Goal: Communication & Community: Share content

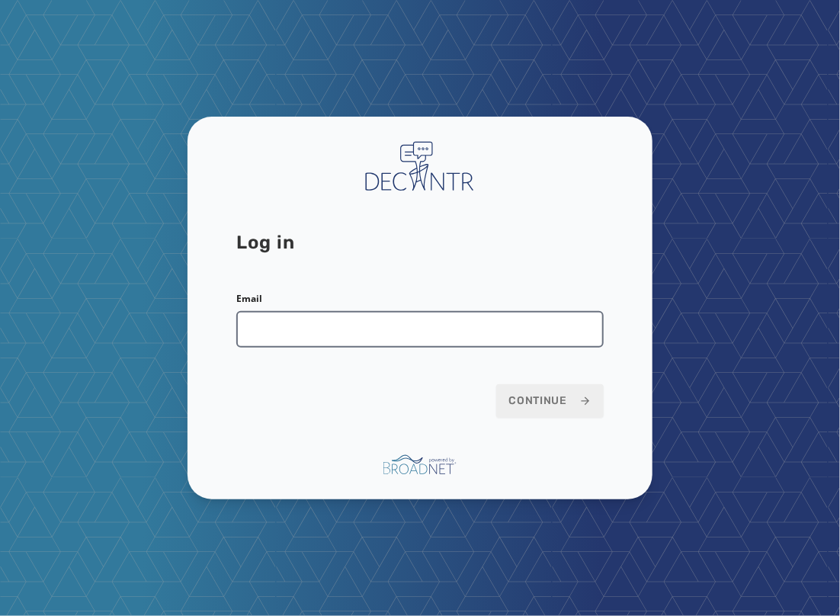
click at [247, 337] on input "Email" at bounding box center [420, 329] width 368 height 37
type input "**********"
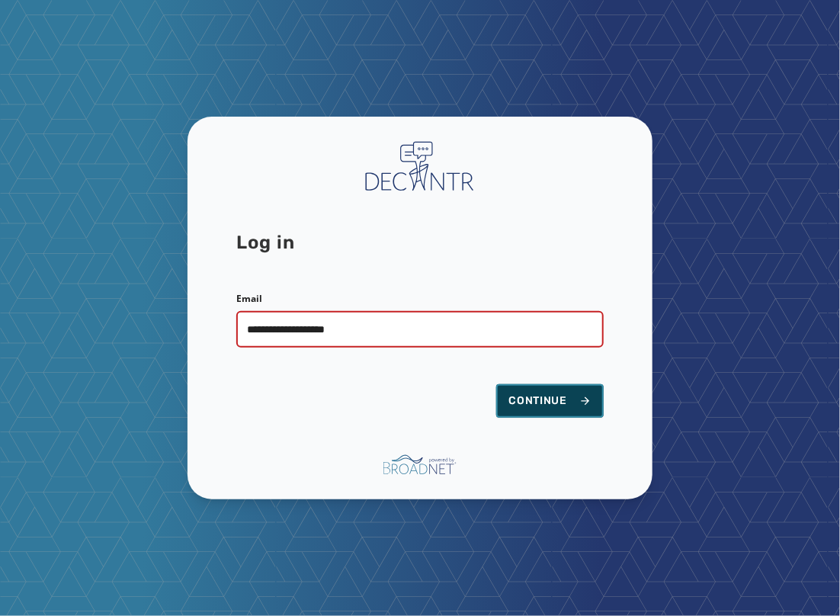
click at [522, 405] on span "Continue" at bounding box center [550, 401] width 83 height 15
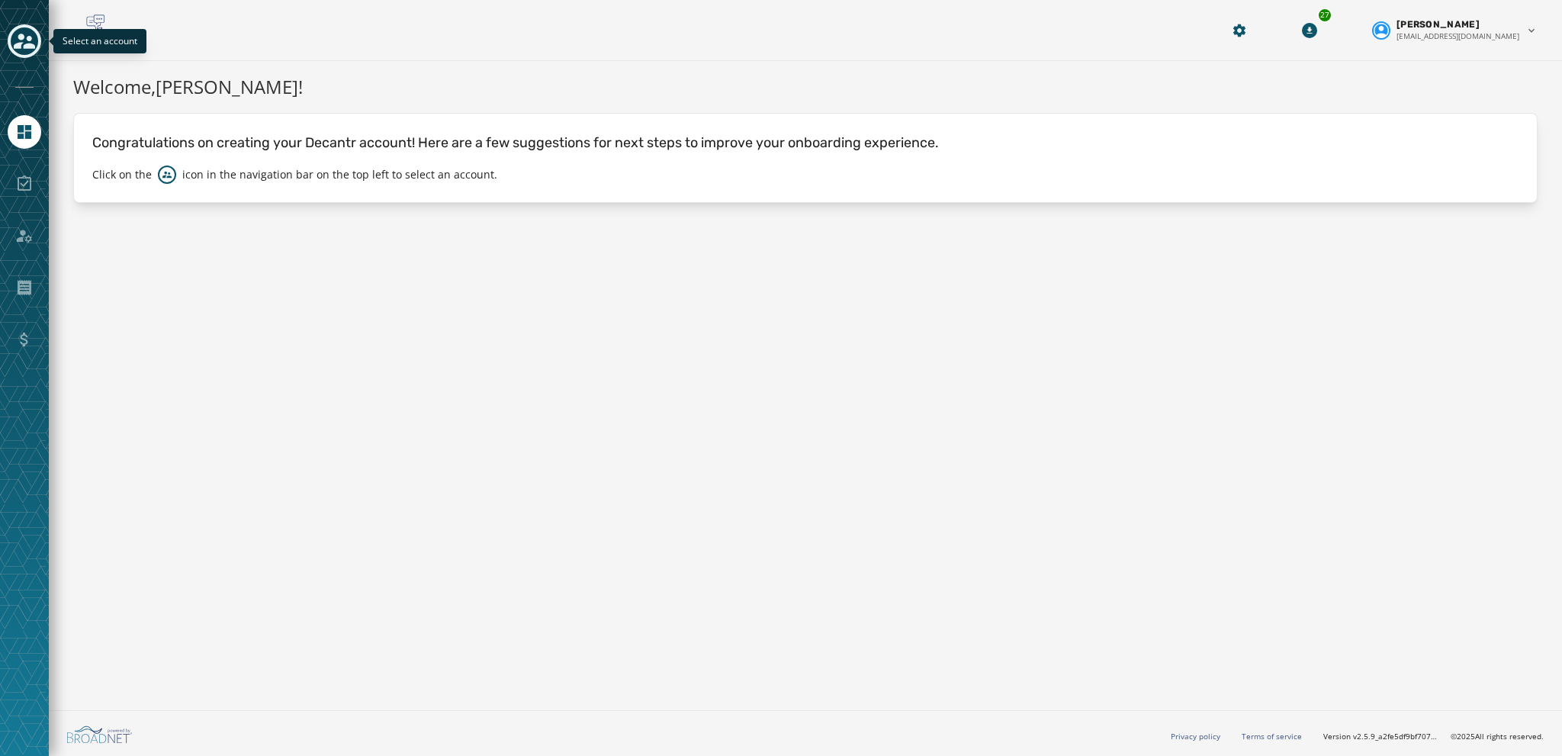
click at [12, 43] on div "Toggle account select drawer" at bounding box center [24, 40] width 27 height 27
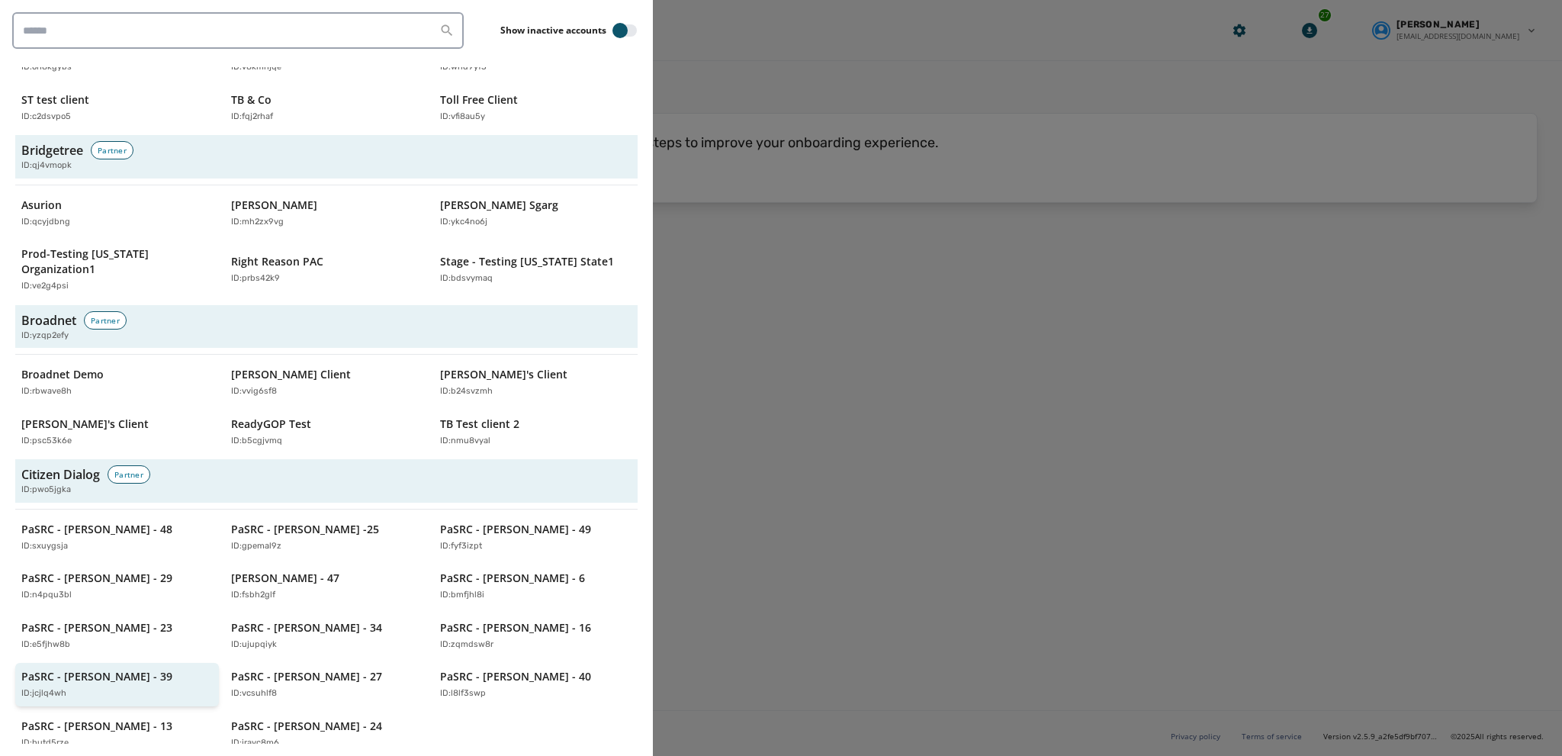
scroll to position [534, 0]
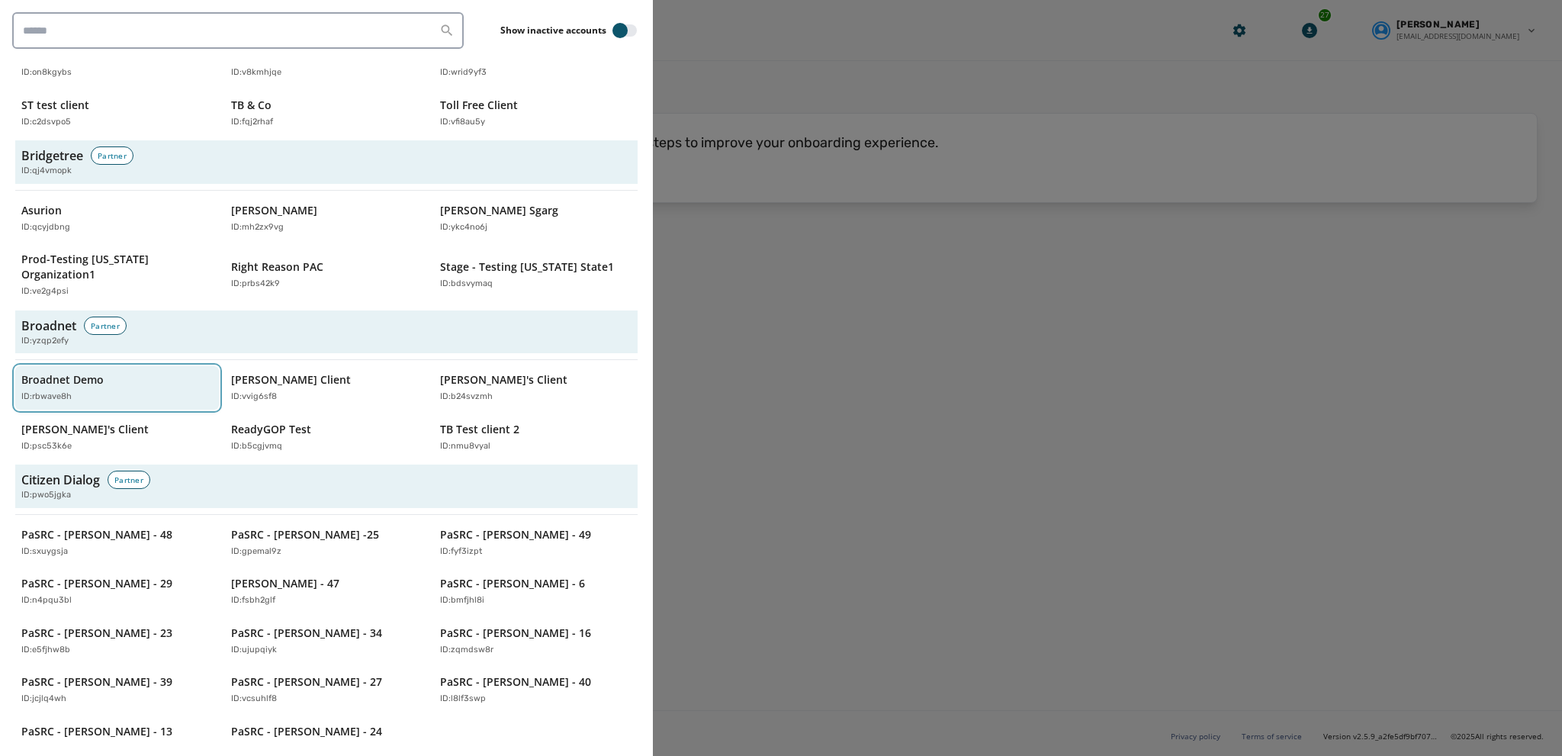
click at [80, 372] on div "Broadnet Demo ID: rbwave8h" at bounding box center [109, 387] width 176 height 31
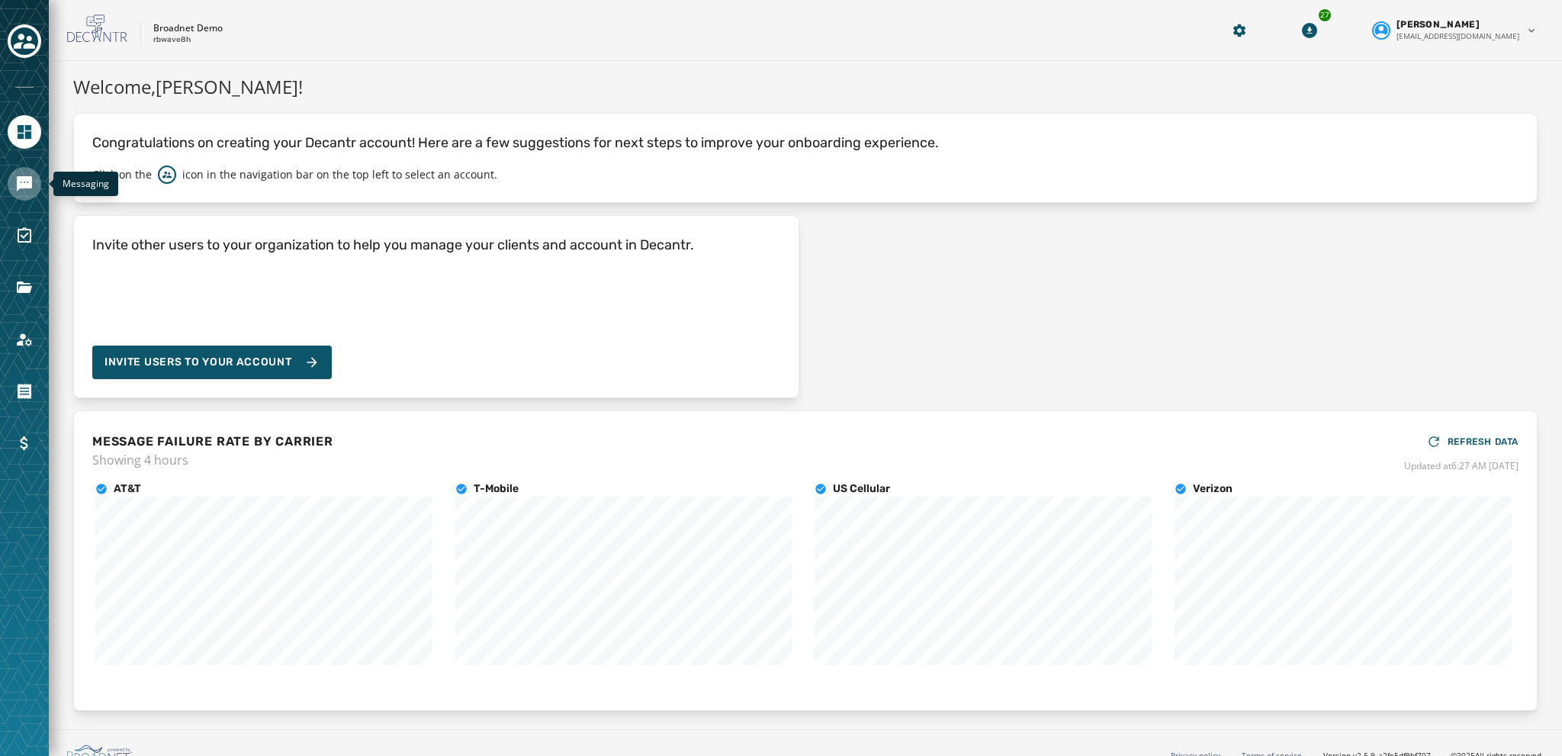
click at [34, 190] on link "Navigate to Messaging" at bounding box center [25, 184] width 34 height 34
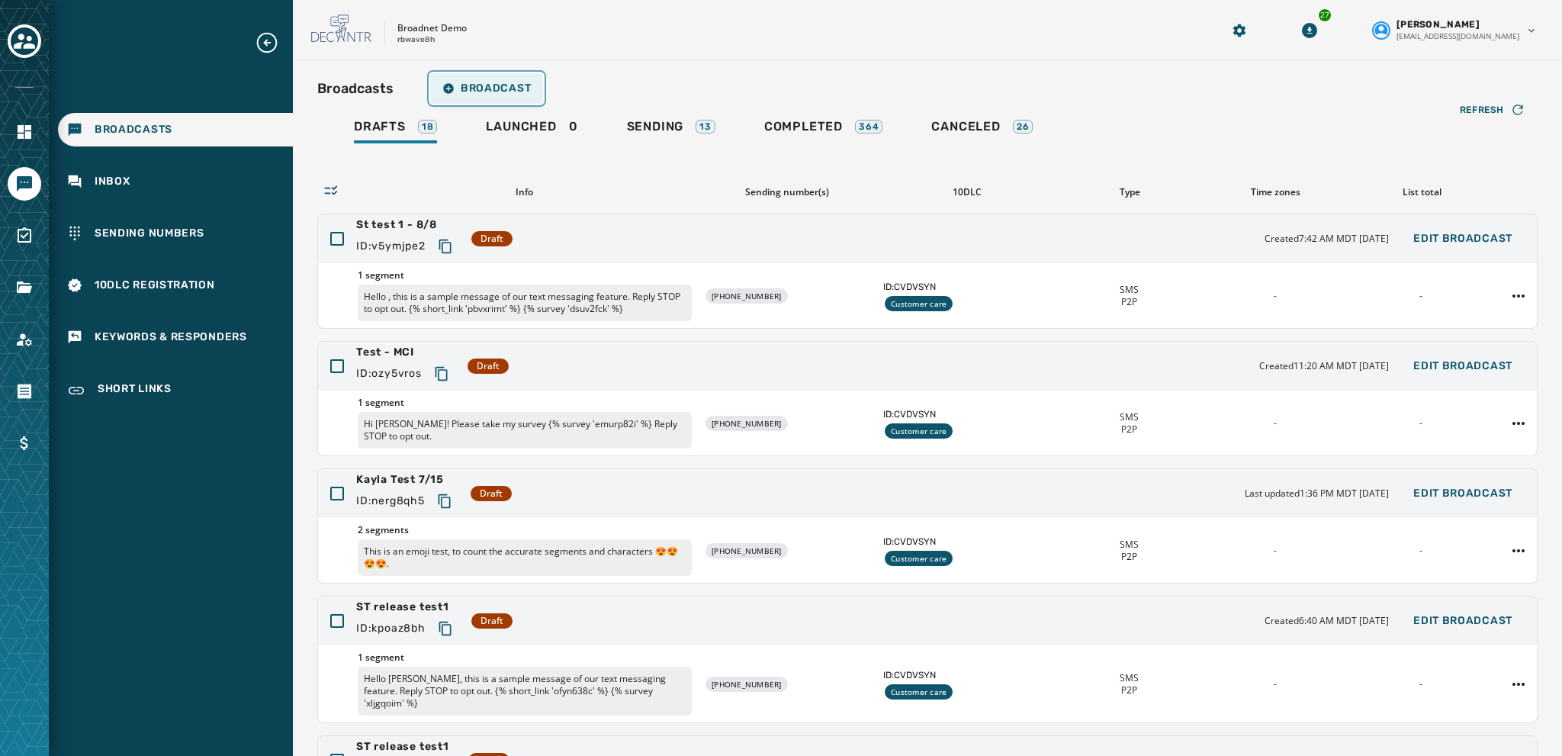
click at [458, 88] on span "Broadcast" at bounding box center [486, 88] width 88 height 12
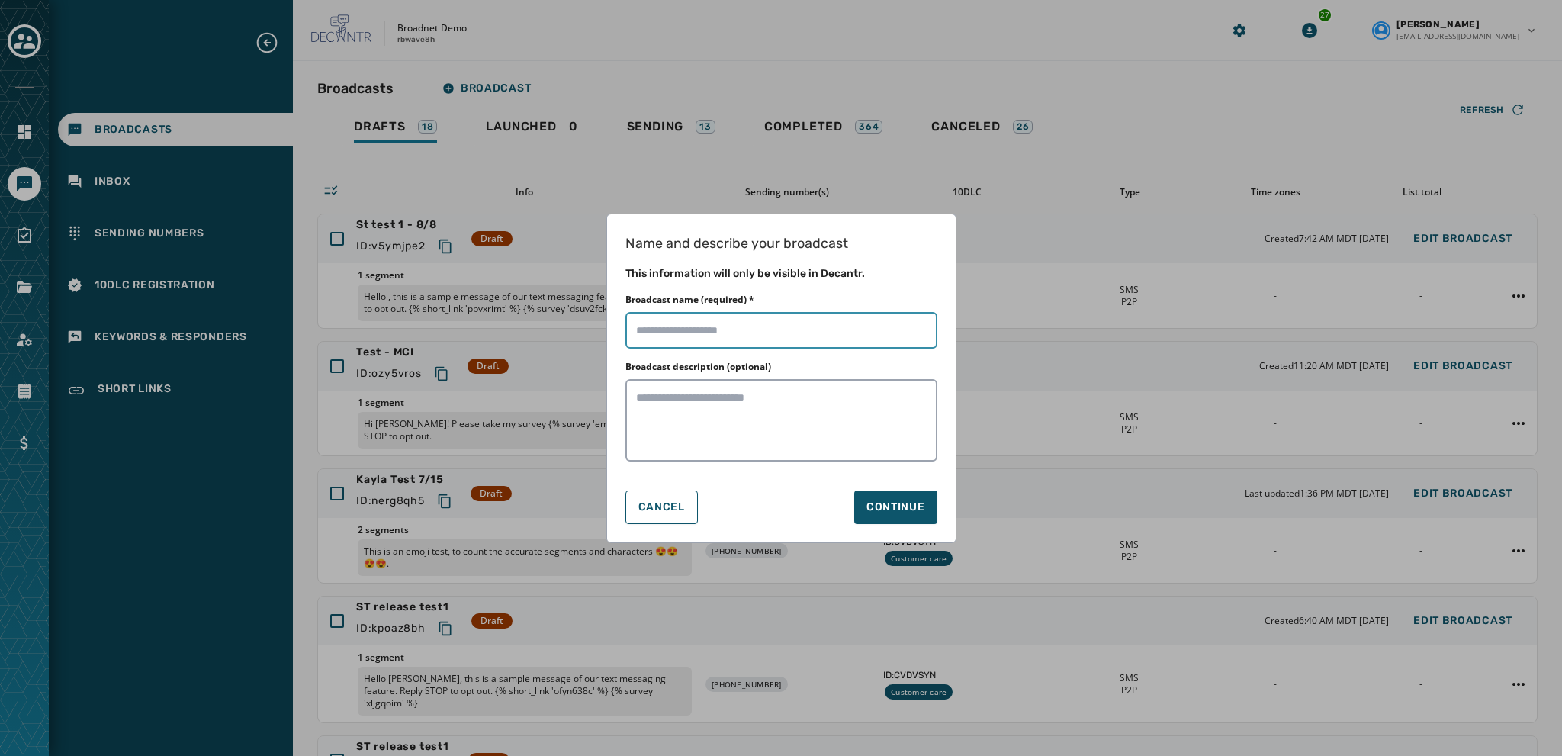
click at [644, 334] on input "Broadcast name (required) *" at bounding box center [781, 330] width 312 height 37
type input "**********"
click at [840, 500] on div "Continue" at bounding box center [895, 507] width 59 height 15
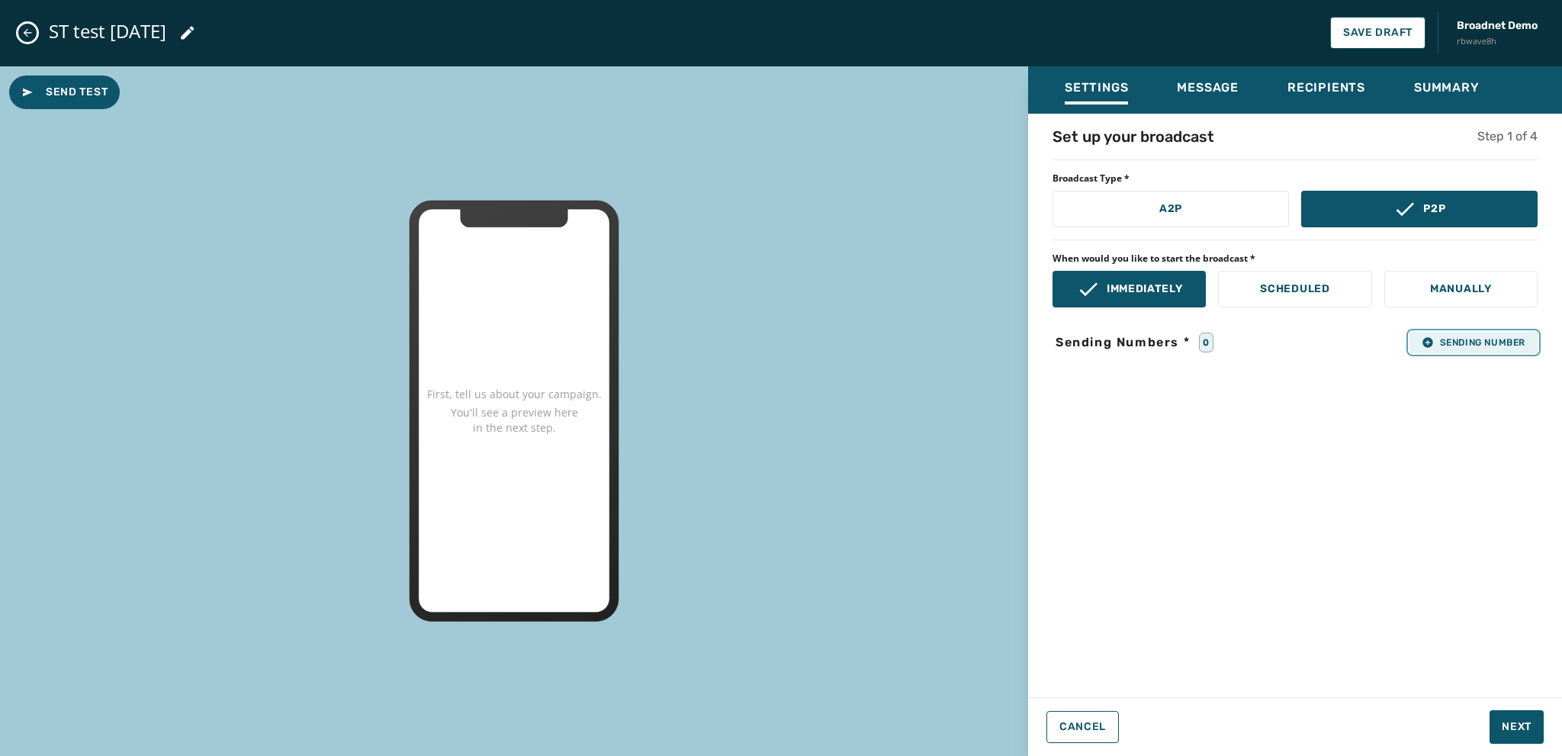
click at [840, 336] on icon "button" at bounding box center [1428, 342] width 12 height 12
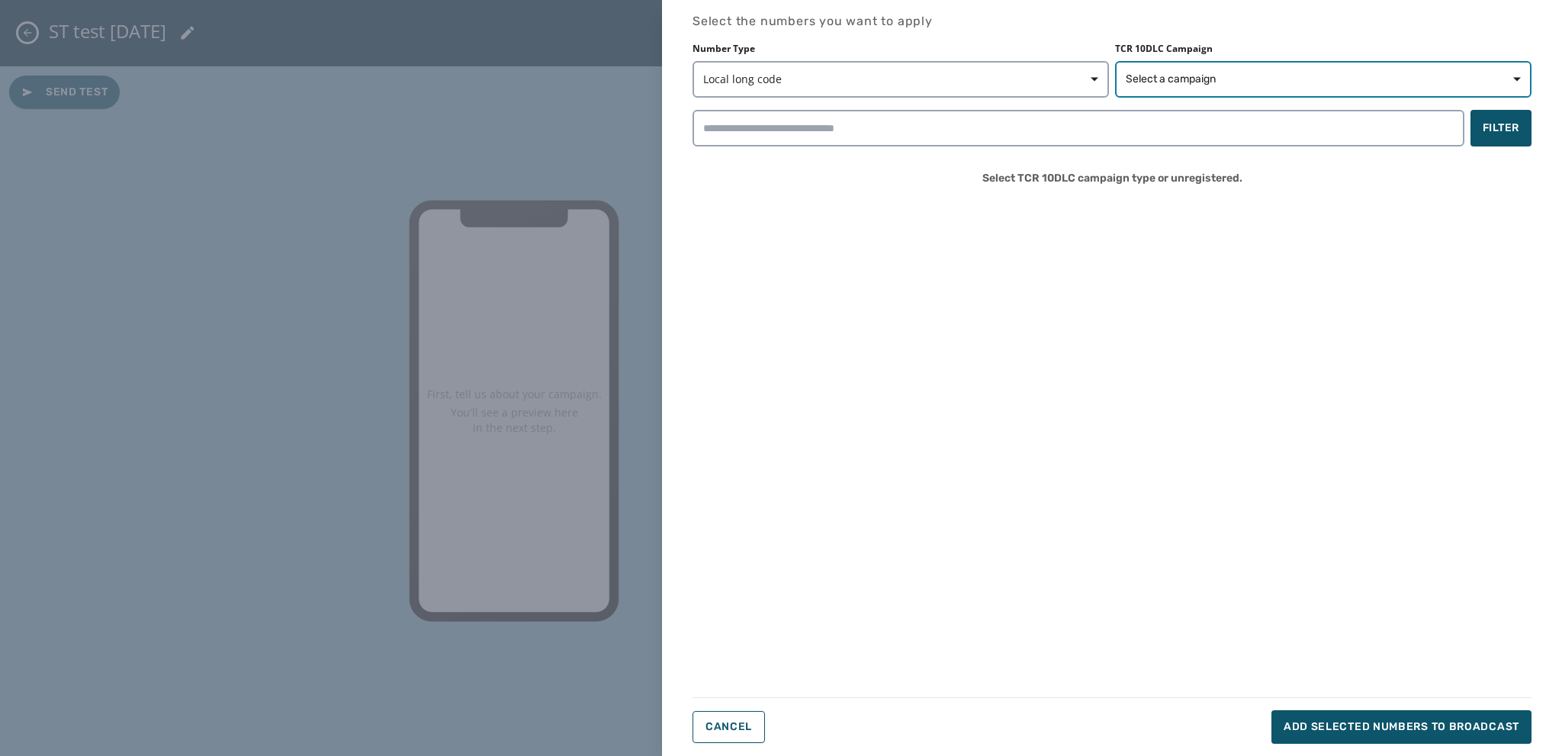
click at [840, 85] on span "Select a campaign" at bounding box center [1171, 79] width 90 height 15
click at [840, 81] on span "Select a campaign" at bounding box center [1171, 79] width 90 height 15
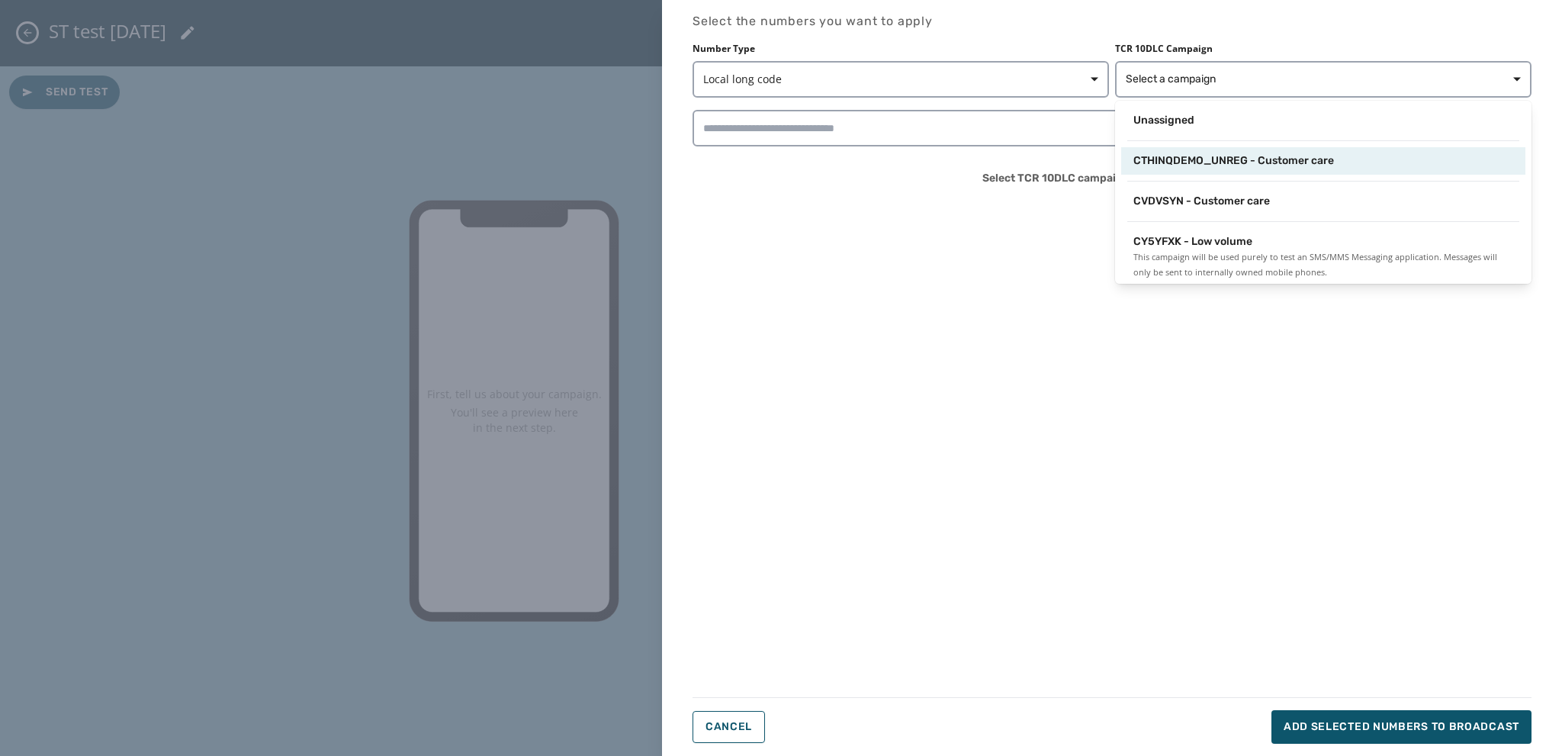
click at [840, 159] on span "CTHINQDEMO_UNREG - Customer care" at bounding box center [1233, 160] width 201 height 15
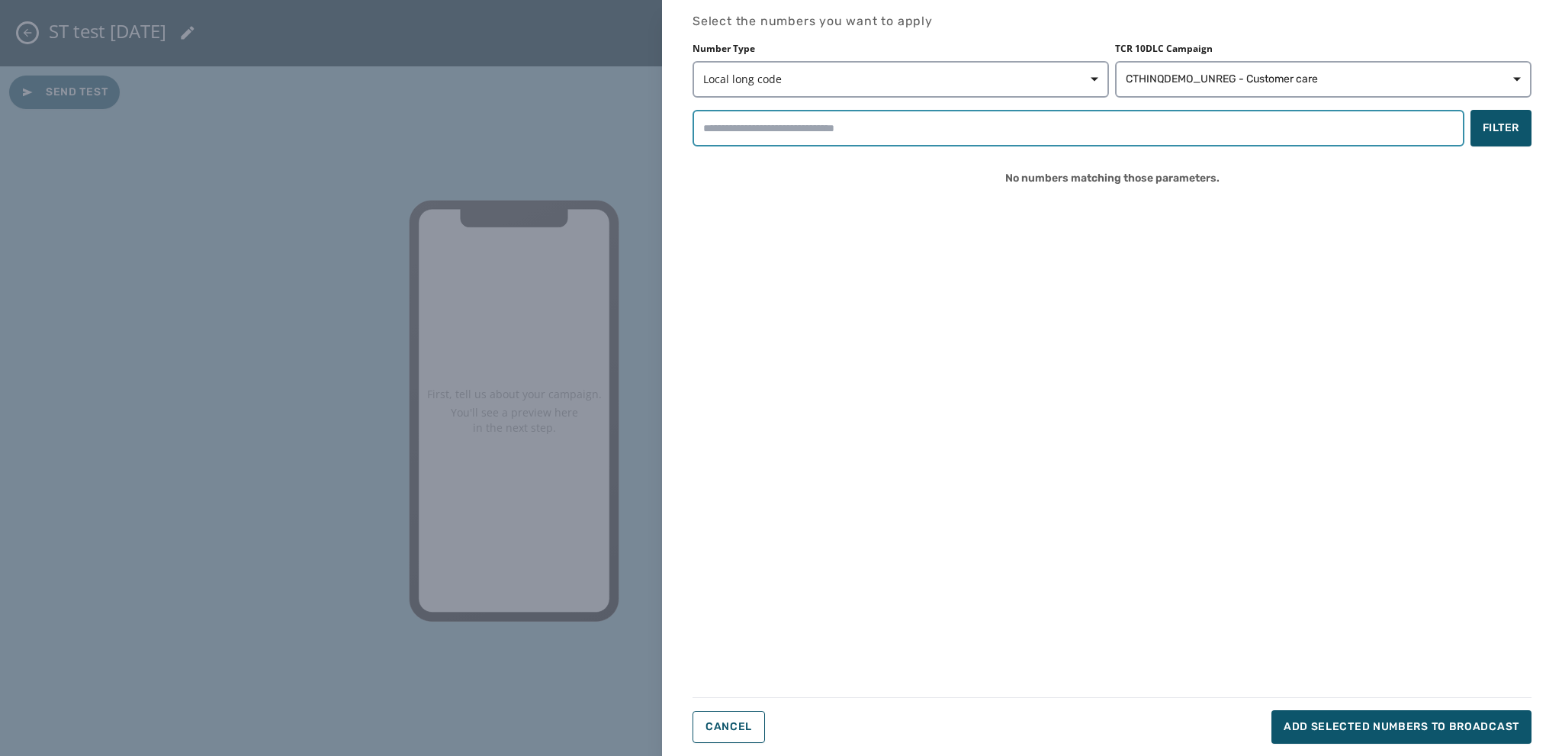
click at [737, 132] on input "search" at bounding box center [1079, 128] width 772 height 37
click at [840, 66] on button "CTHINQDEMO_UNREG - Customer care" at bounding box center [1323, 79] width 416 height 37
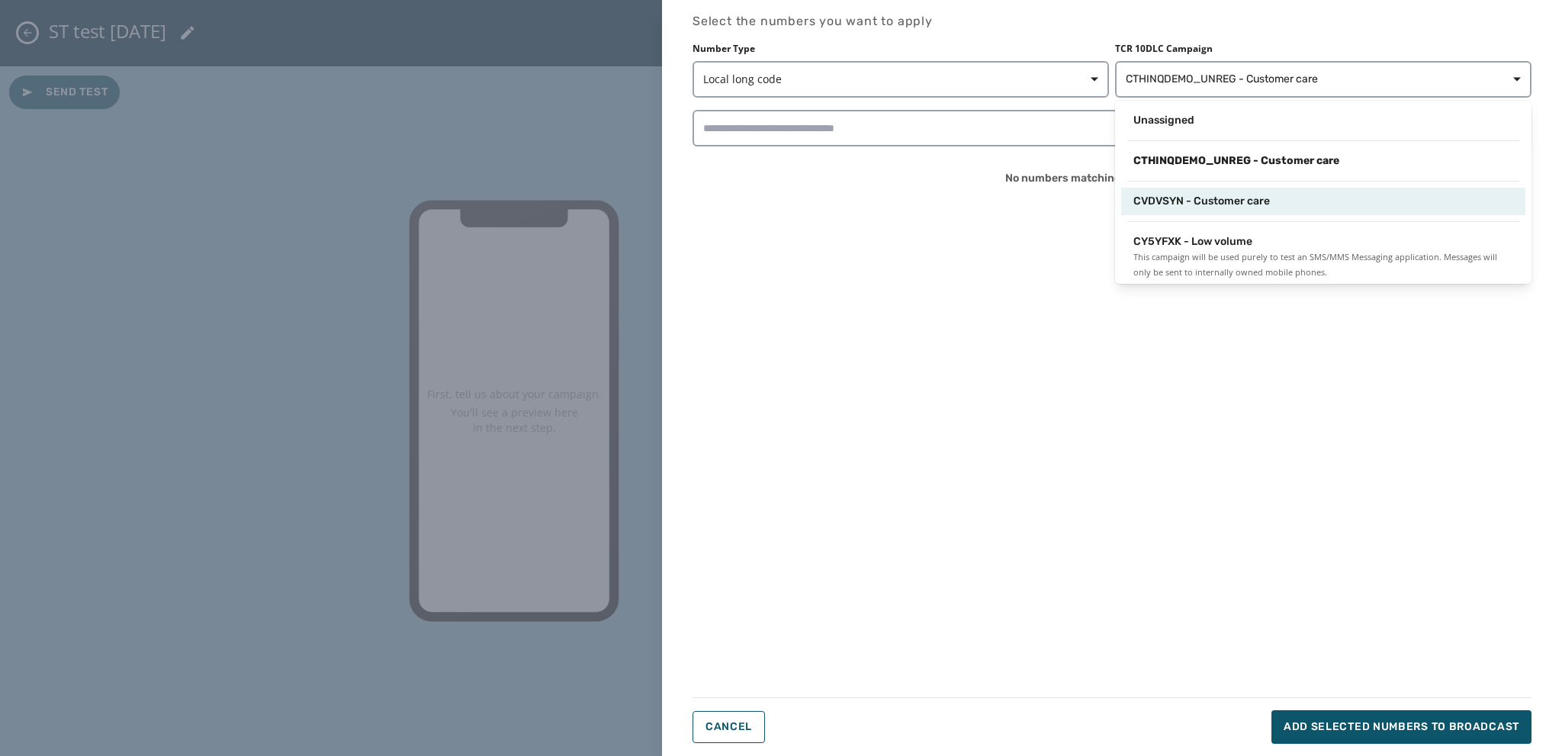
click at [840, 190] on div "CVDVSYN - Customer care" at bounding box center [1323, 201] width 404 height 27
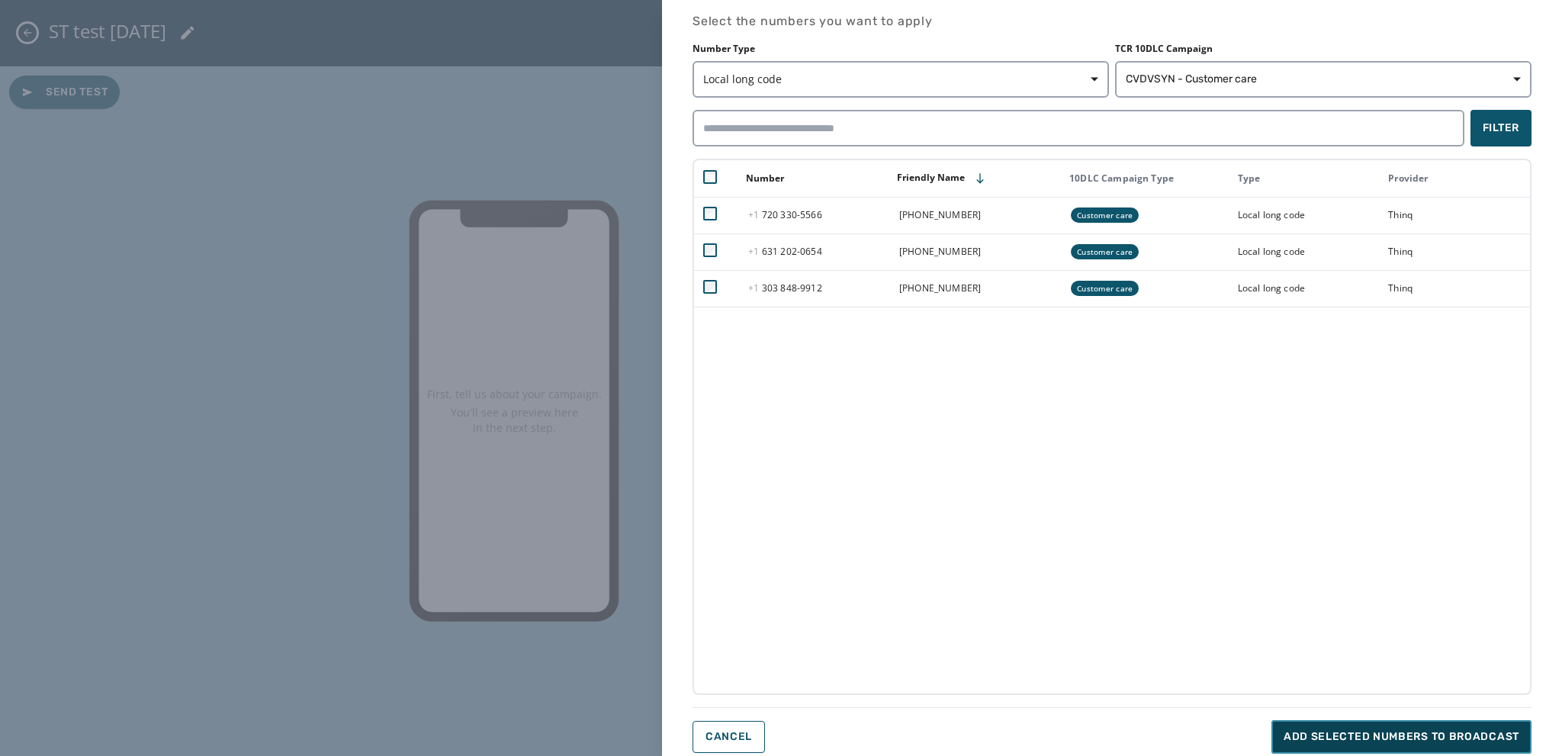
click at [840, 615] on span "Add selected numbers to broadcast" at bounding box center [1402, 736] width 236 height 15
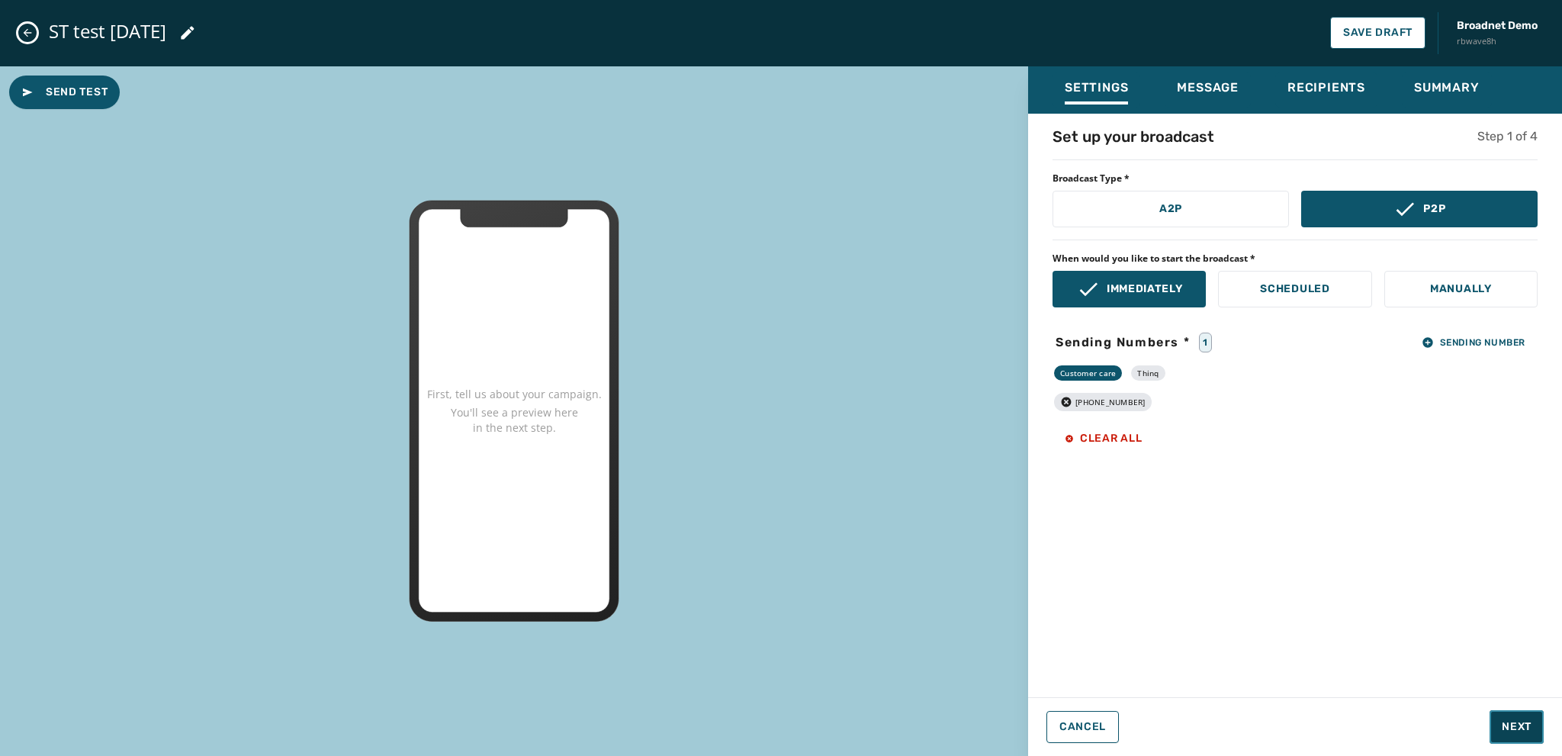
click at [840, 615] on button "Next" at bounding box center [1516, 727] width 54 height 34
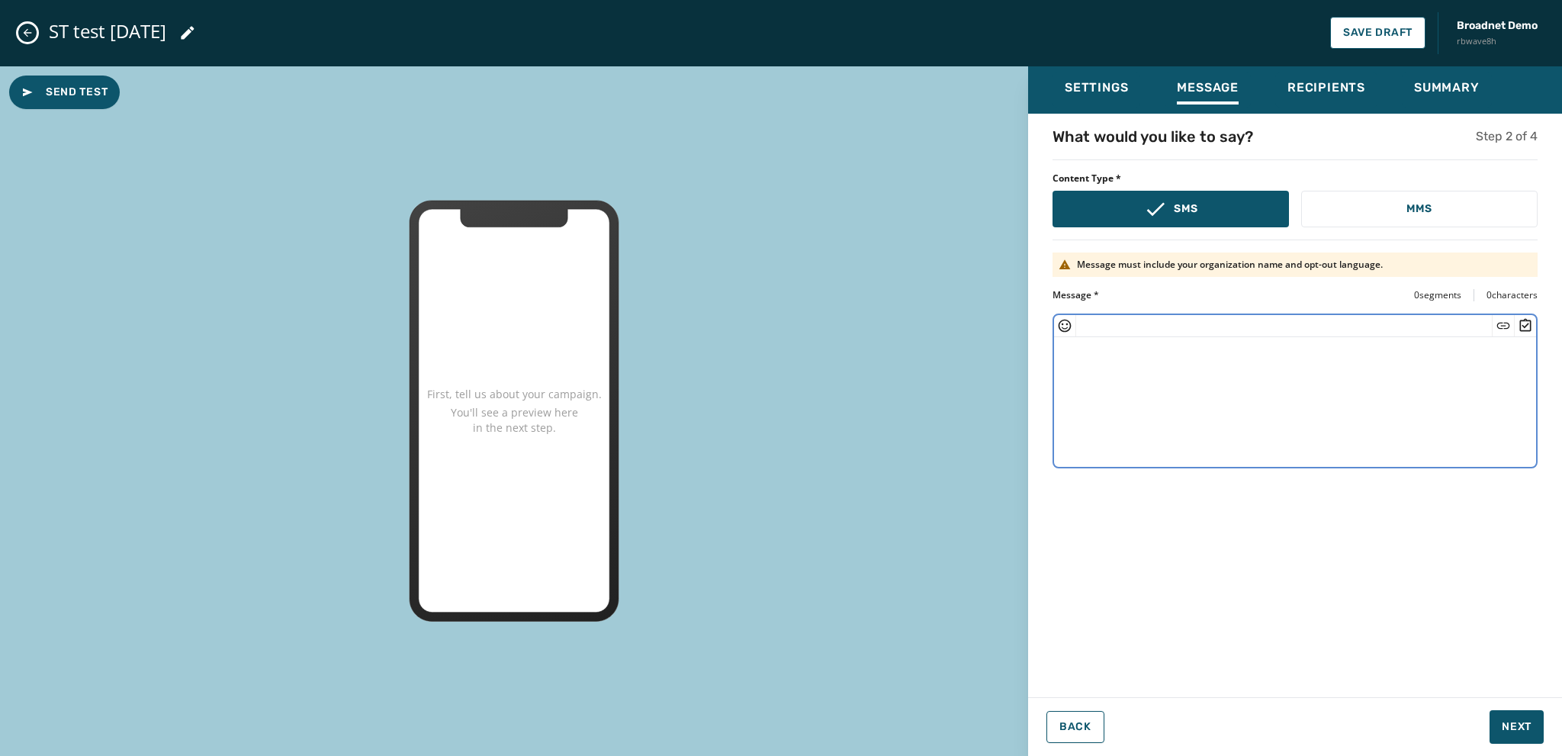
click at [840, 360] on textarea at bounding box center [1295, 399] width 482 height 125
paste textarea "**********"
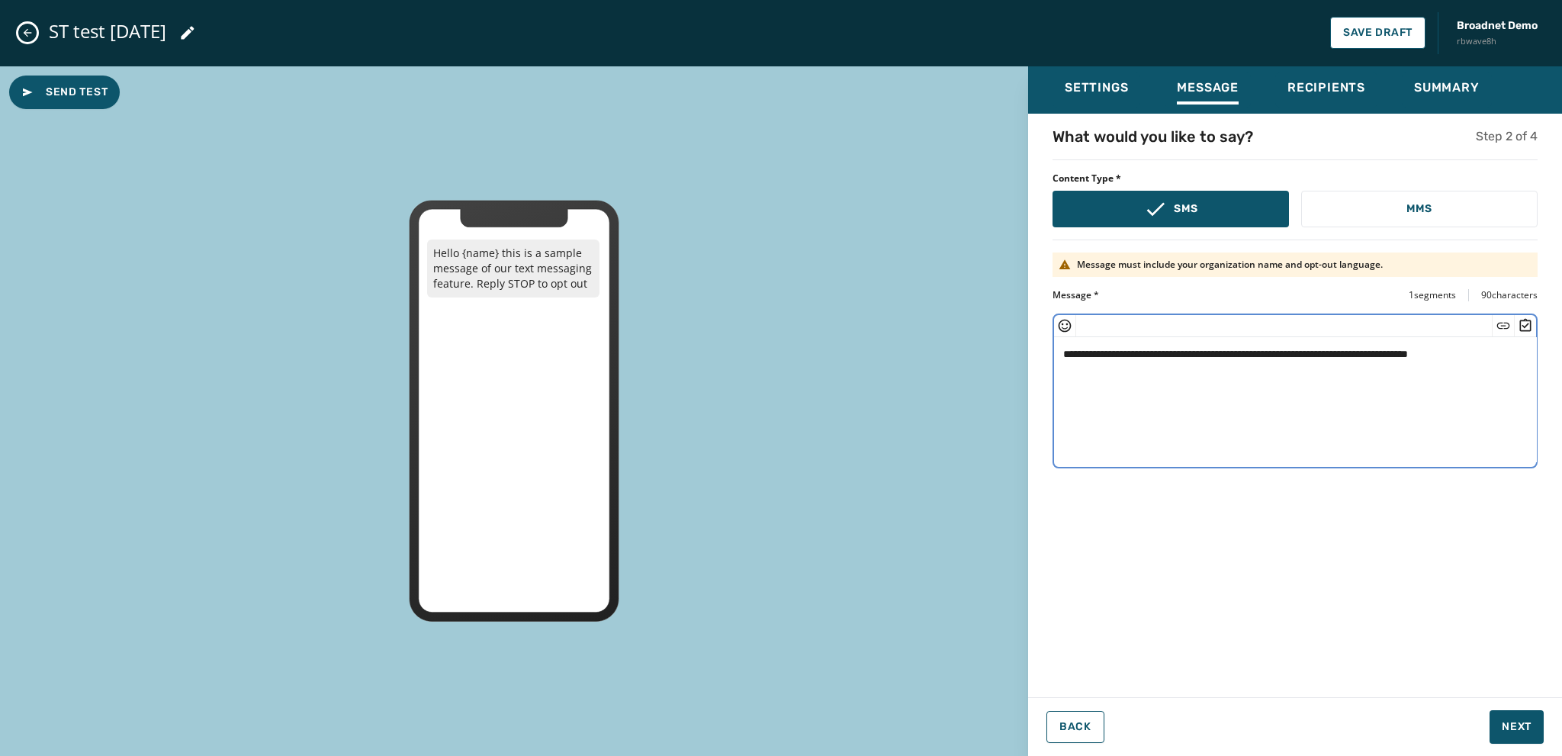
click at [840, 359] on textarea "**********" at bounding box center [1295, 399] width 483 height 125
click at [840, 352] on textarea "**********" at bounding box center [1295, 399] width 483 height 125
click at [840, 326] on icon "Insert Survey" at bounding box center [1525, 324] width 11 height 13
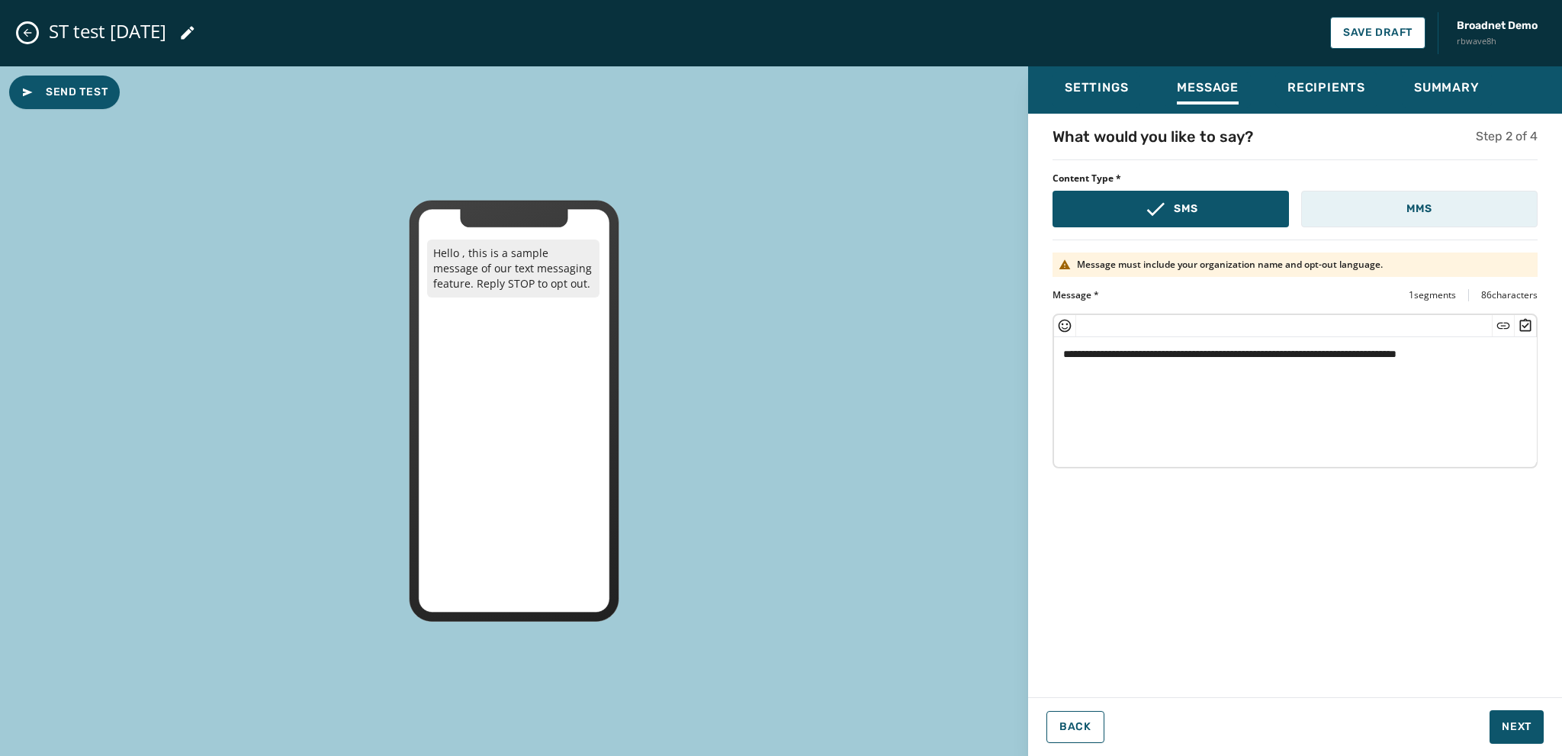
click at [840, 219] on button "MMS" at bounding box center [1419, 209] width 236 height 37
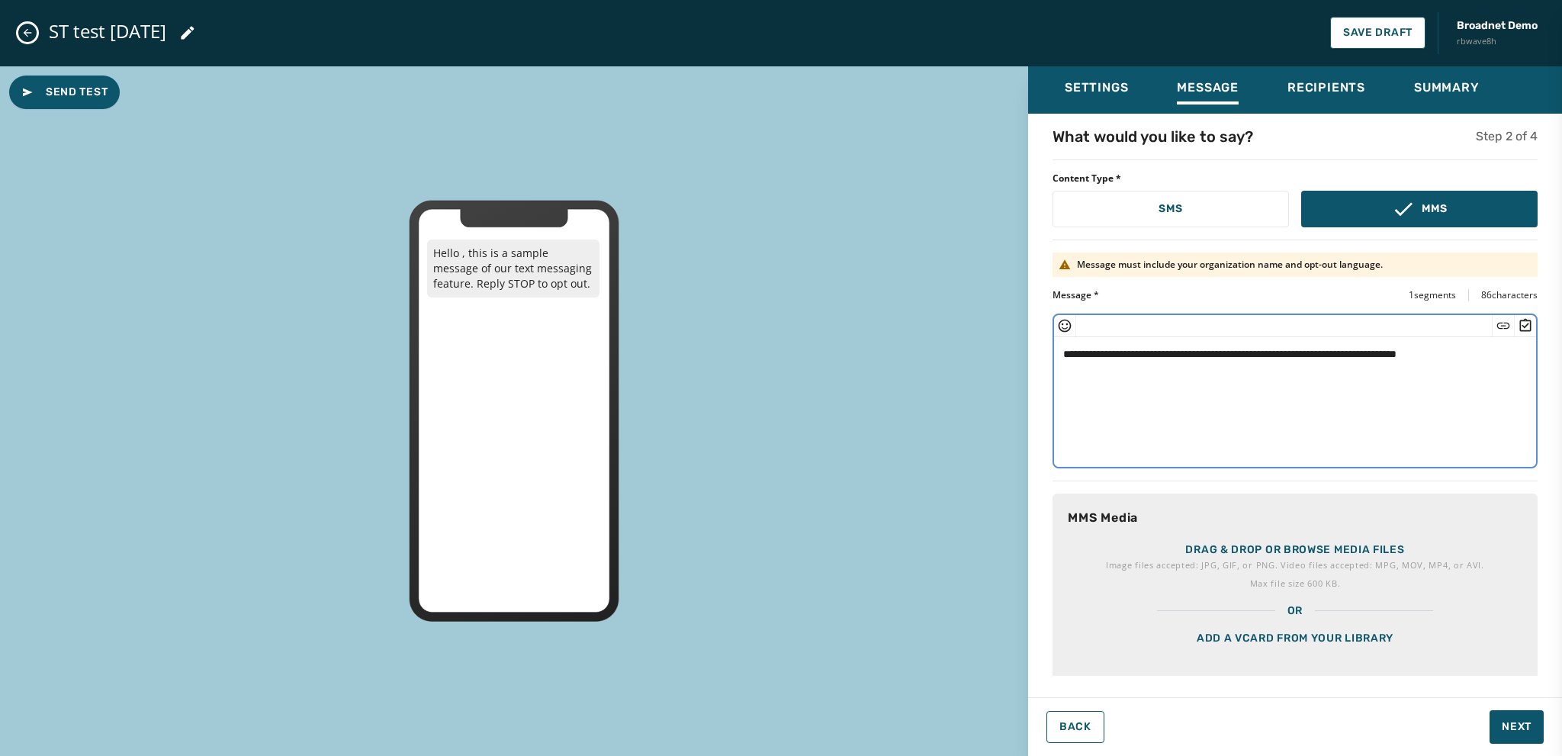
click at [840, 350] on textarea "**********" at bounding box center [1289, 399] width 471 height 125
click at [840, 324] on icon "Insert Short Link" at bounding box center [1503, 325] width 13 height 6
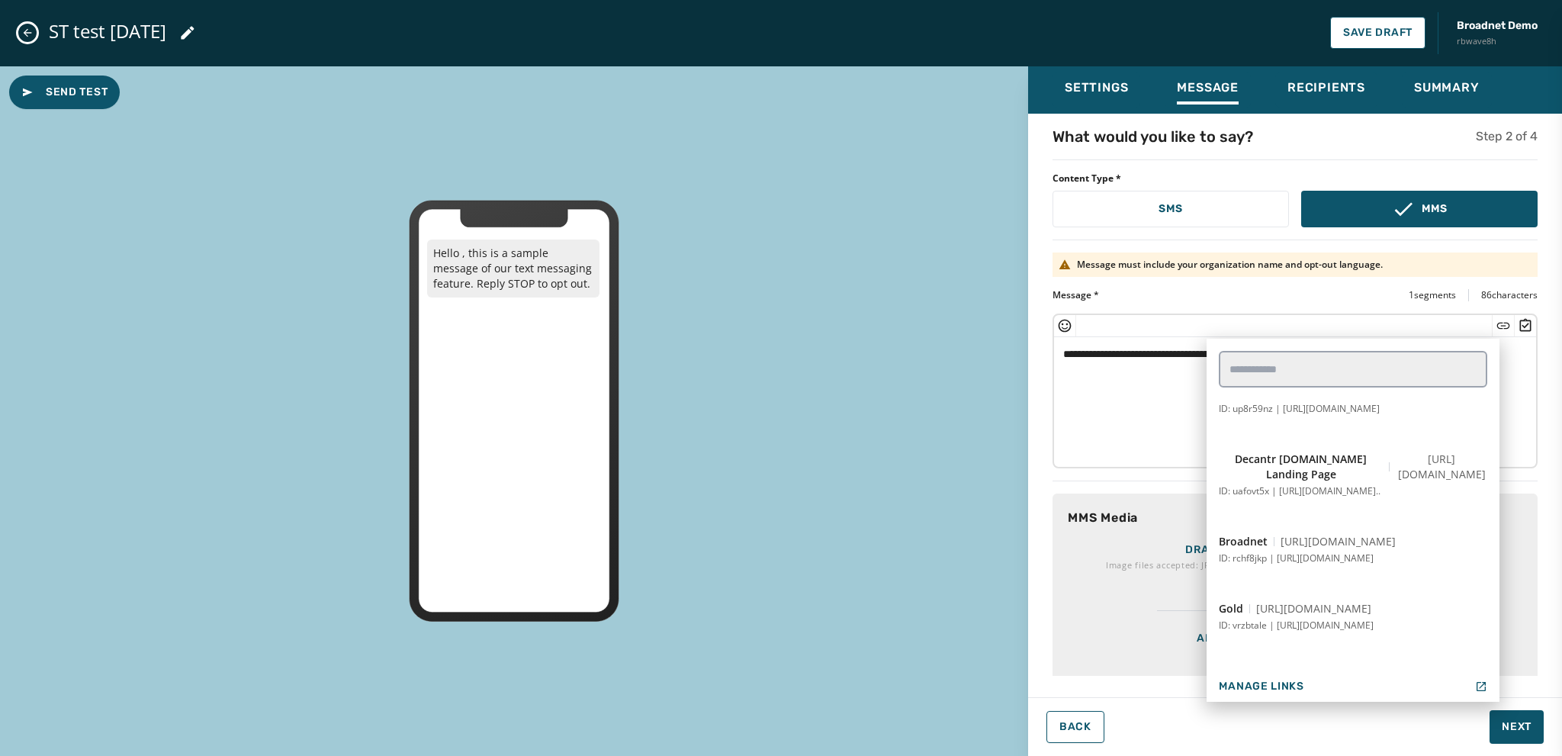
scroll to position [381, 0]
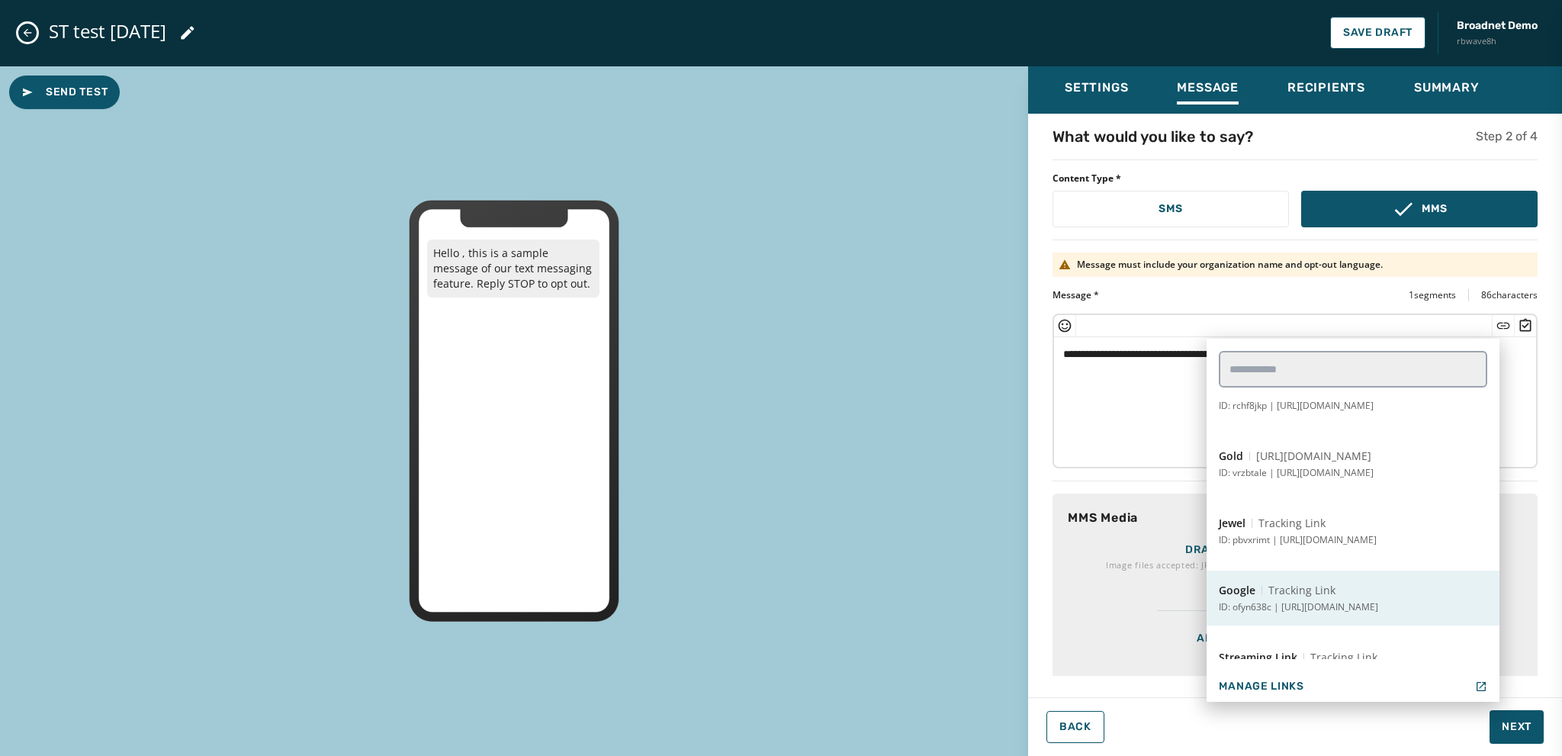
click at [840, 594] on span "Tracking Link" at bounding box center [1301, 590] width 67 height 15
type textarea "**********"
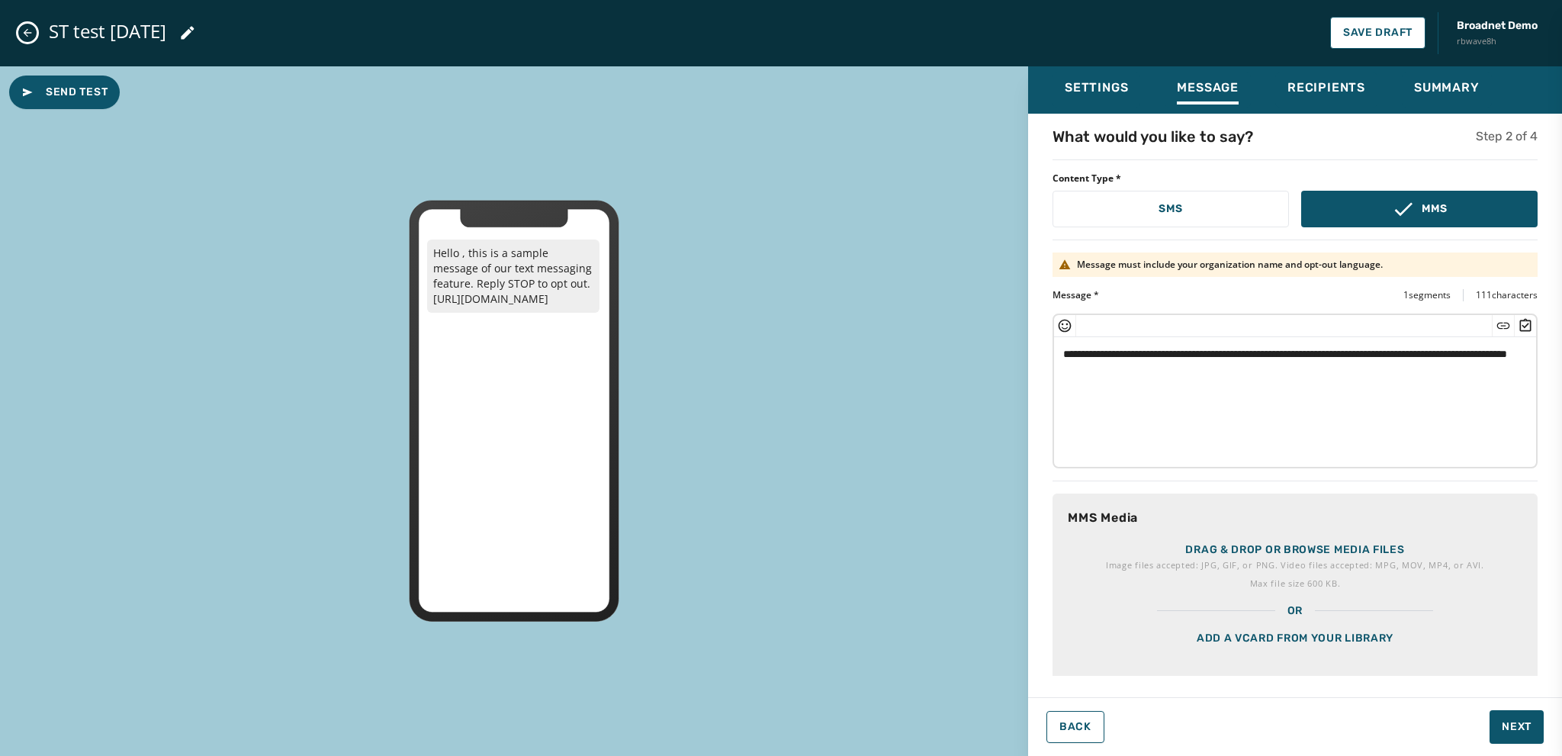
click at [840, 615] on div "Add a vCard from your library" at bounding box center [1294, 657] width 485 height 76
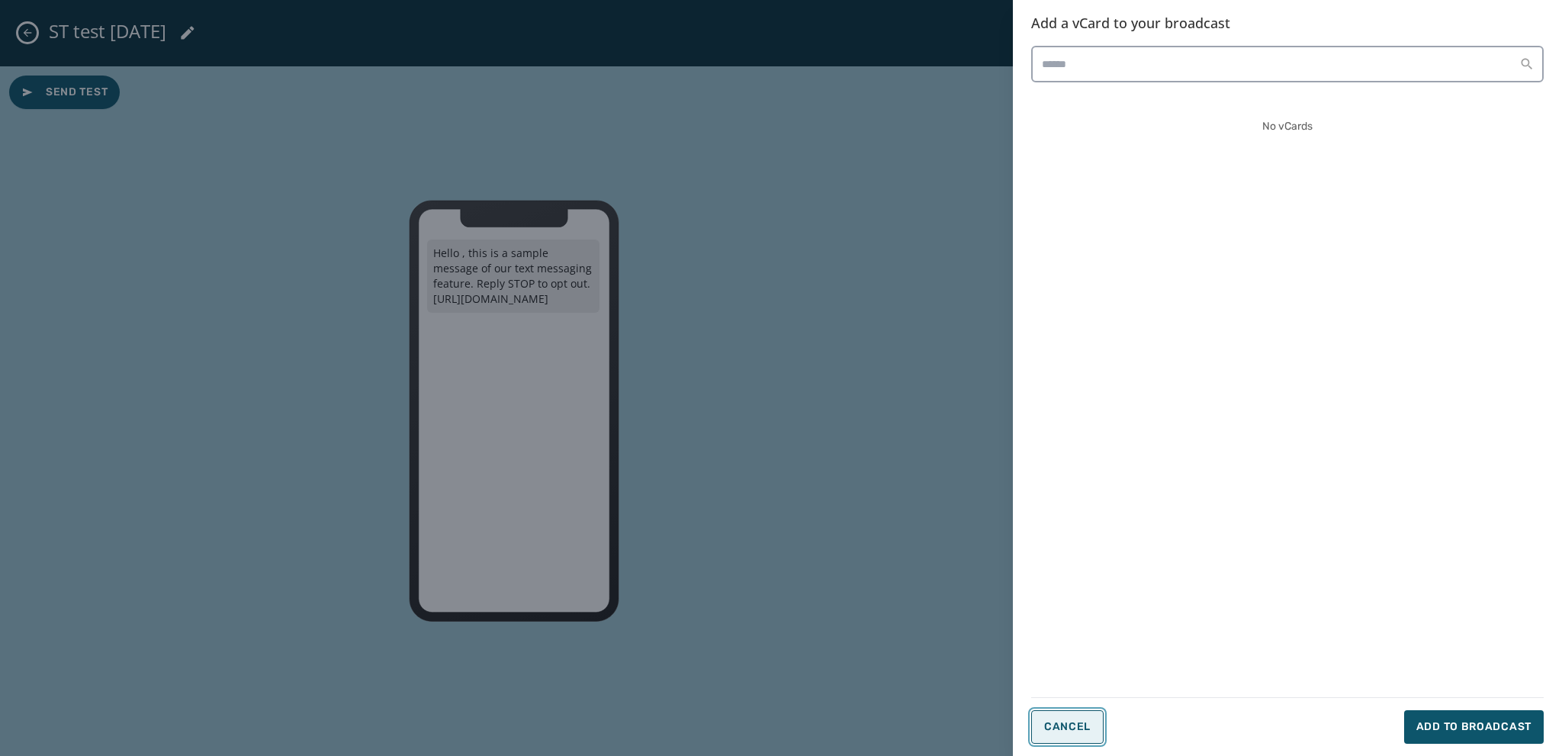
click at [840, 615] on button "Cancel" at bounding box center [1067, 727] width 72 height 34
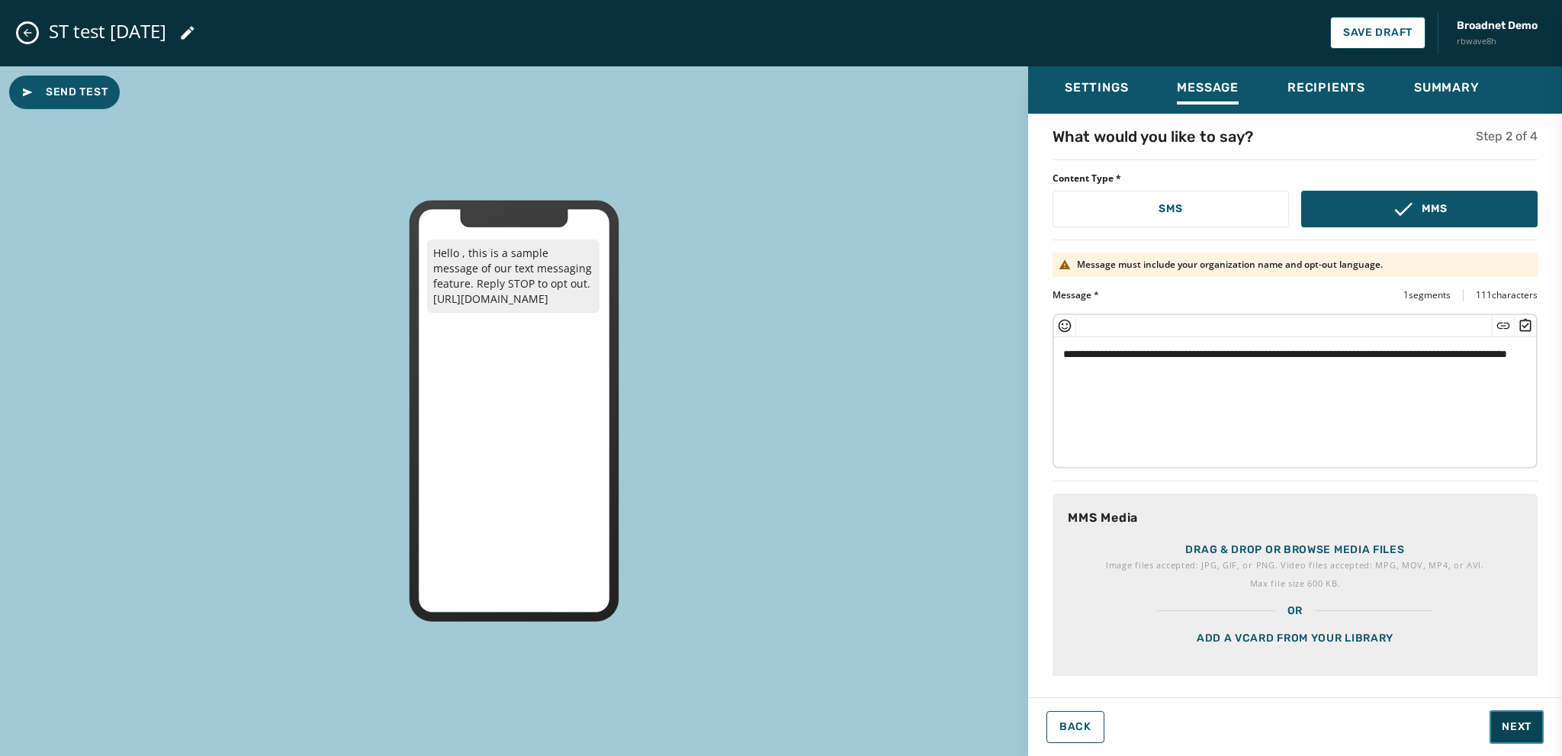
click at [840, 615] on span "Next" at bounding box center [1517, 726] width 30 height 15
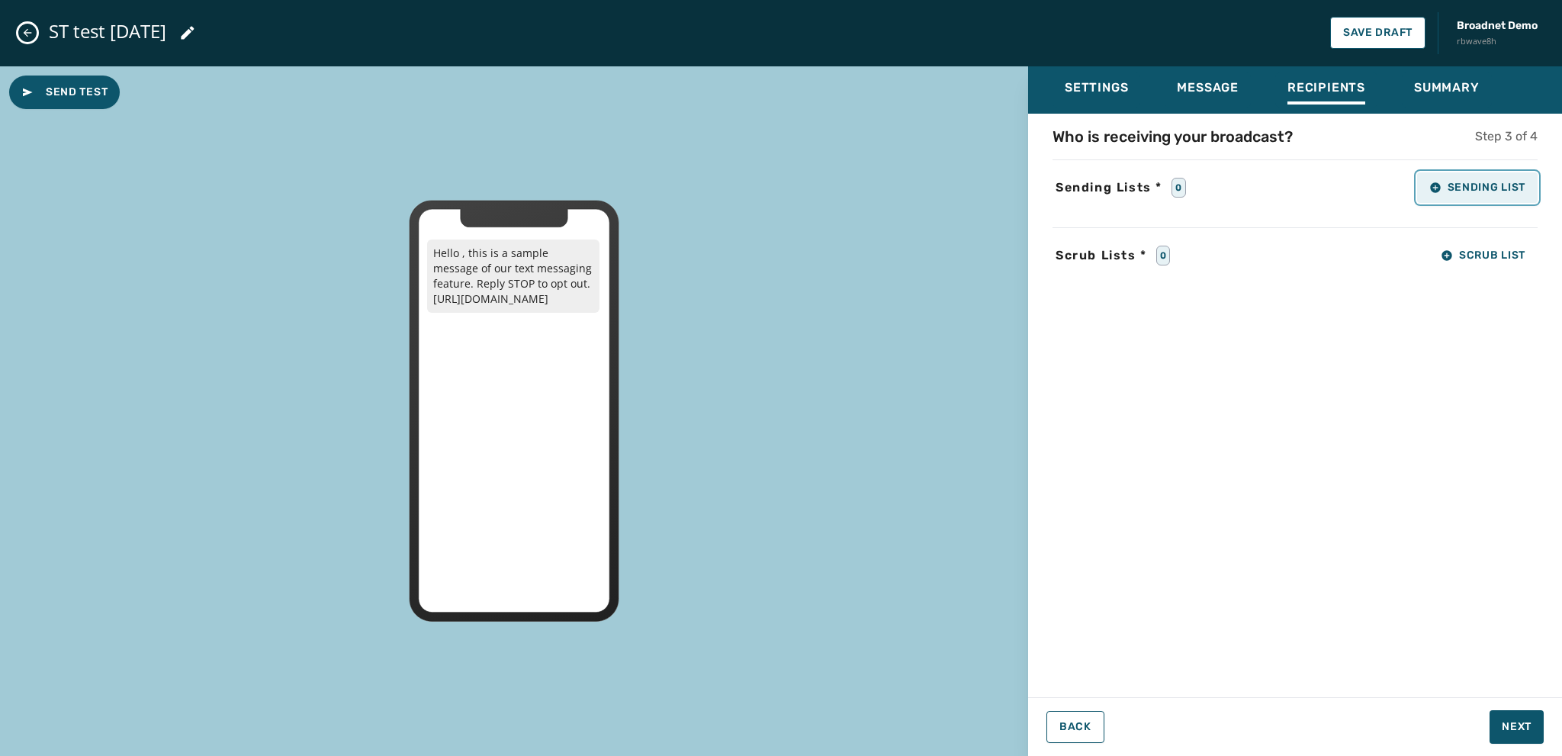
click at [840, 191] on span "Sending List" at bounding box center [1477, 188] width 96 height 12
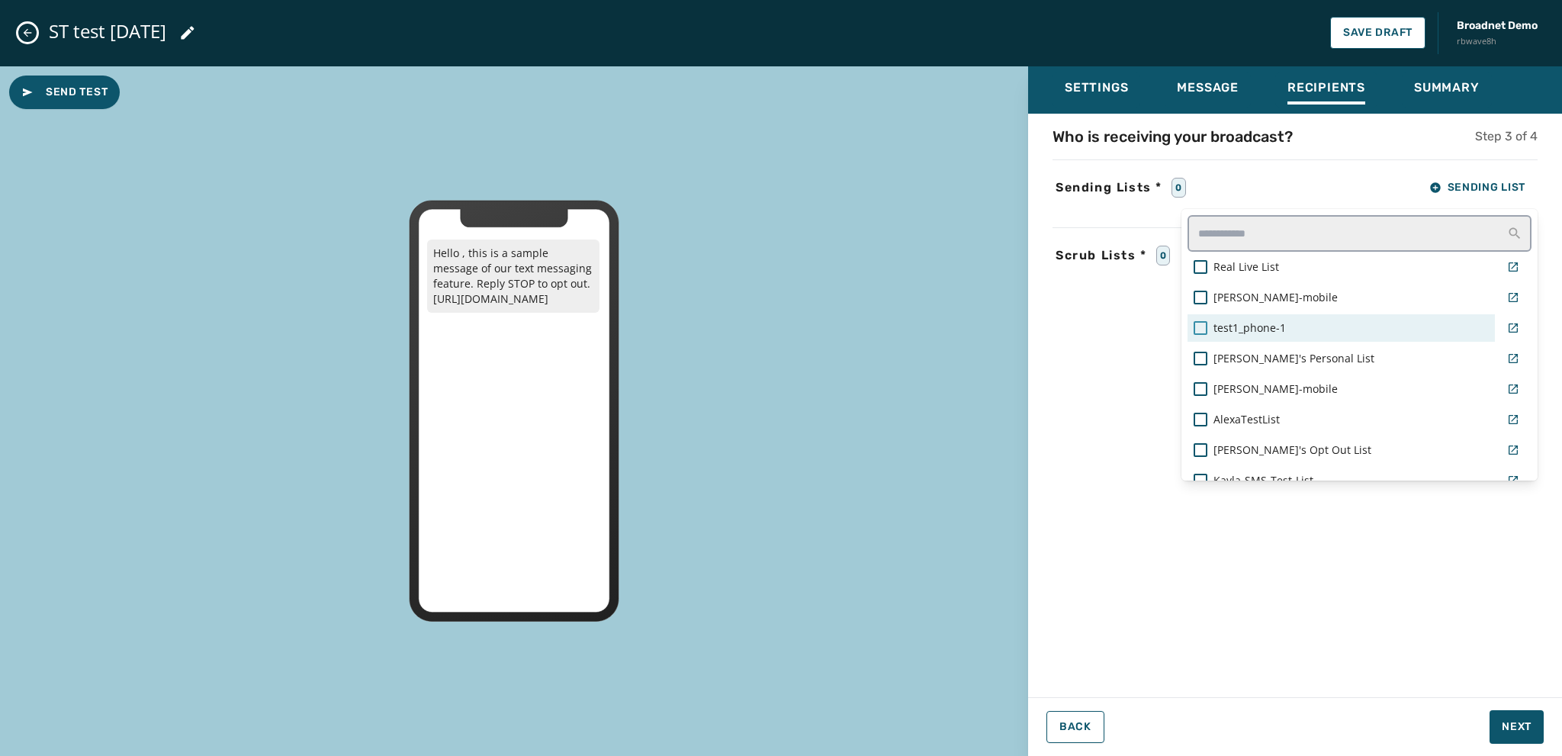
click at [840, 323] on div at bounding box center [1201, 328] width 14 height 14
click at [840, 615] on div "Settings Message Recipients Summary Who is receiving your broadcast? Step 3 of …" at bounding box center [1295, 405] width 534 height 678
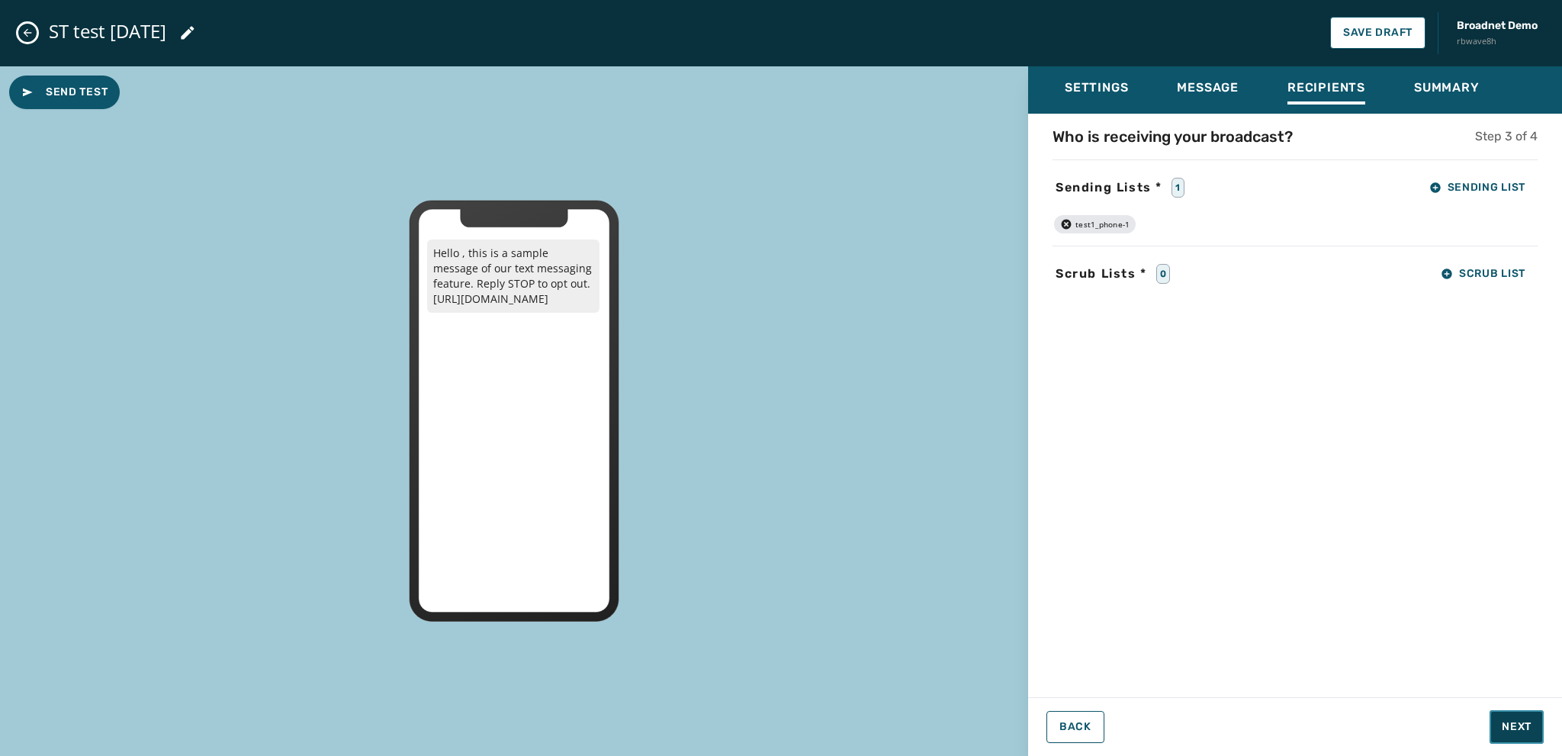
click at [840, 615] on span "Next" at bounding box center [1517, 726] width 30 height 15
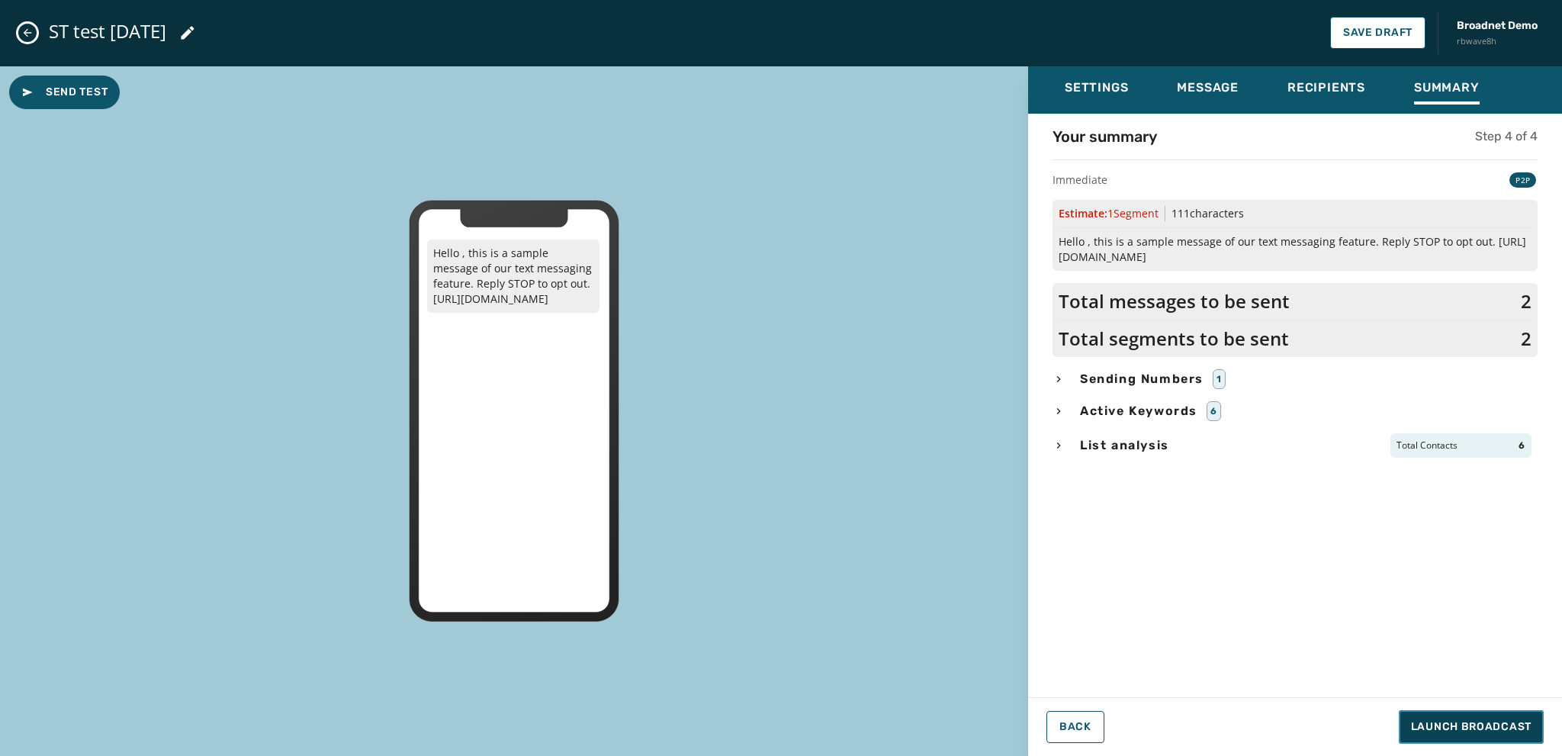
click at [840, 615] on span "Launch Broadcast" at bounding box center [1471, 726] width 121 height 15
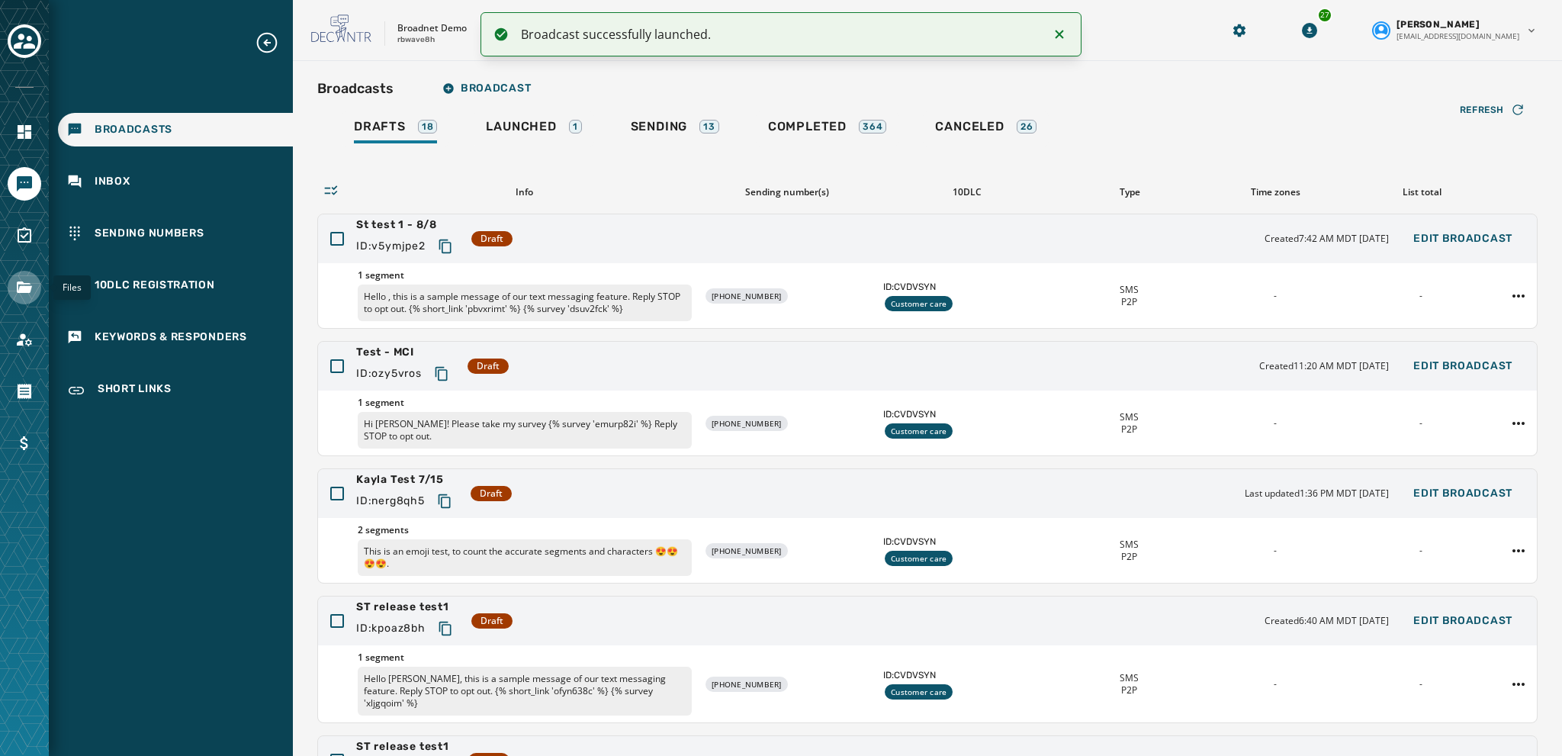
click at [18, 284] on icon "Navigate to Files" at bounding box center [24, 286] width 15 height 11
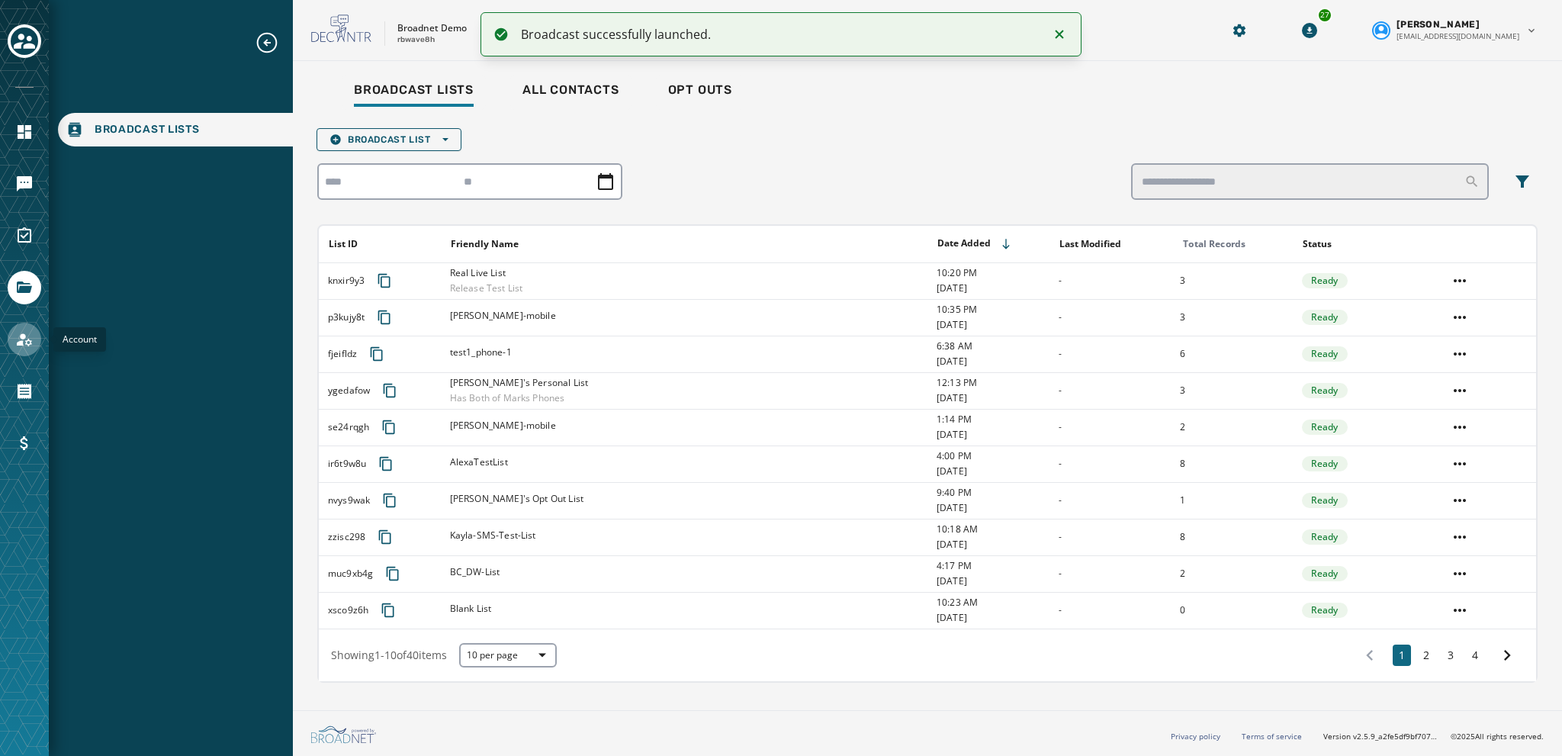
click at [25, 334] on icon "Navigate to Account" at bounding box center [24, 339] width 18 height 18
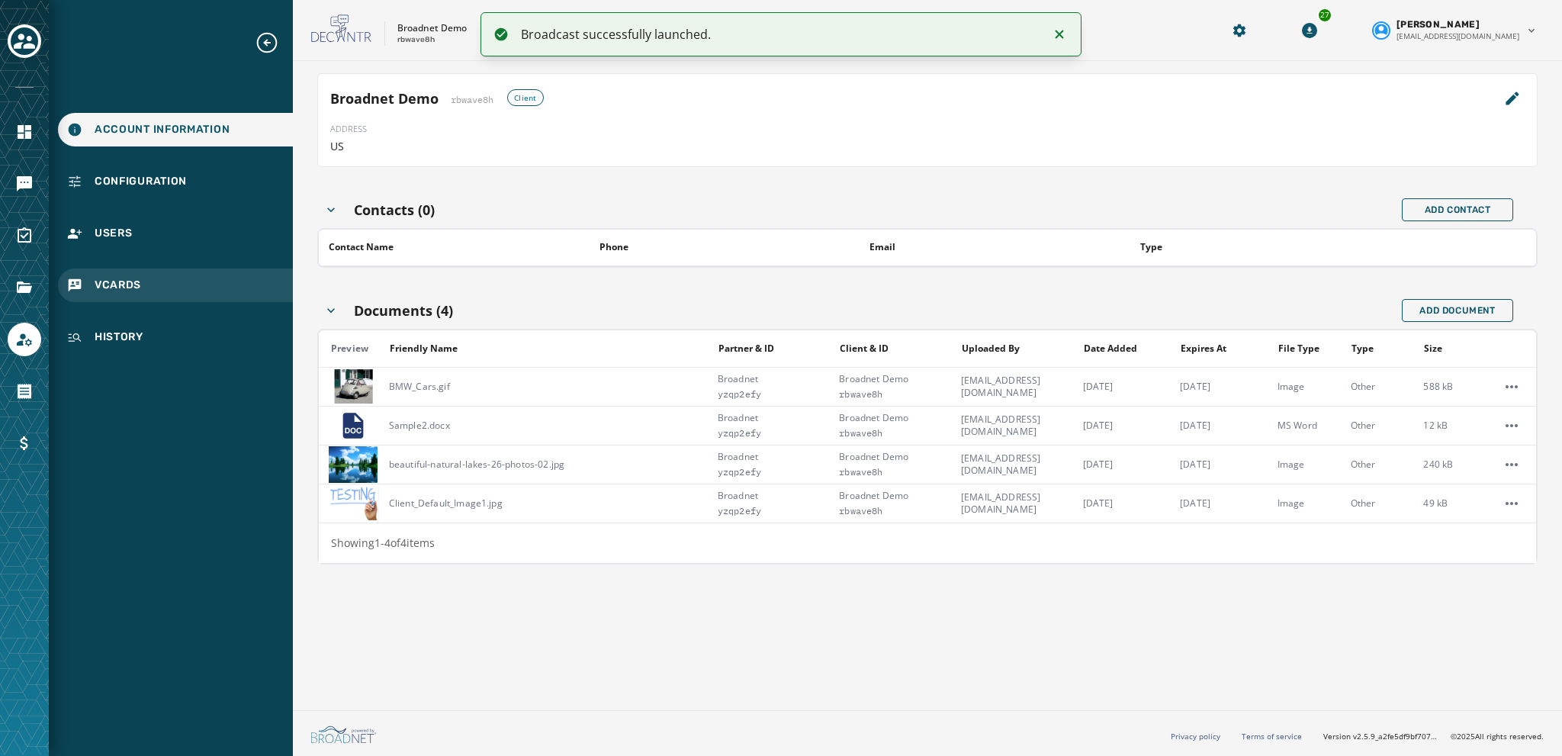
click at [96, 289] on span "vCards" at bounding box center [118, 285] width 47 height 15
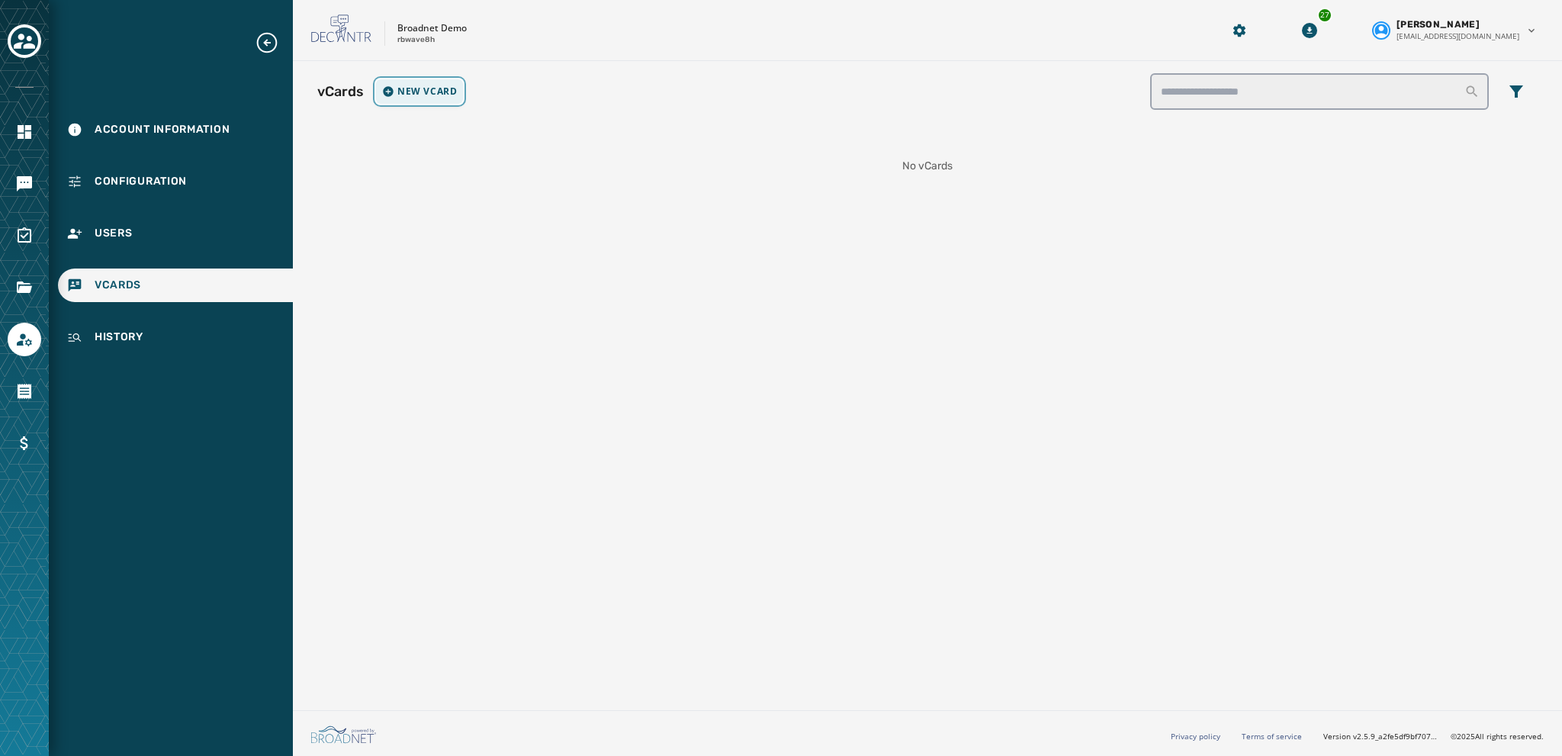
click at [400, 92] on span "New vCard" at bounding box center [426, 91] width 59 height 12
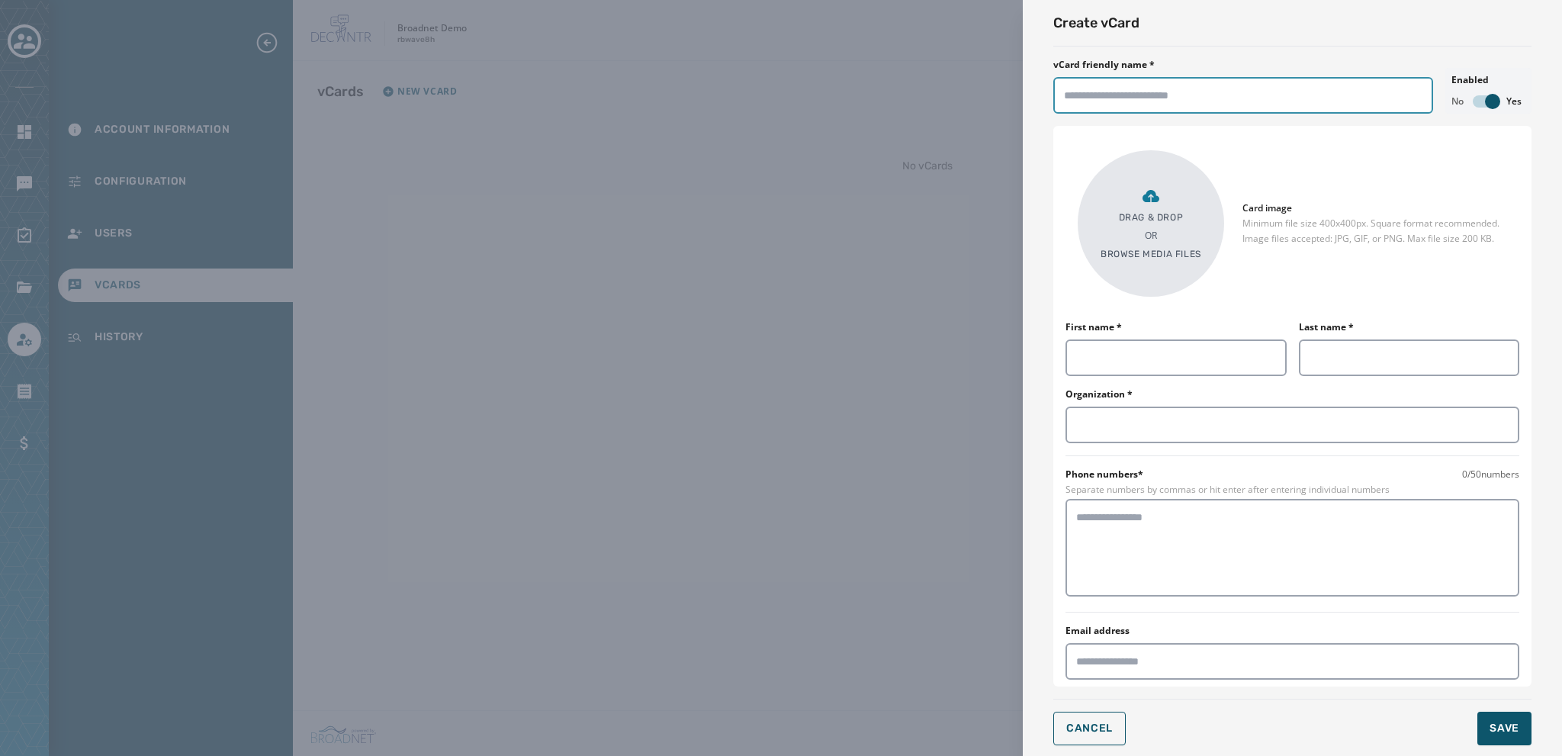
click at [840, 95] on input "vCard friendly name *" at bounding box center [1243, 95] width 380 height 37
type input "***"
click at [840, 90] on input "***" at bounding box center [1243, 95] width 380 height 37
type input "**********"
click at [840, 358] on input "First name *" at bounding box center [1175, 357] width 221 height 37
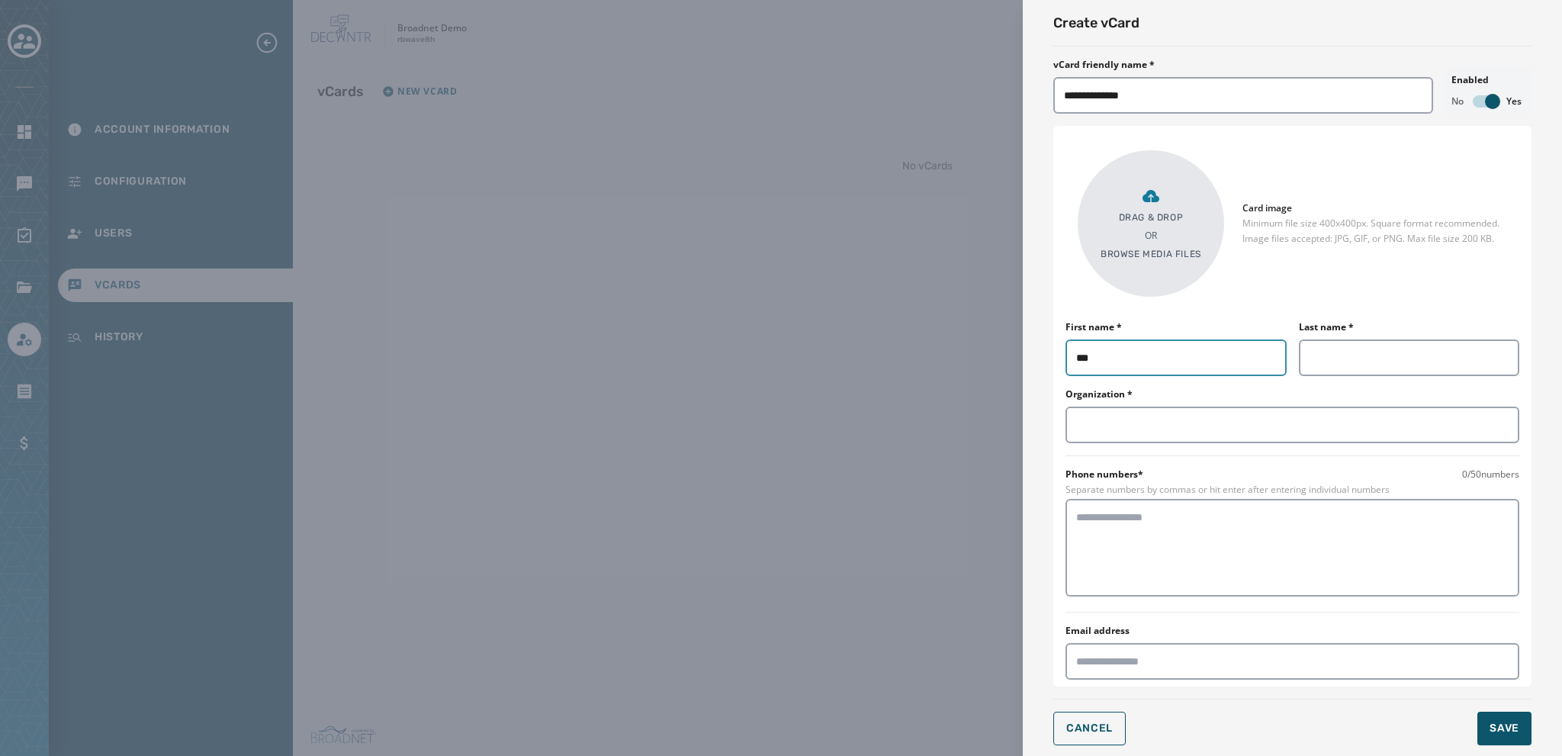
type input "***"
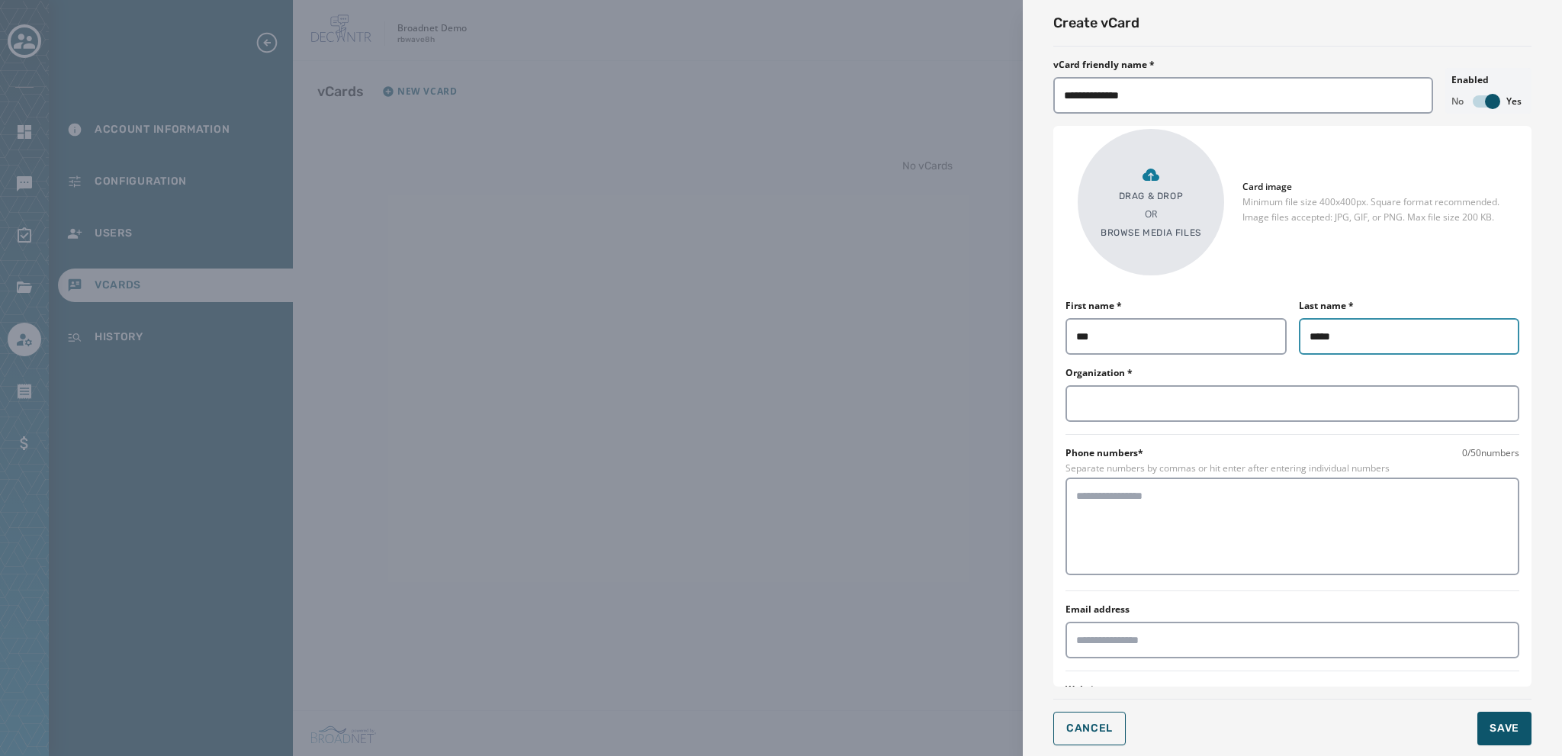
type input "*****"
click at [840, 230] on p "Browse media files" at bounding box center [1151, 233] width 101 height 12
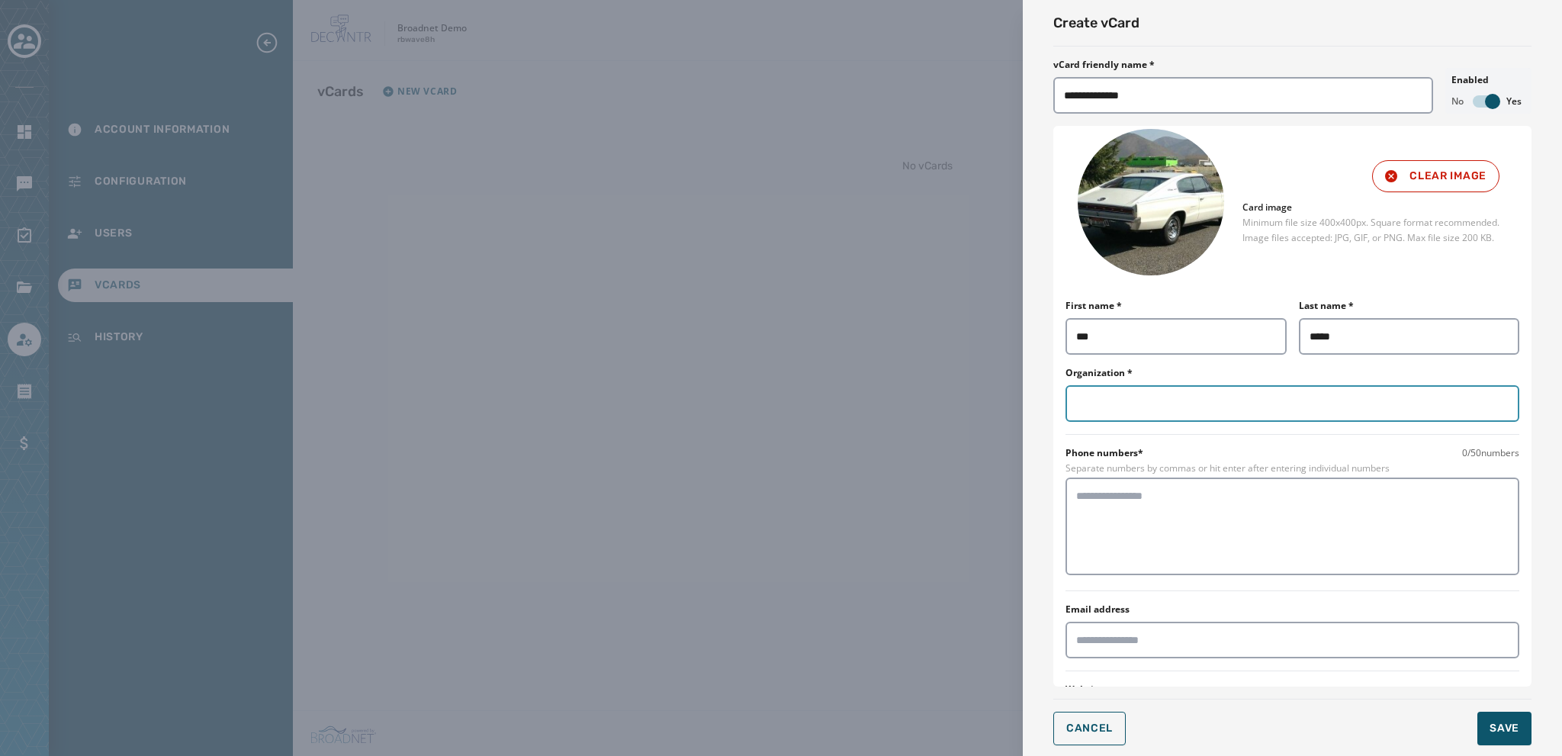
click at [840, 399] on input "Organization *" at bounding box center [1292, 403] width 454 height 37
type input "********"
click at [840, 496] on textarea at bounding box center [1292, 526] width 432 height 76
type textarea "**********"
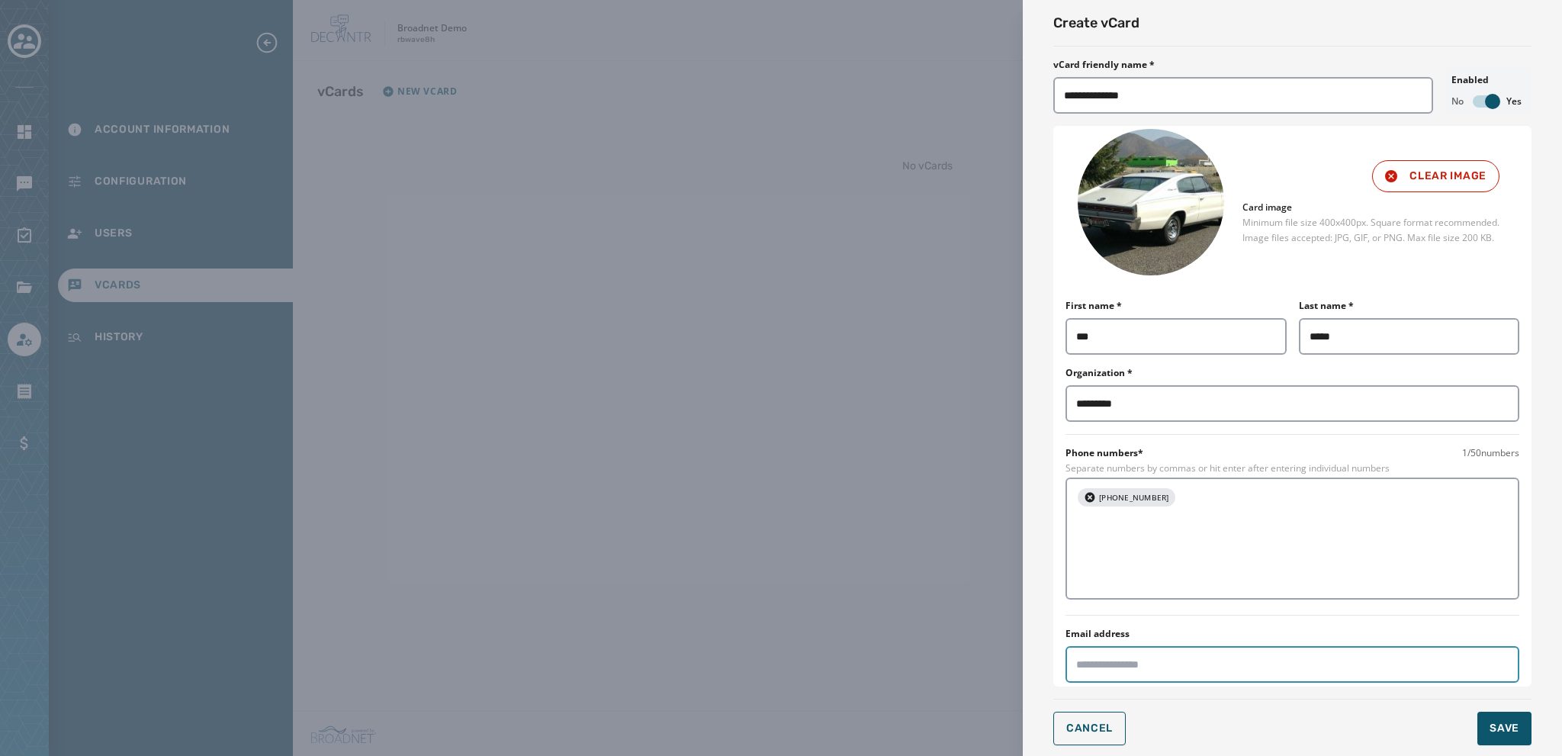
click at [840, 615] on input "Email address" at bounding box center [1292, 664] width 454 height 37
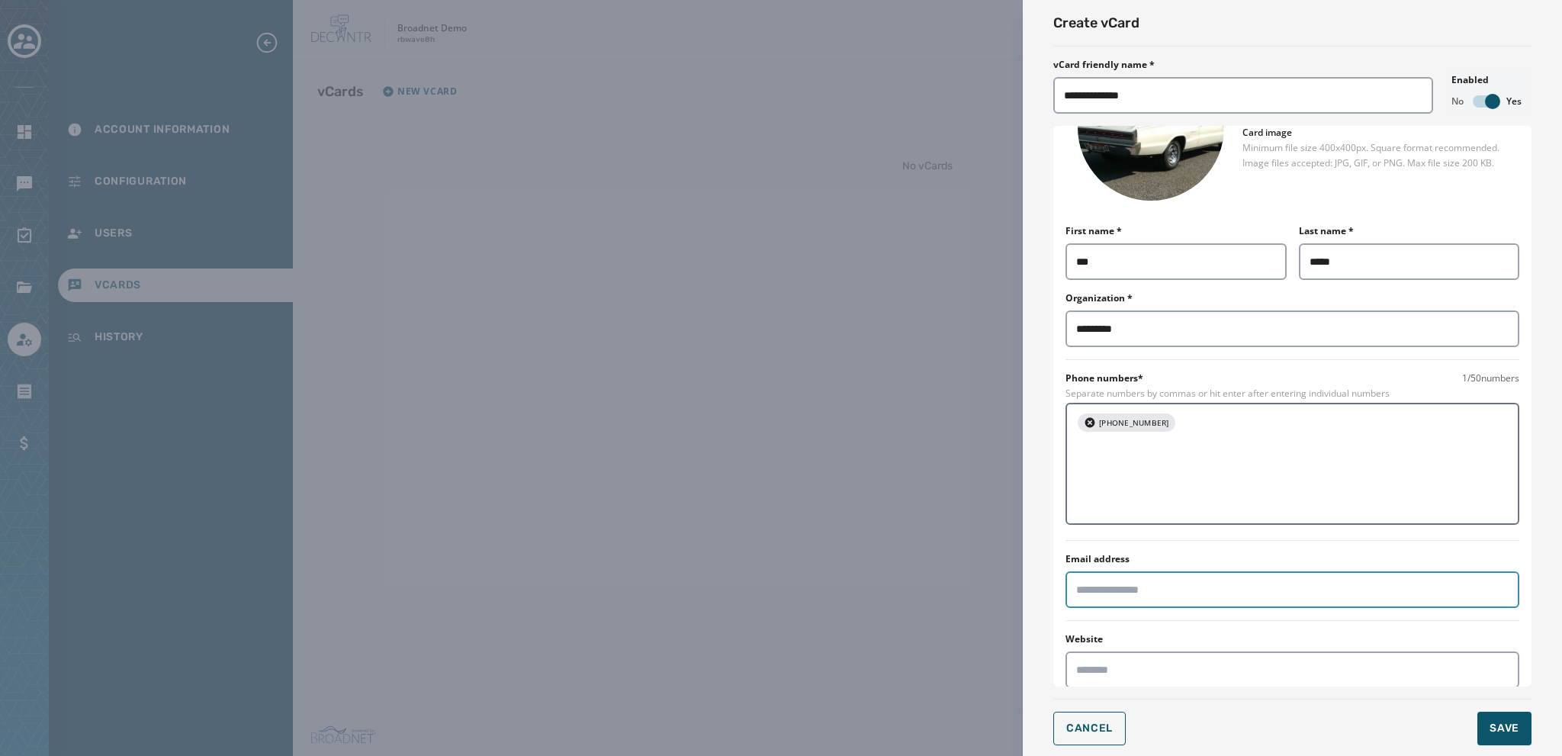
scroll to position [174, 0]
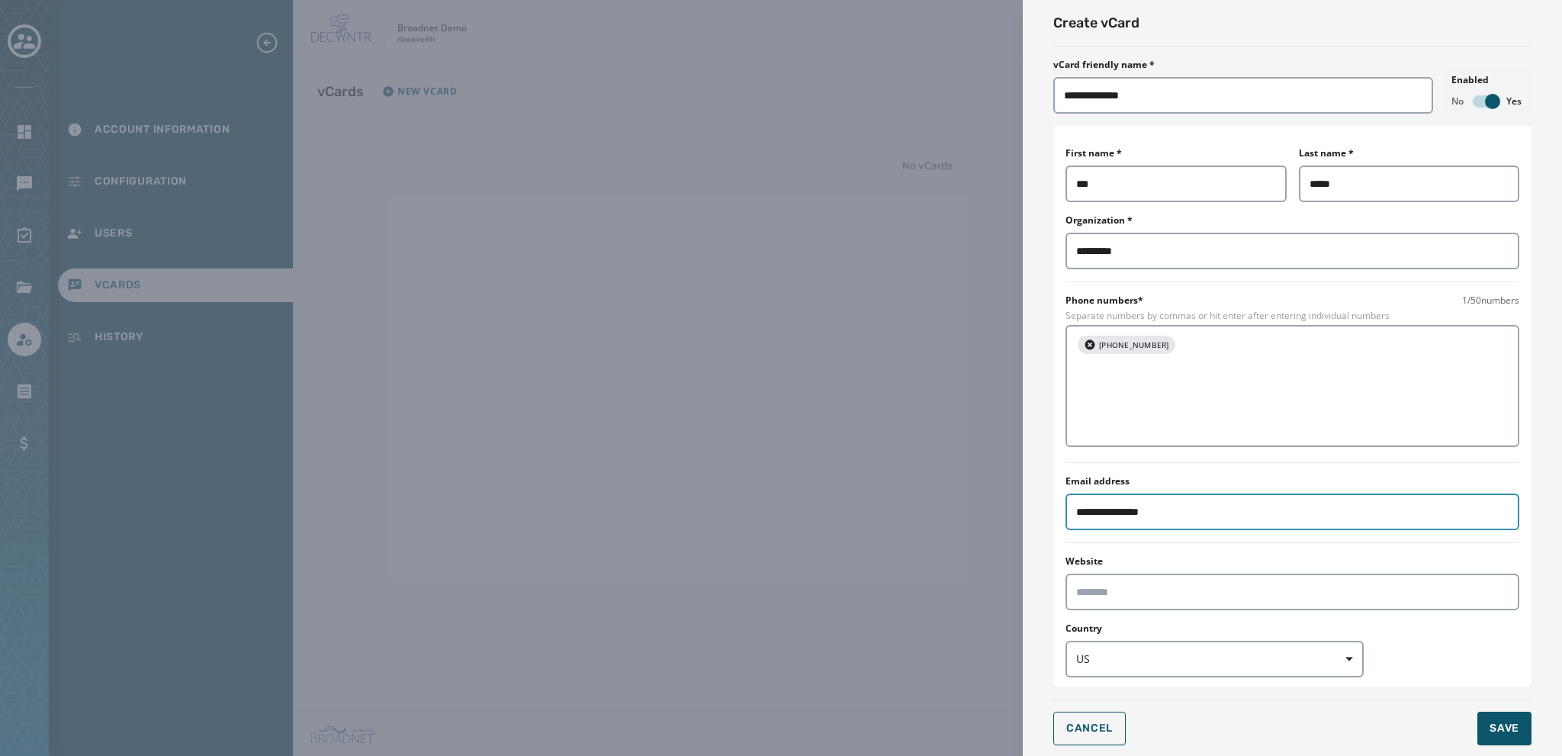
click at [840, 493] on input "**********" at bounding box center [1292, 511] width 454 height 37
type input "**********"
click at [840, 574] on input "Website" at bounding box center [1292, 592] width 454 height 37
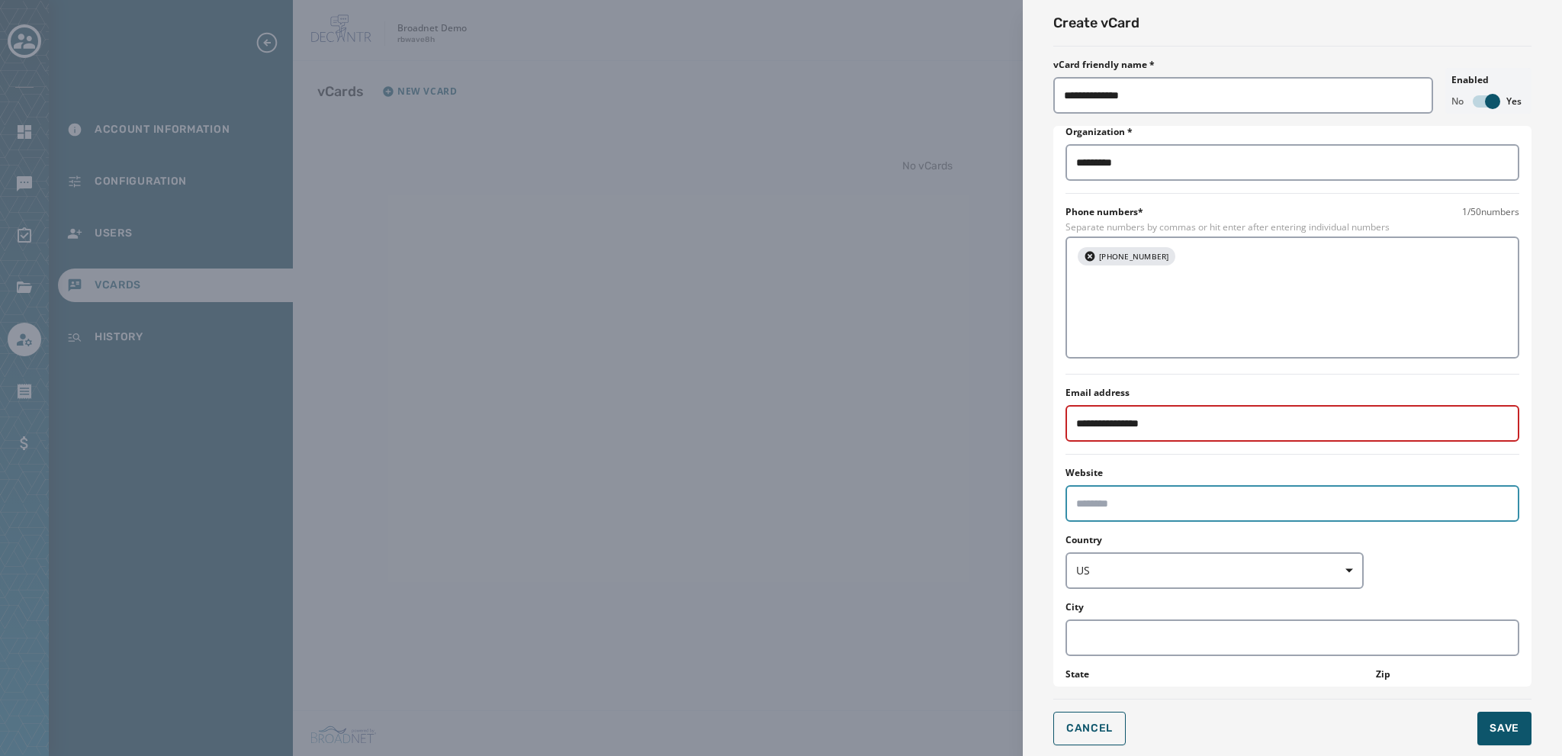
scroll to position [299, 0]
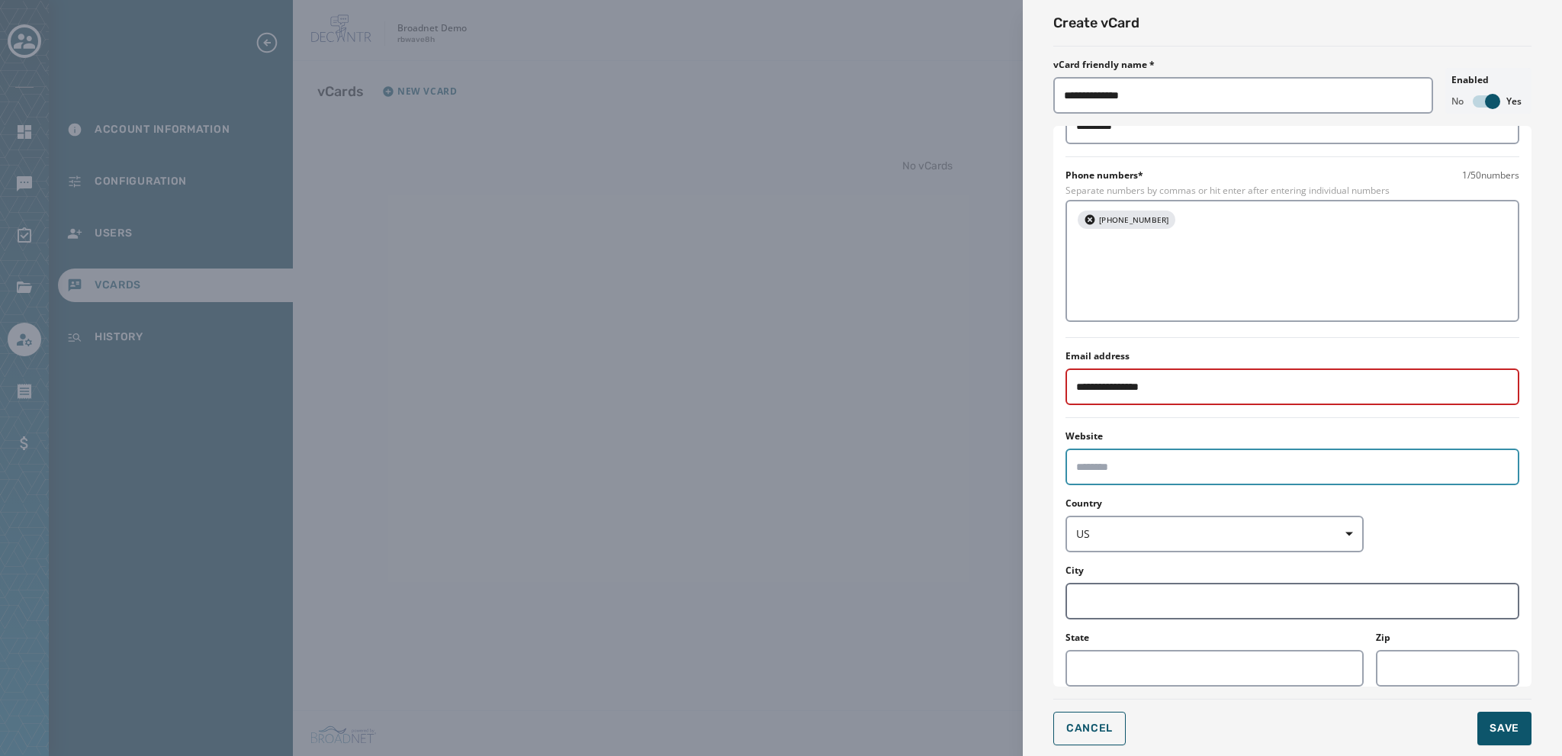
type input "**********"
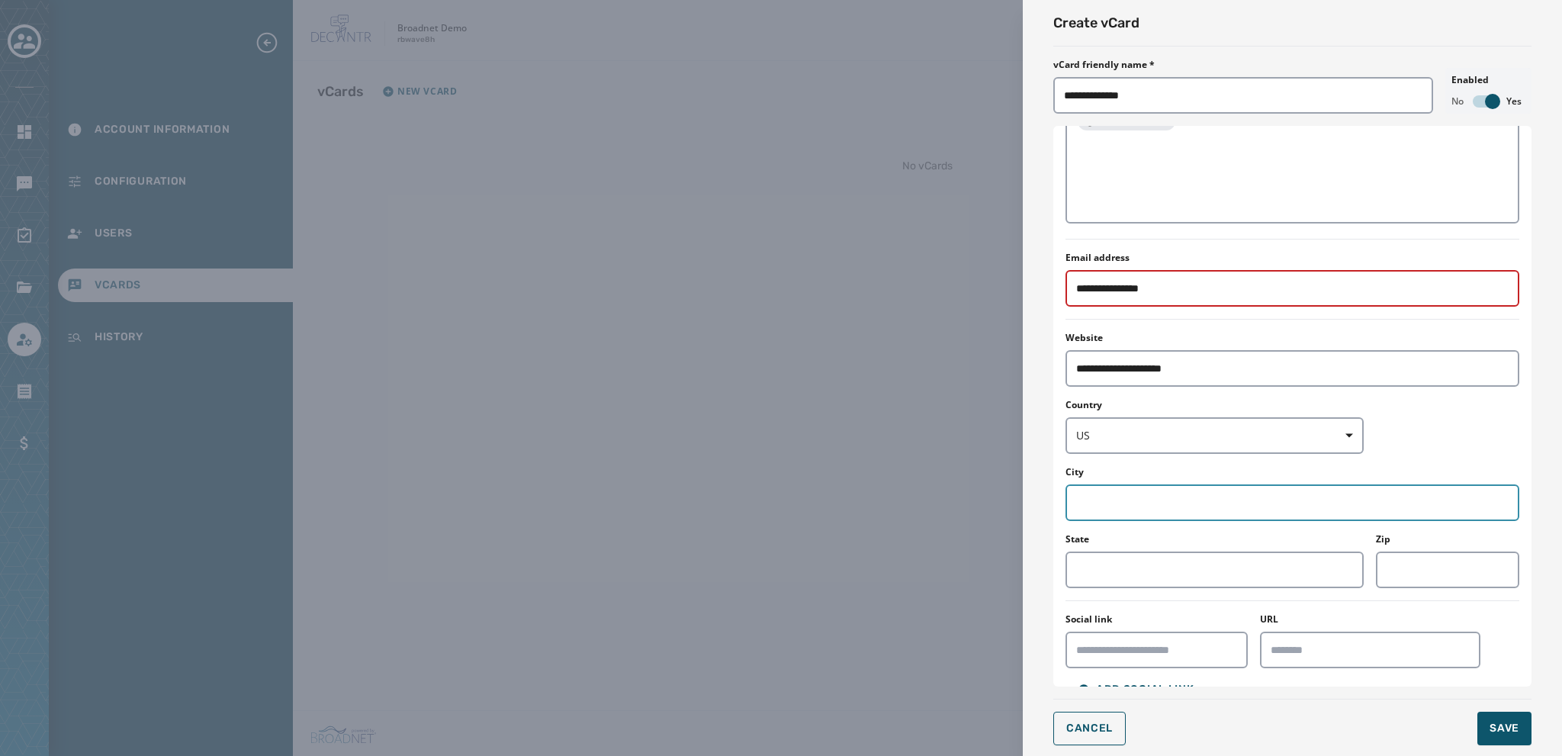
click at [840, 484] on input "City" at bounding box center [1292, 502] width 454 height 37
type input "********"
click at [840, 551] on input "State" at bounding box center [1214, 569] width 298 height 37
type input "**"
click at [840, 551] on input "Zip" at bounding box center [1447, 569] width 143 height 37
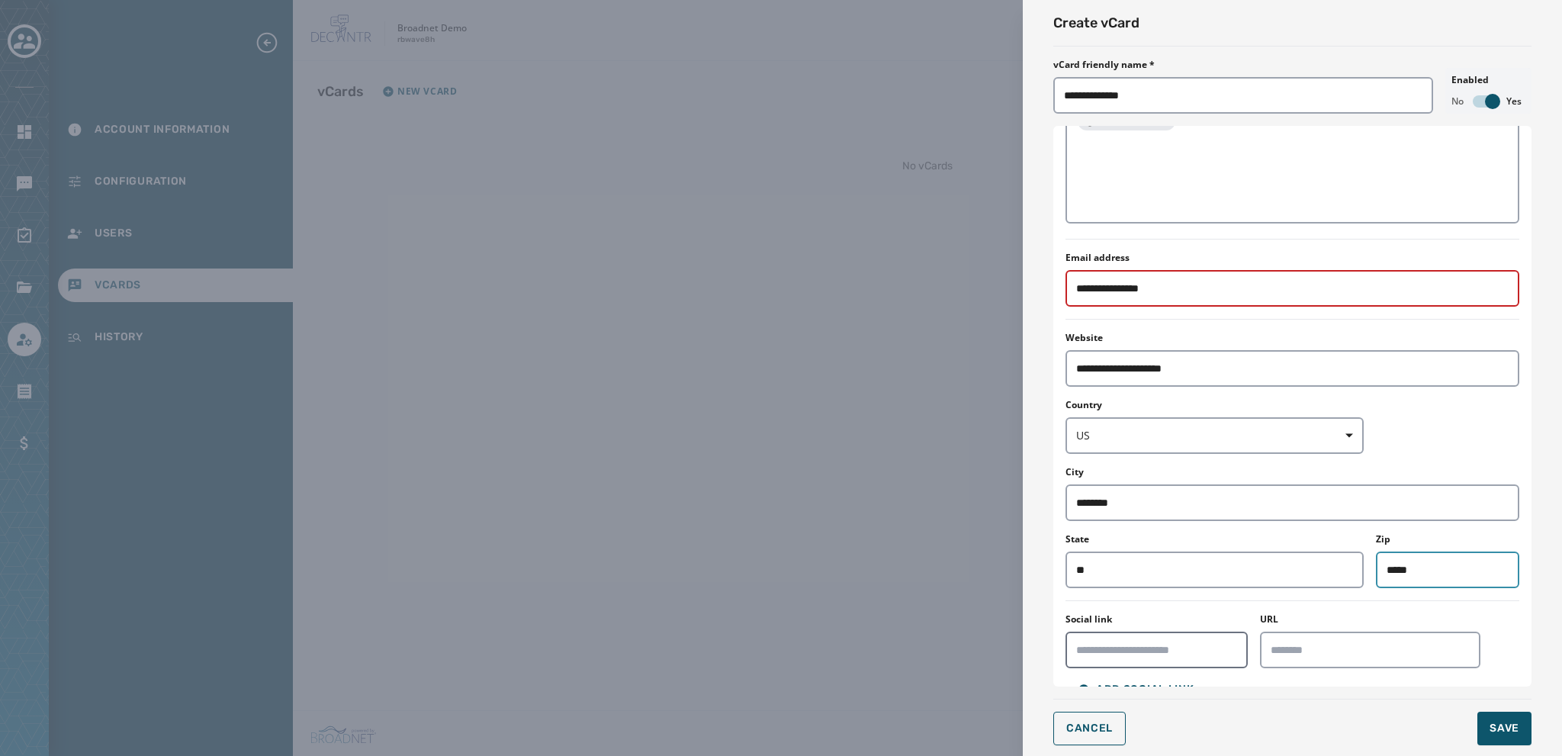
type input "*****"
click at [840, 615] on input "Social link" at bounding box center [1156, 649] width 182 height 37
type input "*****"
click at [840, 615] on input "URL" at bounding box center [1370, 649] width 221 height 37
paste input "**********"
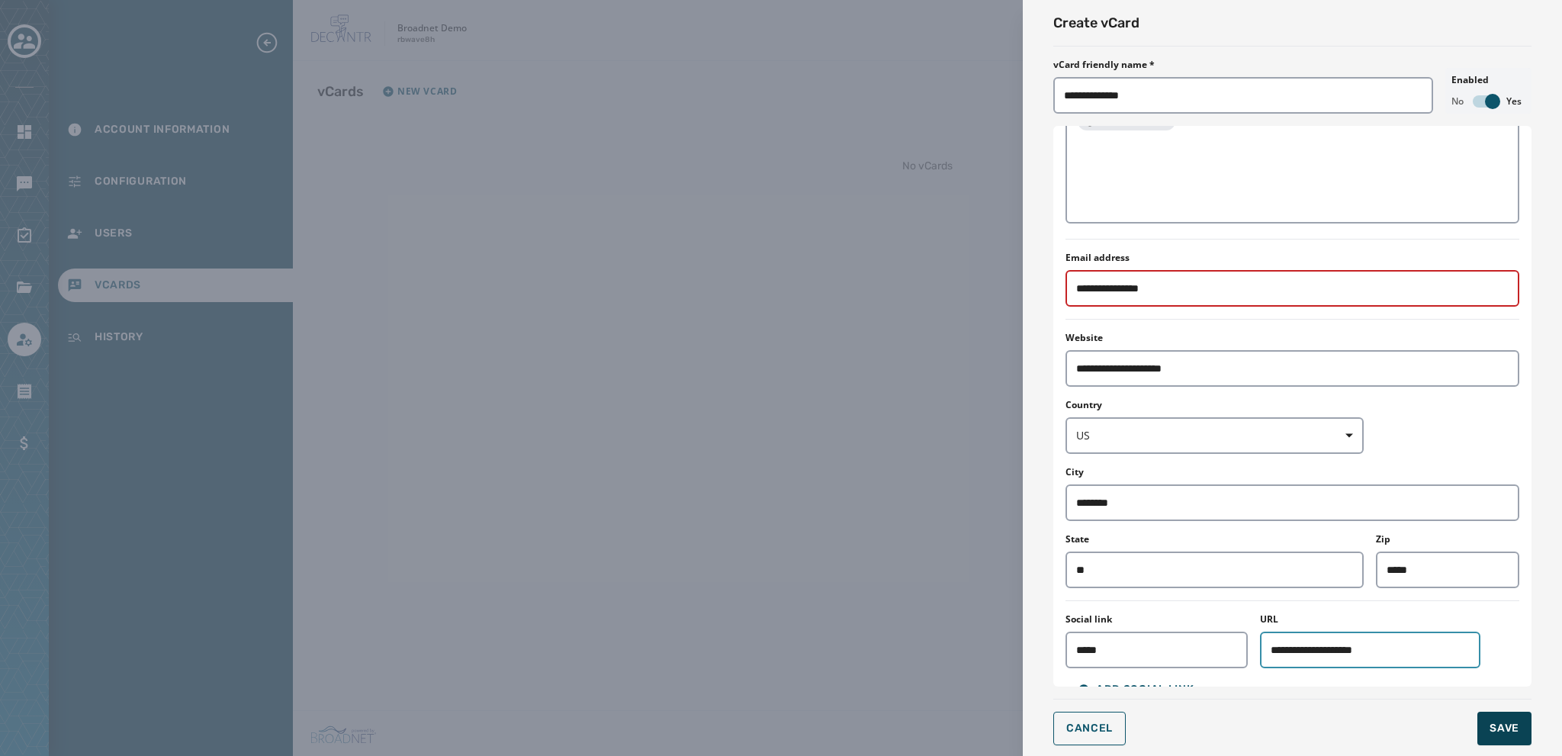
type input "**********"
click at [840, 615] on span "Save" at bounding box center [1504, 728] width 30 height 15
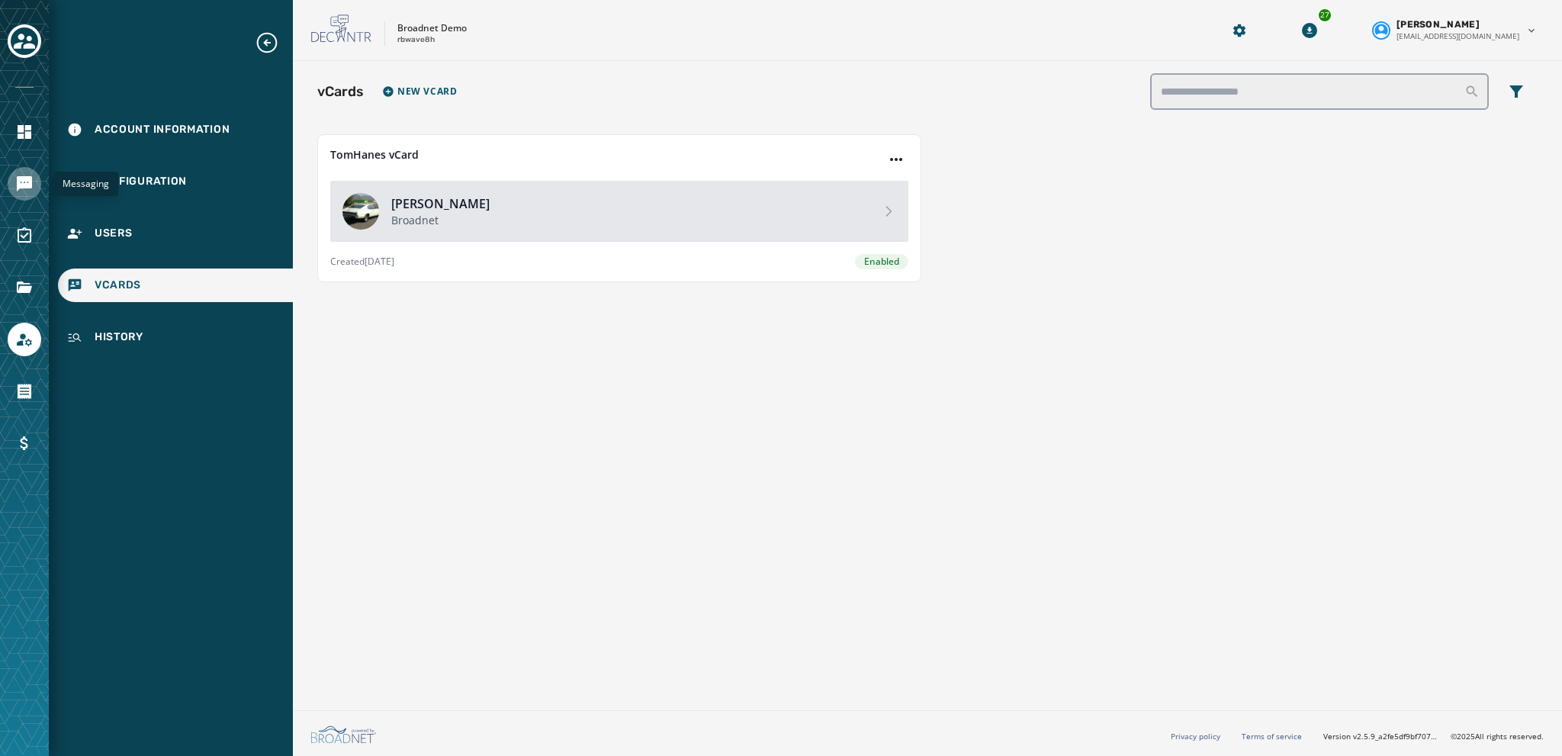
click at [28, 182] on icon "Navigate to Messaging" at bounding box center [24, 183] width 15 height 15
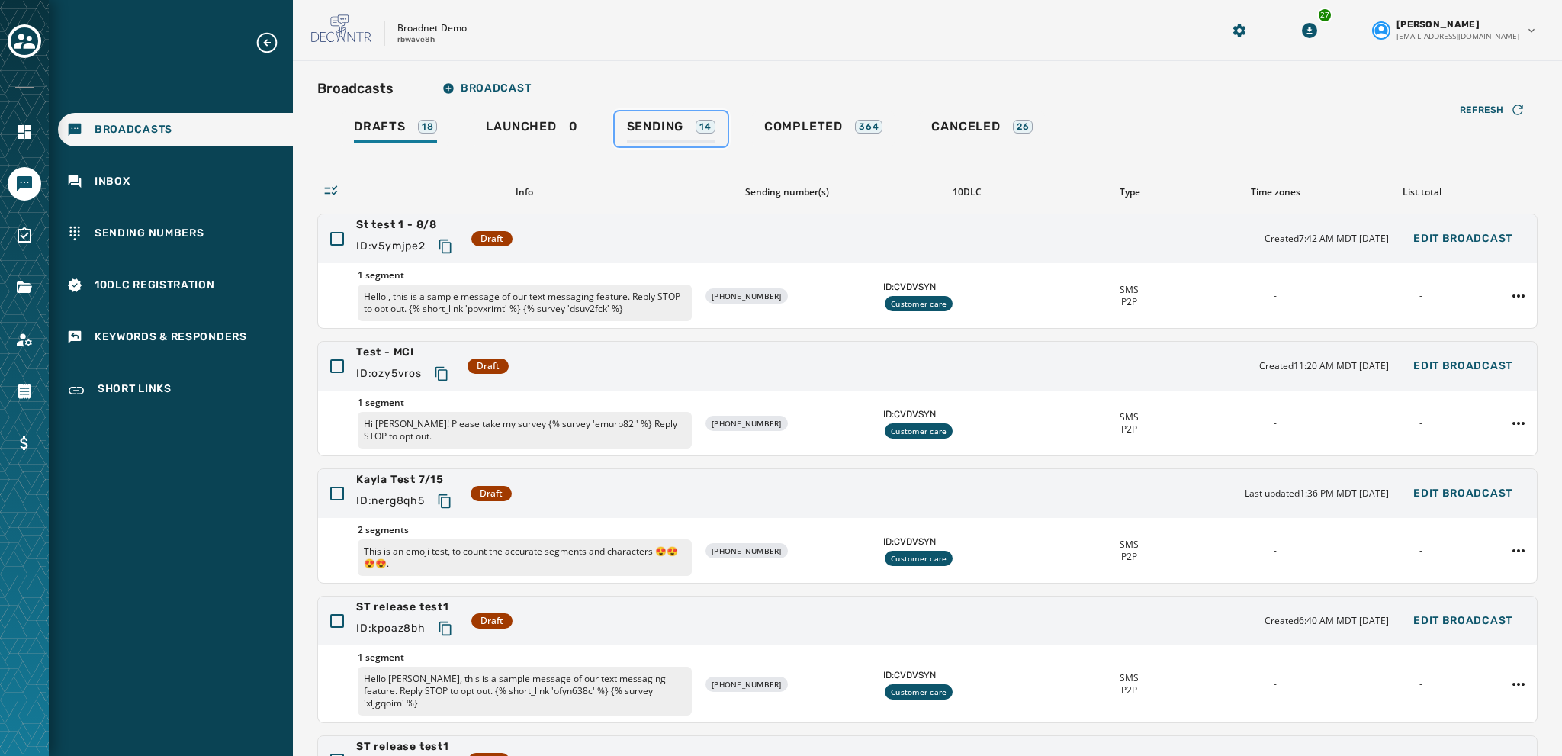
click at [648, 124] on span "Sending" at bounding box center [655, 126] width 57 height 15
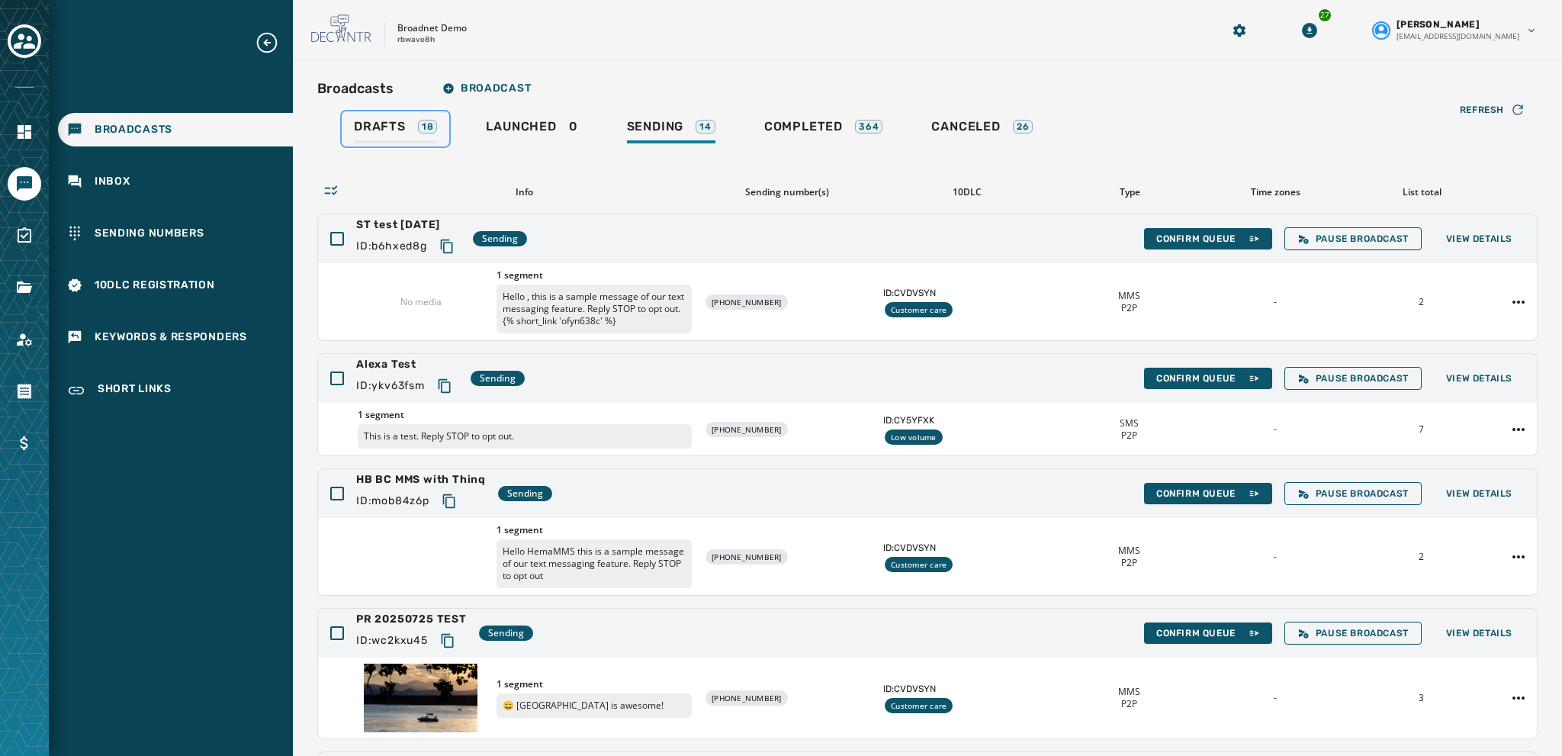
click at [379, 124] on span "Drafts" at bounding box center [380, 126] width 52 height 15
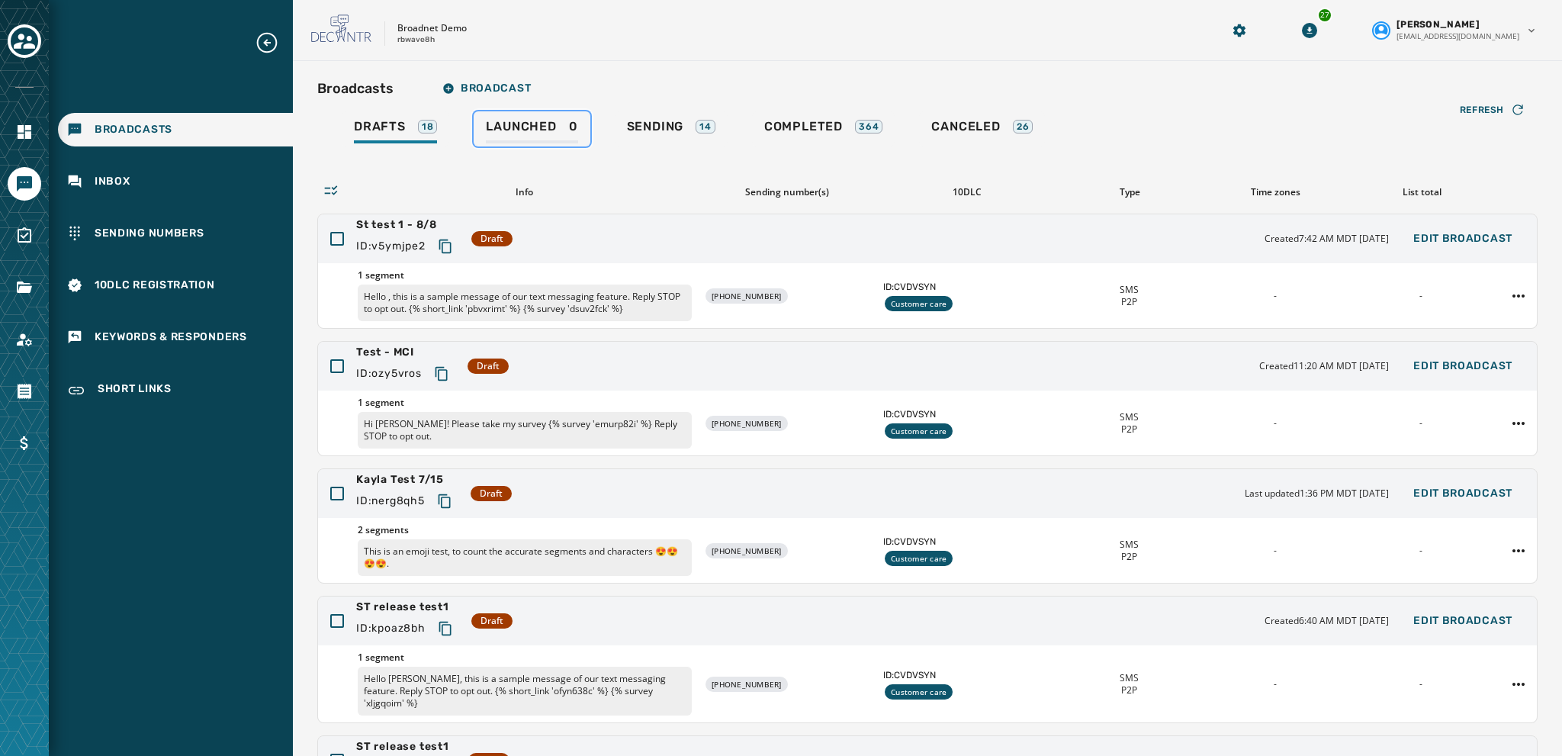
click at [513, 119] on span "Launched" at bounding box center [521, 126] width 70 height 15
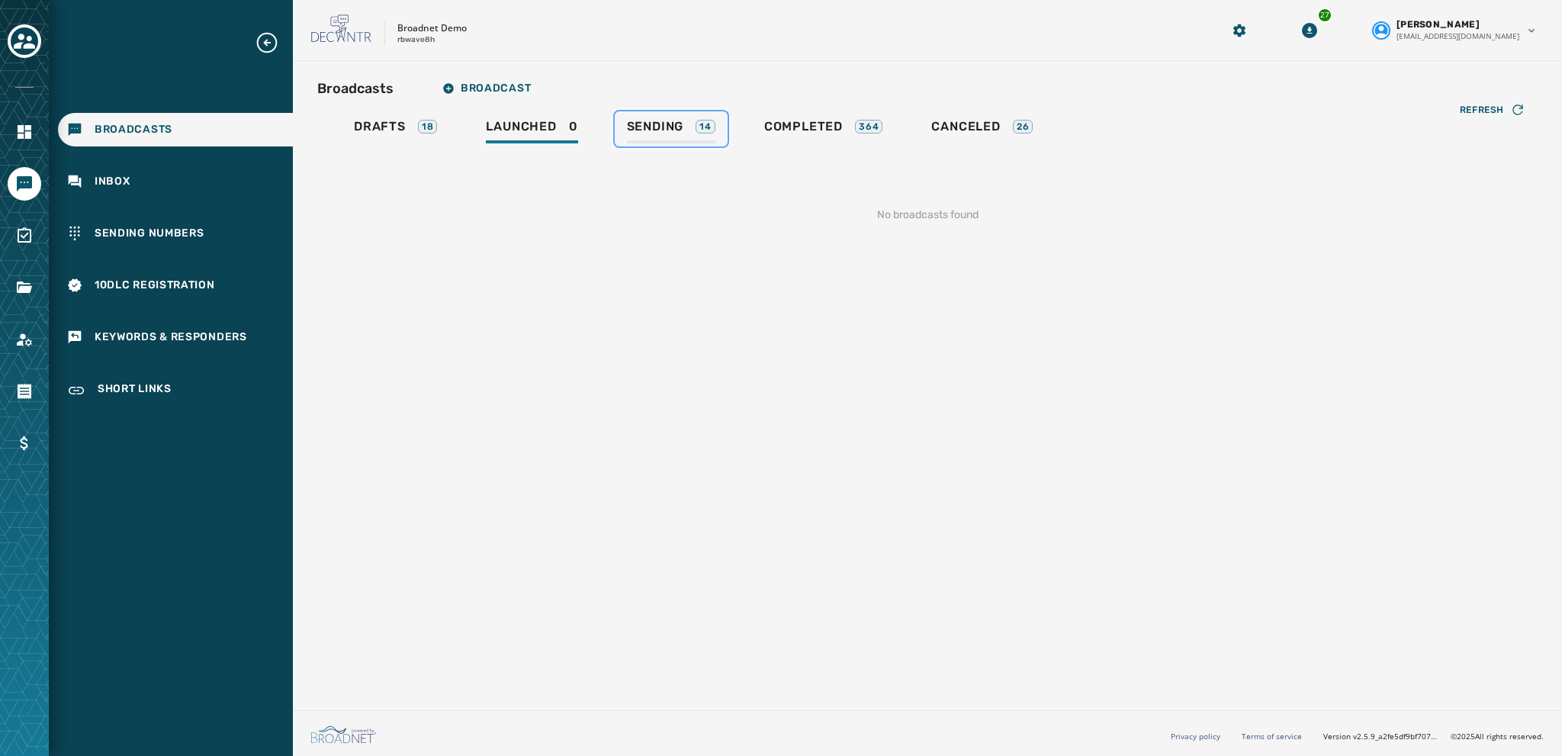
click at [641, 125] on span "Sending" at bounding box center [655, 126] width 57 height 15
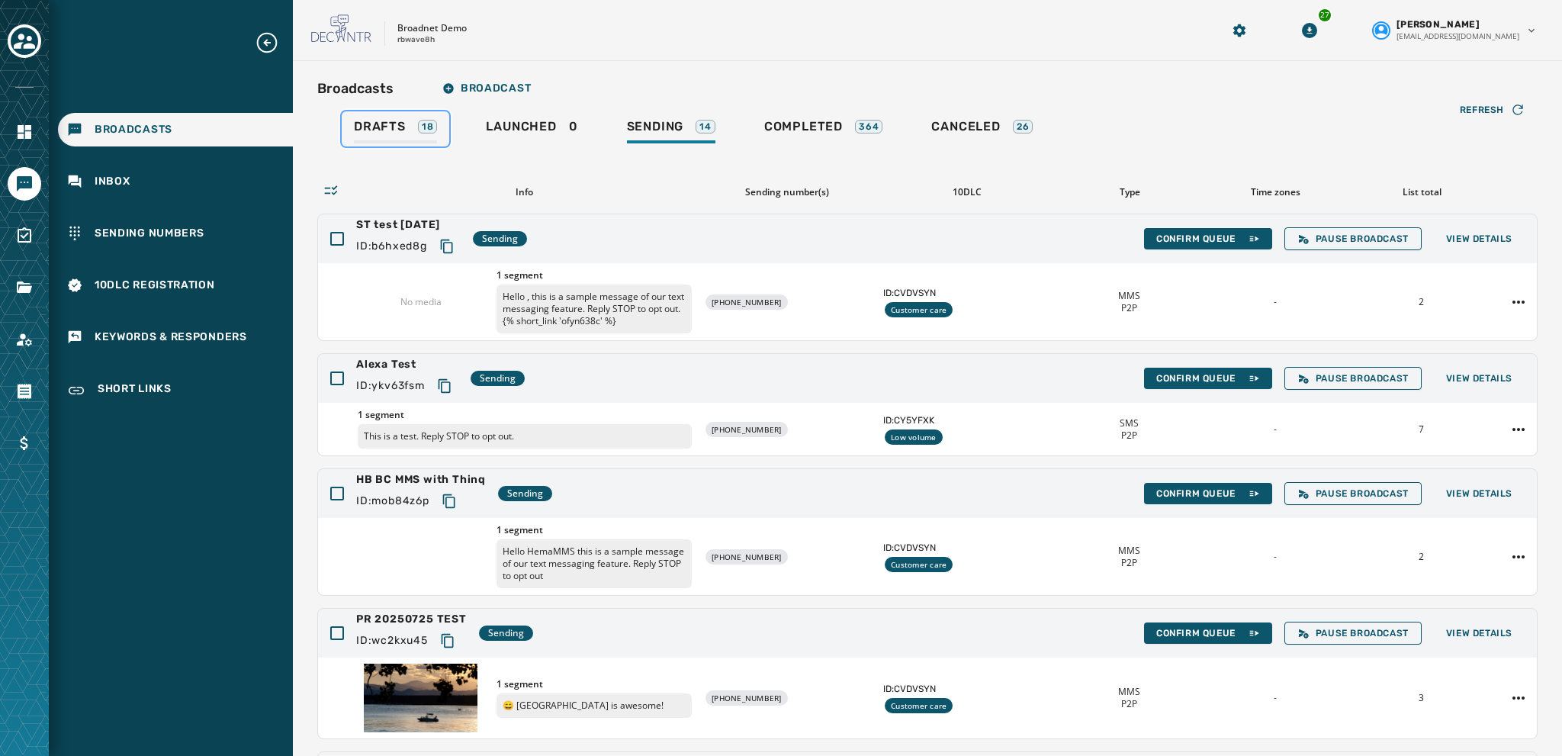
click at [371, 127] on span "Drafts" at bounding box center [380, 126] width 52 height 15
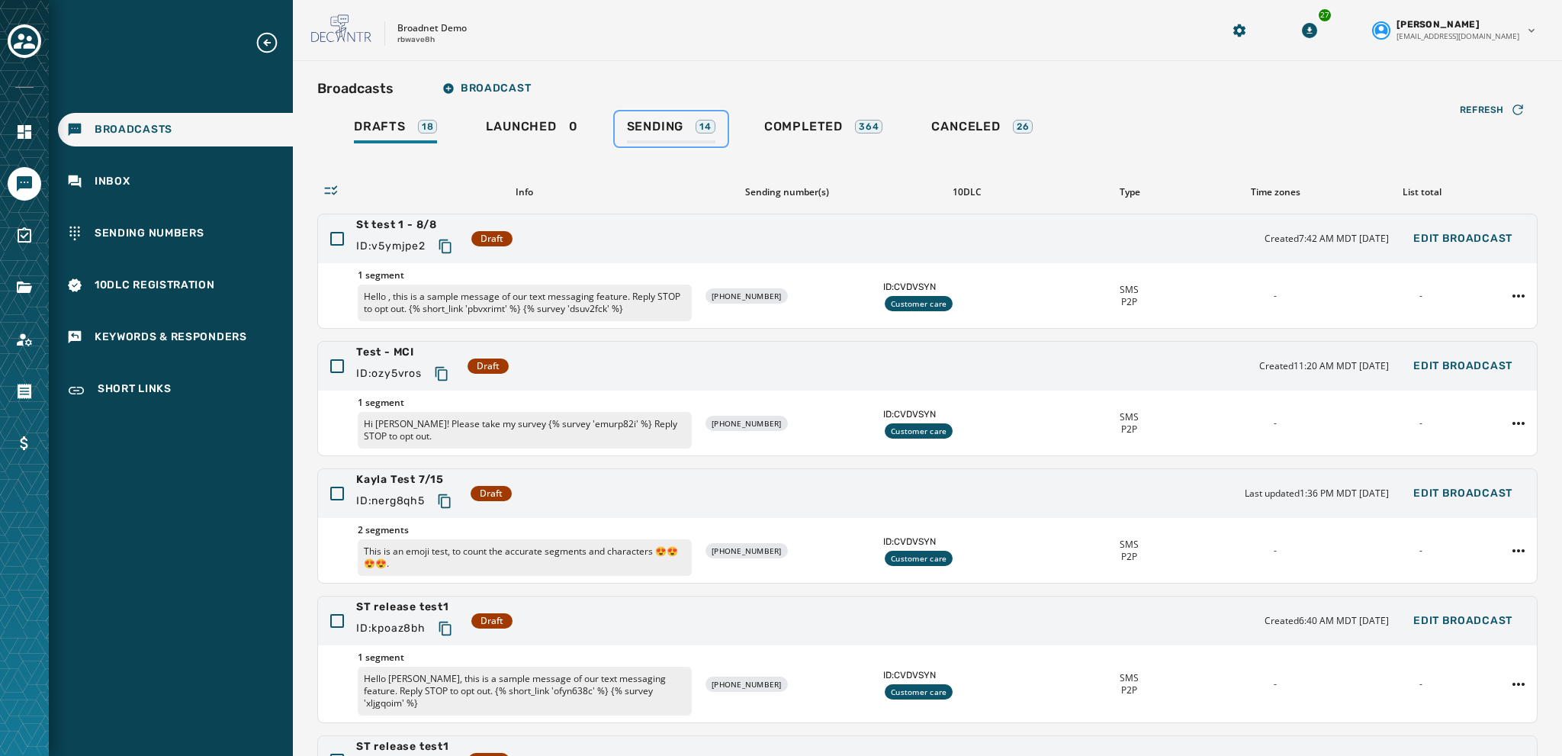
click at [637, 124] on span "Sending" at bounding box center [655, 126] width 57 height 15
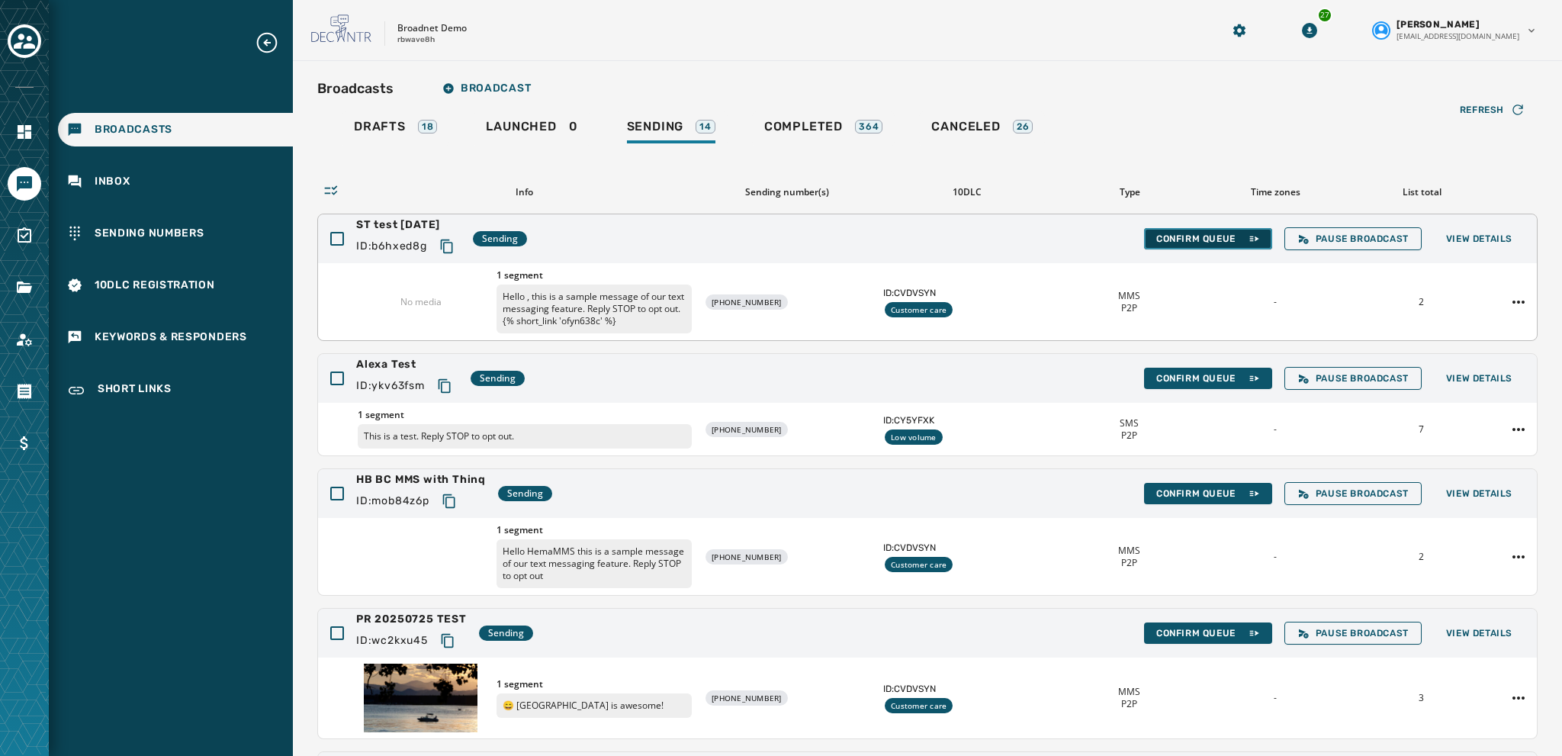
click at [840, 233] on span "Confirm Queue" at bounding box center [1208, 239] width 104 height 12
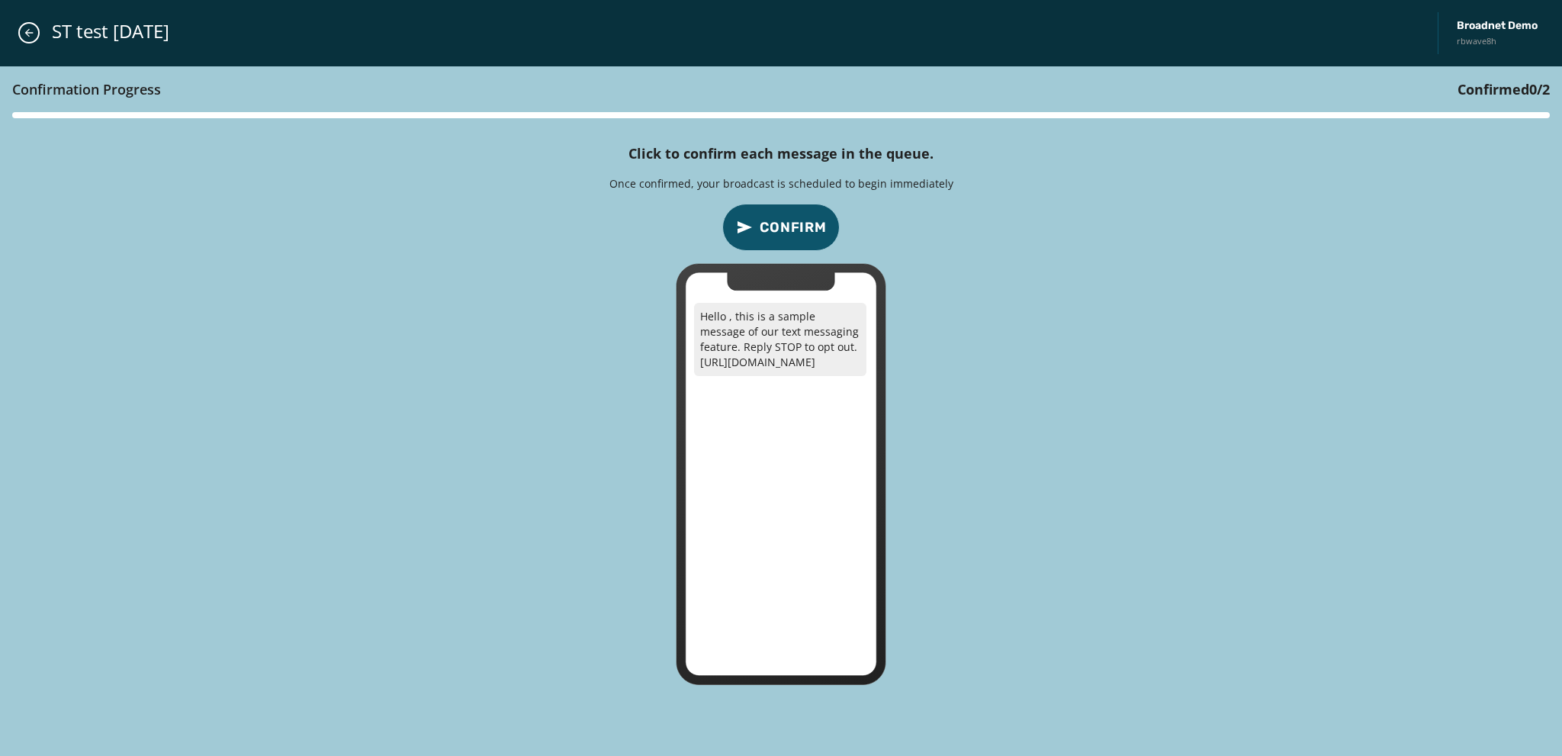
click at [779, 221] on span "Confirm" at bounding box center [793, 227] width 67 height 21
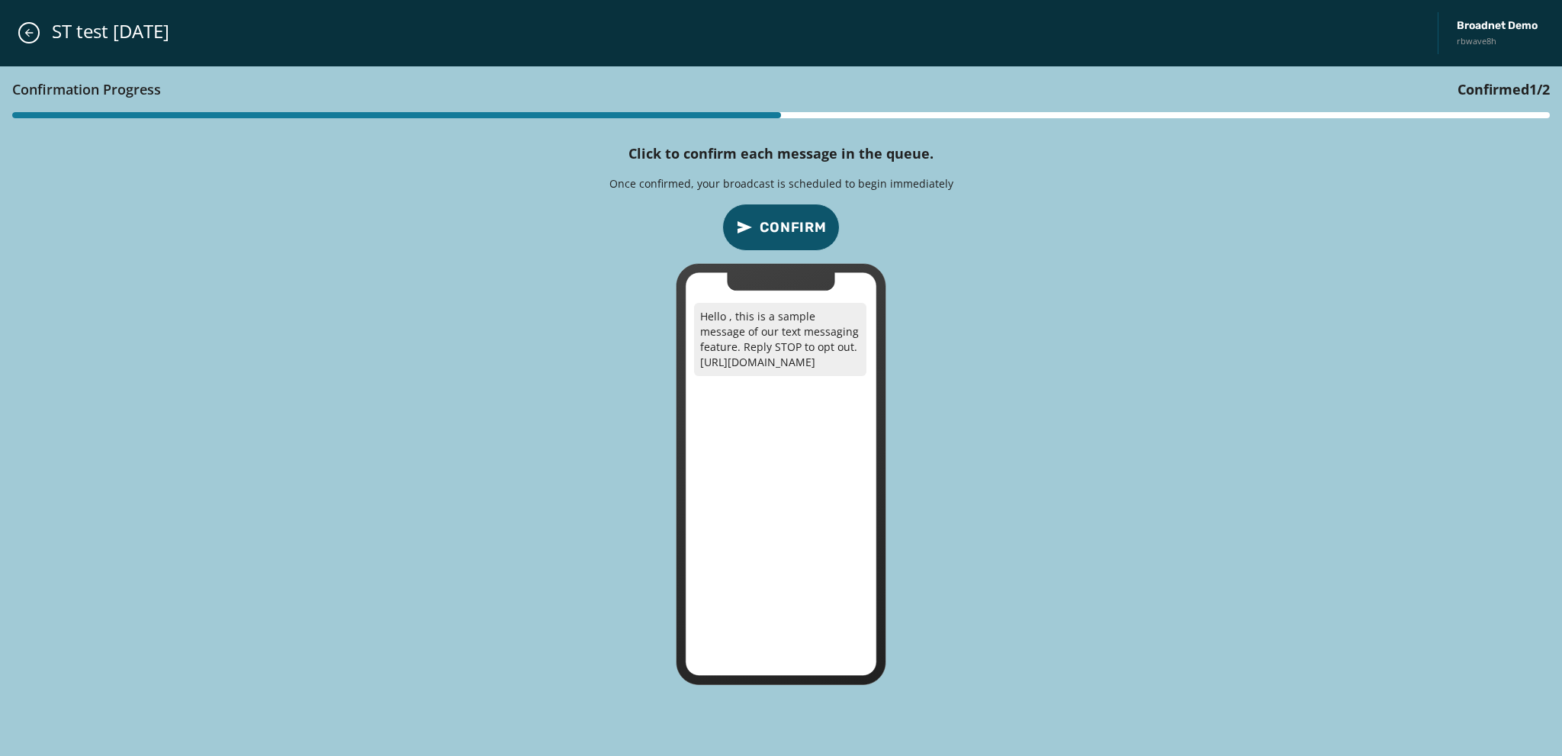
click at [790, 222] on span "Confirm" at bounding box center [793, 227] width 67 height 21
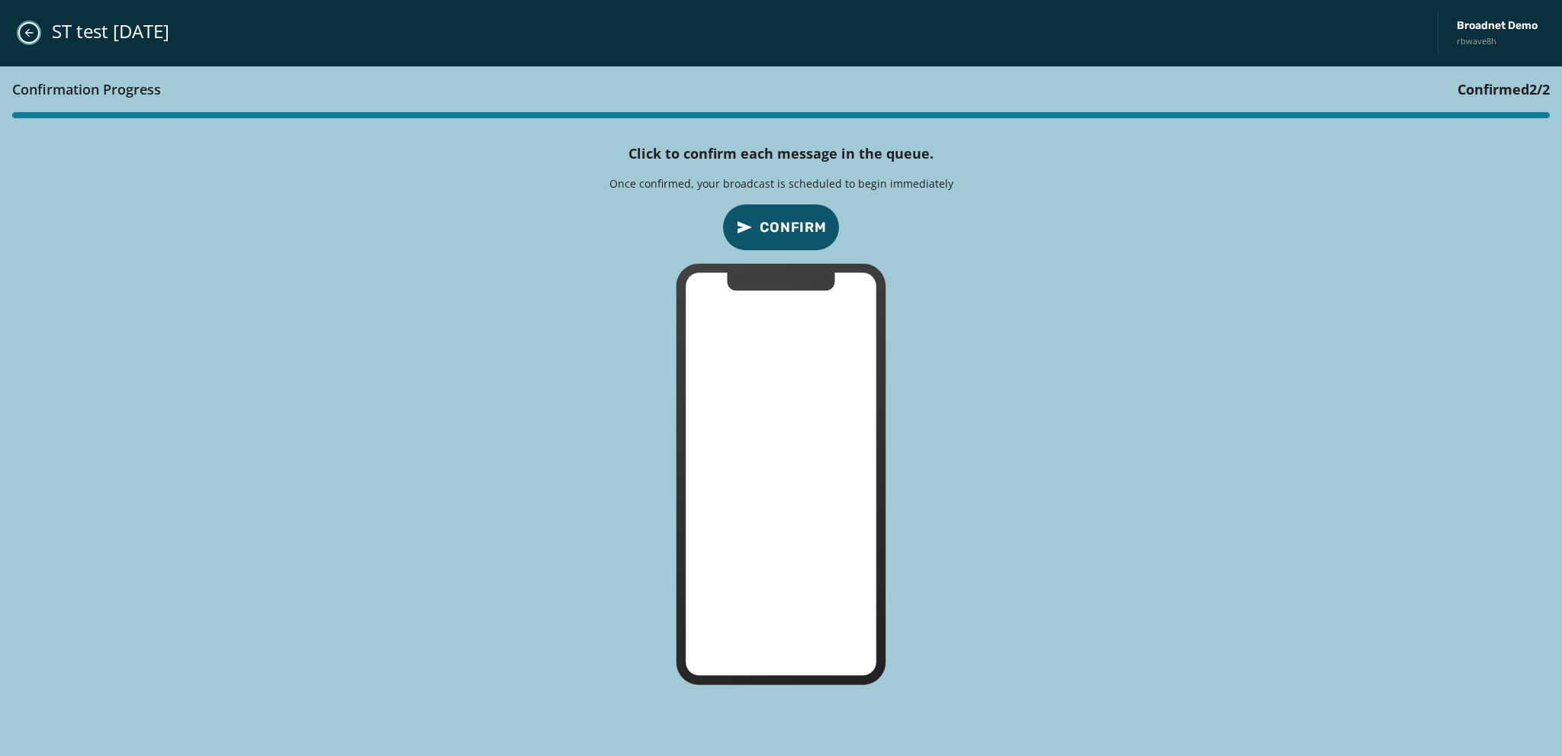
click at [25, 33] on icon "Close admin drawer" at bounding box center [29, 33] width 8 height 8
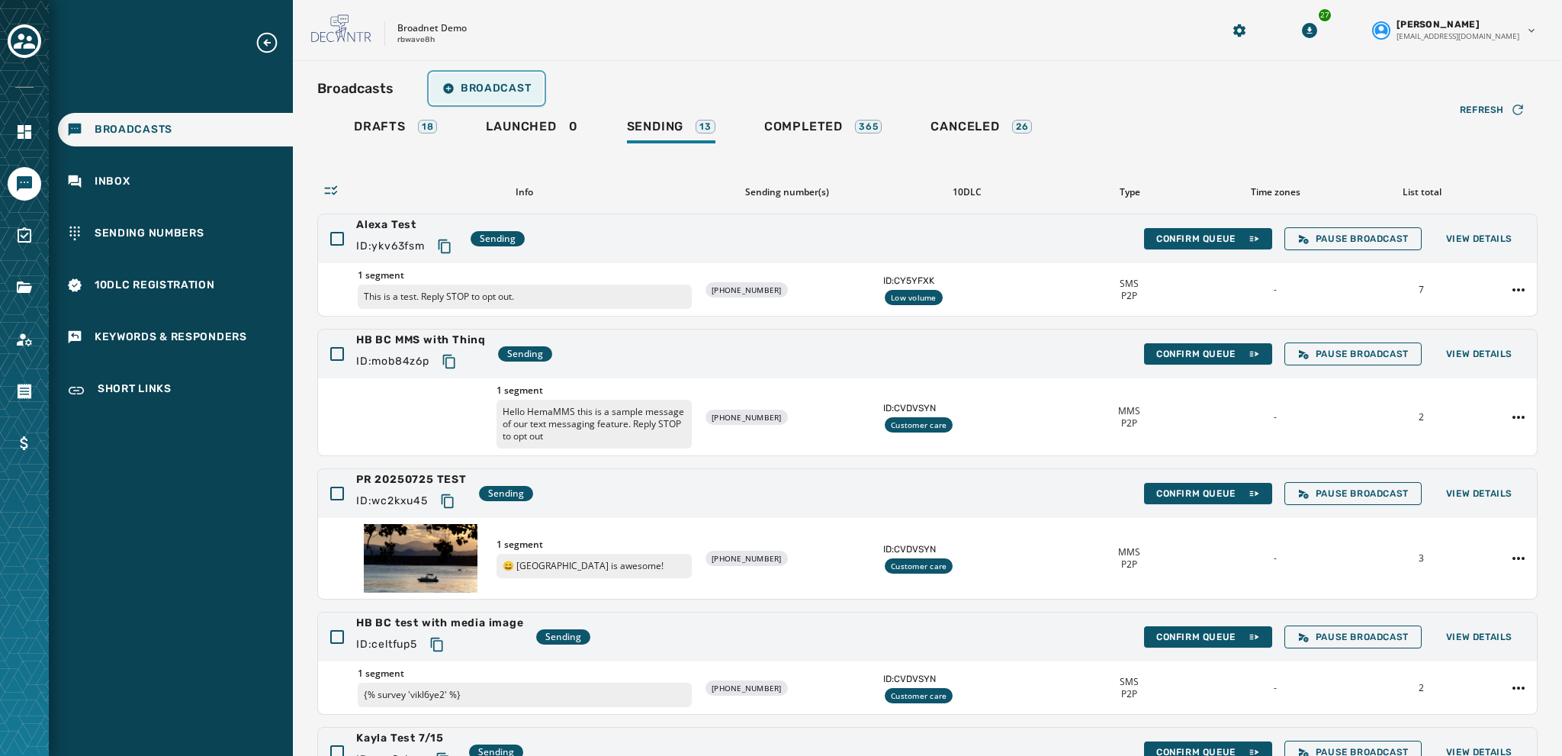
click at [464, 88] on span "Broadcast" at bounding box center [486, 88] width 88 height 12
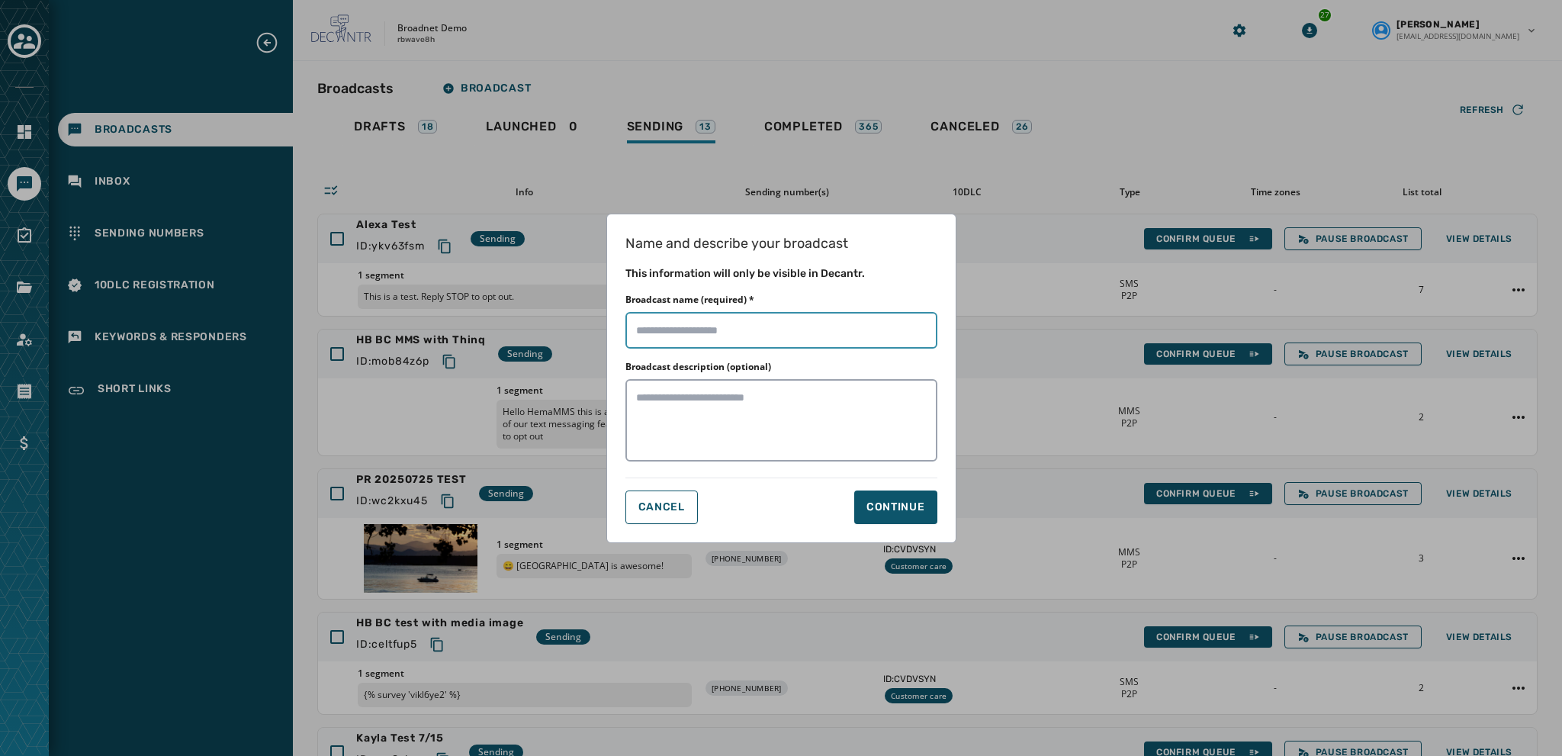
click at [657, 329] on input "Broadcast name (required) *" at bounding box center [781, 330] width 312 height 37
click at [704, 329] on input "Broadcast name (required) *" at bounding box center [781, 330] width 312 height 37
type input "**********"
click at [840, 512] on div "Continue" at bounding box center [895, 507] width 59 height 15
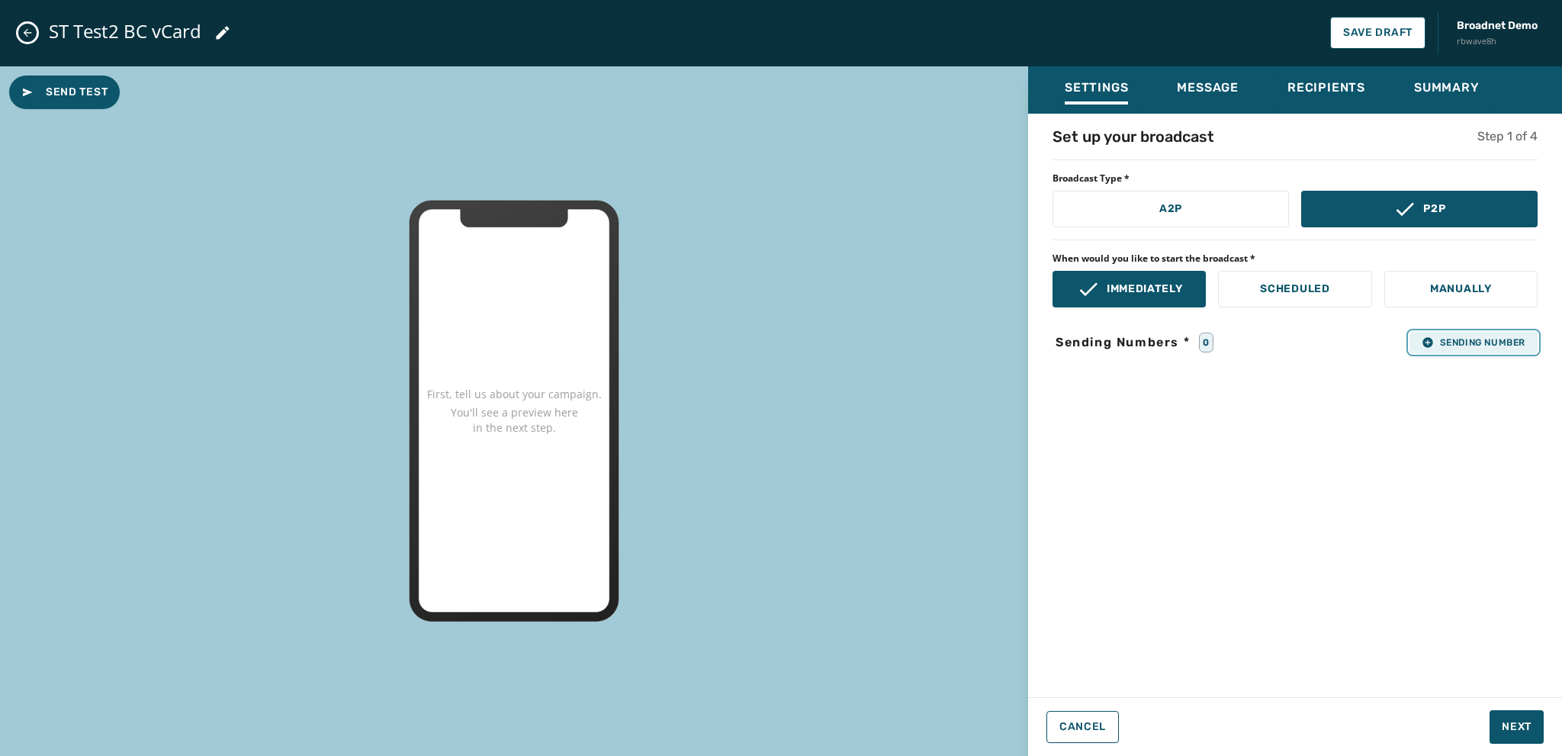
click at [840, 345] on span "Sending Number" at bounding box center [1474, 342] width 104 height 12
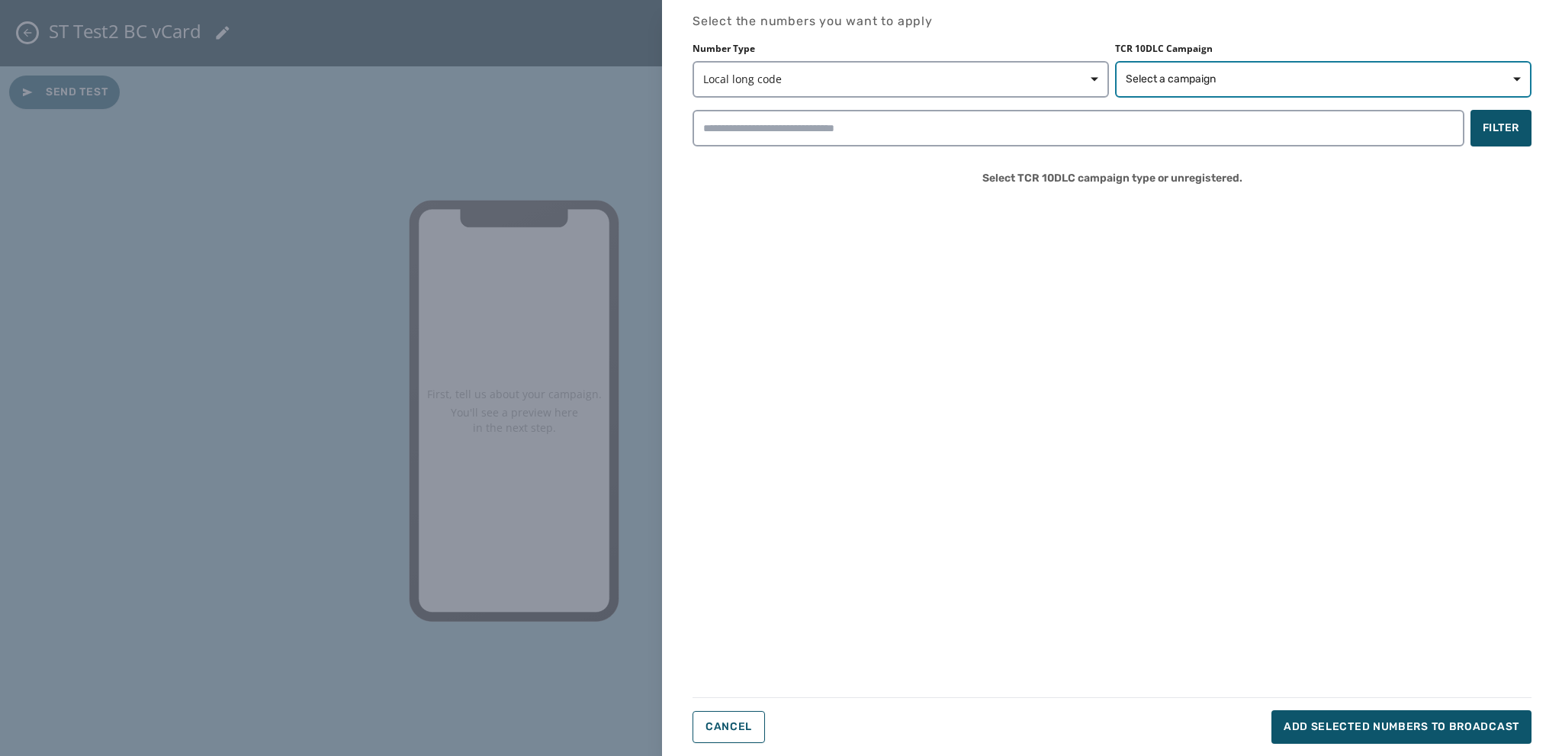
click at [840, 75] on span "Select a campaign" at bounding box center [1171, 79] width 90 height 15
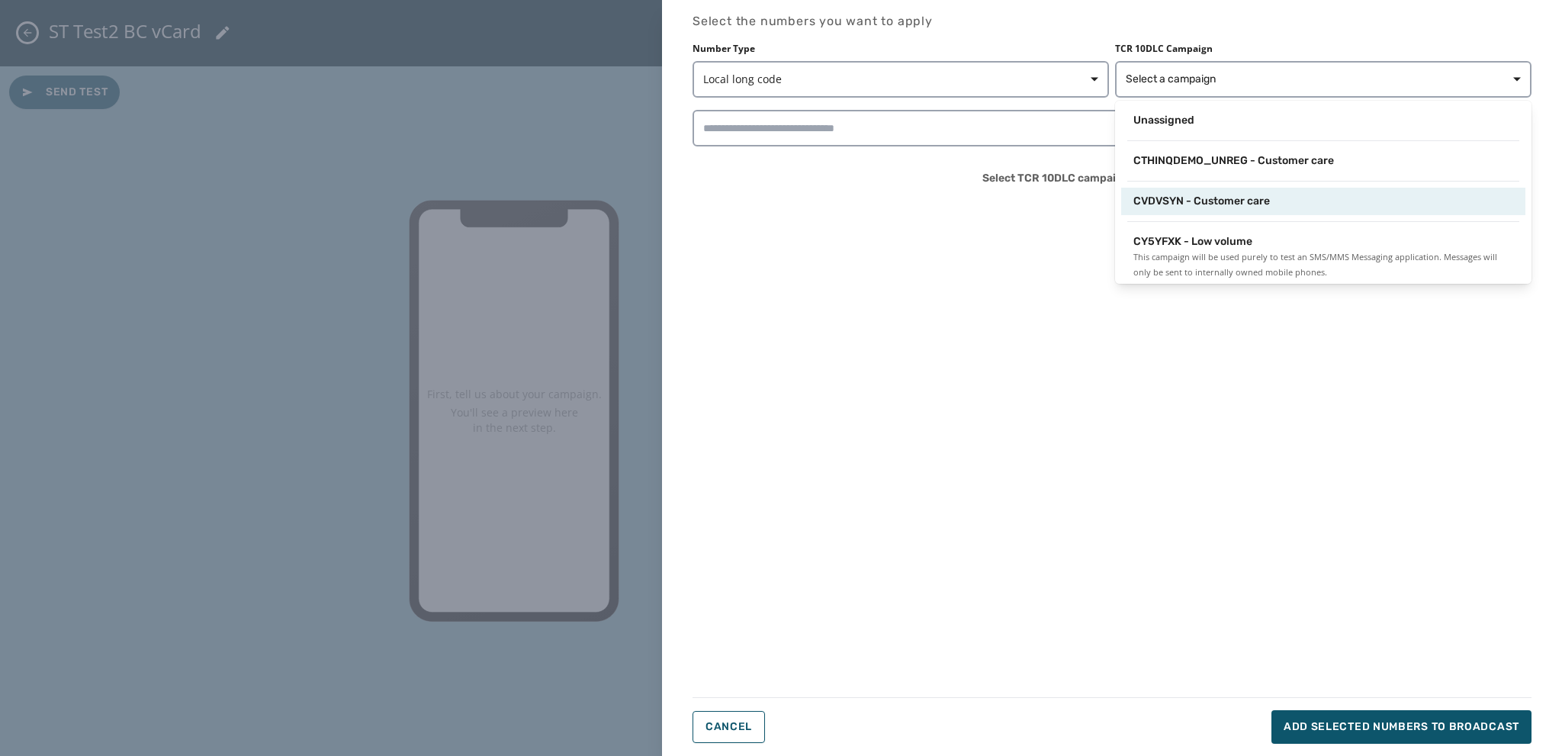
click at [840, 204] on span "CVDVSYN - Customer care" at bounding box center [1201, 201] width 137 height 15
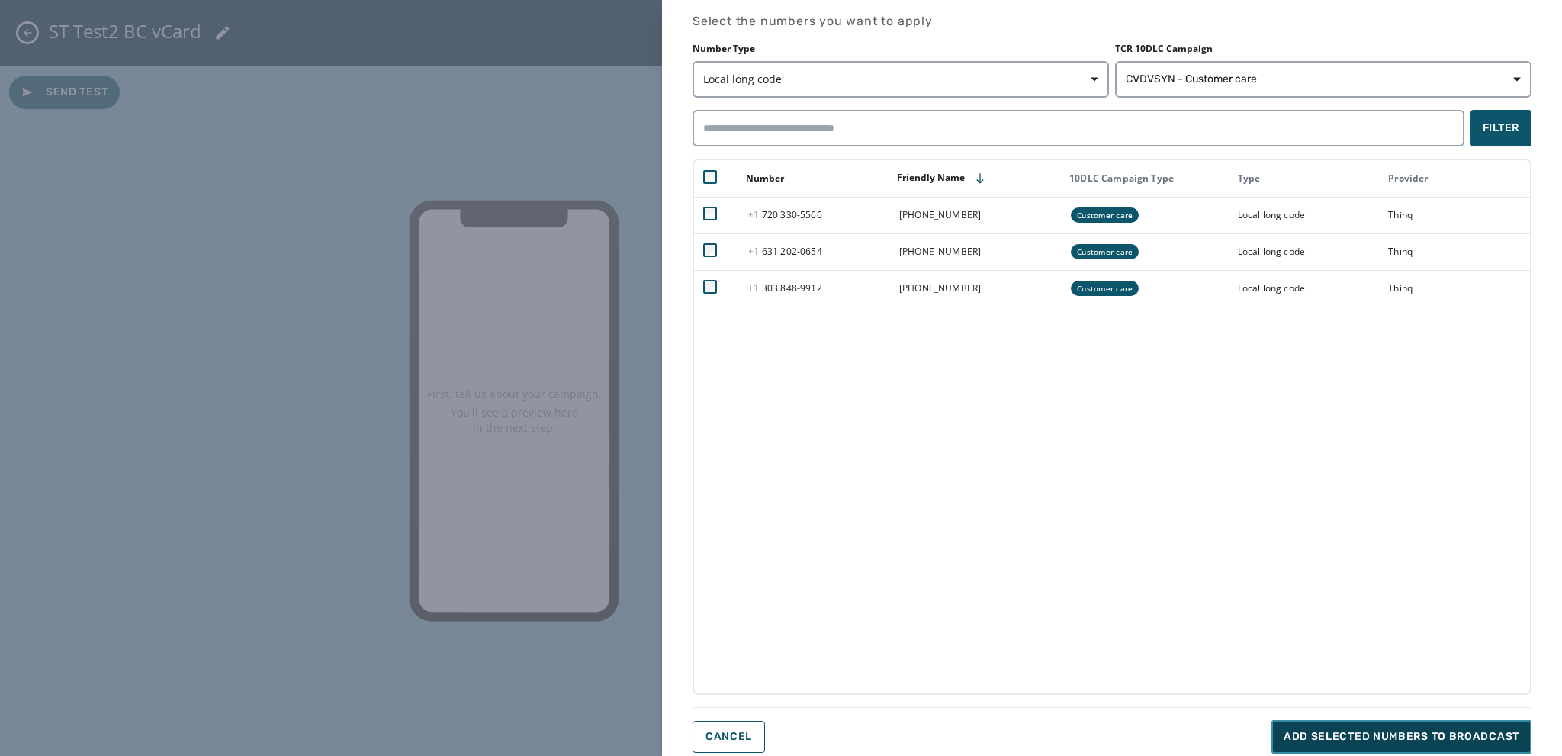
click at [840, 615] on span "Add selected numbers to broadcast" at bounding box center [1402, 736] width 236 height 15
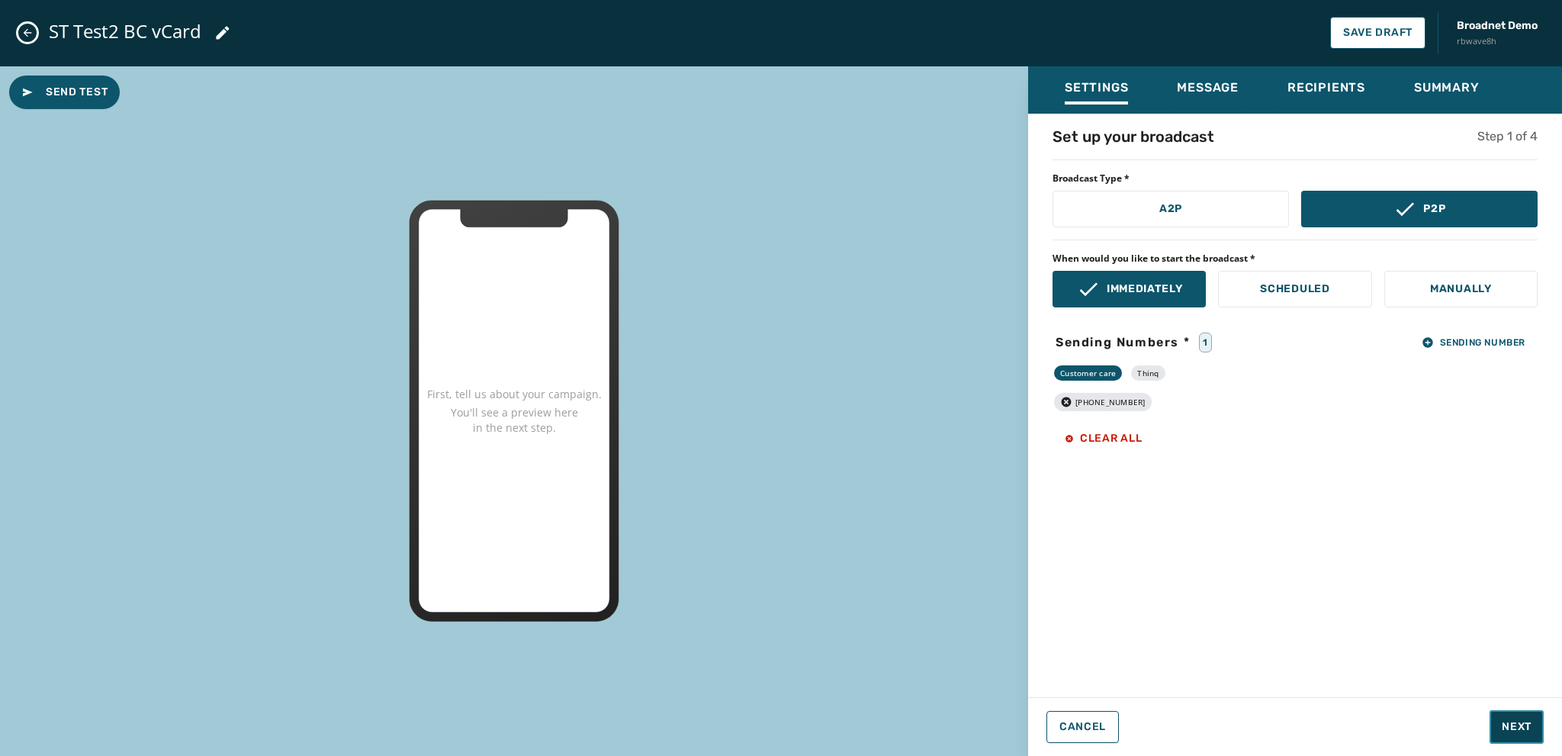
click at [840, 615] on span "Next" at bounding box center [1517, 726] width 30 height 15
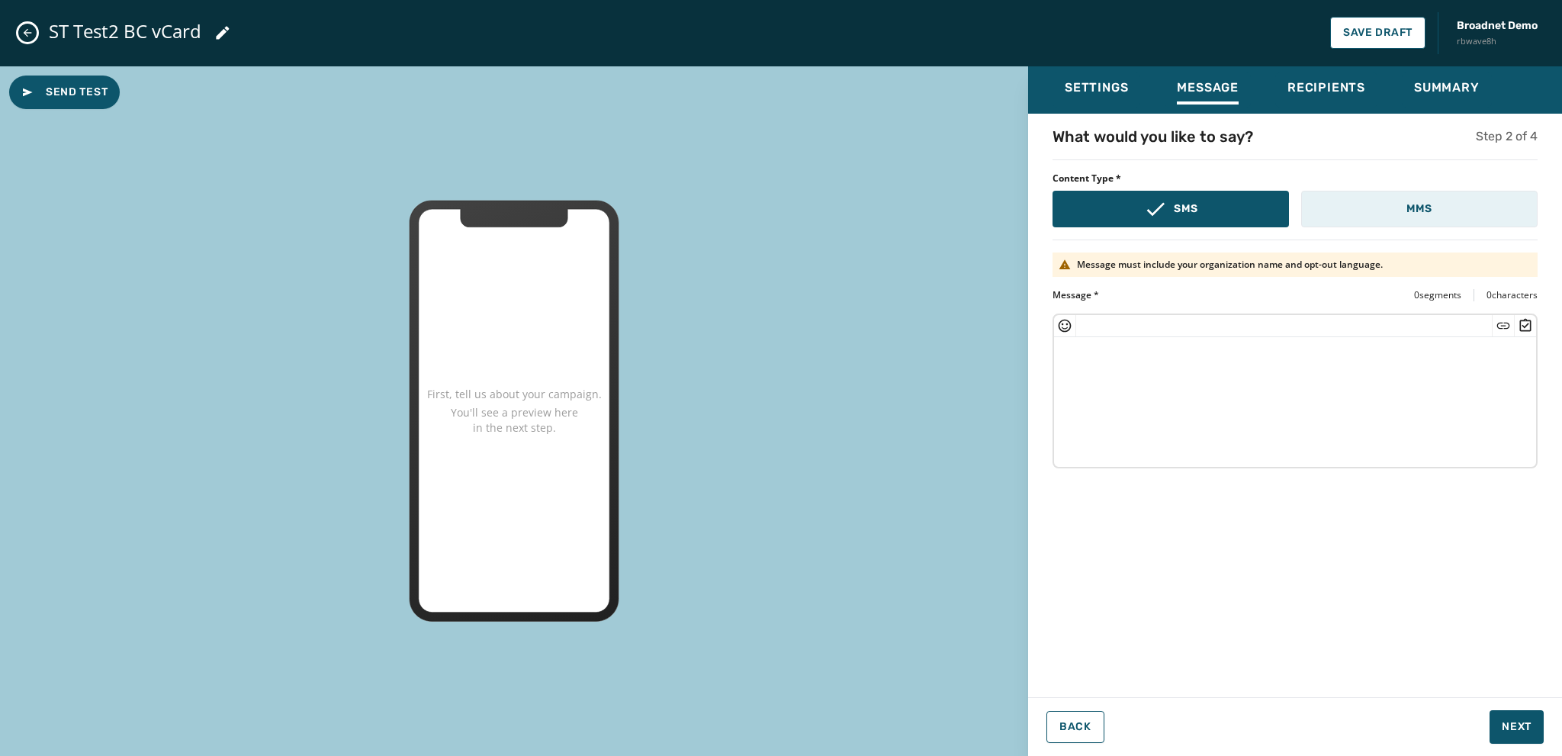
click at [840, 220] on button "MMS" at bounding box center [1419, 209] width 236 height 37
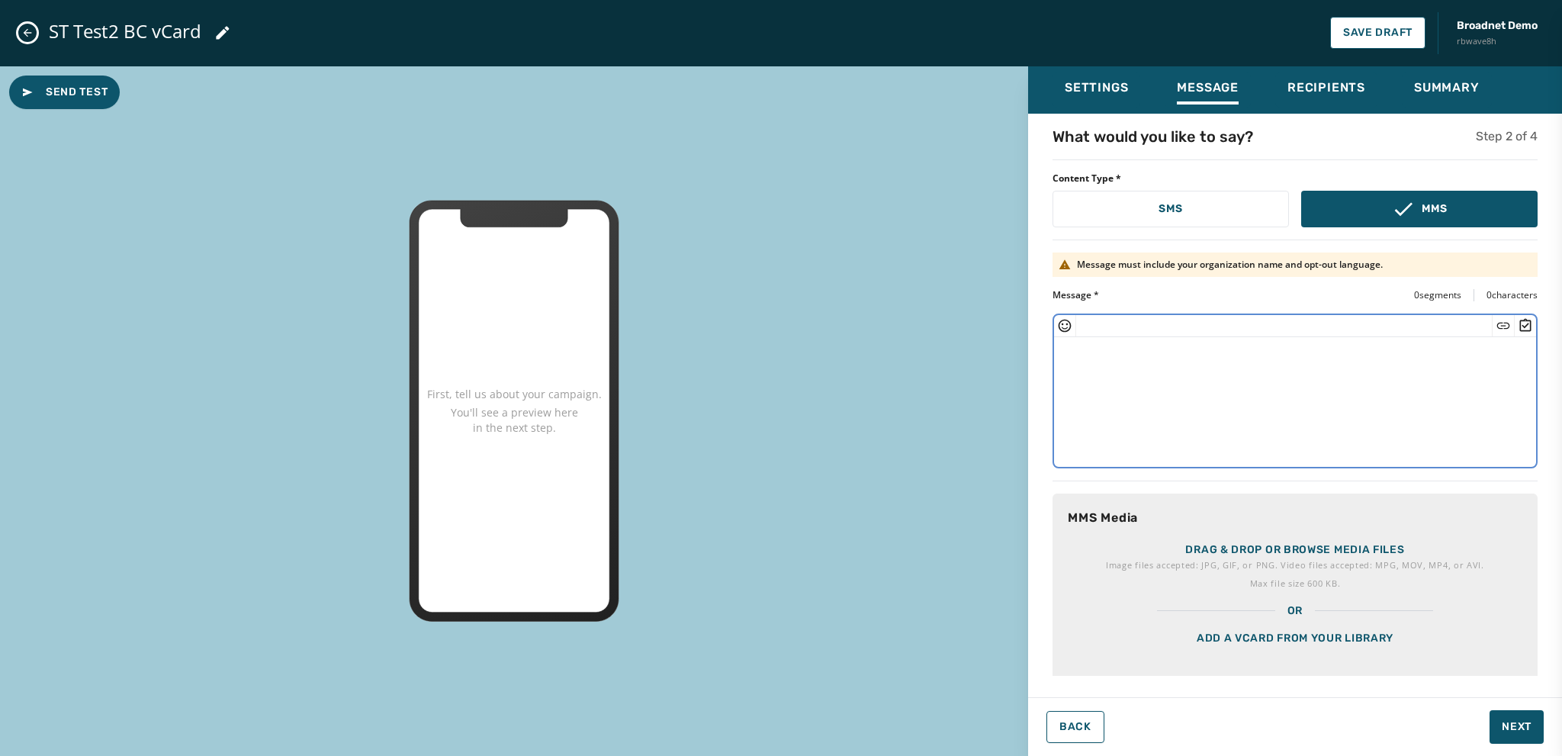
click at [840, 388] on textarea at bounding box center [1295, 399] width 482 height 125
paste textarea "**********"
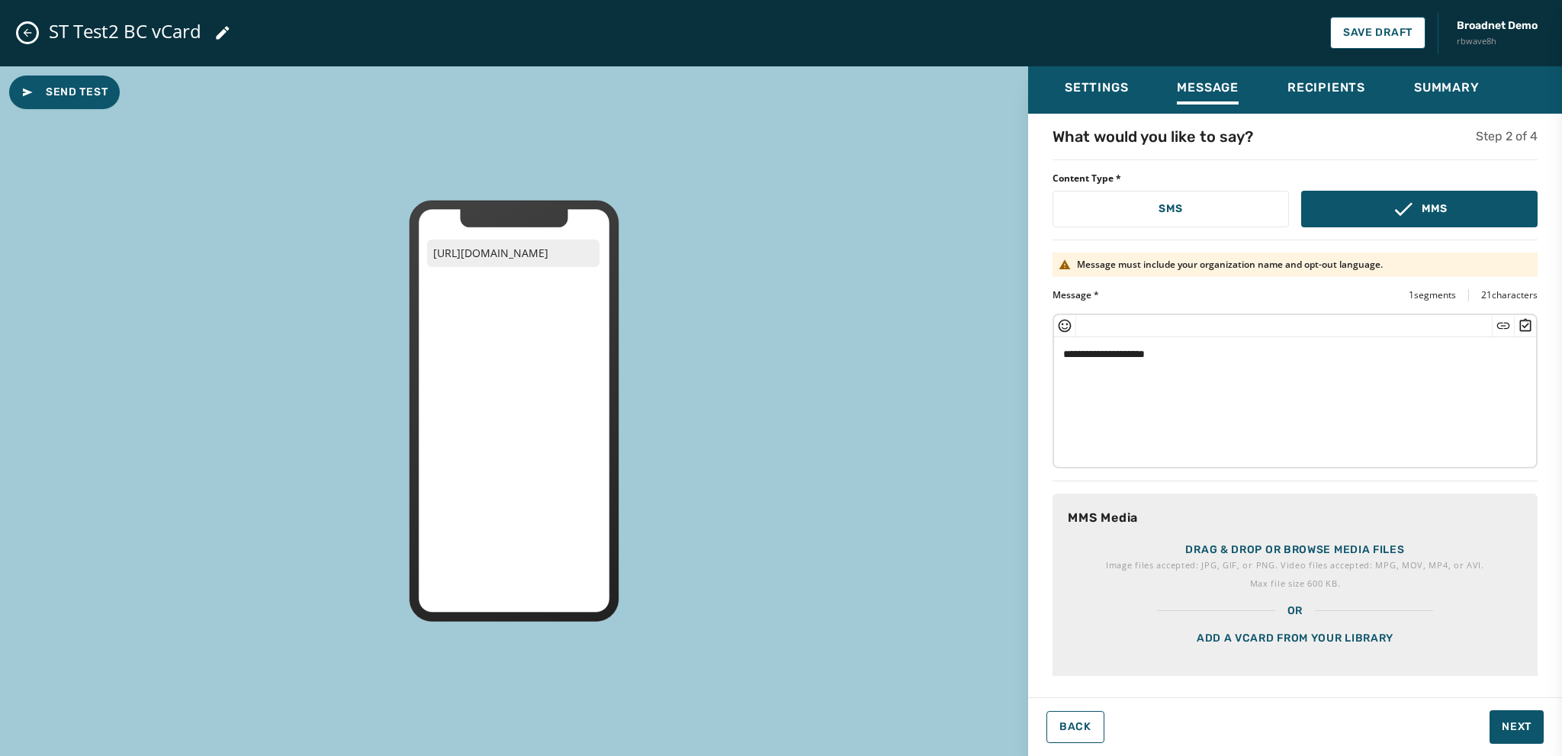
click at [840, 580] on p "Max file size 600 KB." at bounding box center [1295, 583] width 378 height 15
click at [840, 320] on icon "Insert Survey" at bounding box center [1525, 325] width 15 height 15
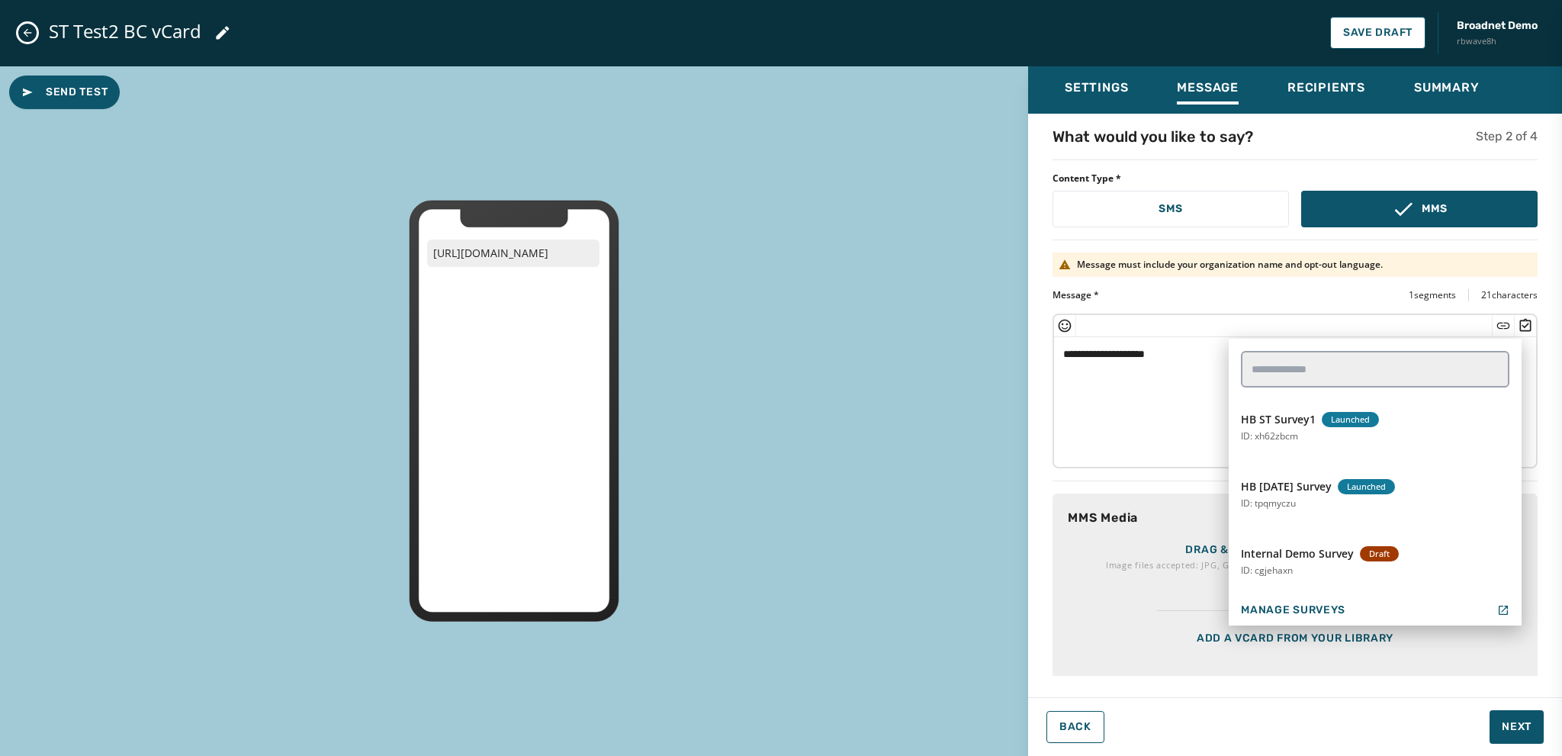
click at [840, 615] on div "Add a vCard from your library" at bounding box center [1294, 657] width 485 height 76
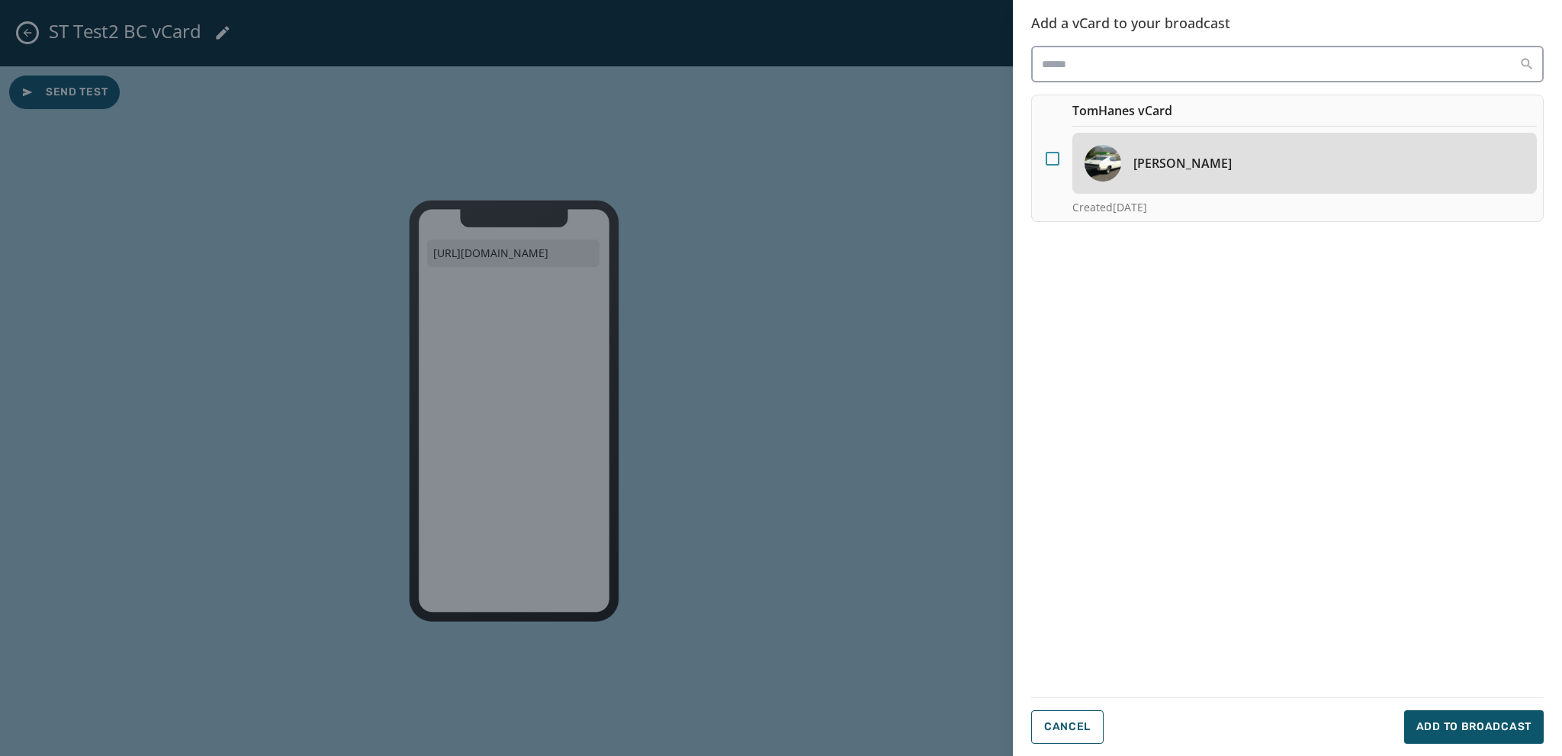
click at [840, 155] on div at bounding box center [1053, 159] width 14 height 14
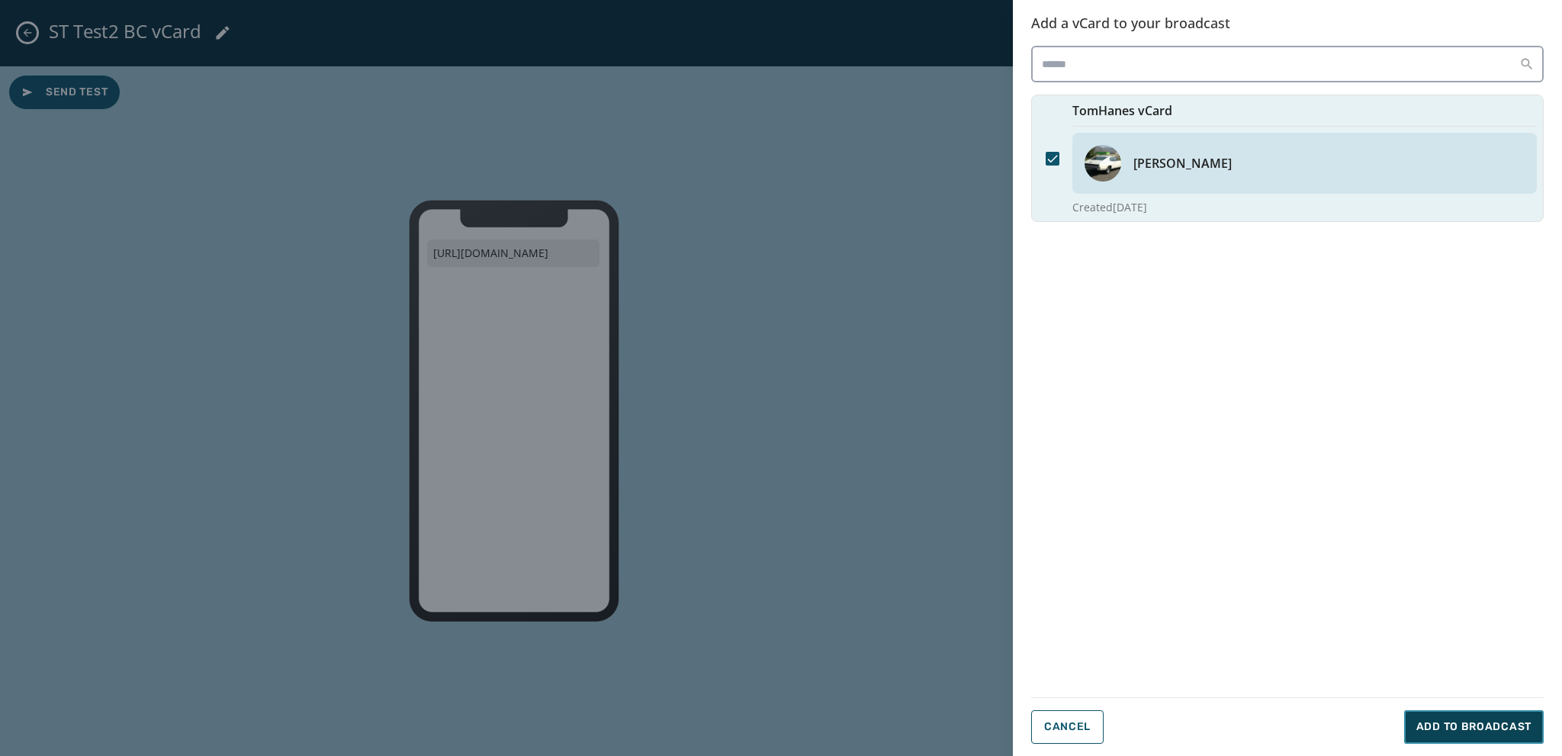
click at [840, 615] on span "Add to Broadcast" at bounding box center [1473, 726] width 115 height 15
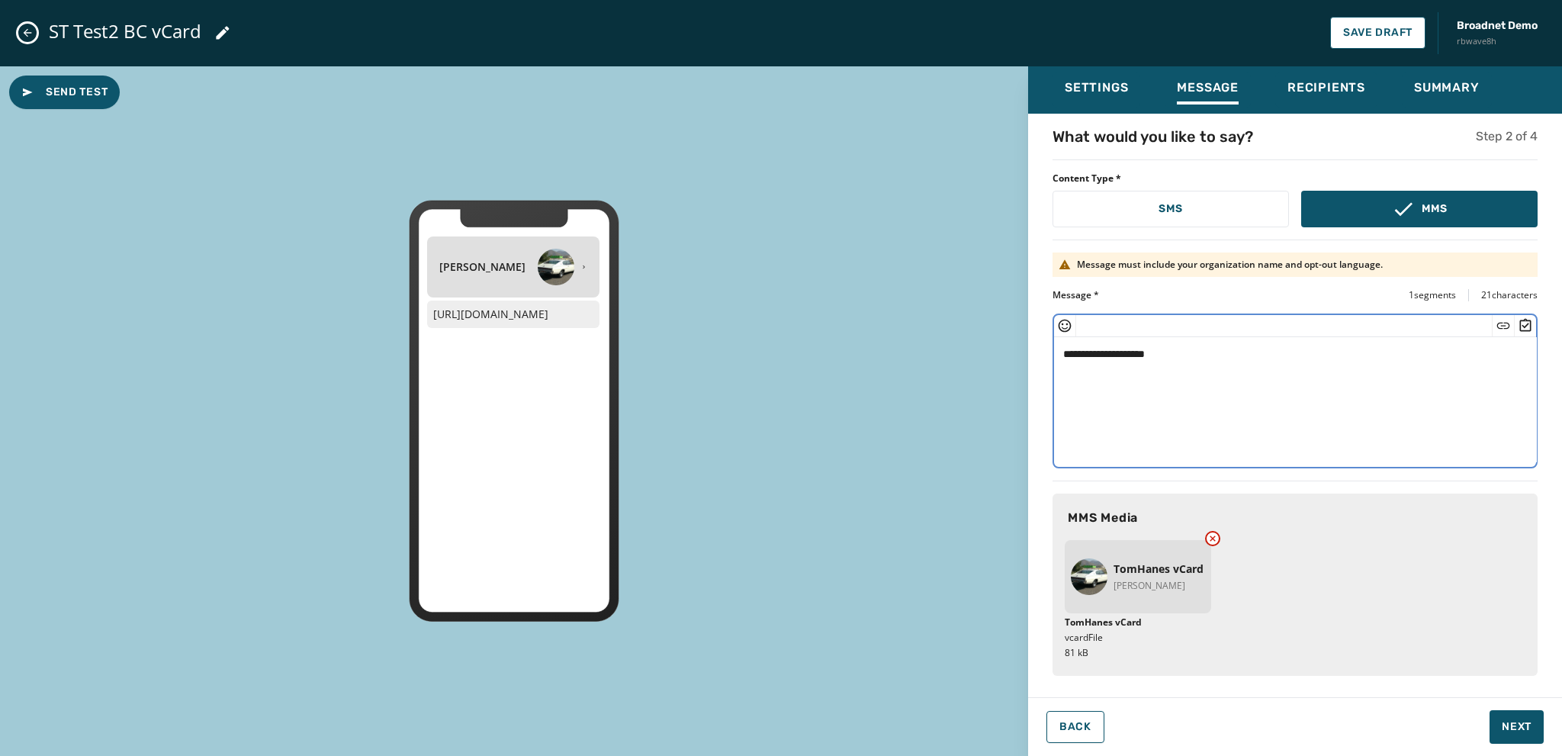
click at [840, 361] on textarea "**********" at bounding box center [1295, 399] width 483 height 125
type textarea "*"
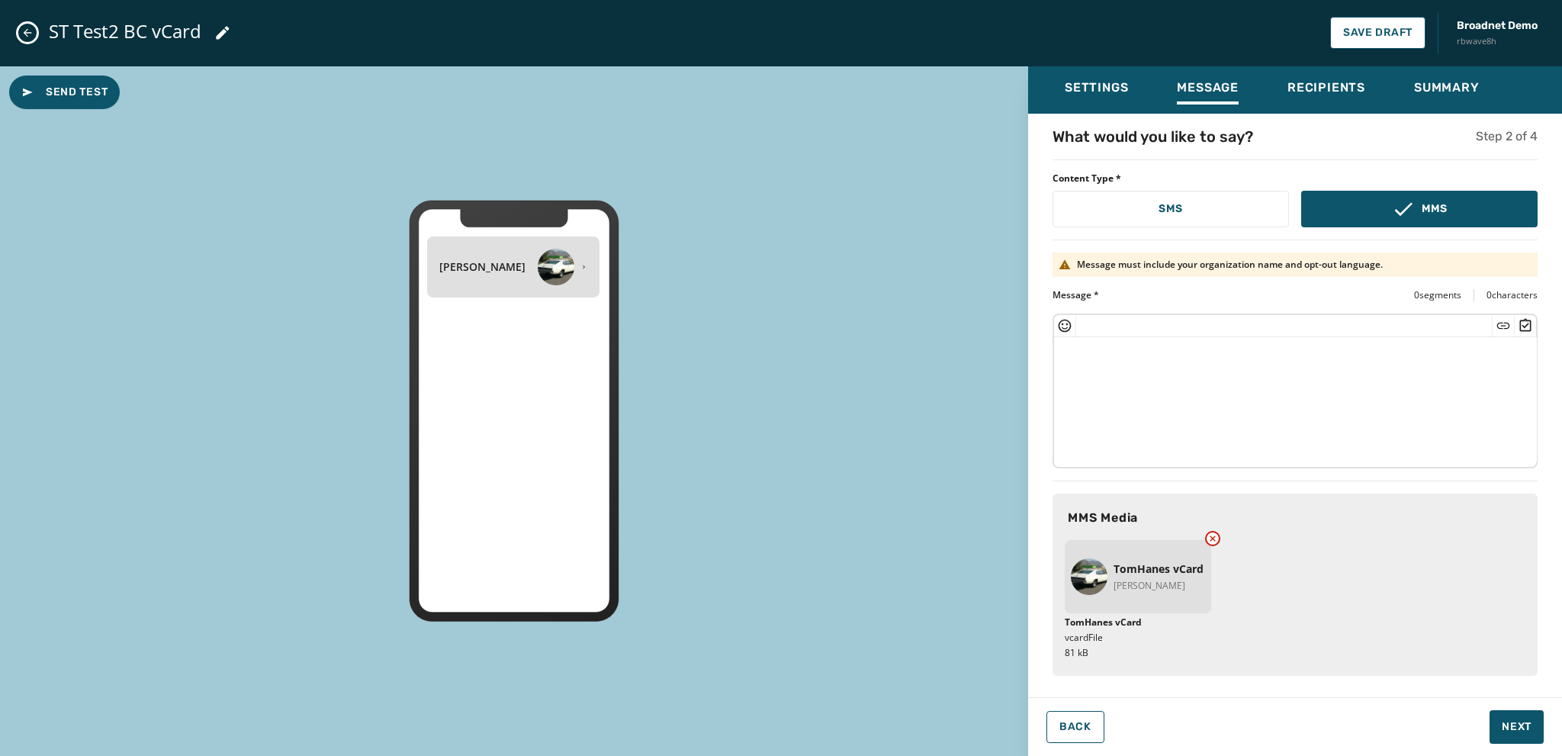
click at [840, 346] on textarea at bounding box center [1295, 399] width 483 height 125
paste textarea "**********"
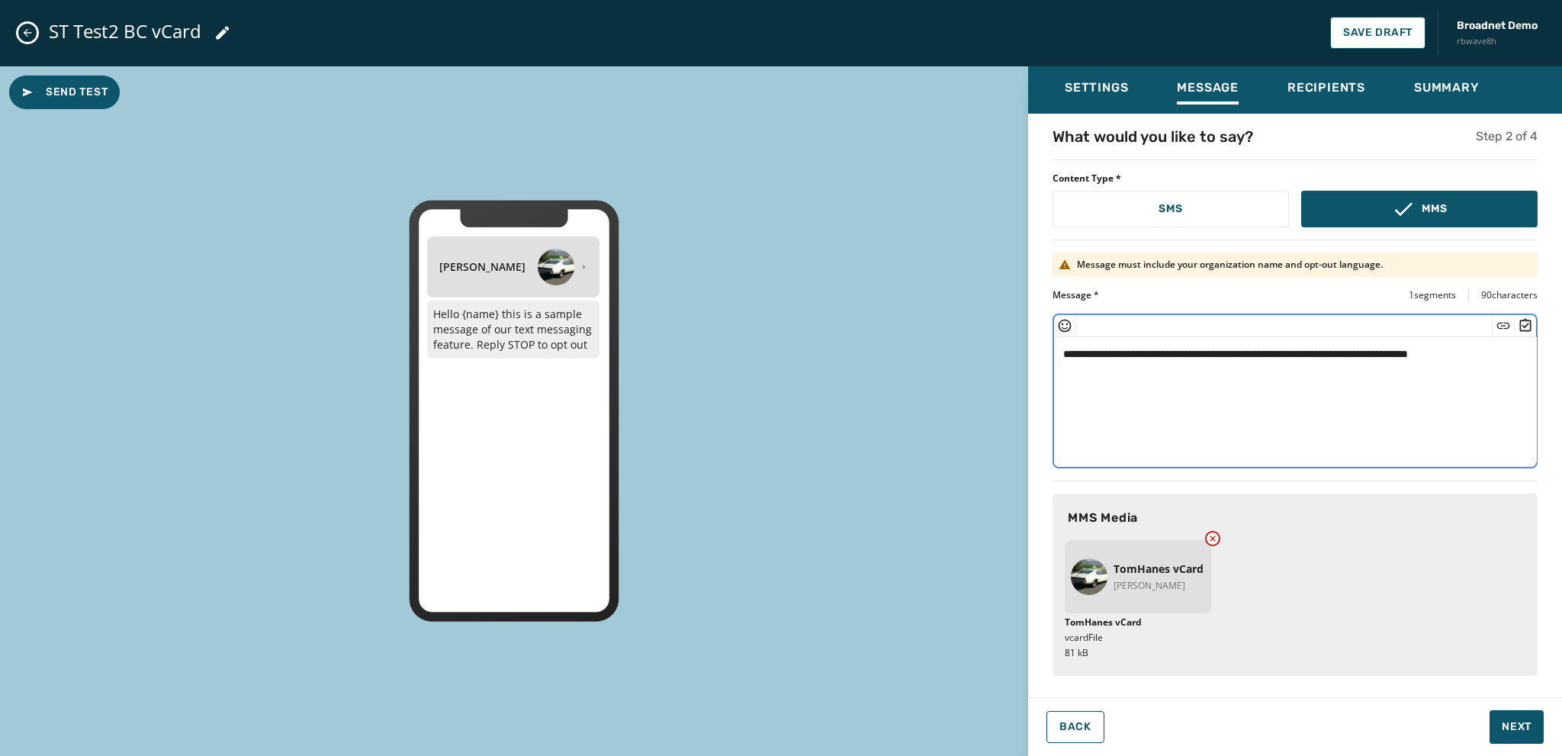
click at [840, 351] on textarea "**********" at bounding box center [1295, 399] width 483 height 125
click at [840, 361] on textarea "**********" at bounding box center [1295, 399] width 483 height 125
type textarea "**********"
click at [840, 615] on span "Next" at bounding box center [1517, 726] width 30 height 15
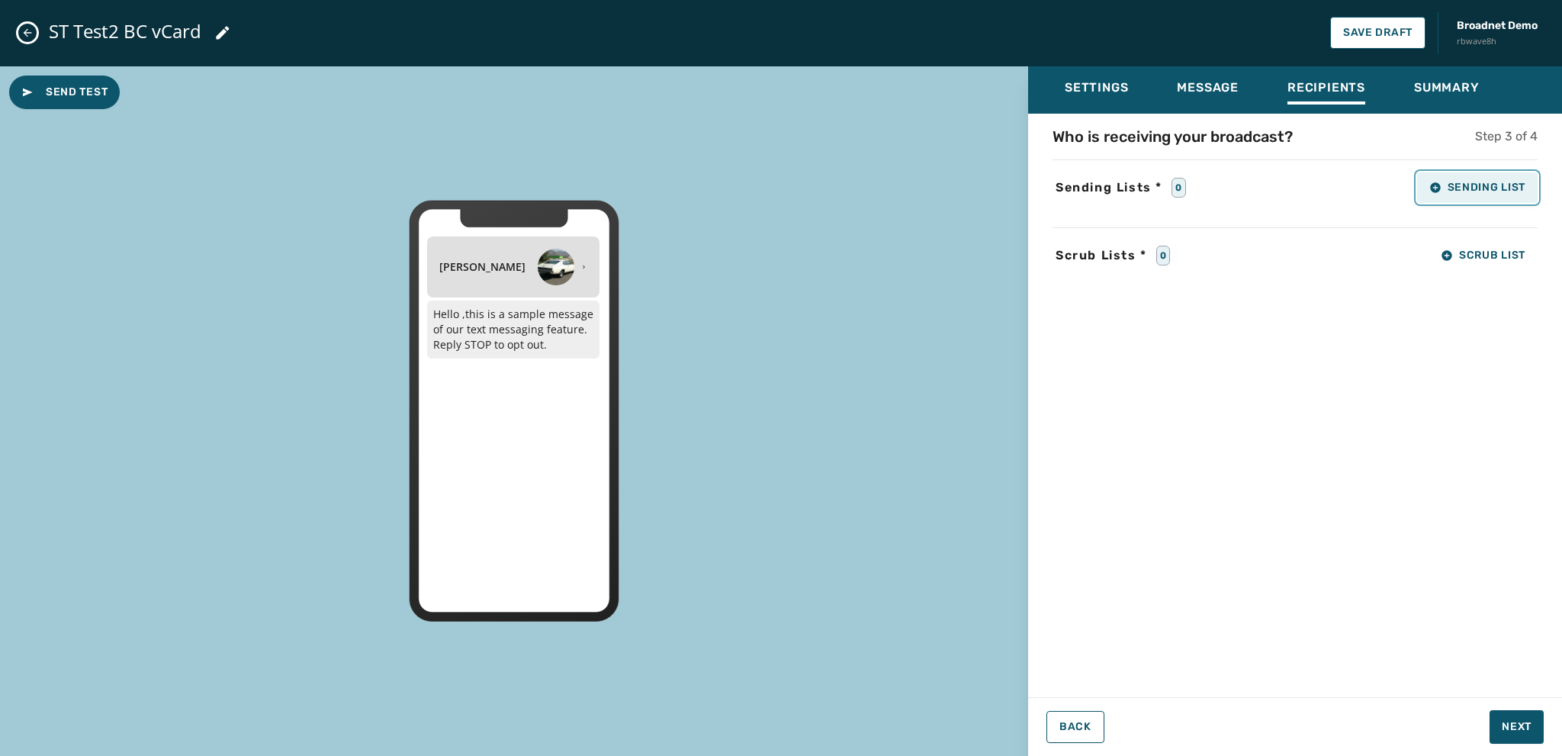
click at [840, 198] on button "Sending List" at bounding box center [1477, 187] width 121 height 31
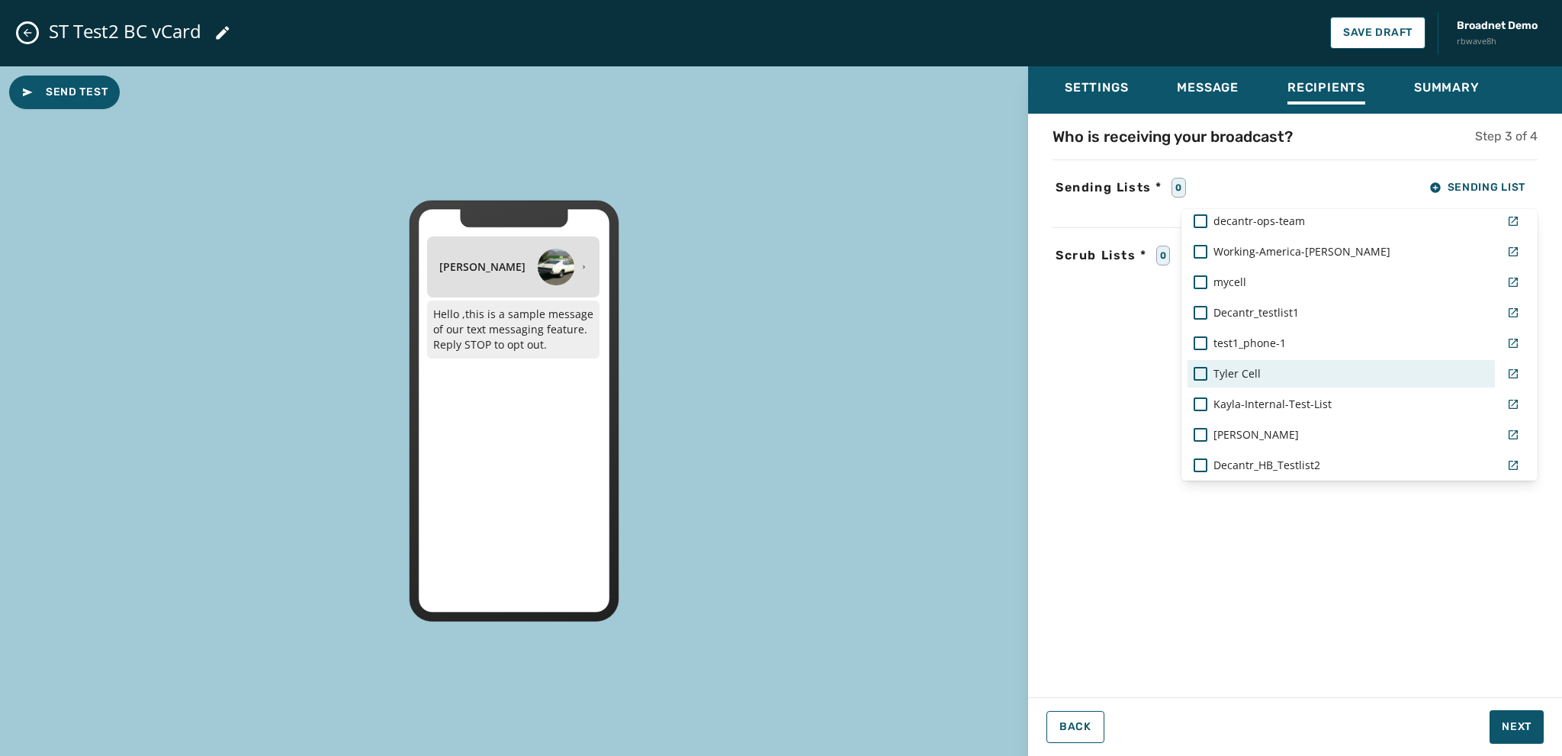
scroll to position [763, 0]
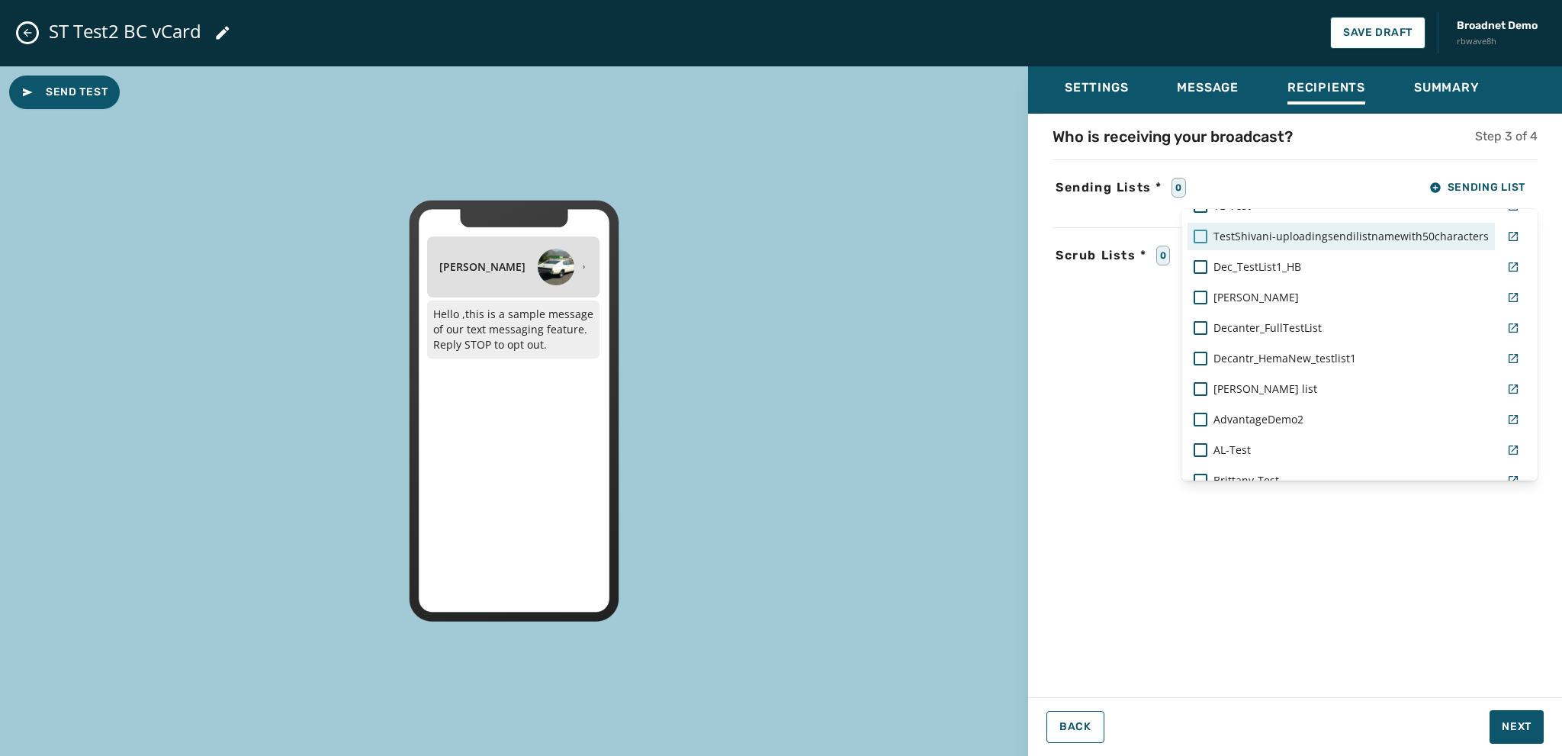
click at [840, 238] on div at bounding box center [1201, 237] width 14 height 14
click at [840, 615] on div "Settings Message Recipients Summary Who is receiving your broadcast? Step 3 of …" at bounding box center [1295, 405] width 534 height 678
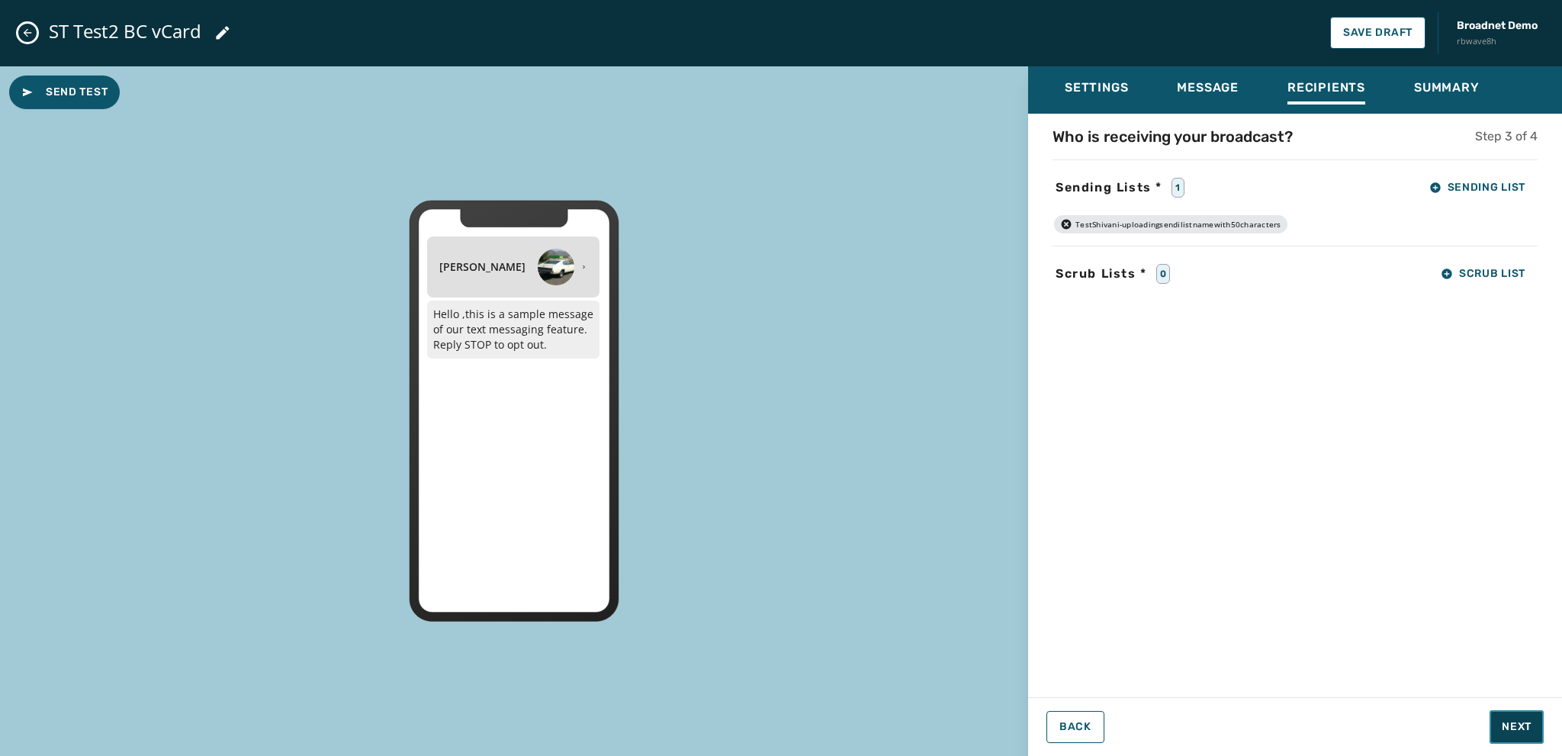
click at [840, 615] on span "Next" at bounding box center [1517, 726] width 30 height 15
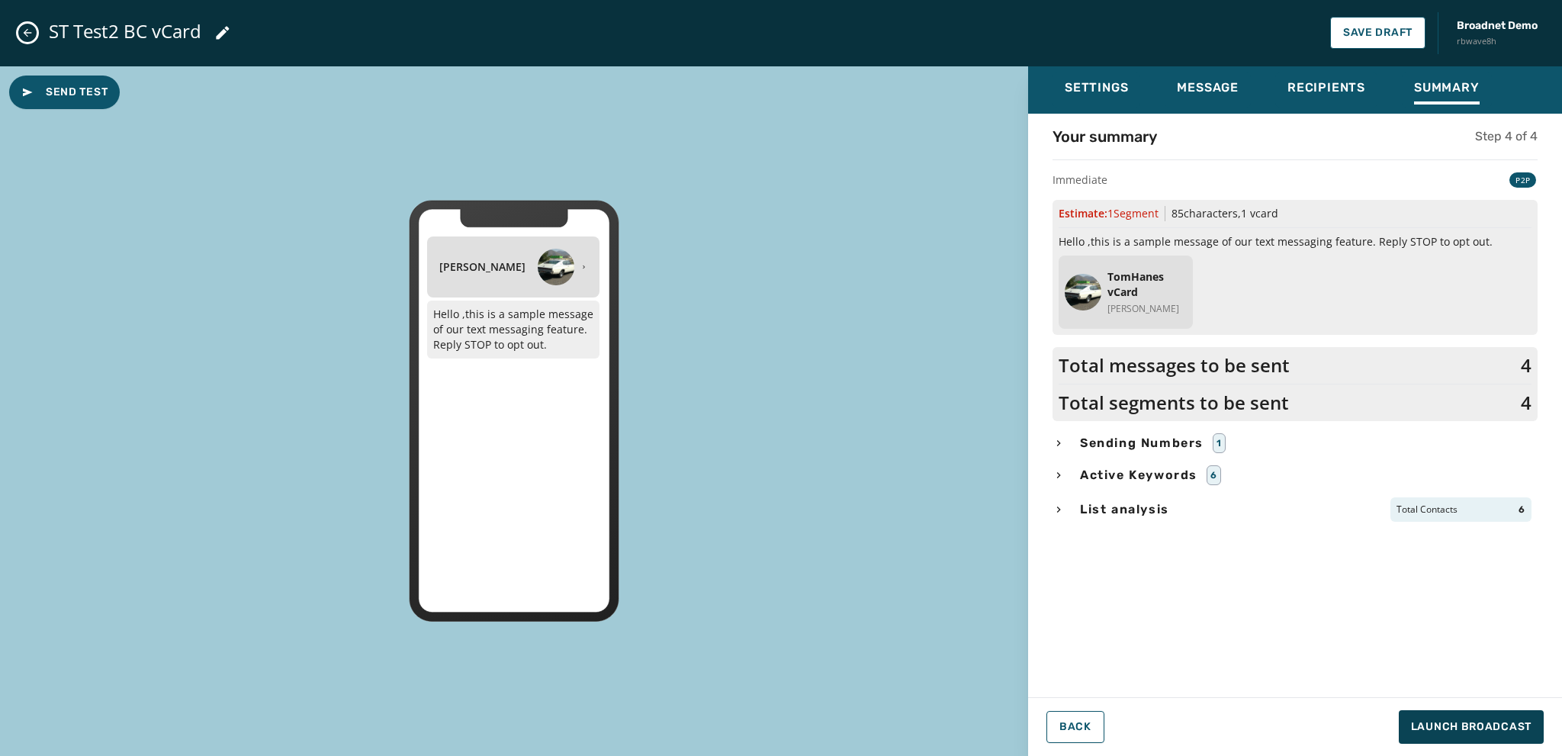
click at [840, 509] on icon "button" at bounding box center [1058, 509] width 12 height 12
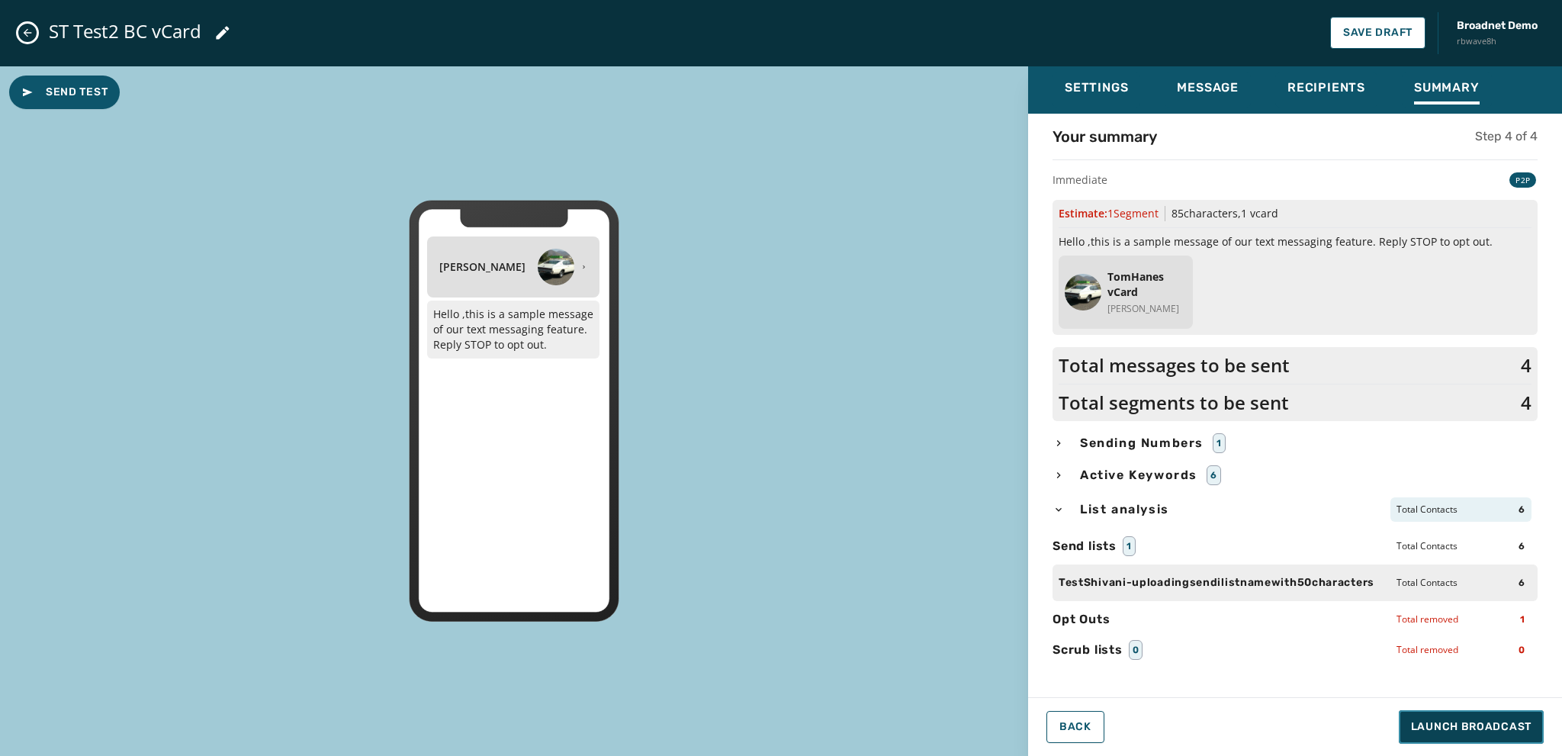
click at [840, 615] on span "Launch Broadcast" at bounding box center [1471, 726] width 121 height 15
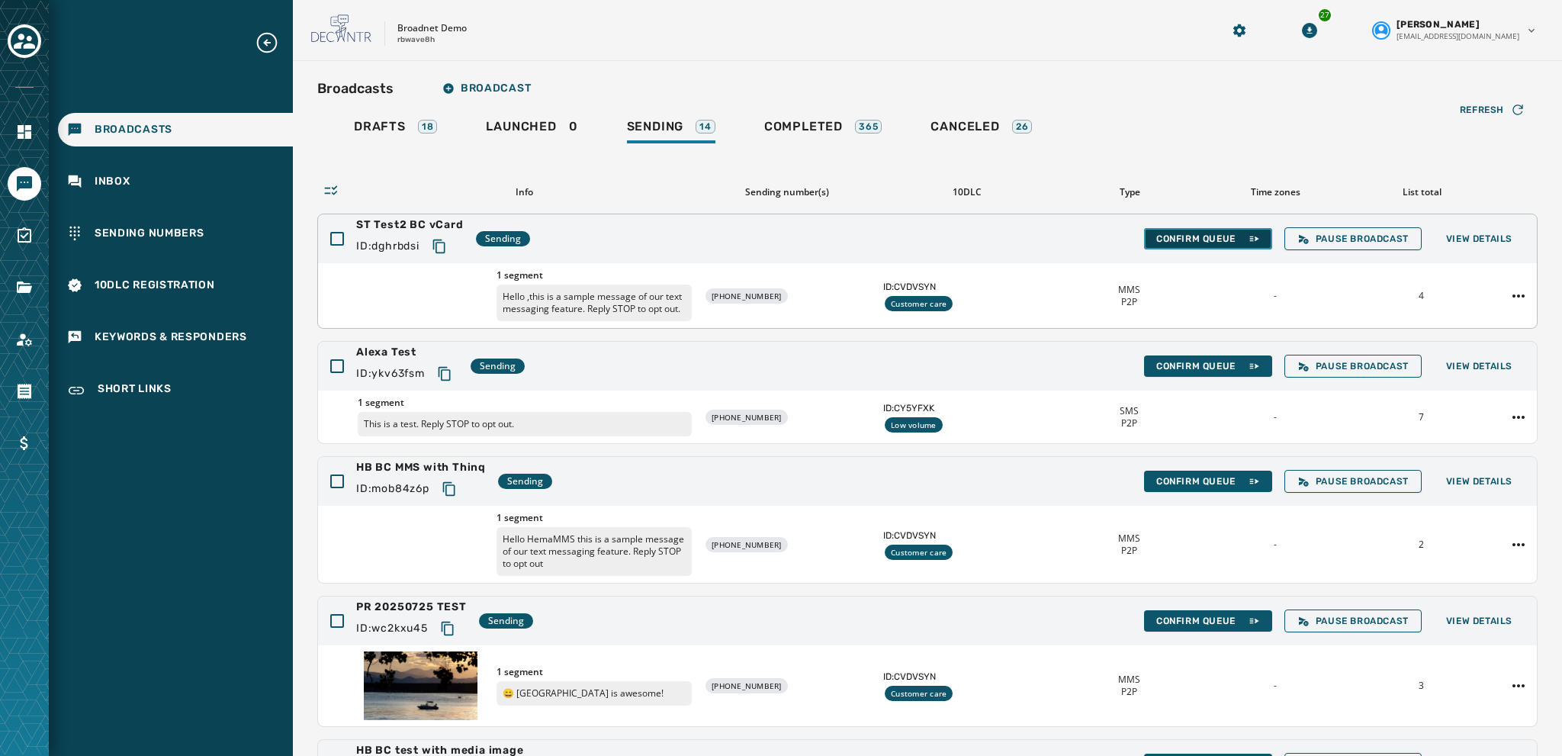
click at [840, 234] on span "Confirm Queue" at bounding box center [1208, 239] width 104 height 12
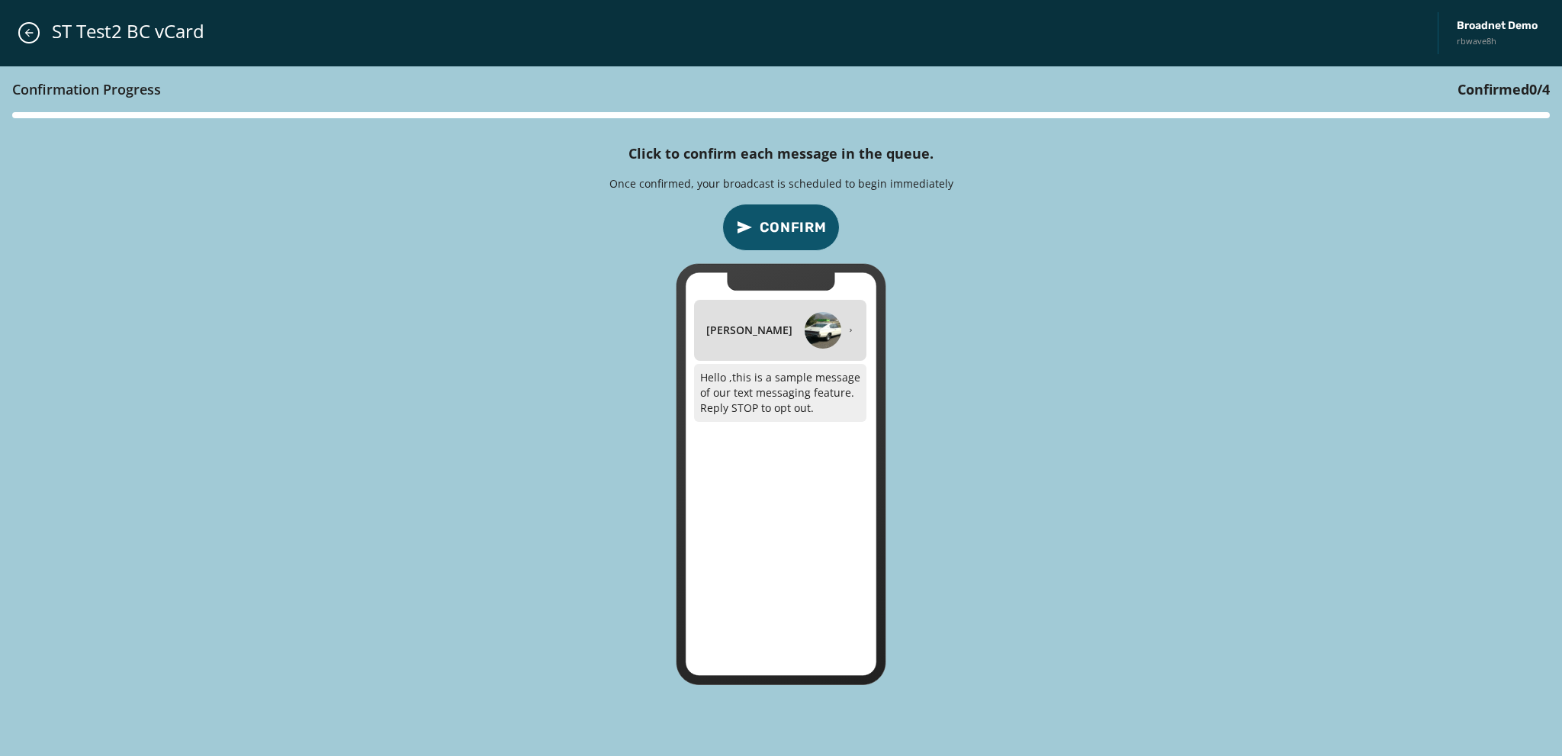
click at [790, 217] on span "Confirm" at bounding box center [793, 227] width 67 height 21
click at [796, 225] on span "Confirm" at bounding box center [793, 227] width 67 height 21
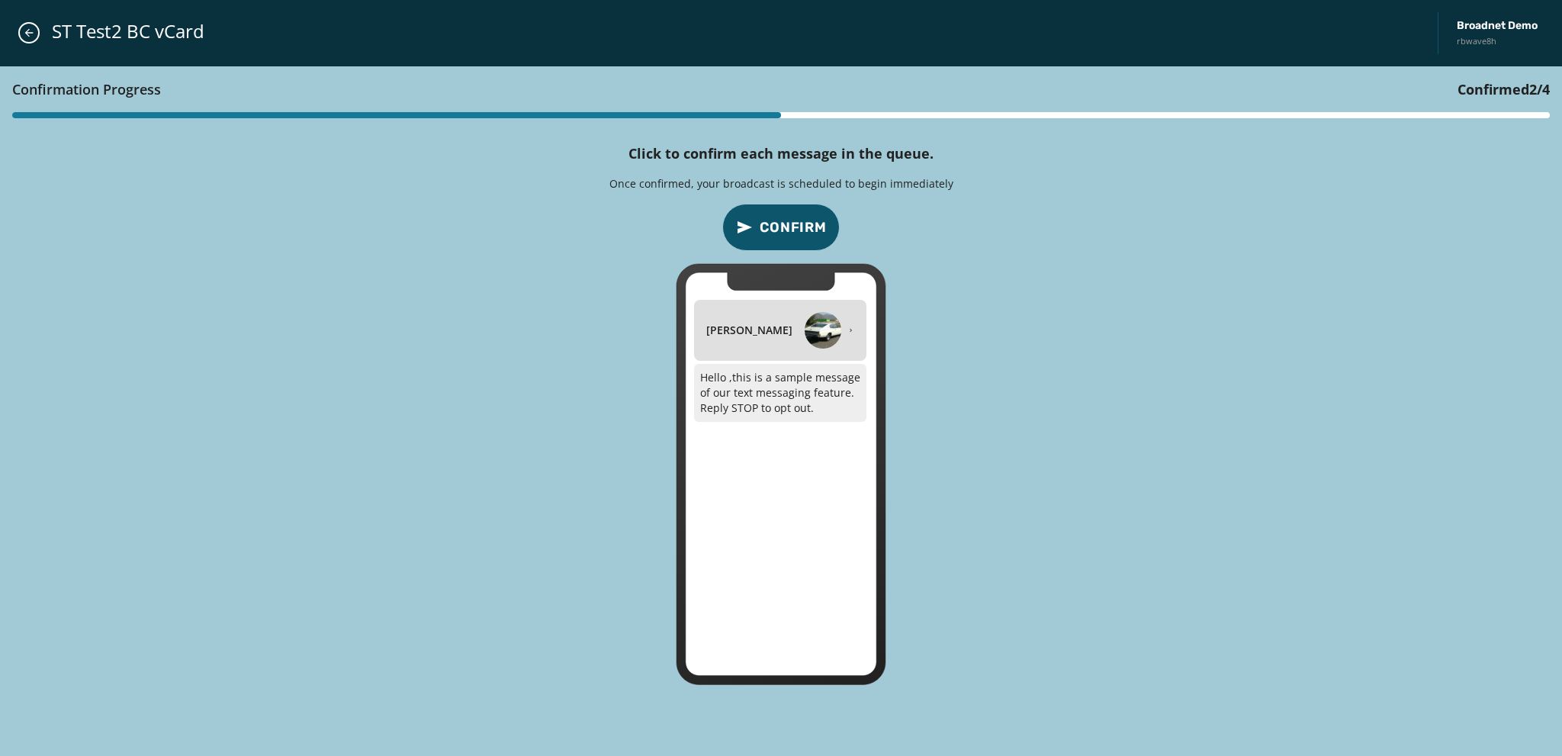
click at [796, 225] on span "Confirm" at bounding box center [793, 227] width 67 height 21
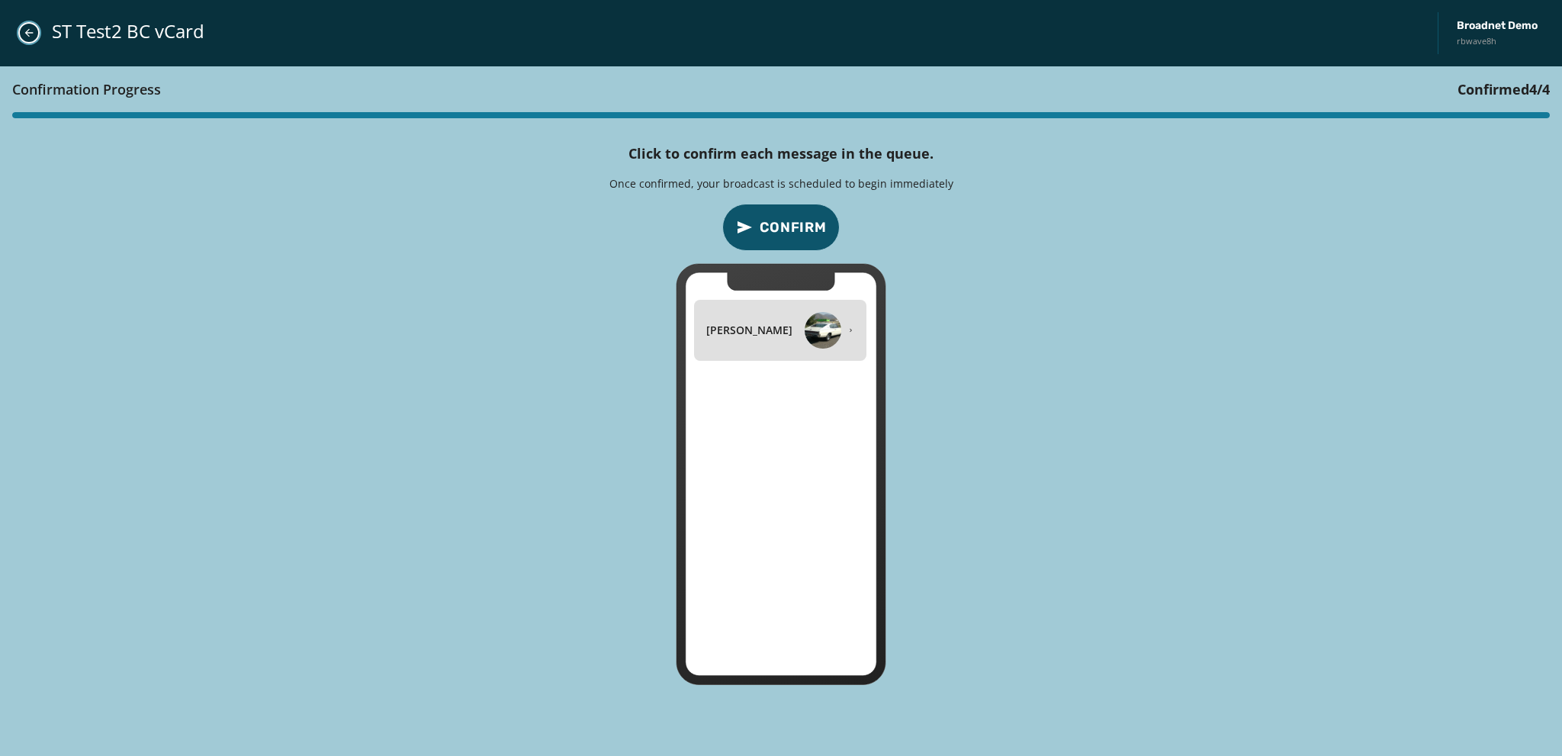
click at [31, 35] on icon "Close admin drawer" at bounding box center [29, 33] width 12 height 12
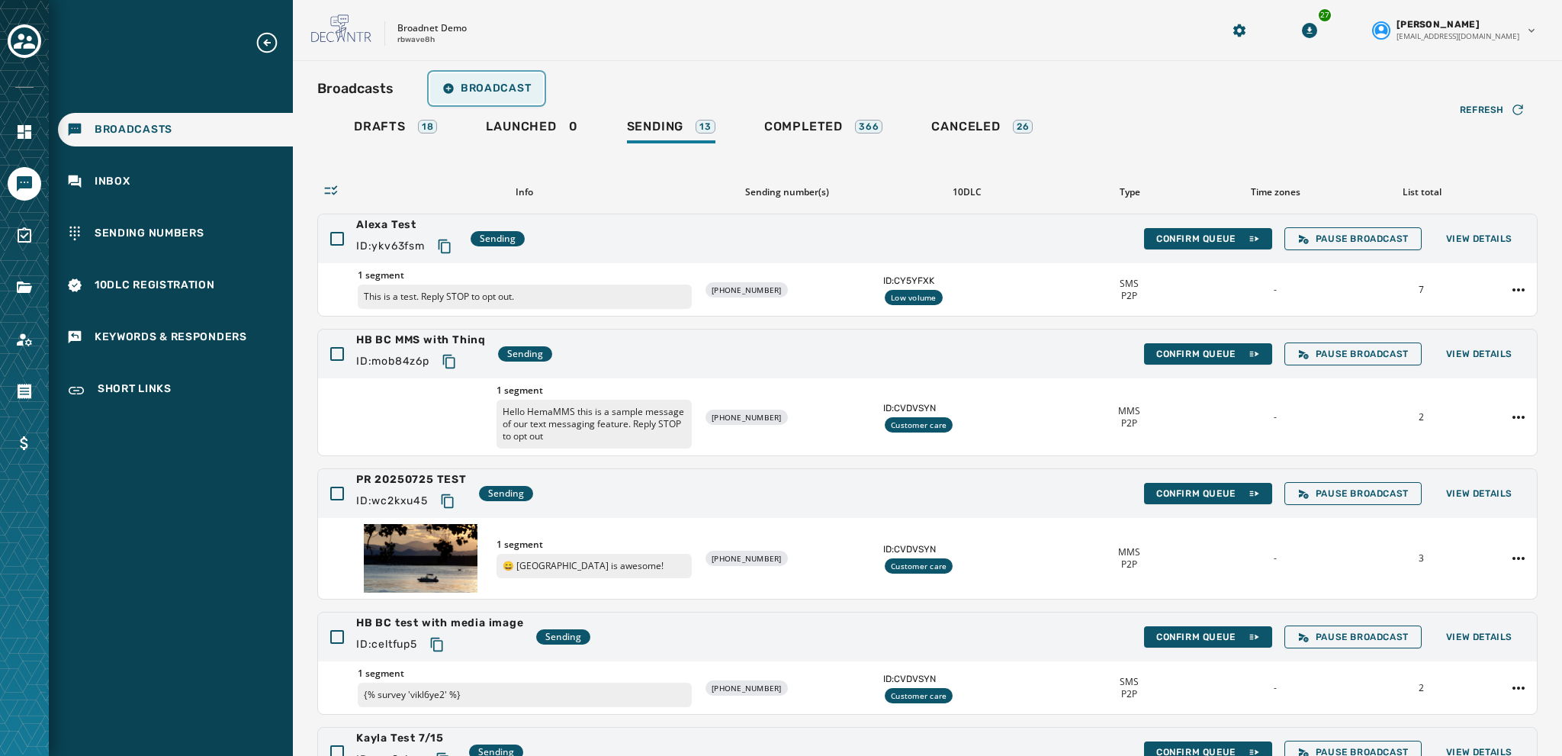
click at [485, 88] on span "Broadcast" at bounding box center [486, 88] width 88 height 12
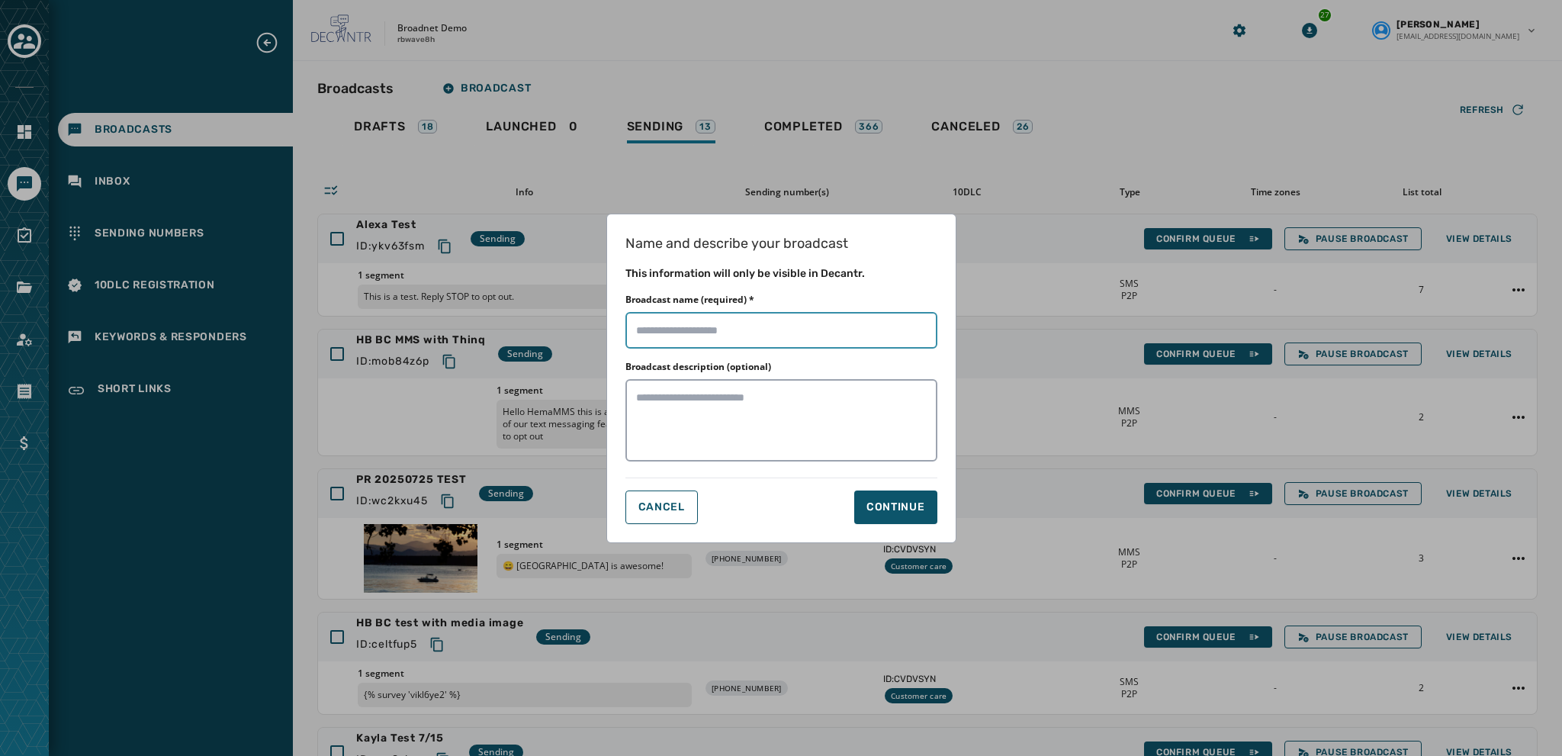
click at [652, 328] on input "Broadcast name (required) *" at bounding box center [781, 330] width 312 height 37
type input "**********"
click at [840, 508] on div "Continue" at bounding box center [895, 507] width 59 height 15
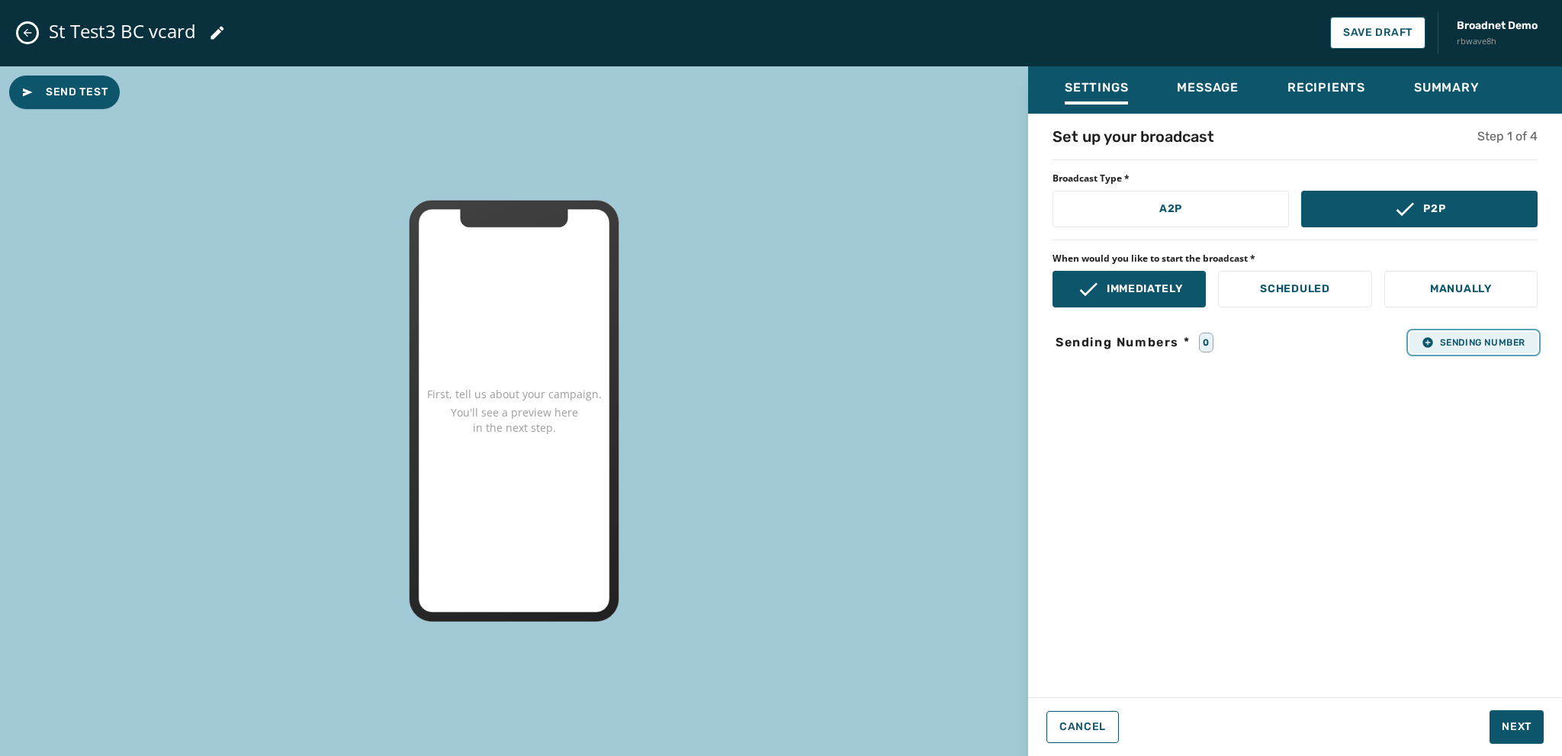
click at [840, 342] on span "Sending Number" at bounding box center [1474, 342] width 104 height 12
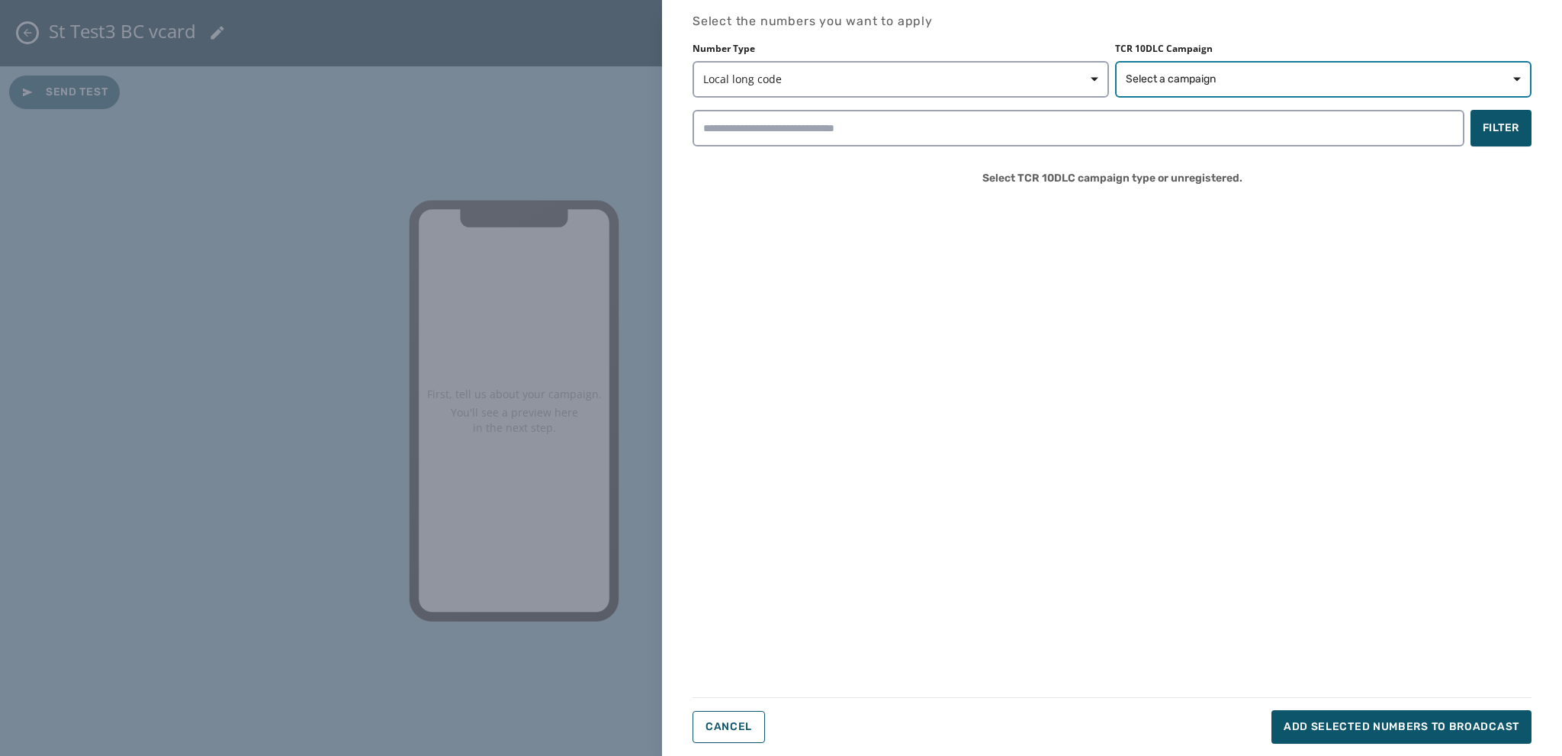
click at [840, 85] on span "Select a campaign" at bounding box center [1171, 79] width 90 height 15
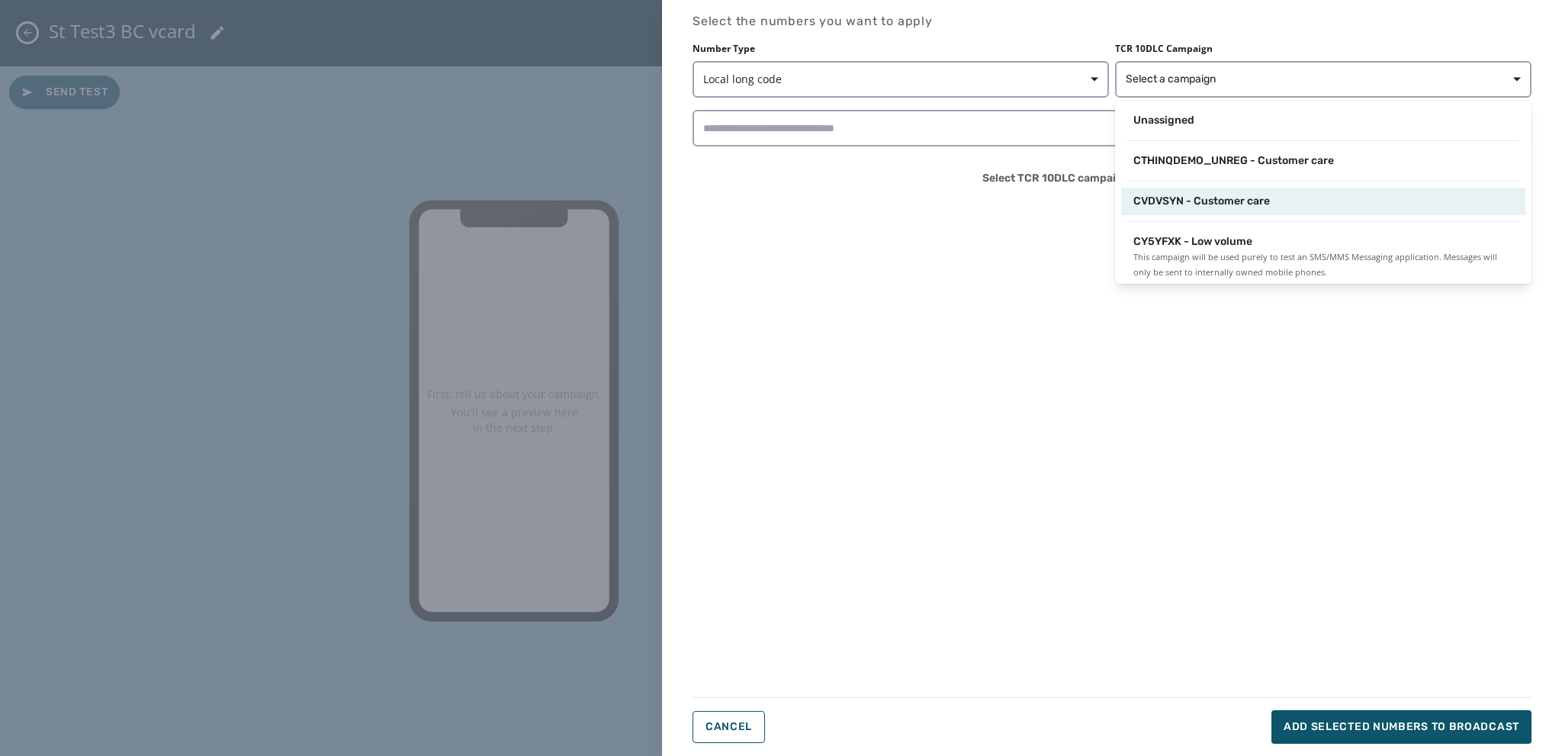
click at [840, 201] on span "CVDVSYN - Customer care" at bounding box center [1201, 201] width 137 height 15
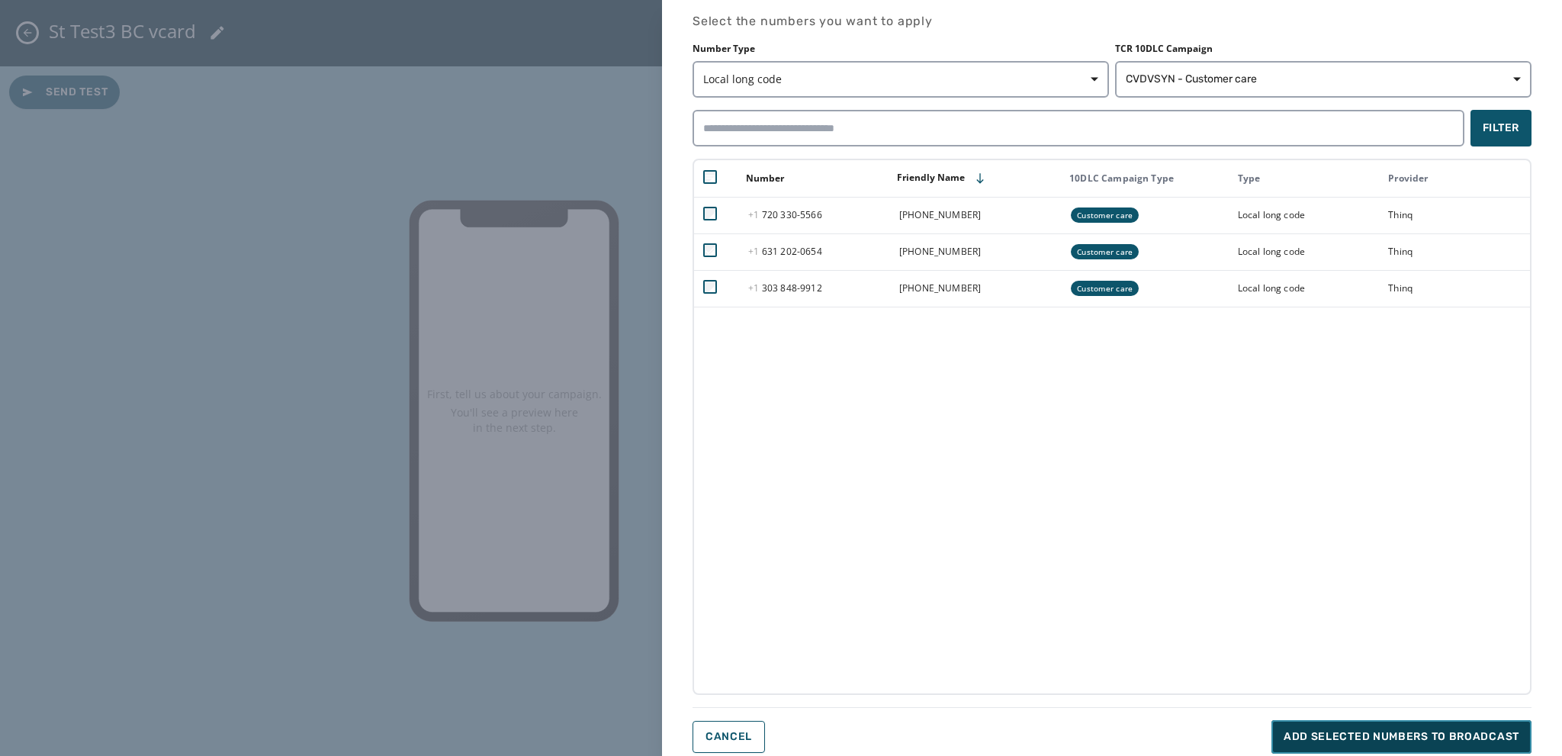
click at [840, 615] on span "Add selected numbers to broadcast" at bounding box center [1402, 736] width 236 height 15
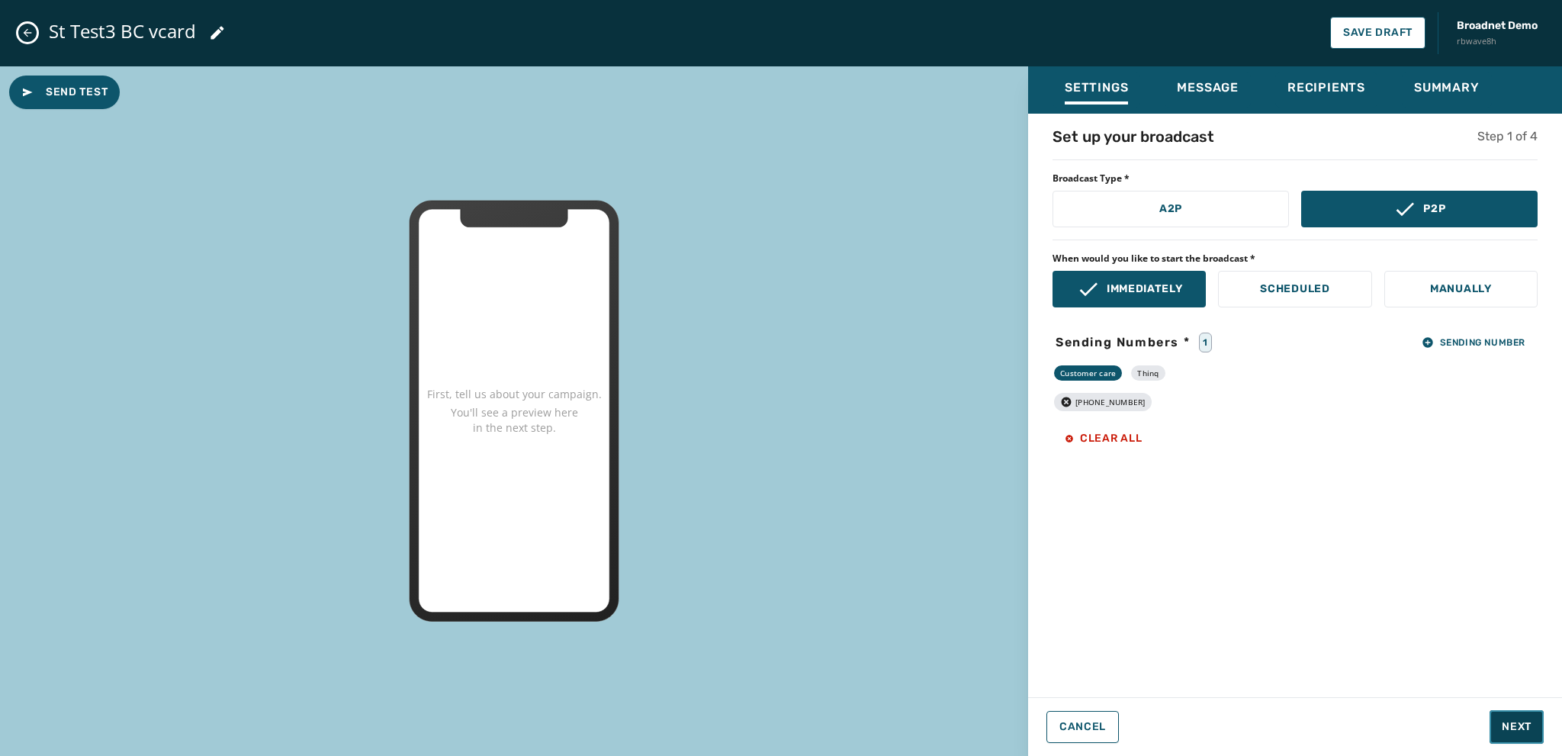
click at [840, 615] on span "Next" at bounding box center [1517, 726] width 30 height 15
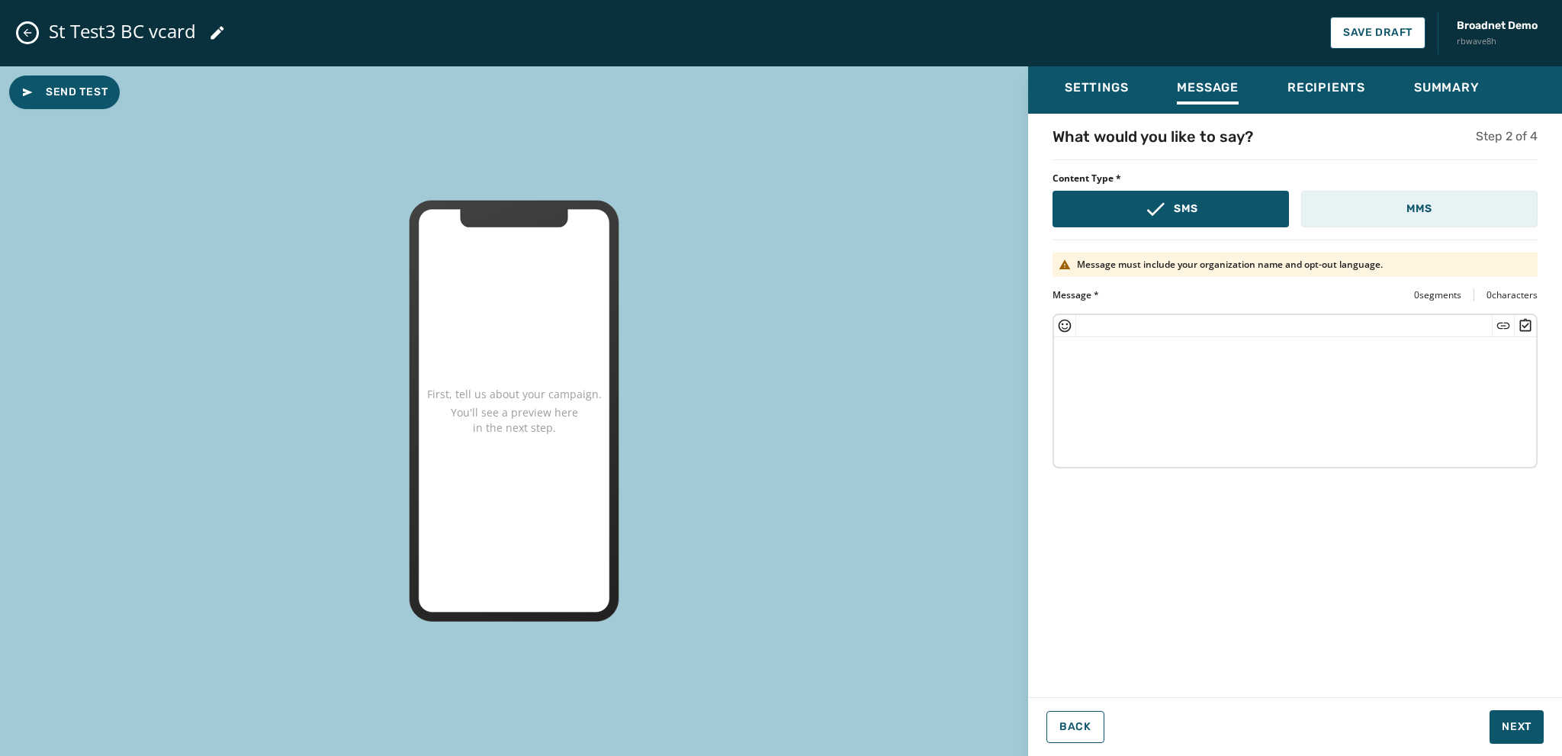
click at [840, 206] on button "MMS" at bounding box center [1419, 209] width 236 height 37
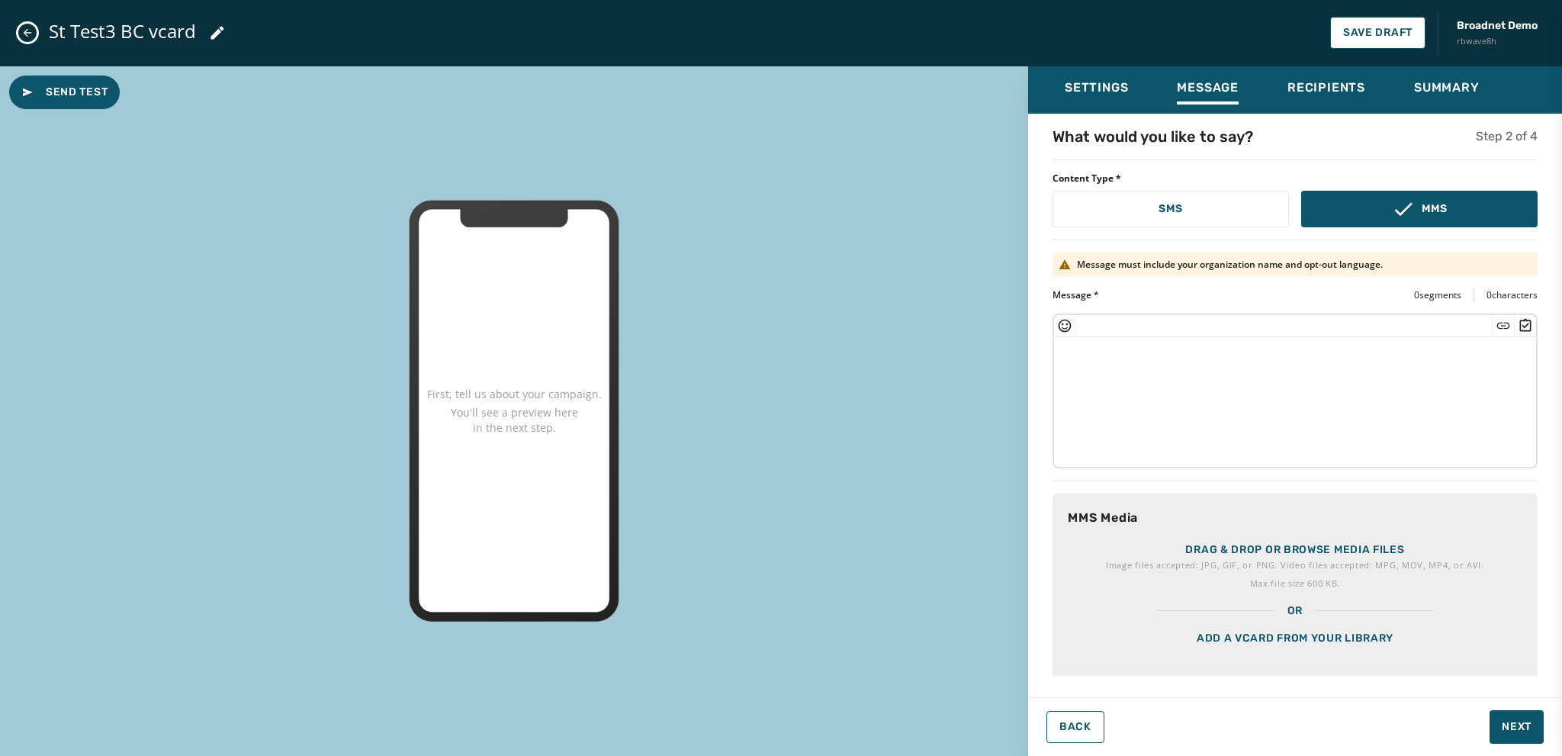
click at [840, 615] on div "Add a vCard from your library" at bounding box center [1294, 657] width 485 height 76
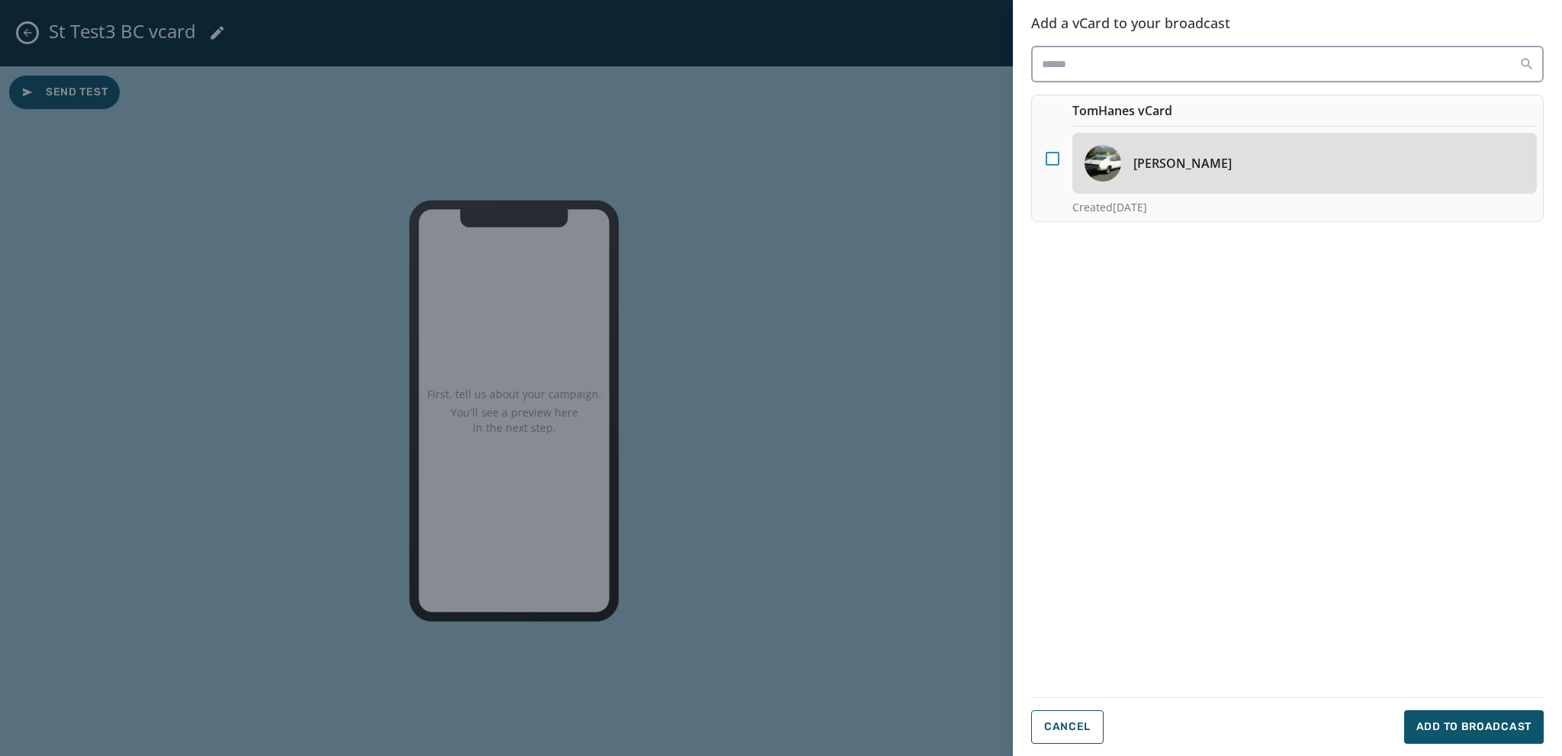
click at [840, 152] on div at bounding box center [1053, 159] width 14 height 14
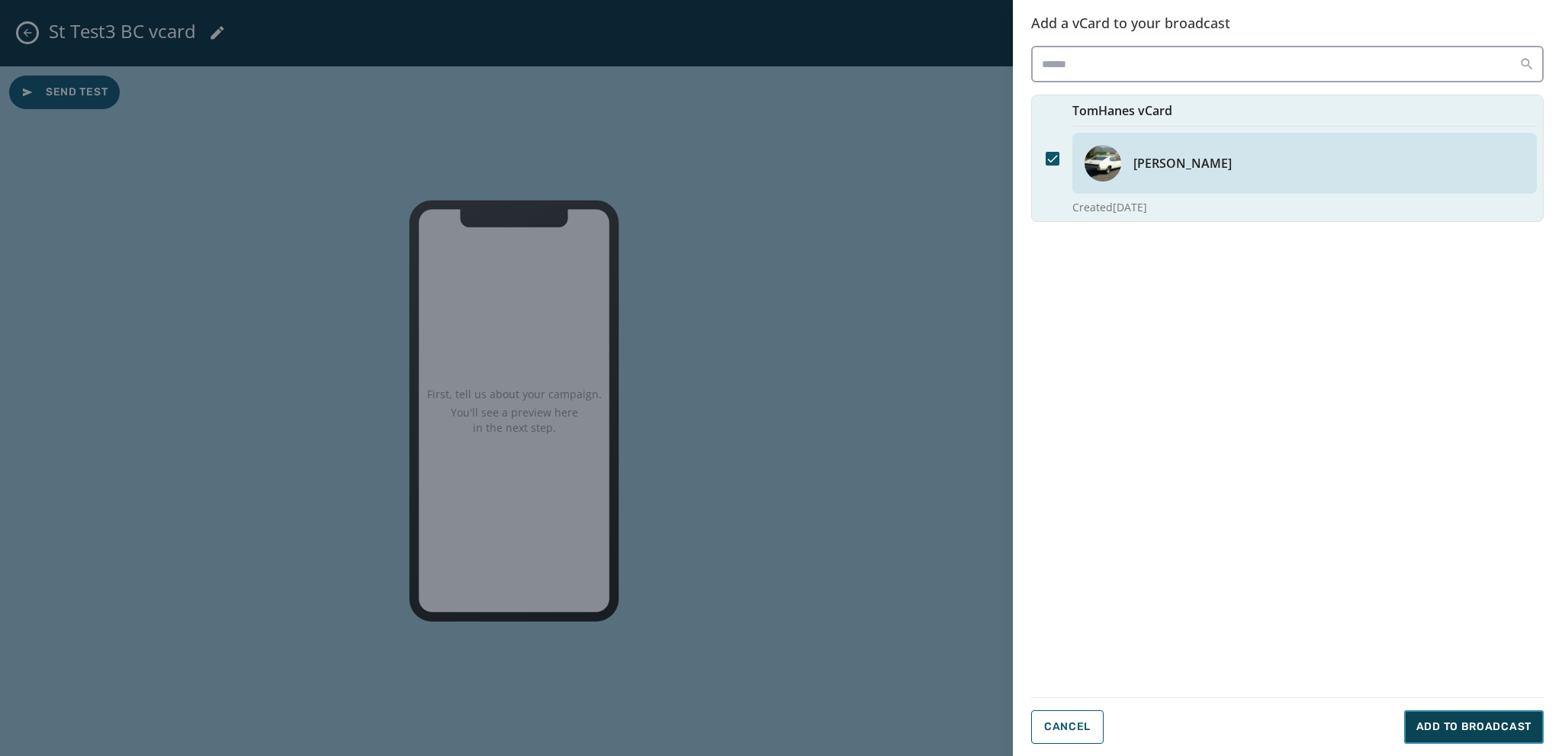
click at [840, 615] on span "Add to Broadcast" at bounding box center [1473, 726] width 115 height 15
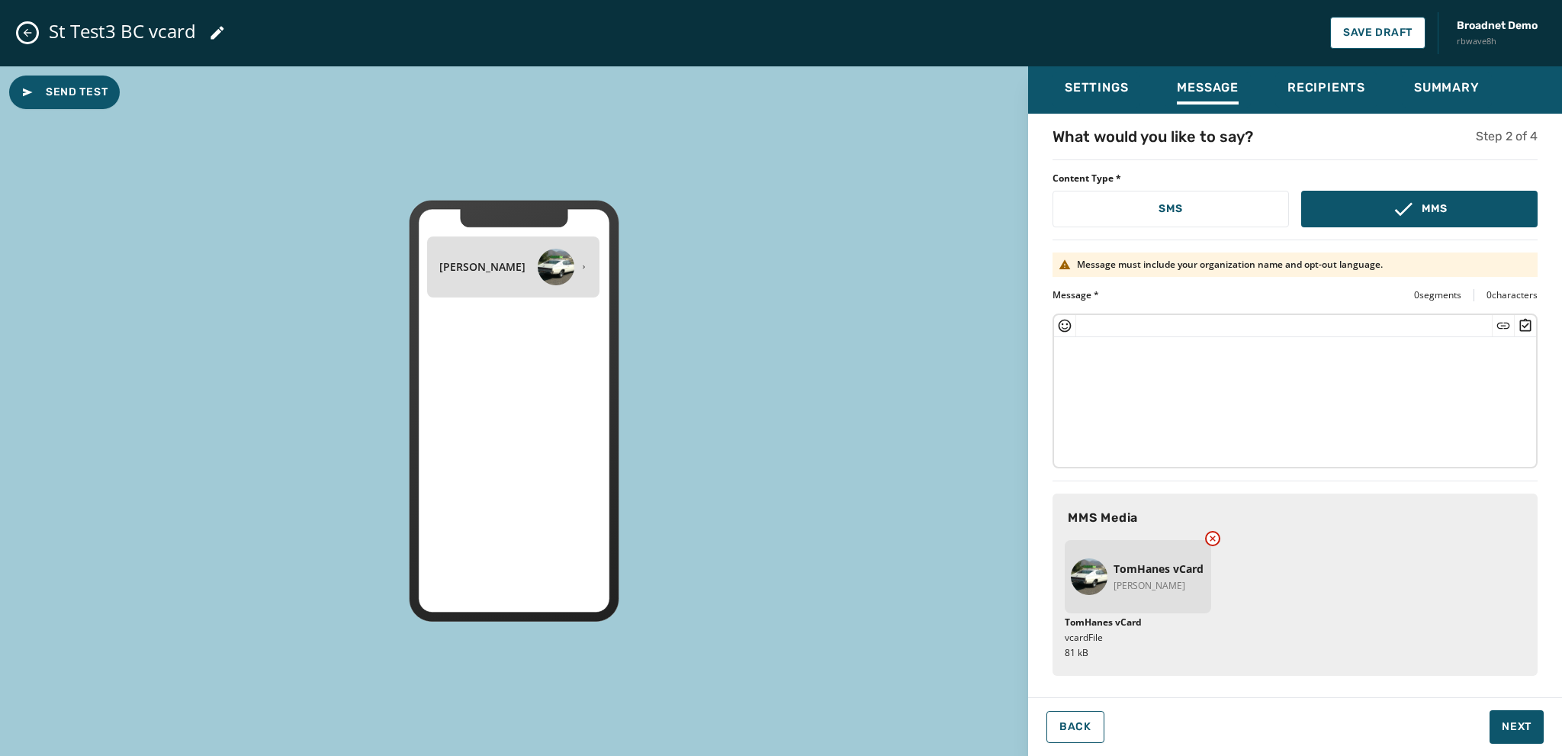
click at [840, 357] on textarea at bounding box center [1295, 399] width 482 height 125
click at [840, 362] on textarea at bounding box center [1295, 399] width 482 height 125
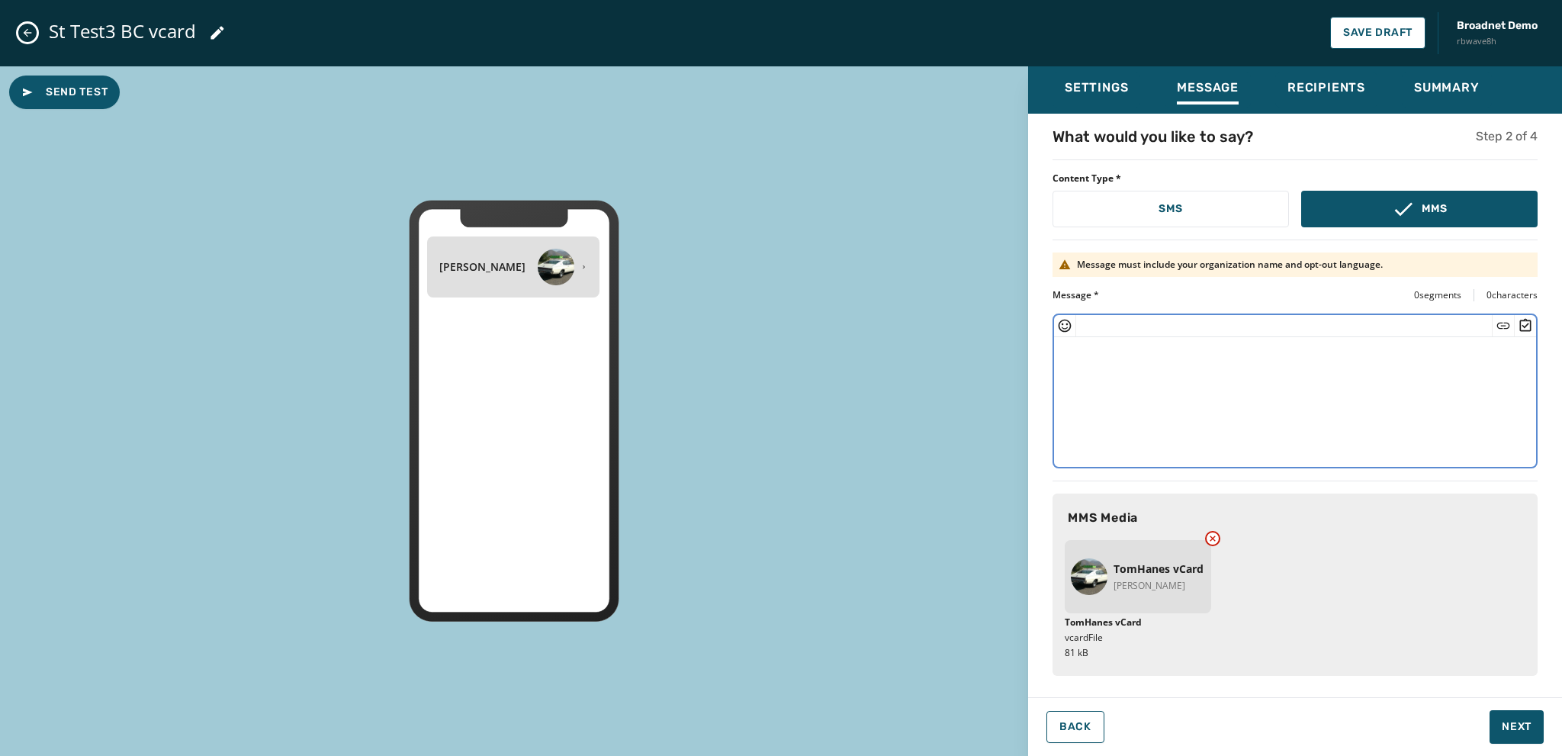
paste textarea "**********"
click at [840, 355] on textarea "**********" at bounding box center [1295, 399] width 483 height 125
click at [840, 349] on textarea "**********" at bounding box center [1295, 399] width 483 height 125
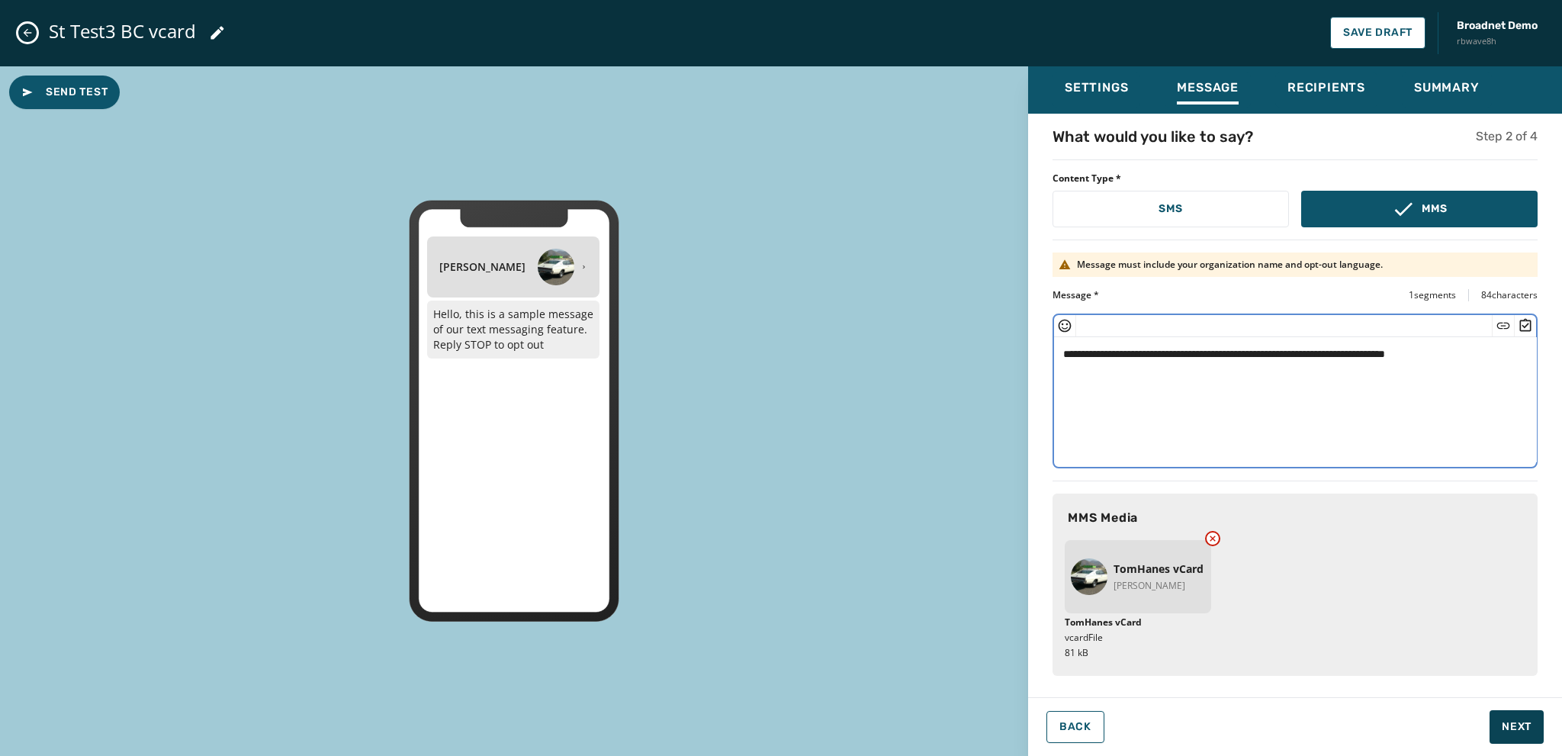
type textarea "**********"
click at [840, 615] on span "Next" at bounding box center [1517, 726] width 30 height 15
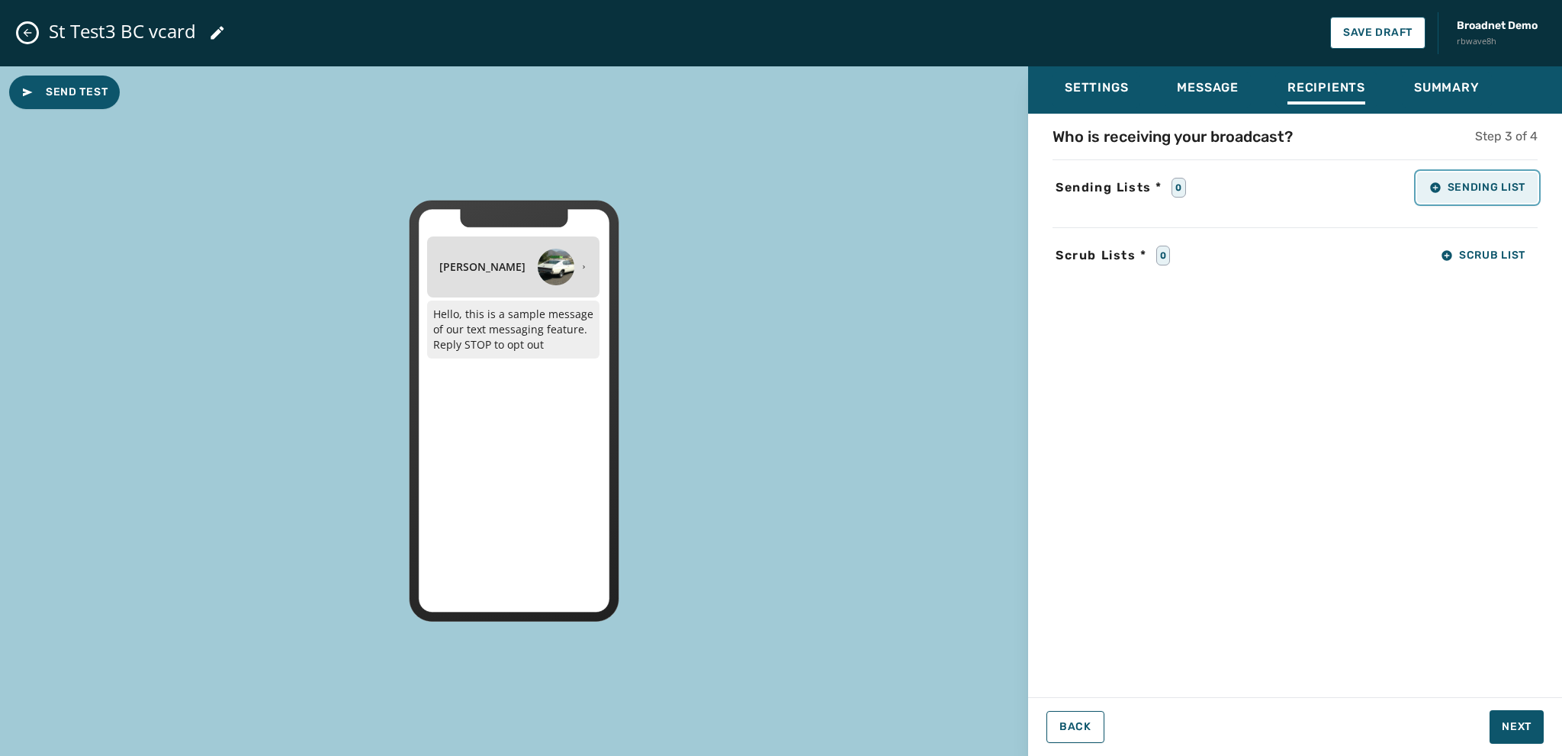
click at [840, 188] on icon "button" at bounding box center [1435, 187] width 10 height 10
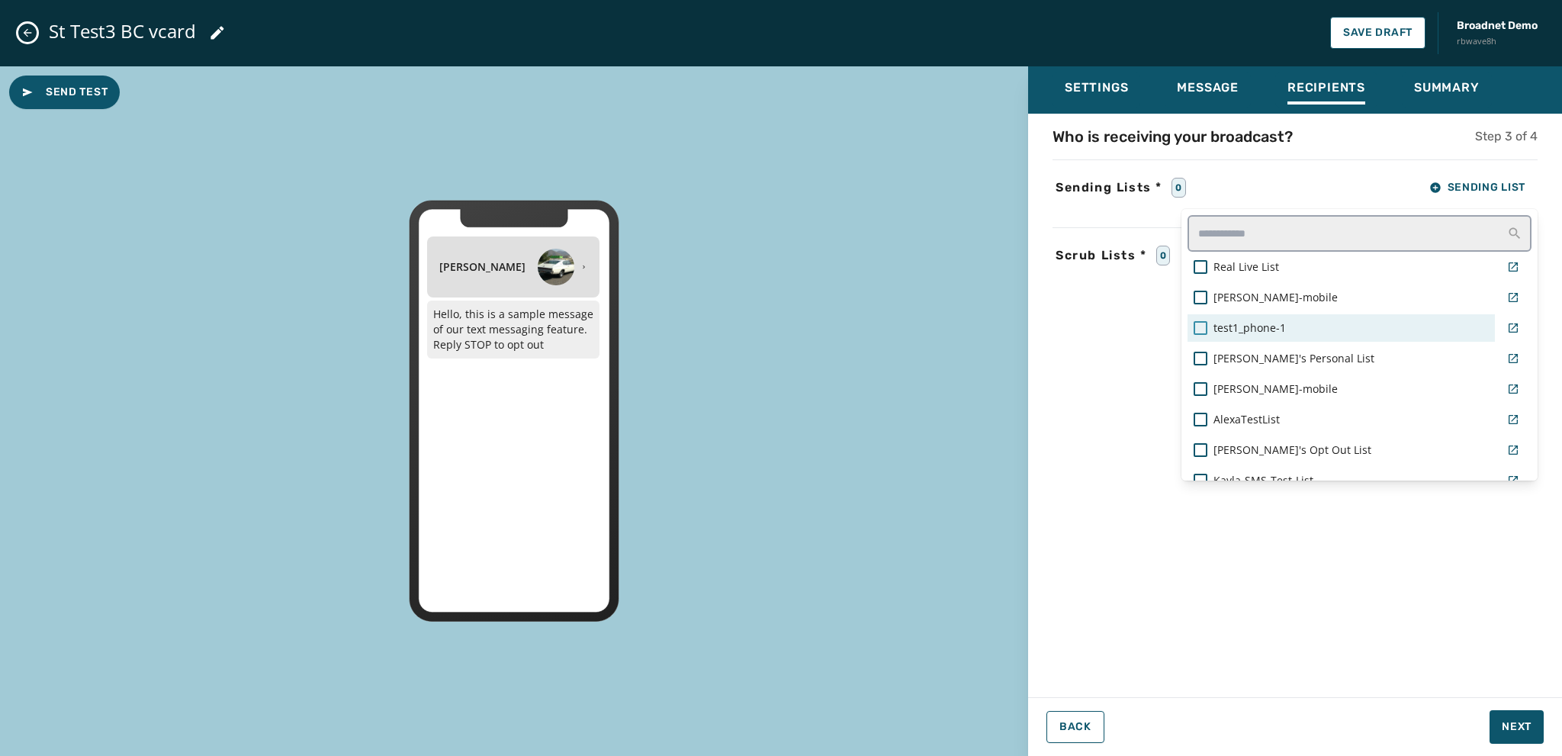
click at [840, 329] on div at bounding box center [1201, 328] width 14 height 14
click at [840, 615] on div "Settings Message Recipients Summary Who is receiving your broadcast? Step 3 of …" at bounding box center [1295, 405] width 534 height 678
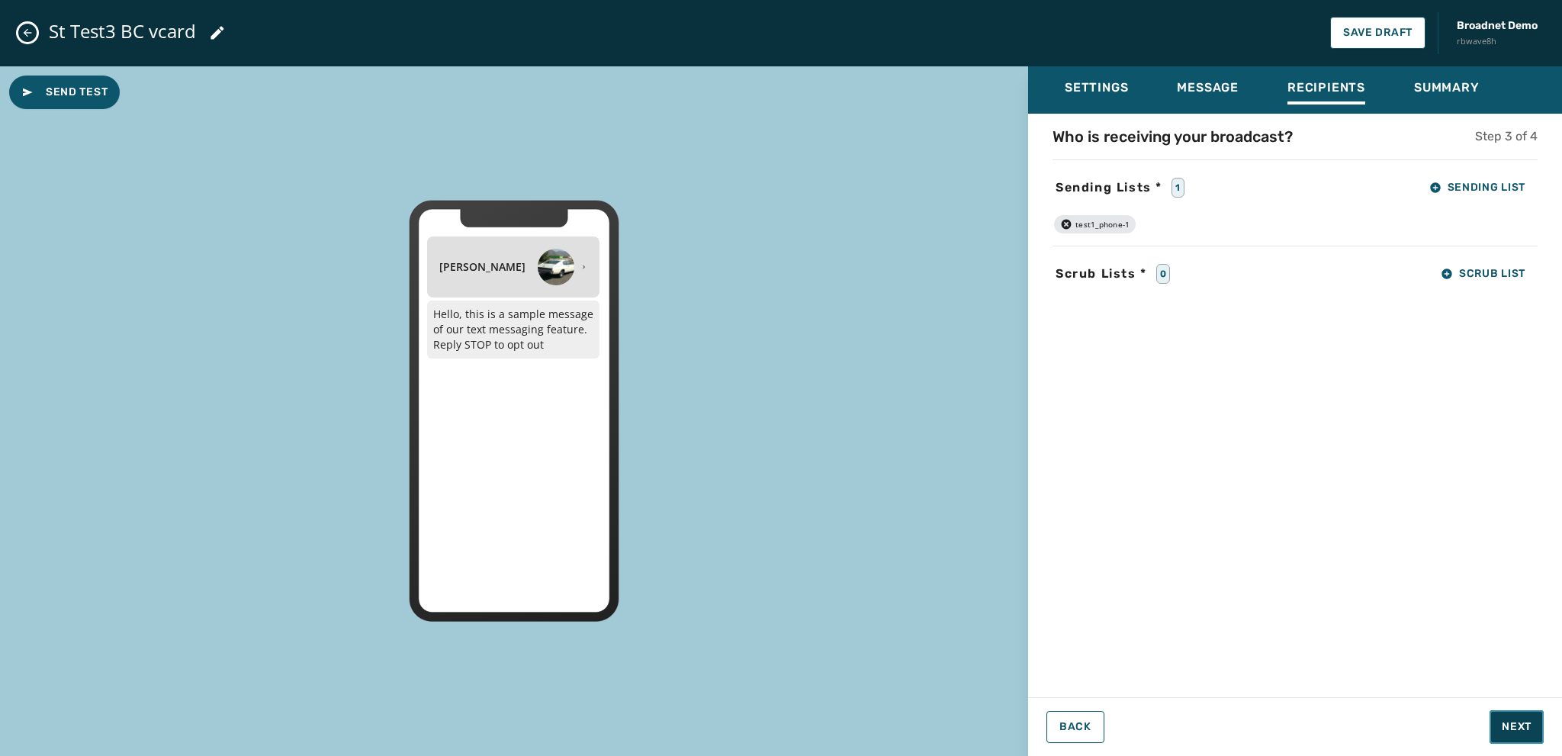
click at [840, 615] on span "Next" at bounding box center [1517, 726] width 30 height 15
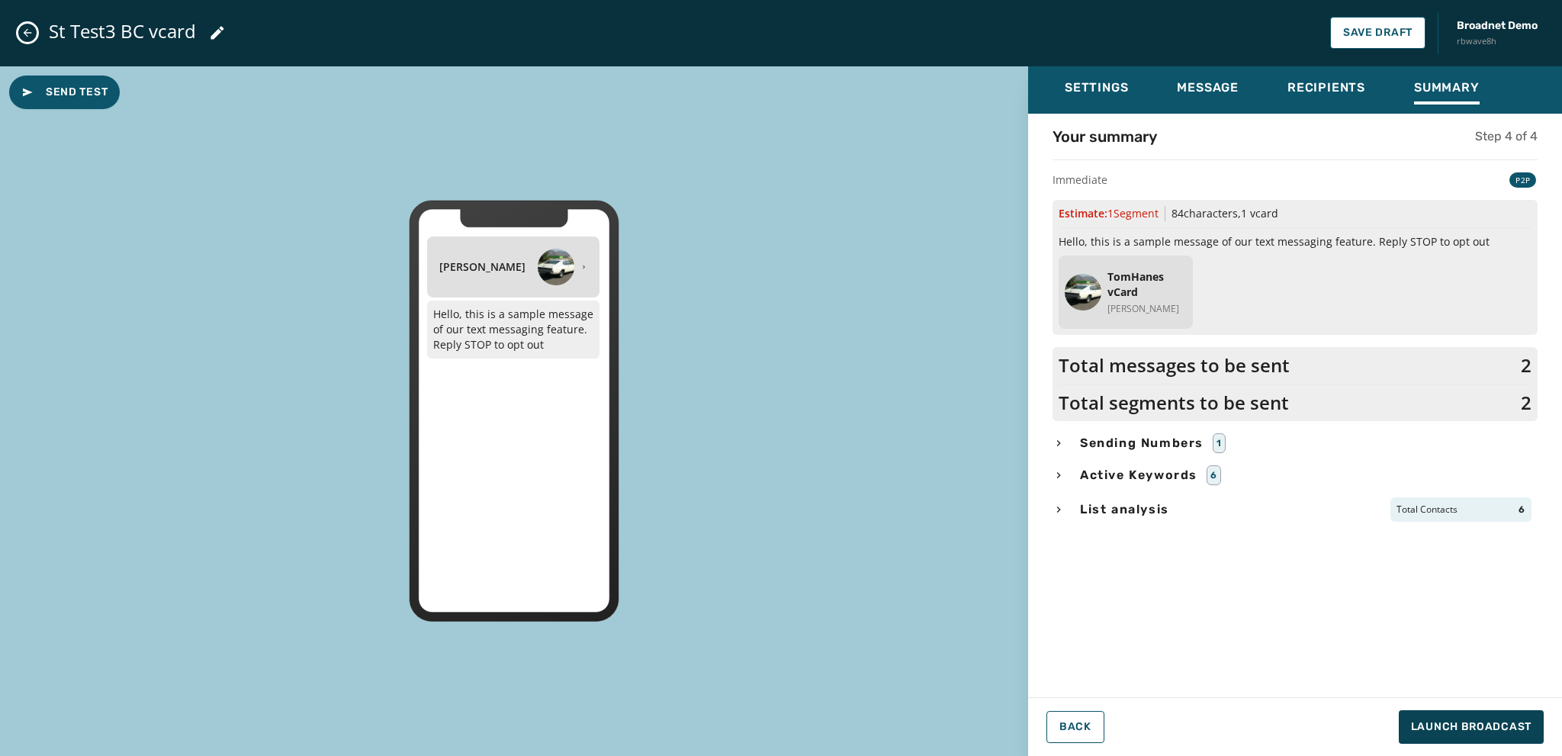
click at [840, 506] on icon "button" at bounding box center [1058, 509] width 12 height 12
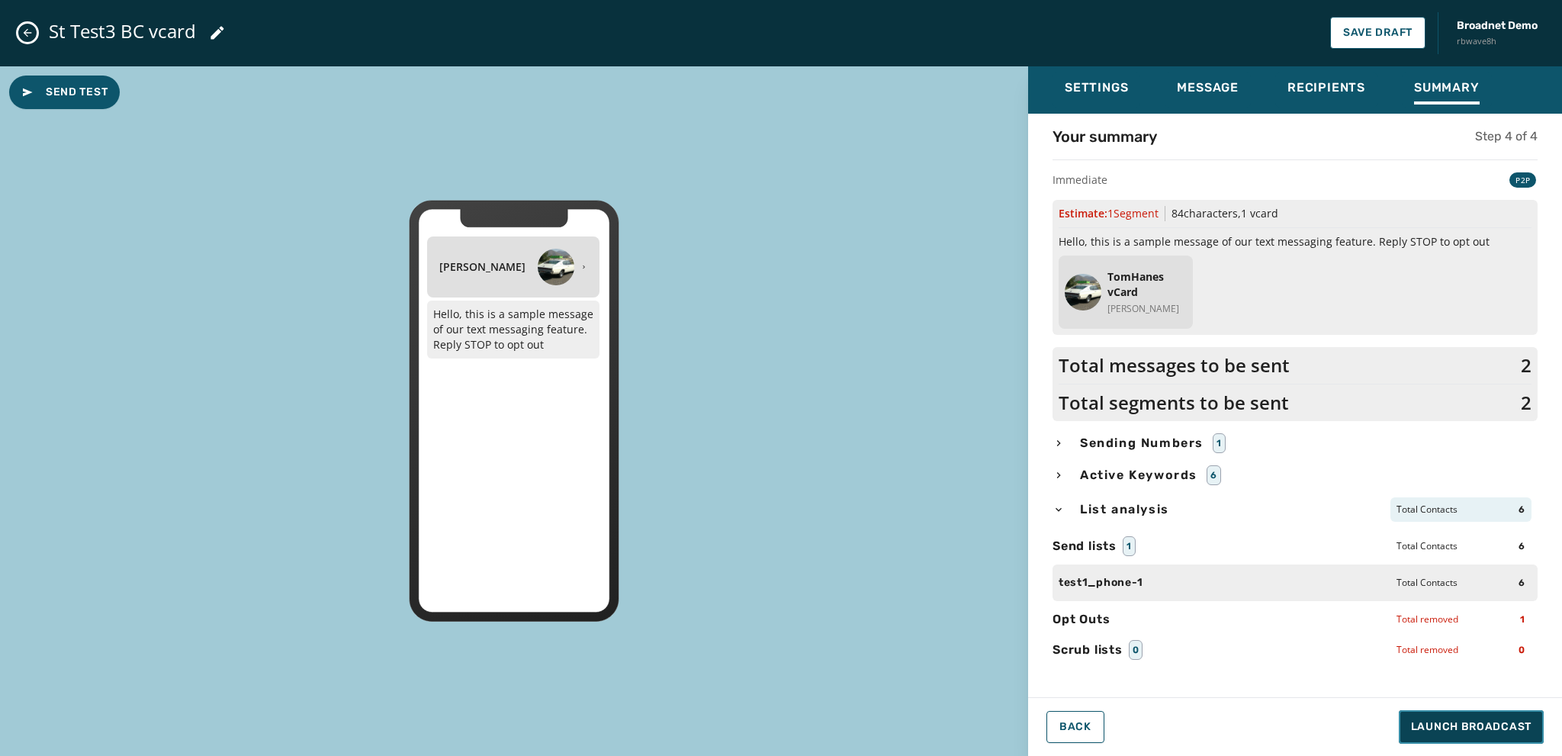
click at [840, 615] on span "Launch Broadcast" at bounding box center [1471, 726] width 121 height 15
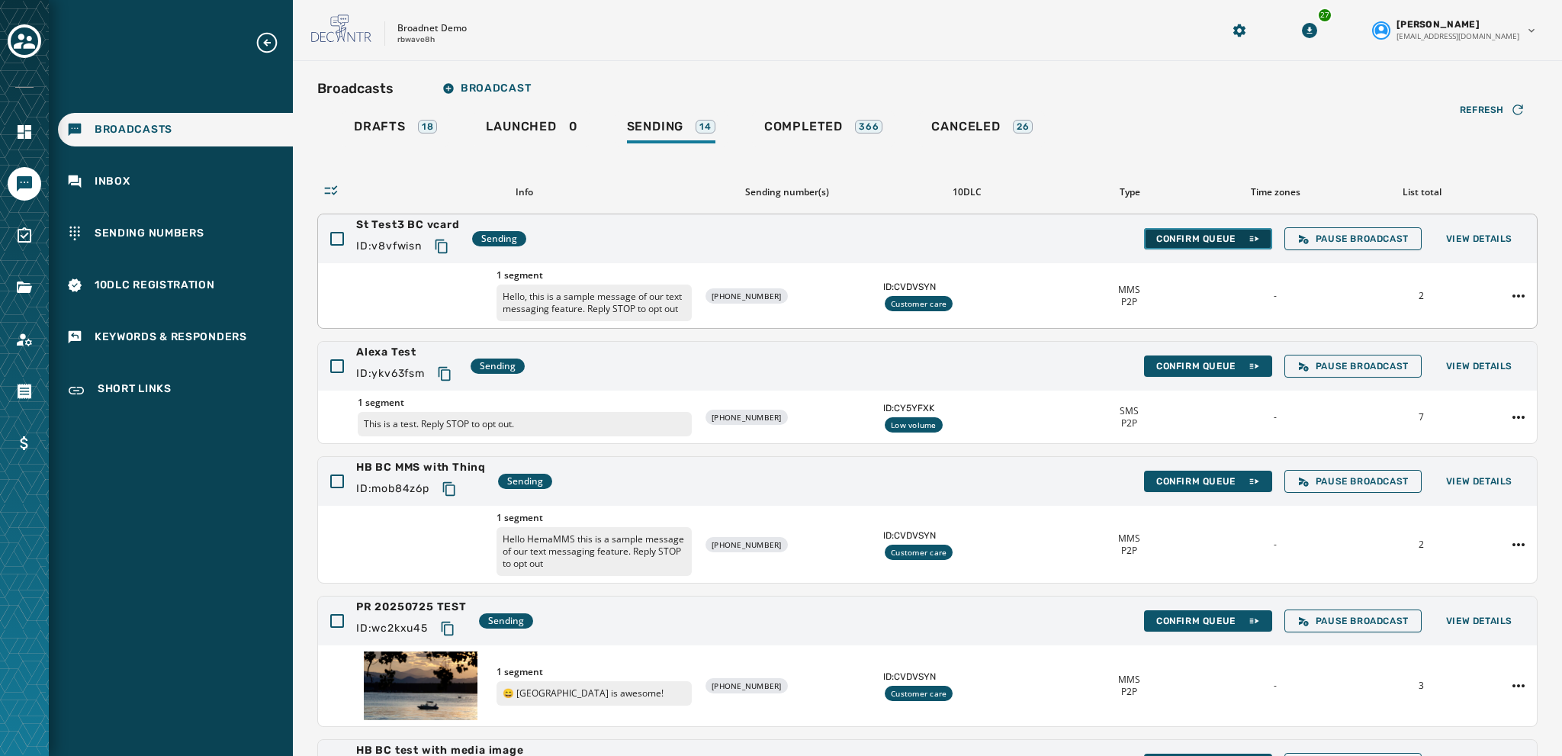
click at [840, 237] on span "Confirm Queue" at bounding box center [1208, 239] width 104 height 12
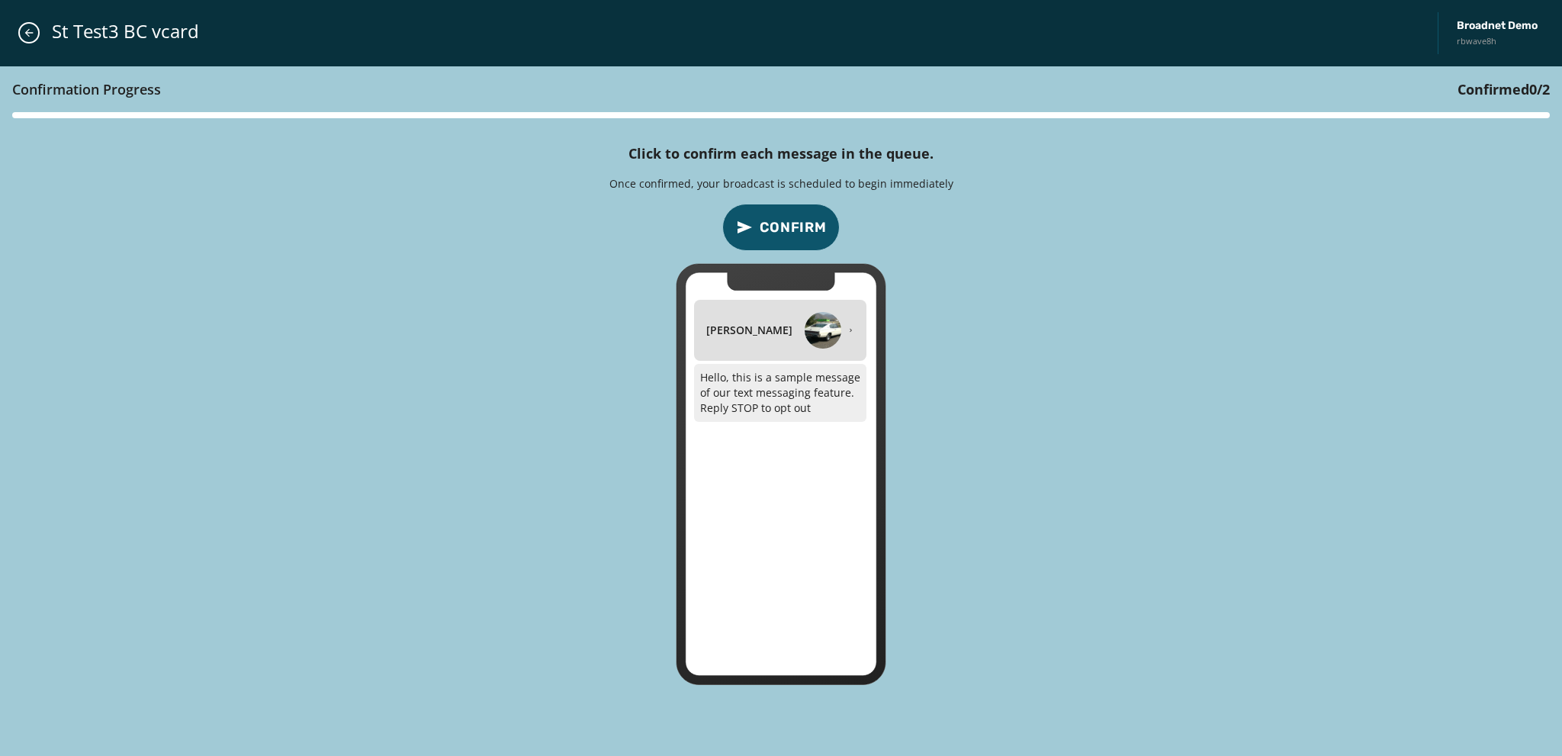
click at [797, 227] on span "Confirm" at bounding box center [793, 227] width 67 height 21
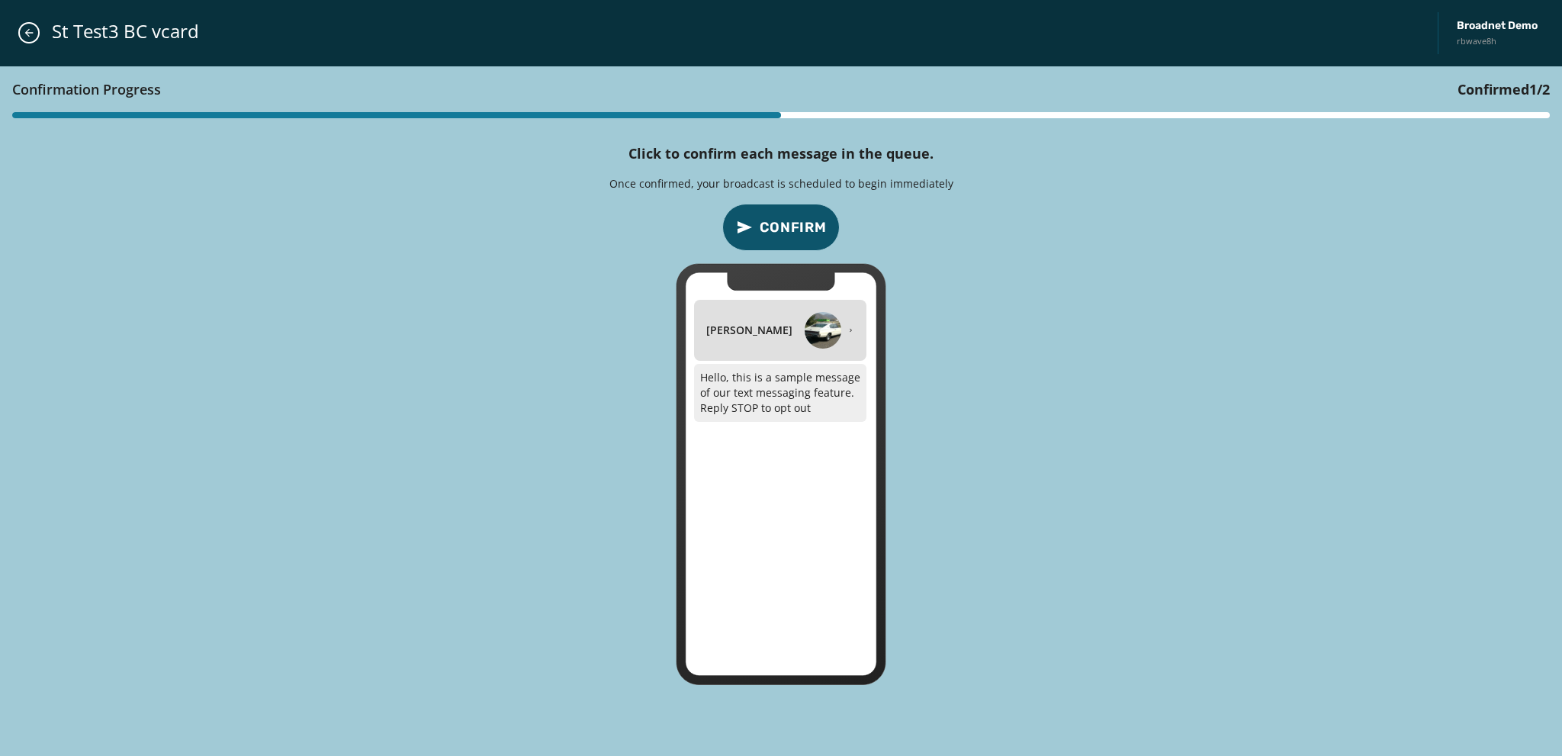
click at [797, 227] on span "Confirm" at bounding box center [793, 227] width 67 height 21
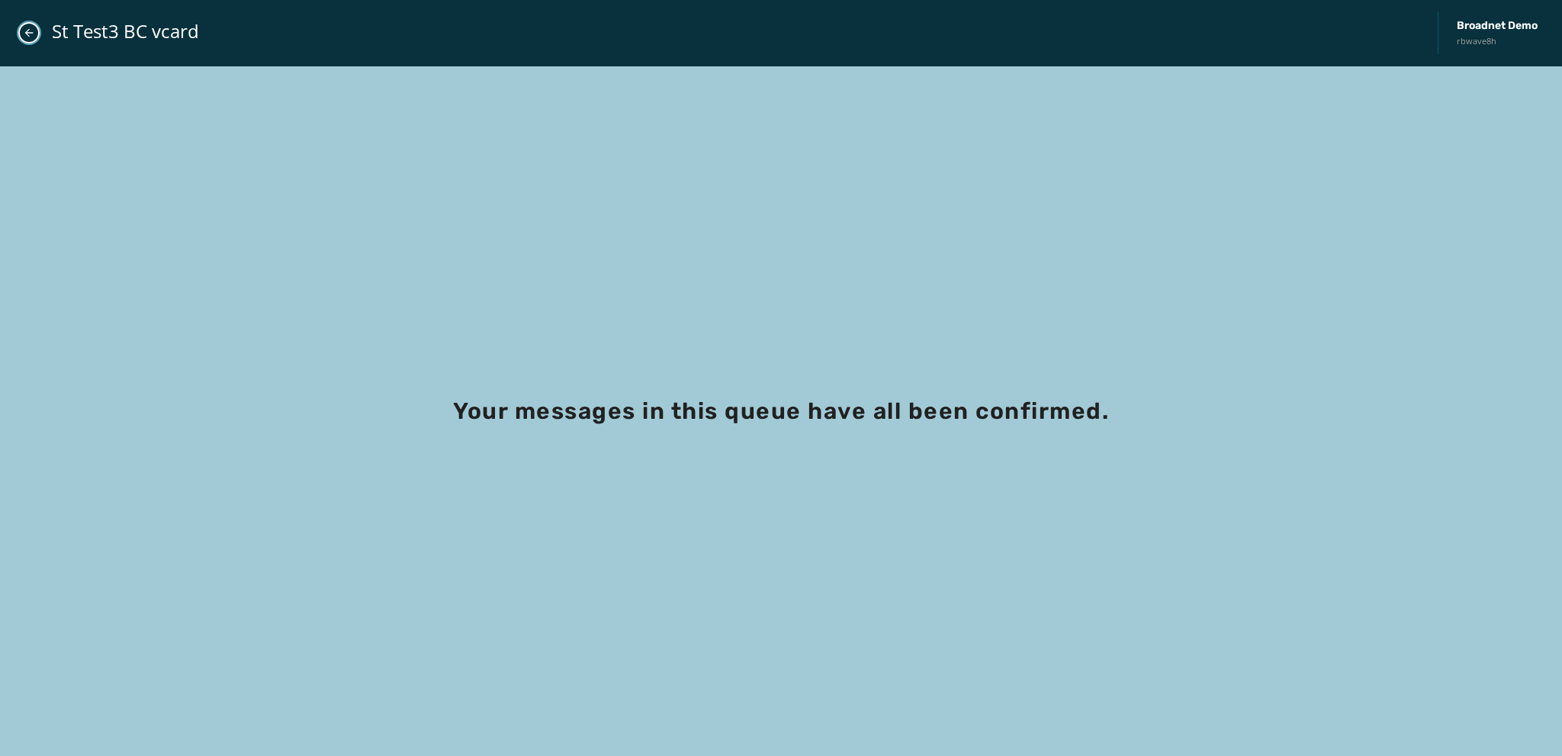
click at [31, 34] on icon "Close admin drawer" at bounding box center [29, 33] width 12 height 12
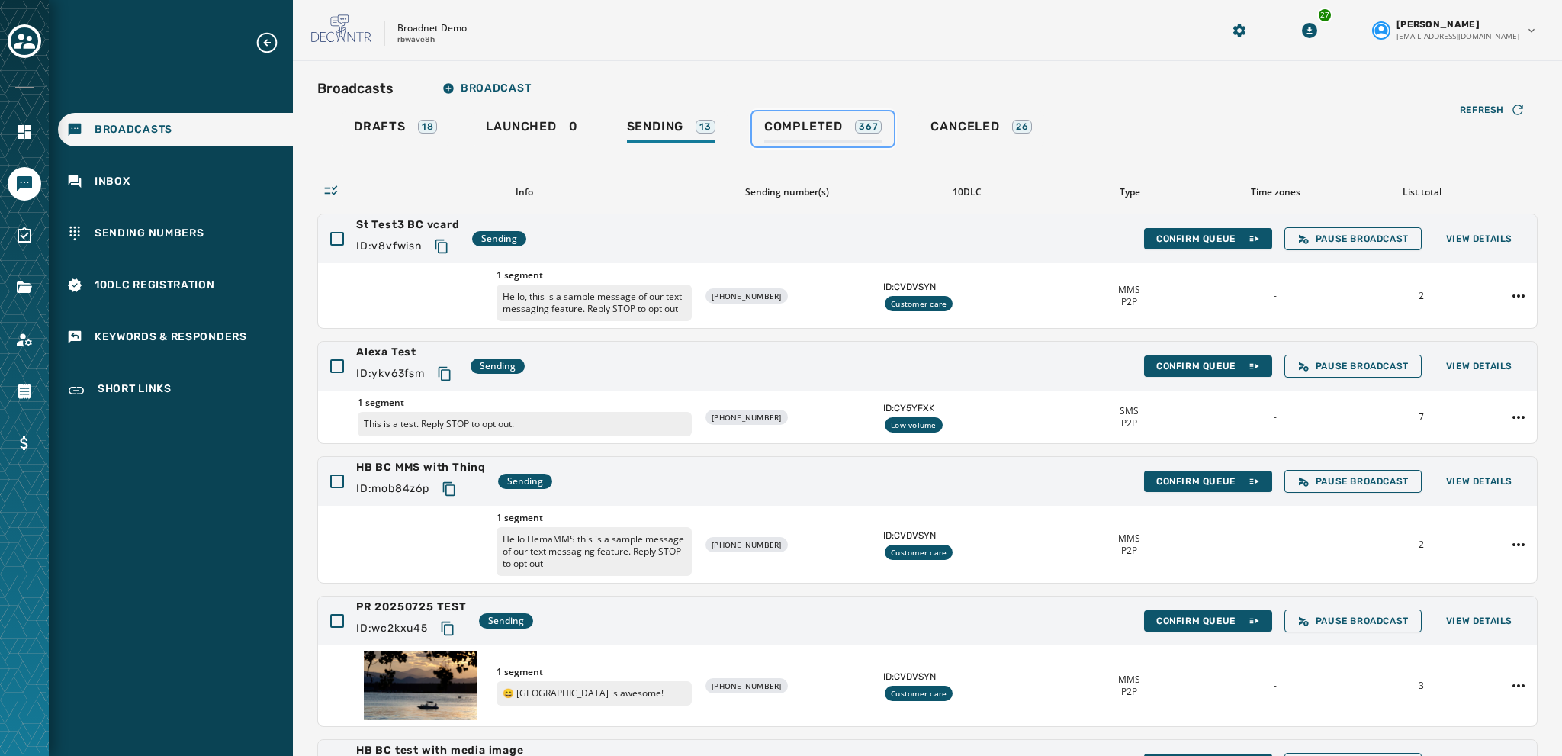
click at [787, 127] on span "Completed" at bounding box center [803, 126] width 79 height 15
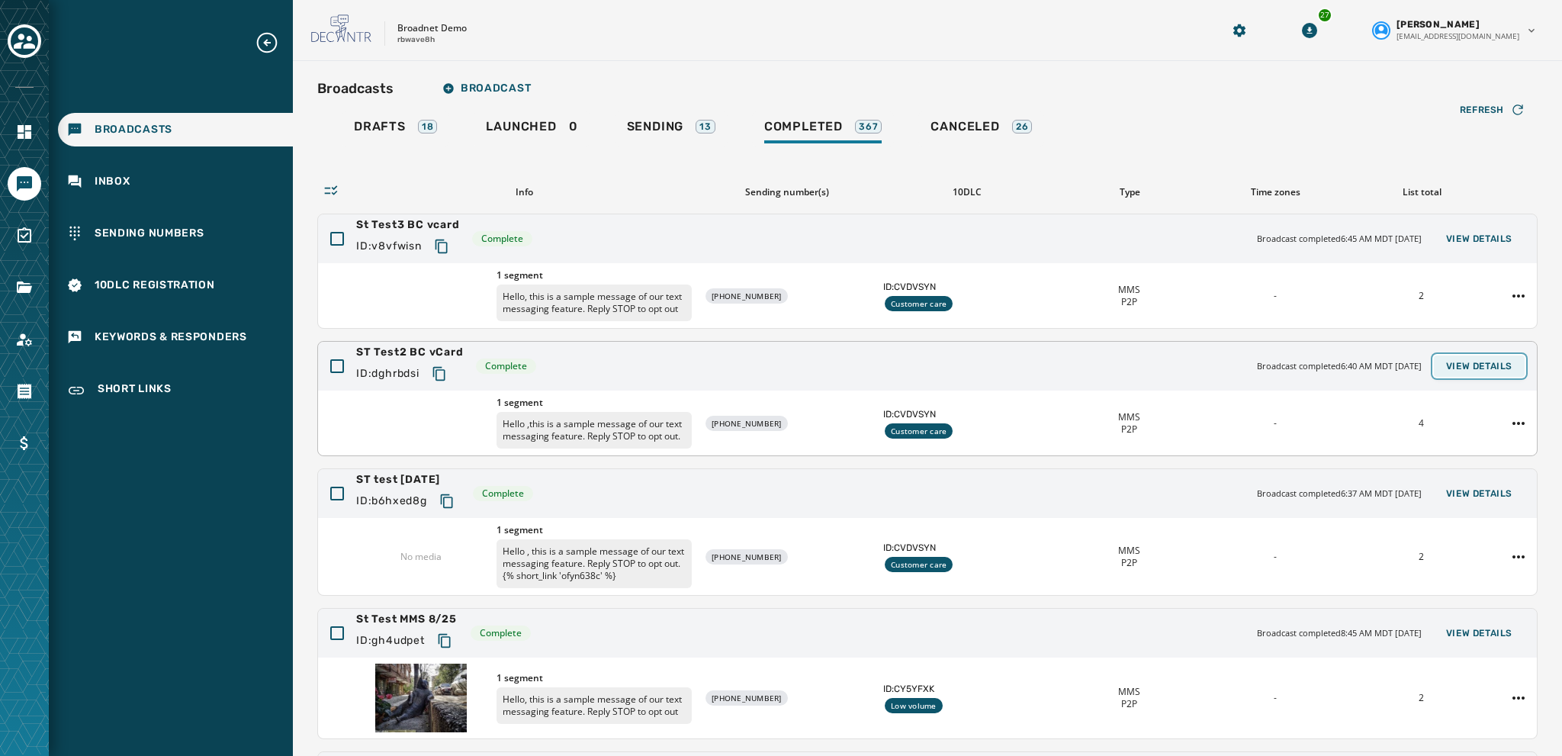
click at [840, 362] on span "View Details" at bounding box center [1479, 366] width 66 height 12
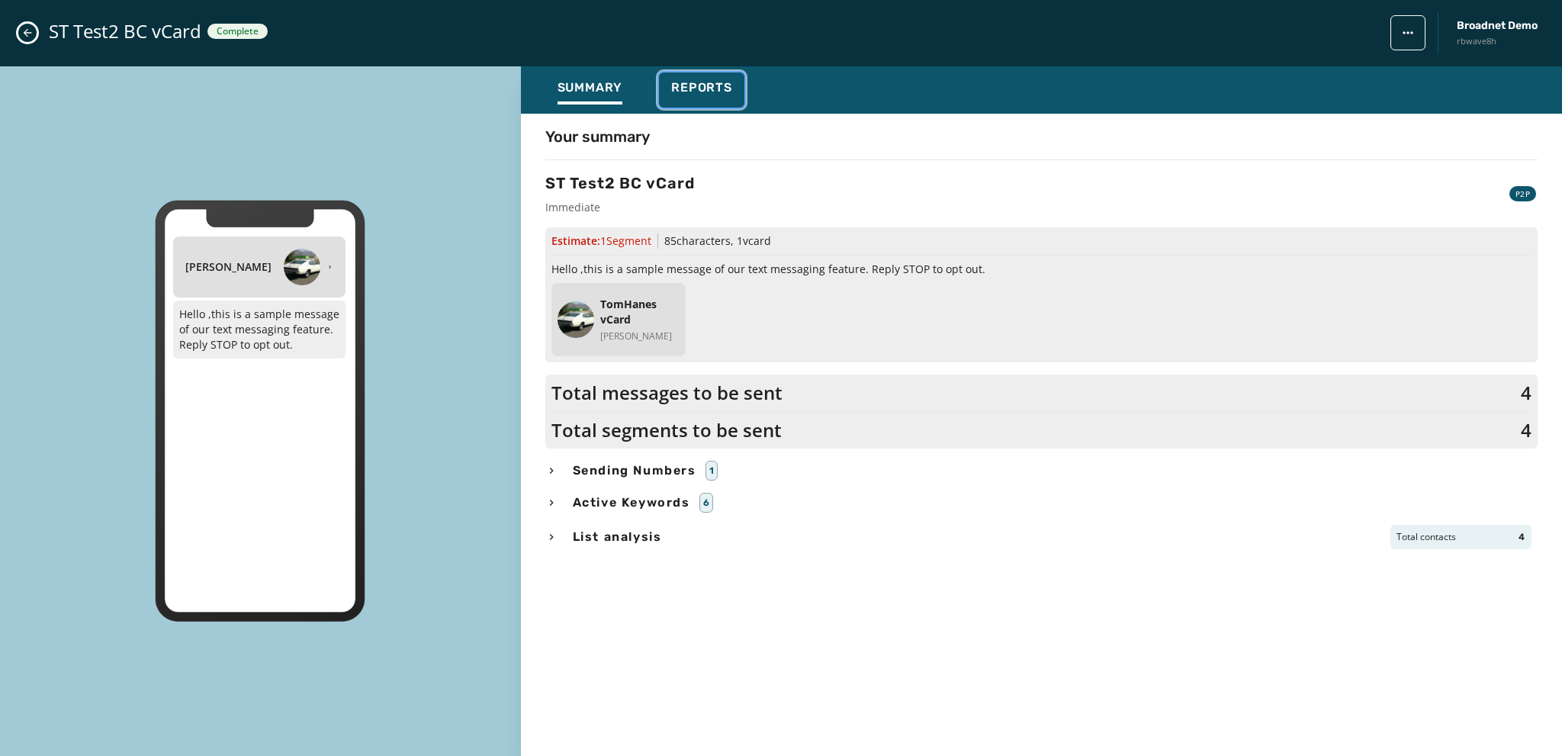
click at [695, 82] on span "Reports" at bounding box center [701, 87] width 61 height 15
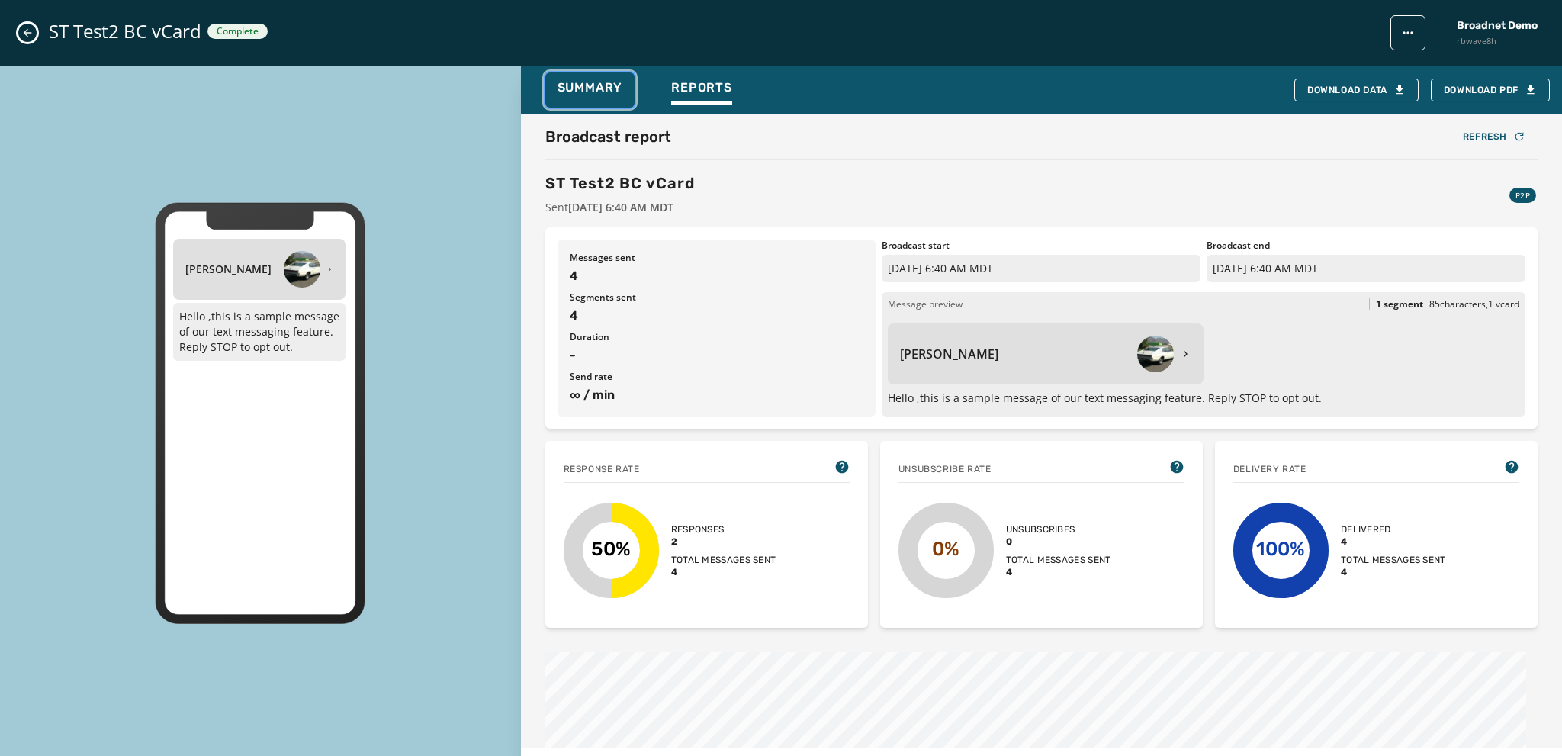
click at [577, 82] on span "Summary" at bounding box center [591, 87] width 66 height 15
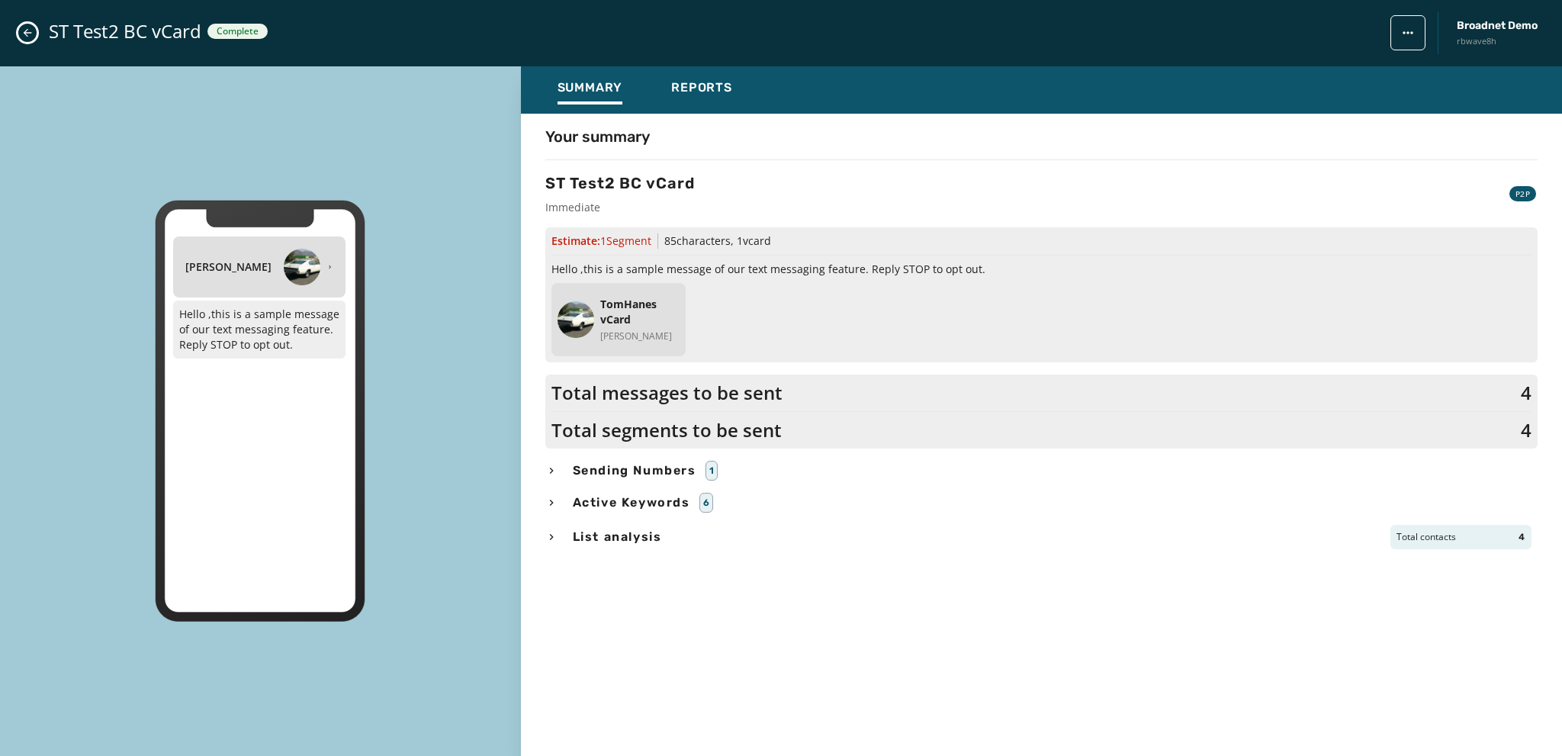
click at [28, 31] on icon "Close admin drawer" at bounding box center [27, 33] width 12 height 12
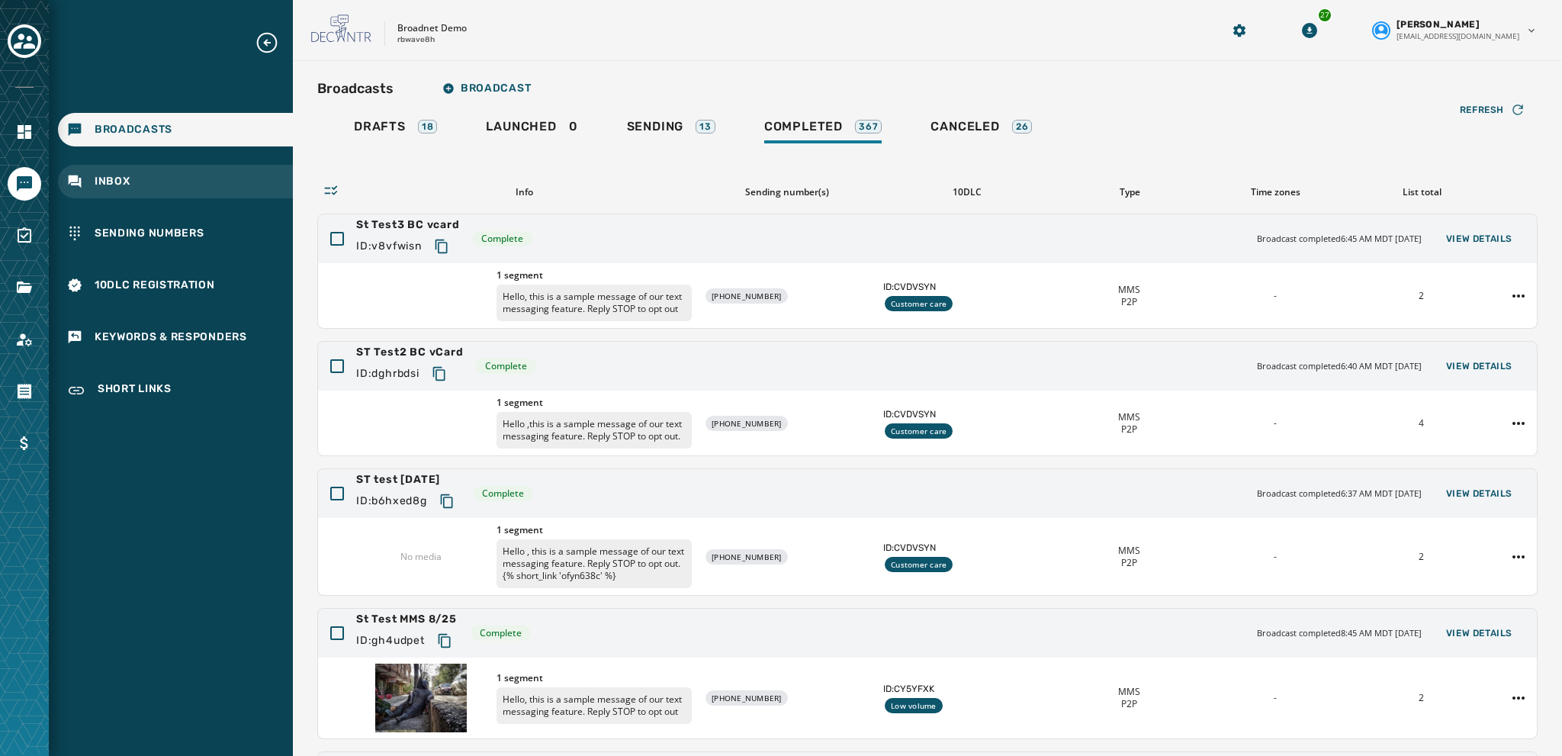
click at [111, 176] on span "Inbox" at bounding box center [113, 181] width 36 height 15
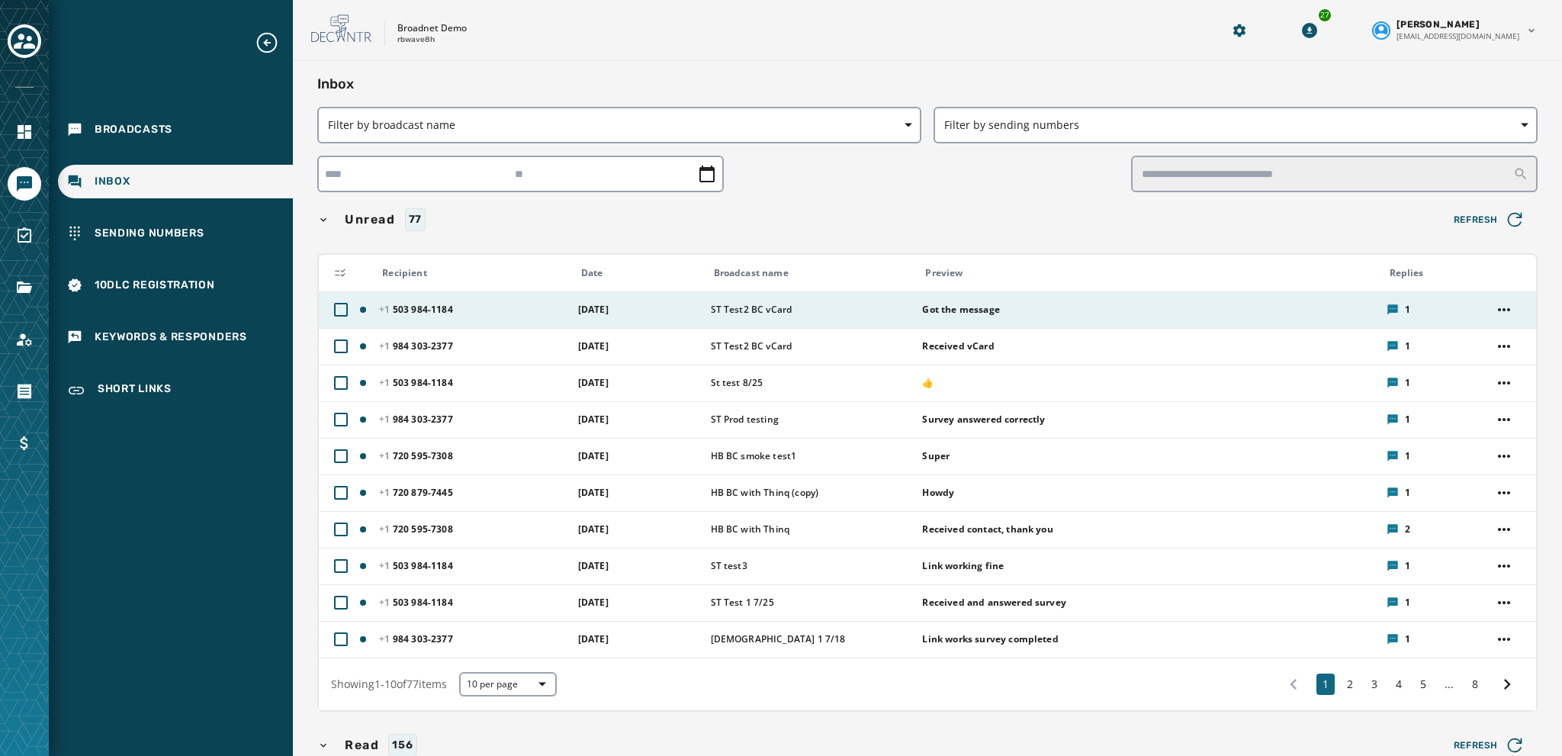
click at [840, 316] on div "Got the message" at bounding box center [1149, 309] width 454 height 24
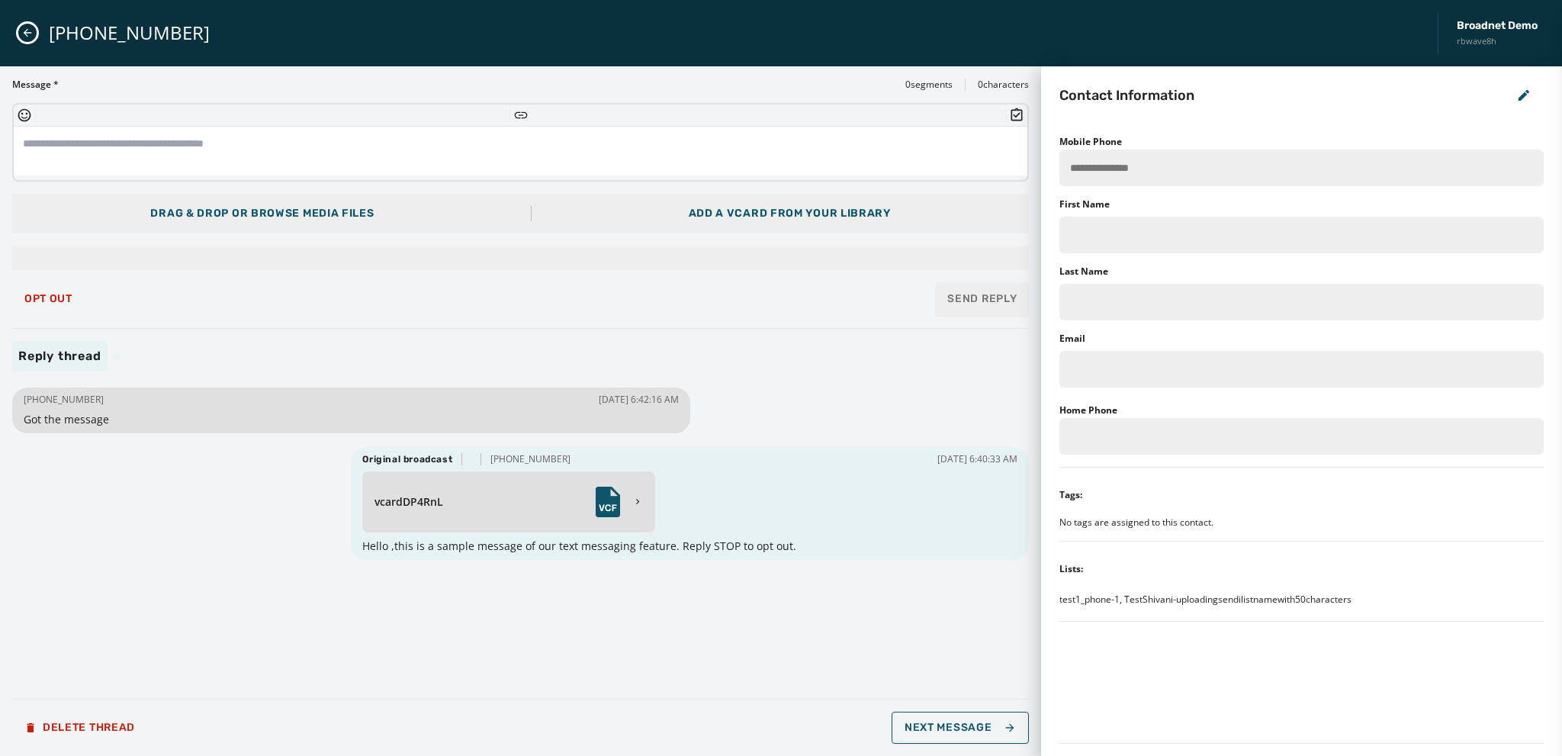
click at [95, 144] on textarea at bounding box center [521, 151] width 1014 height 49
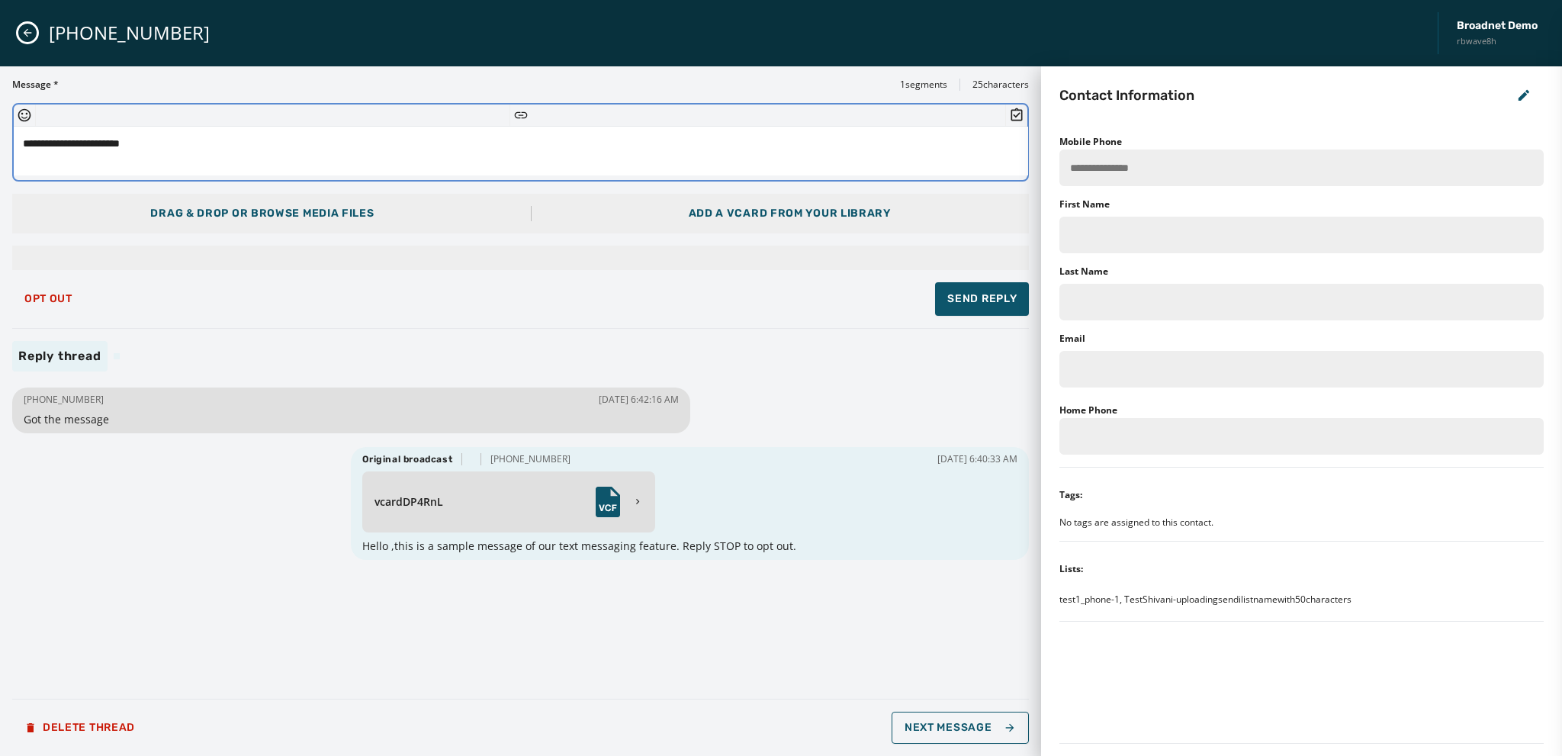
type textarea "**********"
click at [741, 210] on div "Add a vCard from your library" at bounding box center [790, 213] width 202 height 15
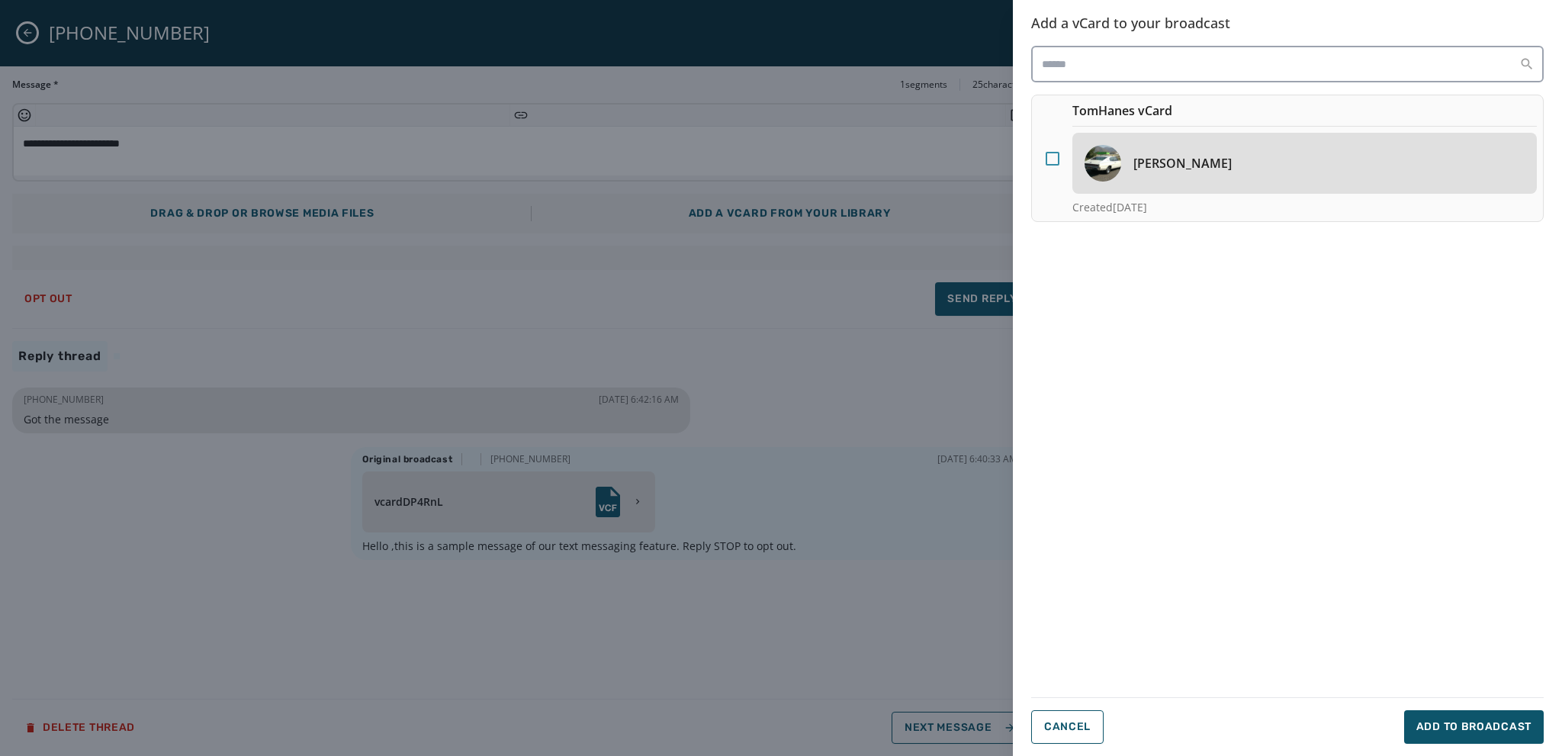
click at [840, 152] on div at bounding box center [1053, 159] width 14 height 14
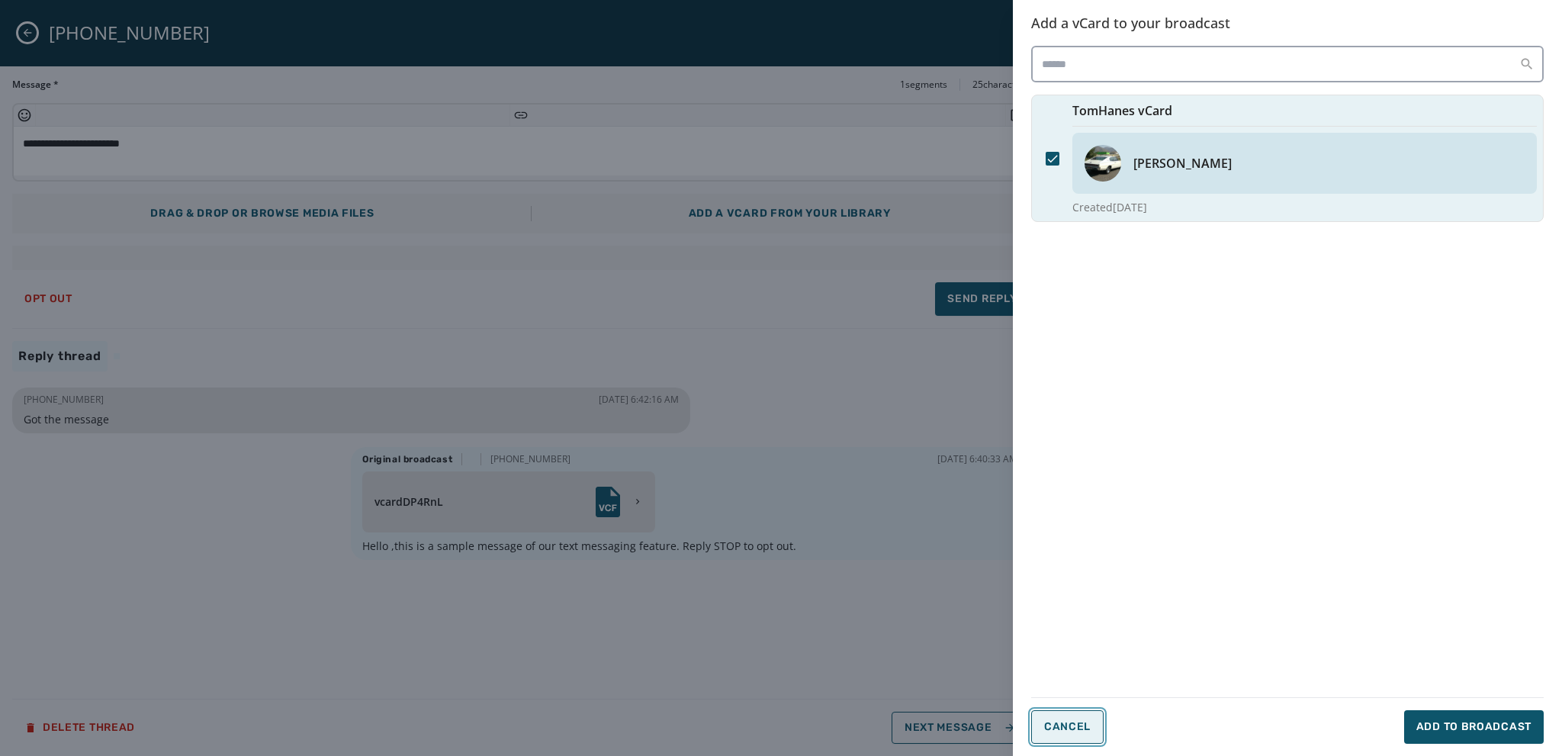
click at [840, 615] on span "Cancel" at bounding box center [1067, 727] width 47 height 12
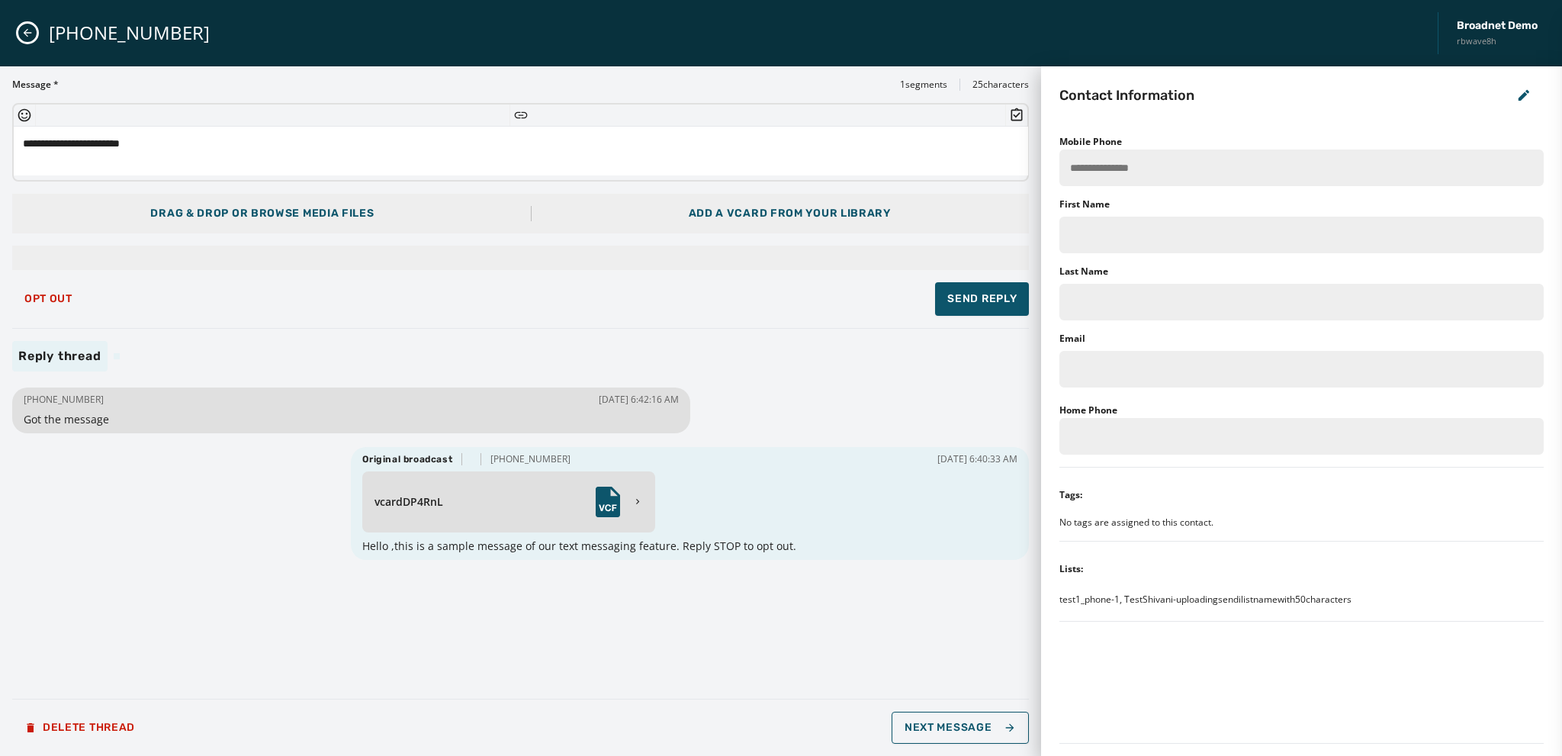
click at [27, 36] on icon "Close admin drawer" at bounding box center [27, 33] width 12 height 12
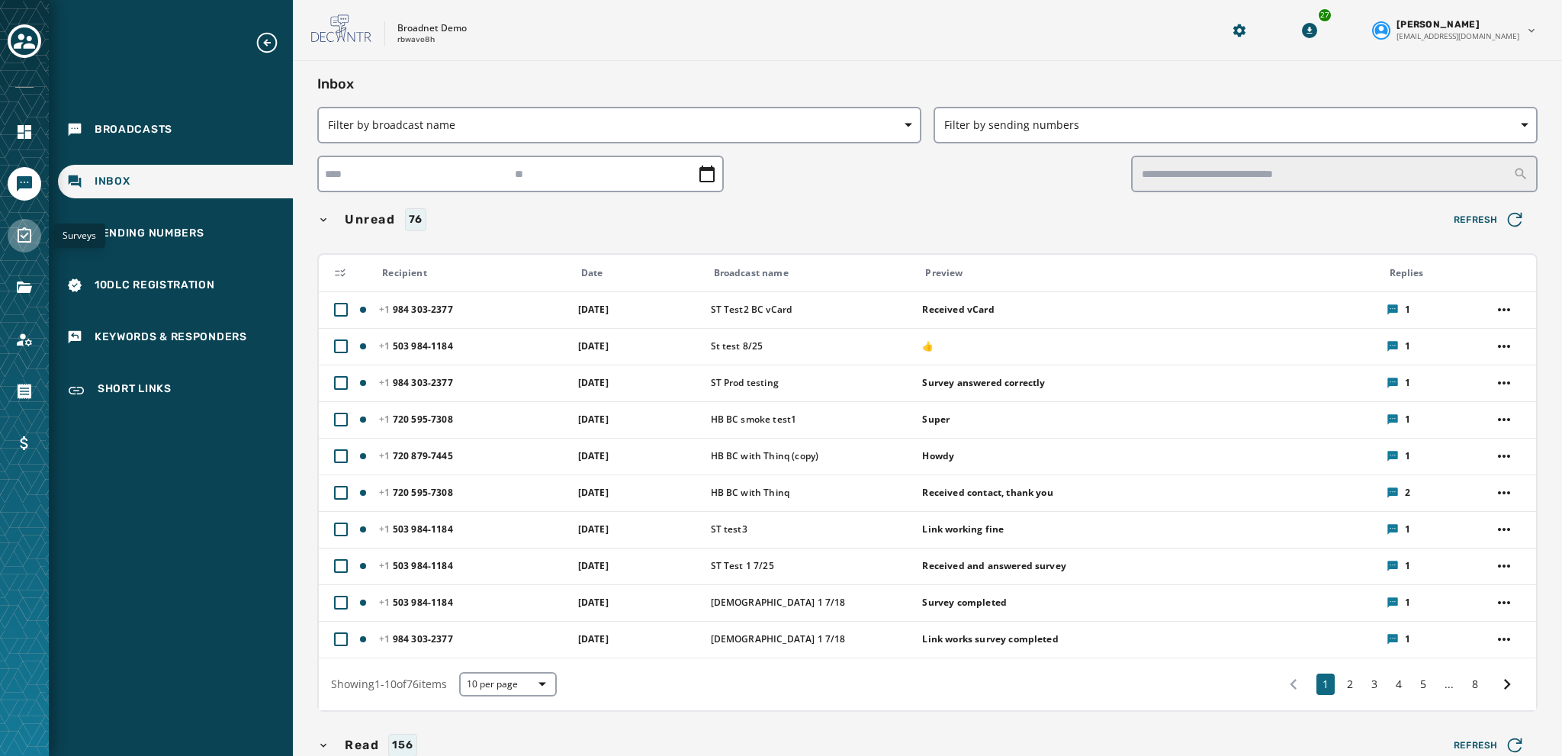
click at [26, 235] on icon "Navigate to Surveys" at bounding box center [25, 234] width 14 height 15
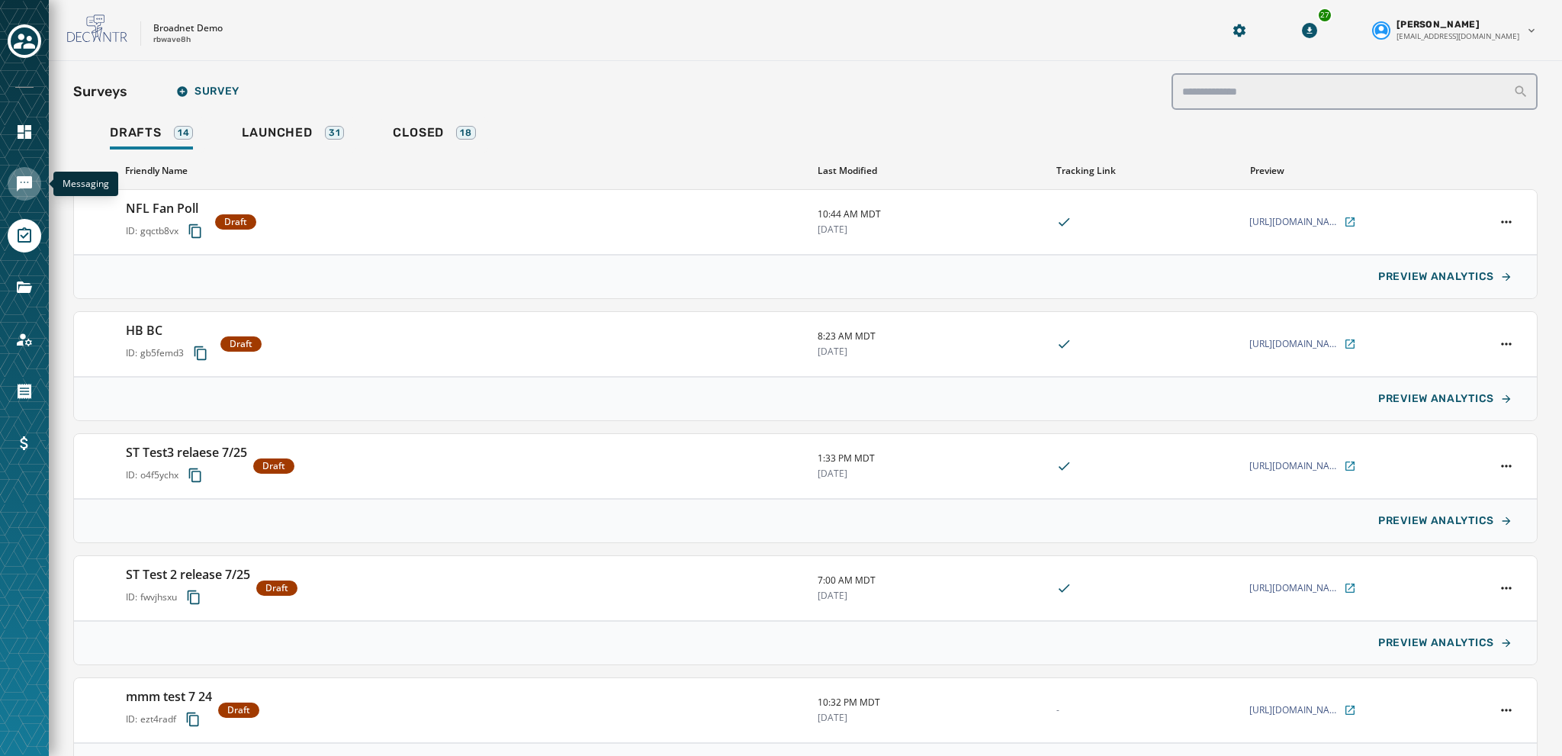
click at [20, 181] on icon "Navigate to Messaging" at bounding box center [24, 183] width 15 height 15
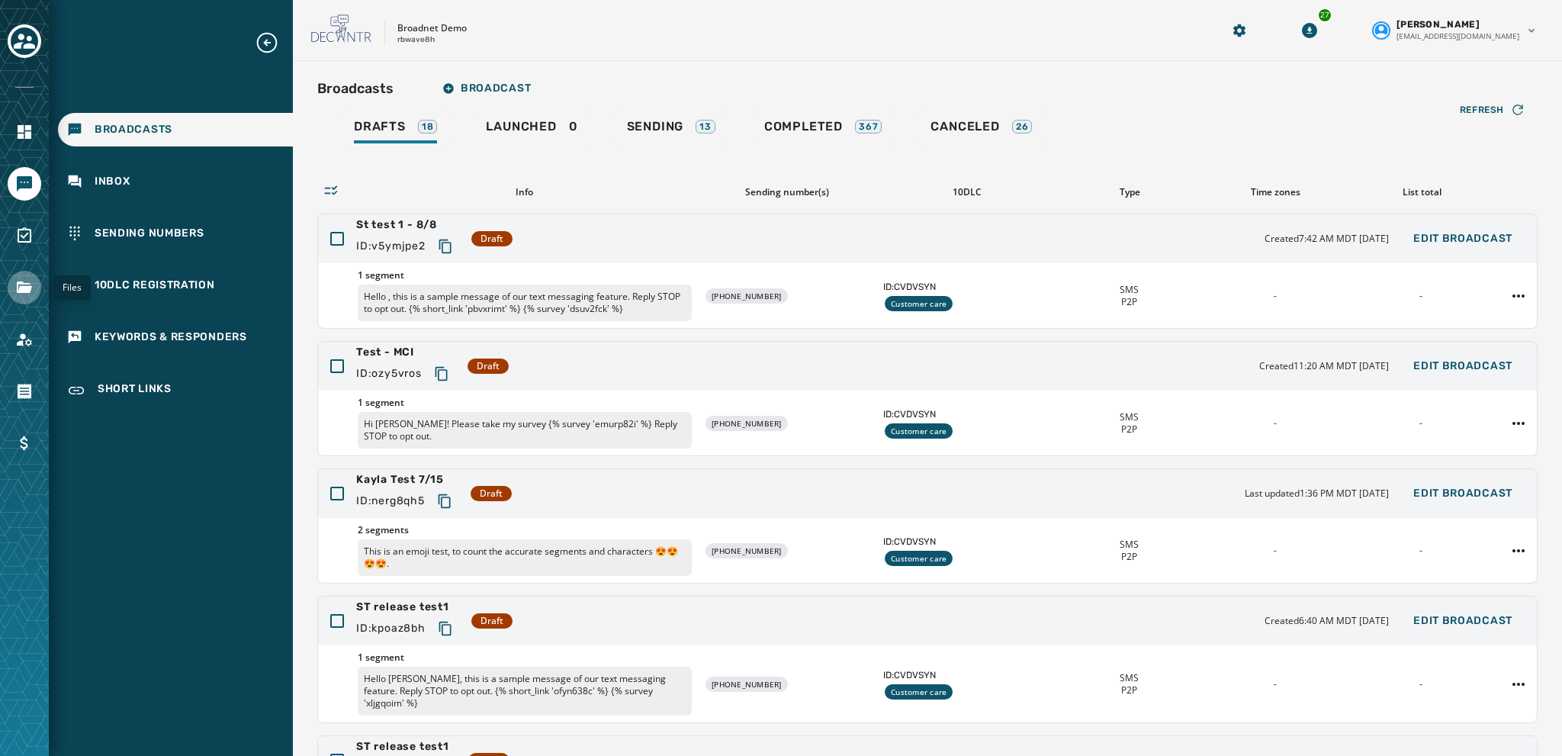
click at [24, 291] on icon "Navigate to Files" at bounding box center [24, 286] width 15 height 11
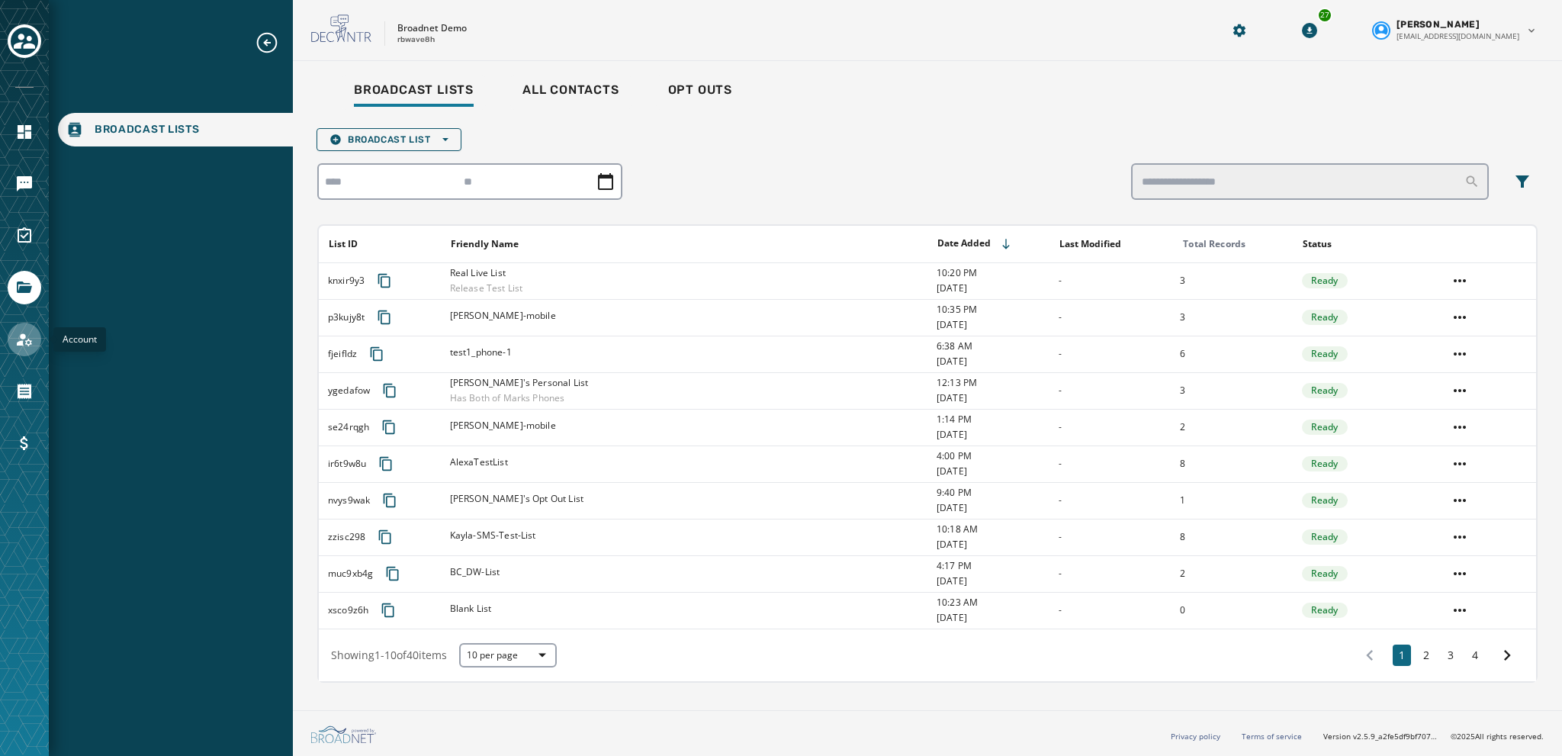
click at [21, 342] on icon "Navigate to Account" at bounding box center [24, 339] width 15 height 13
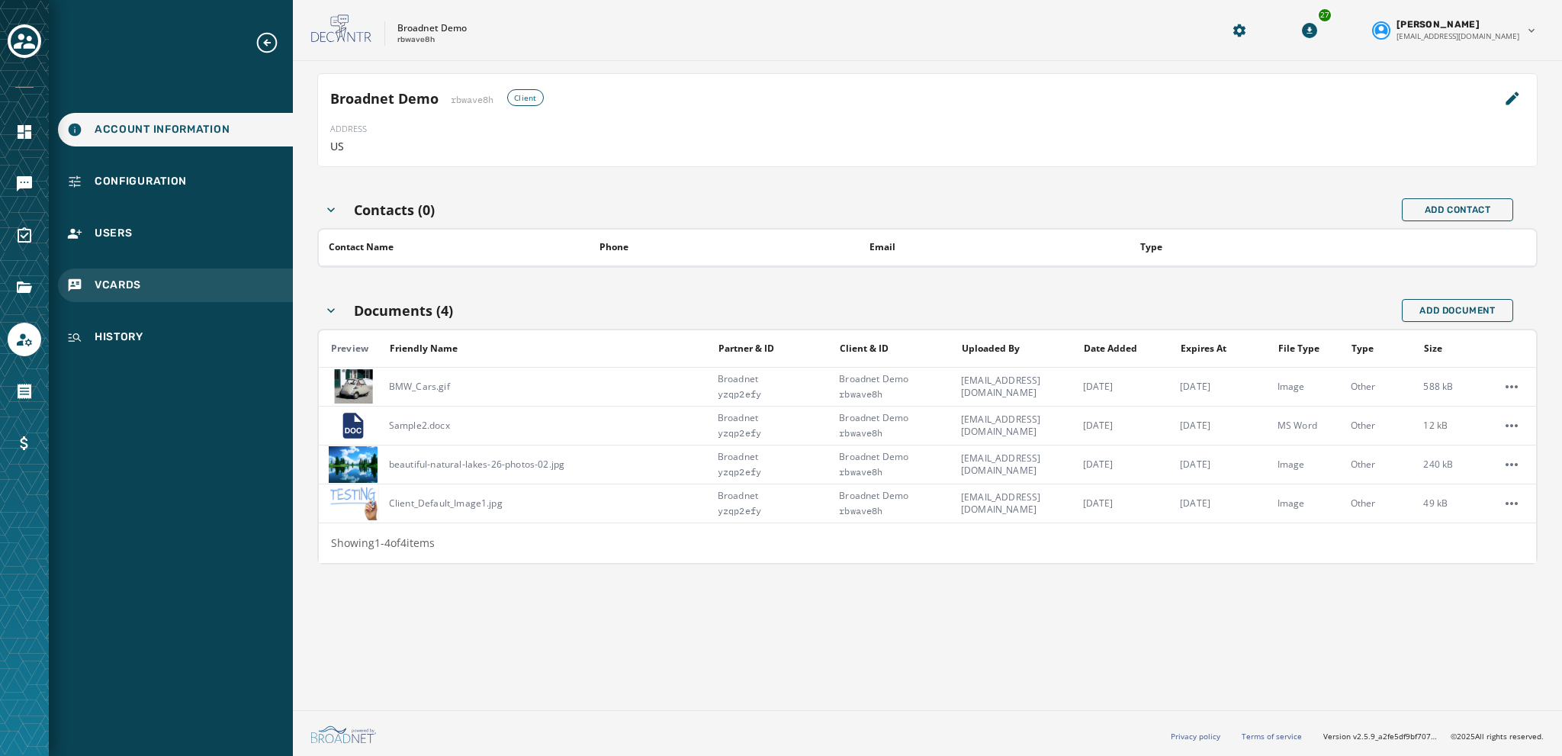
click at [101, 280] on span "vCards" at bounding box center [118, 285] width 47 height 15
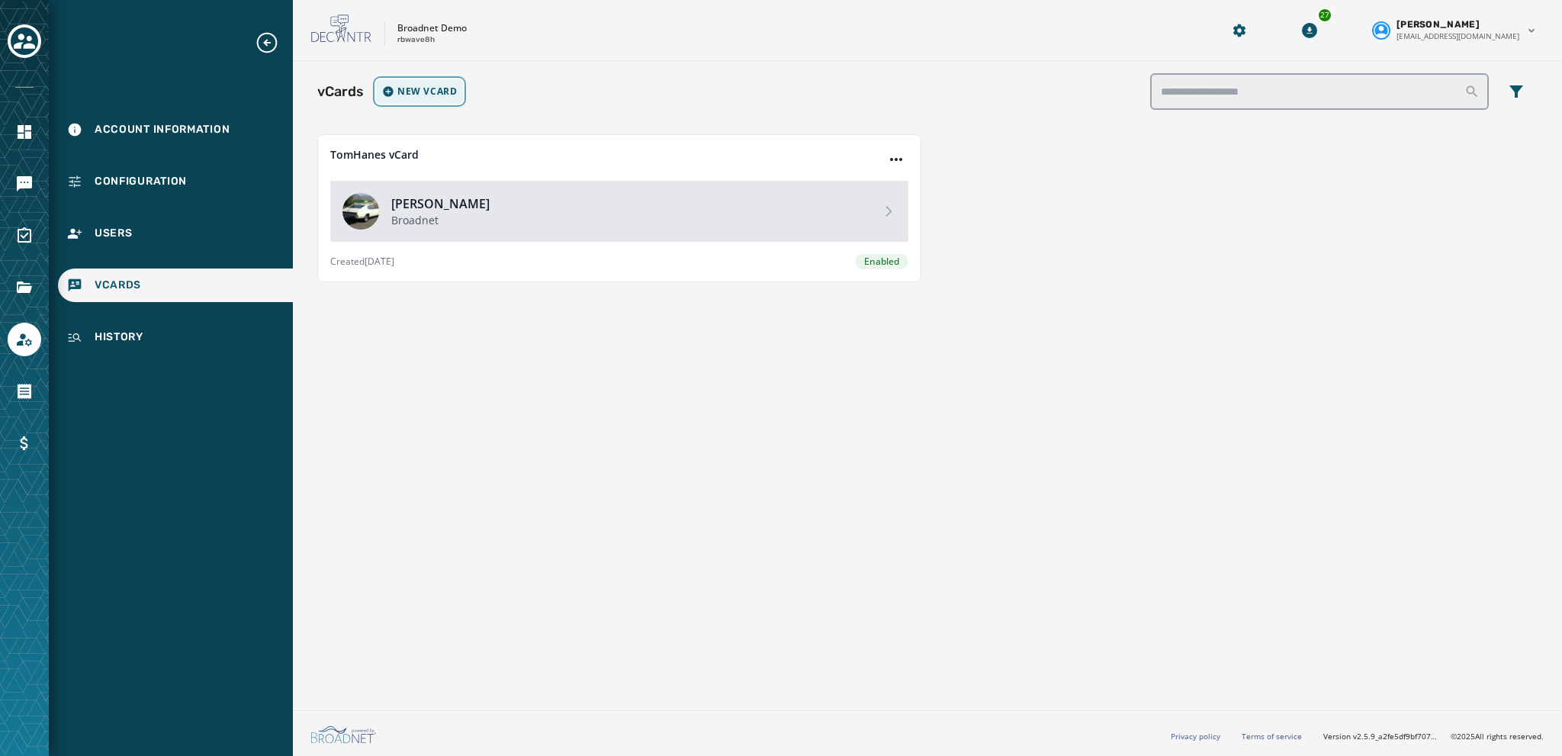
click at [407, 91] on span "New vCard" at bounding box center [426, 91] width 59 height 12
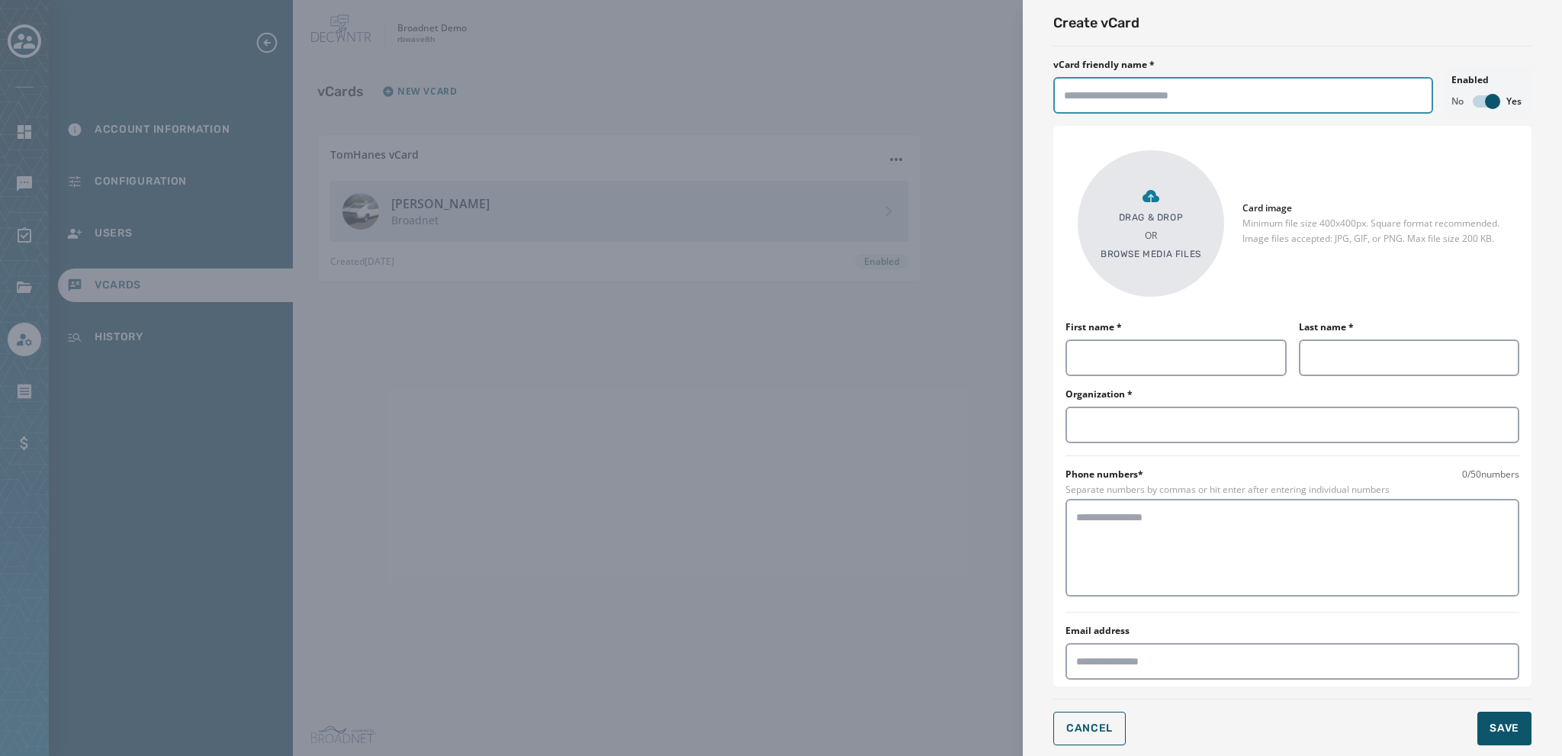
click at [840, 94] on input "vCard friendly name *" at bounding box center [1243, 95] width 380 height 37
type input "*"
type input "**********"
click at [840, 359] on input "First name *" at bounding box center [1175, 357] width 221 height 37
type input "*****"
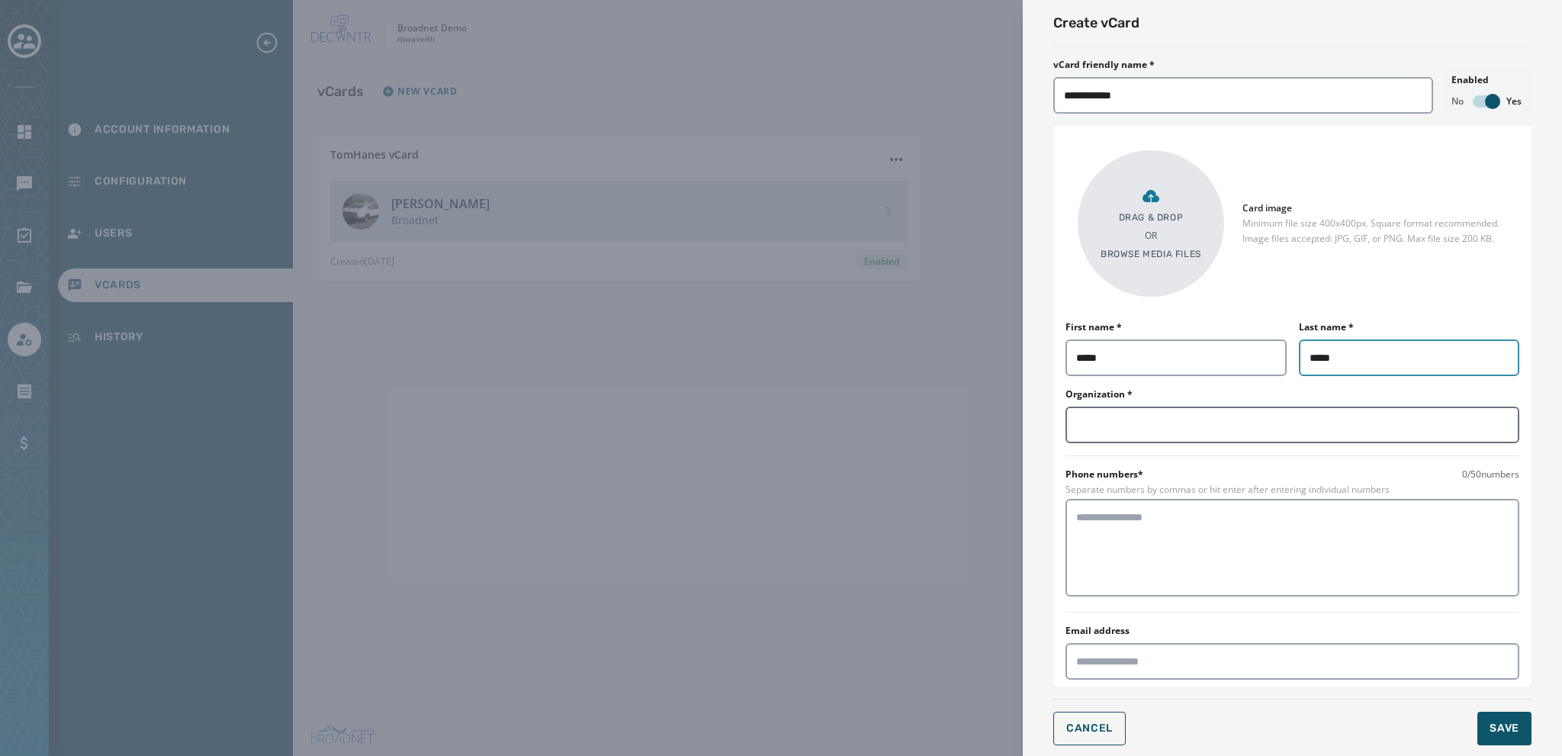
type input "*****"
drag, startPoint x: 1078, startPoint y: 410, endPoint x: 1083, endPoint y: 418, distance: 9.6
click at [840, 410] on input "Organization *" at bounding box center [1292, 425] width 454 height 37
type input "********"
drag, startPoint x: 1132, startPoint y: 436, endPoint x: 1062, endPoint y: 429, distance: 70.5
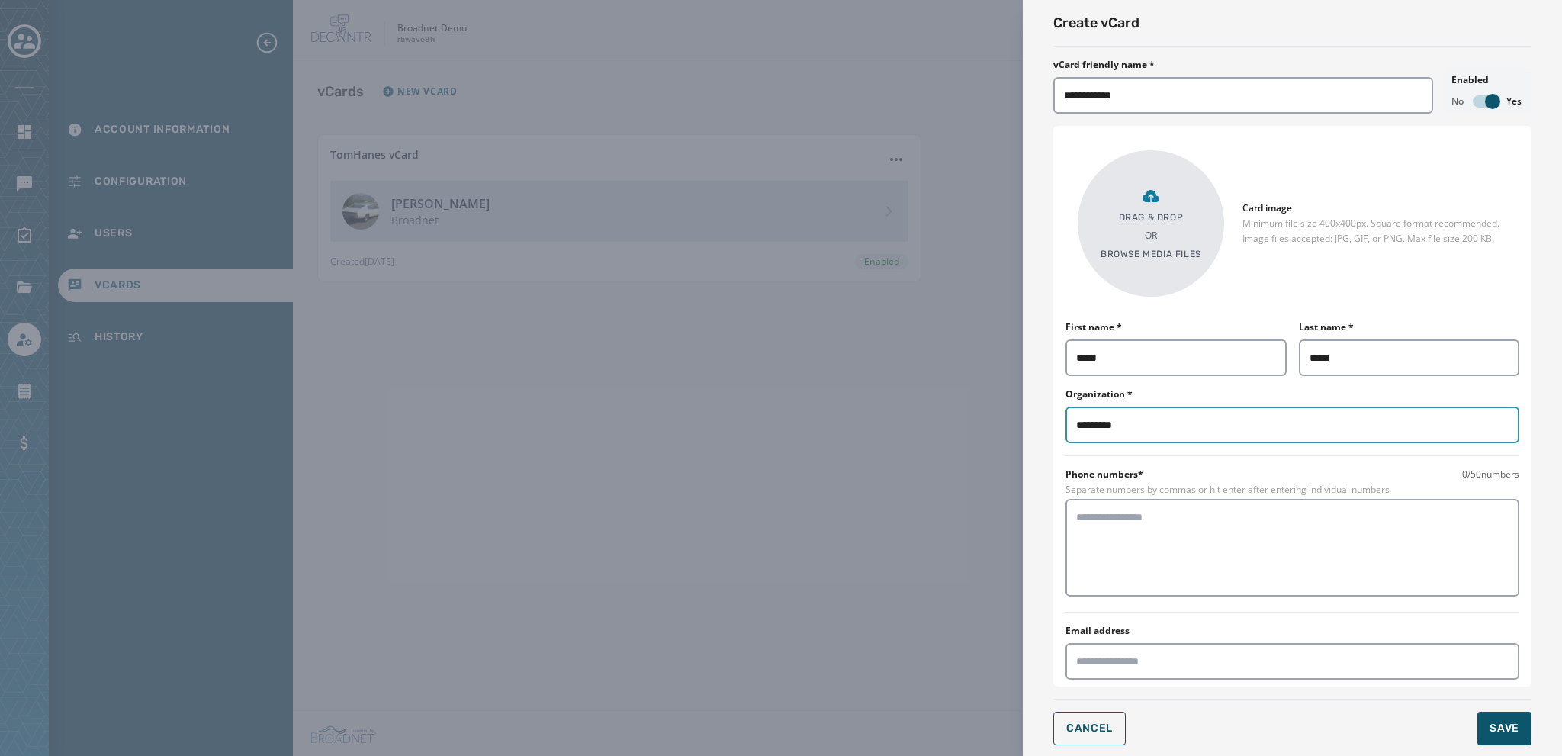
click at [840, 429] on div "Drag & Drop OR Browse media files Card image Minimum file size 400x400px. Squar…" at bounding box center [1292, 406] width 478 height 561
type input "********"
click at [840, 533] on textarea at bounding box center [1292, 547] width 432 height 76
type textarea "**********"
click at [840, 240] on div "Drag & Drop OR Browse media files" at bounding box center [1151, 223] width 101 height 73
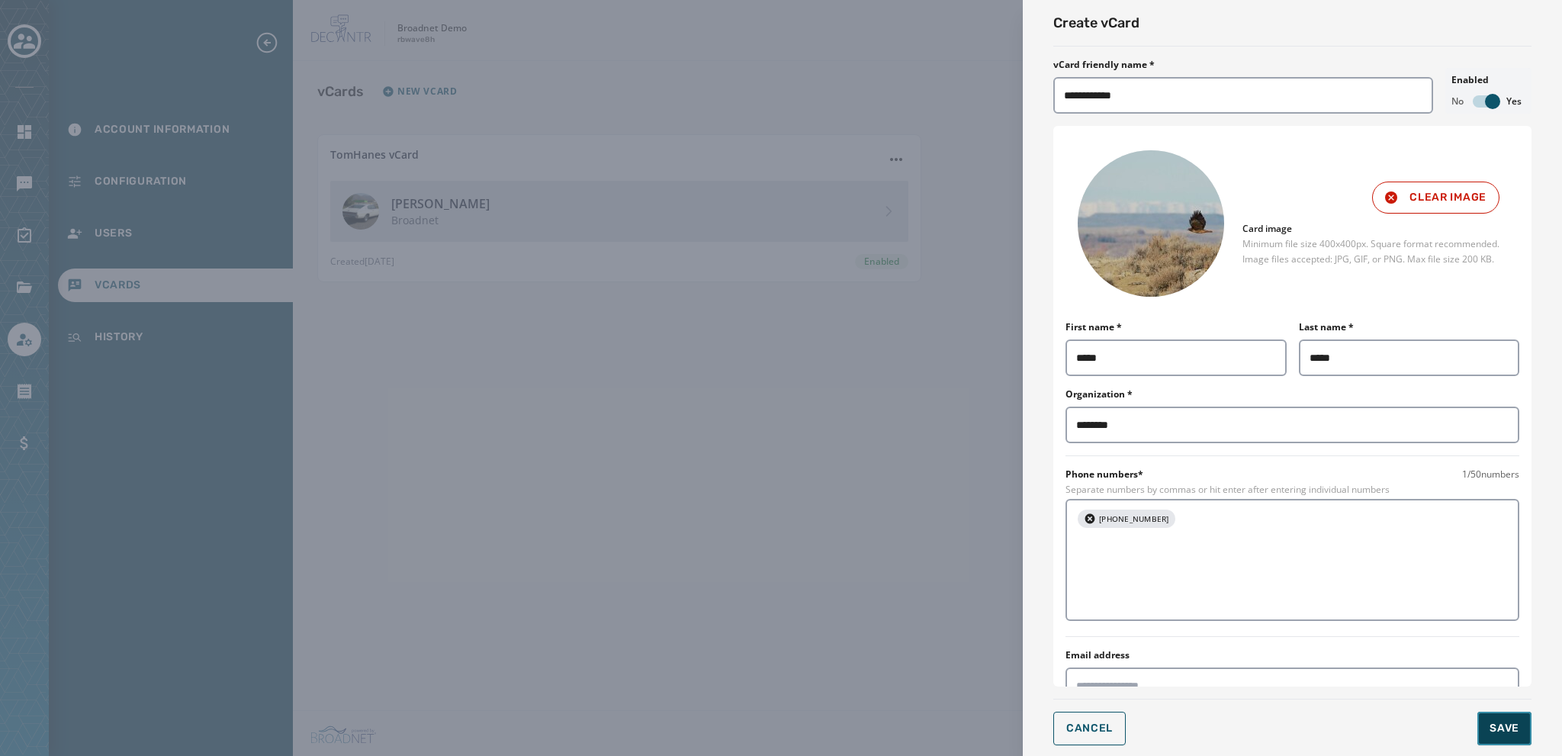
click at [840, 615] on span "Save" at bounding box center [1504, 728] width 30 height 15
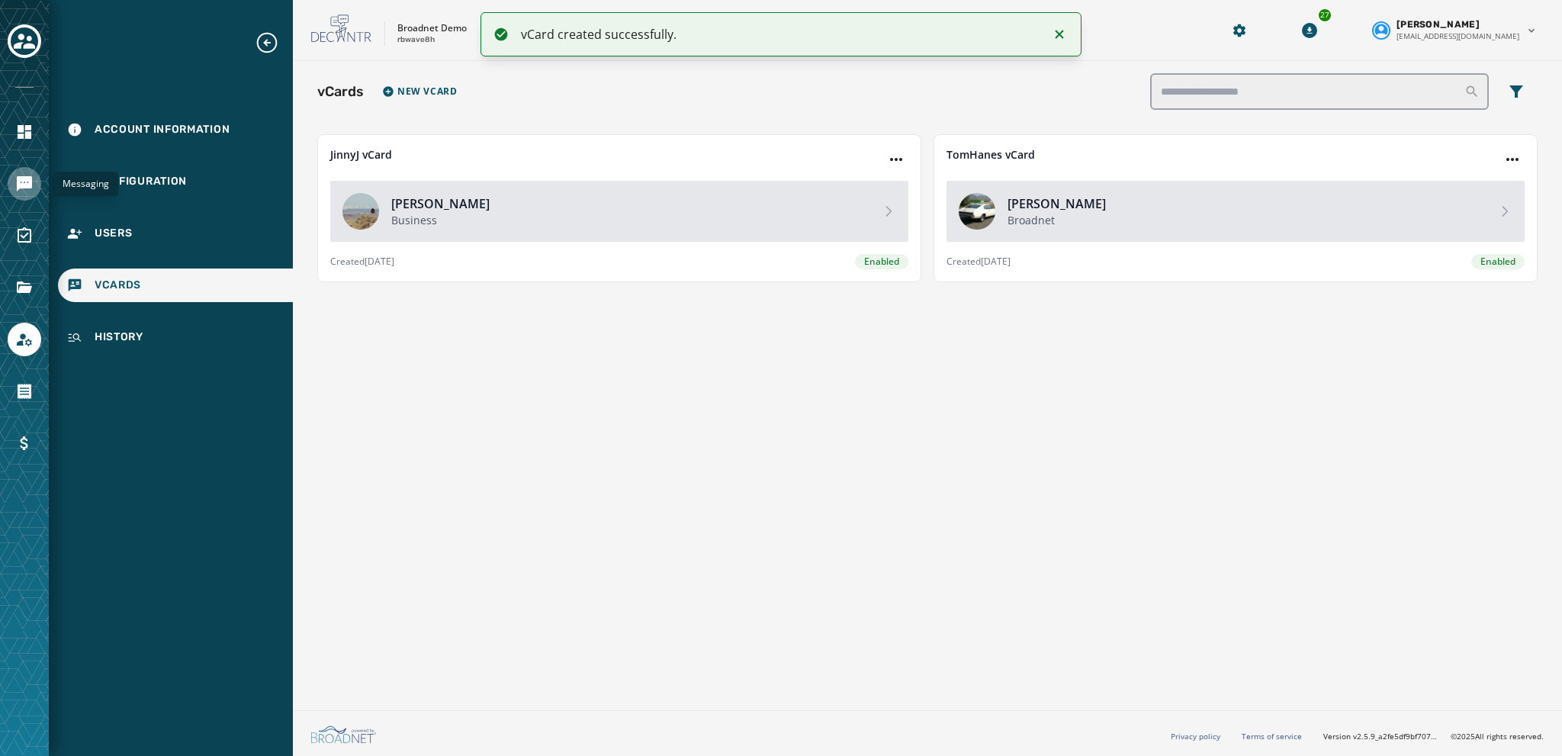
click at [20, 188] on icon "Navigate to Messaging" at bounding box center [24, 183] width 15 height 15
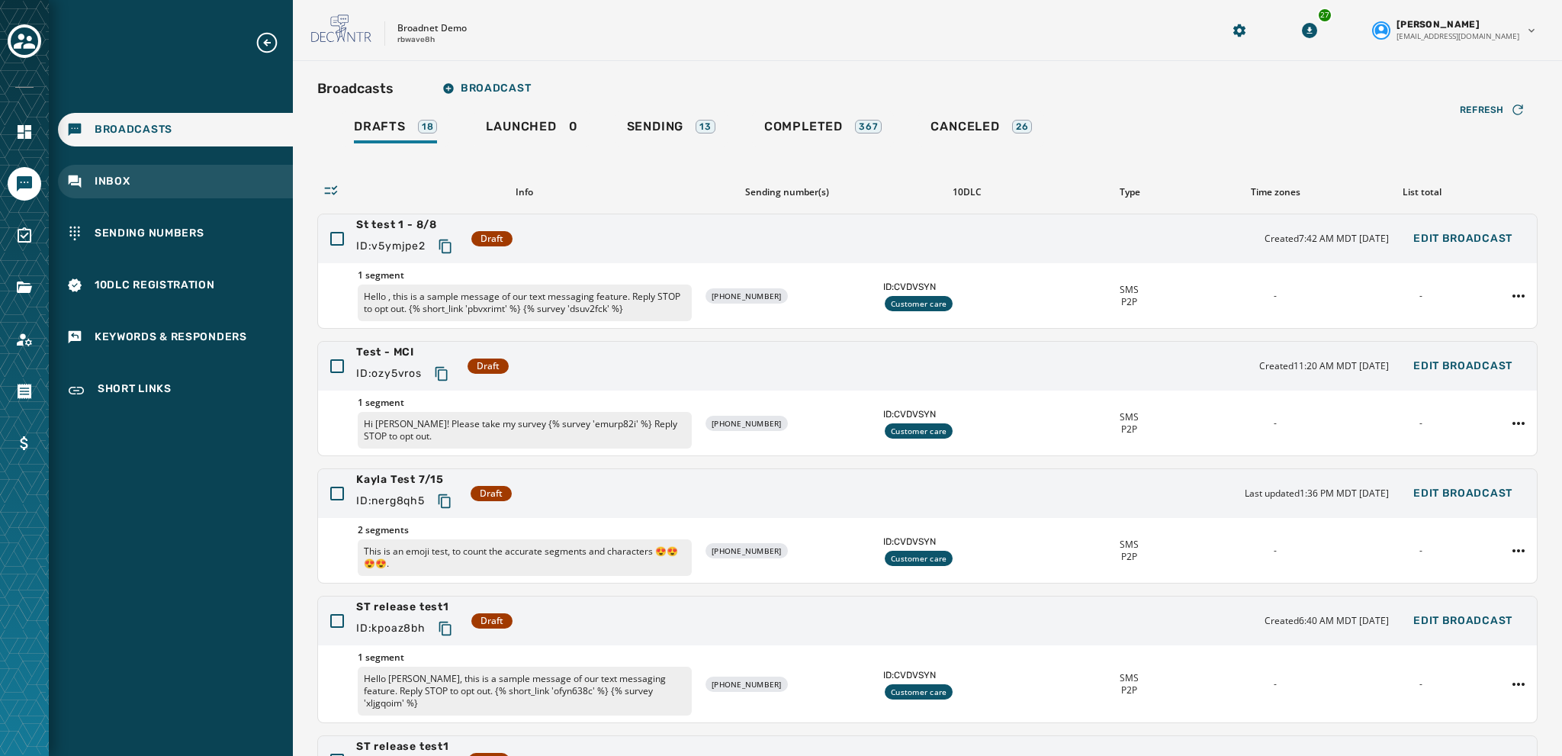
click at [105, 181] on span "Inbox" at bounding box center [113, 181] width 36 height 15
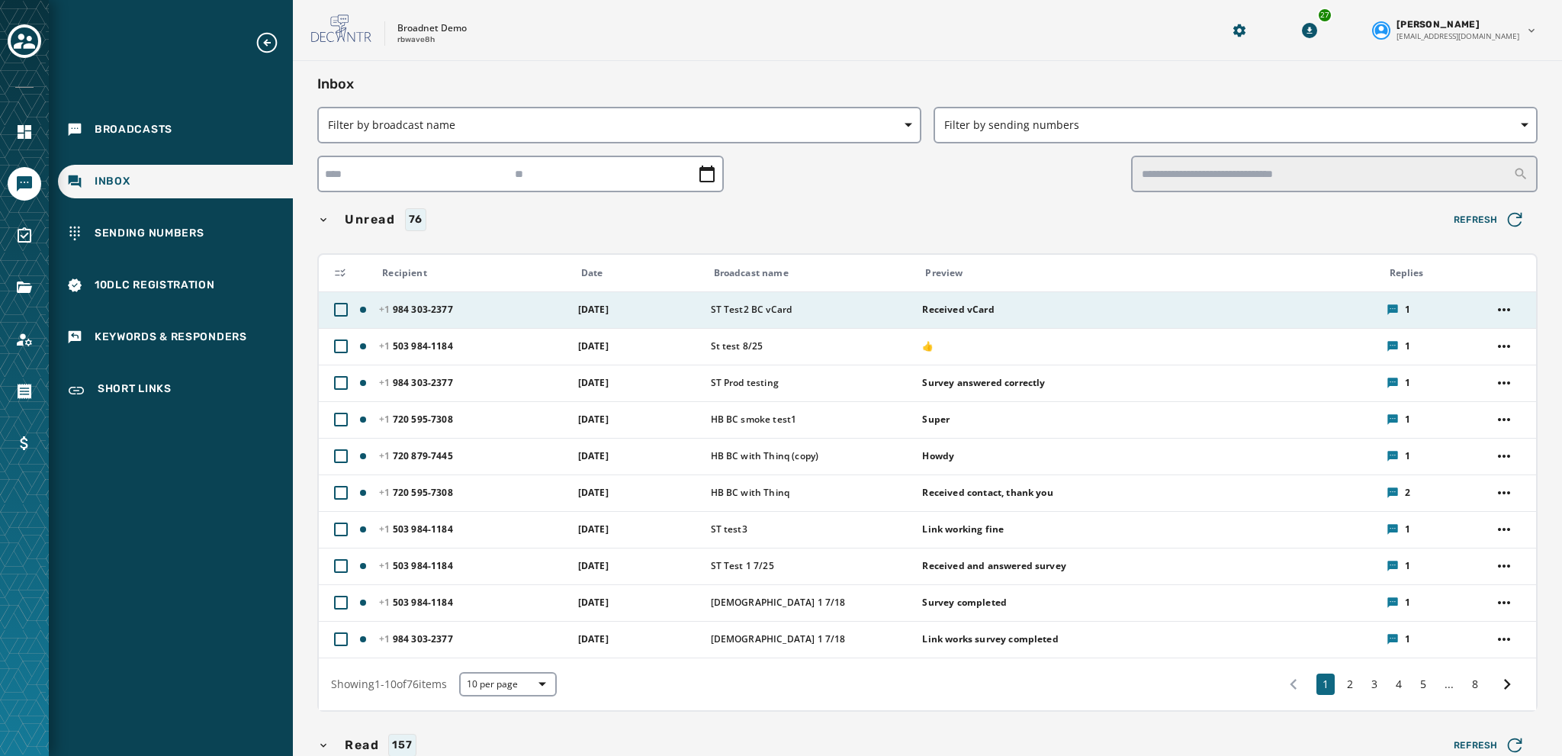
click at [840, 306] on span "ST Test2 BC vCard" at bounding box center [812, 310] width 202 height 12
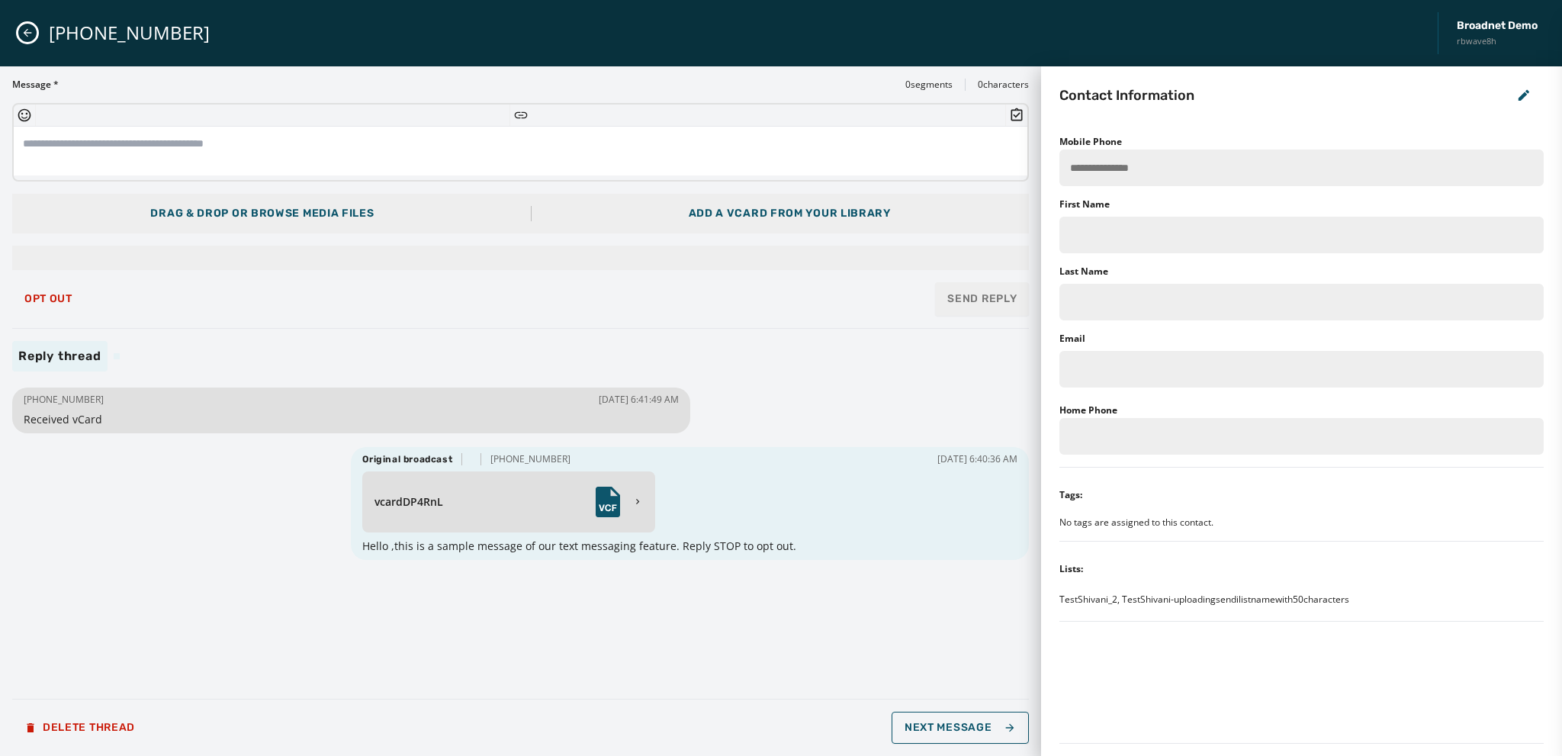
click at [49, 141] on textarea at bounding box center [521, 151] width 1014 height 49
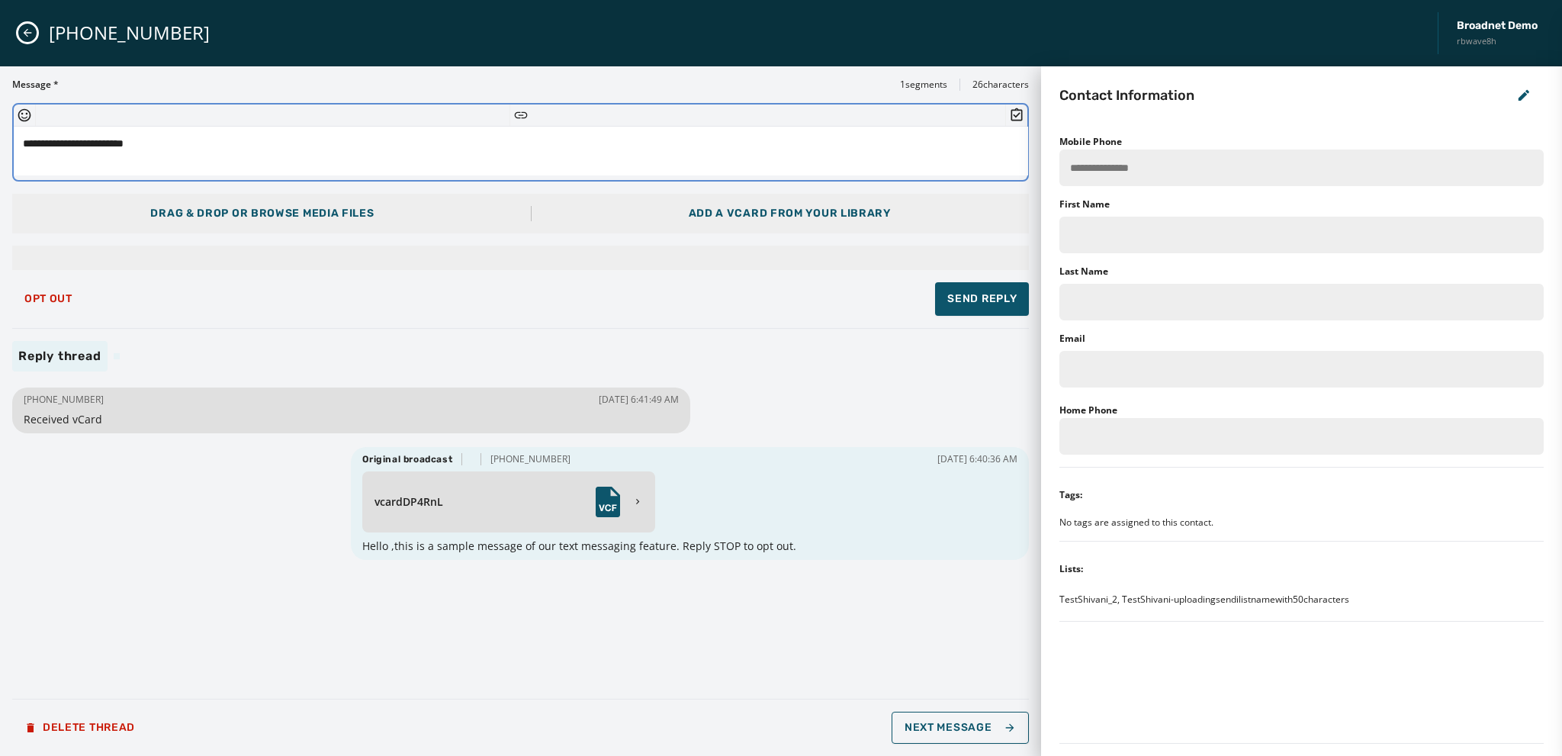
type textarea "**********"
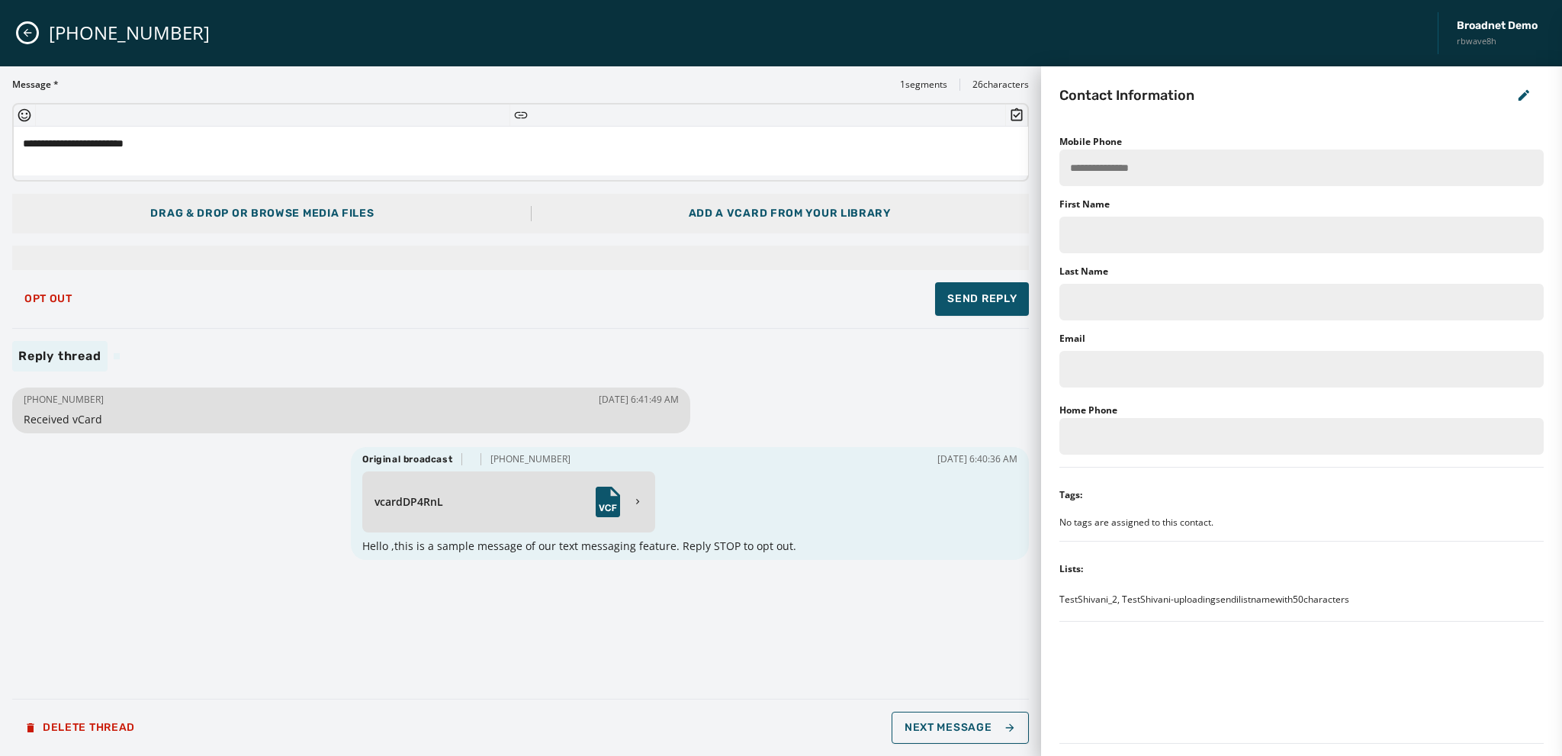
click at [728, 209] on div "Add a vCard from your library" at bounding box center [790, 213] width 202 height 15
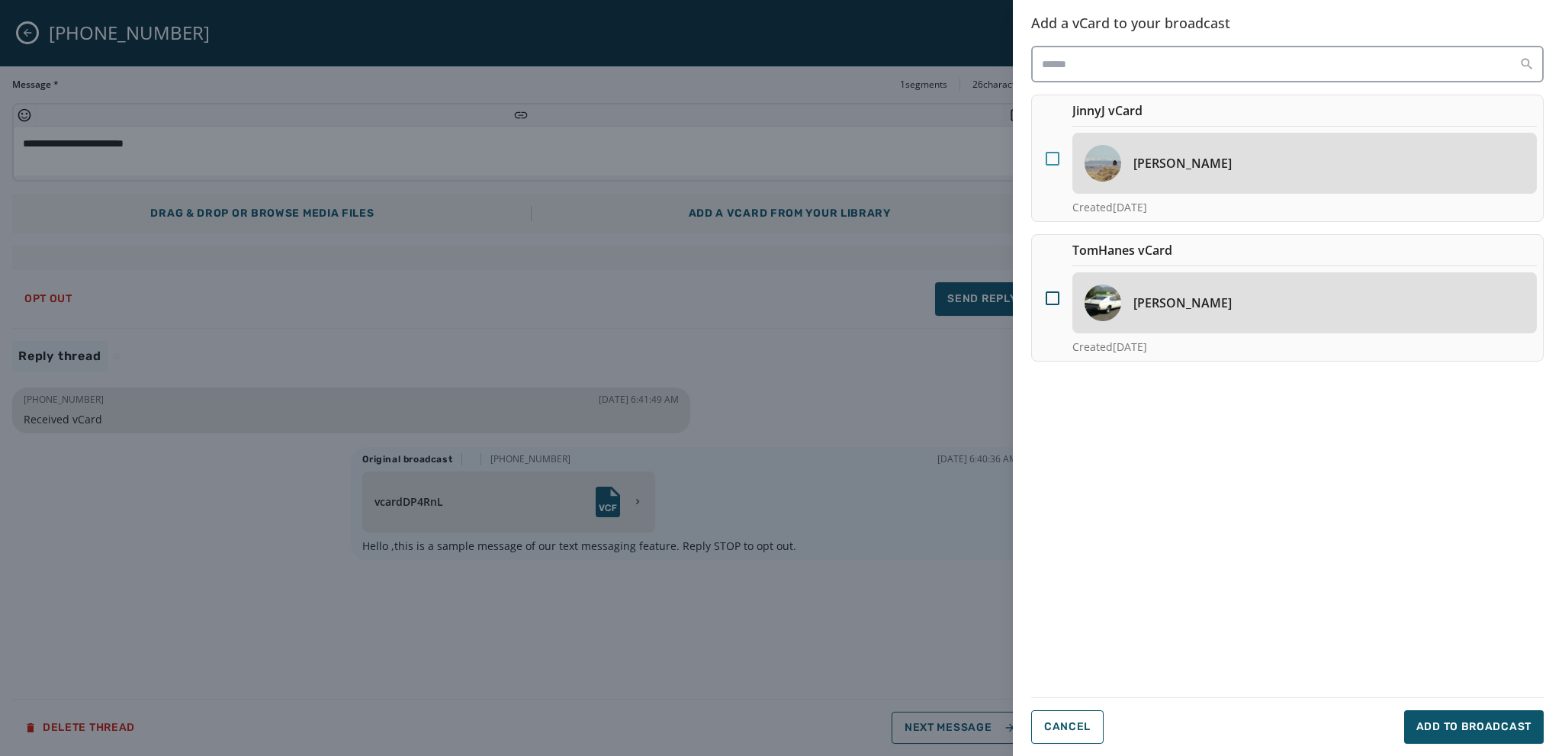
click at [840, 156] on div at bounding box center [1053, 159] width 14 height 14
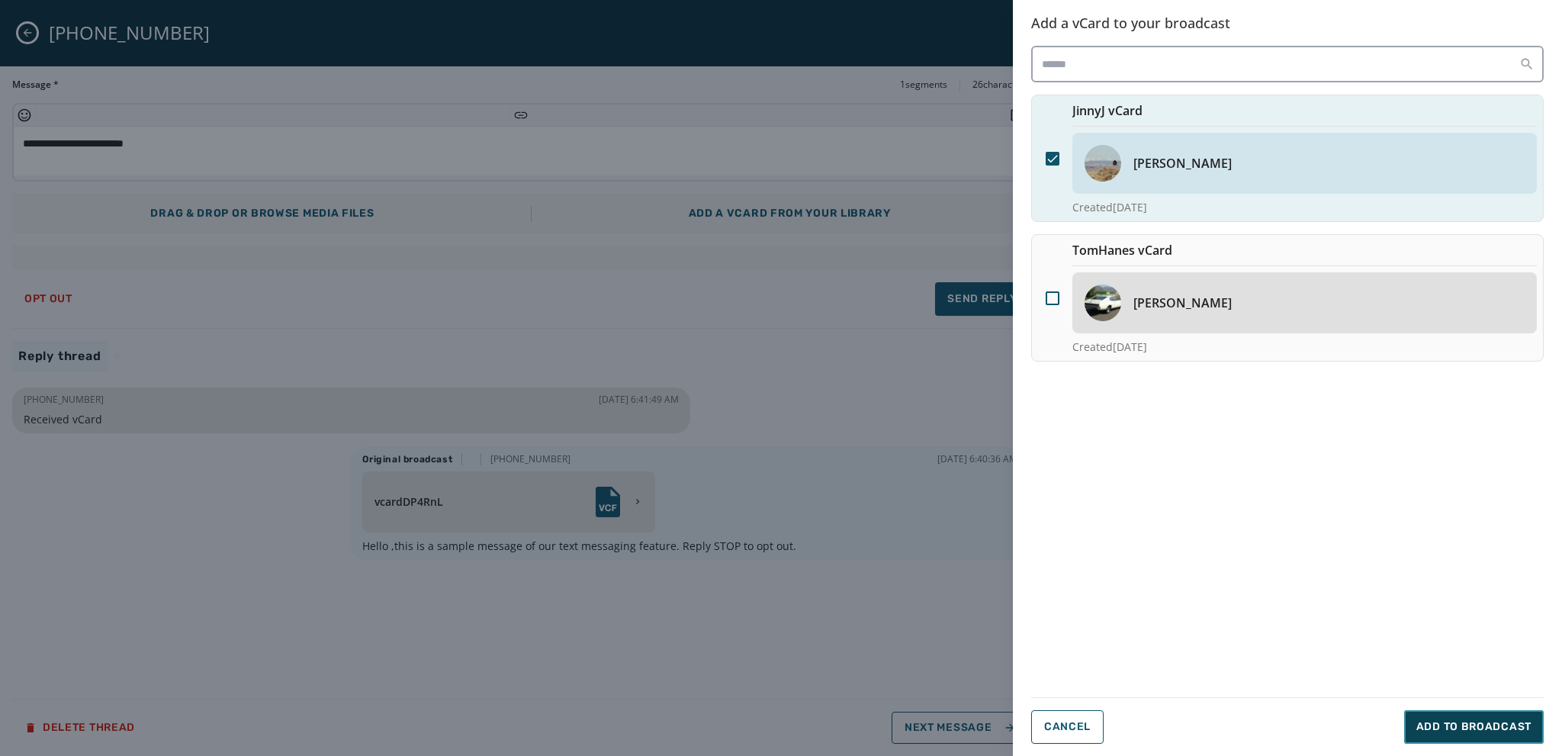
click at [840, 615] on span "Add to Broadcast" at bounding box center [1473, 726] width 115 height 15
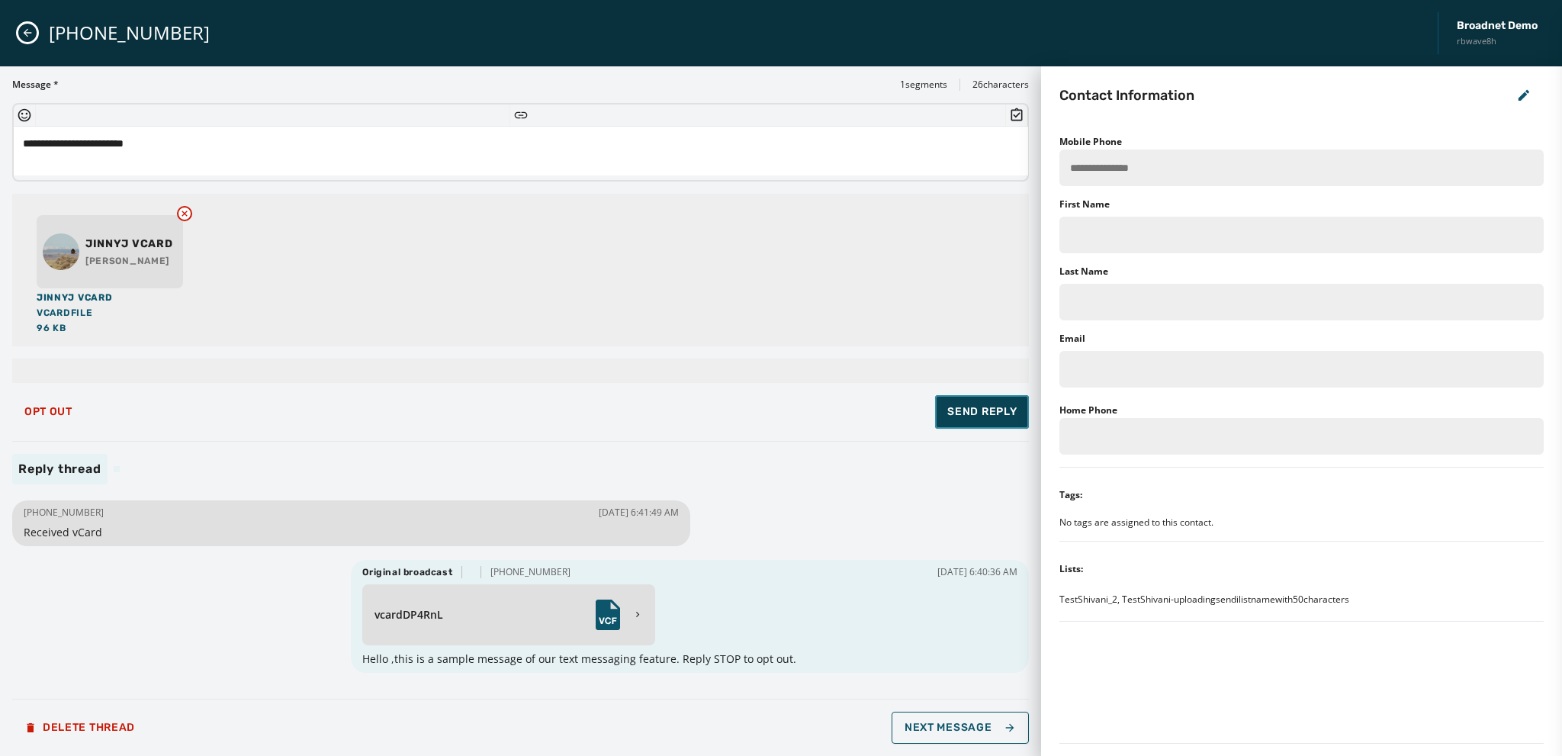
click at [840, 411] on span "Send Reply" at bounding box center [981, 411] width 69 height 15
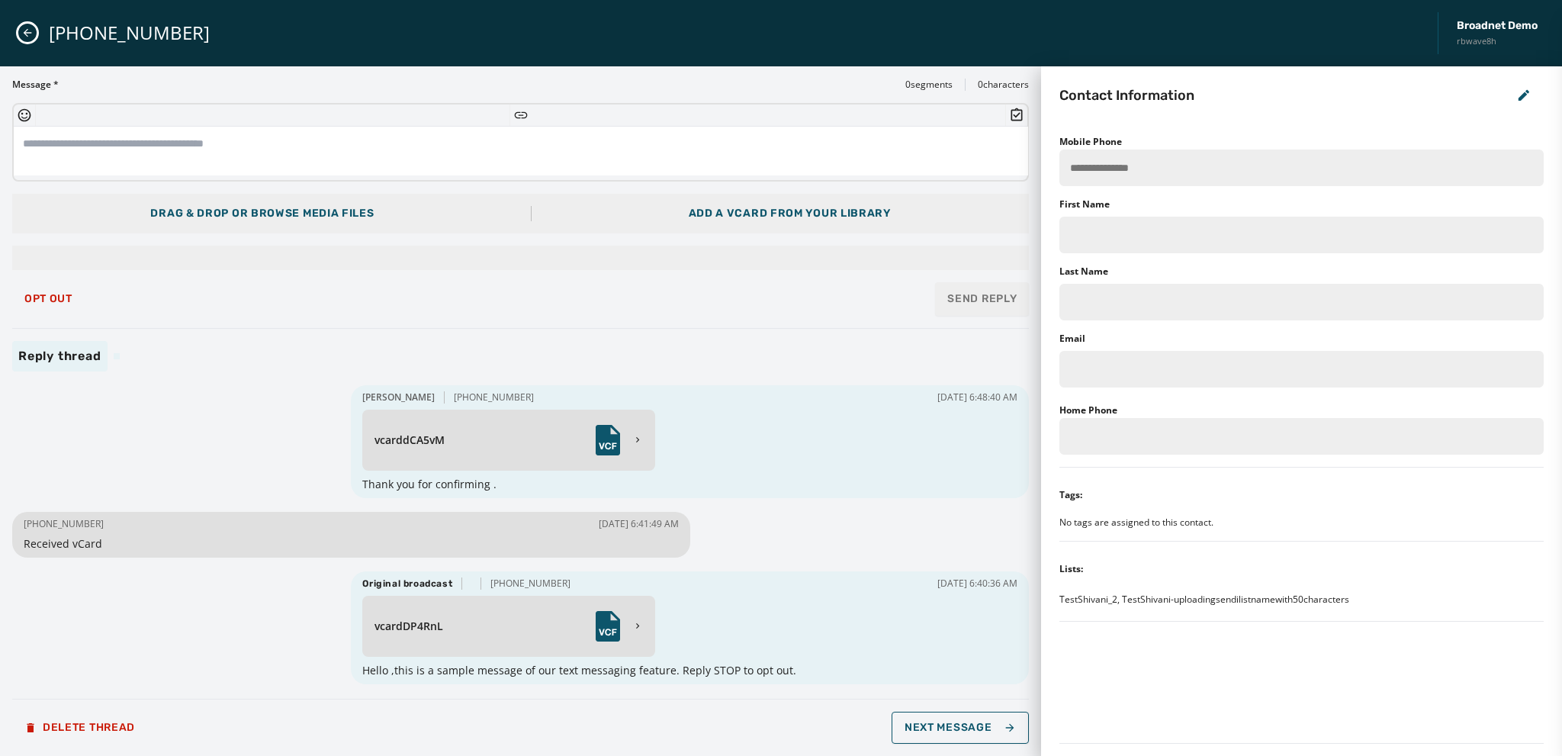
scroll to position [3, 0]
click at [20, 30] on button "Close admin drawer" at bounding box center [27, 33] width 18 height 18
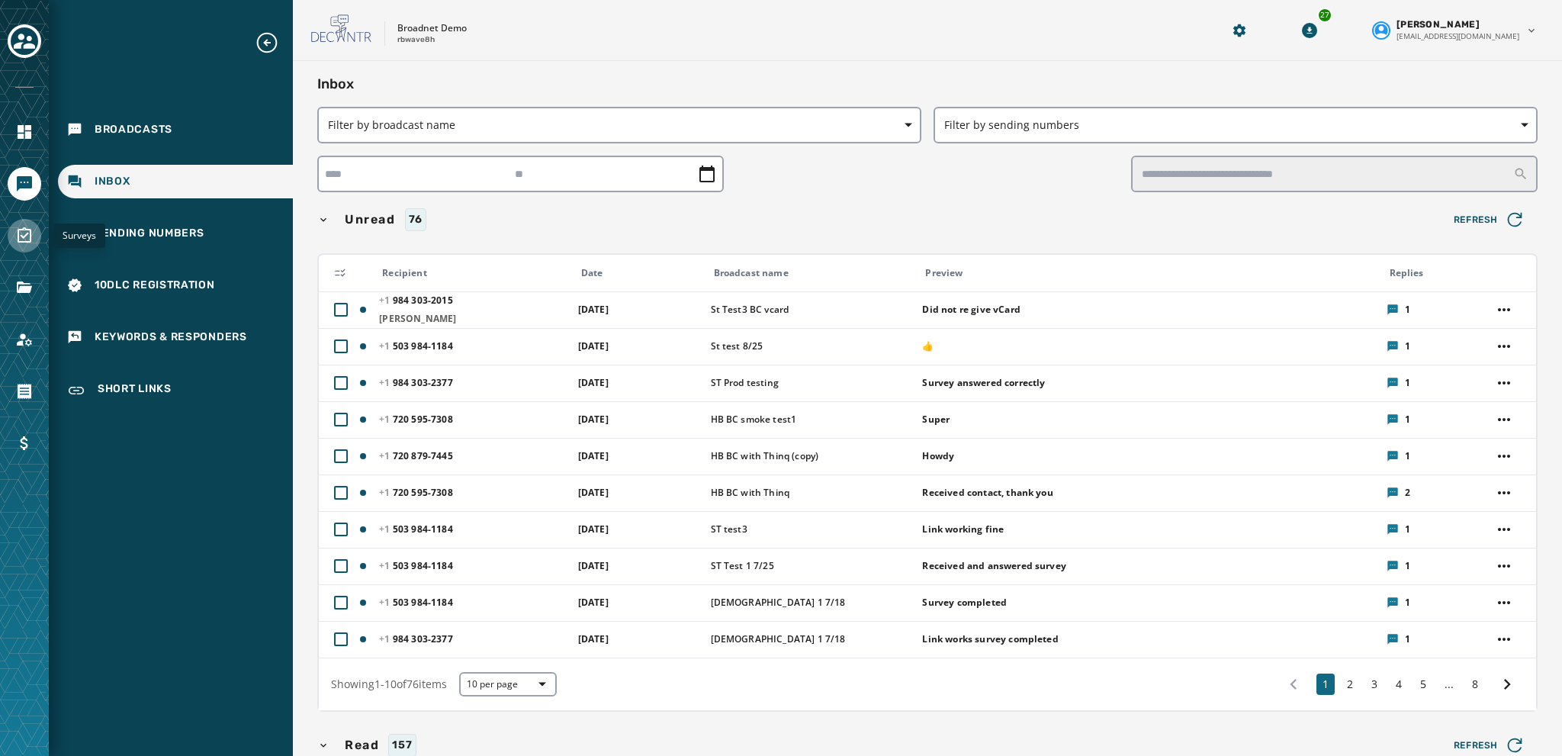
click at [20, 236] on icon "Navigate to Surveys" at bounding box center [24, 236] width 18 height 18
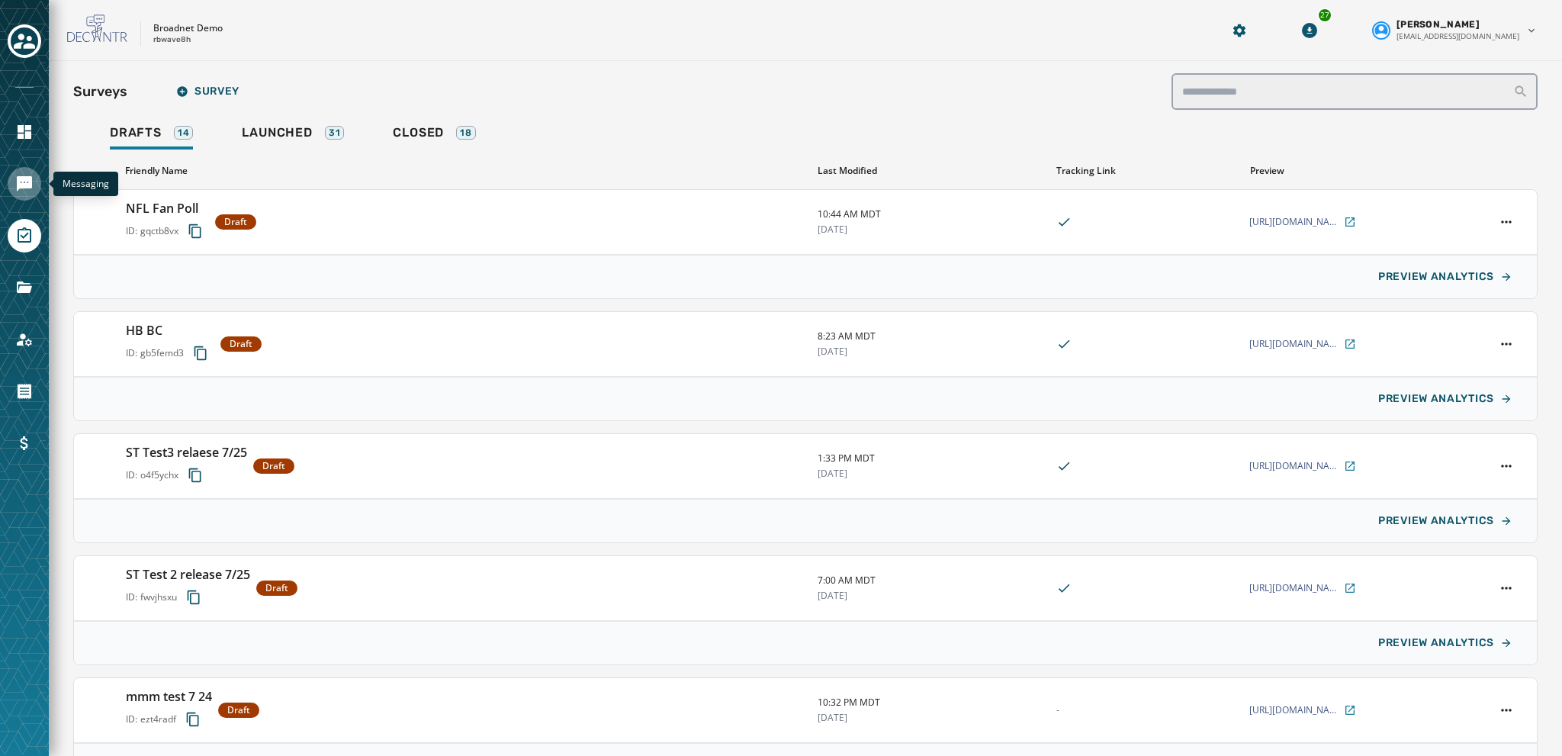
click at [23, 179] on icon "Navigate to Messaging" at bounding box center [24, 183] width 15 height 15
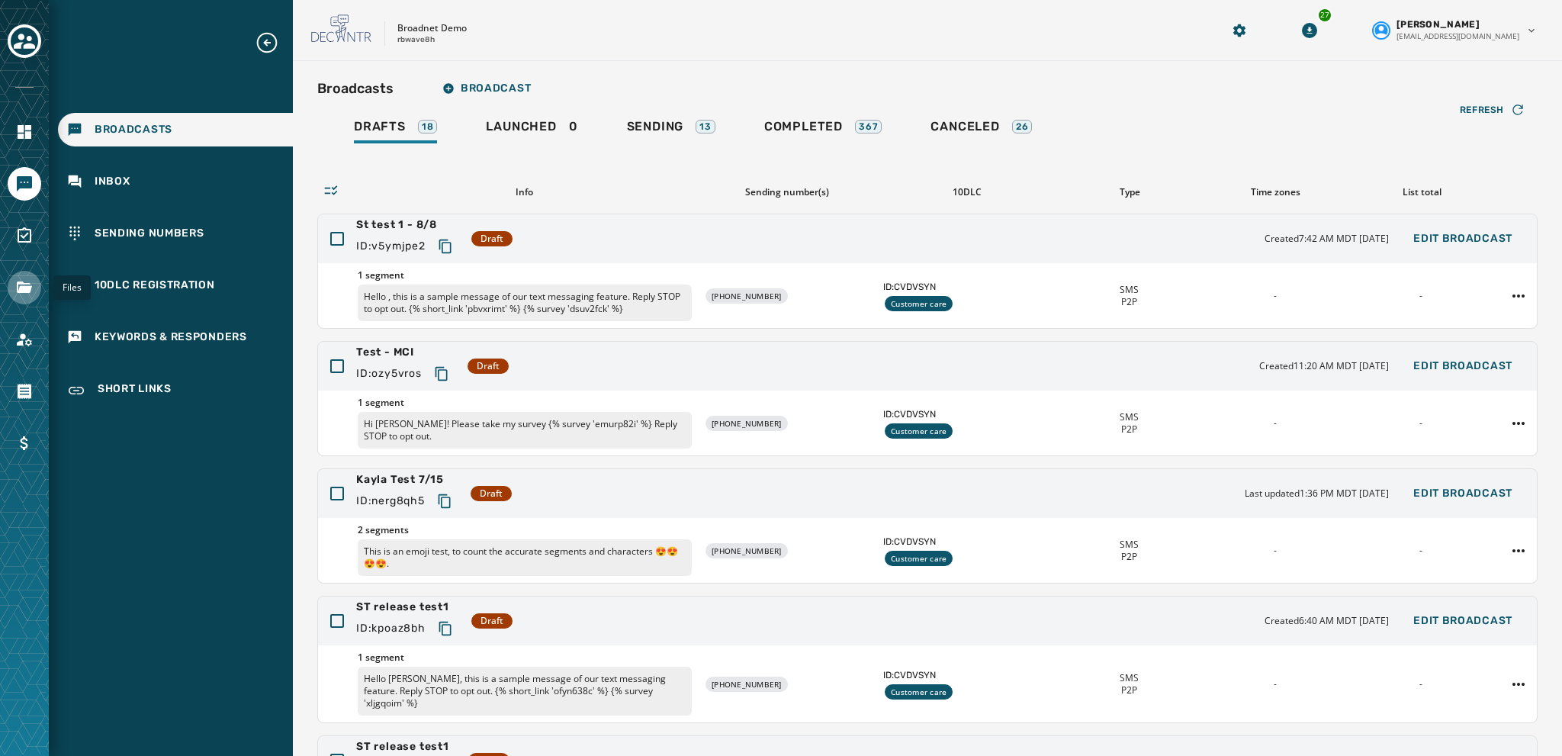
click at [21, 280] on icon "Navigate to Files" at bounding box center [24, 287] width 18 height 18
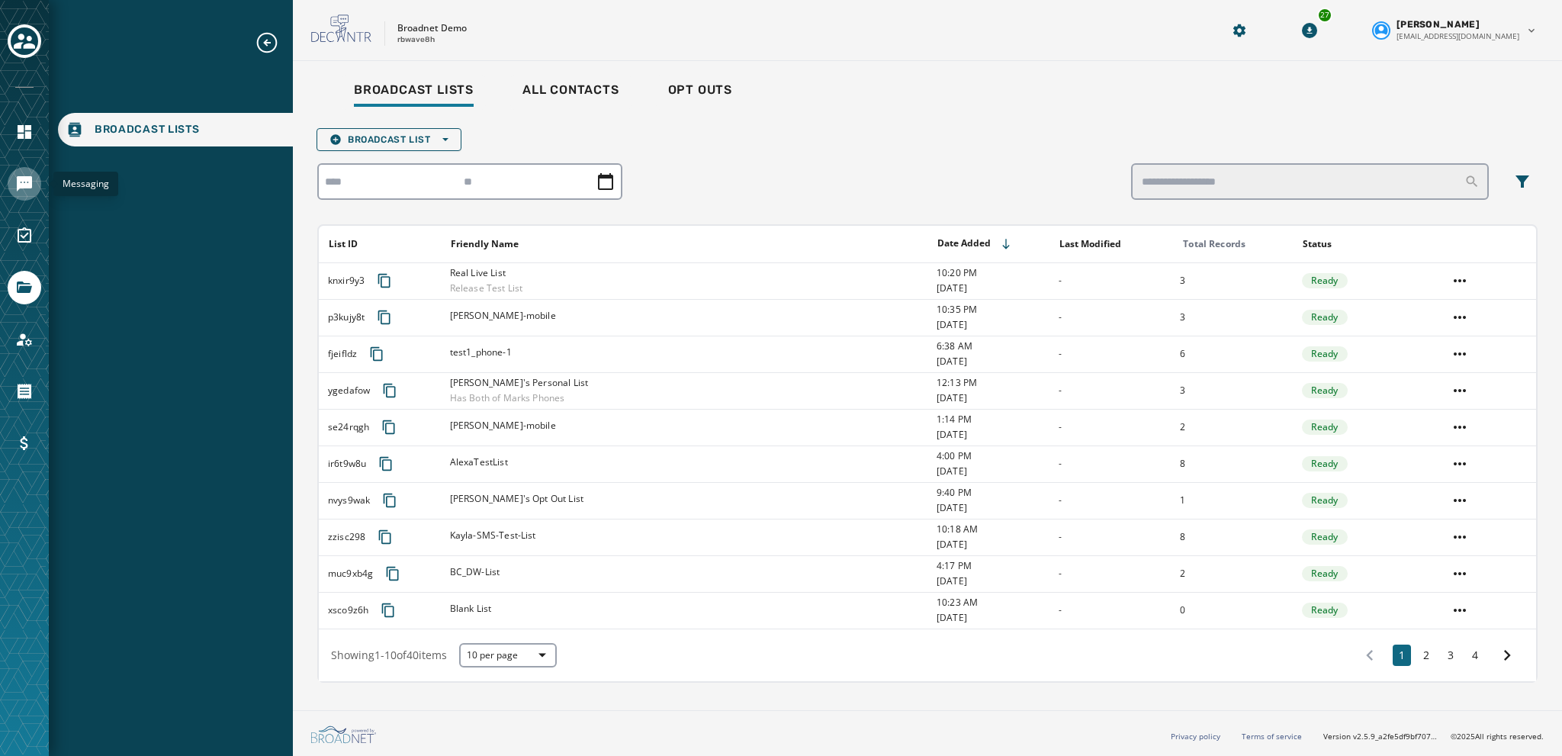
click at [18, 179] on icon "Navigate to Messaging" at bounding box center [24, 183] width 15 height 15
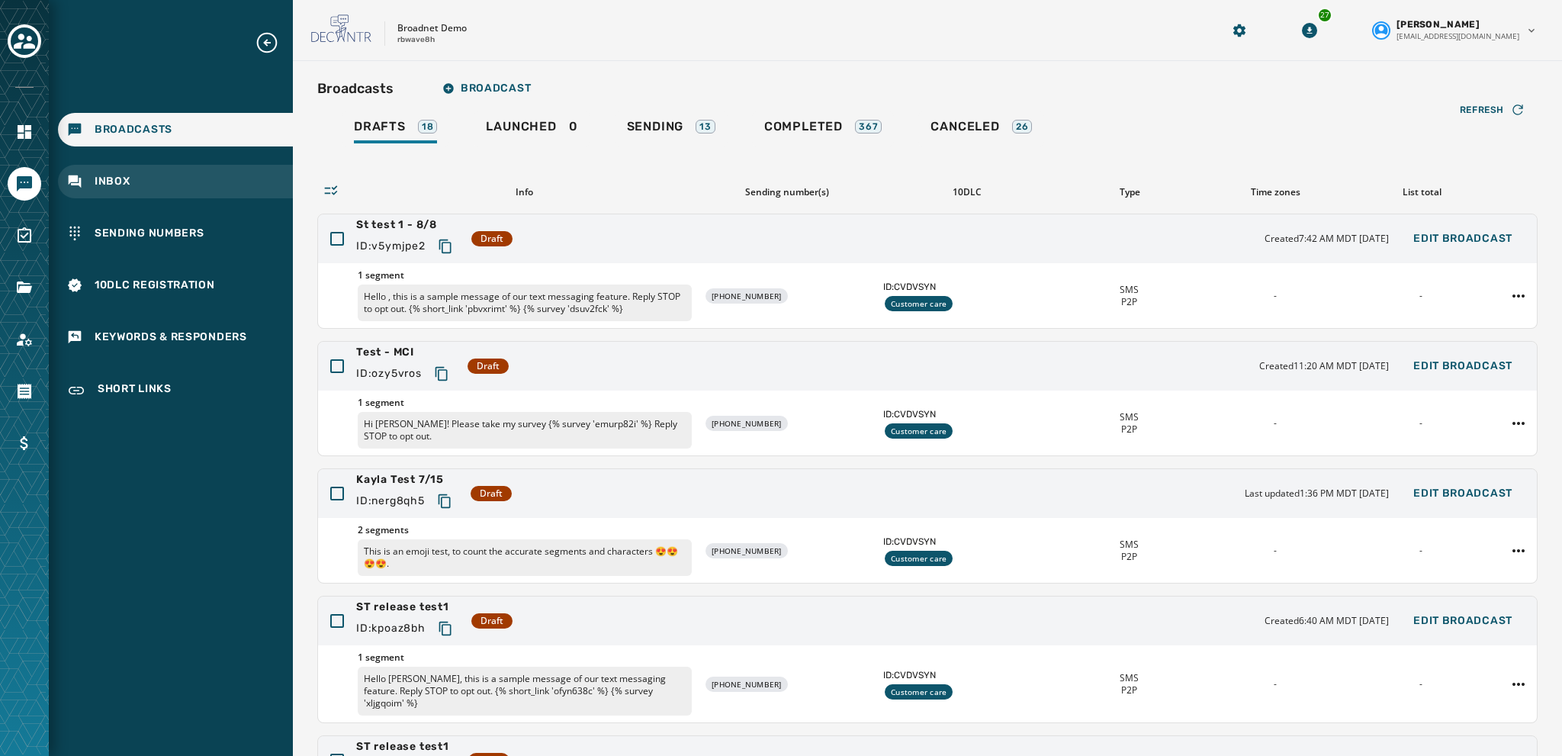
click at [93, 182] on div "Inbox" at bounding box center [175, 182] width 235 height 34
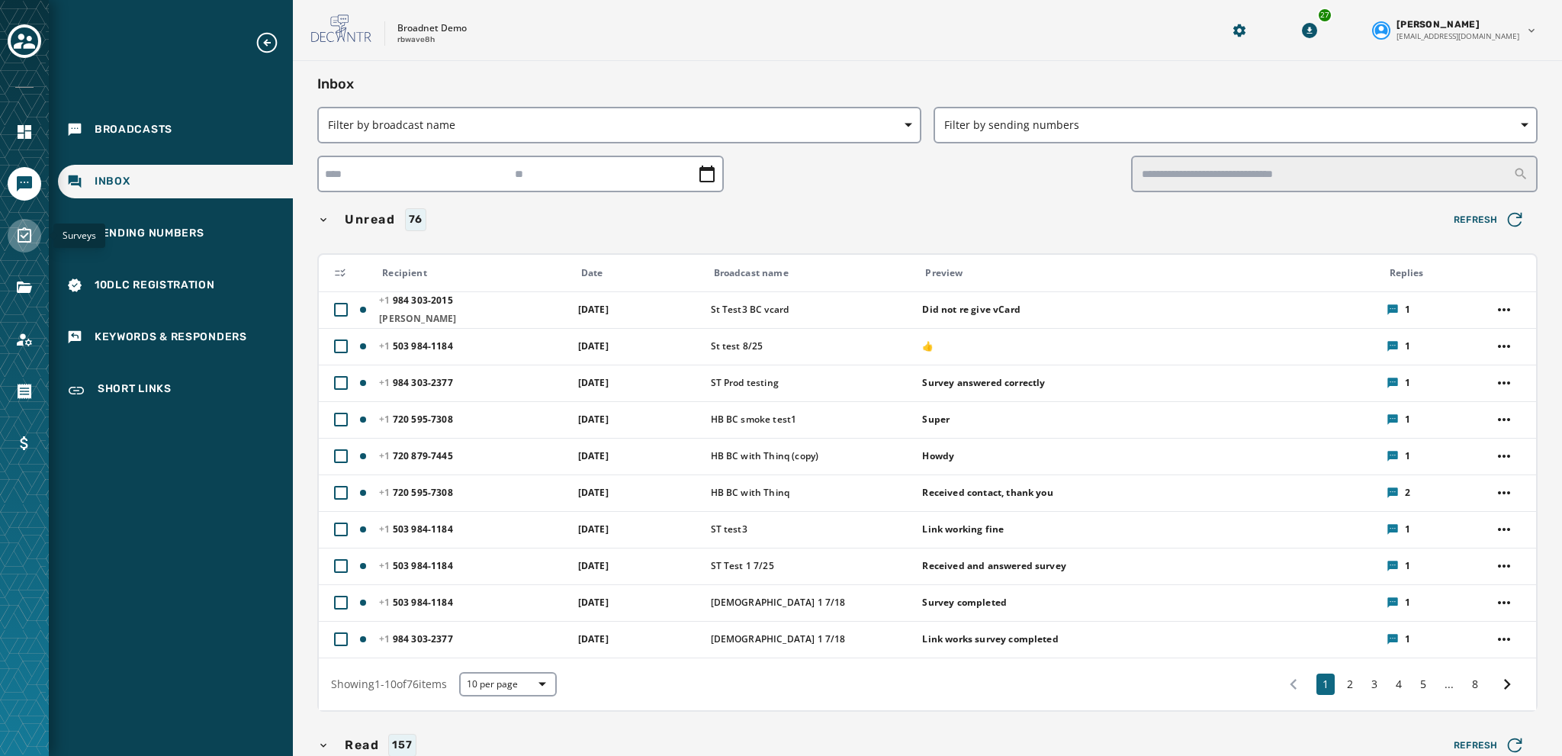
click at [32, 234] on icon "Navigate to Surveys" at bounding box center [24, 236] width 18 height 18
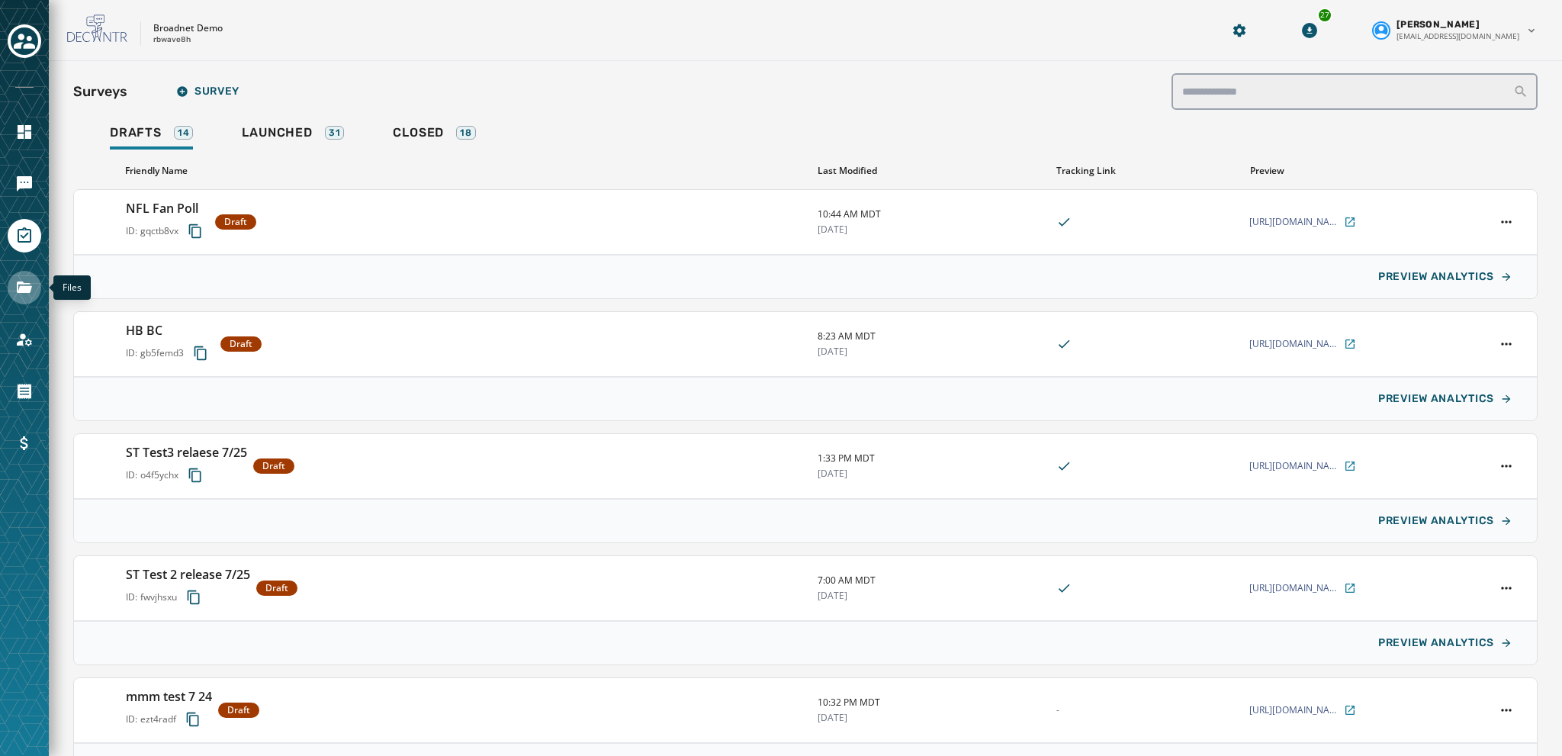
click at [23, 285] on icon "Navigate to Files" at bounding box center [24, 287] width 18 height 18
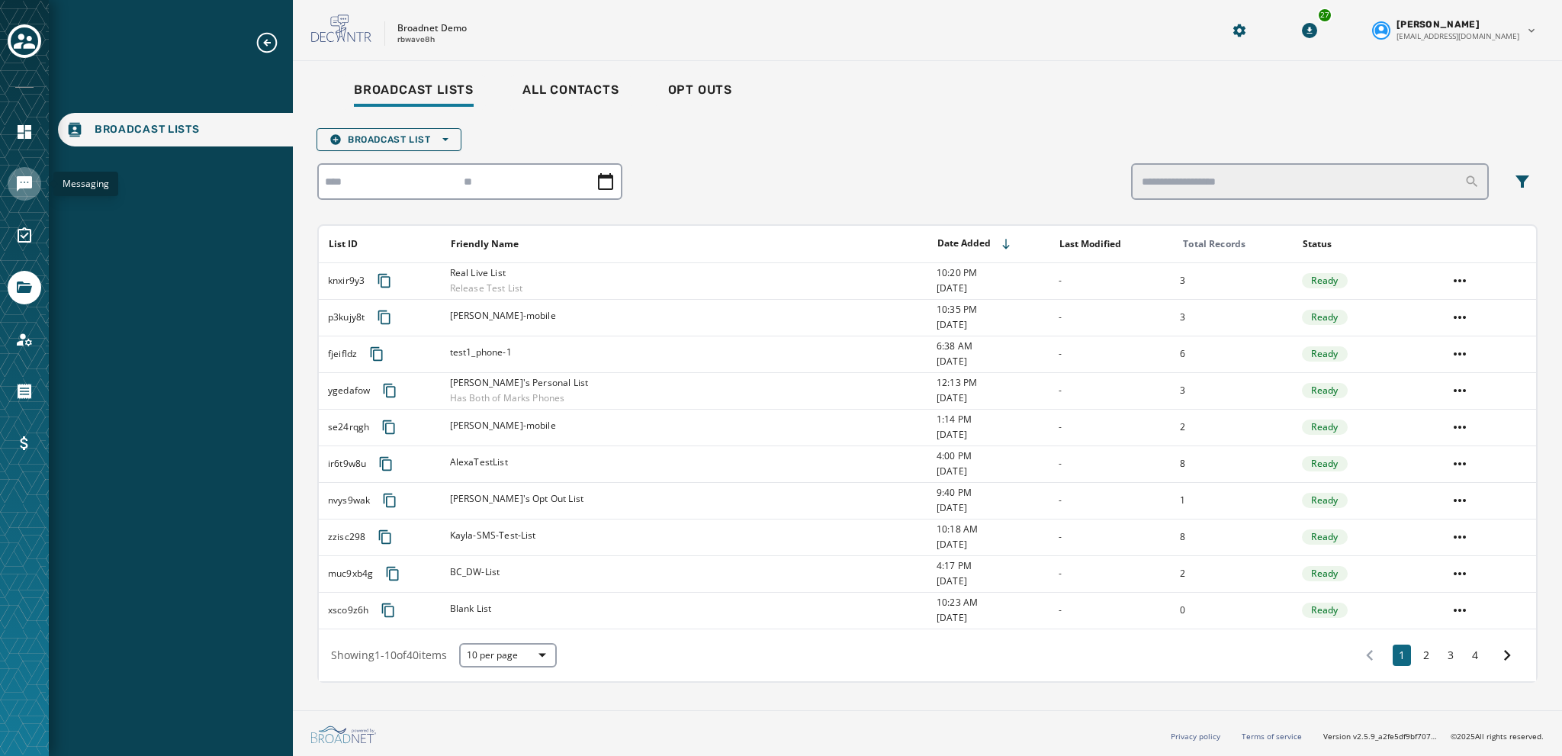
click at [24, 181] on icon "Navigate to Messaging" at bounding box center [24, 183] width 15 height 15
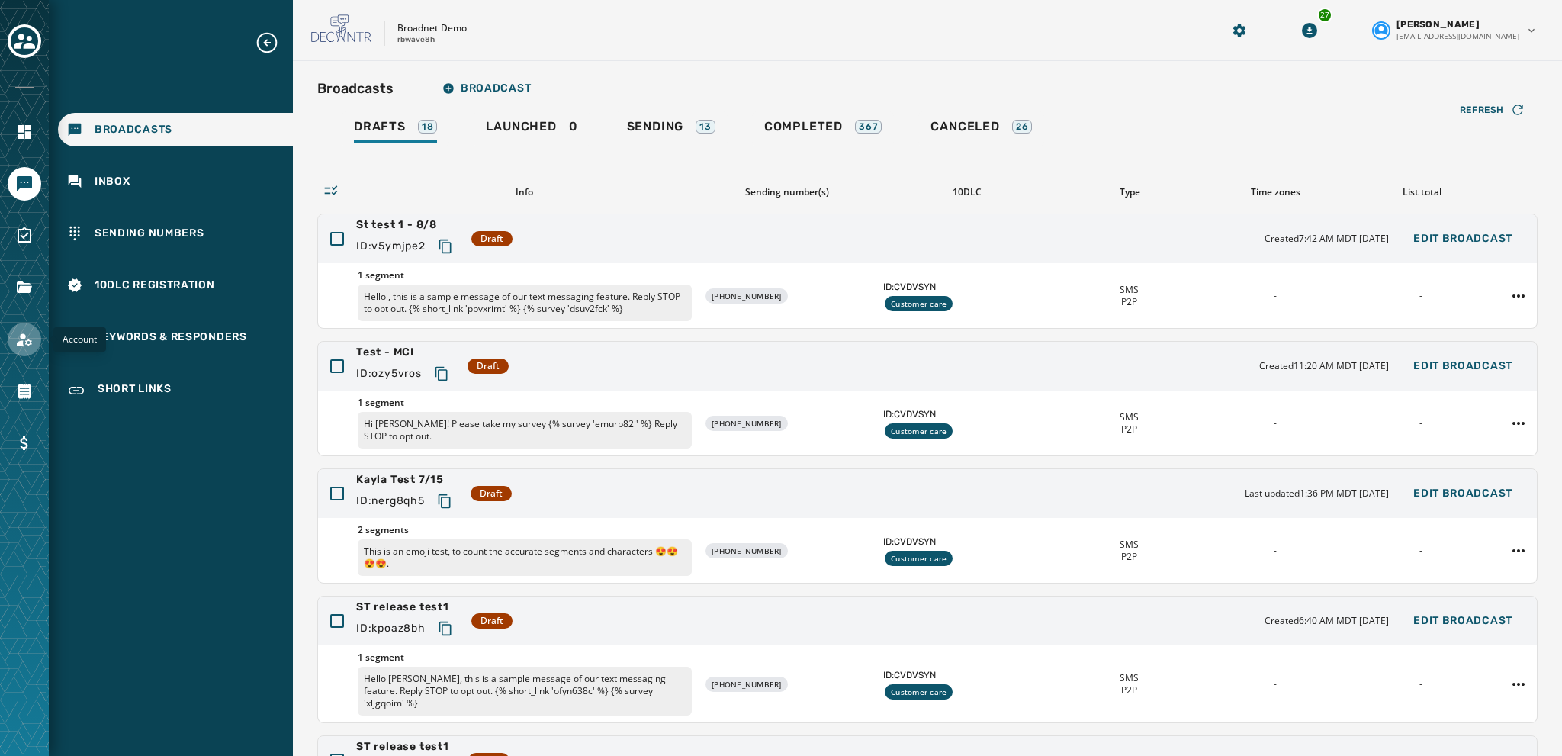
click at [24, 341] on icon "Navigate to Account" at bounding box center [24, 339] width 18 height 18
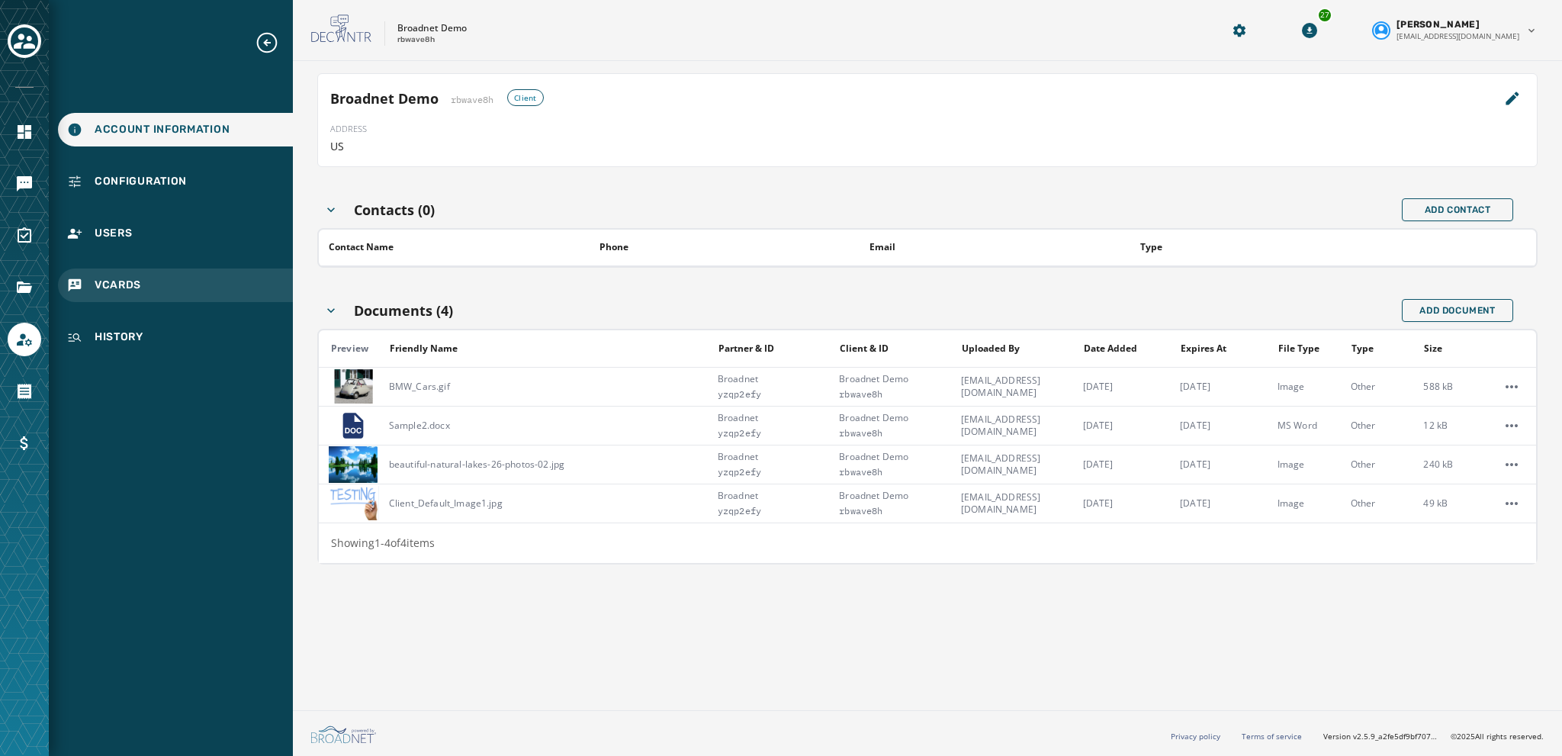
click at [108, 289] on span "vCards" at bounding box center [118, 285] width 47 height 15
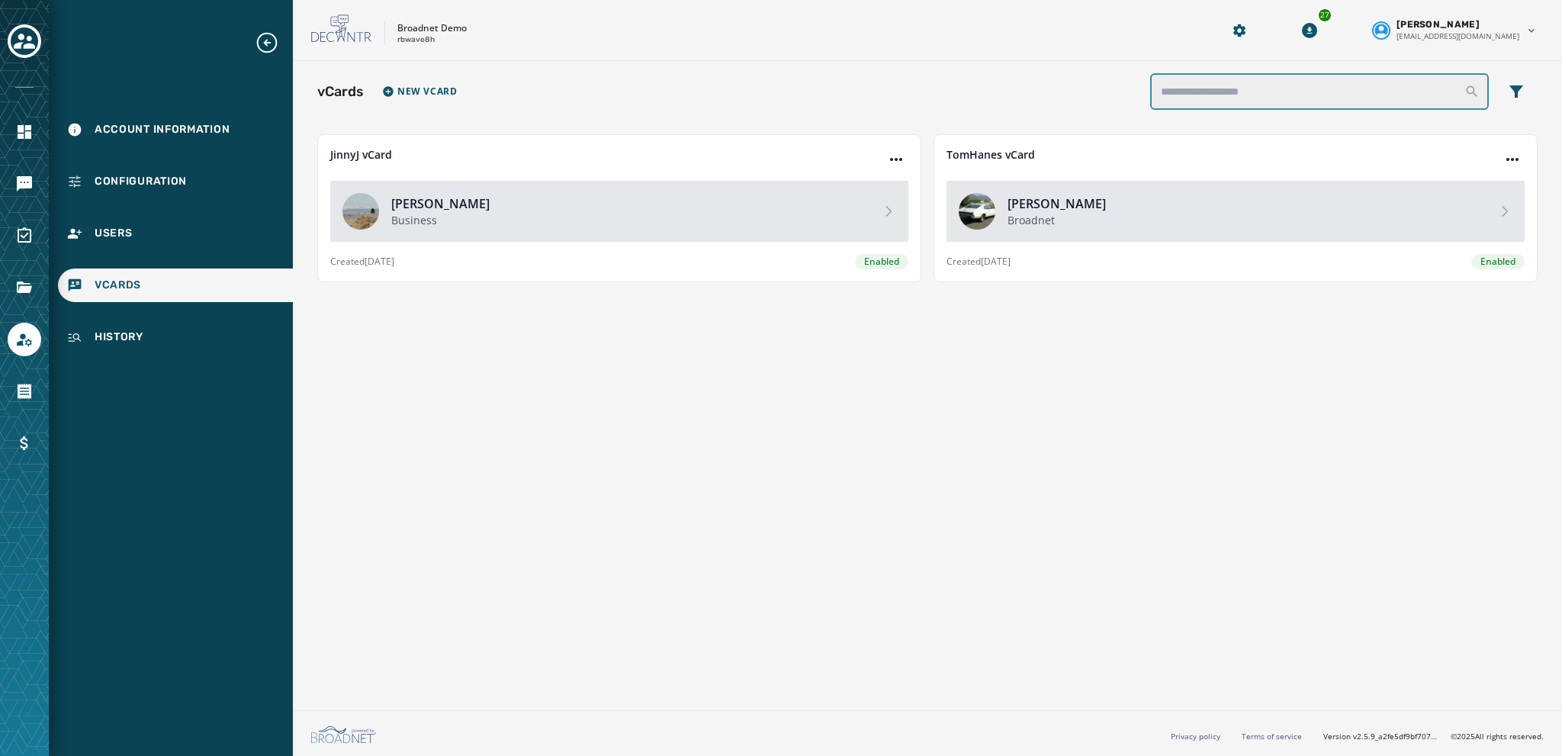
click at [840, 92] on input "search" at bounding box center [1319, 91] width 339 height 37
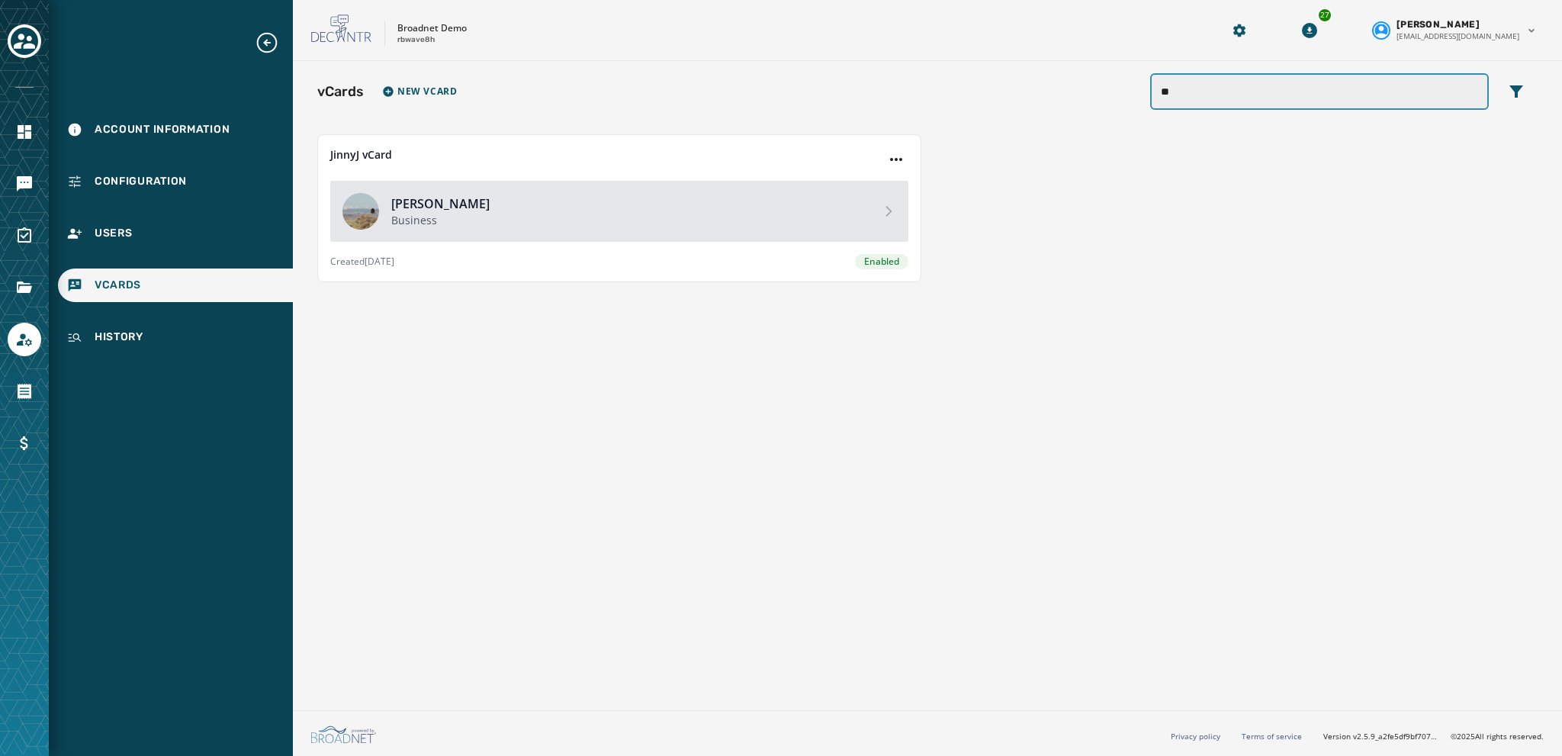
type input "*"
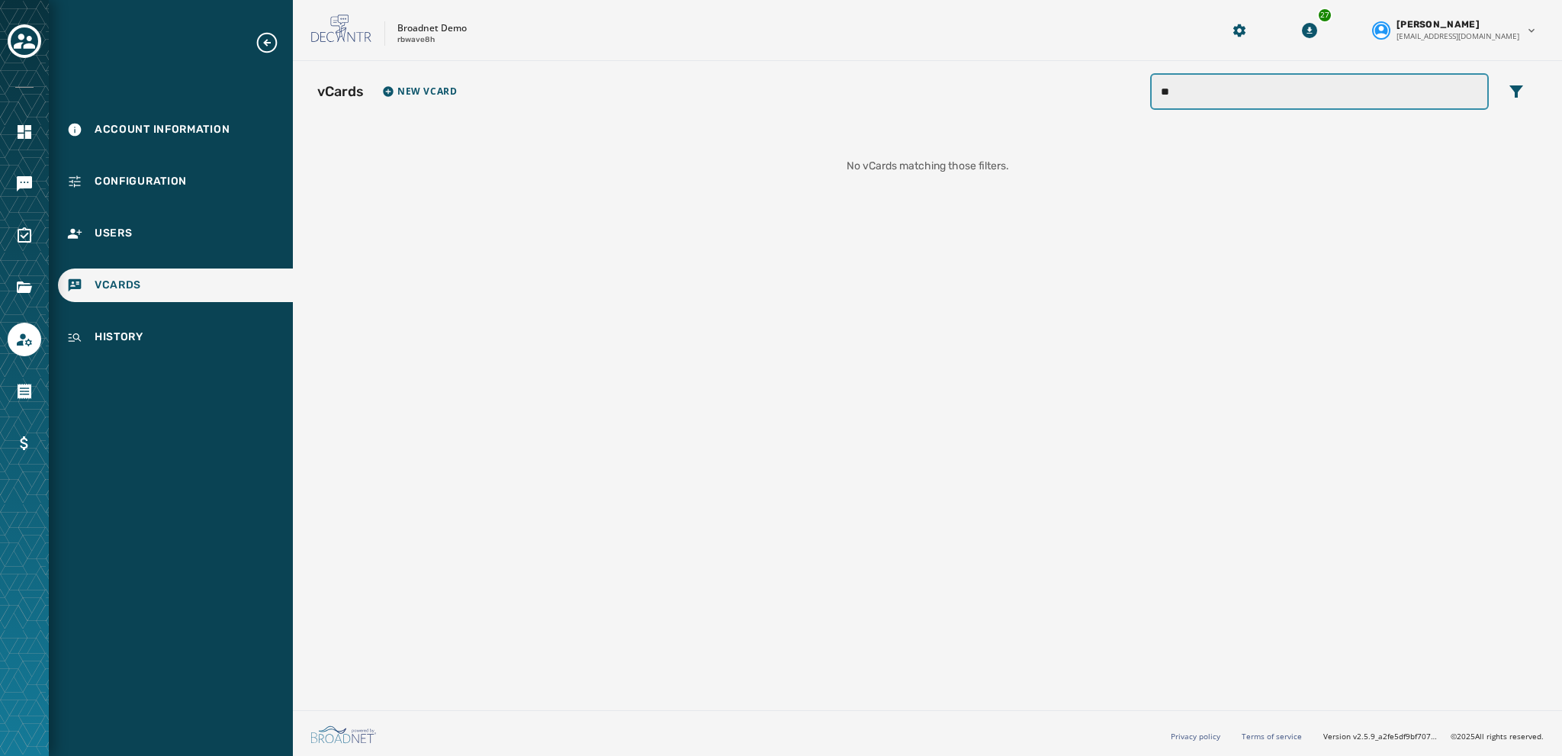
type input "*"
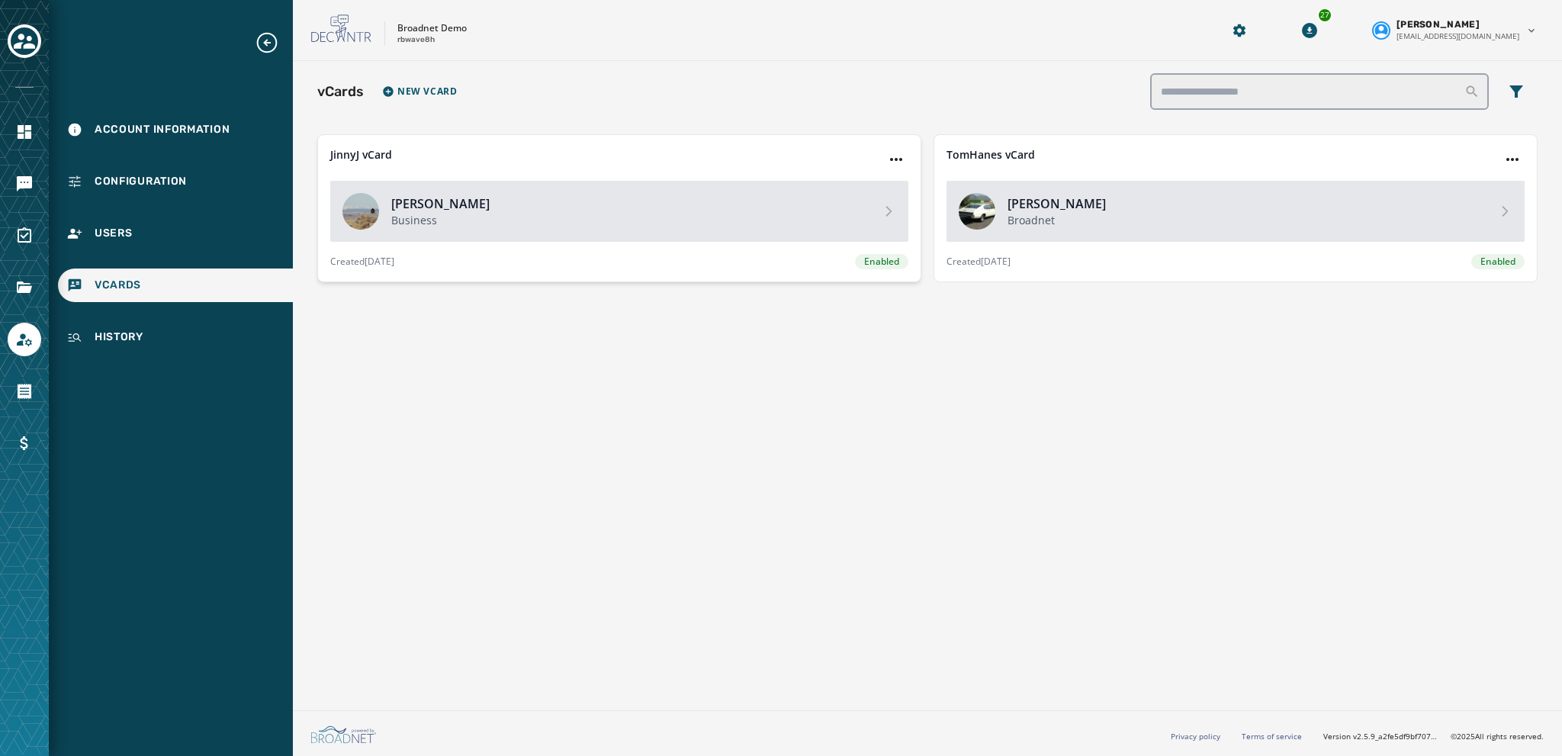
click at [840, 259] on span "Enabled" at bounding box center [881, 261] width 35 height 12
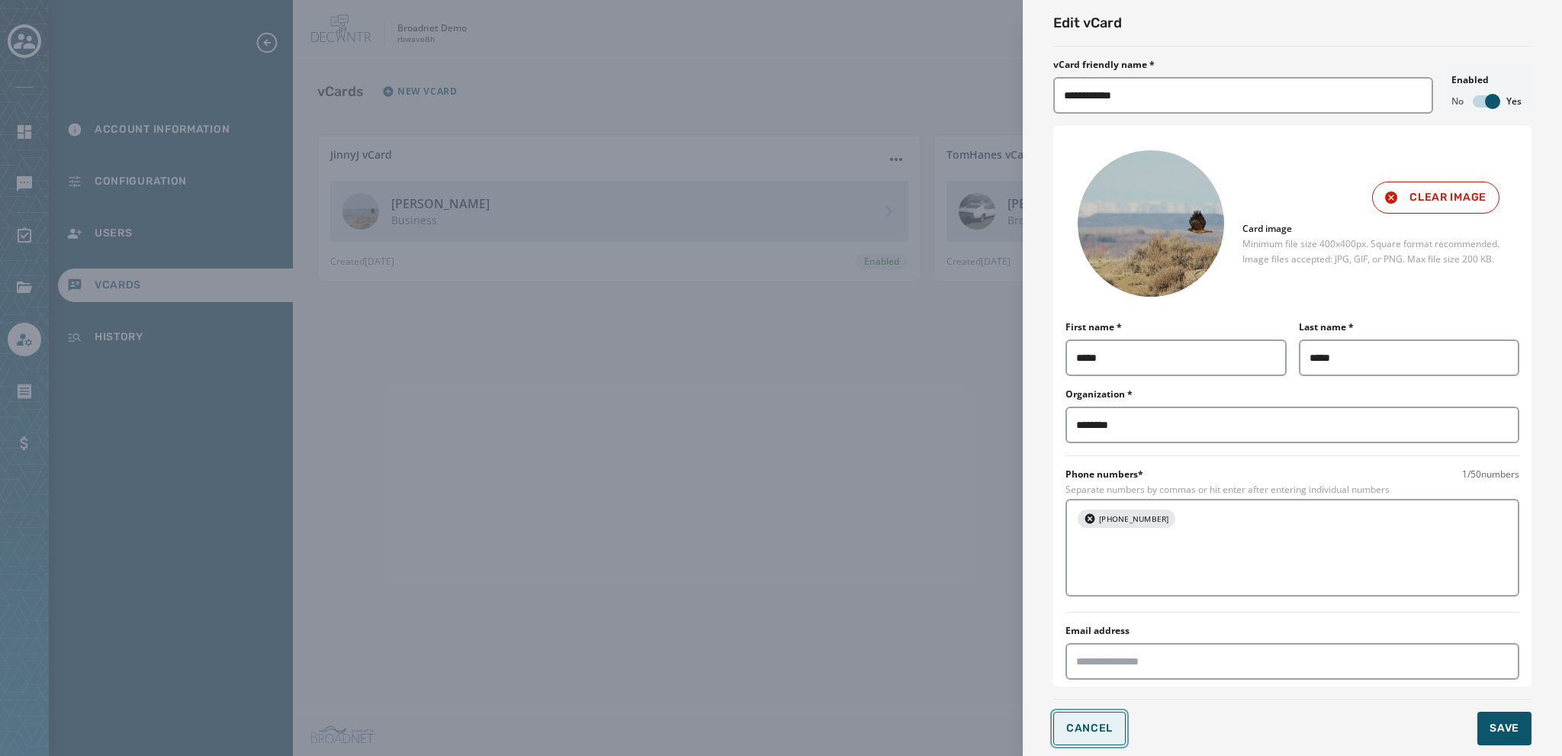
click at [840, 615] on button "Cancel" at bounding box center [1089, 729] width 72 height 34
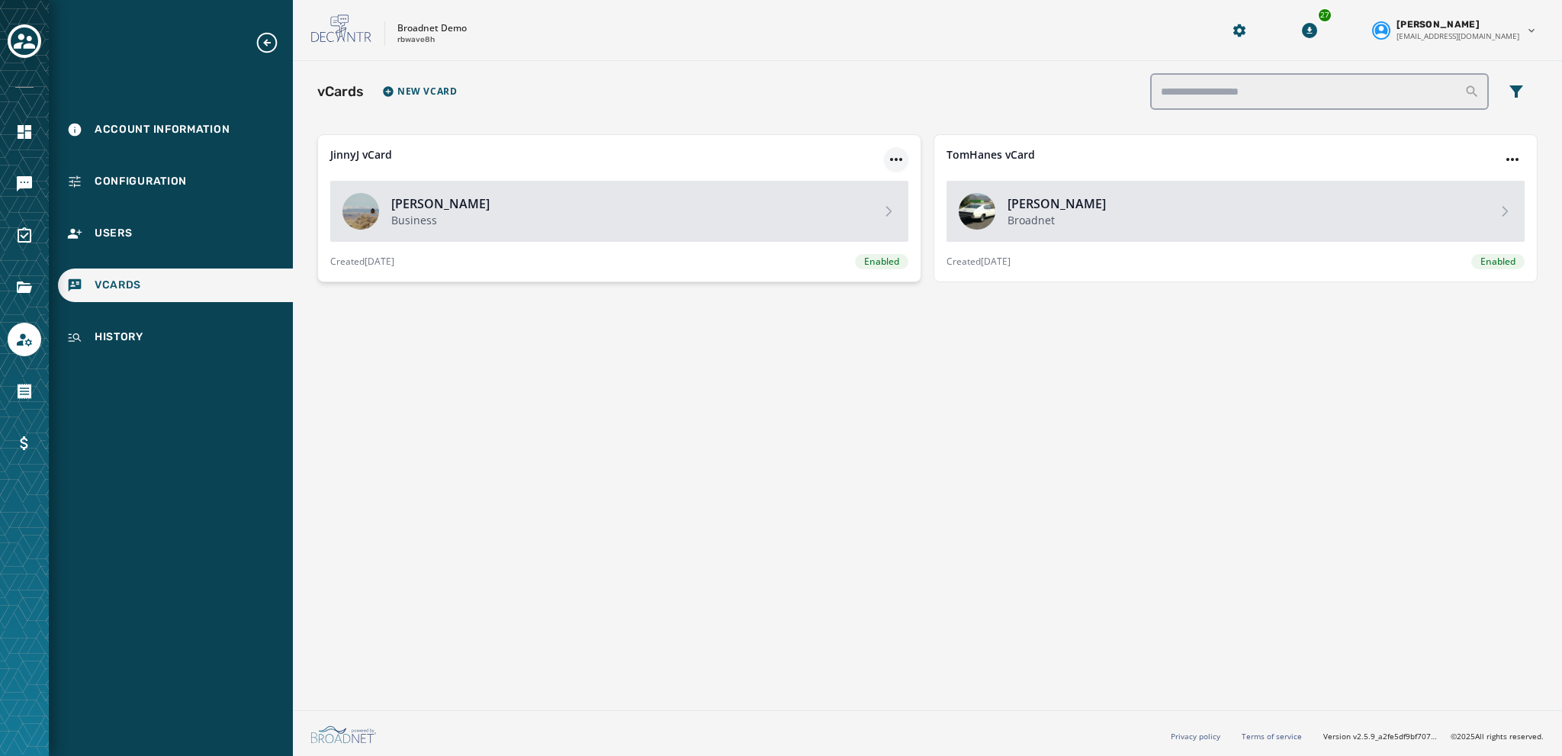
click at [840, 157] on html "Account Information Configuration Users vCards History Skip To Main Content Bro…" at bounding box center [781, 378] width 1562 height 756
click at [840, 212] on div "Disable vCard" at bounding box center [897, 214] width 84 height 24
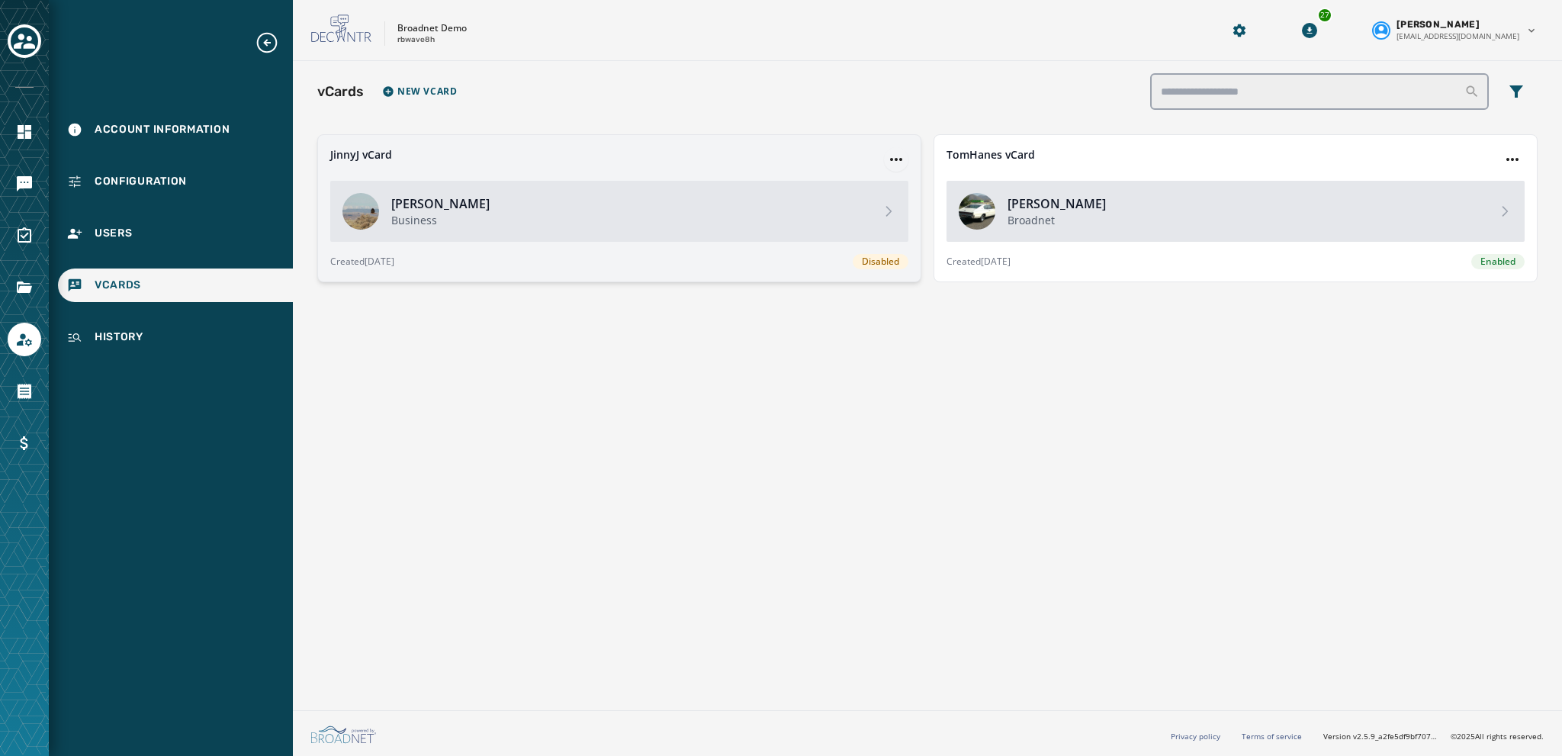
click at [840, 157] on html "Account Information Configuration Users vCards History Skip To Main Content Bro…" at bounding box center [781, 378] width 1562 height 756
click at [750, 326] on html "Account Information Configuration Users vCards History Skip To Main Content Bro…" at bounding box center [781, 378] width 1562 height 756
click at [840, 159] on html "Account Information Configuration Users vCards History Skip To Main Content Bro…" at bounding box center [781, 378] width 1562 height 756
click at [840, 216] on div "Enable vCard" at bounding box center [897, 214] width 84 height 24
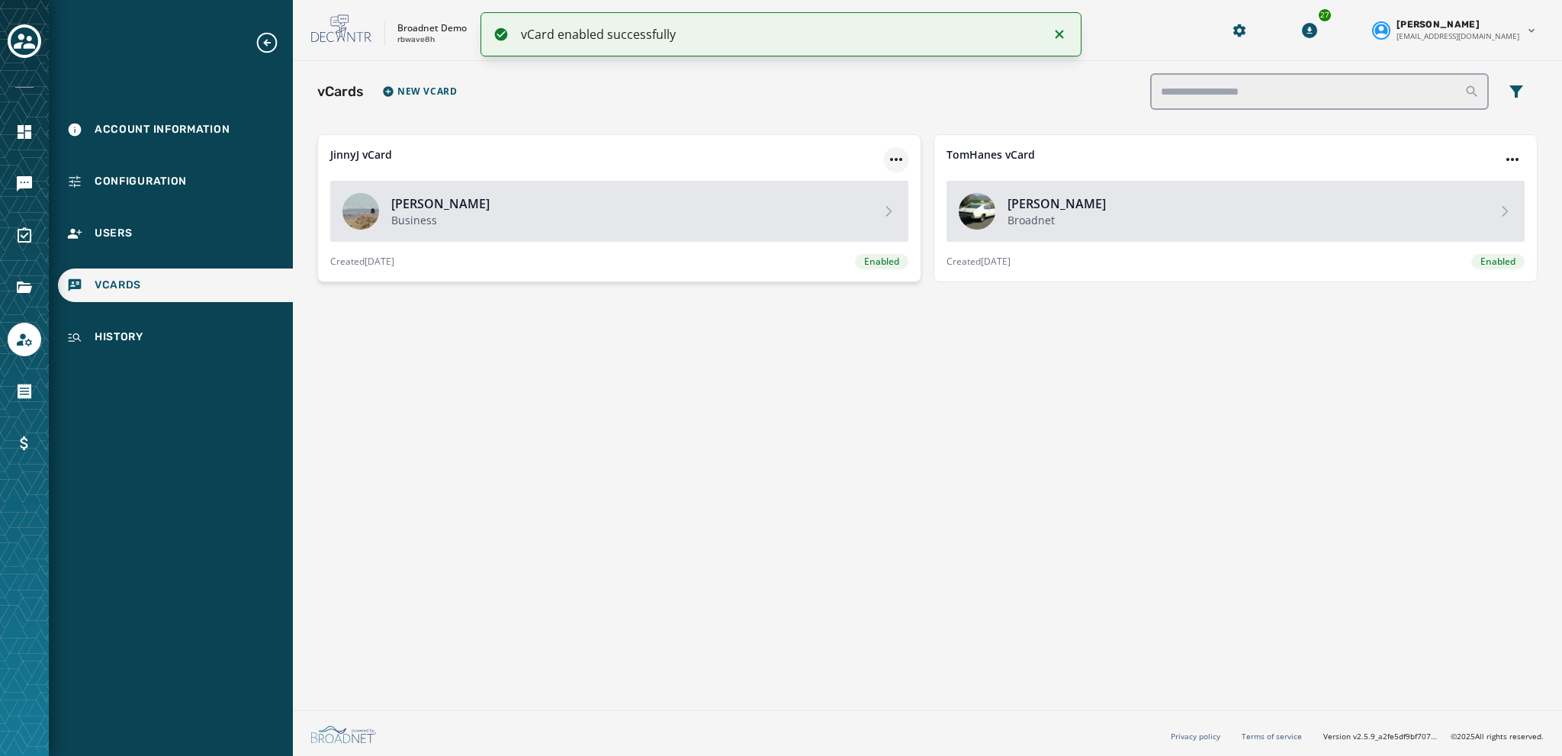
click at [840, 157] on html "vCard enabled successfully Account Information Configuration Users vCards Histo…" at bounding box center [781, 378] width 1562 height 756
click at [840, 238] on div "Archive vCard" at bounding box center [897, 239] width 84 height 24
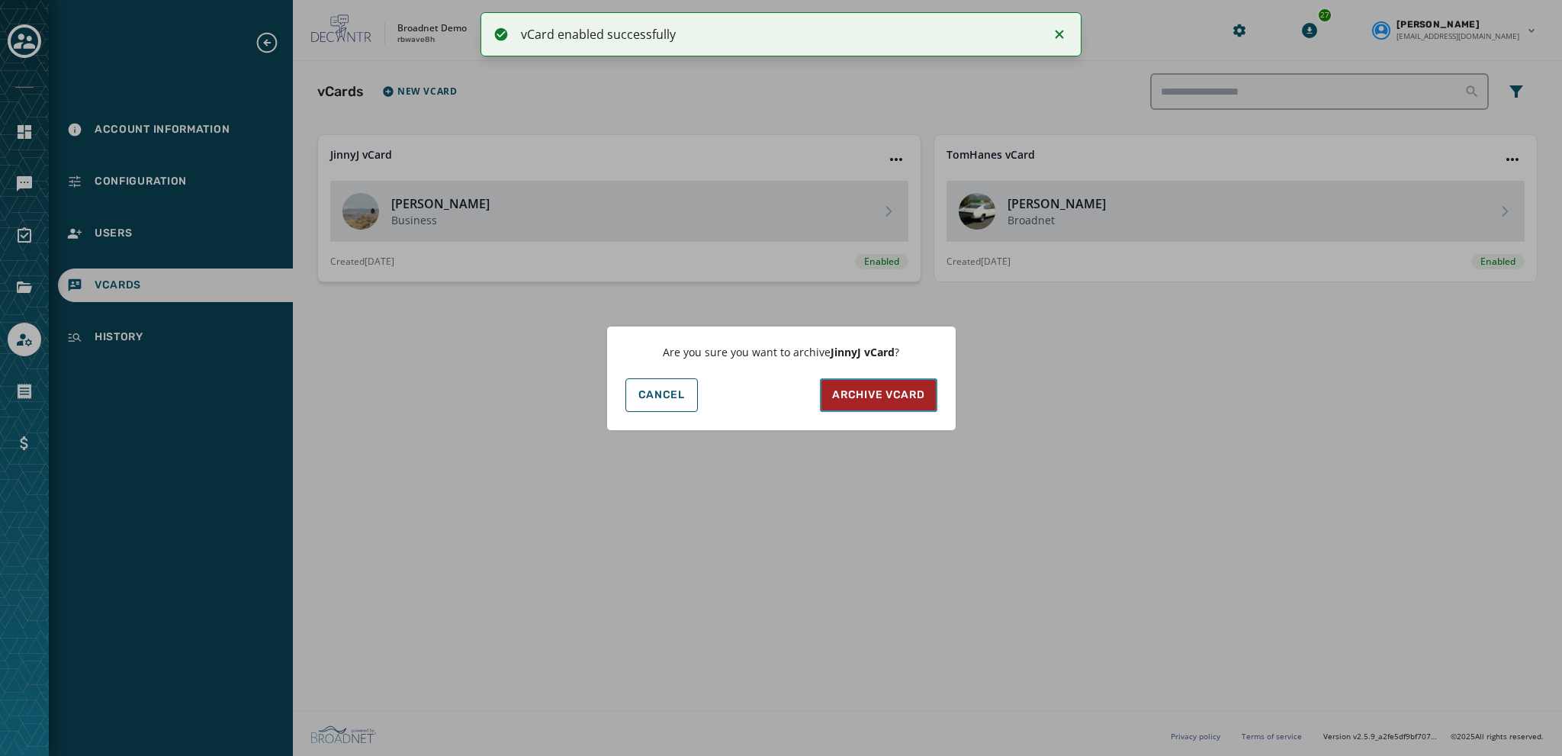
click at [840, 394] on span "Archive vCard" at bounding box center [878, 394] width 92 height 15
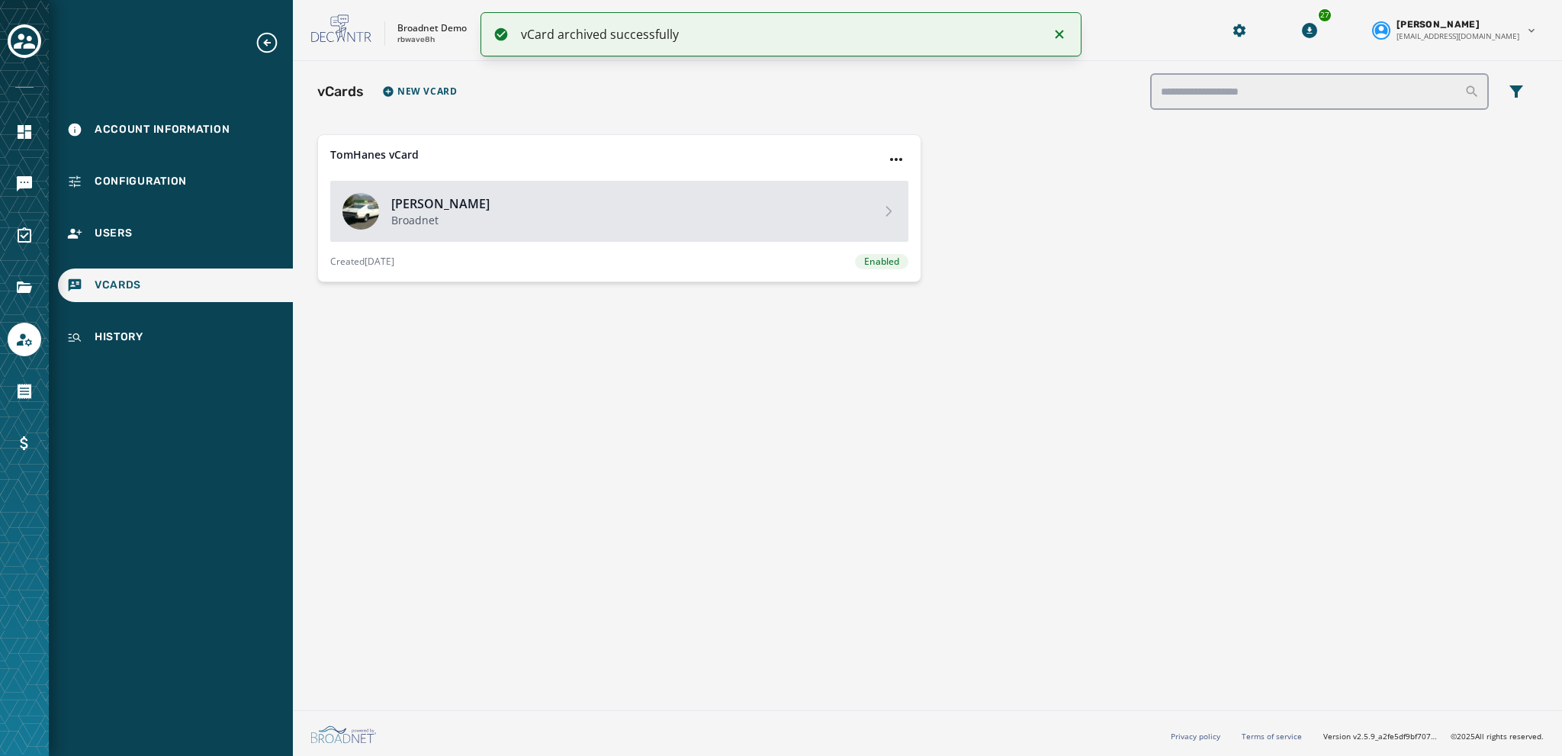
click at [549, 217] on p "Broadnet" at bounding box center [629, 220] width 477 height 15
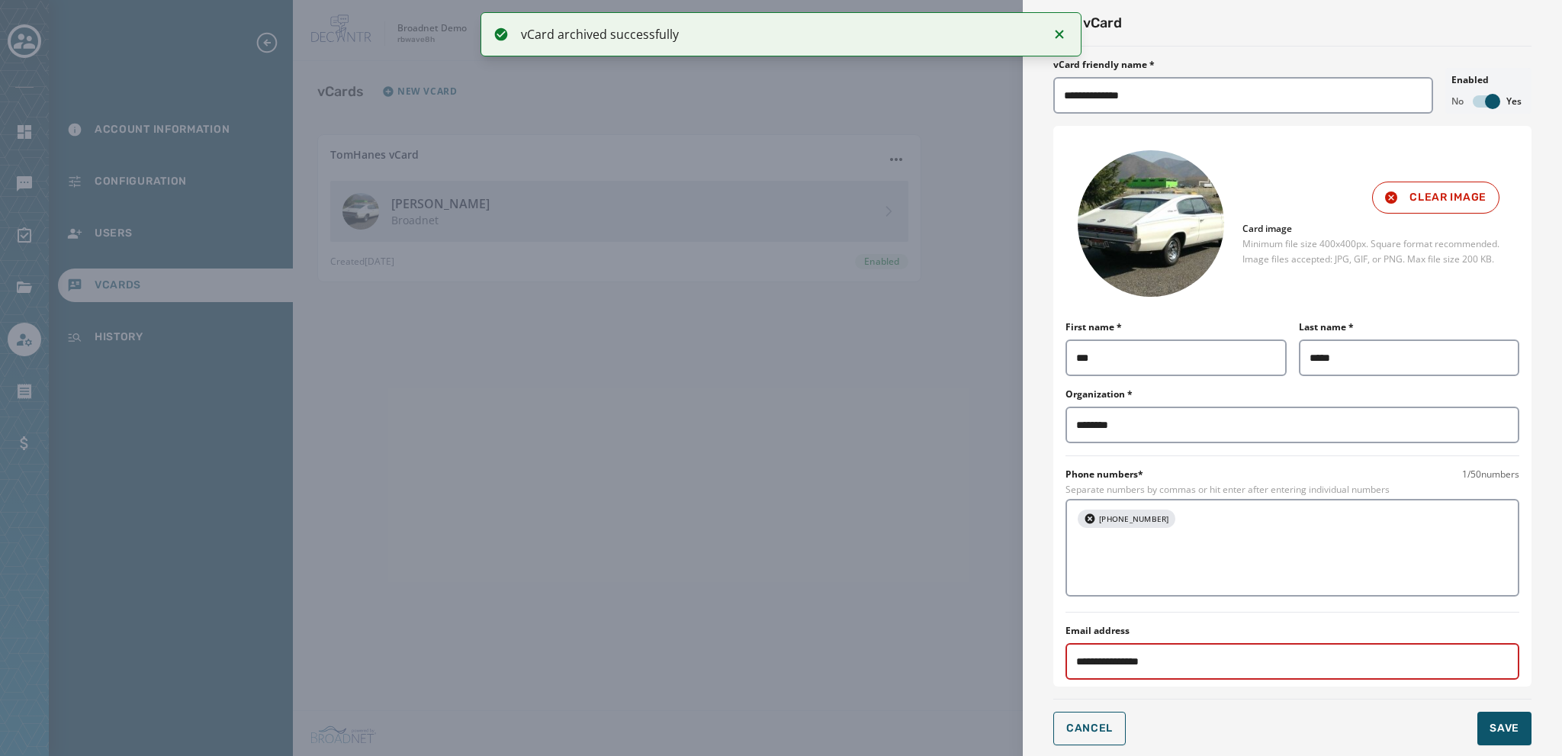
click at [840, 615] on div "**********" at bounding box center [781, 378] width 1562 height 756
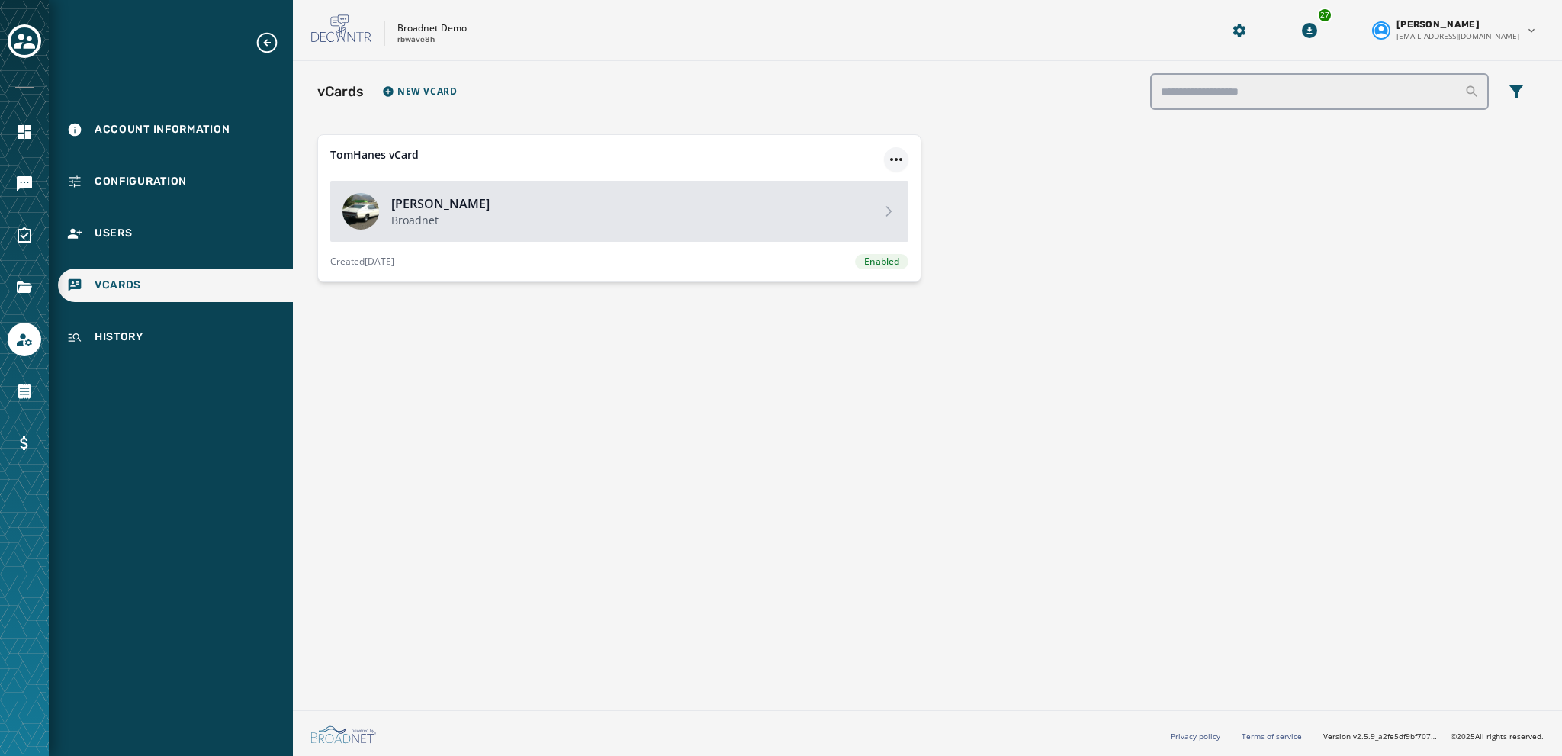
click at [840, 156] on html "Account Information Configuration Users vCards History Skip To Main Content Bro…" at bounding box center [781, 378] width 1562 height 756
click at [570, 201] on html "Account Information Configuration Users vCards History Skip To Main Content Bro…" at bounding box center [781, 378] width 1562 height 756
click at [578, 208] on h4 "[PERSON_NAME]" at bounding box center [629, 203] width 477 height 18
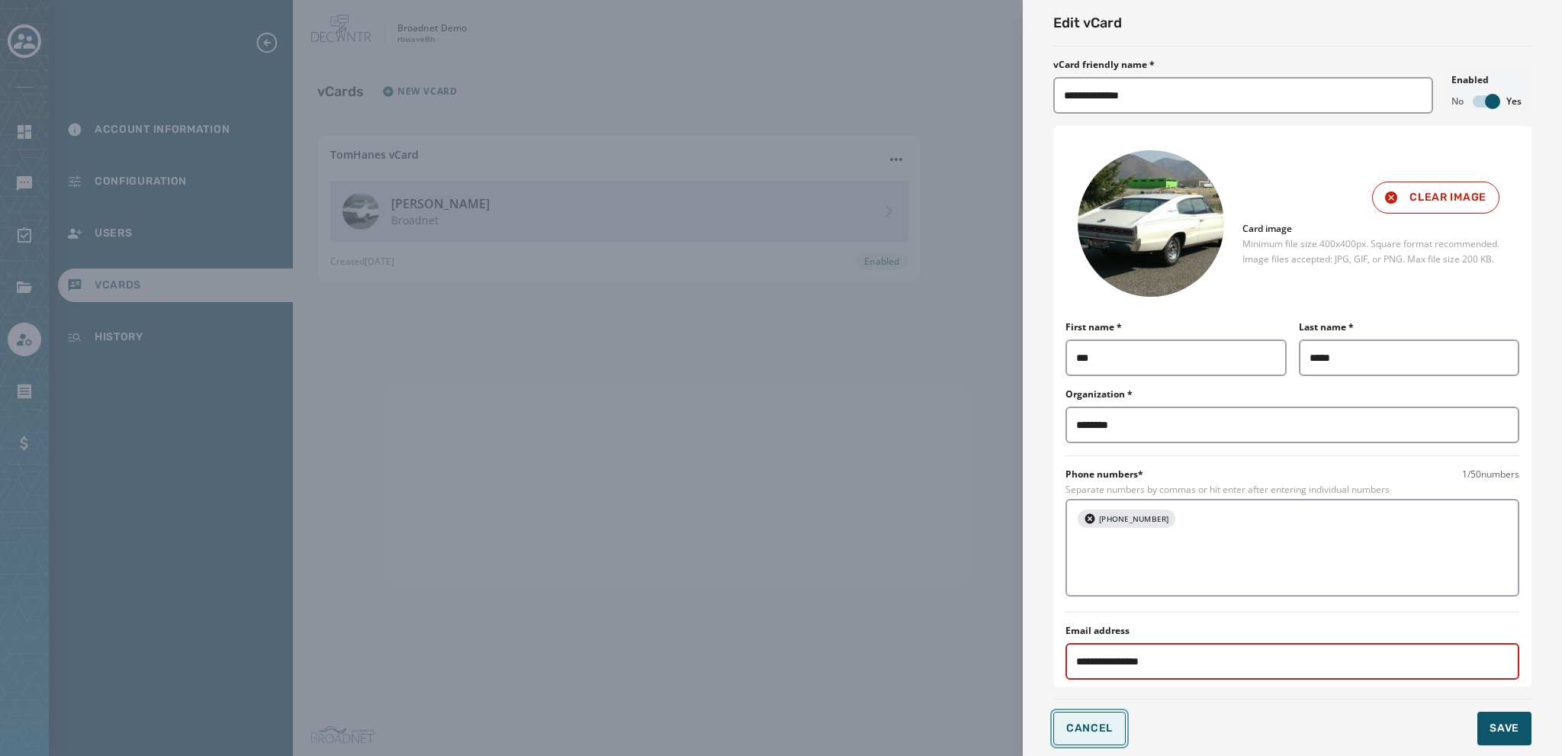
click at [840, 615] on span "Cancel" at bounding box center [1089, 728] width 47 height 12
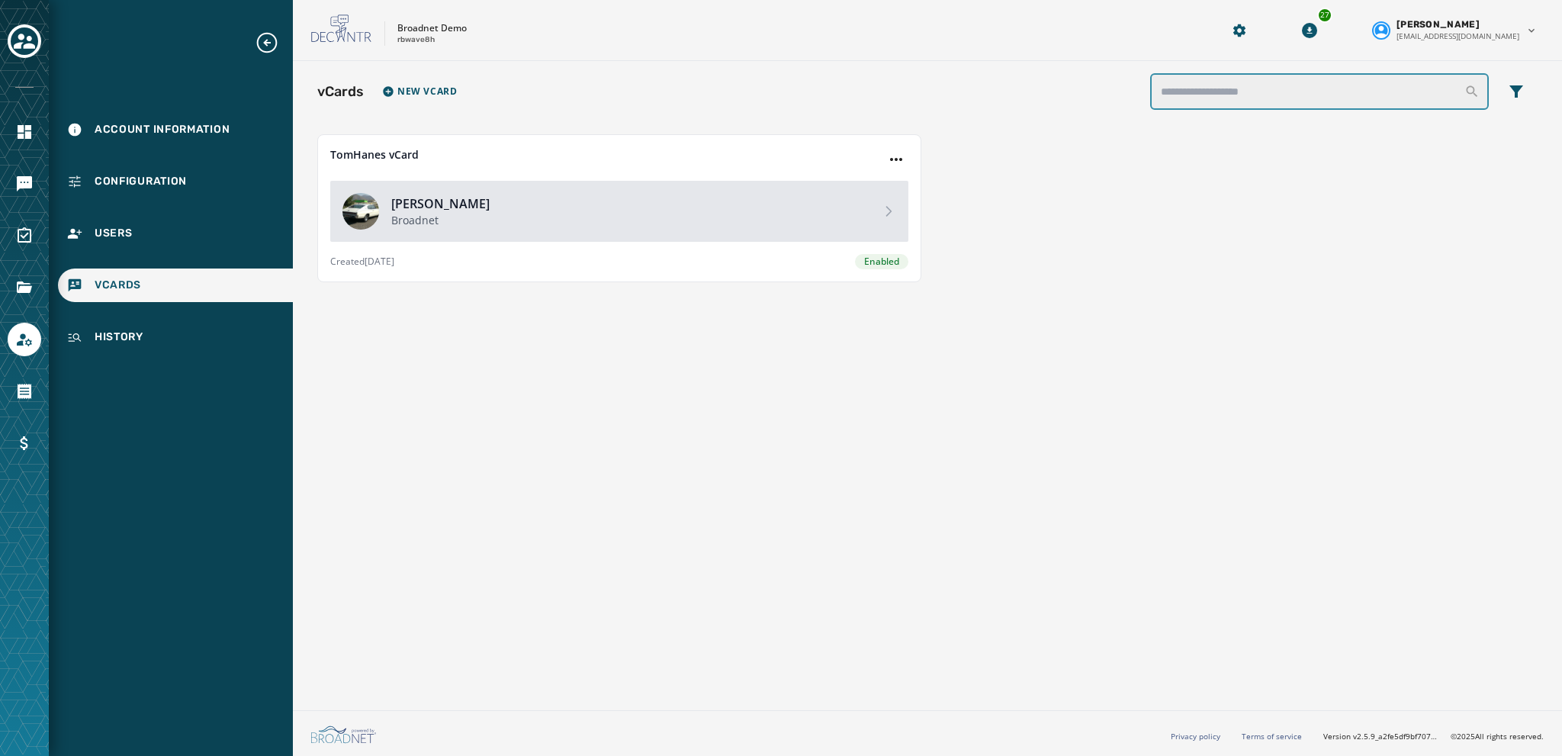
click at [840, 94] on input "search" at bounding box center [1319, 91] width 339 height 37
type input "****"
click at [840, 159] on html "Account Information Configuration Users vCards History Skip To Main Content Bro…" at bounding box center [781, 378] width 1562 height 756
click at [840, 243] on div "Unarchive vCard" at bounding box center [896, 239] width 95 height 24
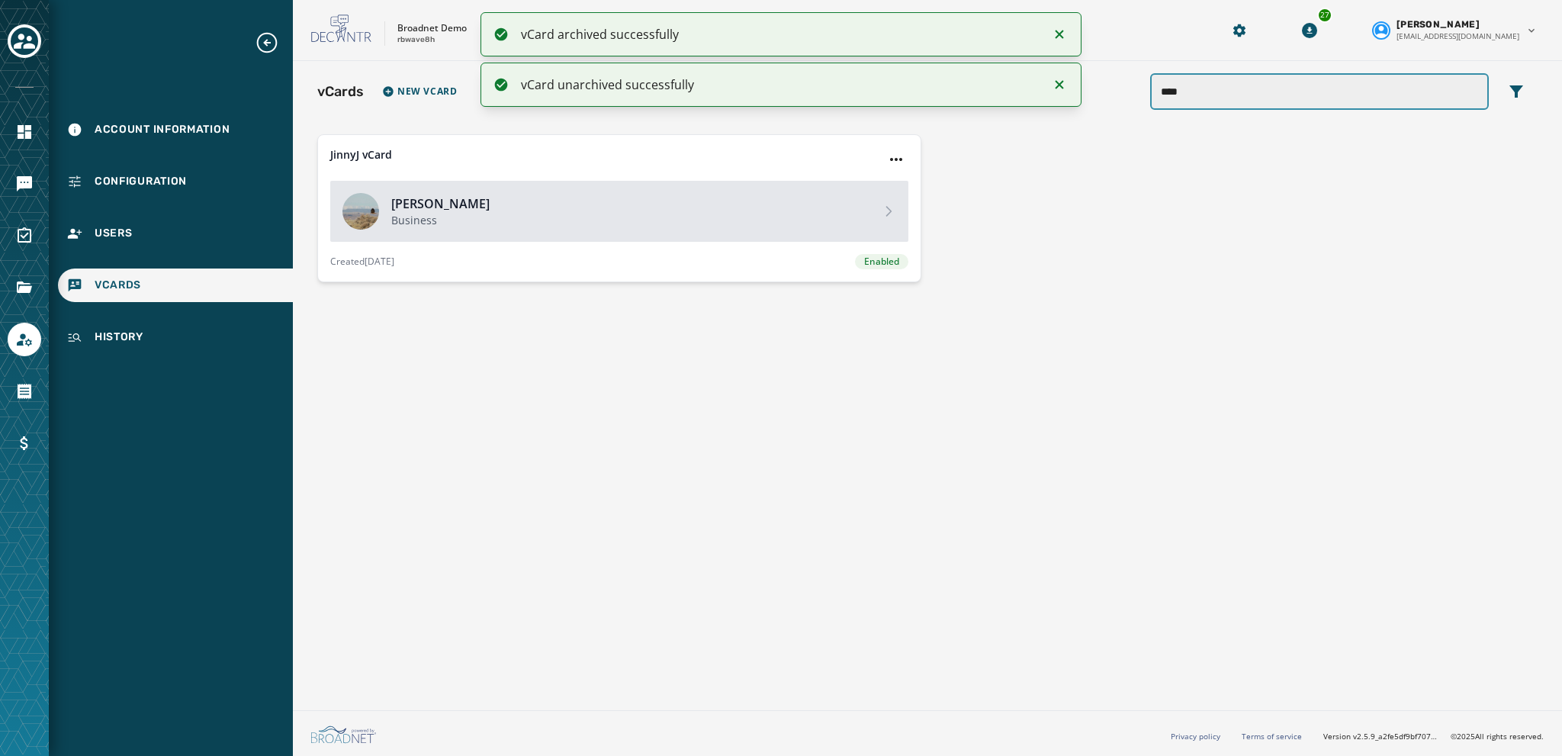
click at [840, 93] on input "****" at bounding box center [1319, 91] width 339 height 37
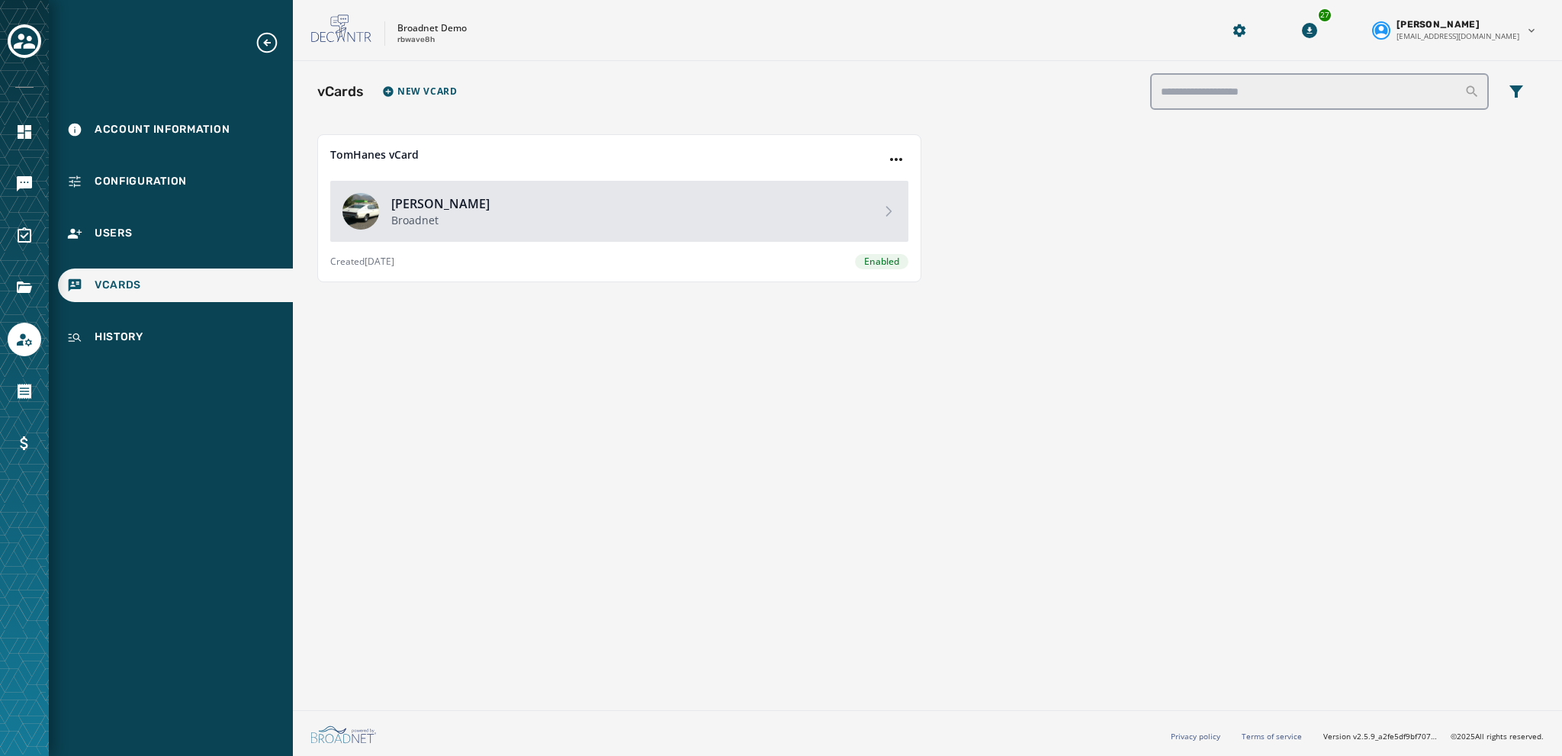
click at [523, 357] on div "vCards New vCard TomHanes vCard [PERSON_NAME] Broadnet Created [DATE] Enabled" at bounding box center [927, 382] width 1269 height 643
click at [840, 159] on html "Account Information Configuration Users vCards History Skip To Main Content Bro…" at bounding box center [781, 378] width 1562 height 756
click at [840, 96] on html "Account Information Configuration Users vCards History Skip To Main Content Bro…" at bounding box center [781, 378] width 1562 height 756
click at [840, 82] on input "search" at bounding box center [1319, 91] width 339 height 37
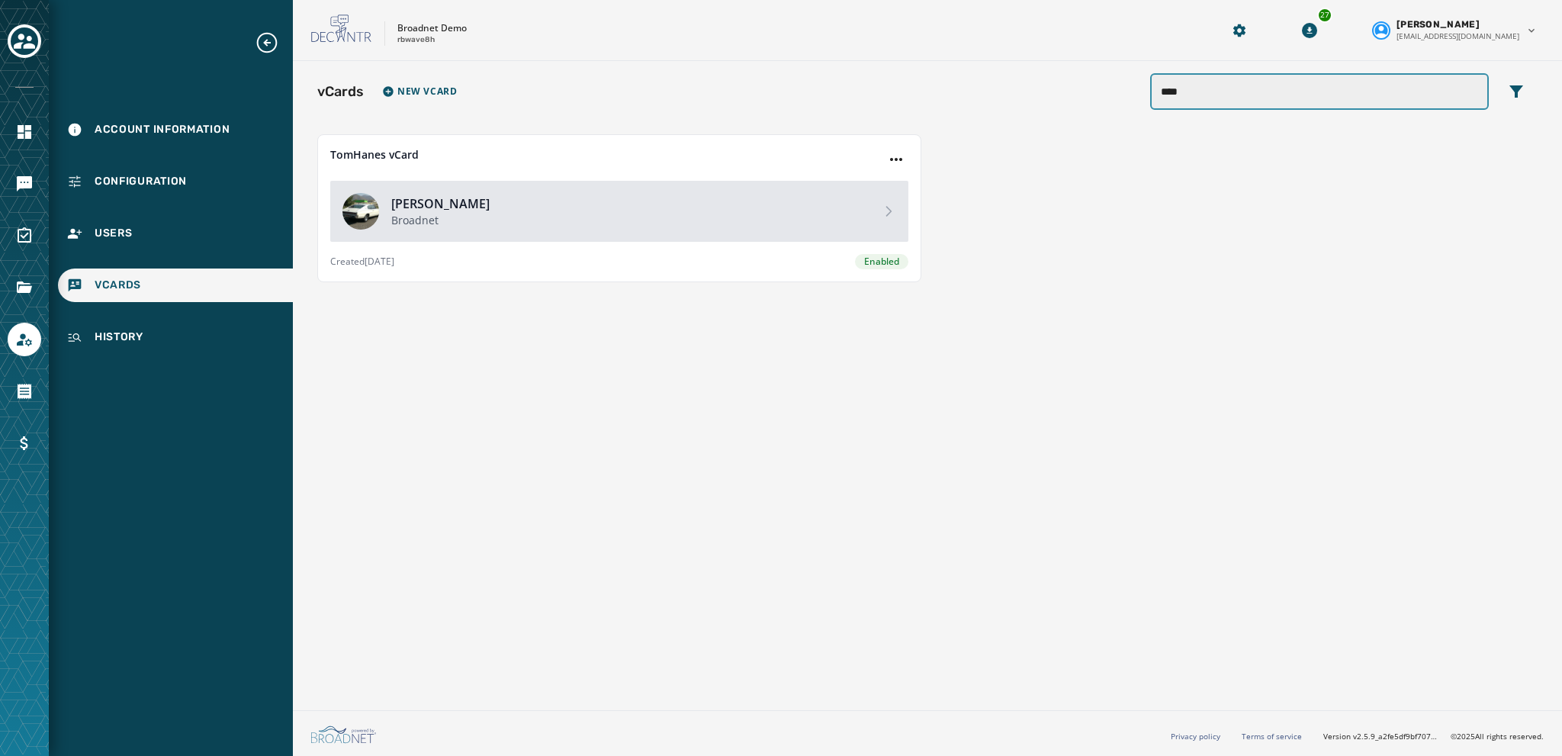
type input "*****"
click at [1473, 91] on input "*****" at bounding box center [1319, 91] width 339 height 37
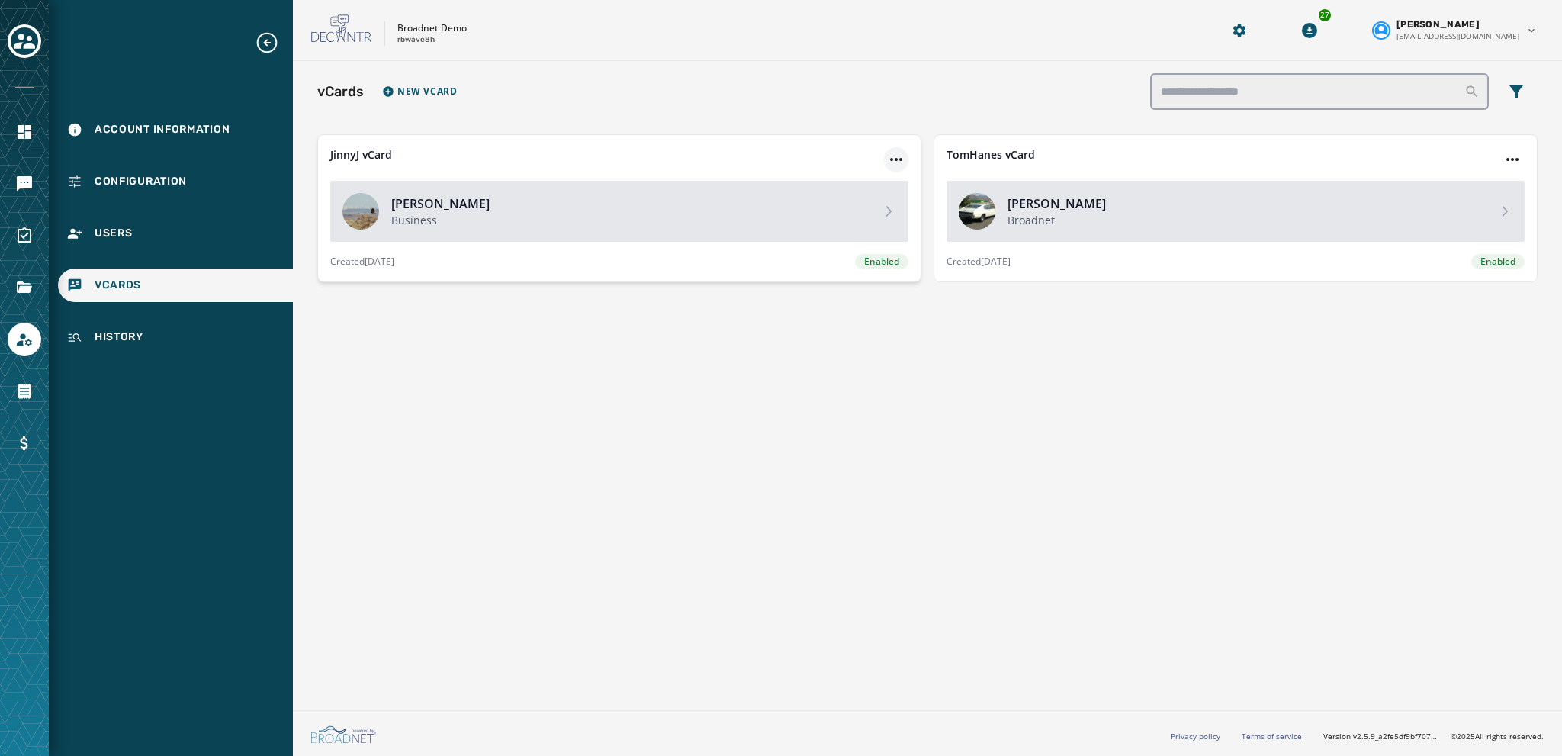
click at [895, 162] on html "Account Information Configuration Users vCards History Skip To Main Content Bro…" at bounding box center [781, 378] width 1562 height 756
click at [900, 187] on div "Edit vCard" at bounding box center [897, 190] width 84 height 24
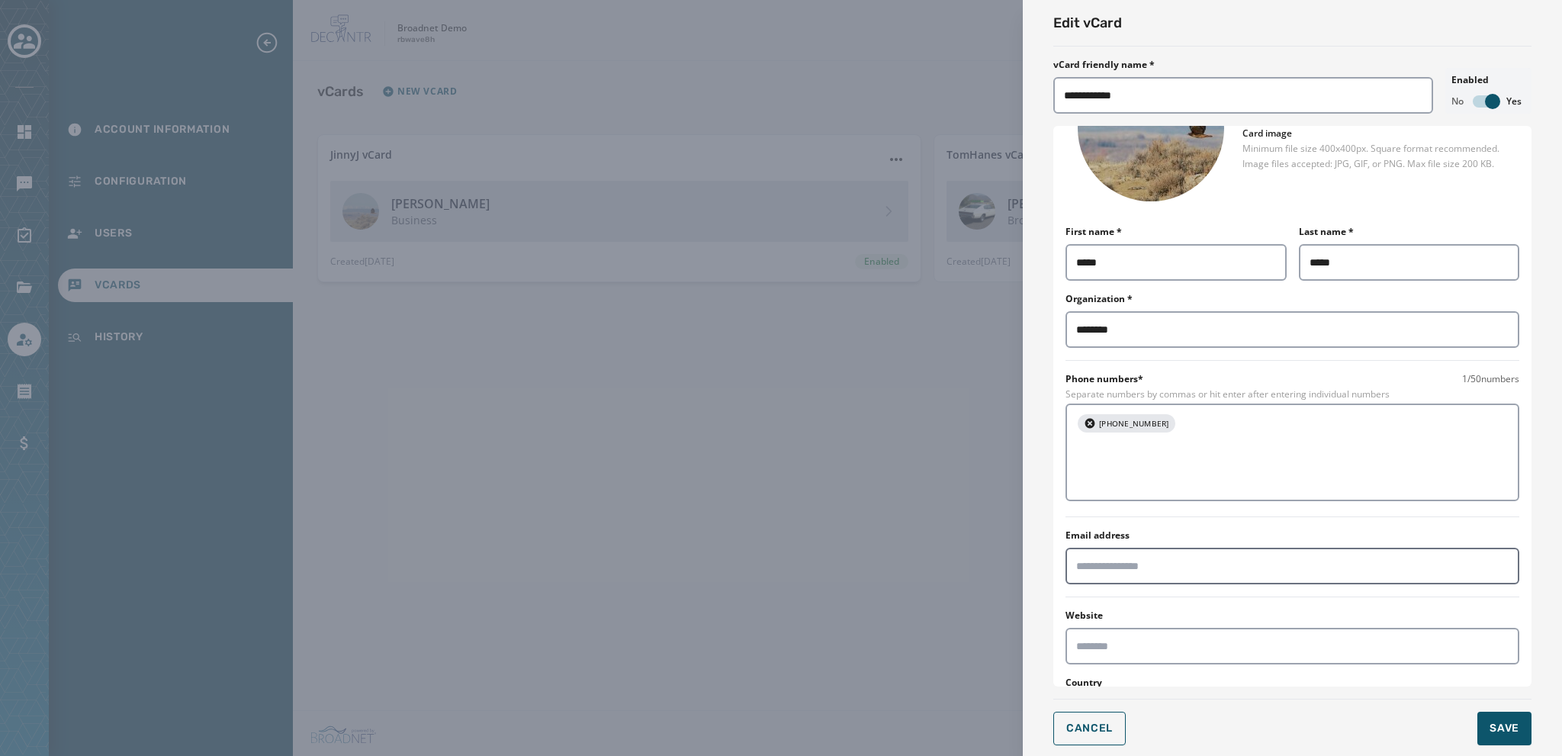
scroll to position [305, 0]
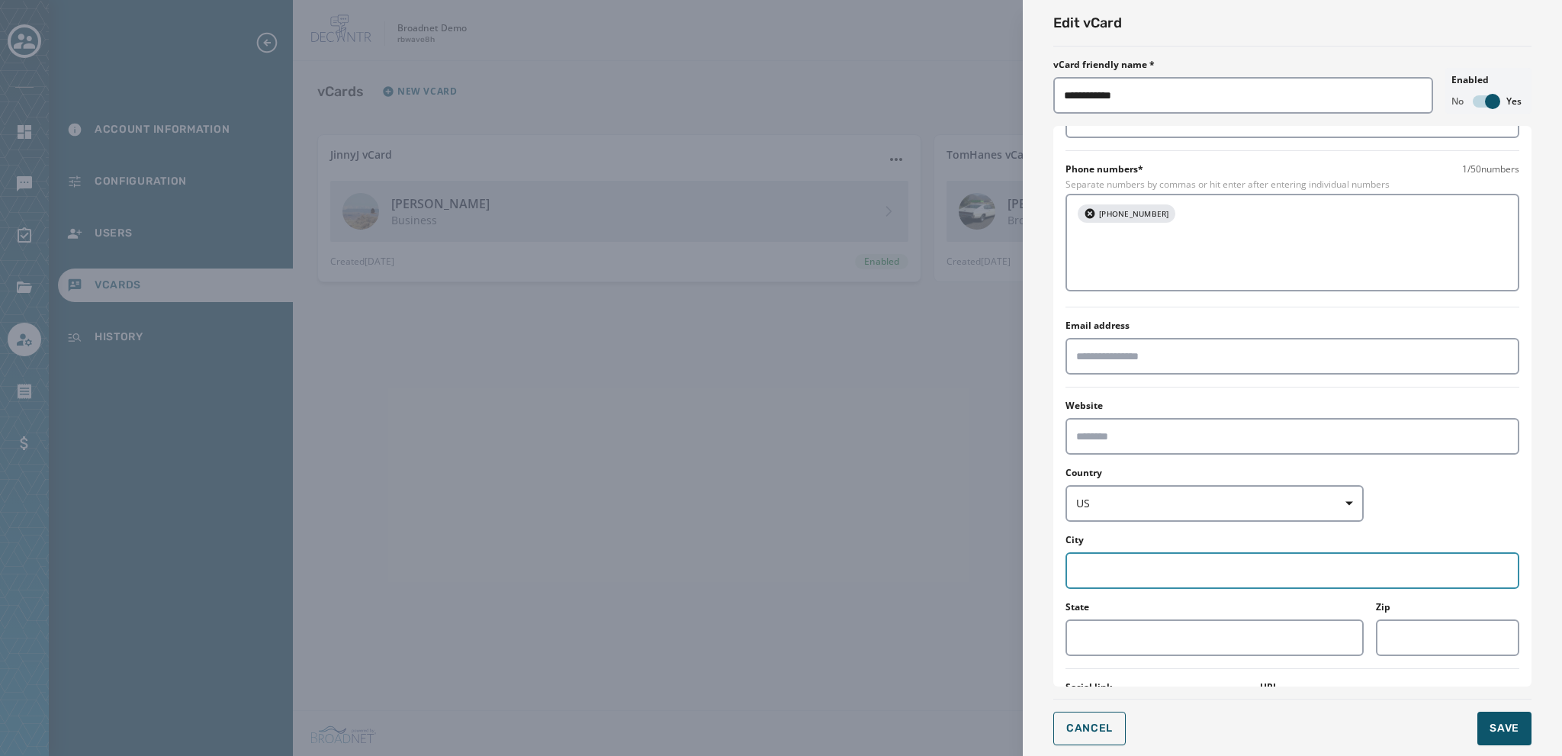
click at [1089, 576] on input "City" at bounding box center [1292, 570] width 454 height 37
type input "**"
click at [1517, 731] on span "Save" at bounding box center [1504, 728] width 30 height 15
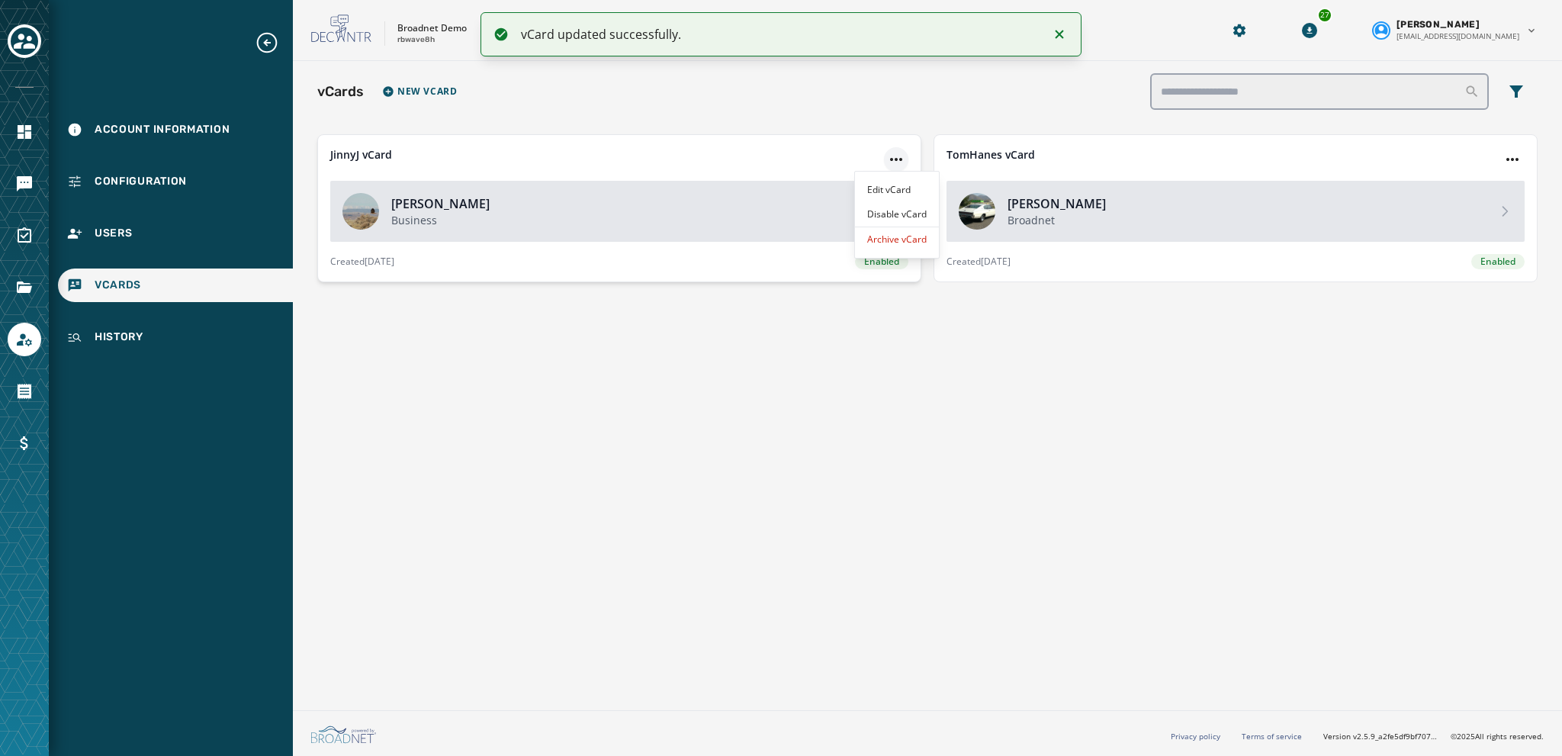
click at [891, 158] on html "vCard updated successfully. Account Information Configuration Users vCards Hist…" at bounding box center [781, 378] width 1562 height 756
click at [883, 187] on div "Edit vCard" at bounding box center [897, 190] width 84 height 24
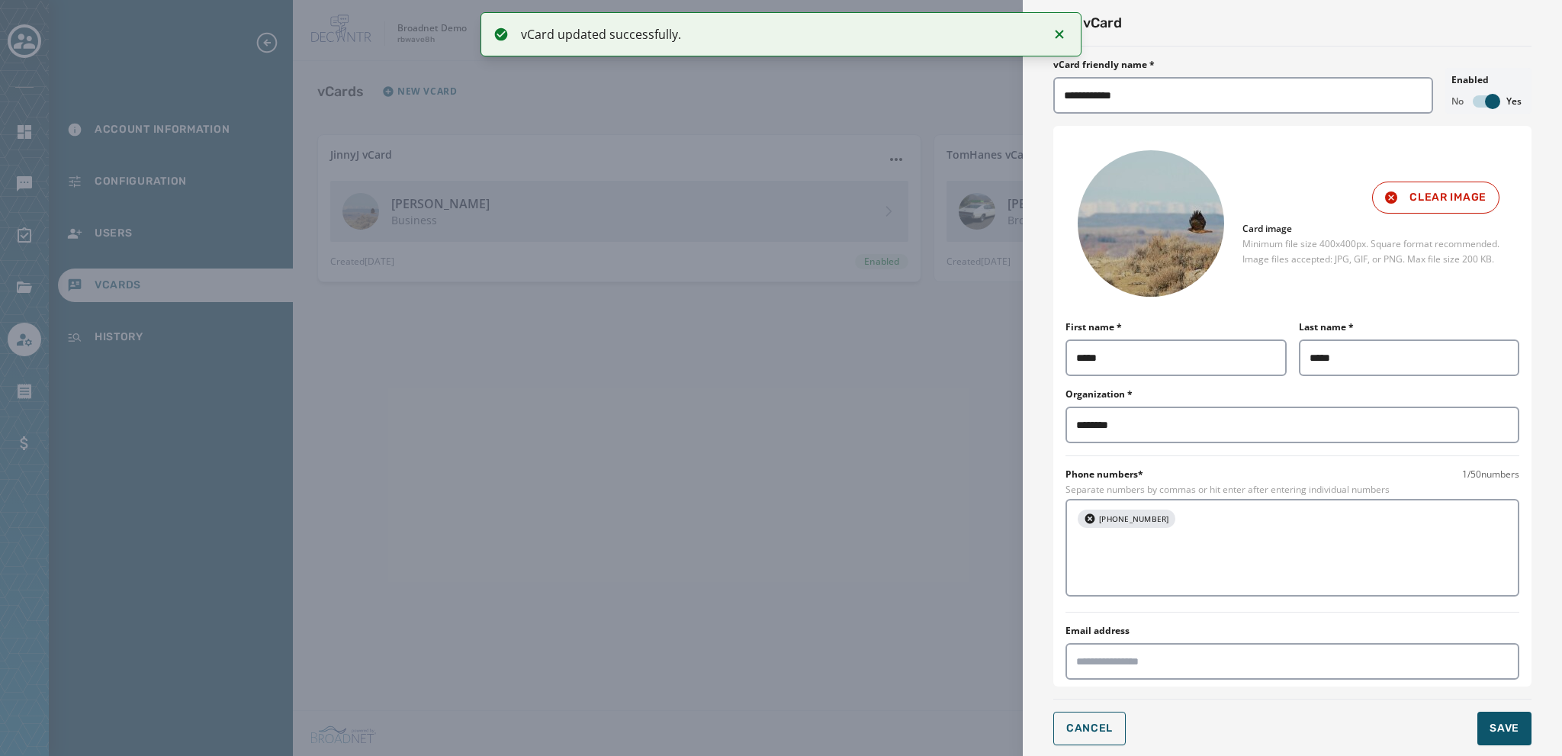
scroll to position [397, 0]
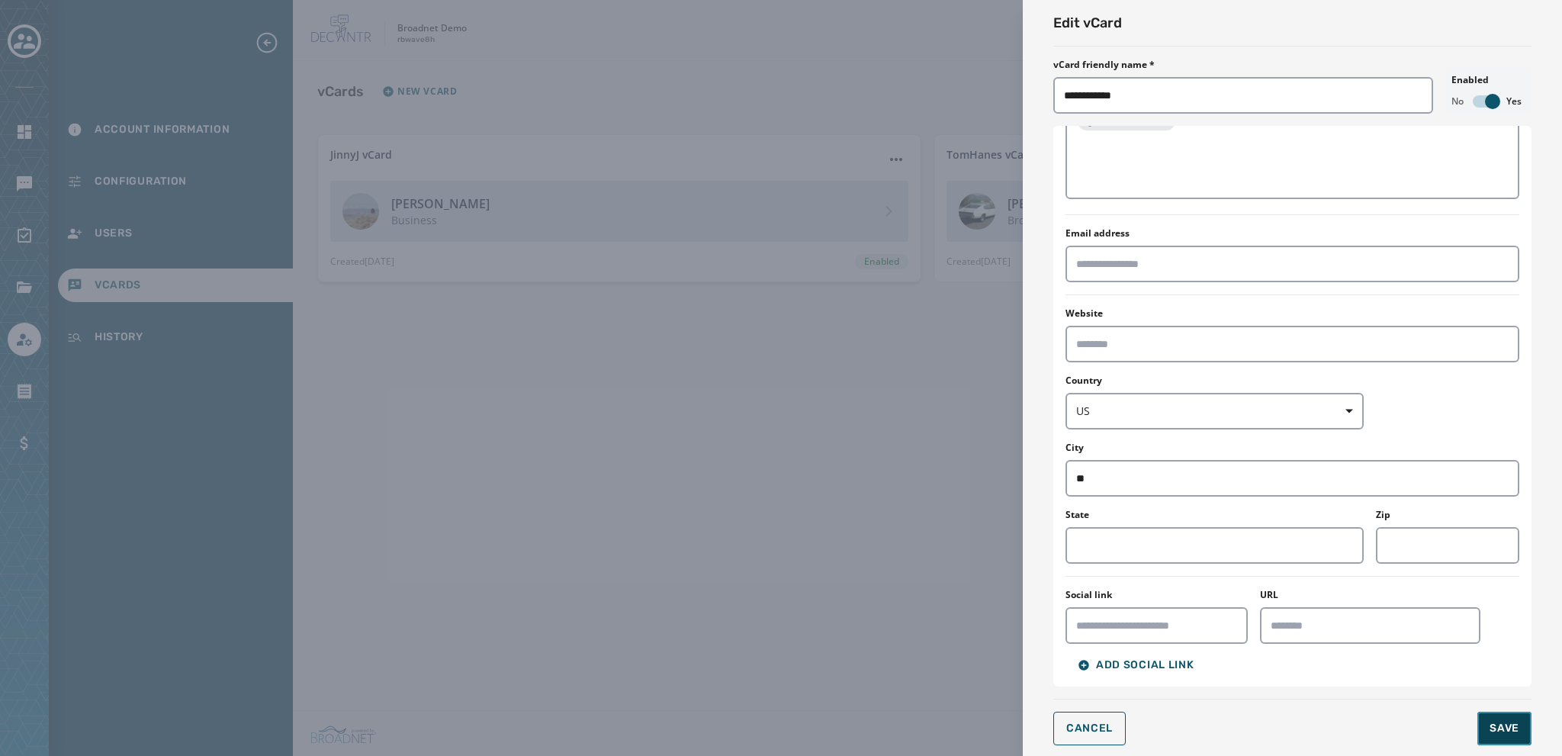
click at [1506, 721] on span "Save" at bounding box center [1504, 728] width 30 height 15
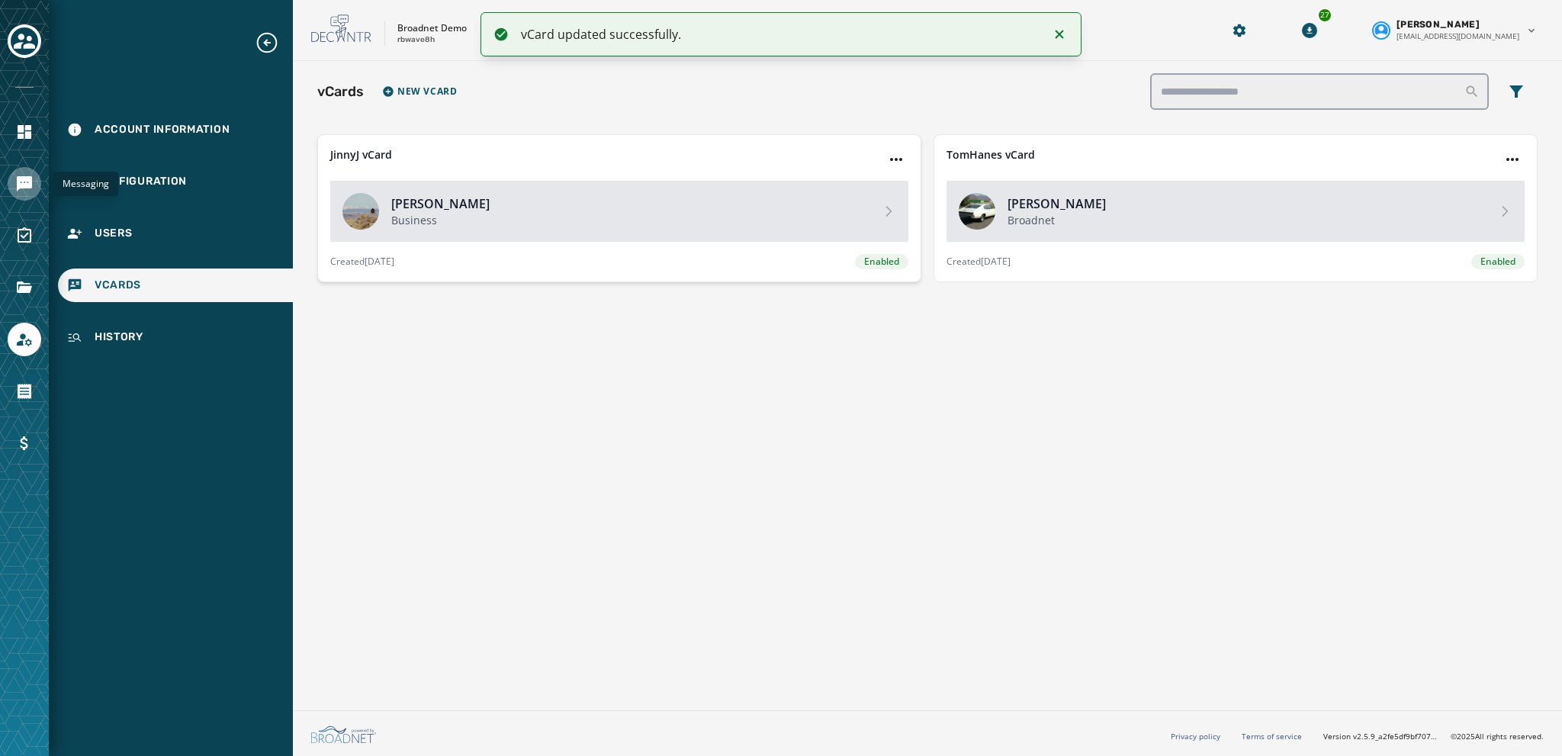
click at [18, 188] on icon "Navigate to Messaging" at bounding box center [24, 183] width 15 height 15
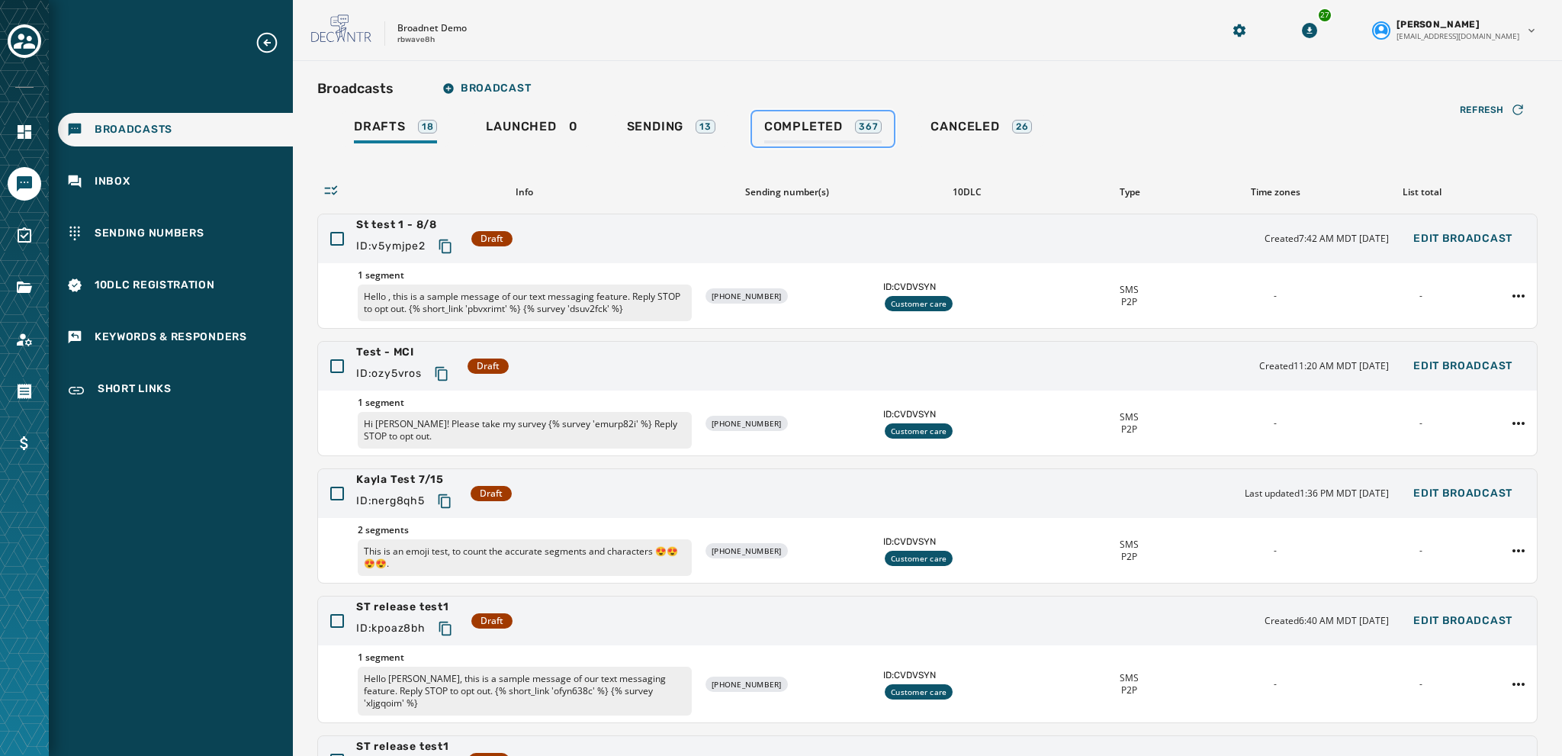
click at [788, 126] on span "Completed" at bounding box center [803, 126] width 79 height 15
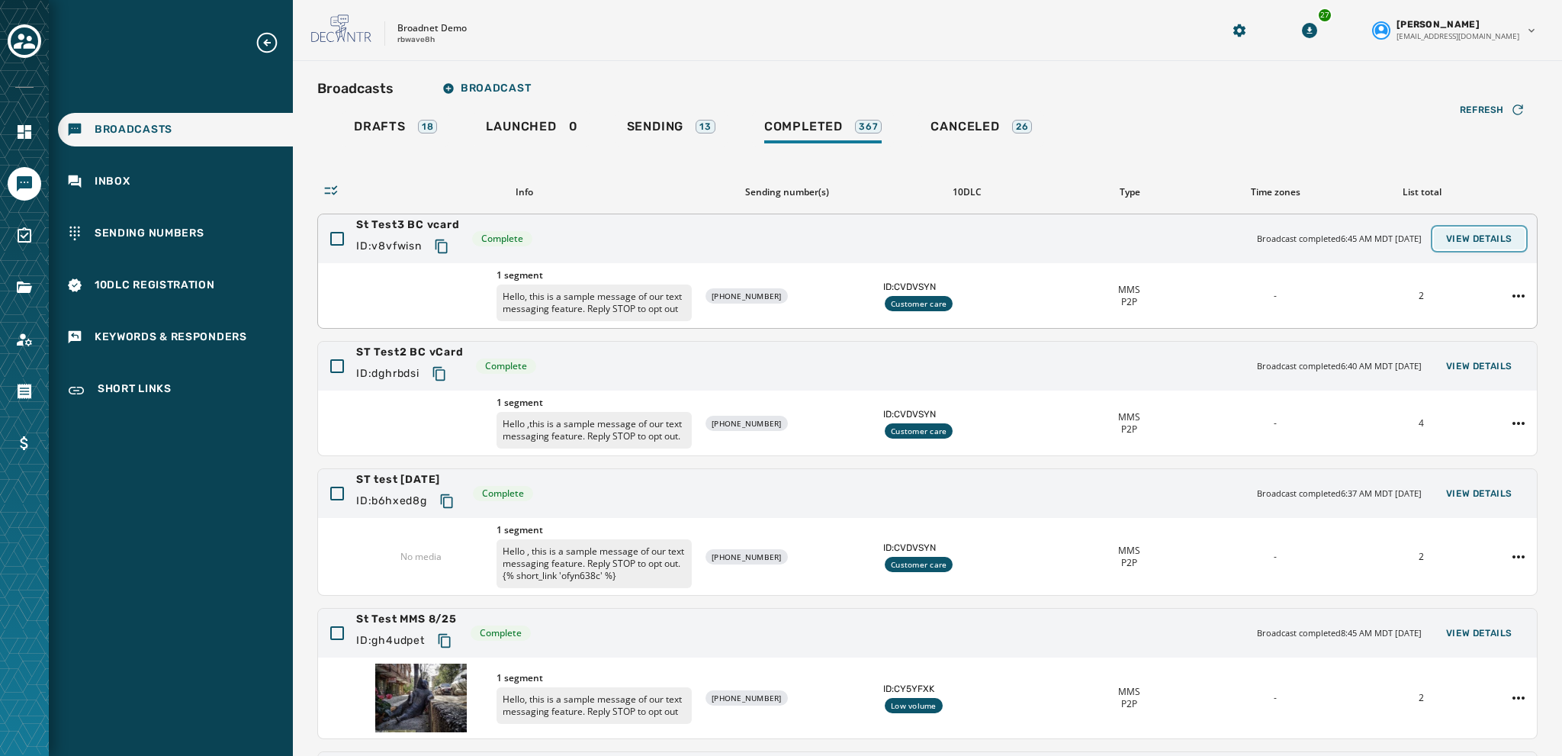
click at [1474, 237] on span "View Details" at bounding box center [1479, 239] width 66 height 12
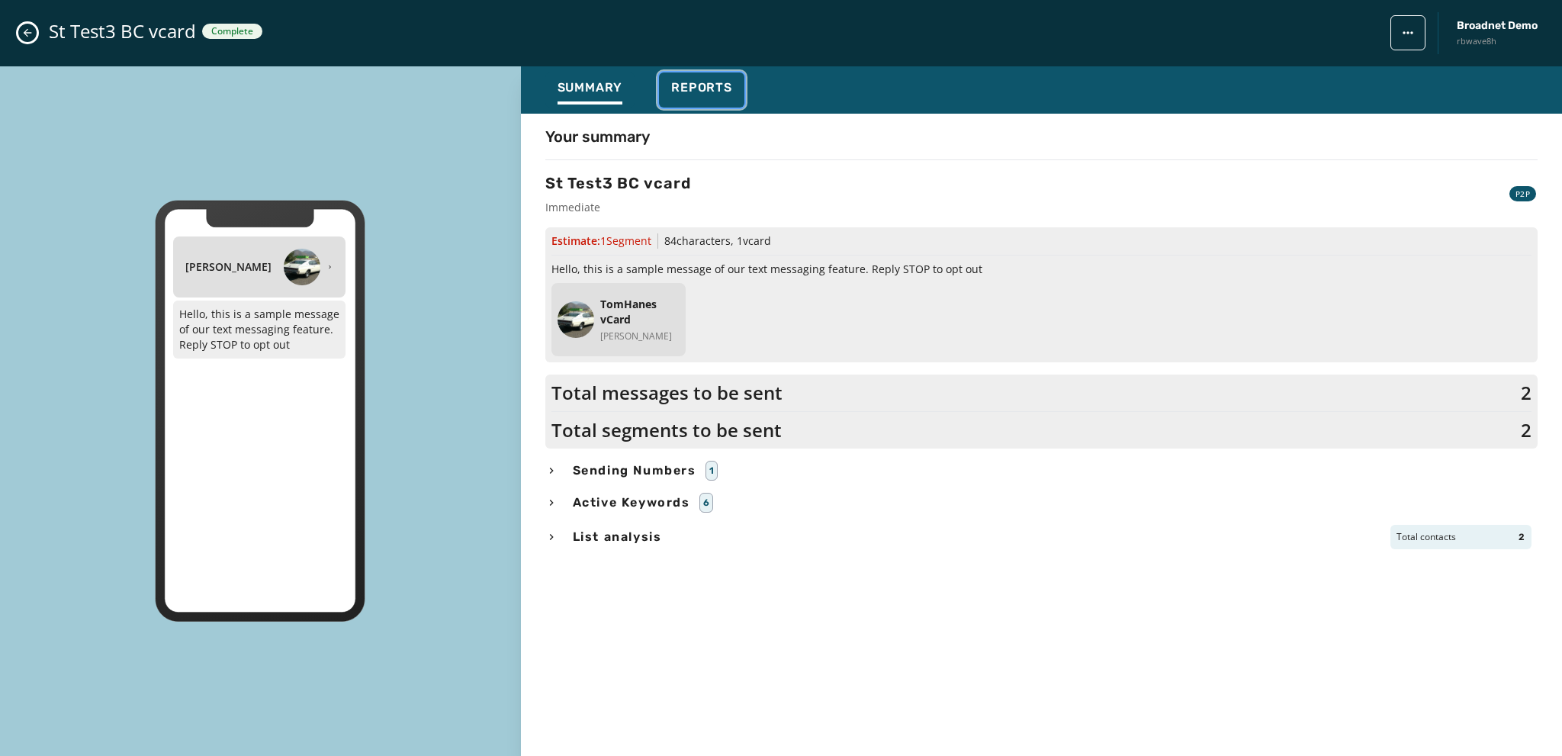
click at [700, 86] on span "Reports" at bounding box center [701, 87] width 61 height 15
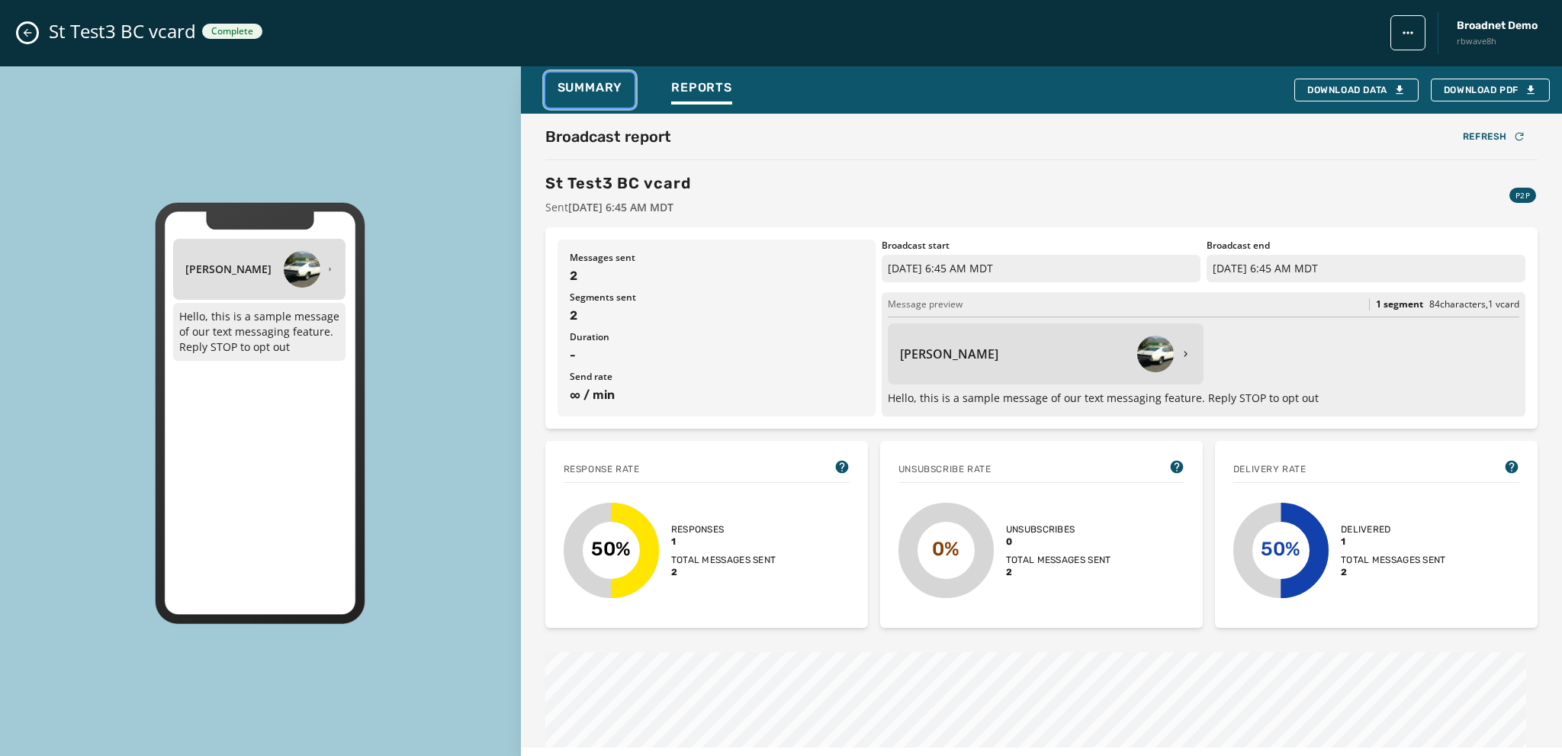
click at [576, 88] on span "Summary" at bounding box center [591, 87] width 66 height 15
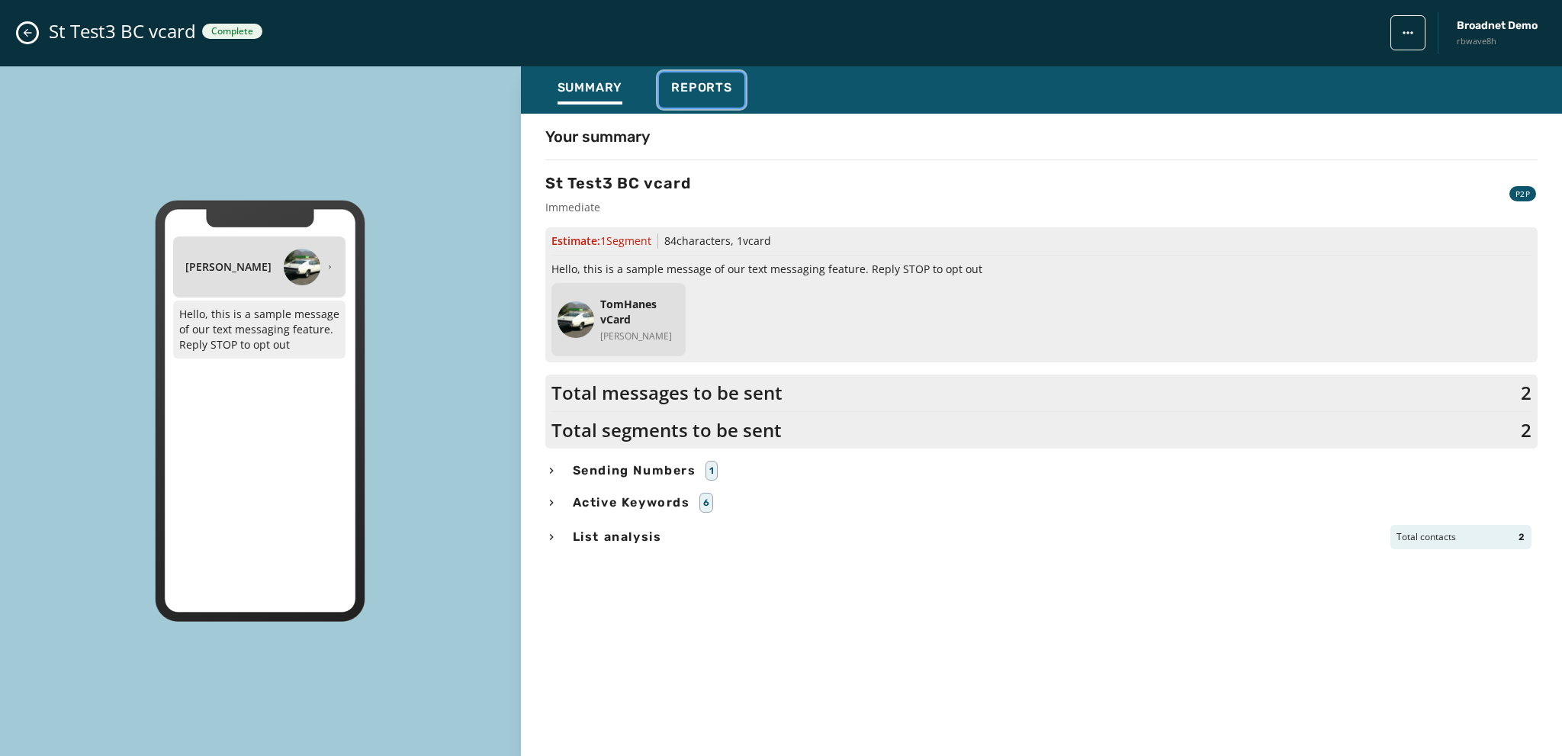
click at [696, 86] on span "Reports" at bounding box center [701, 87] width 61 height 15
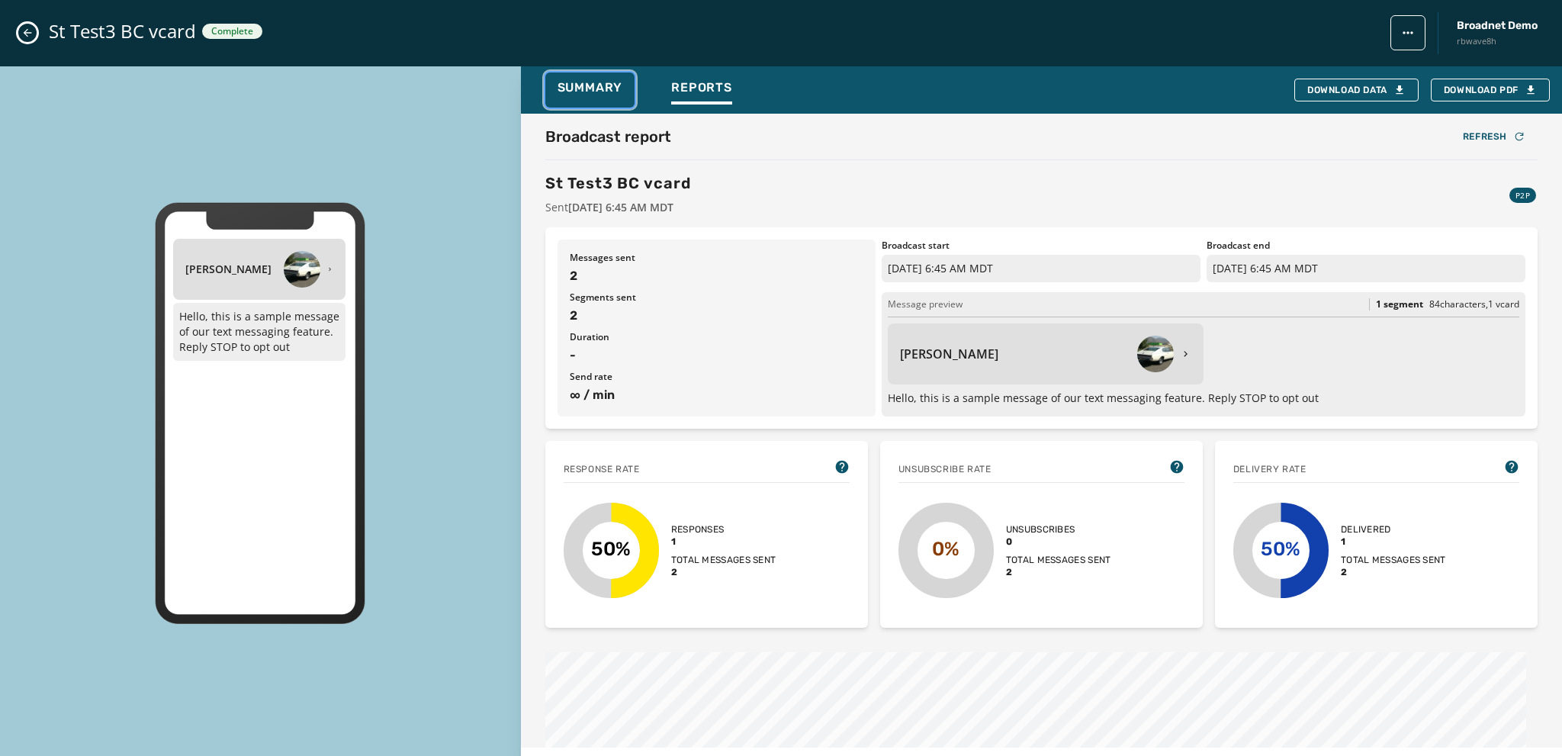
click at [592, 86] on span "Summary" at bounding box center [591, 87] width 66 height 15
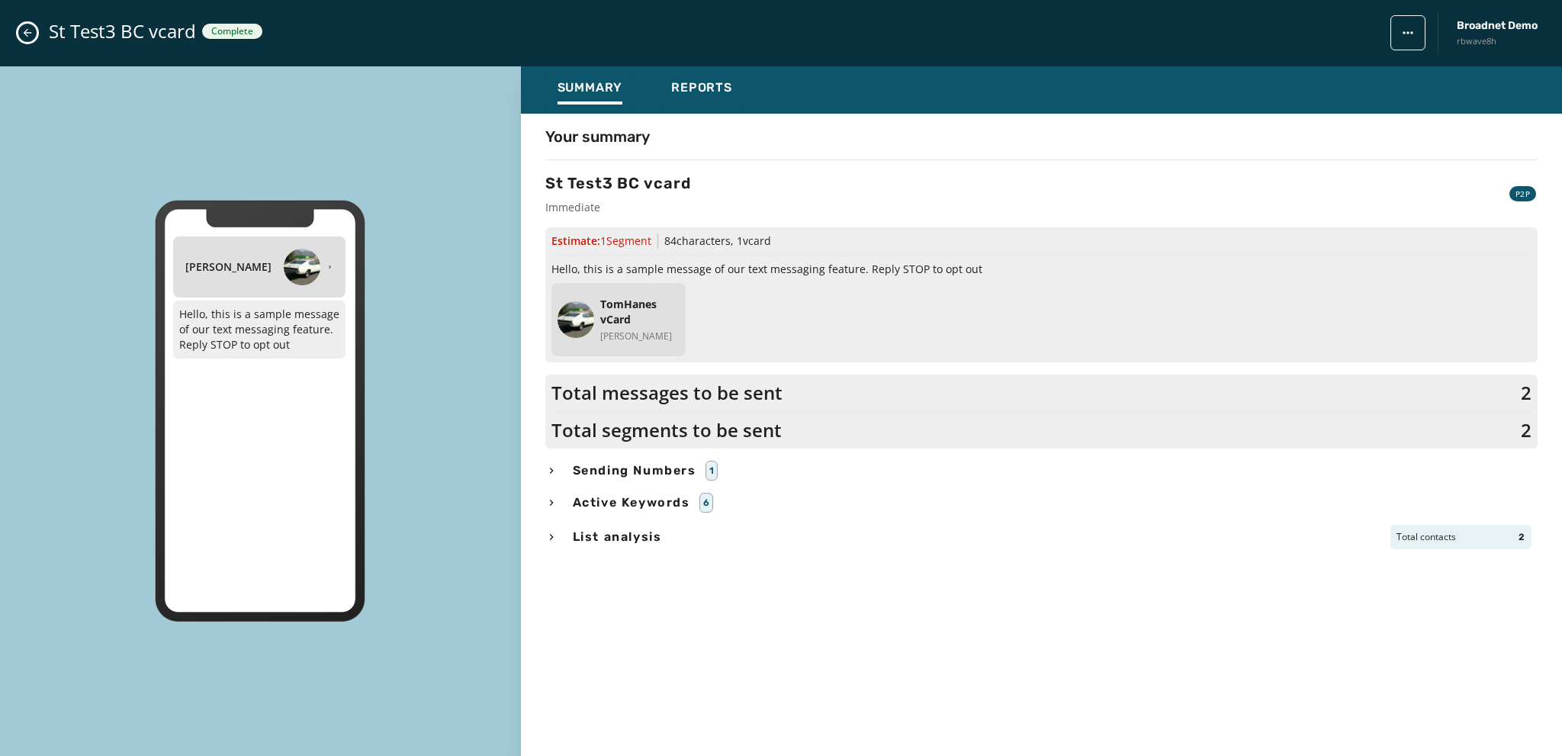
click at [25, 36] on icon "Close admin drawer" at bounding box center [27, 33] width 12 height 12
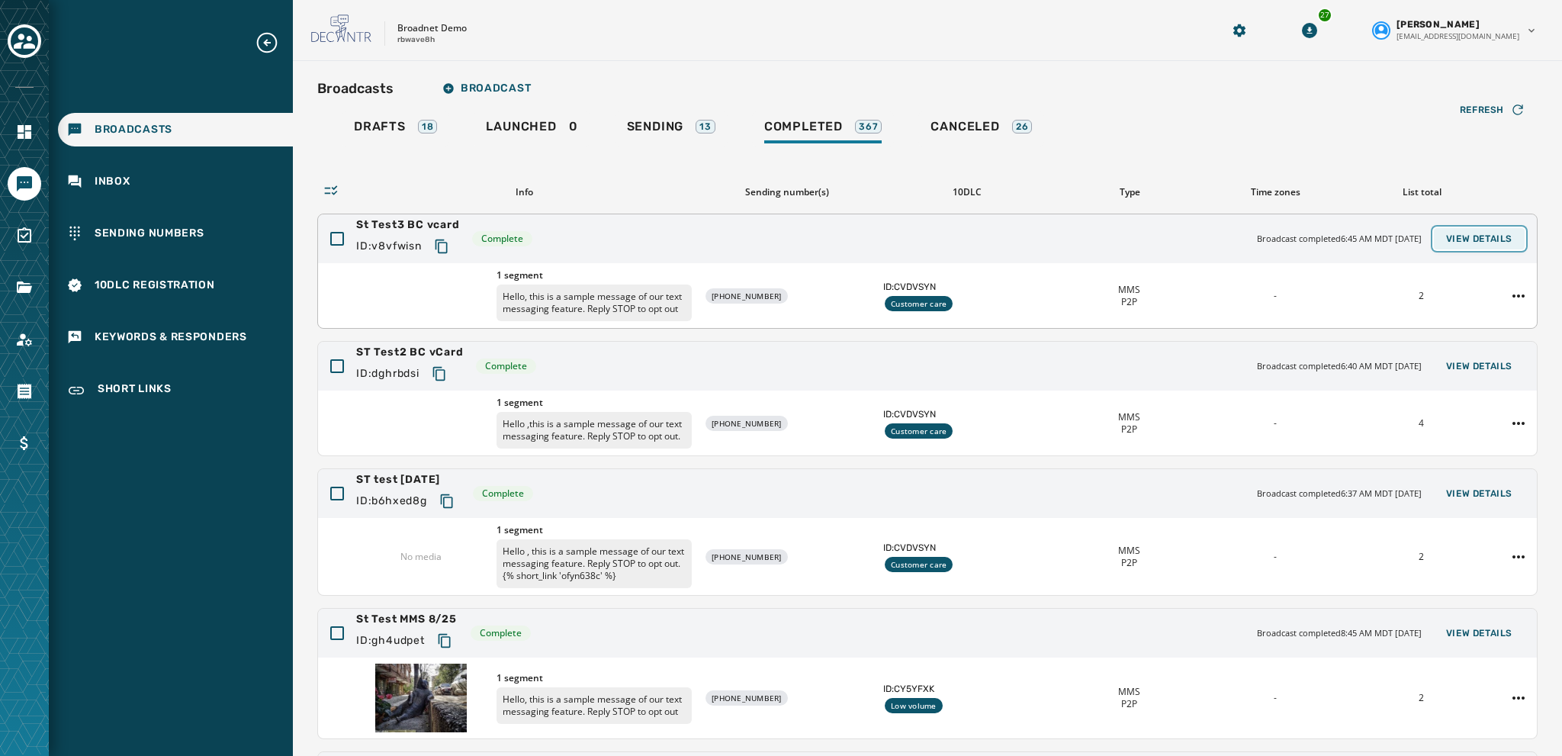
click at [1466, 239] on span "View Details" at bounding box center [1479, 239] width 66 height 12
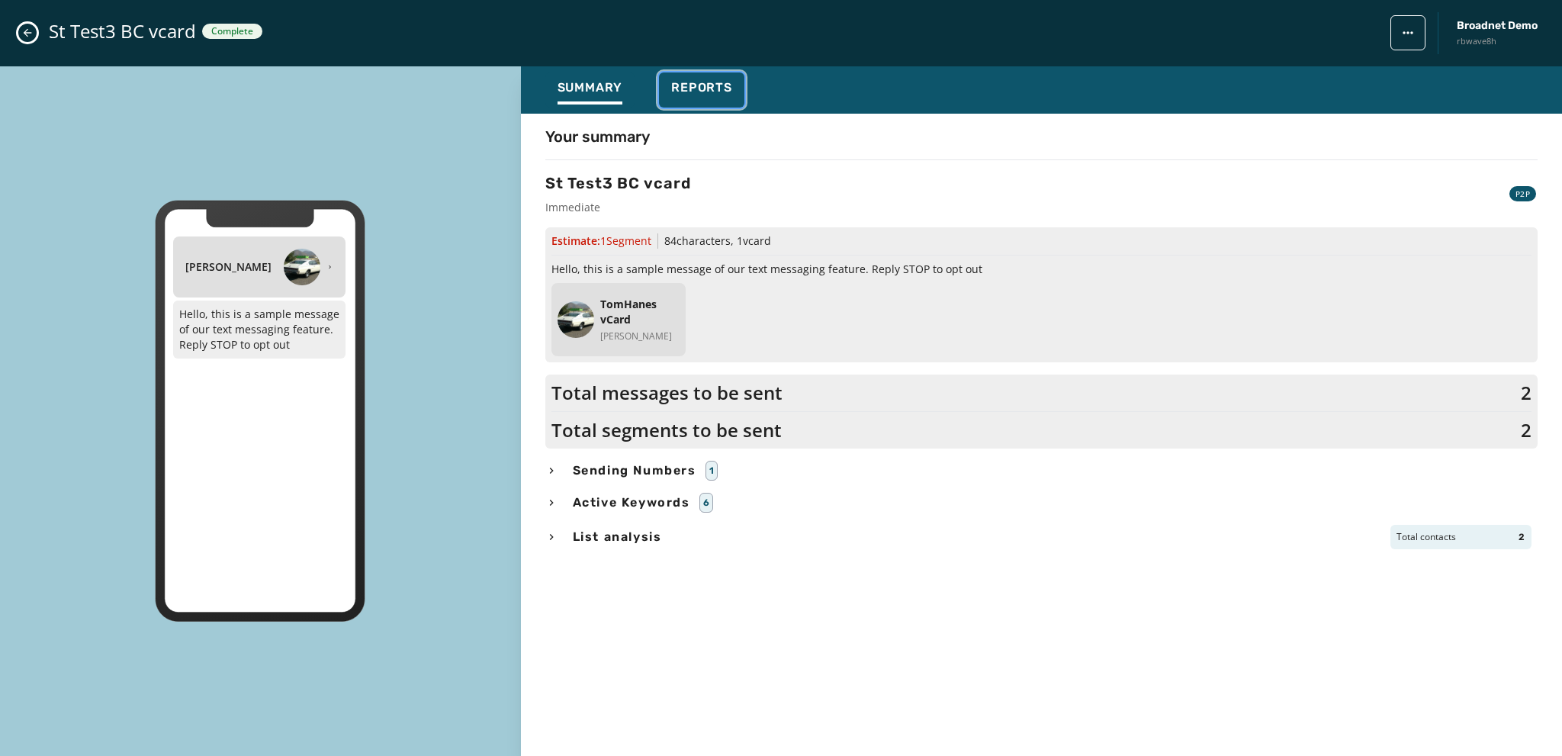
click at [699, 90] on span "Reports" at bounding box center [701, 87] width 61 height 15
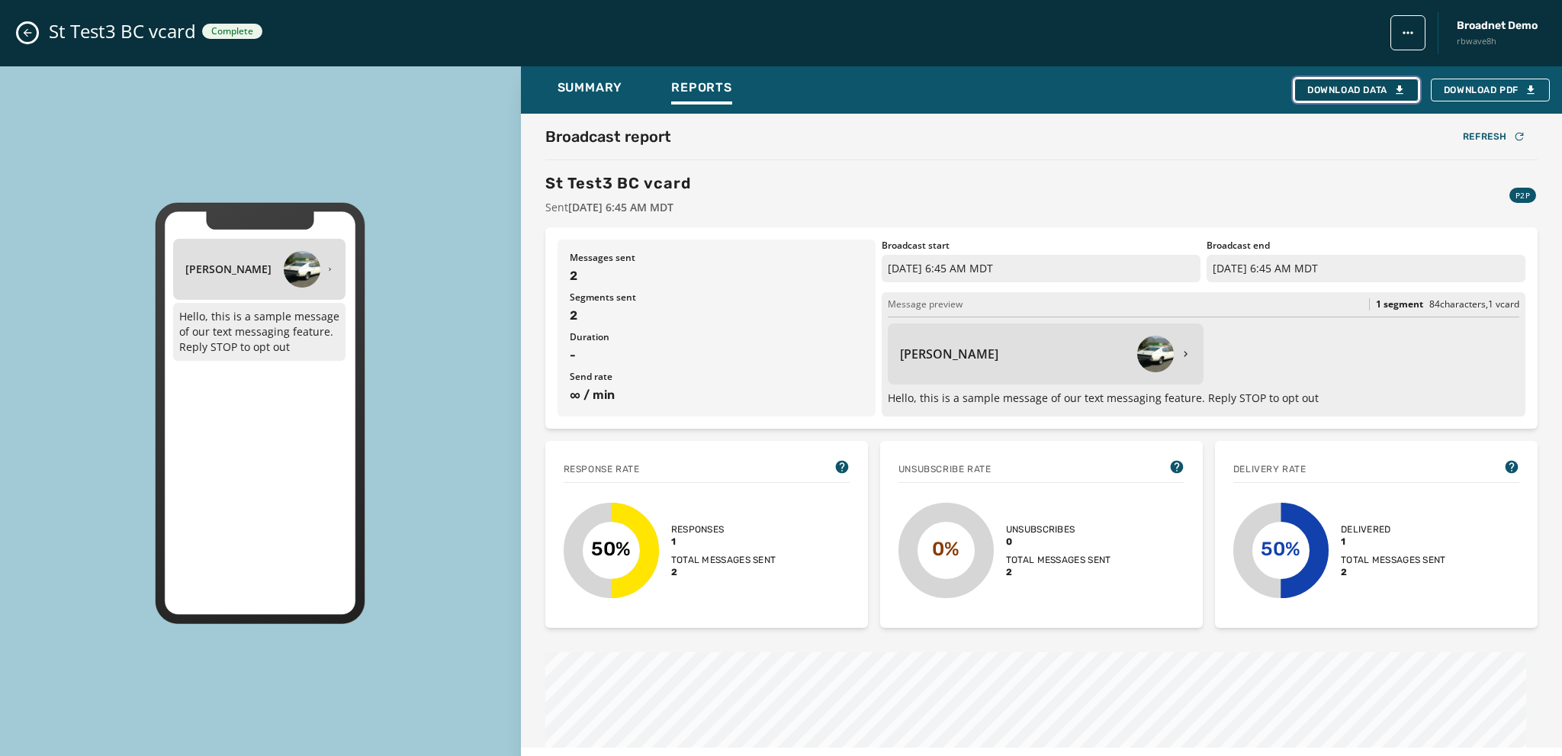
click at [1337, 86] on div "Download Data" at bounding box center [1356, 90] width 98 height 12
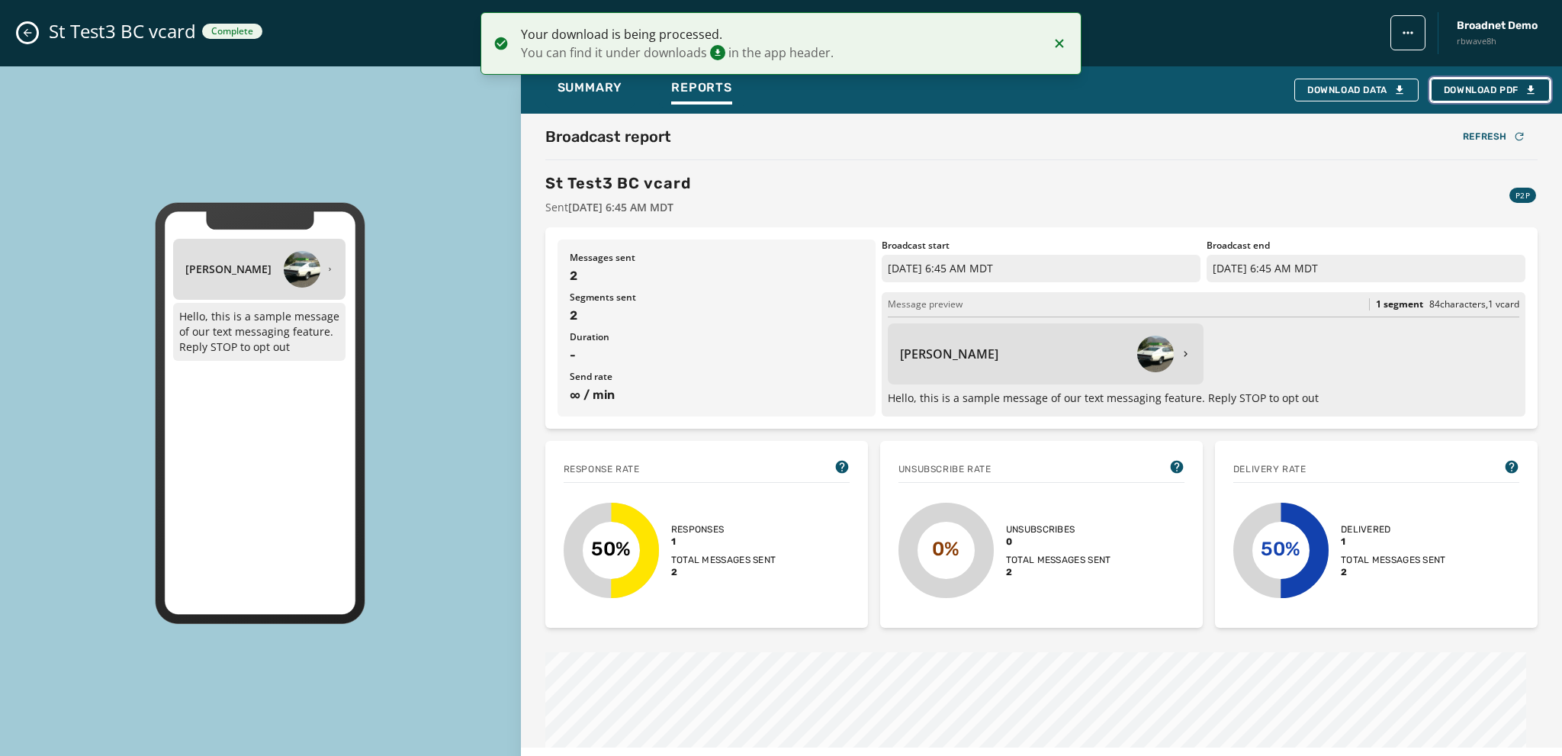
click at [1477, 85] on span "Download PDF" at bounding box center [1490, 90] width 93 height 12
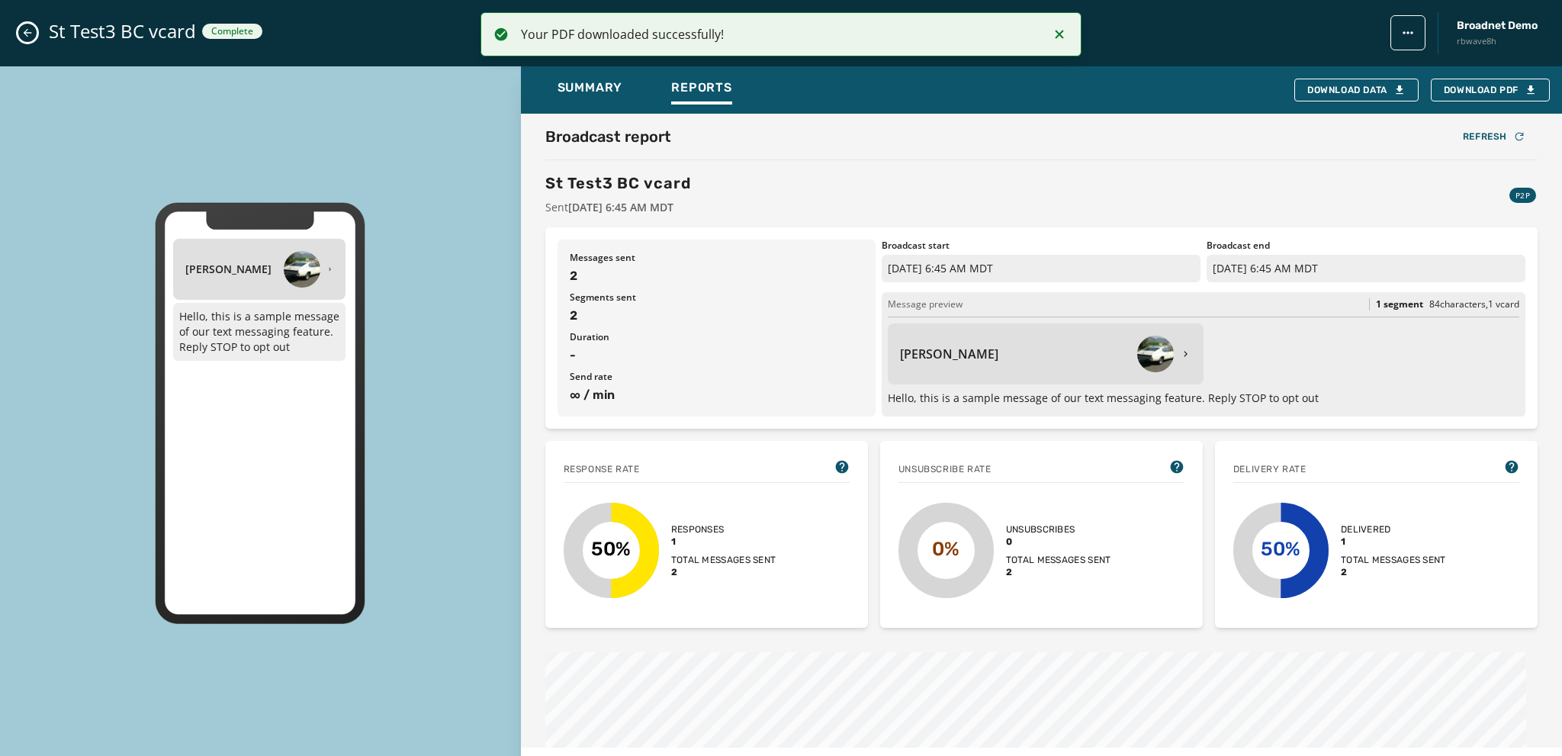
click at [24, 34] on icon "Close admin drawer" at bounding box center [27, 33] width 12 height 12
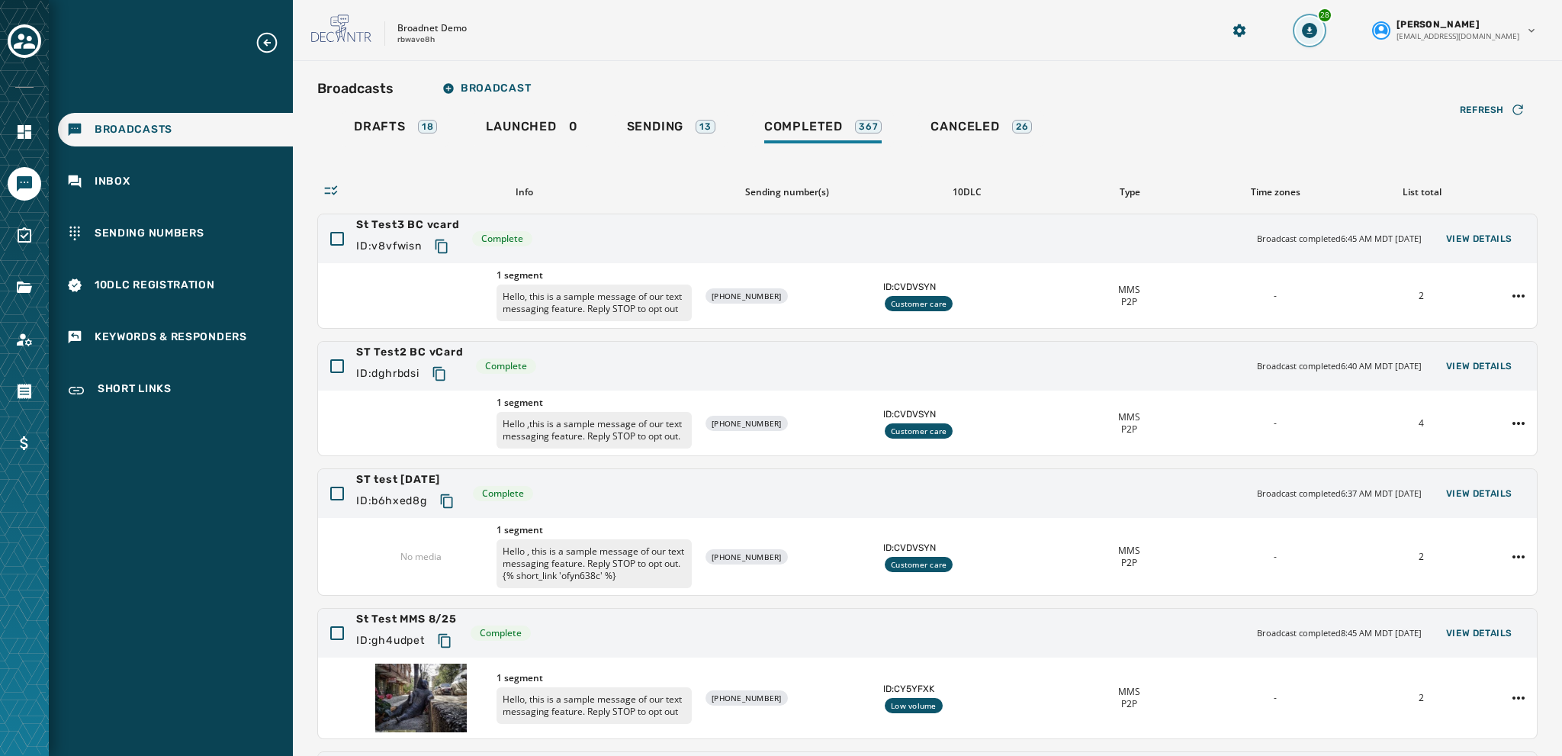
click at [1317, 27] on icon "Download Menu" at bounding box center [1309, 30] width 15 height 15
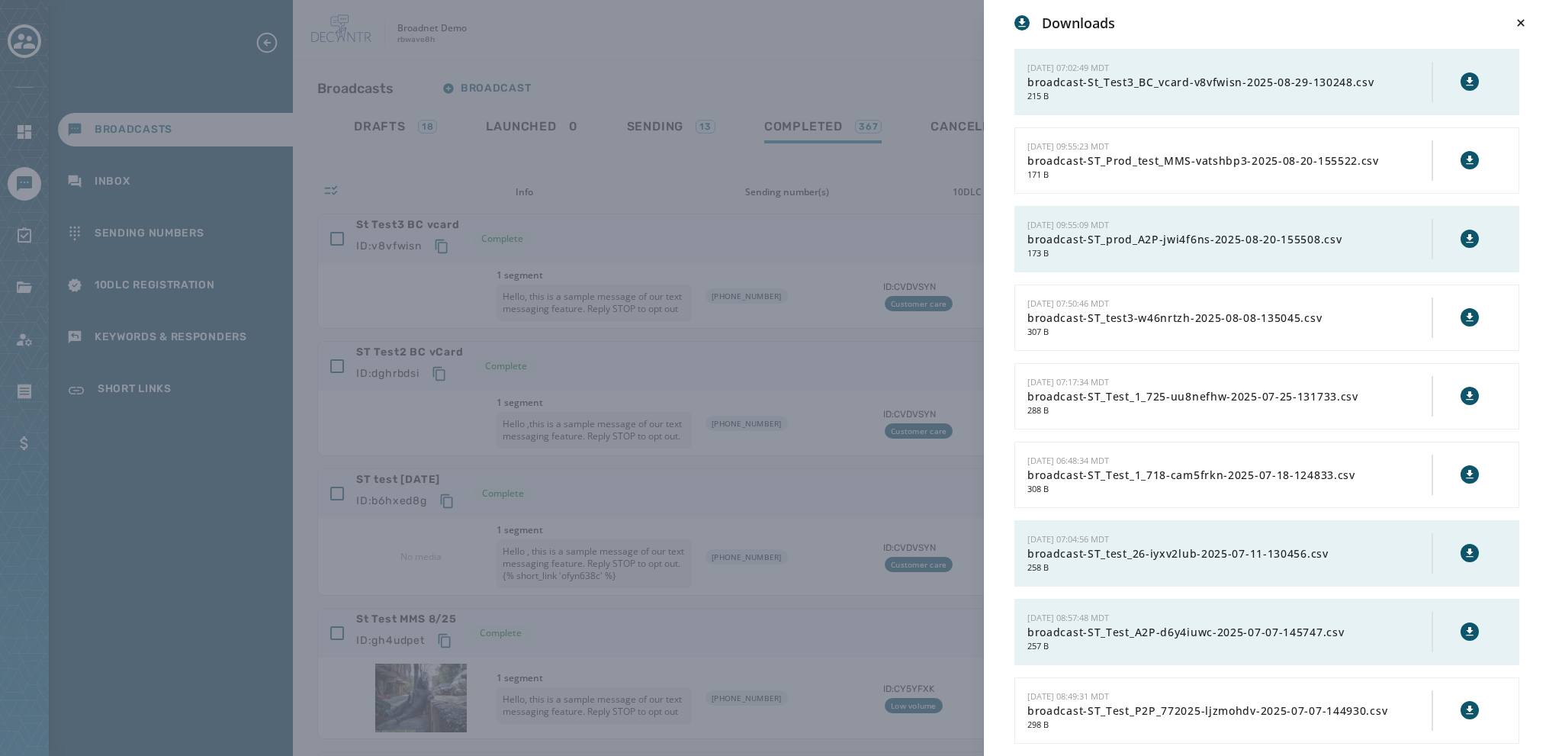
click at [1466, 84] on icon at bounding box center [1469, 81] width 7 height 8
click at [860, 66] on div "Downloads 8/29/2025 - 07:02:49 MDT broadcast-St_Test3_BC_vcard-v8vfwisn-2025-08…" at bounding box center [781, 378] width 1562 height 756
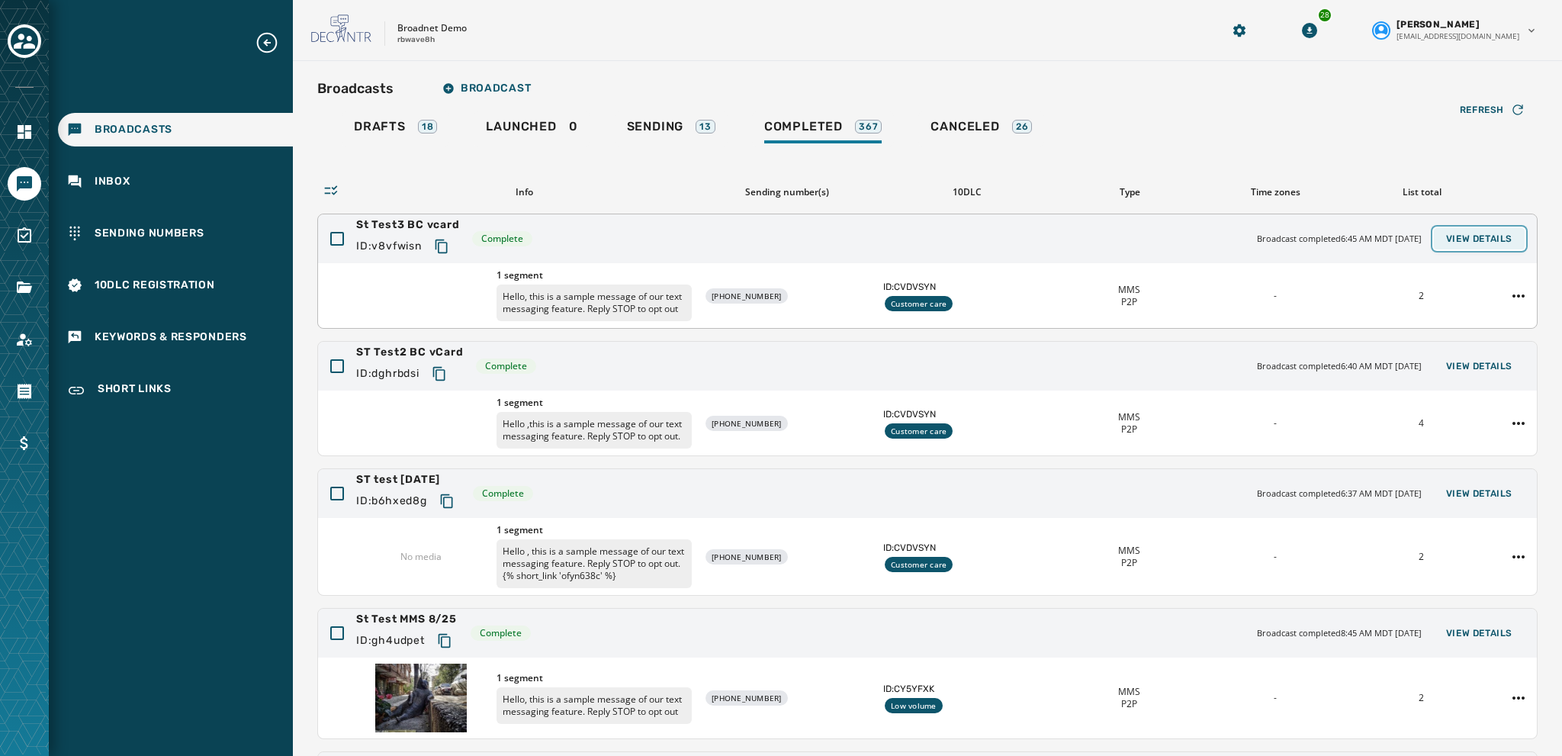
click at [1464, 236] on span "View Details" at bounding box center [1479, 239] width 66 height 12
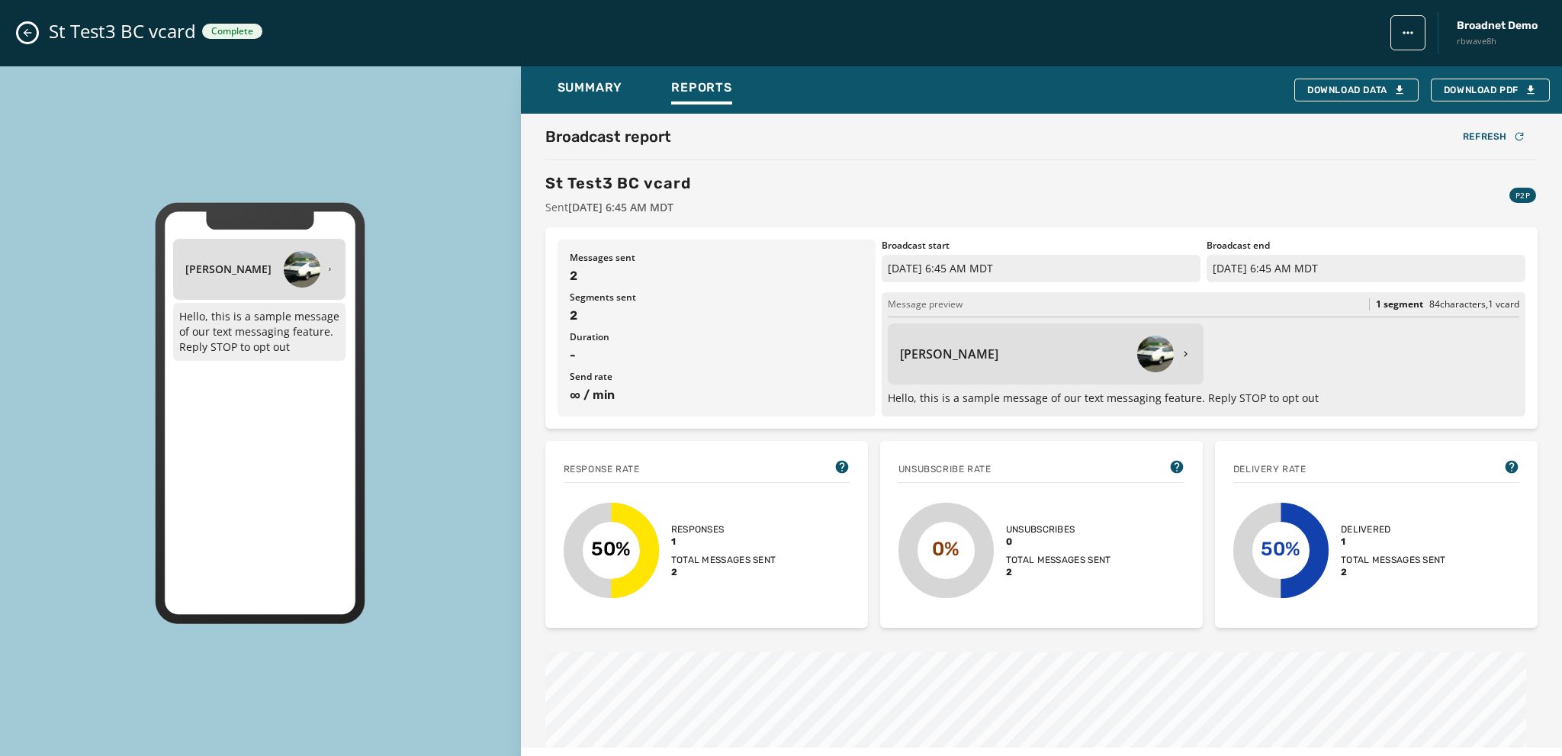
click at [24, 30] on icon "Close admin drawer" at bounding box center [27, 33] width 12 height 12
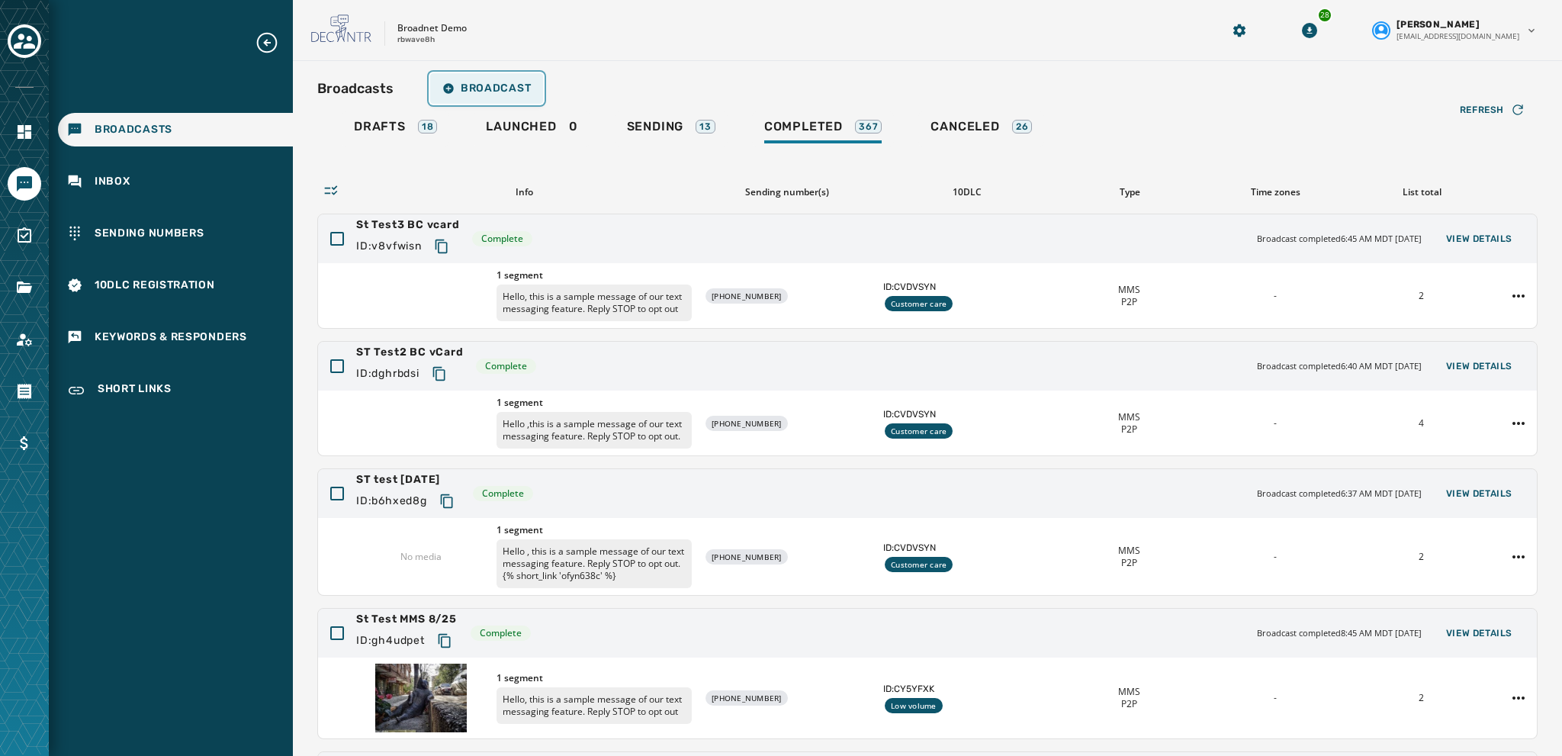
click at [477, 83] on span "Broadcast" at bounding box center [486, 88] width 88 height 12
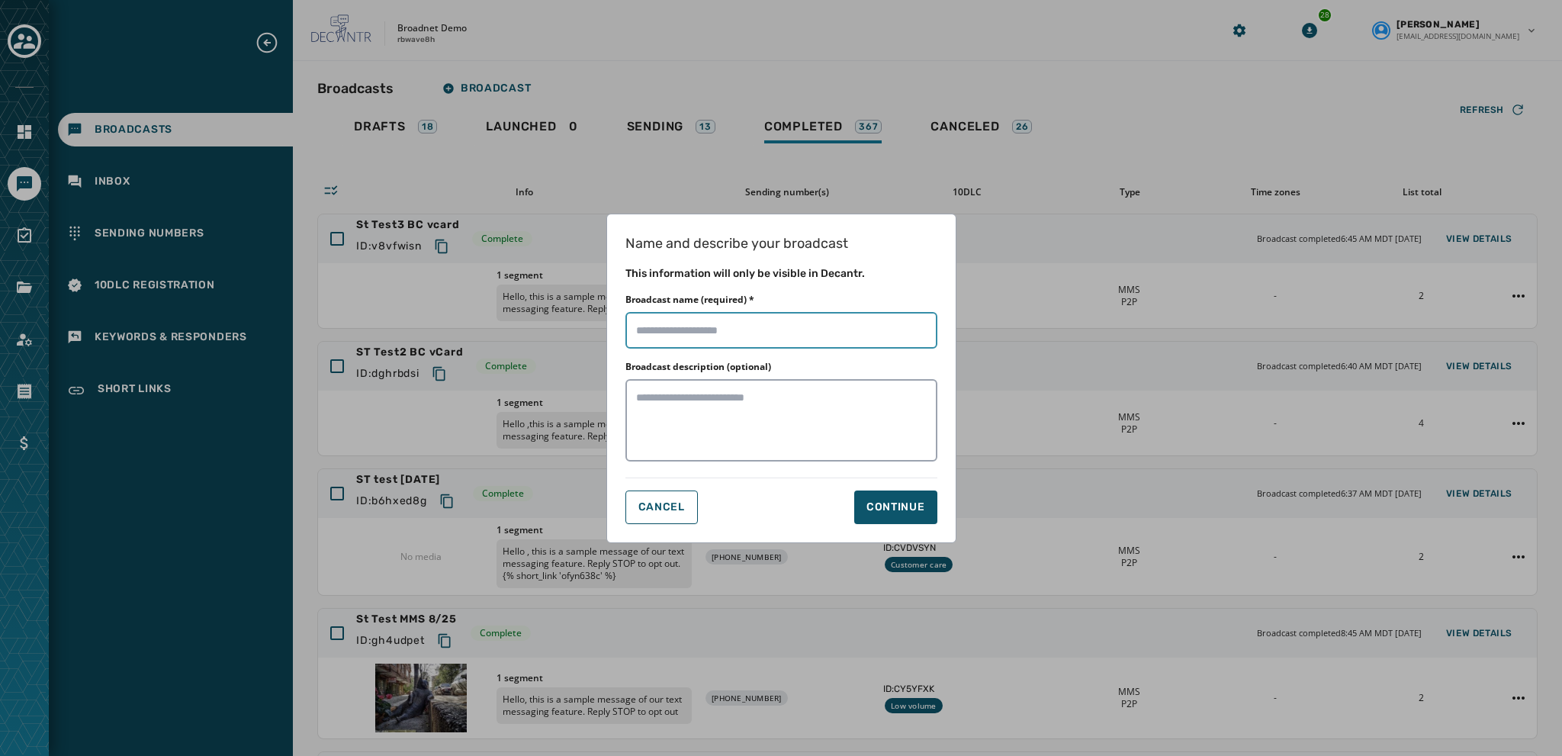
click at [648, 329] on input "Broadcast name (required) *" at bounding box center [781, 330] width 312 height 37
type input "**********"
click at [879, 496] on button "Continue" at bounding box center [895, 507] width 83 height 34
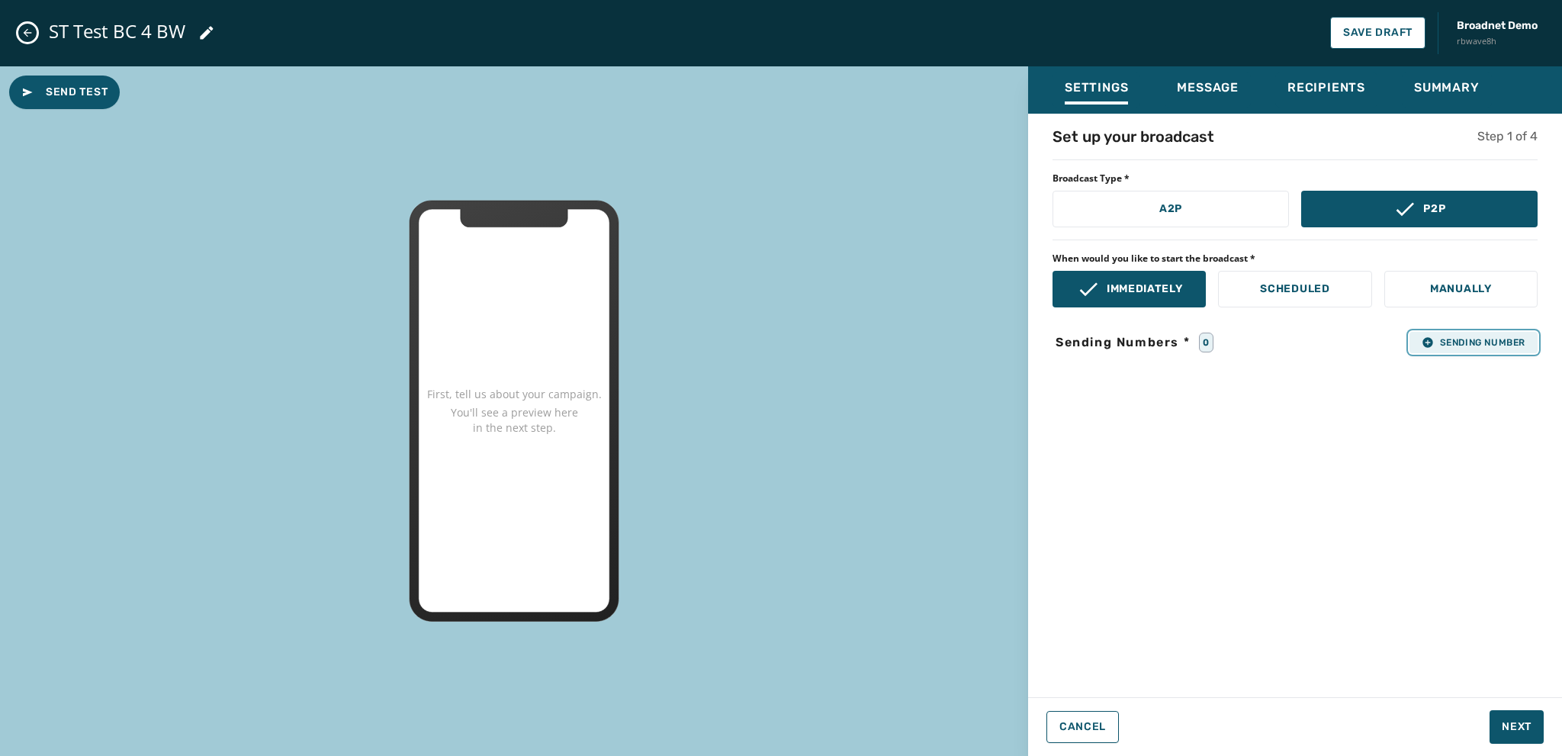
click at [1455, 340] on span "Sending Number" at bounding box center [1474, 342] width 104 height 12
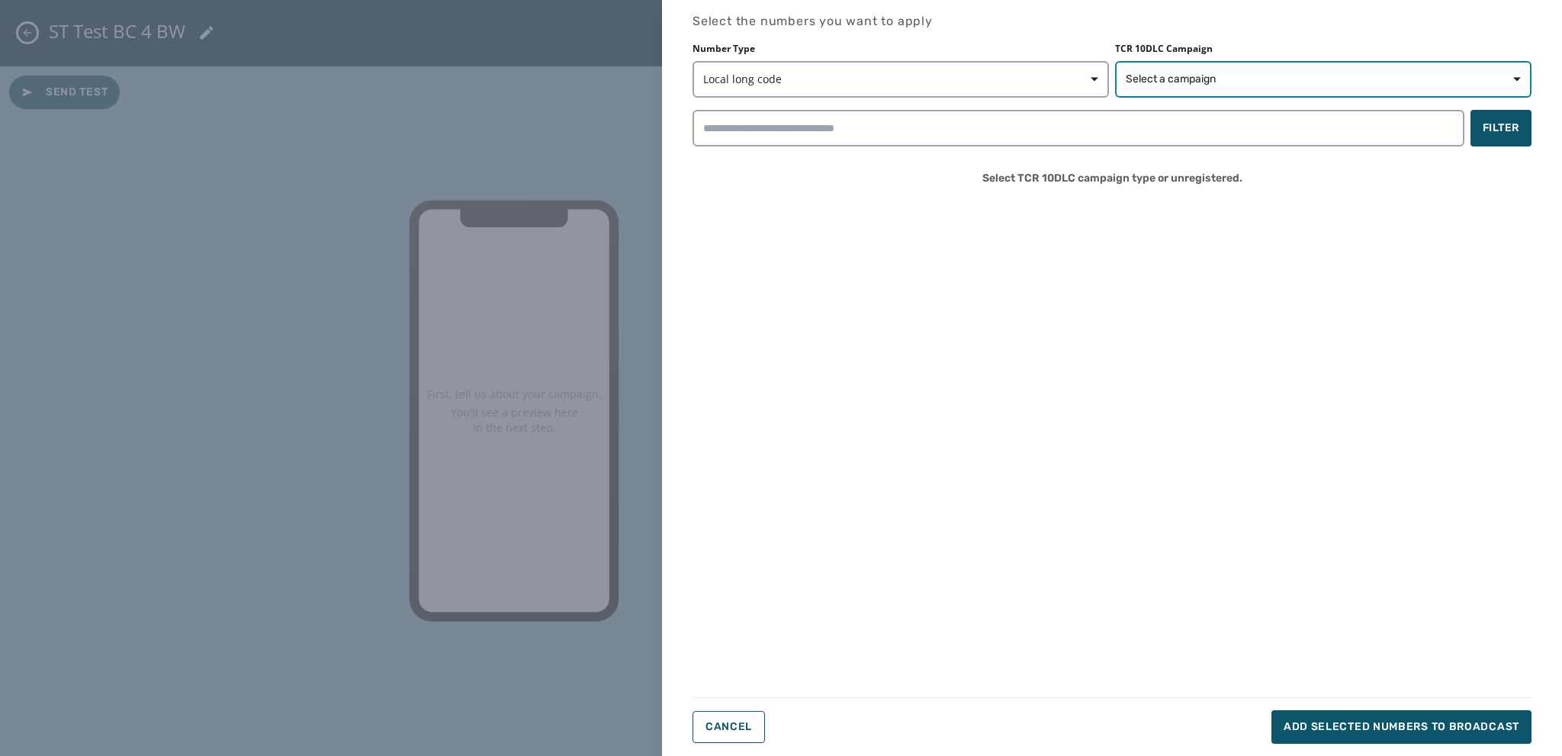
click at [1135, 91] on button "Select a campaign" at bounding box center [1323, 79] width 416 height 37
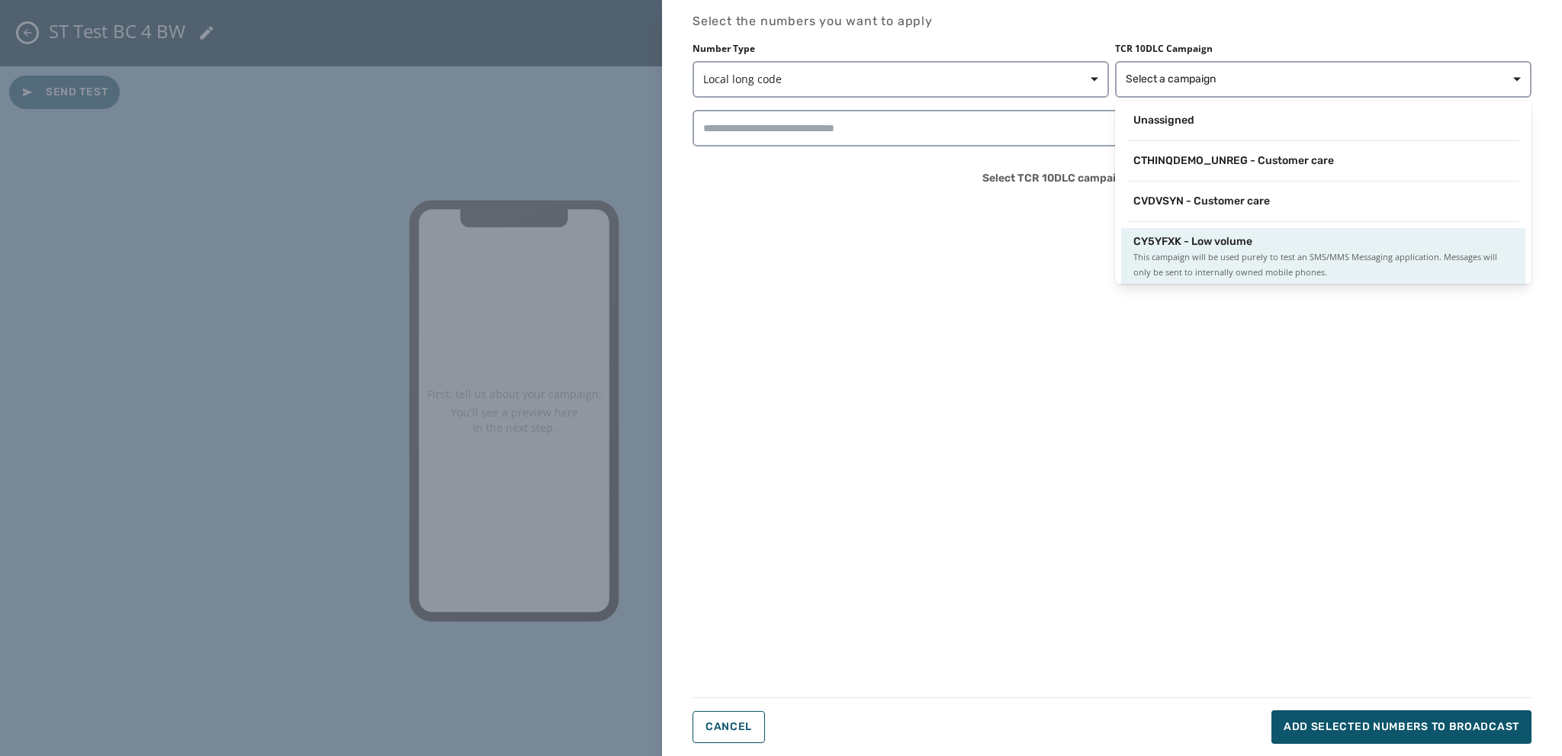
scroll to position [2, 0]
click at [1171, 250] on span "This campaign will be used purely to test an SMS/MMS Messaging application. Mes…" at bounding box center [1323, 263] width 380 height 31
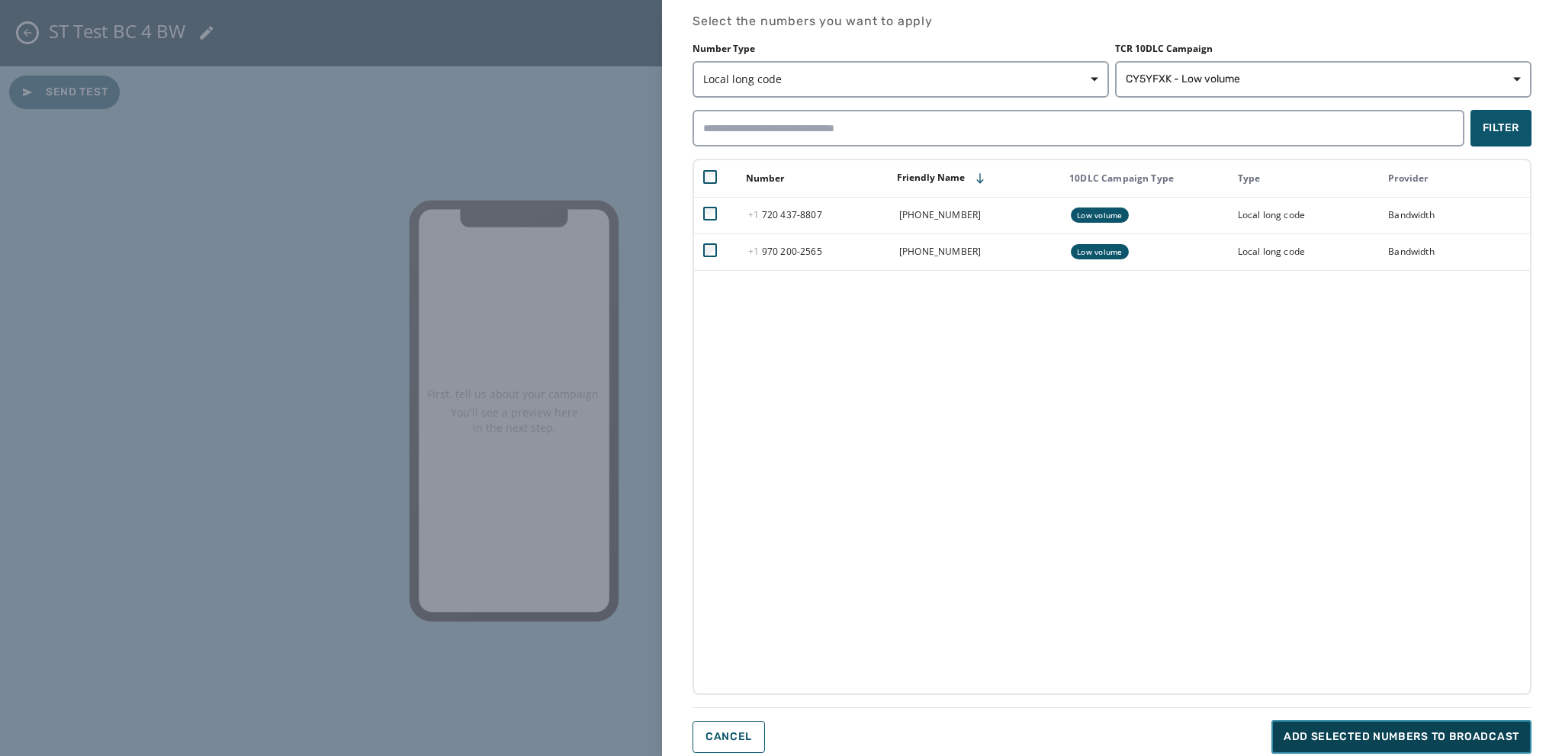
click at [1330, 741] on span "Add selected numbers to broadcast" at bounding box center [1402, 736] width 236 height 15
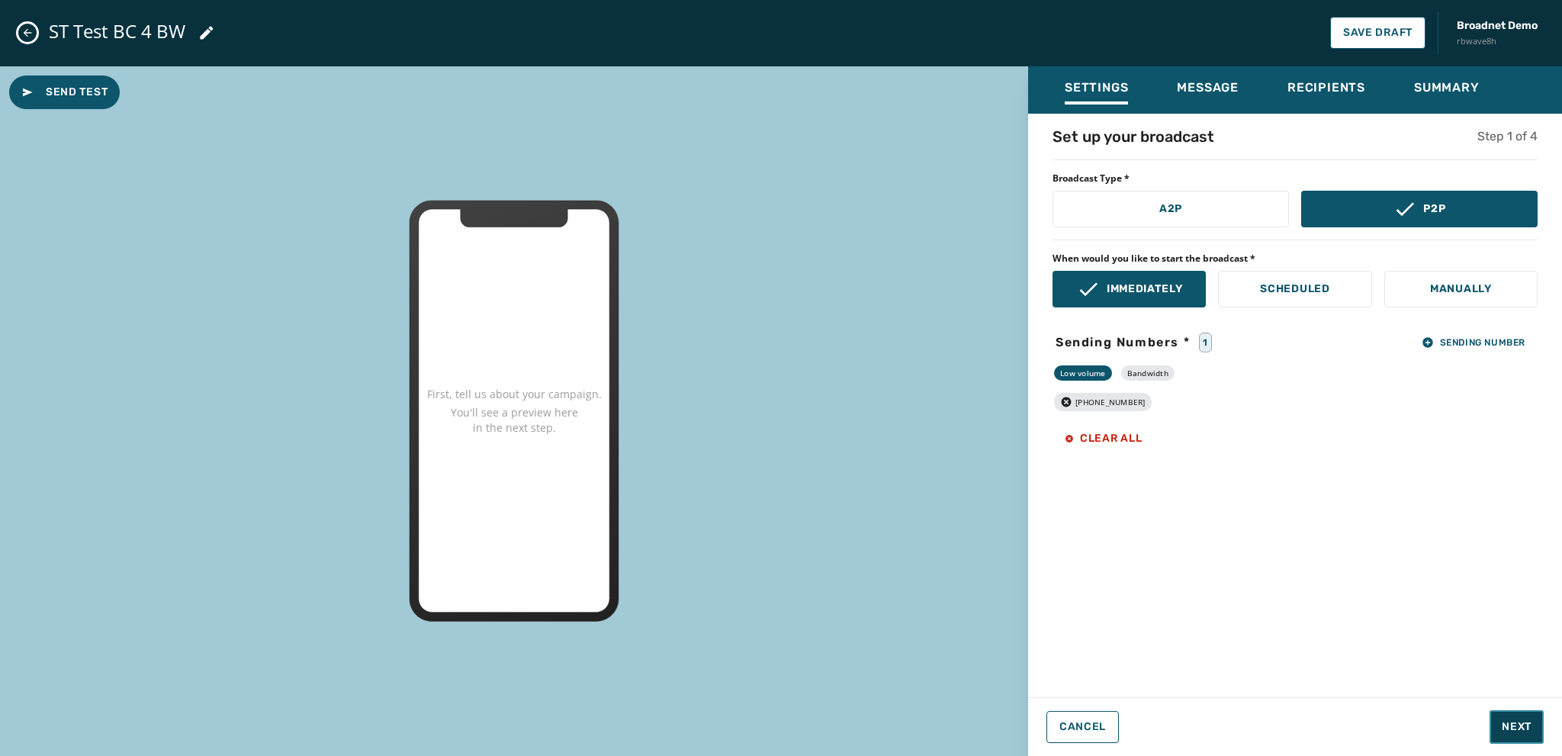
click at [1512, 726] on span "Next" at bounding box center [1517, 726] width 30 height 15
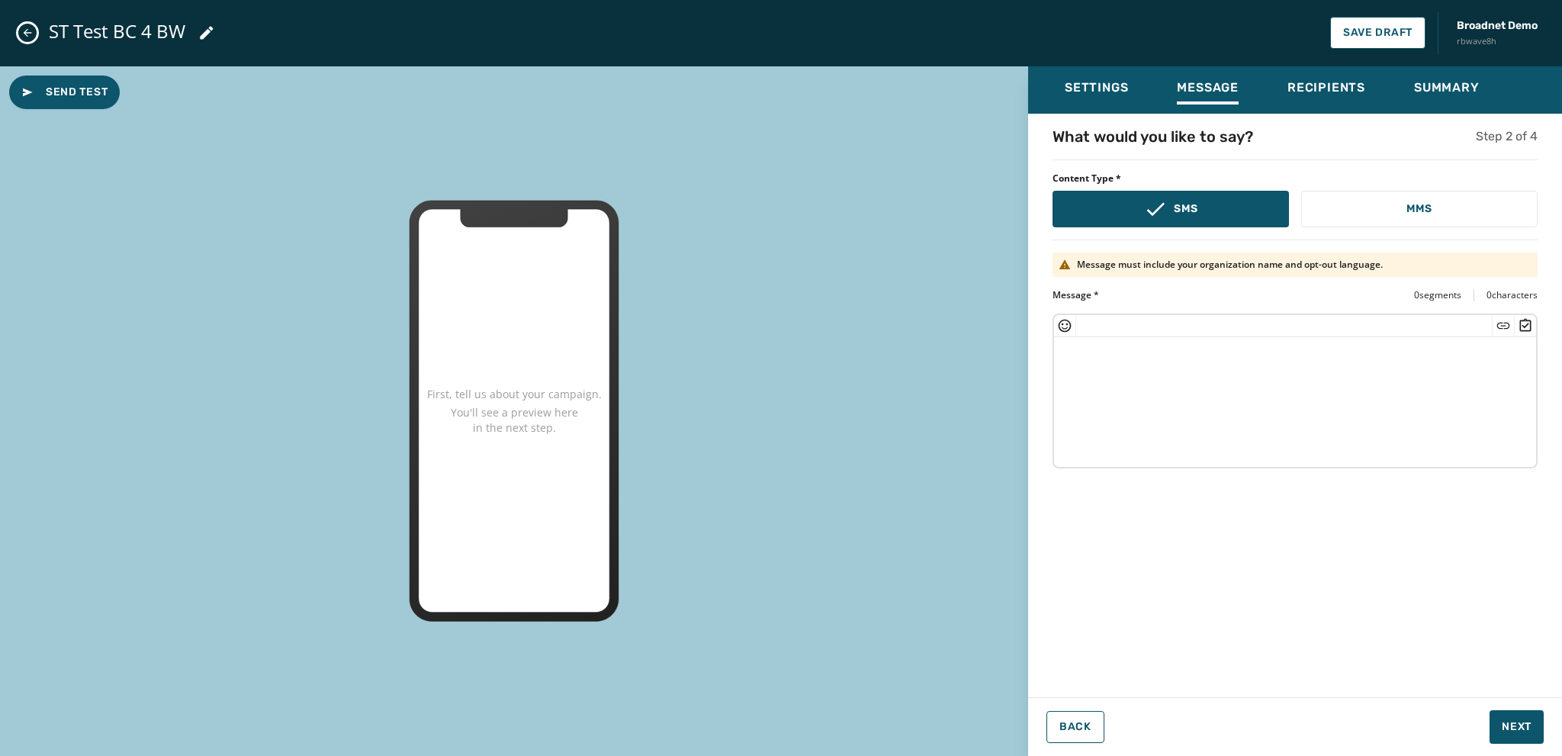
click at [1077, 347] on textarea at bounding box center [1295, 399] width 482 height 125
click at [1075, 358] on textarea at bounding box center [1295, 399] width 482 height 125
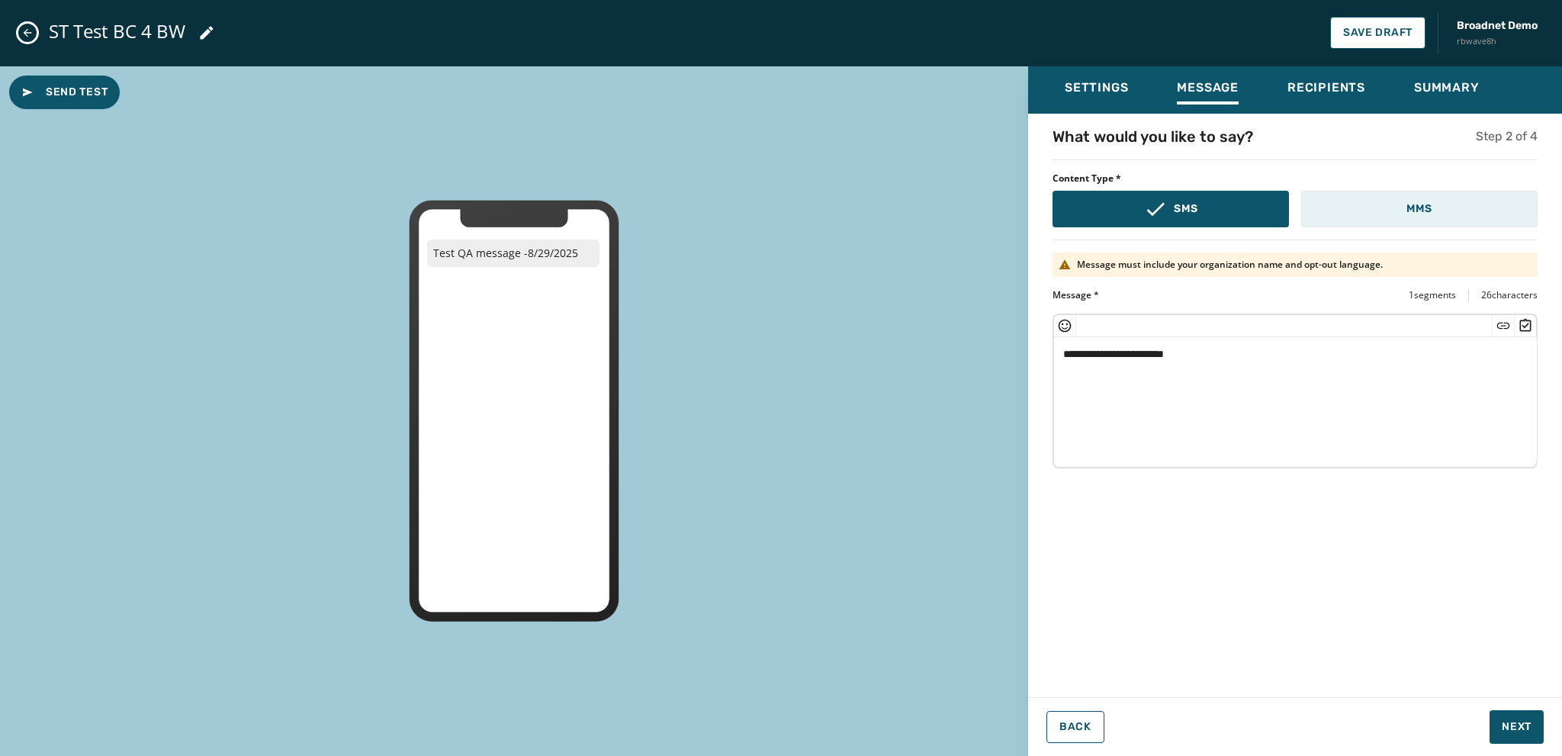
click at [1388, 219] on button "MMS" at bounding box center [1419, 209] width 236 height 37
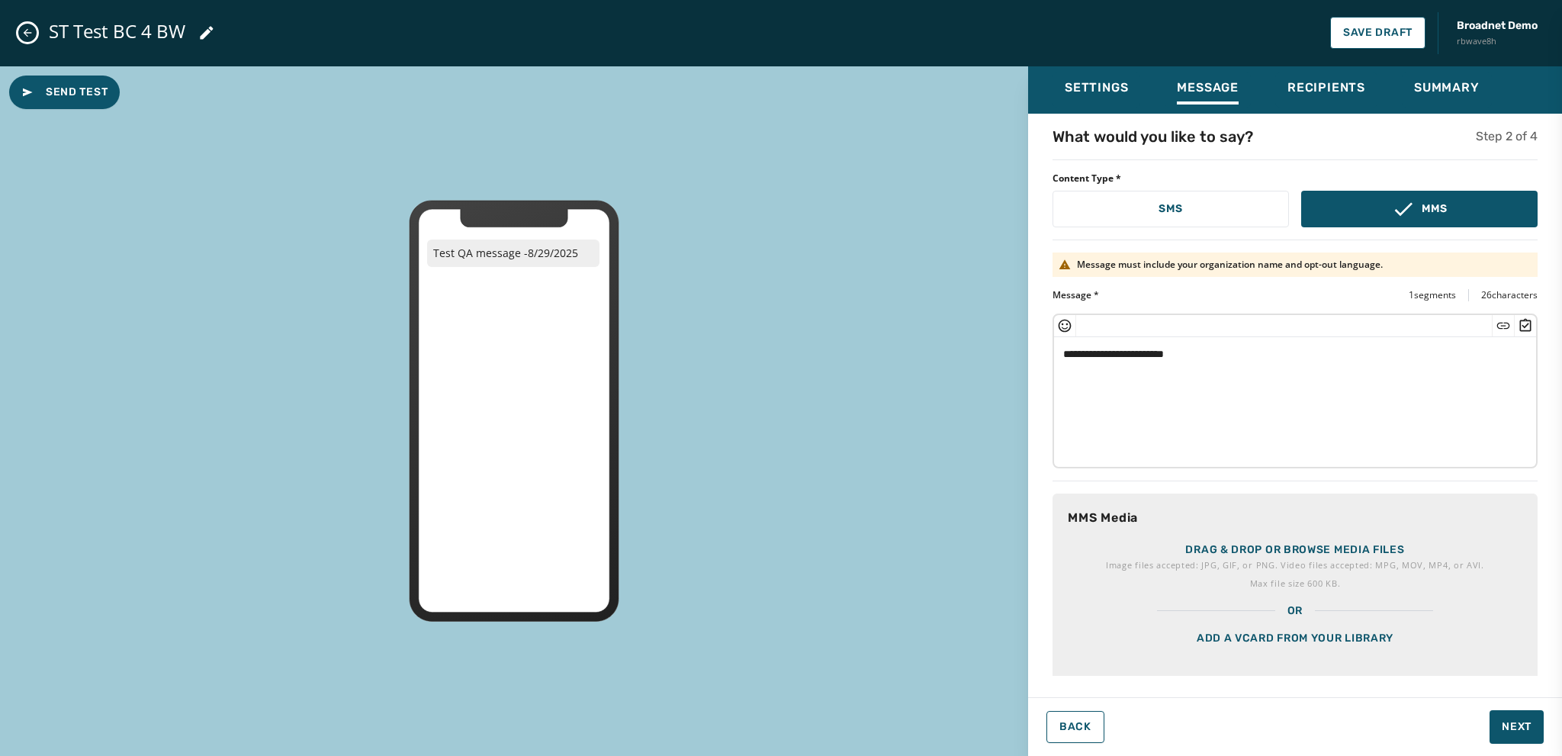
click at [1290, 643] on div "Add a vCard from your library" at bounding box center [1294, 657] width 485 height 76
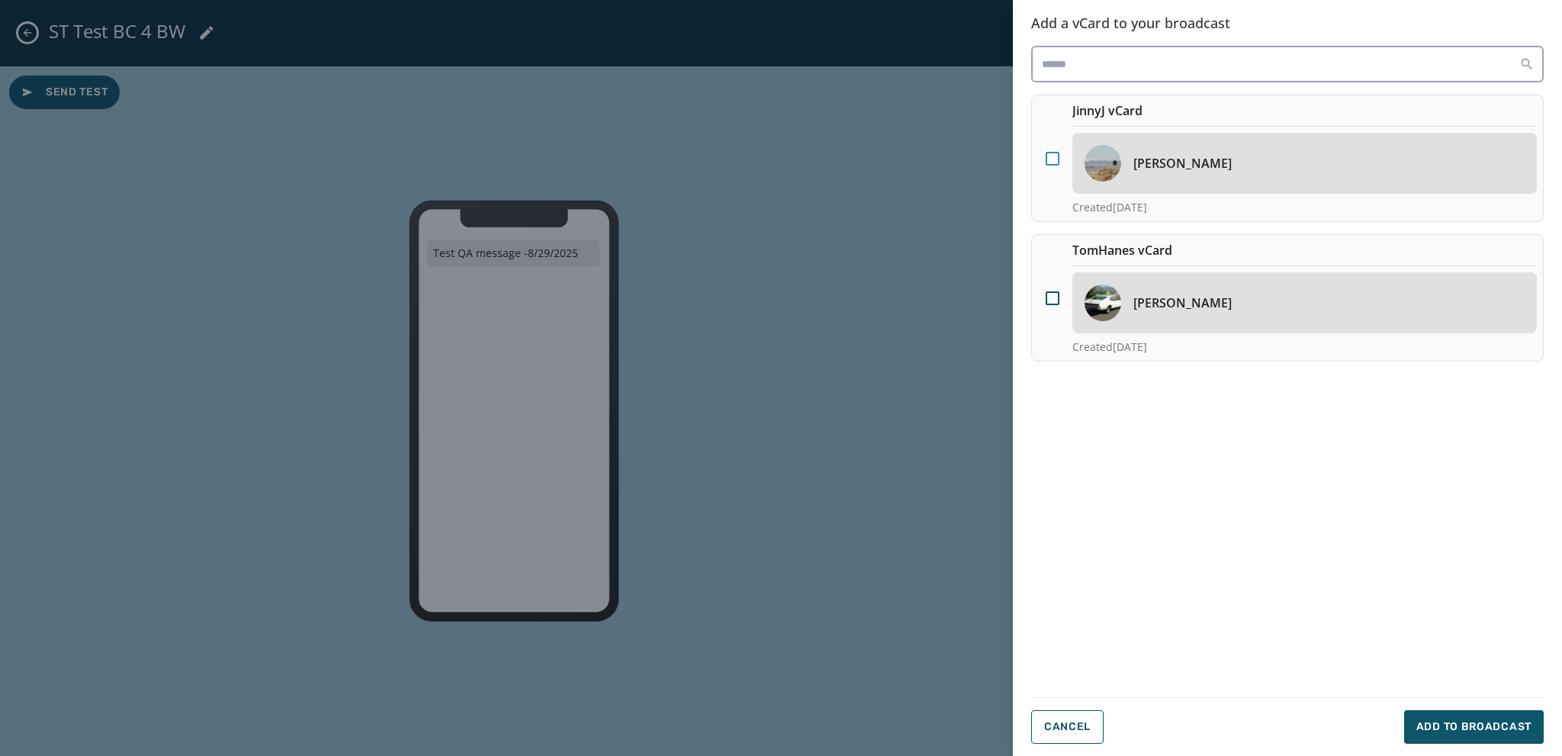
click at [1057, 156] on div at bounding box center [1053, 159] width 14 height 14
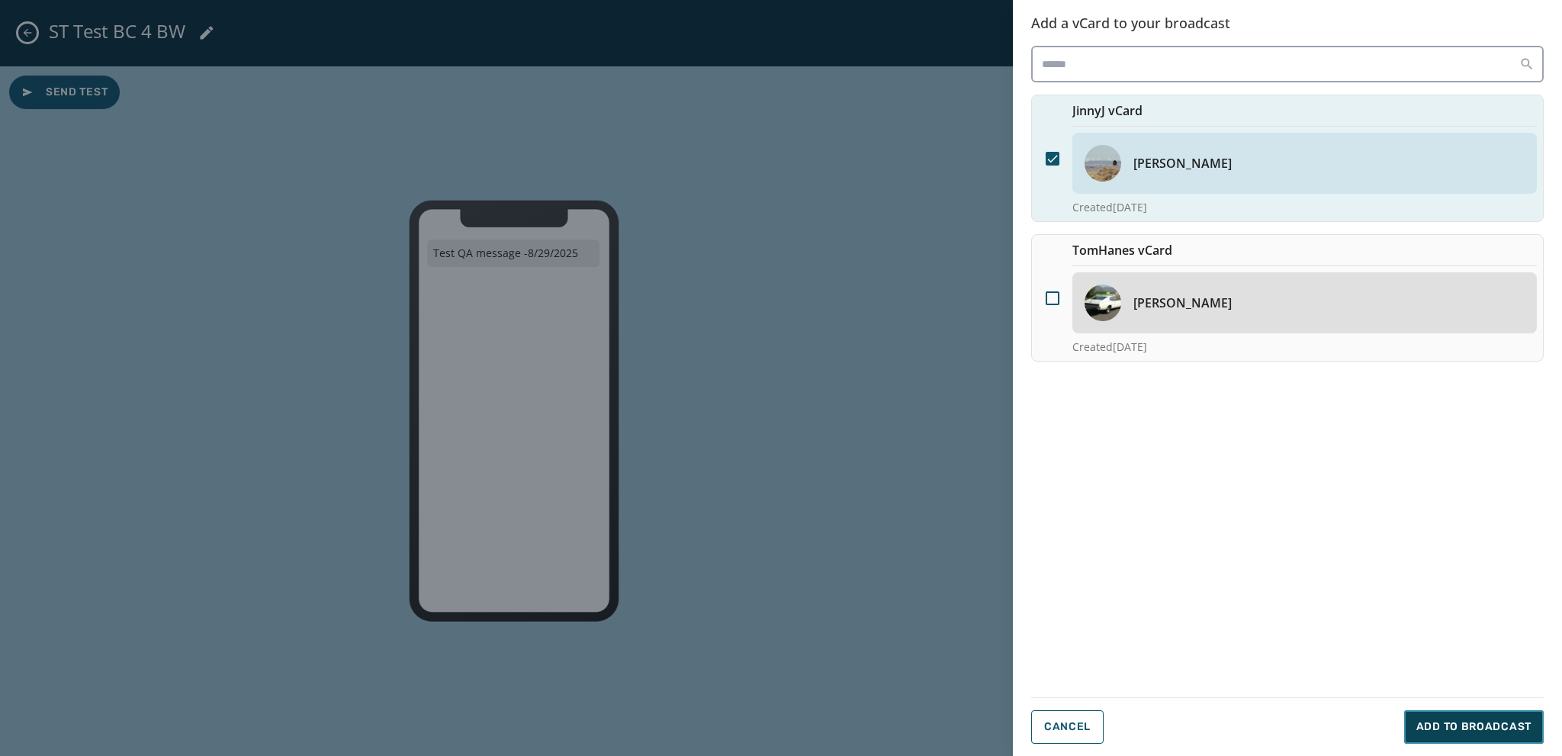
click at [1432, 729] on span "Add to Broadcast" at bounding box center [1473, 726] width 115 height 15
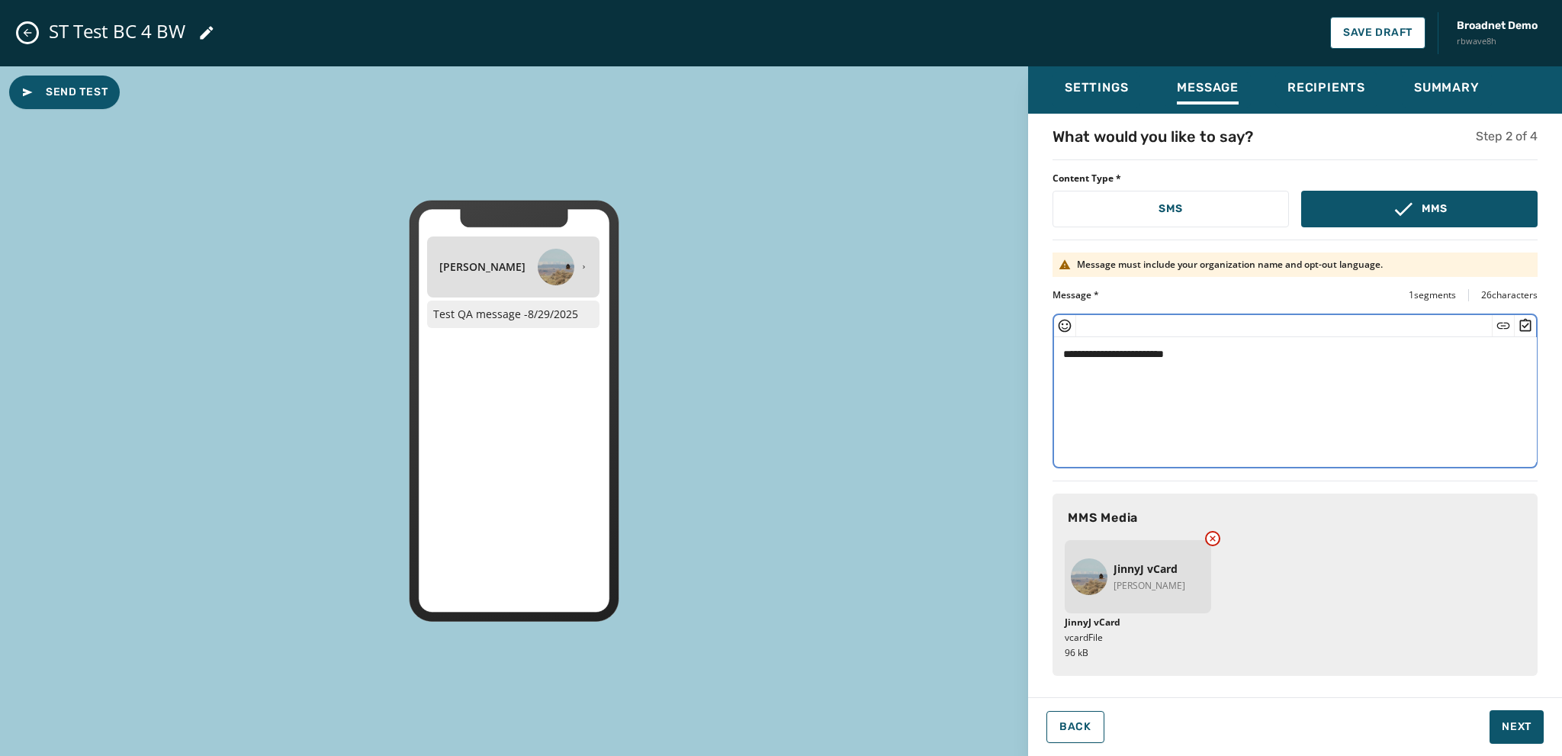
click at [1226, 351] on textarea "**********" at bounding box center [1295, 399] width 483 height 125
click at [1498, 321] on icon "Insert Short Link" at bounding box center [1503, 325] width 15 height 15
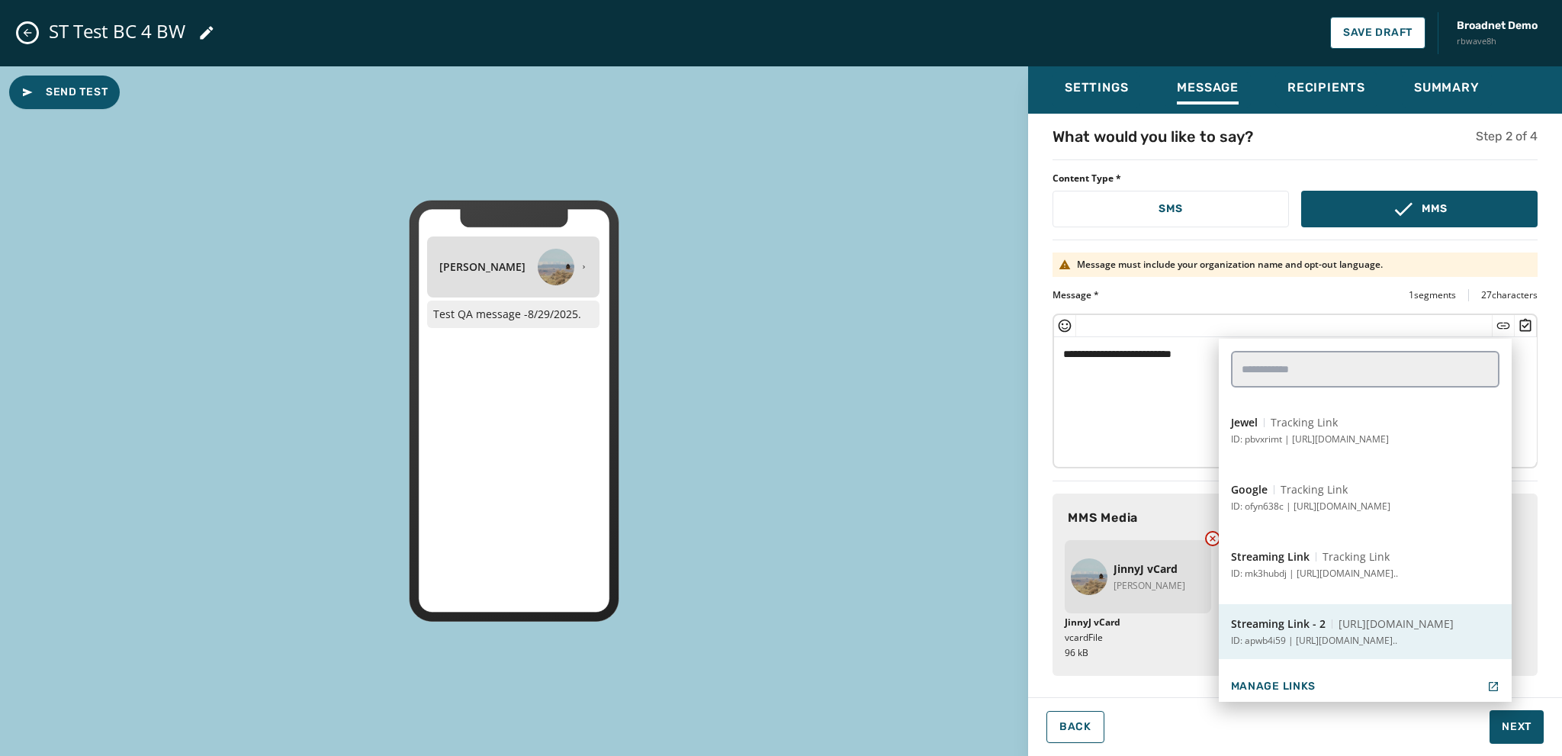
scroll to position [534, 0]
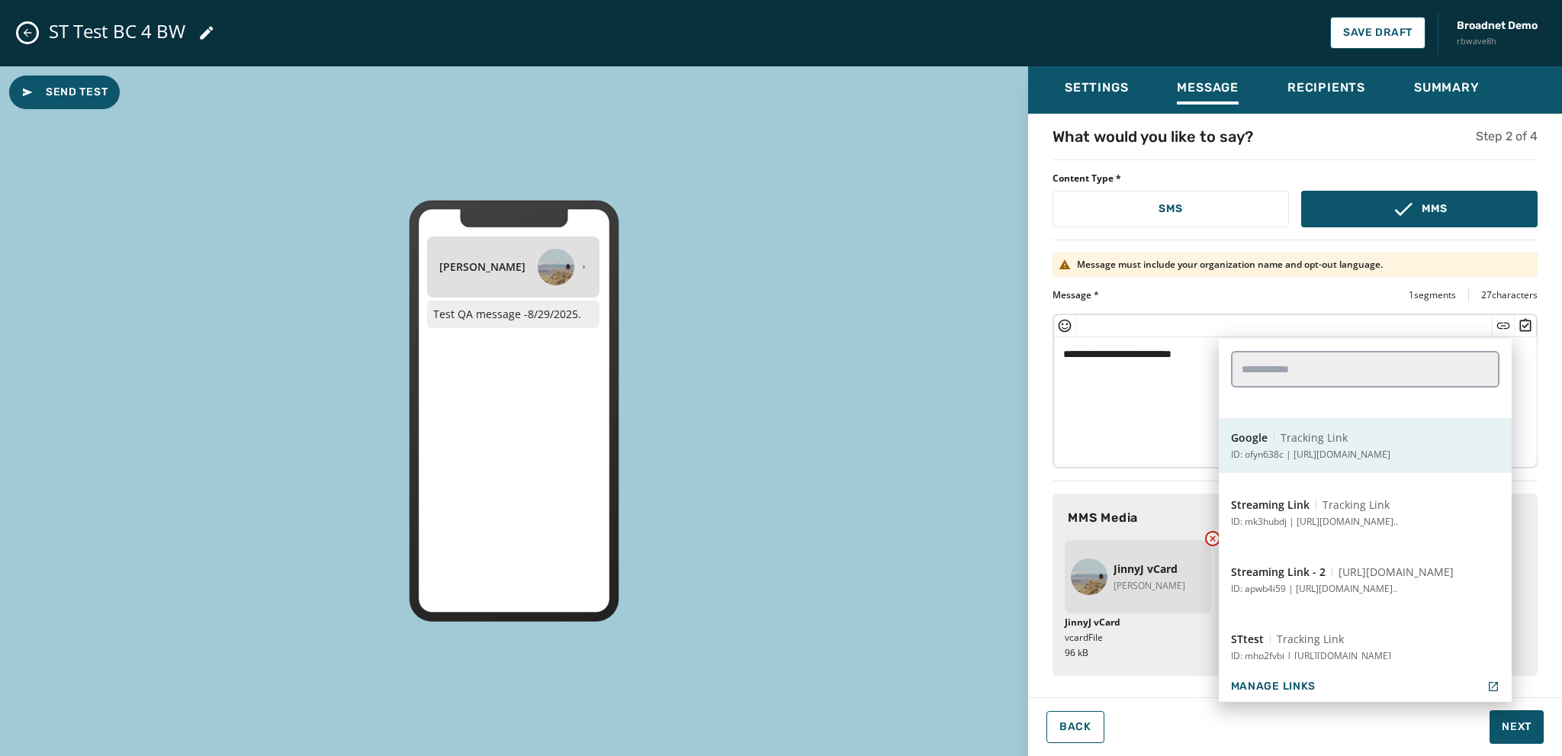
click at [1304, 461] on button "Google Tracking Link ID: ofyn638c | [URL][DOMAIN_NAME]" at bounding box center [1365, 445] width 293 height 55
type textarea "**********"
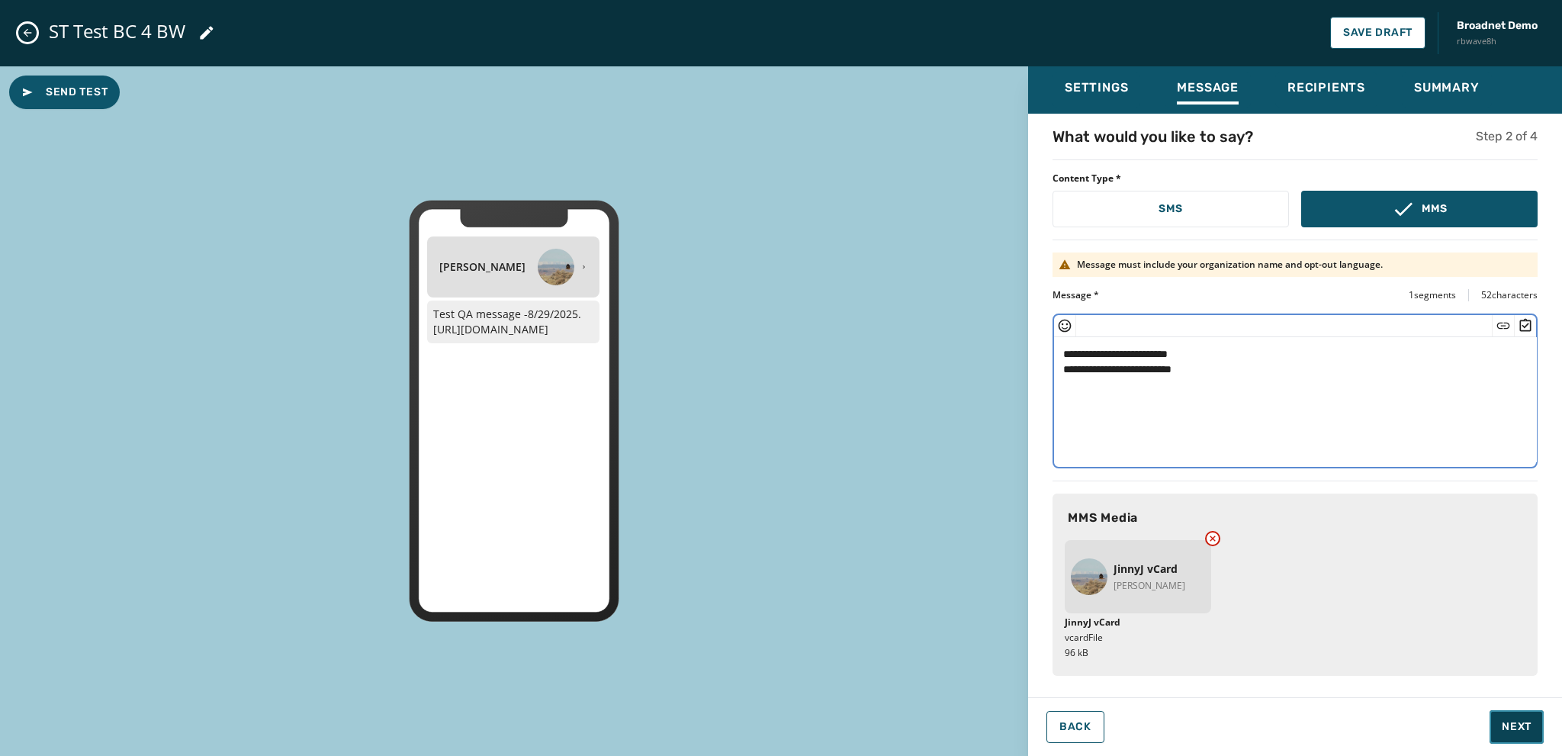
click at [1522, 730] on span "Next" at bounding box center [1517, 726] width 30 height 15
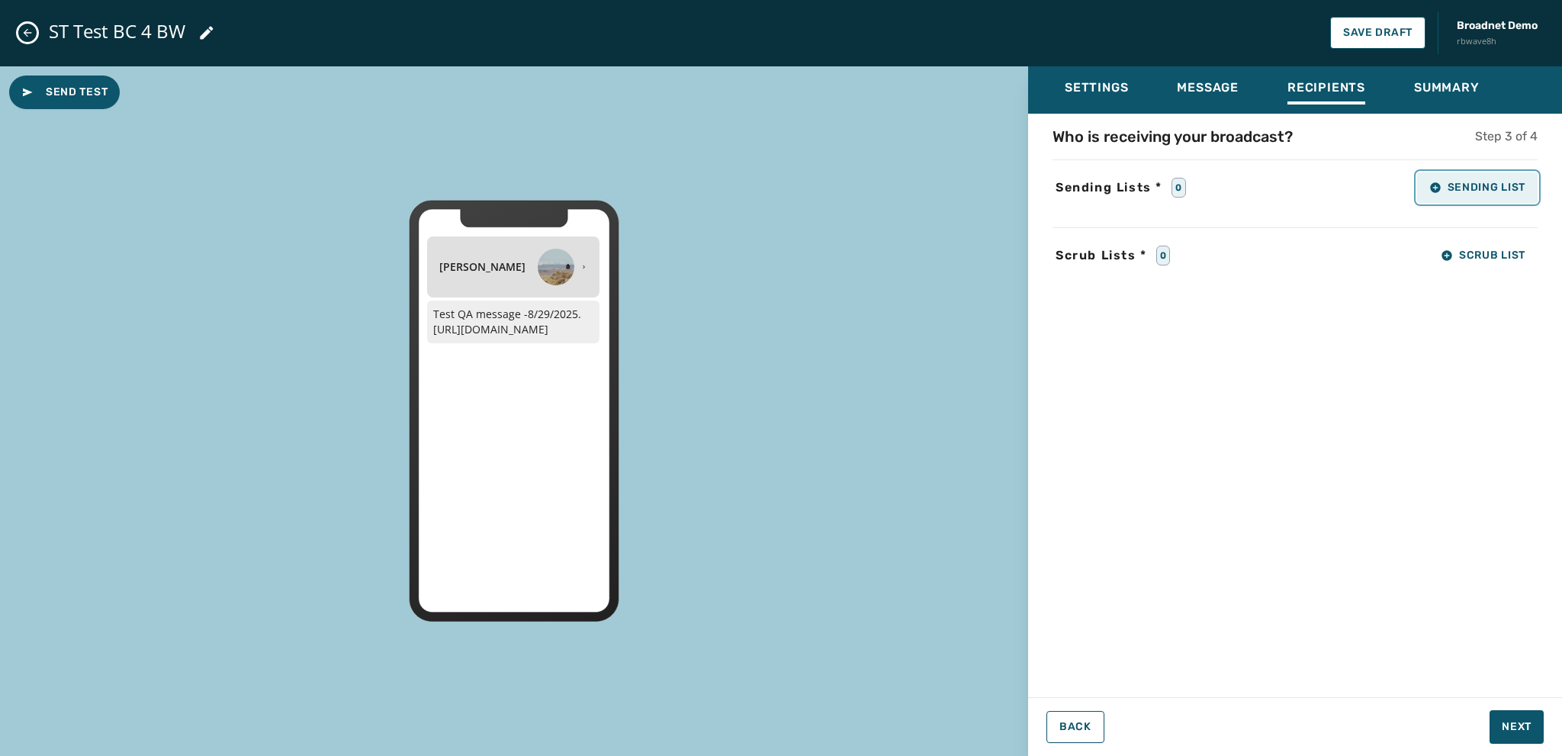
click at [1455, 183] on span "Sending List" at bounding box center [1477, 188] width 96 height 12
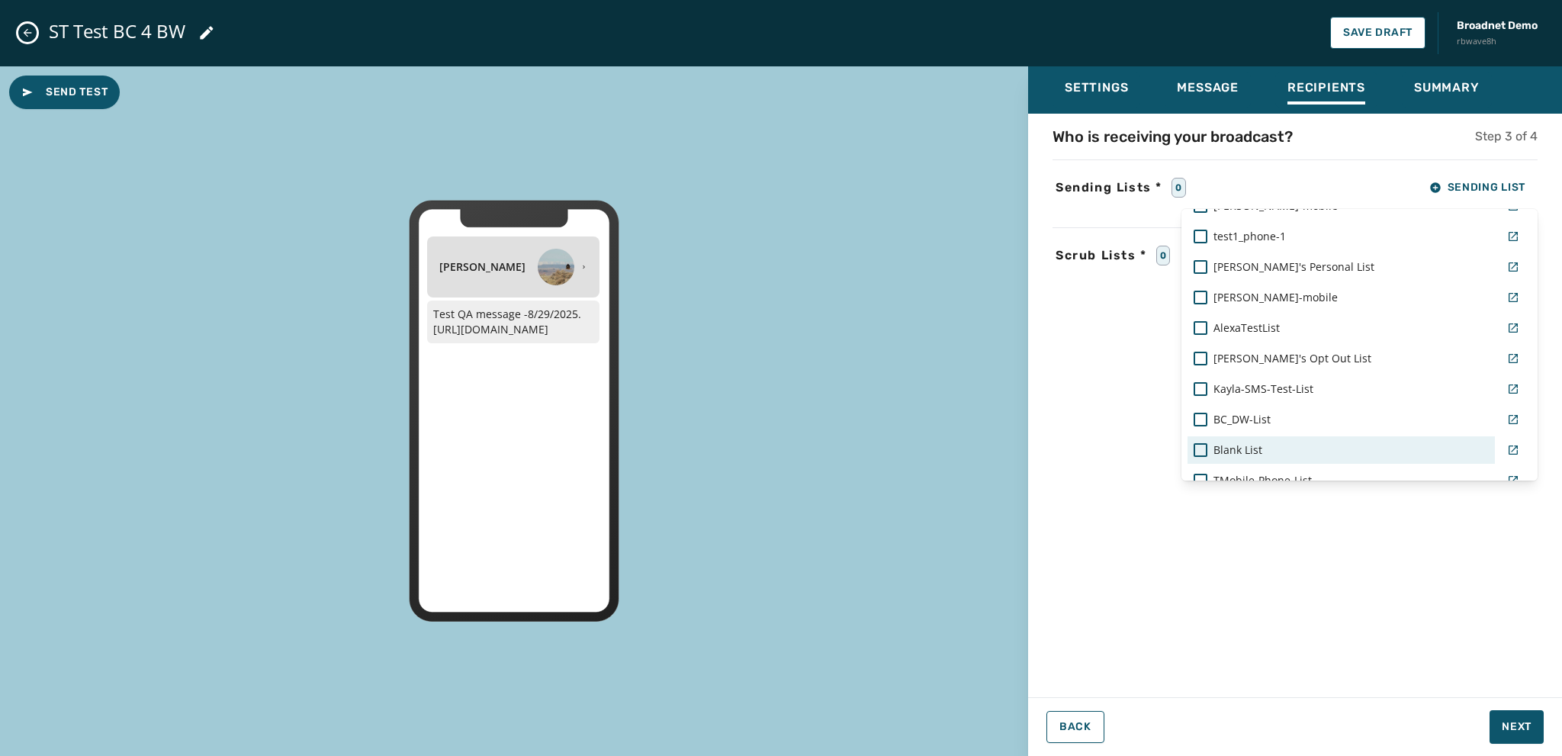
scroll to position [0, 0]
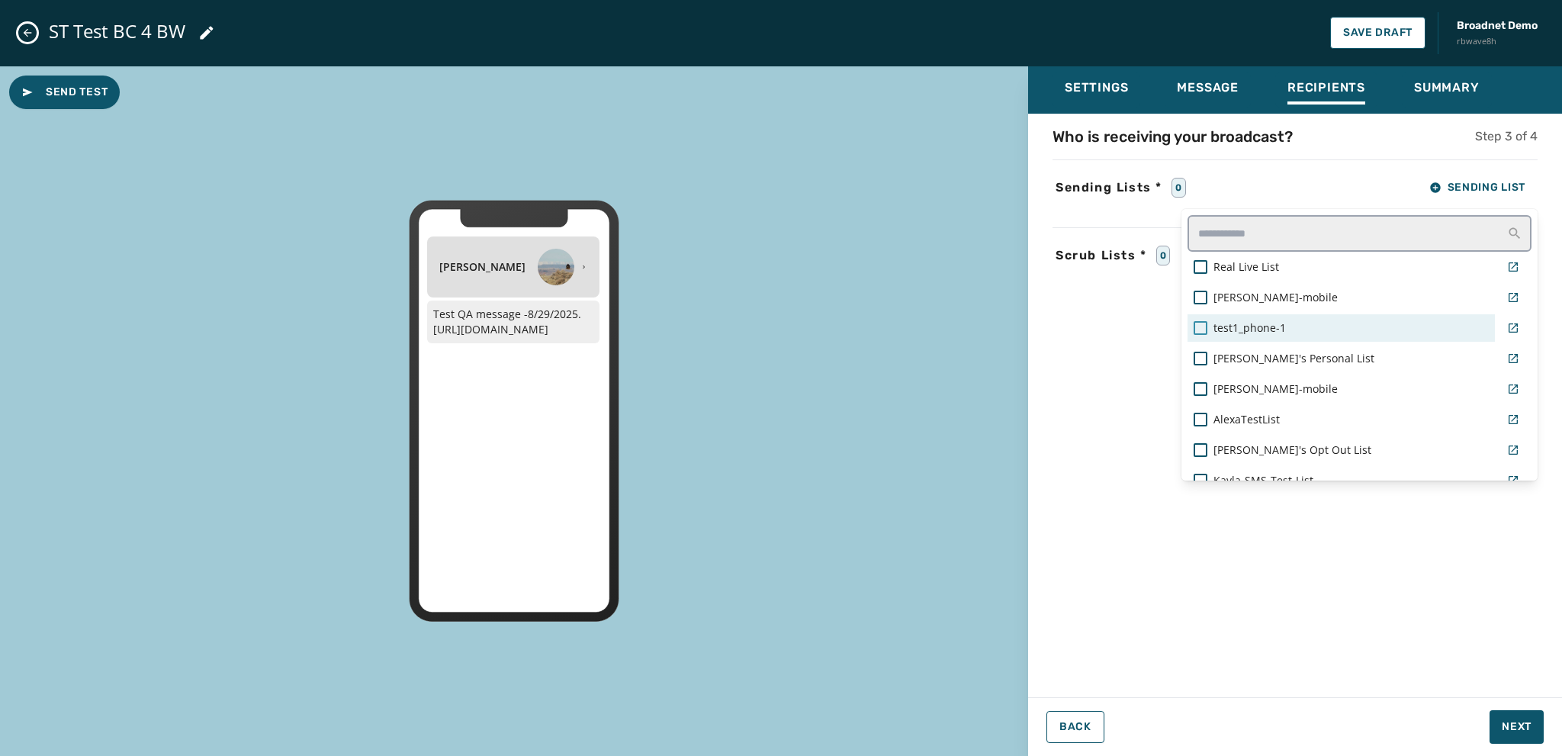
click at [1196, 326] on div at bounding box center [1201, 328] width 14 height 14
click at [1516, 722] on div "Settings Message Recipients Summary Who is receiving your broadcast? Step 3 of …" at bounding box center [1295, 405] width 534 height 678
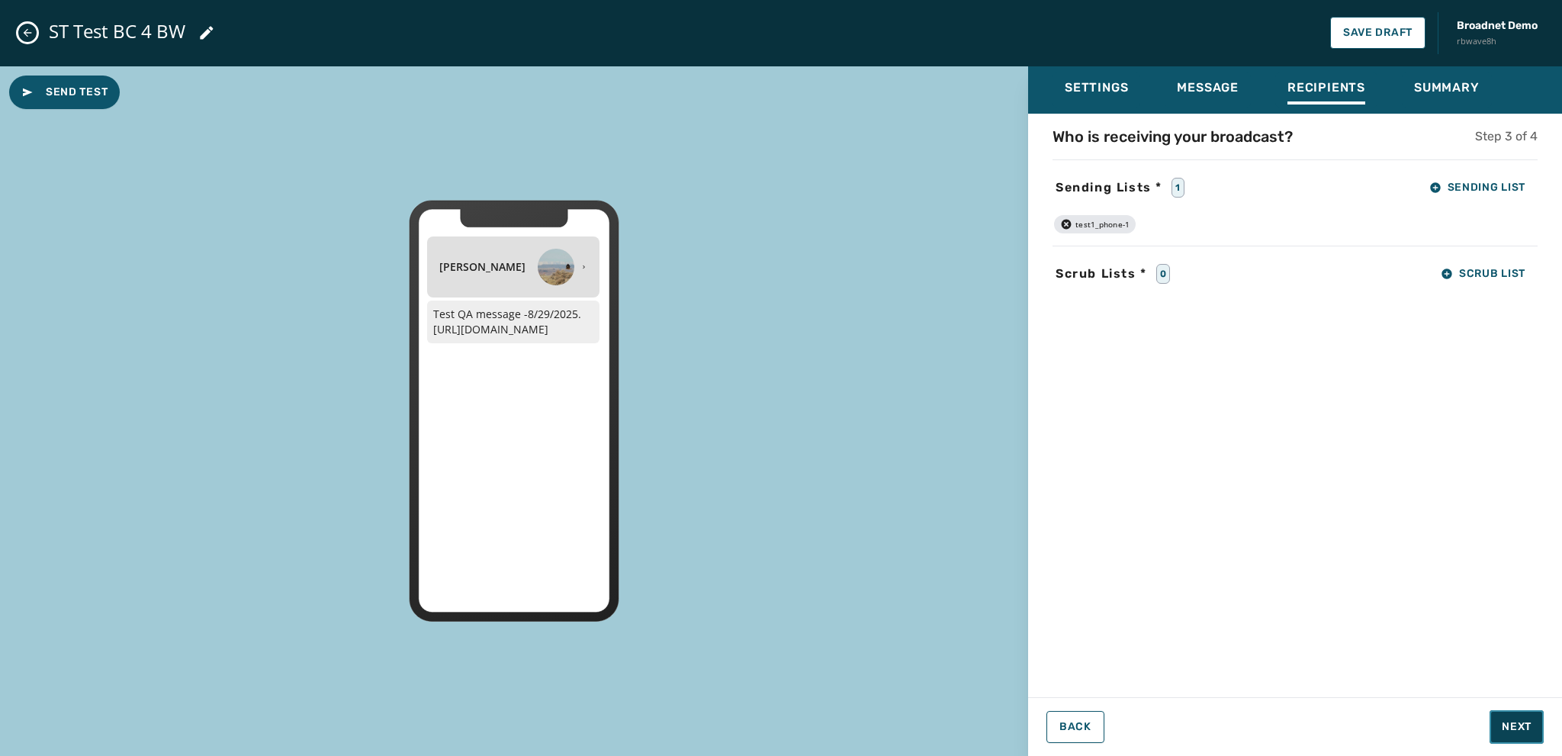
click at [1510, 719] on span "Next" at bounding box center [1517, 726] width 30 height 15
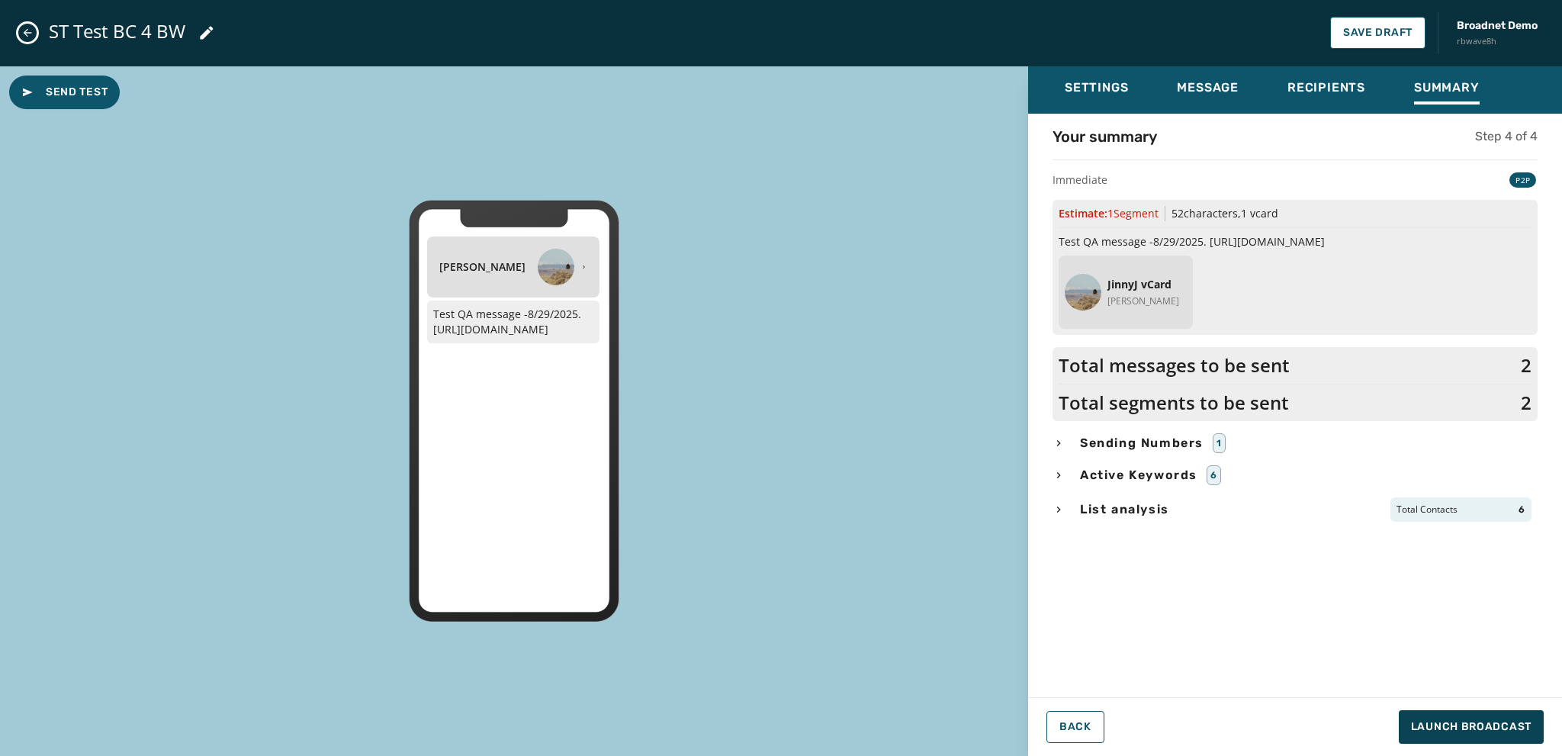
click at [1058, 506] on icon "button" at bounding box center [1059, 509] width 4 height 6
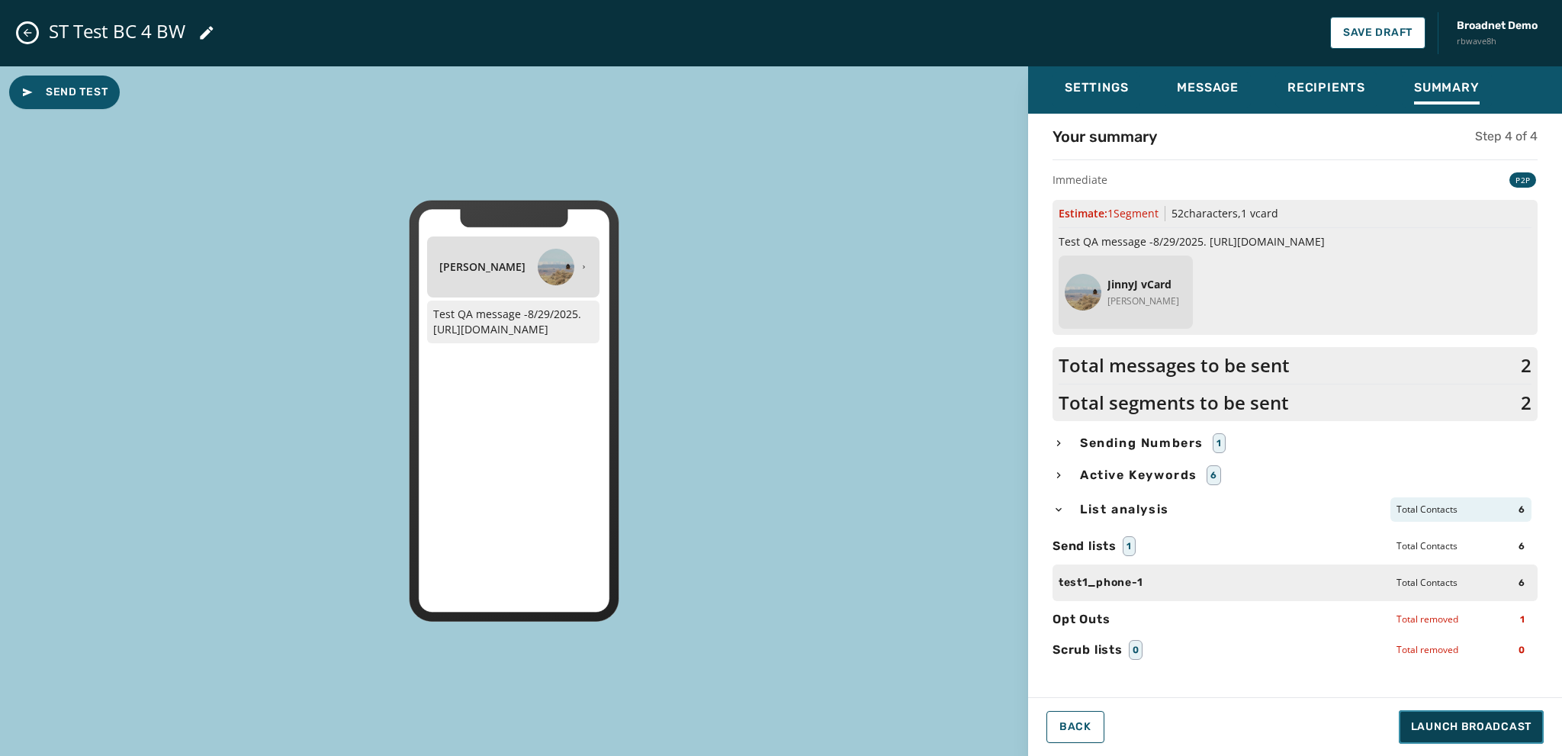
click at [1470, 722] on span "Launch Broadcast" at bounding box center [1471, 726] width 121 height 15
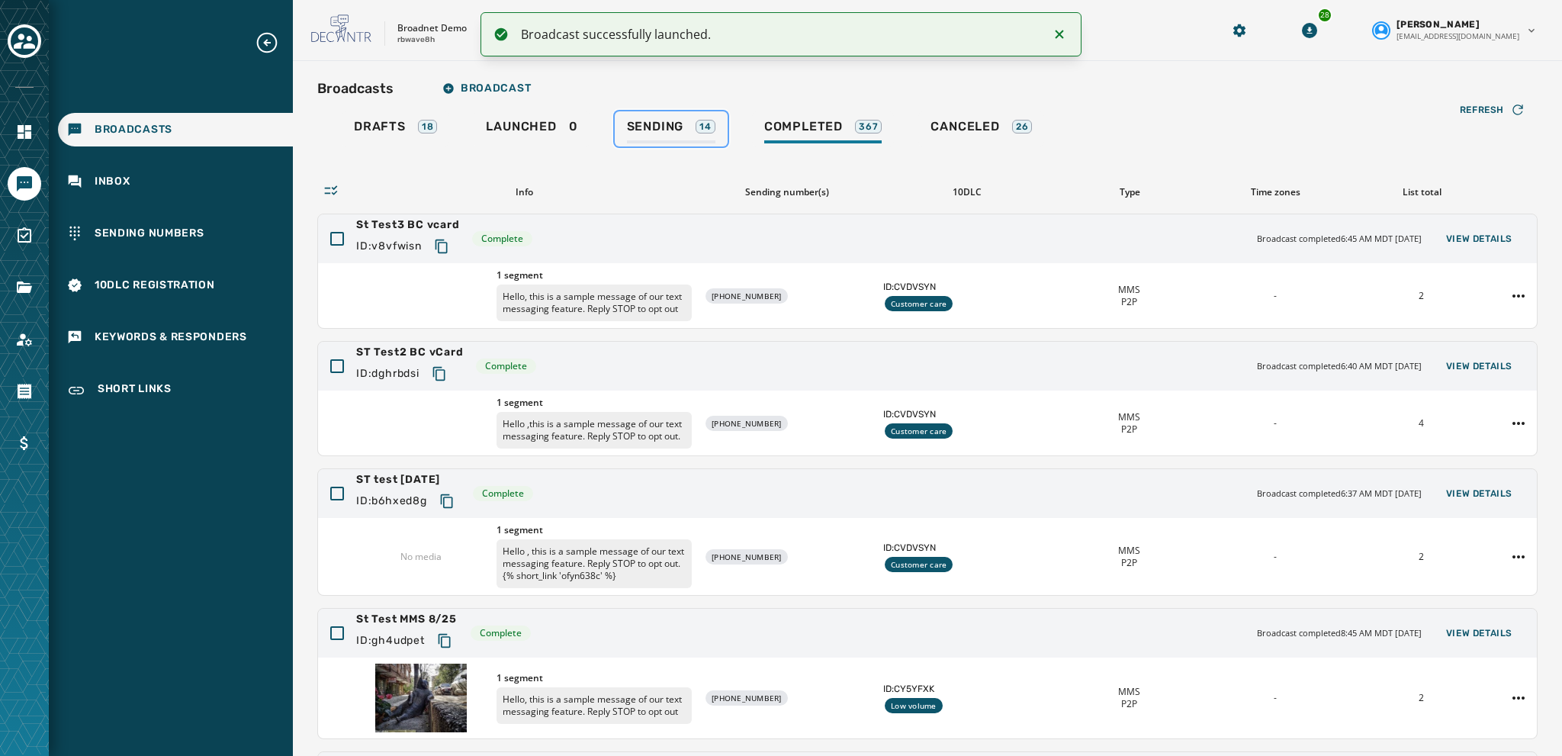
click at [651, 126] on span "Sending" at bounding box center [655, 126] width 57 height 15
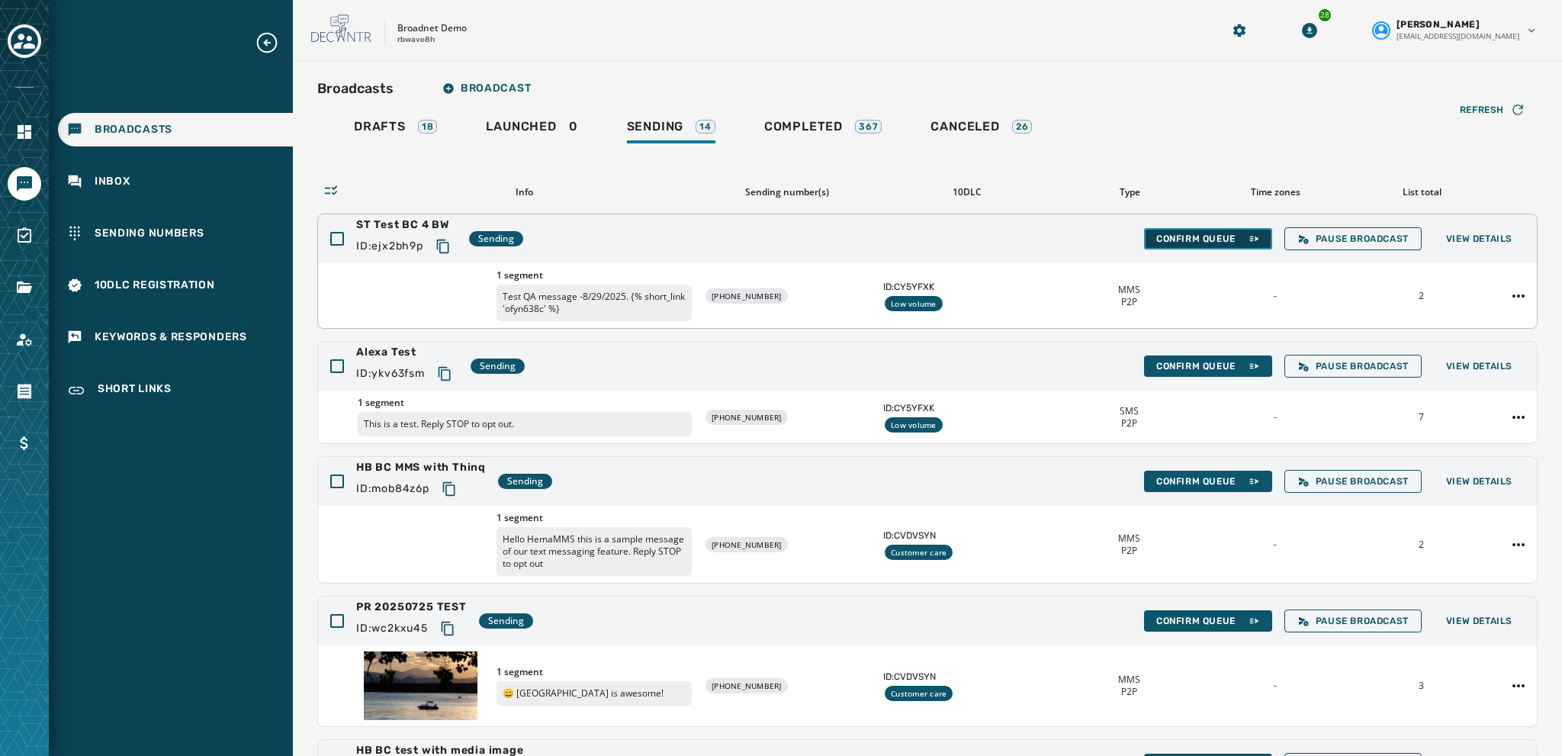
click at [1178, 231] on button "Confirm Queue" at bounding box center [1208, 238] width 128 height 21
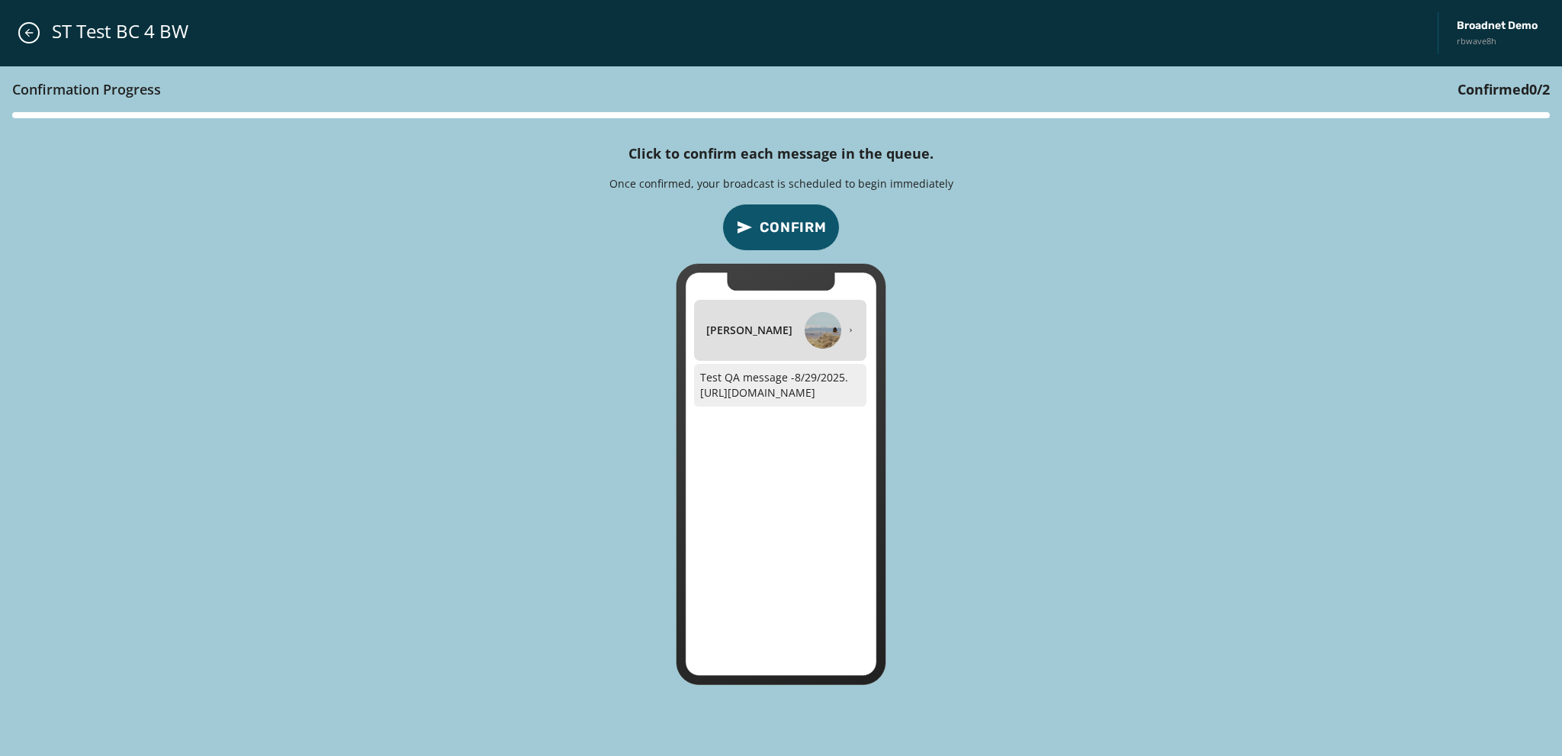
click at [778, 230] on span "Confirm" at bounding box center [793, 227] width 67 height 21
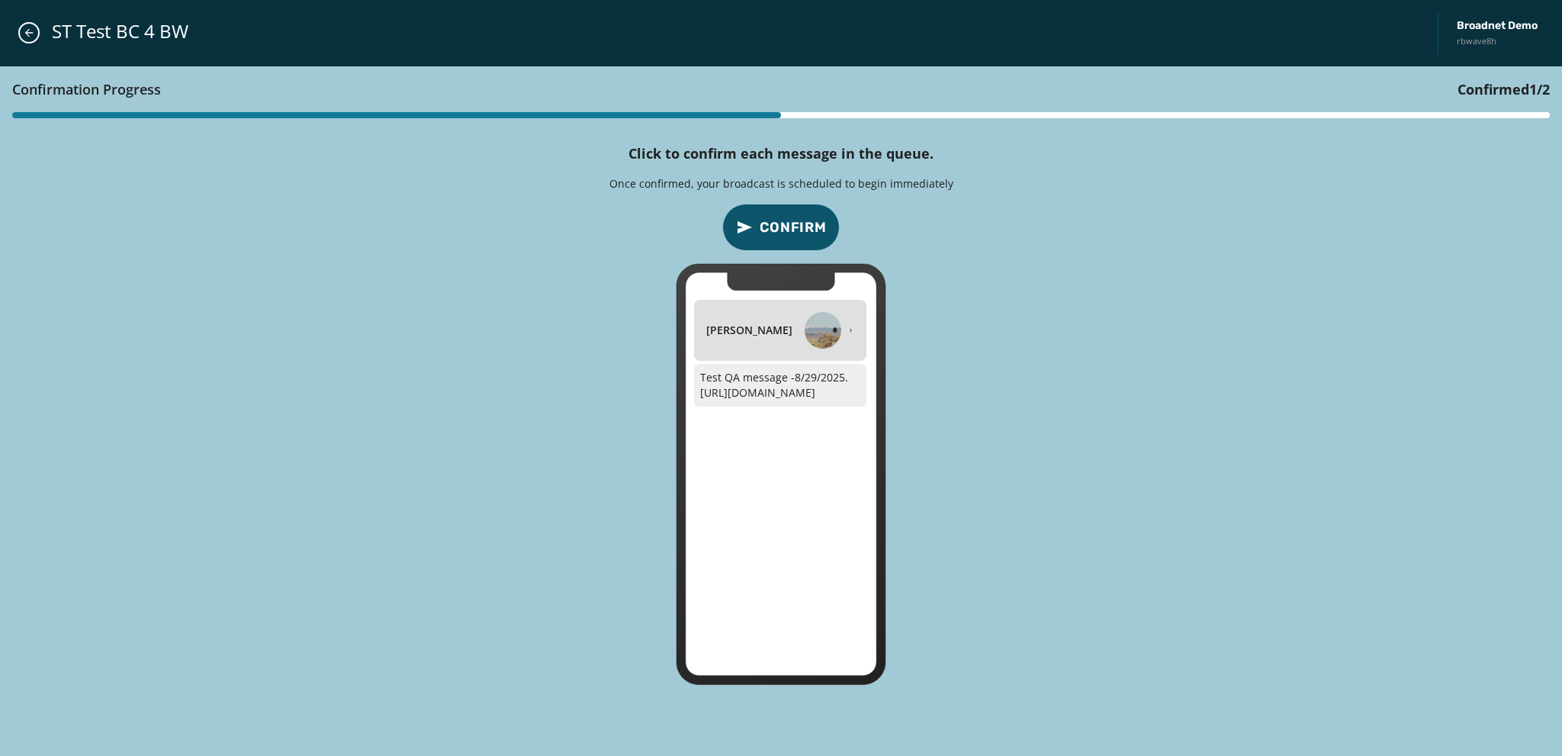
click at [784, 225] on span "Confirm" at bounding box center [793, 227] width 67 height 21
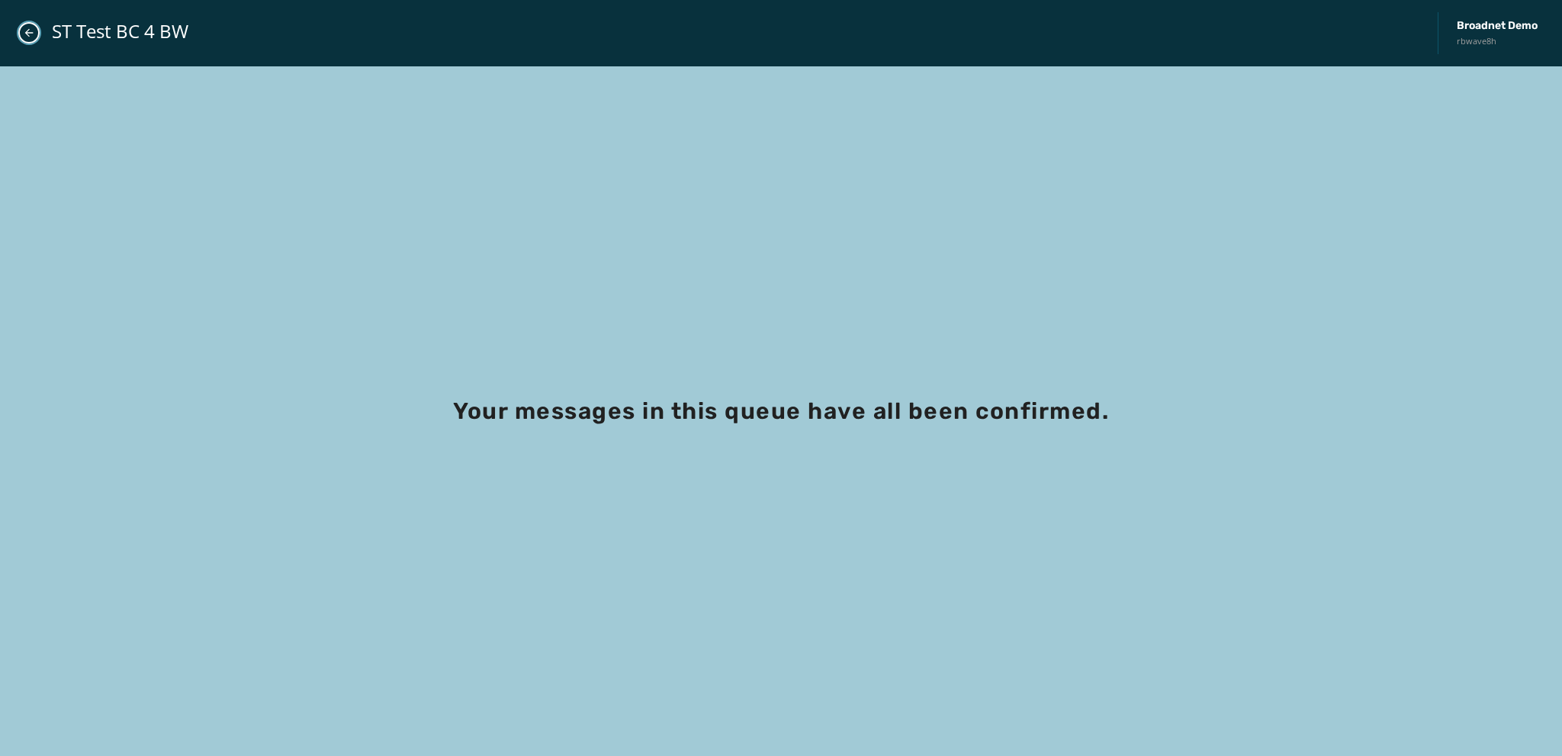
click at [21, 31] on button "Close admin drawer" at bounding box center [28, 32] width 21 height 21
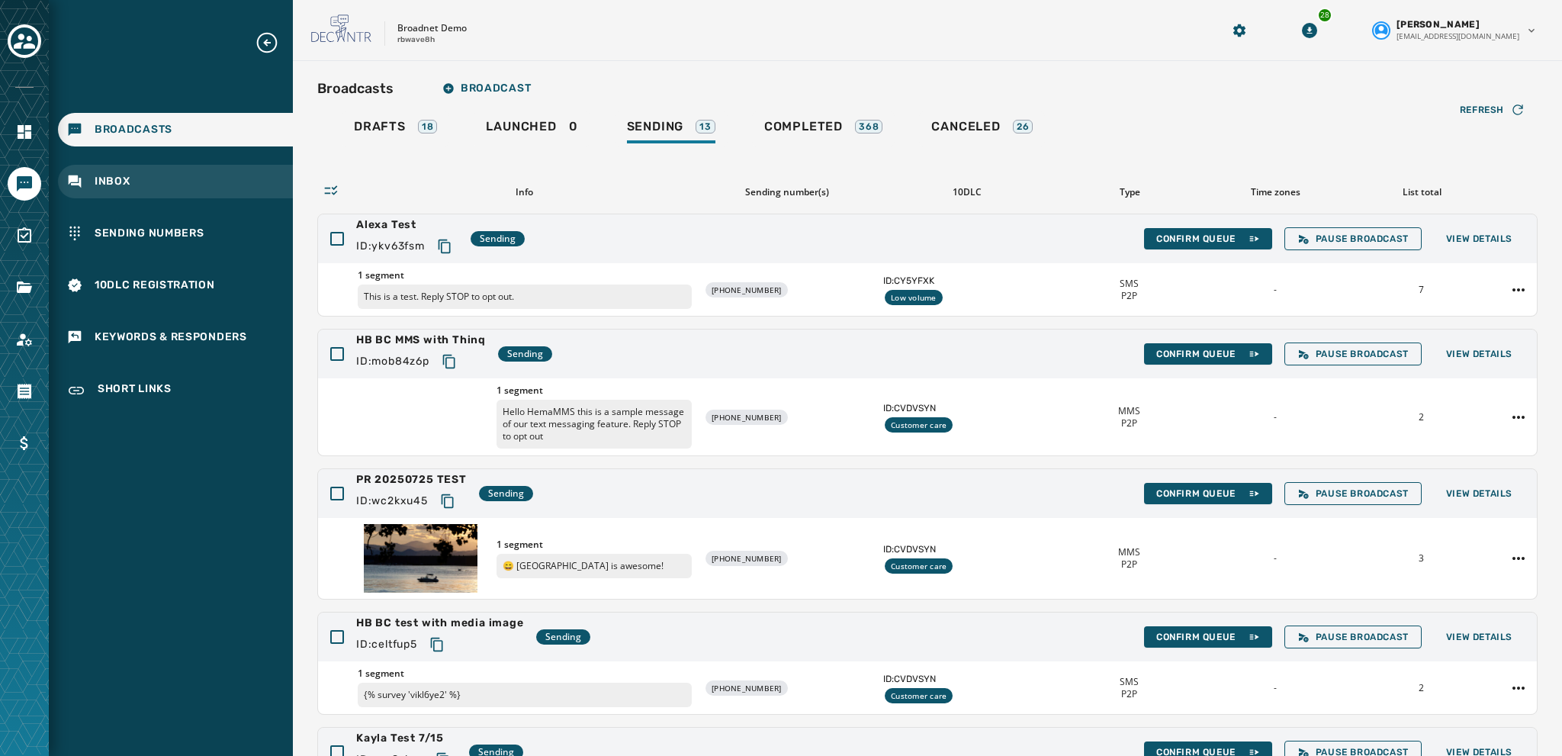
click at [110, 181] on span "Inbox" at bounding box center [113, 181] width 36 height 15
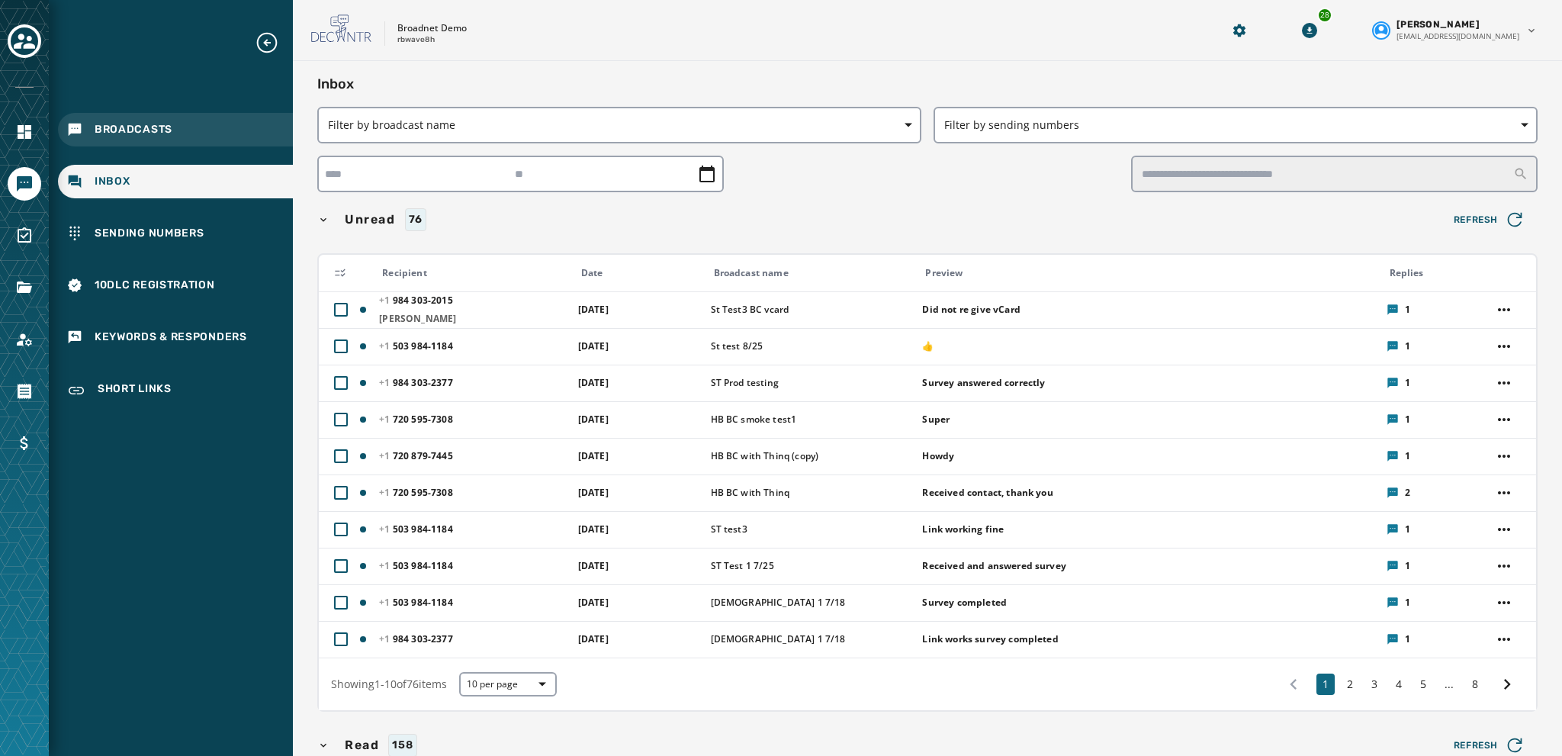
click at [115, 128] on span "Broadcasts" at bounding box center [134, 129] width 78 height 15
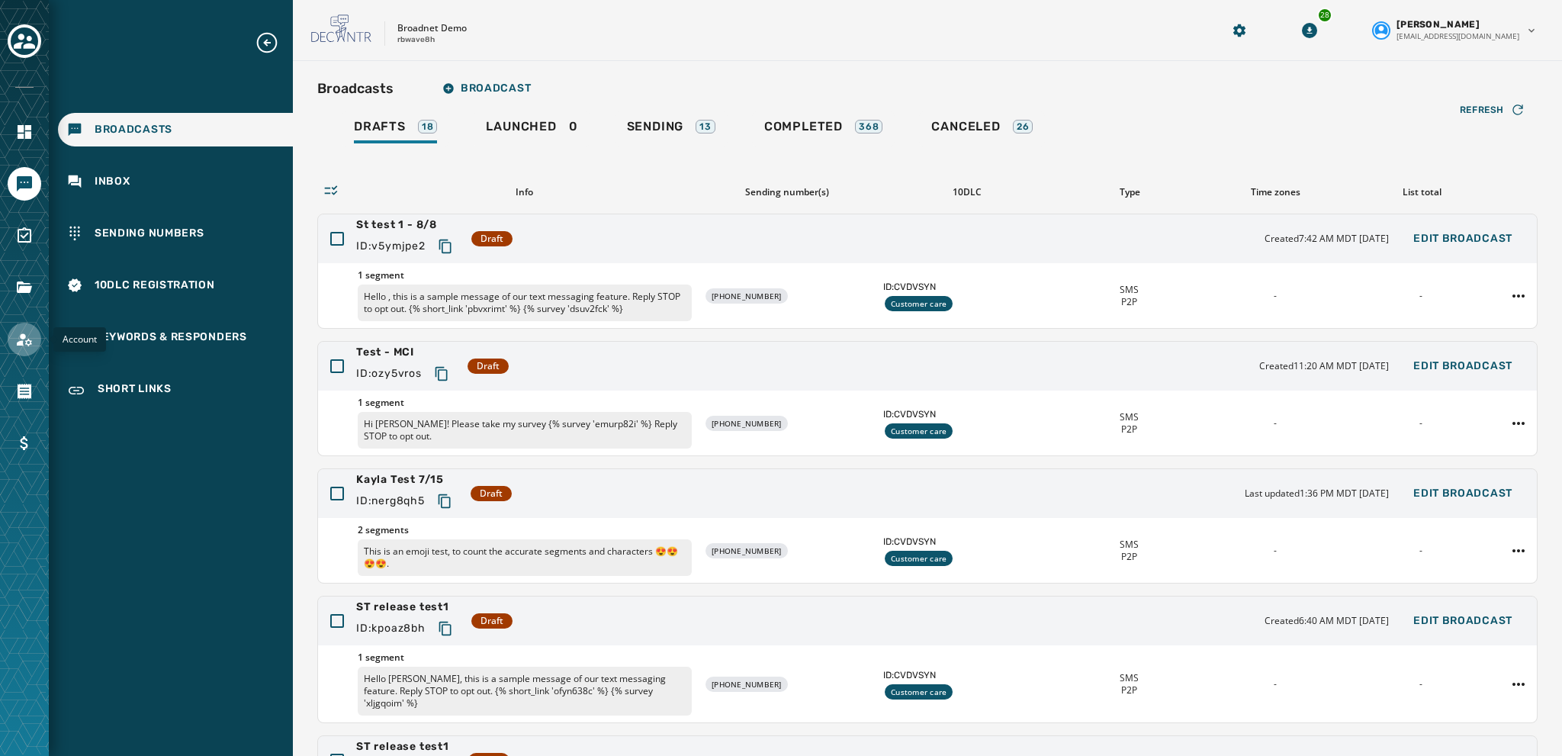
click at [27, 338] on icon "Navigate to Account" at bounding box center [24, 339] width 18 height 18
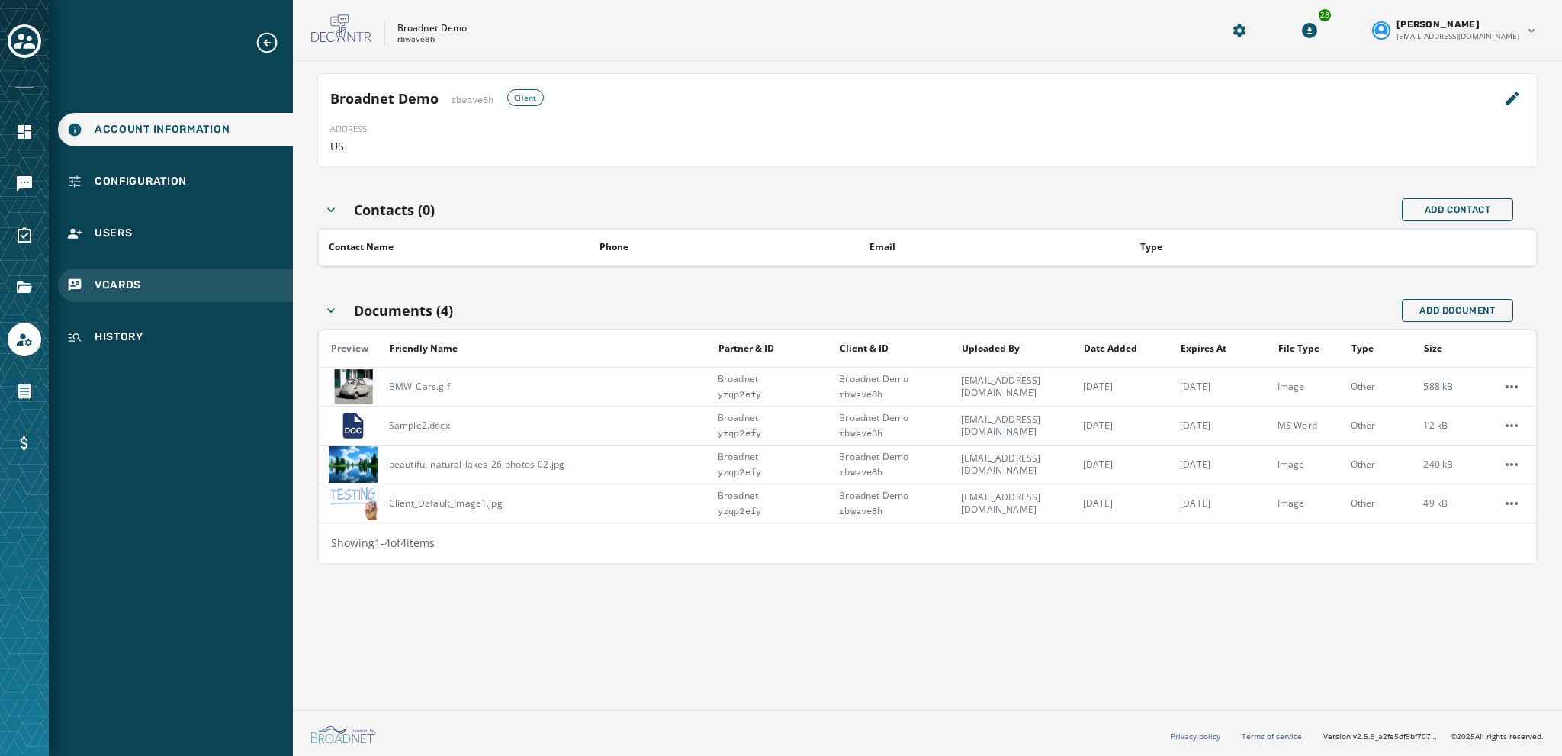
click at [104, 292] on span "vCards" at bounding box center [118, 285] width 47 height 15
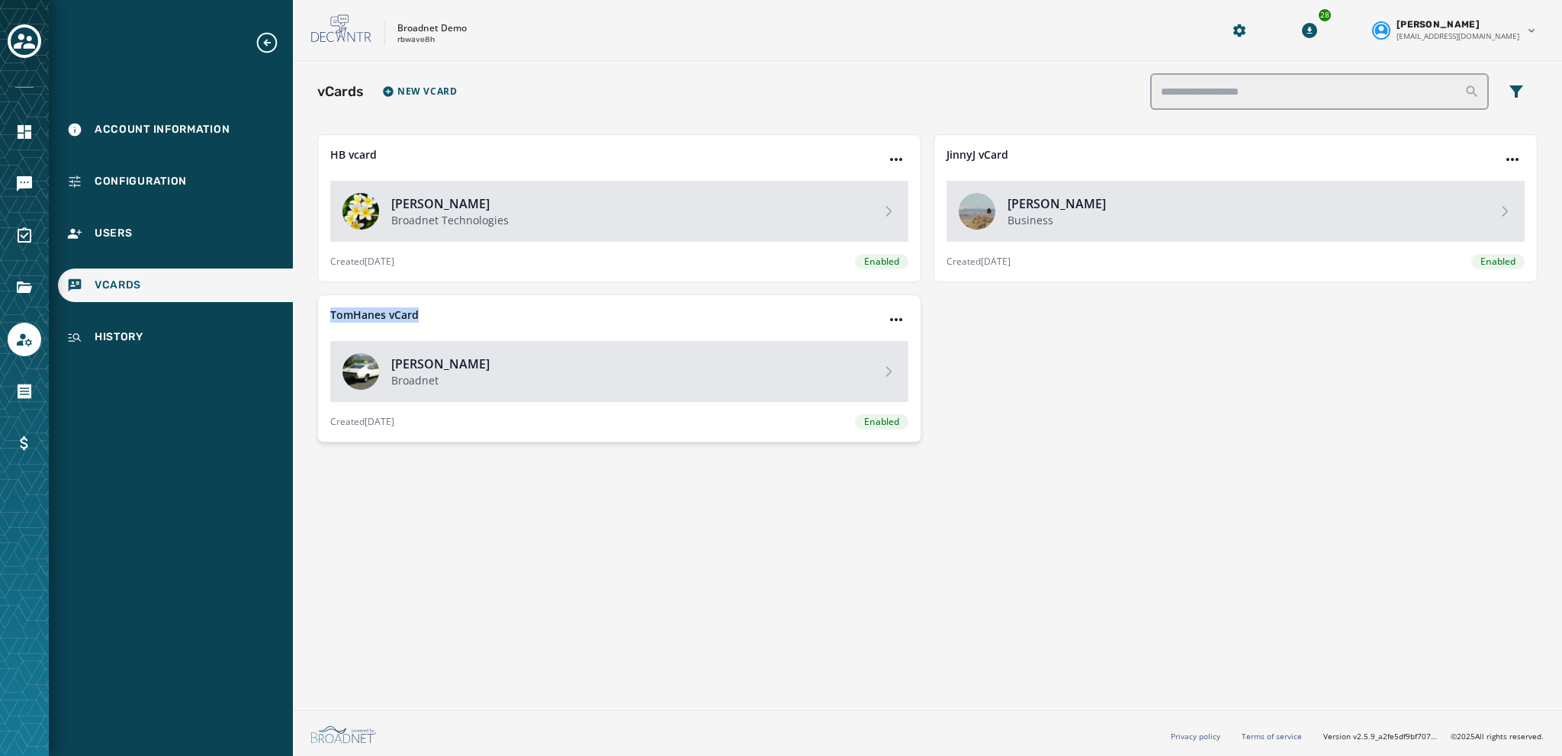
drag, startPoint x: 424, startPoint y: 317, endPoint x: 322, endPoint y: 313, distance: 102.3
click at [322, 313] on div "TomHanes vCard Tom Hanes Broadnet Created August 29, 2025 Enabled" at bounding box center [619, 368] width 604 height 148
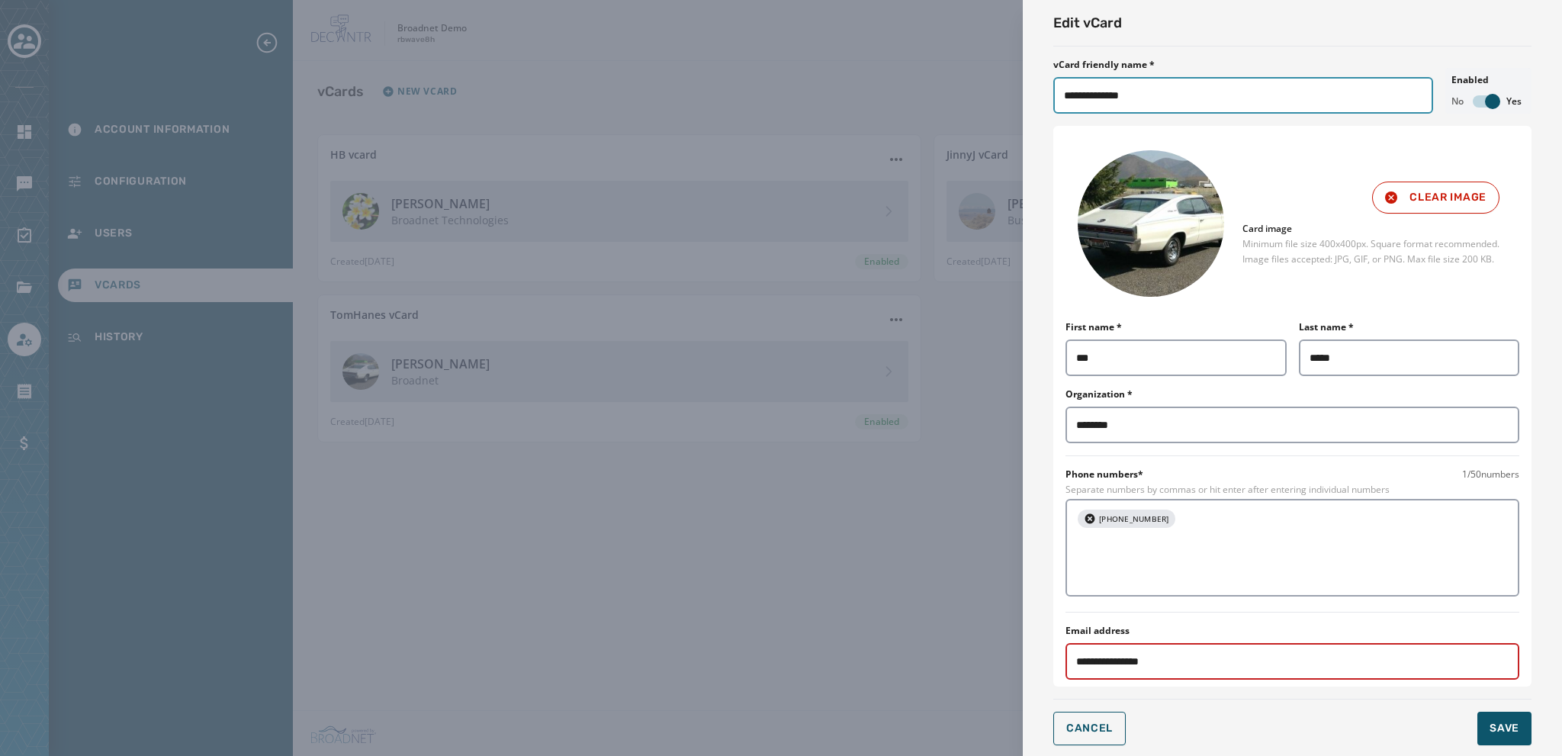
drag, startPoint x: 355, startPoint y: 311, endPoint x: 1055, endPoint y: 93, distance: 732.6
click at [1055, 93] on input "**********" at bounding box center [1243, 95] width 380 height 37
click at [1077, 734] on button "Cancel" at bounding box center [1089, 729] width 72 height 34
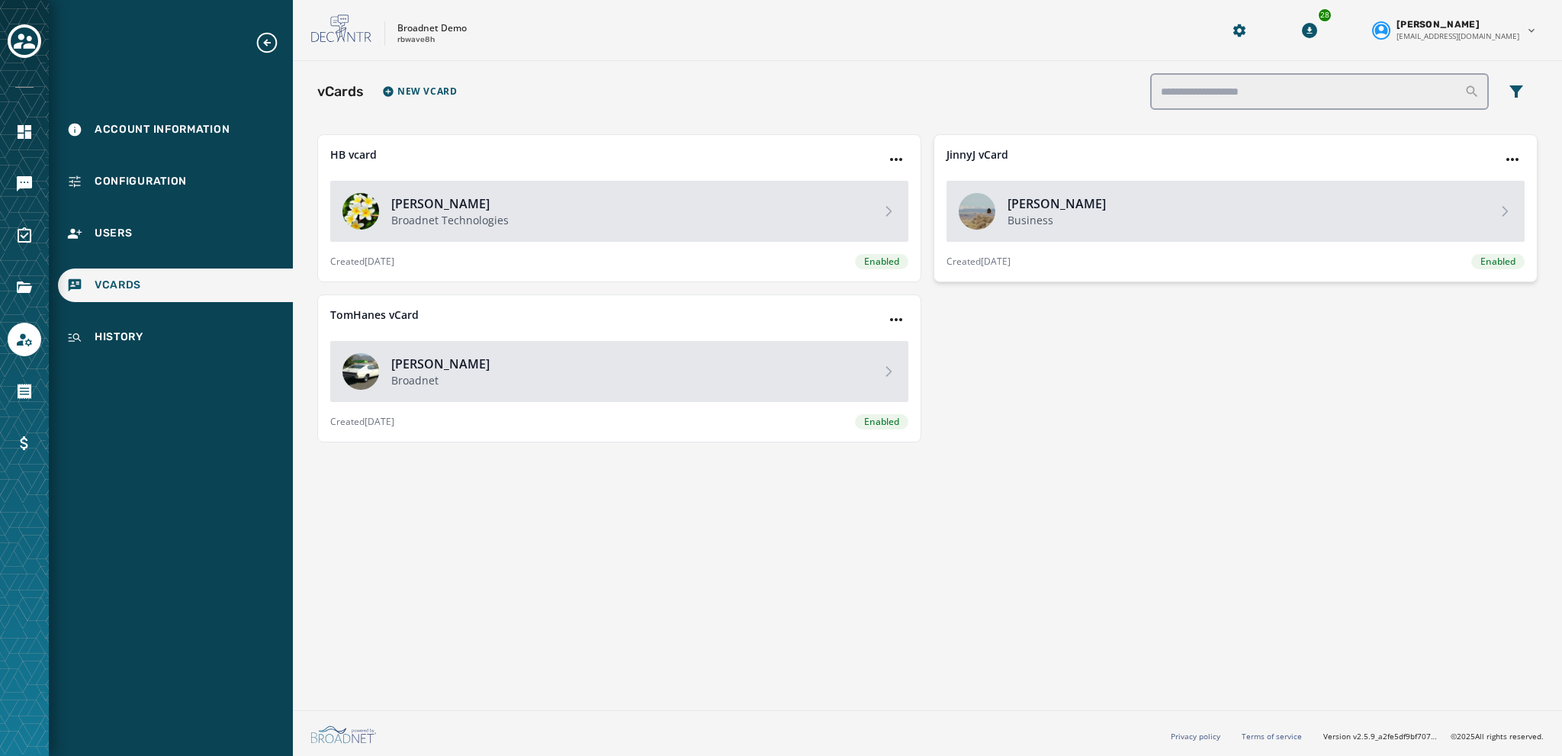
click at [1033, 203] on h4 "[PERSON_NAME]" at bounding box center [1245, 203] width 477 height 18
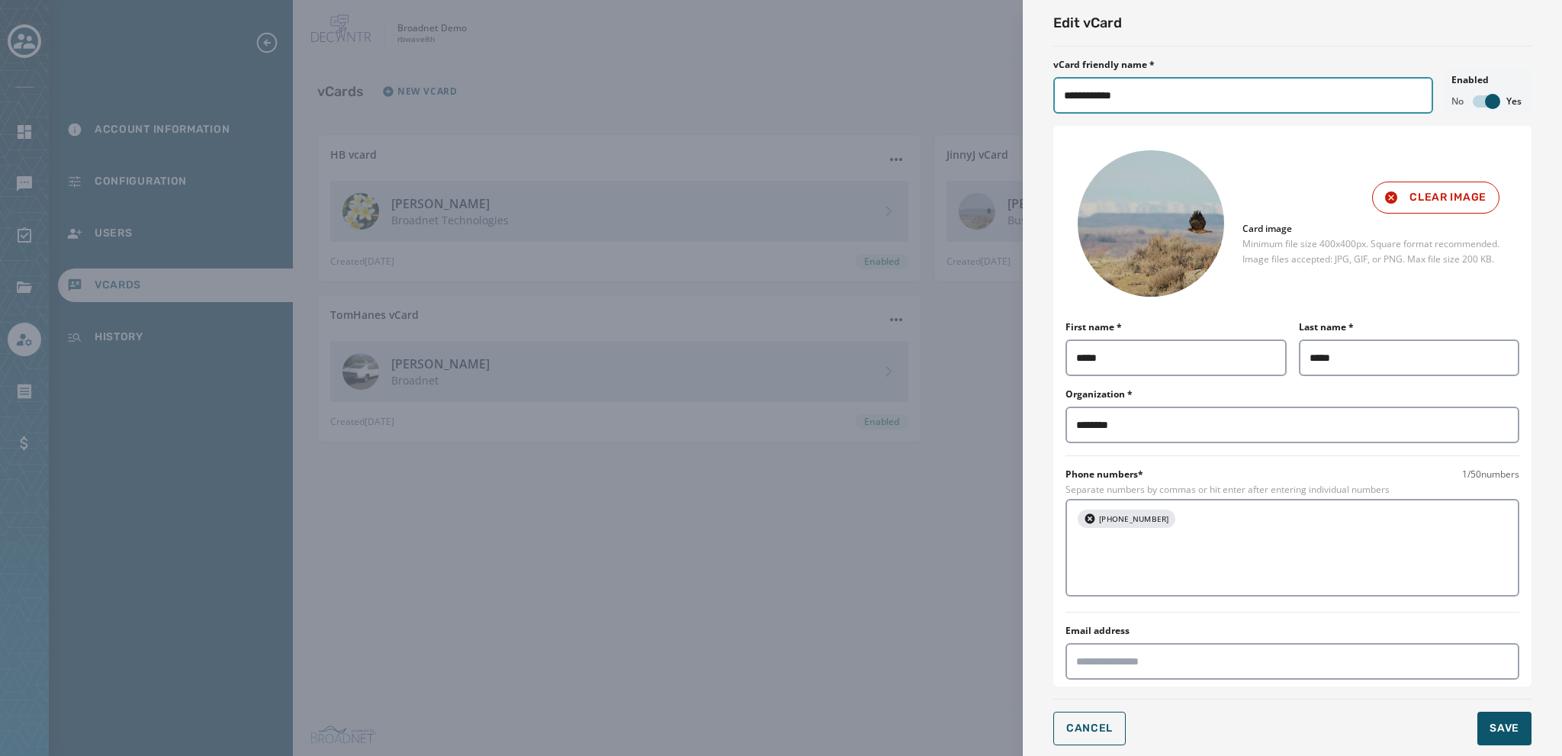
drag, startPoint x: 1136, startPoint y: 95, endPoint x: 1047, endPoint y: 106, distance: 89.1
click at [1047, 106] on div "**********" at bounding box center [1292, 378] width 539 height 757
click at [1084, 722] on span "Cancel" at bounding box center [1089, 728] width 47 height 12
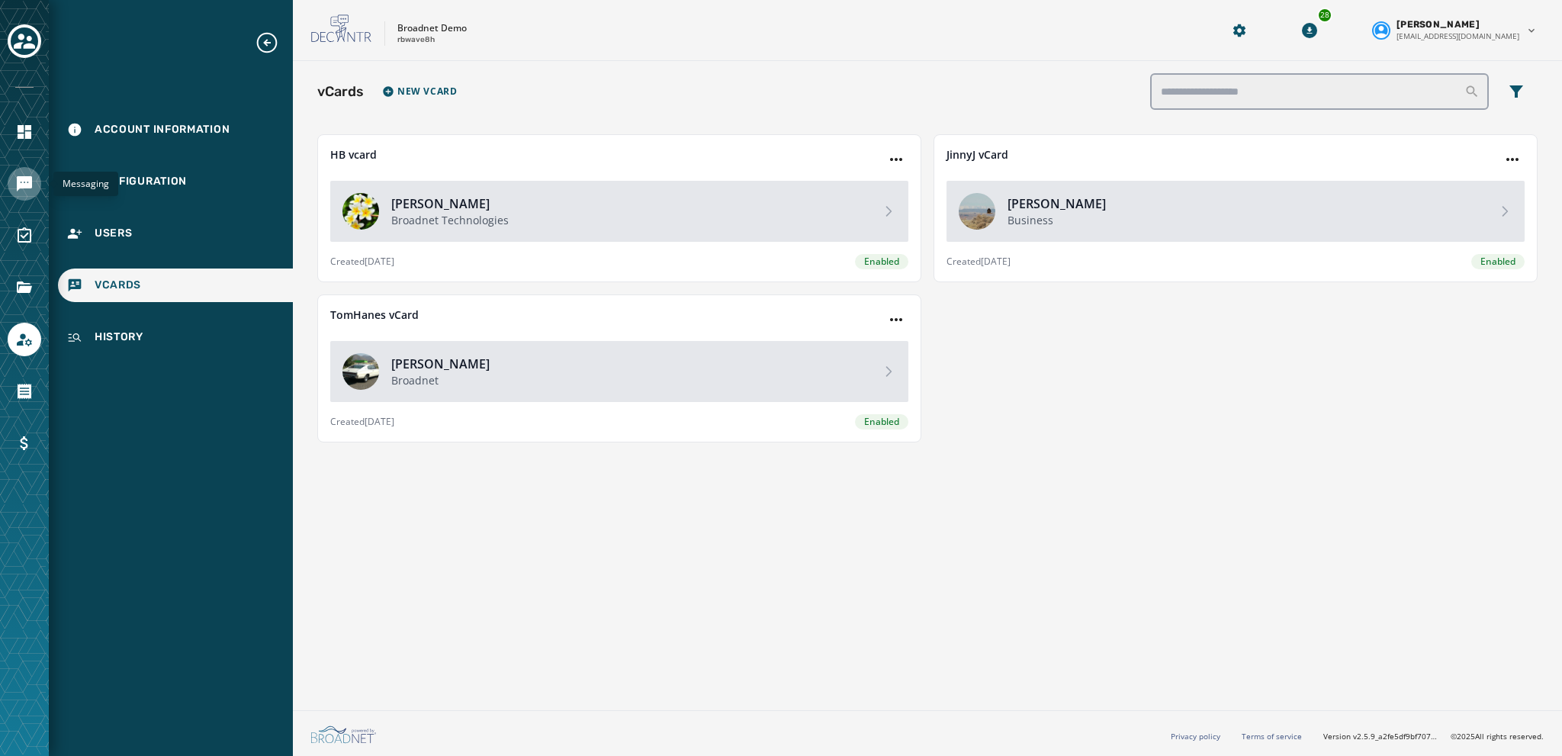
click at [24, 179] on icon "Navigate to Messaging" at bounding box center [24, 183] width 15 height 15
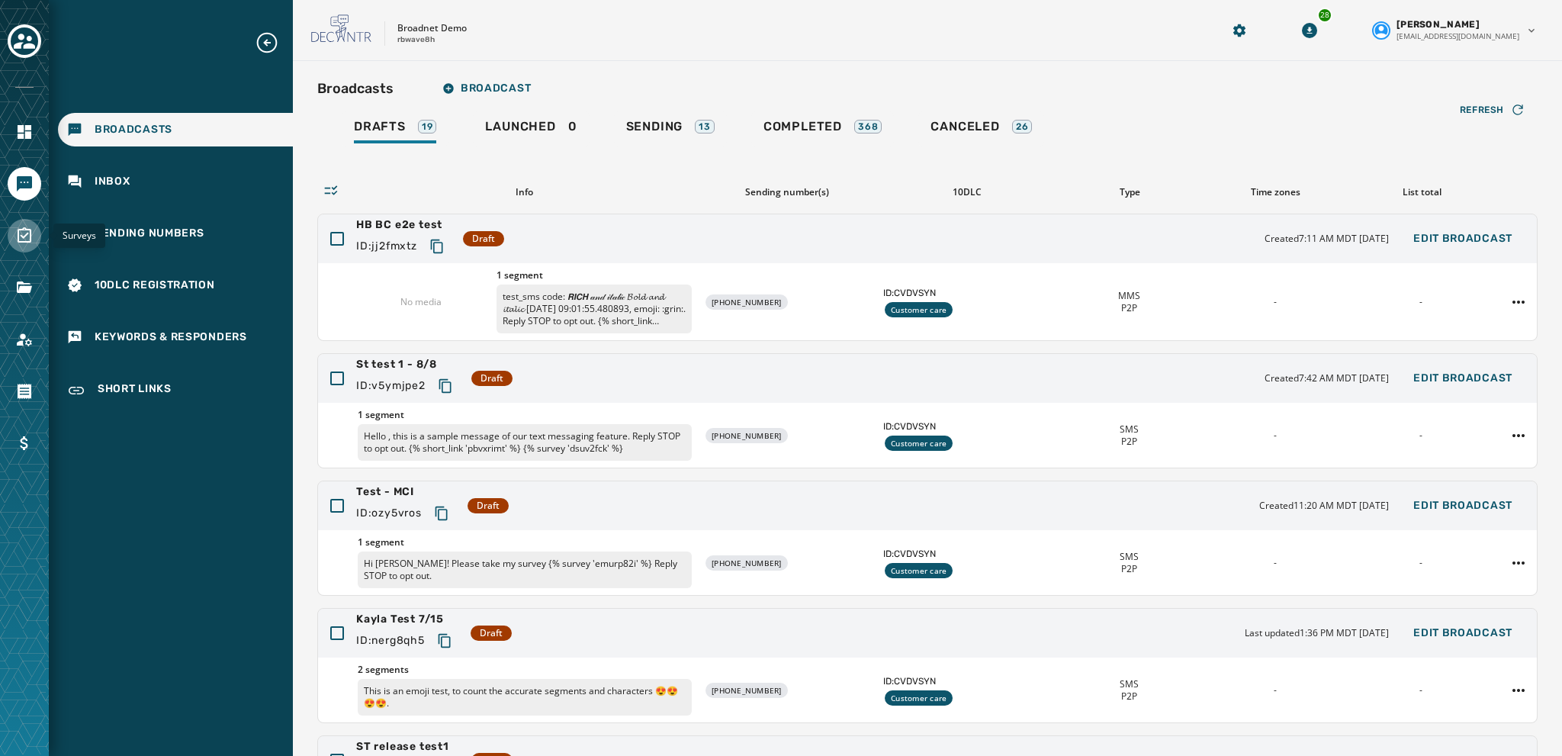
click at [21, 240] on icon "Navigate to Surveys" at bounding box center [24, 236] width 18 height 18
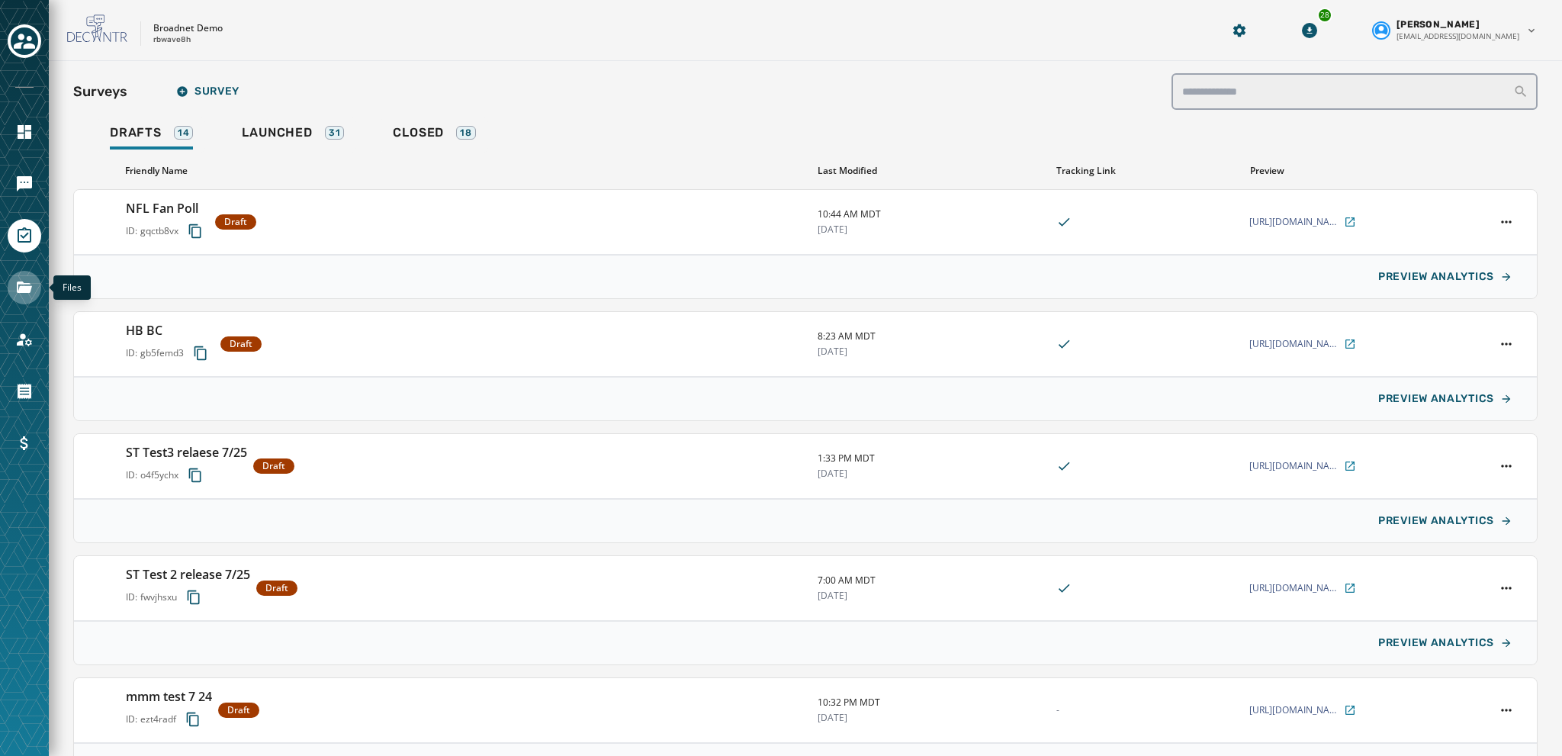
click at [21, 290] on icon "Navigate to Files" at bounding box center [24, 286] width 15 height 11
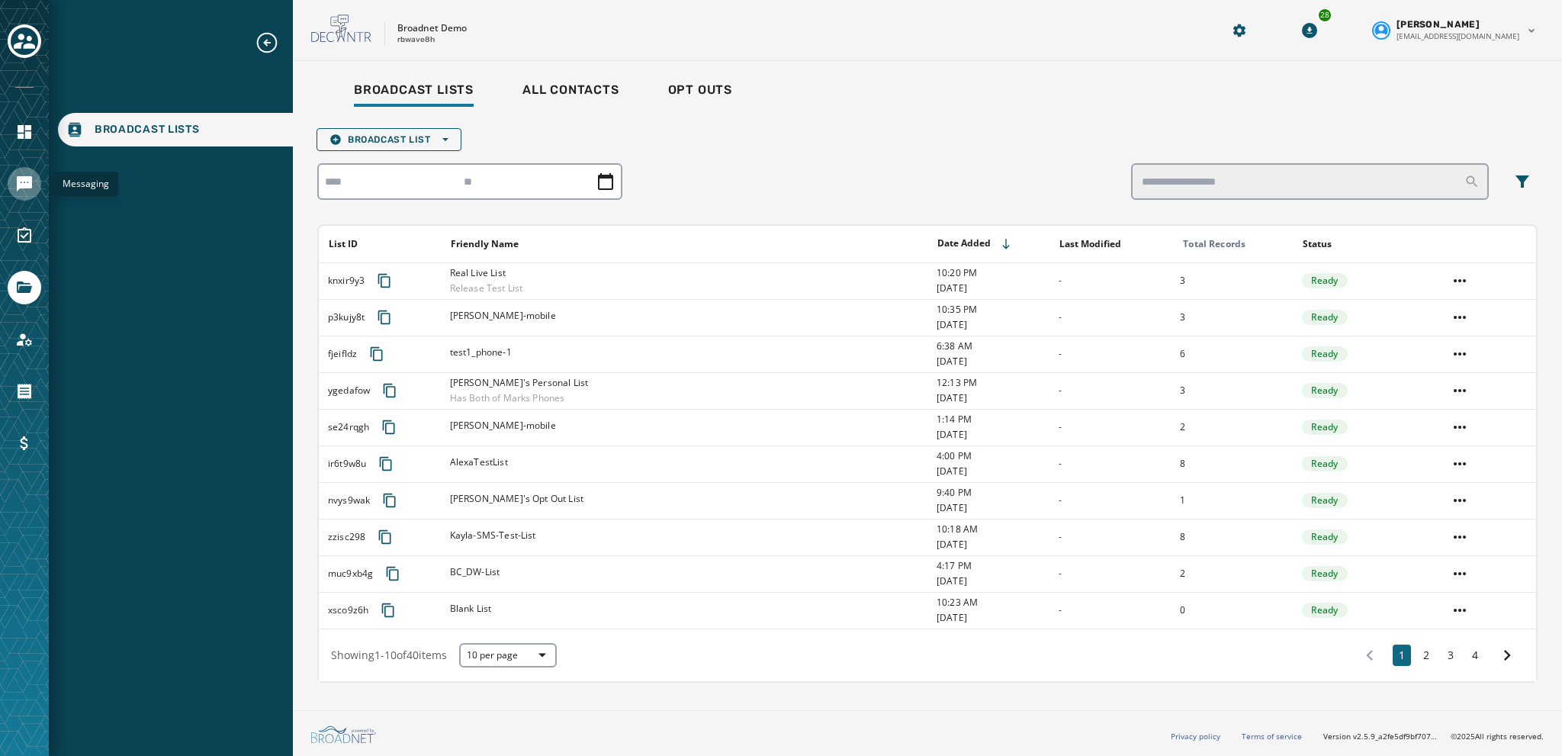
click at [18, 185] on icon "Navigate to Messaging" at bounding box center [24, 183] width 15 height 15
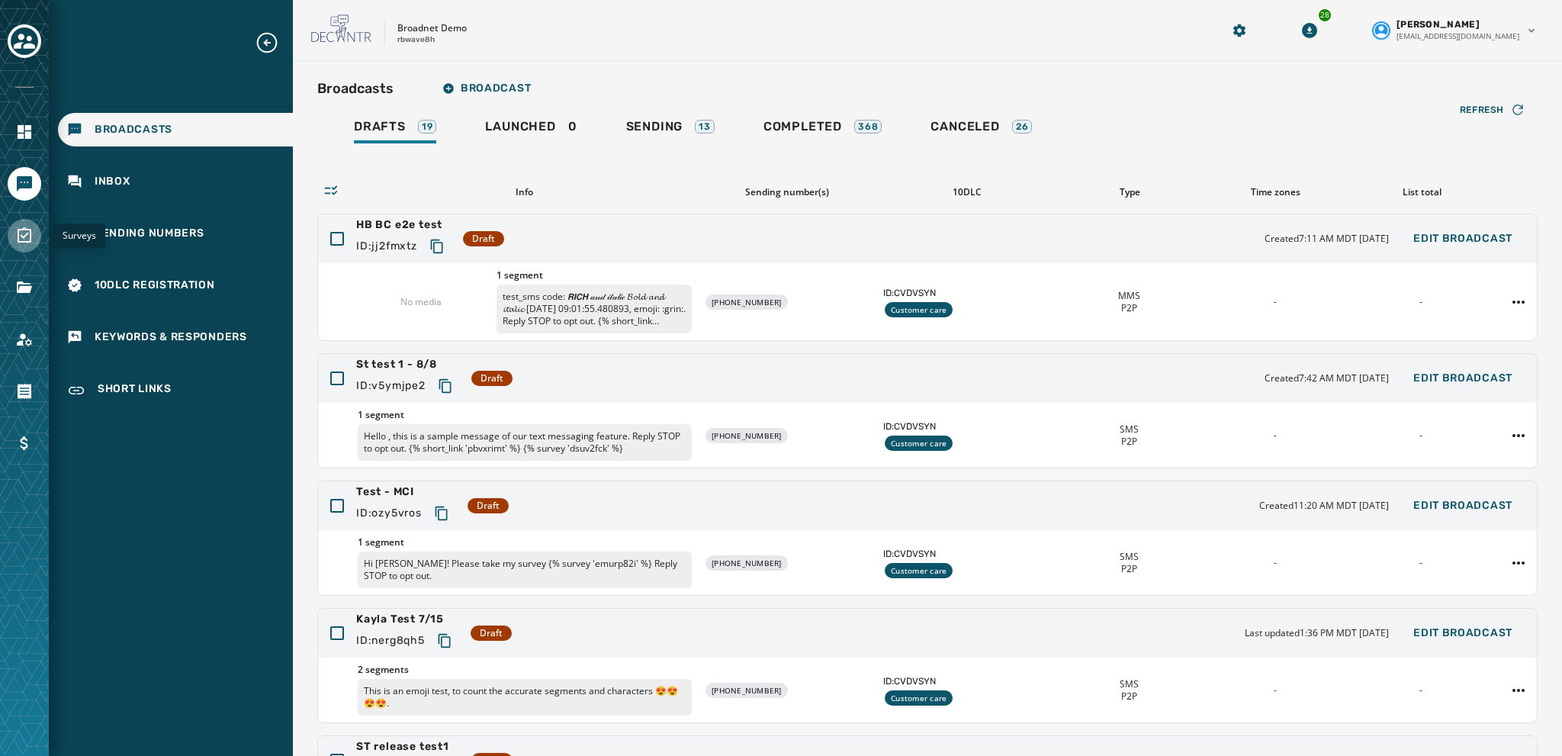
click at [23, 240] on icon "Navigate to Surveys" at bounding box center [24, 236] width 18 height 18
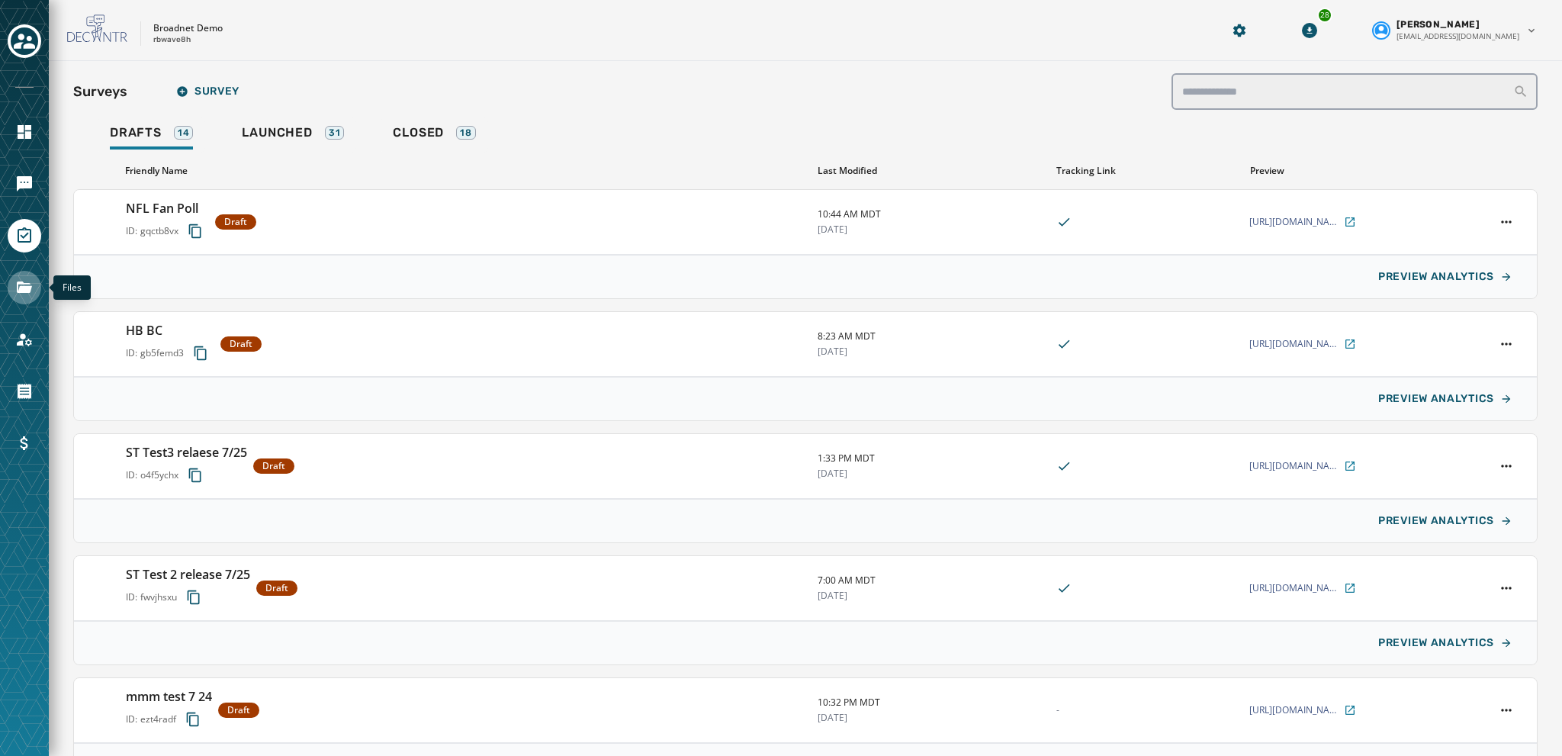
click at [20, 283] on icon "Navigate to Files" at bounding box center [24, 286] width 15 height 11
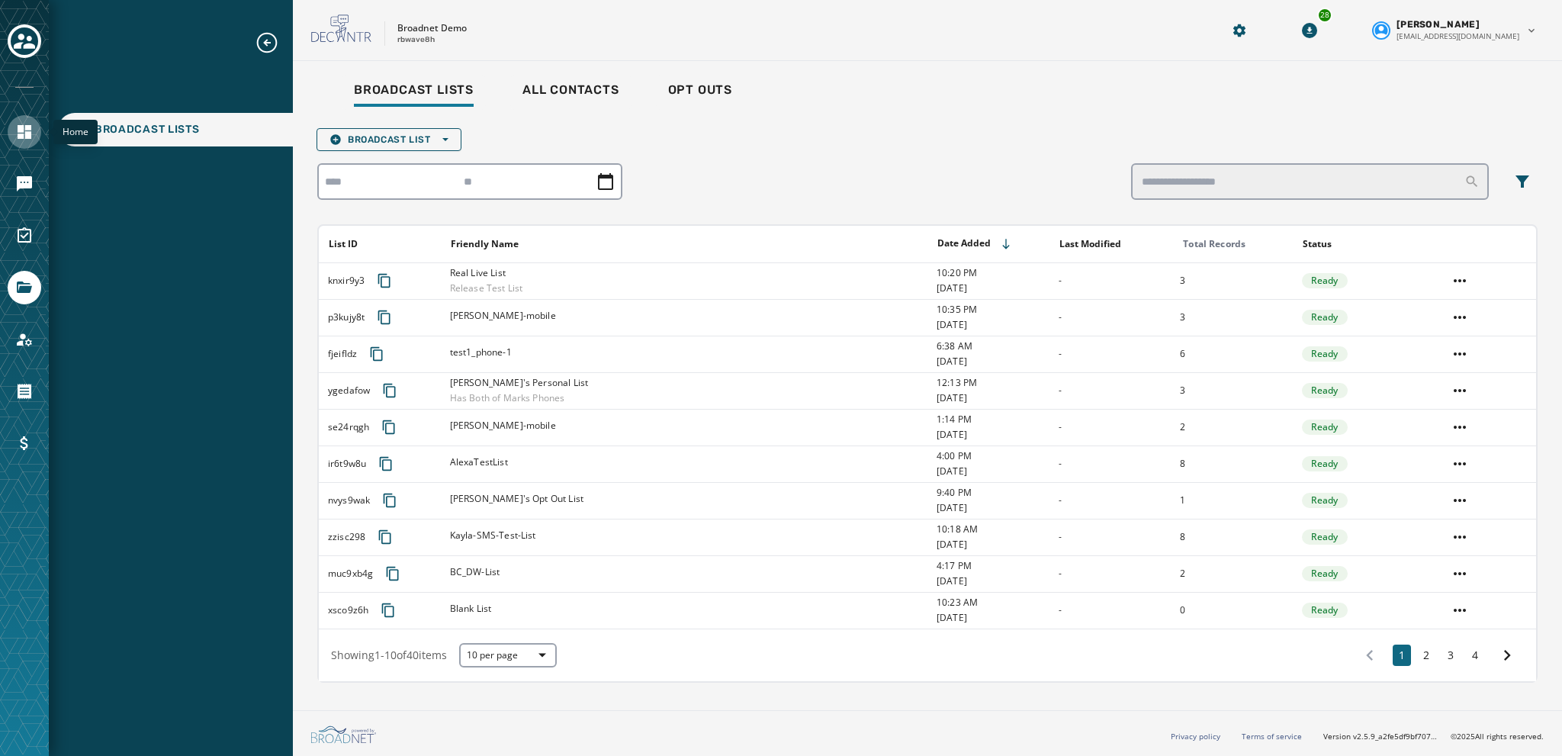
click at [37, 131] on link "Navigate to Home" at bounding box center [25, 132] width 34 height 34
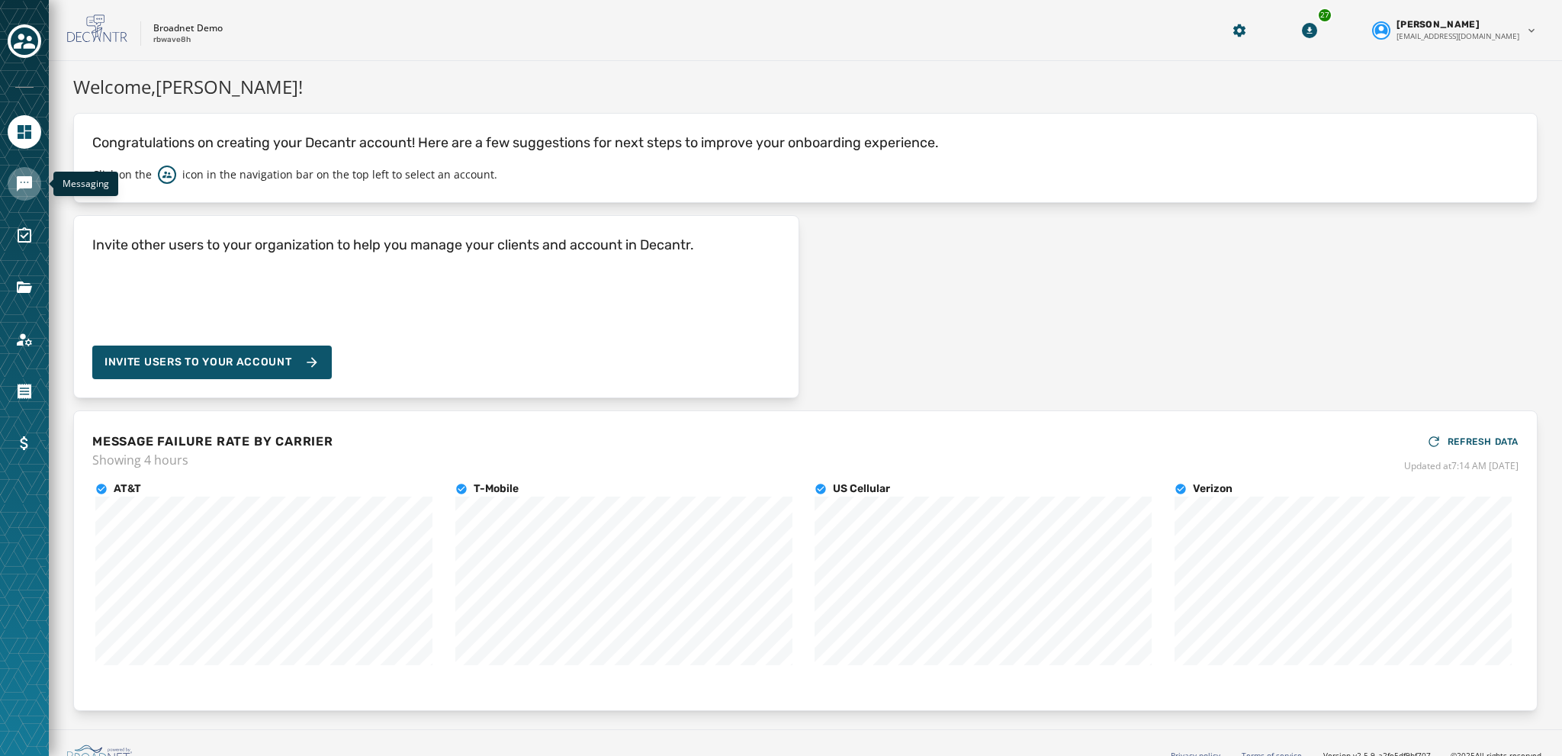
click at [17, 182] on icon "Navigate to Messaging" at bounding box center [24, 183] width 15 height 15
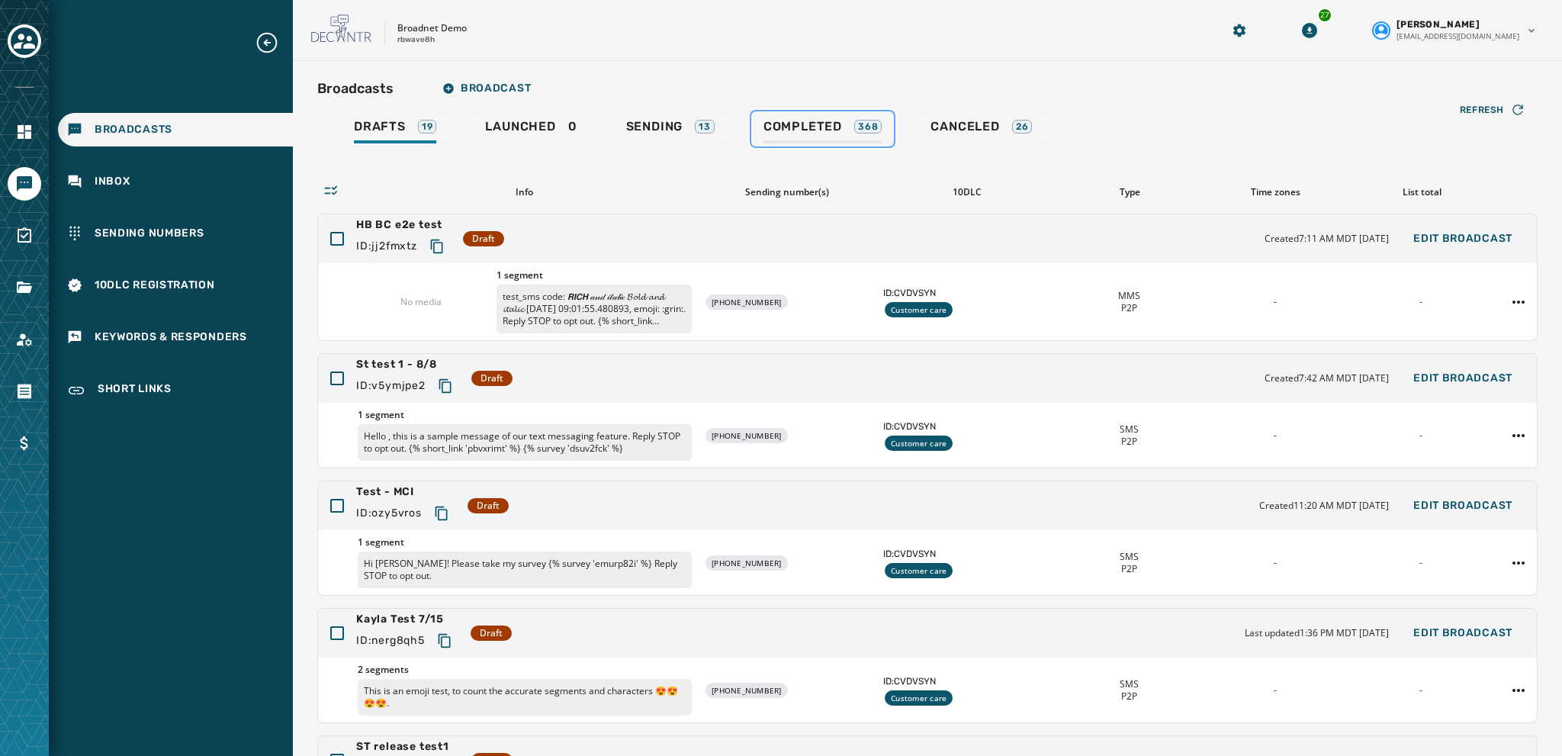
click at [790, 127] on span "Completed" at bounding box center [802, 126] width 79 height 15
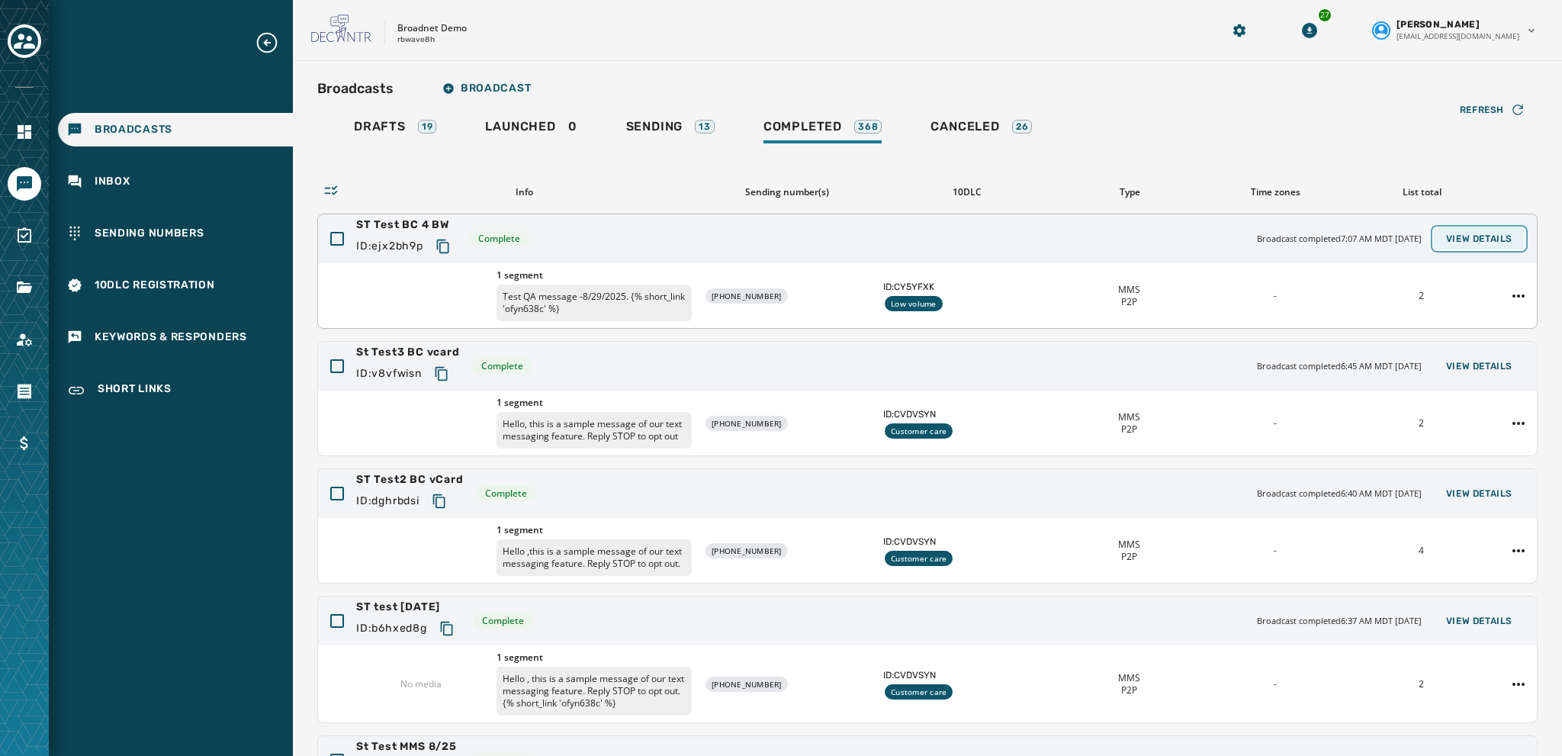
click at [1461, 243] on span "View Details" at bounding box center [1479, 239] width 66 height 12
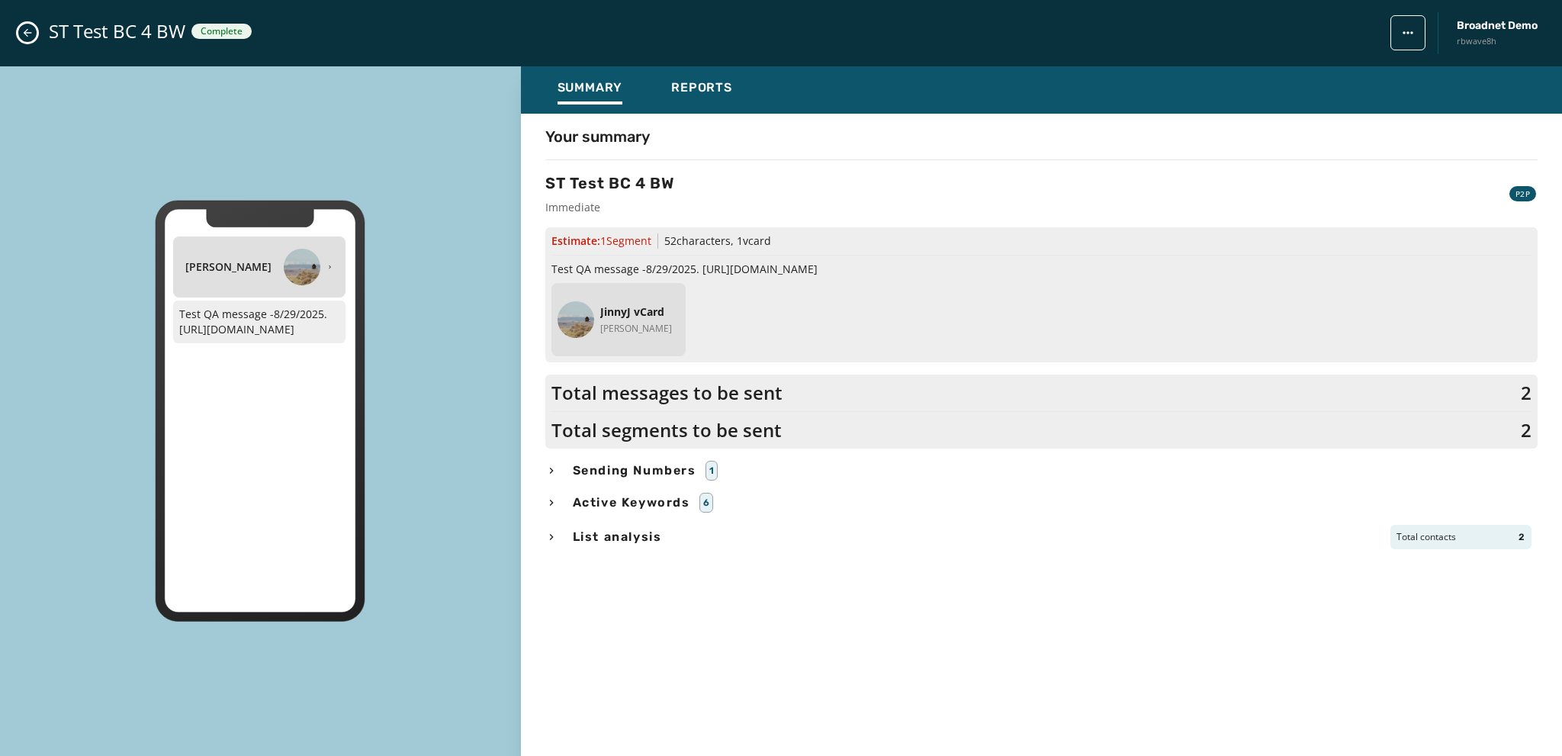
click at [550, 470] on icon "button" at bounding box center [551, 470] width 12 height 12
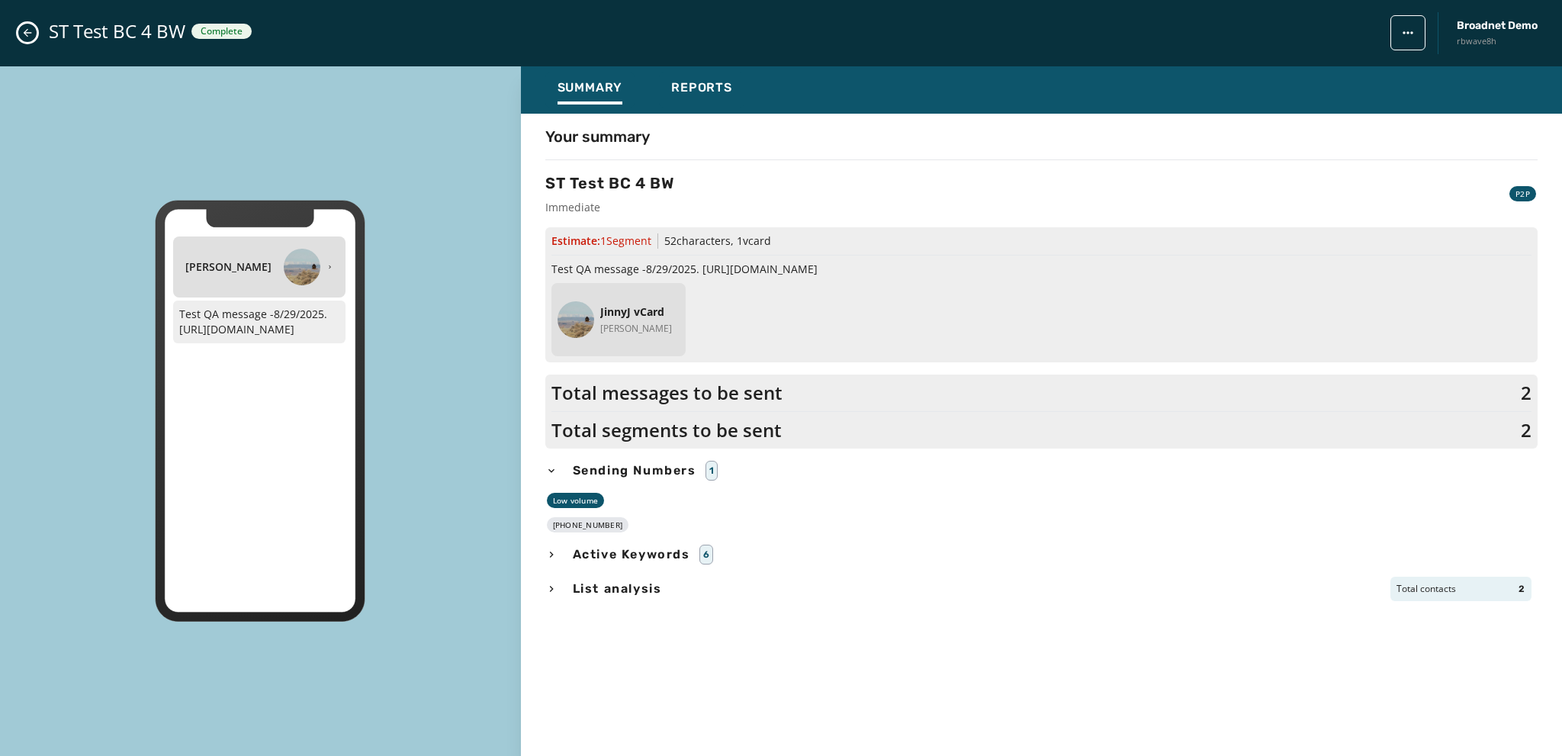
click at [25, 27] on icon "Close admin drawer" at bounding box center [27, 33] width 12 height 12
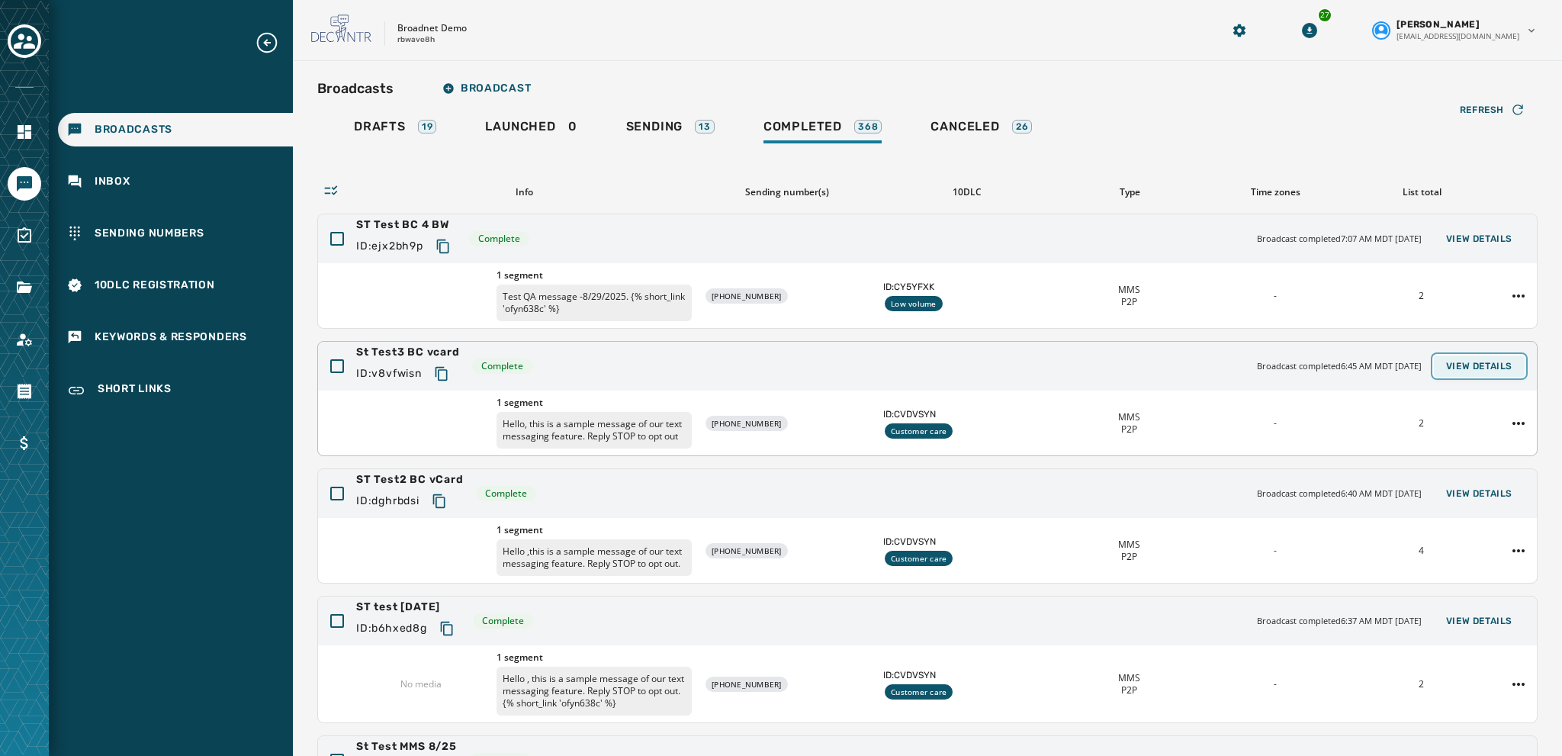
click at [1480, 365] on span "View Details" at bounding box center [1479, 366] width 66 height 12
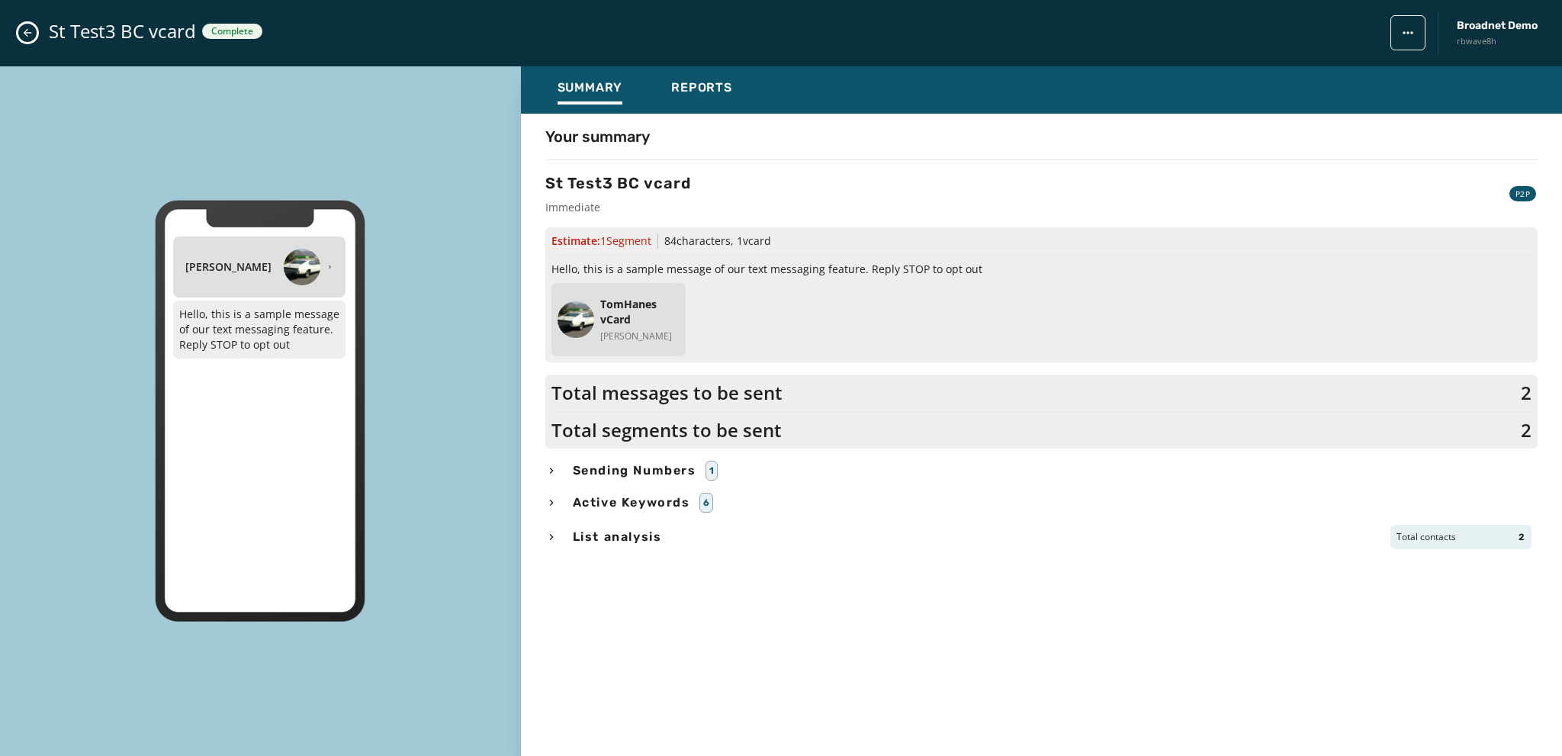
click at [550, 468] on icon "button" at bounding box center [551, 471] width 4 height 6
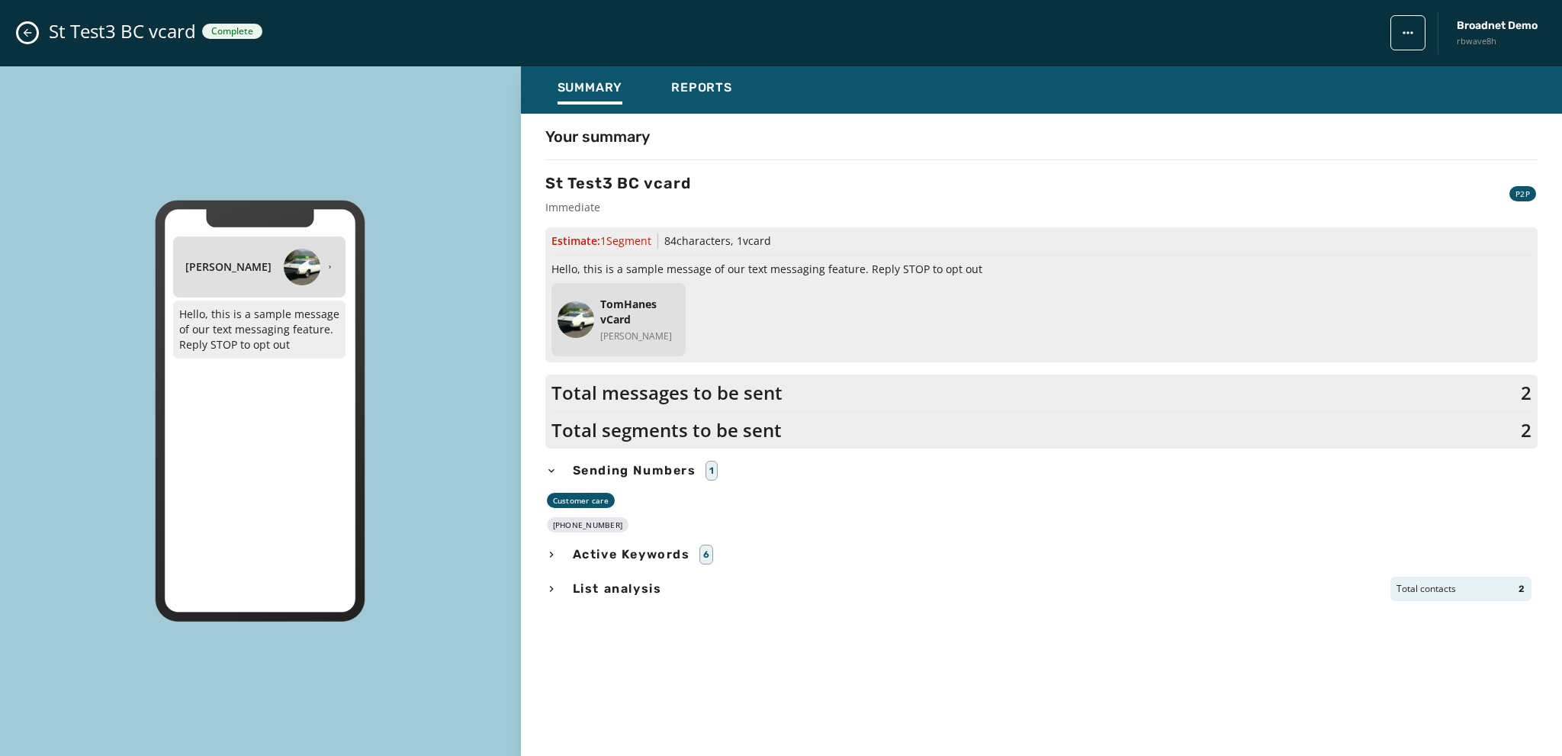
click at [24, 31] on icon "Close admin drawer" at bounding box center [27, 33] width 12 height 12
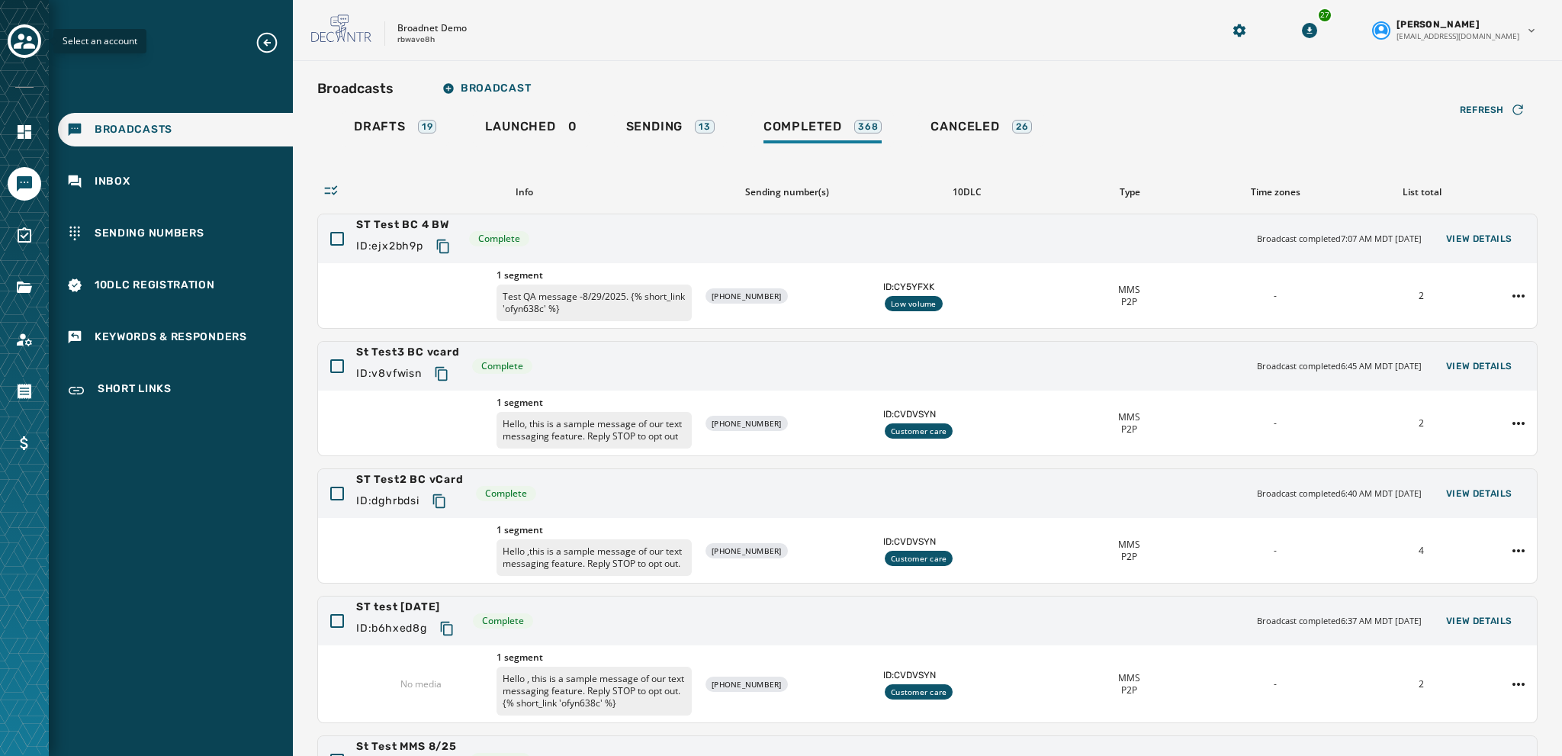
click at [24, 31] on icon "Toggle account select drawer" at bounding box center [24, 41] width 21 height 21
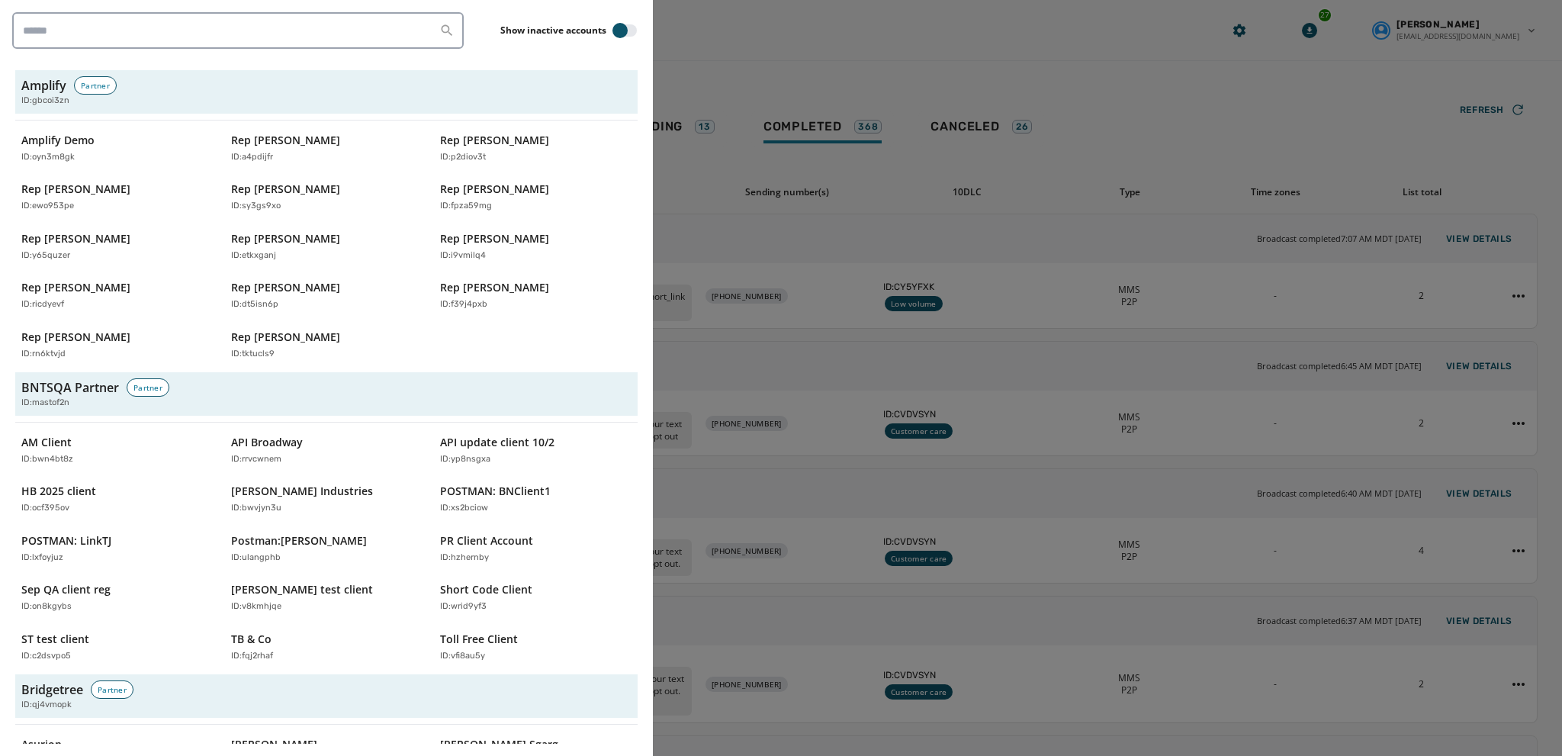
click at [702, 27] on div at bounding box center [781, 378] width 1562 height 756
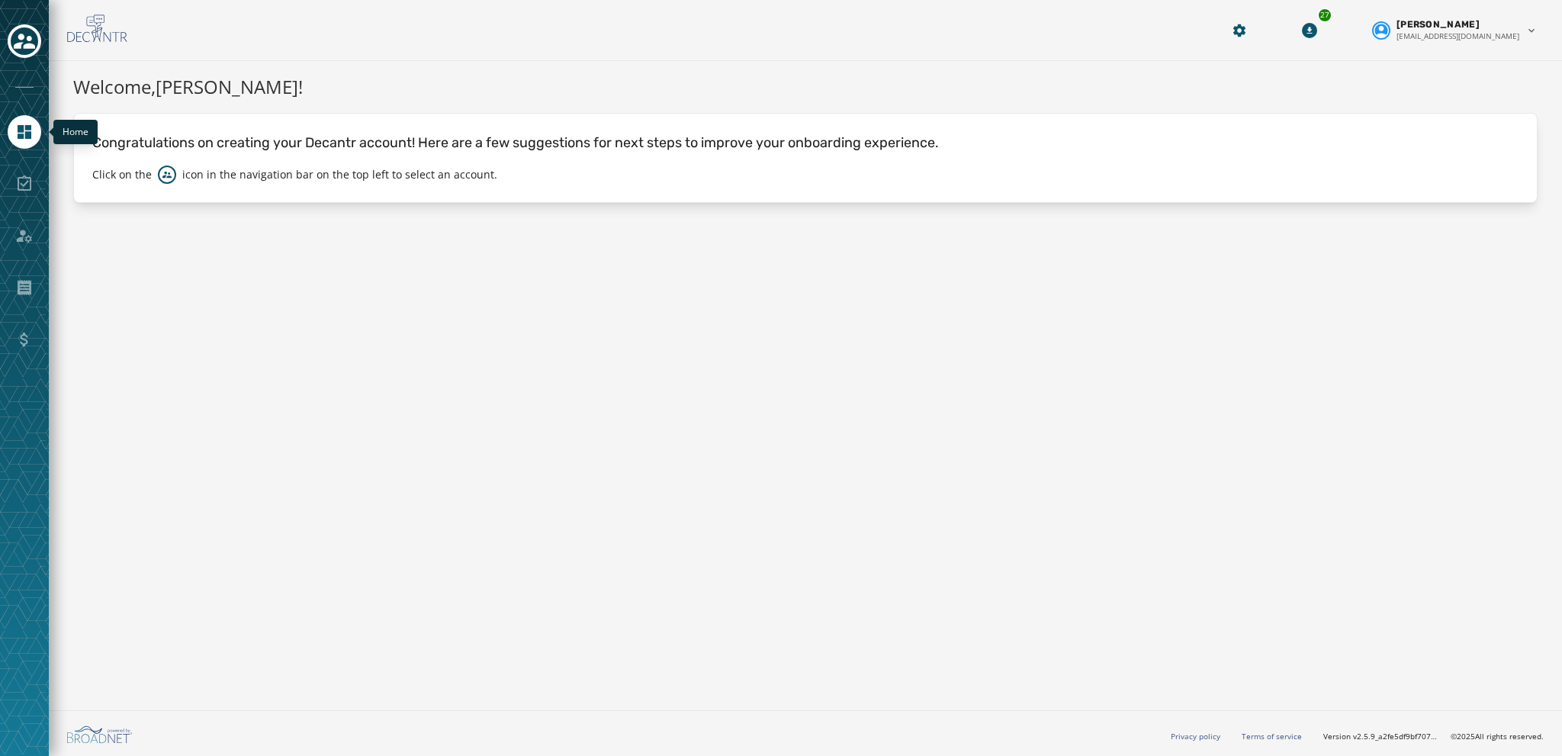
click at [21, 133] on icon "Navigate to Home" at bounding box center [25, 132] width 14 height 14
click at [26, 40] on icon "Toggle account select drawer" at bounding box center [24, 41] width 21 height 21
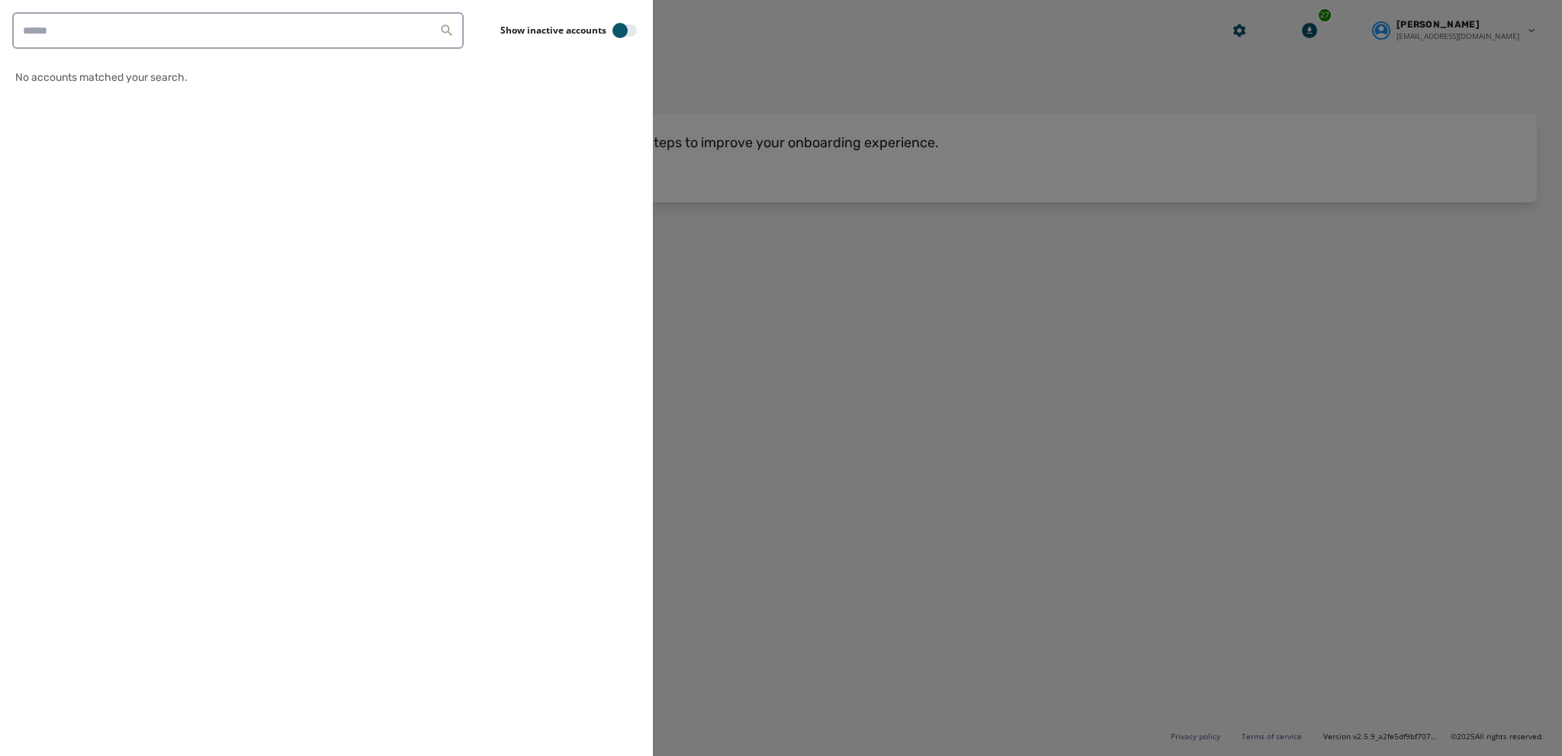
click at [874, 381] on div at bounding box center [781, 378] width 1562 height 756
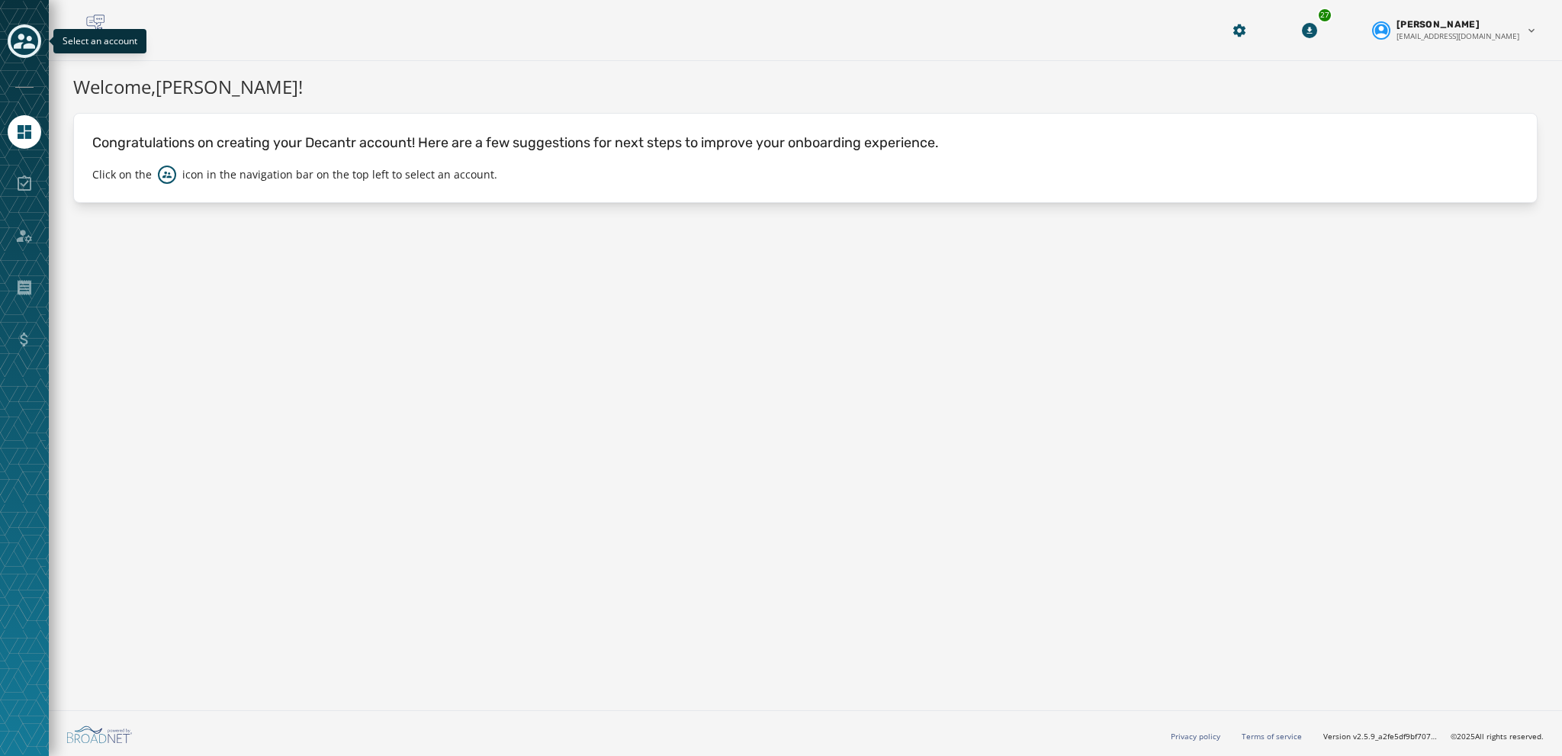
click at [14, 40] on icon "Toggle account select drawer" at bounding box center [24, 41] width 21 height 21
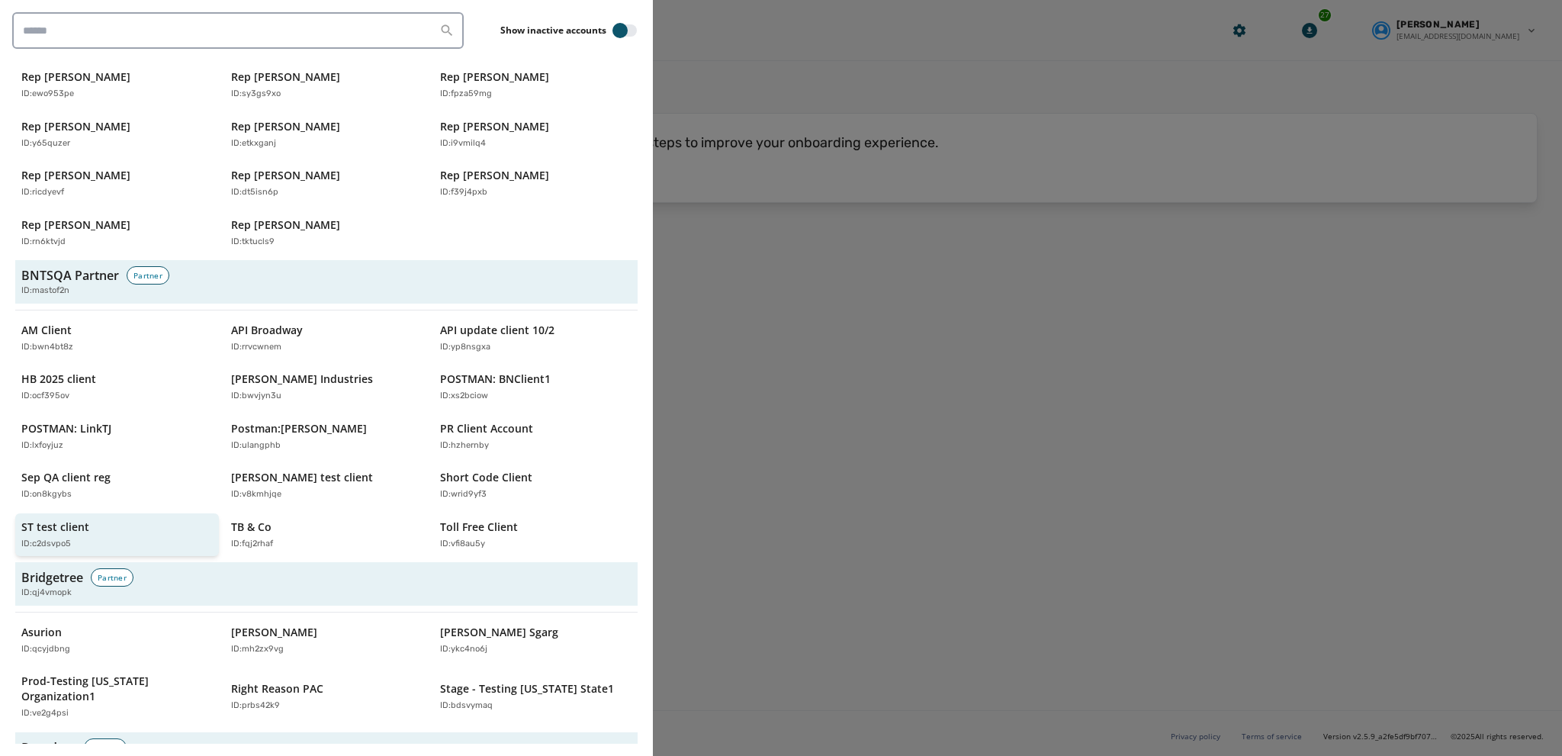
scroll to position [305, 0]
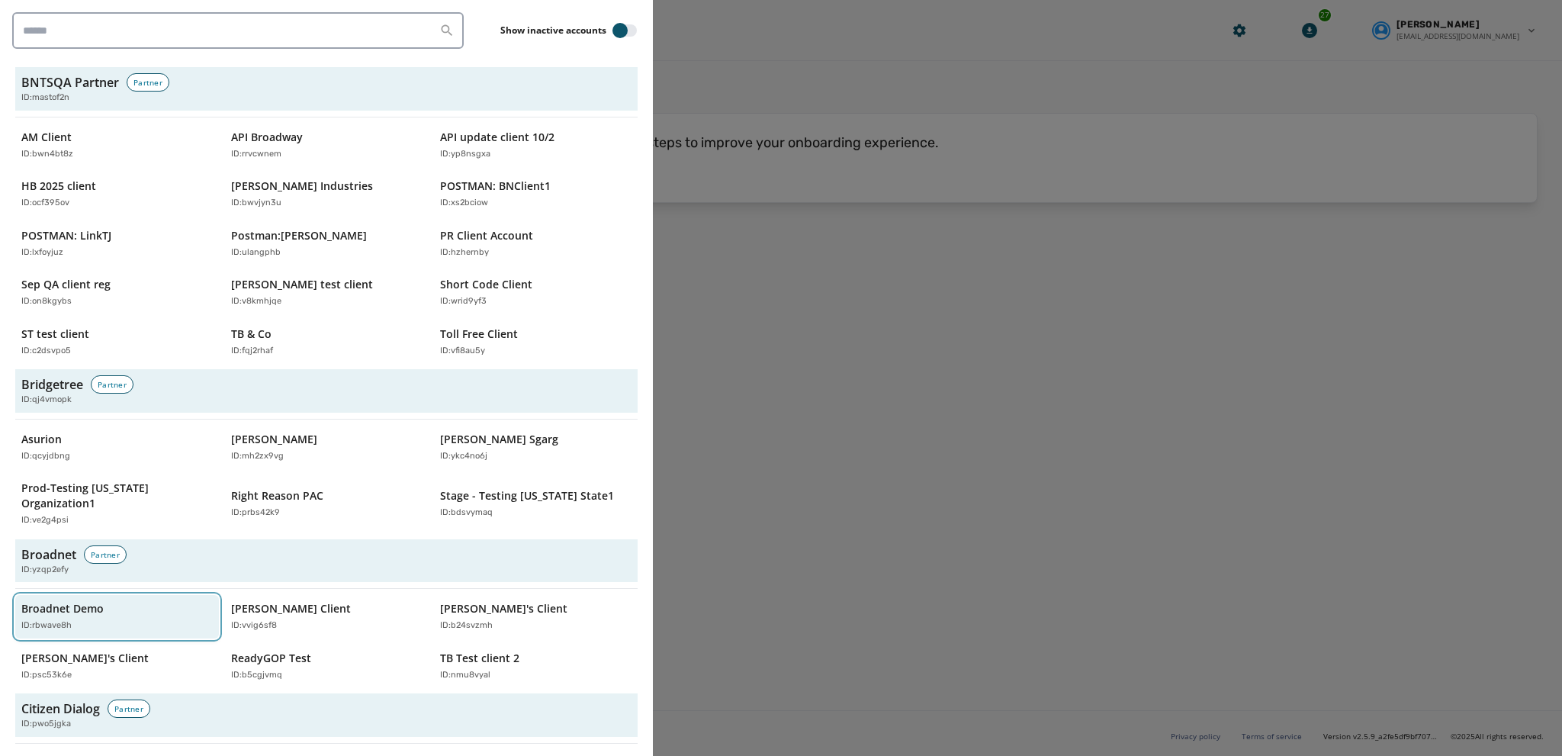
click at [58, 601] on p "Broadnet Demo" at bounding box center [62, 608] width 82 height 15
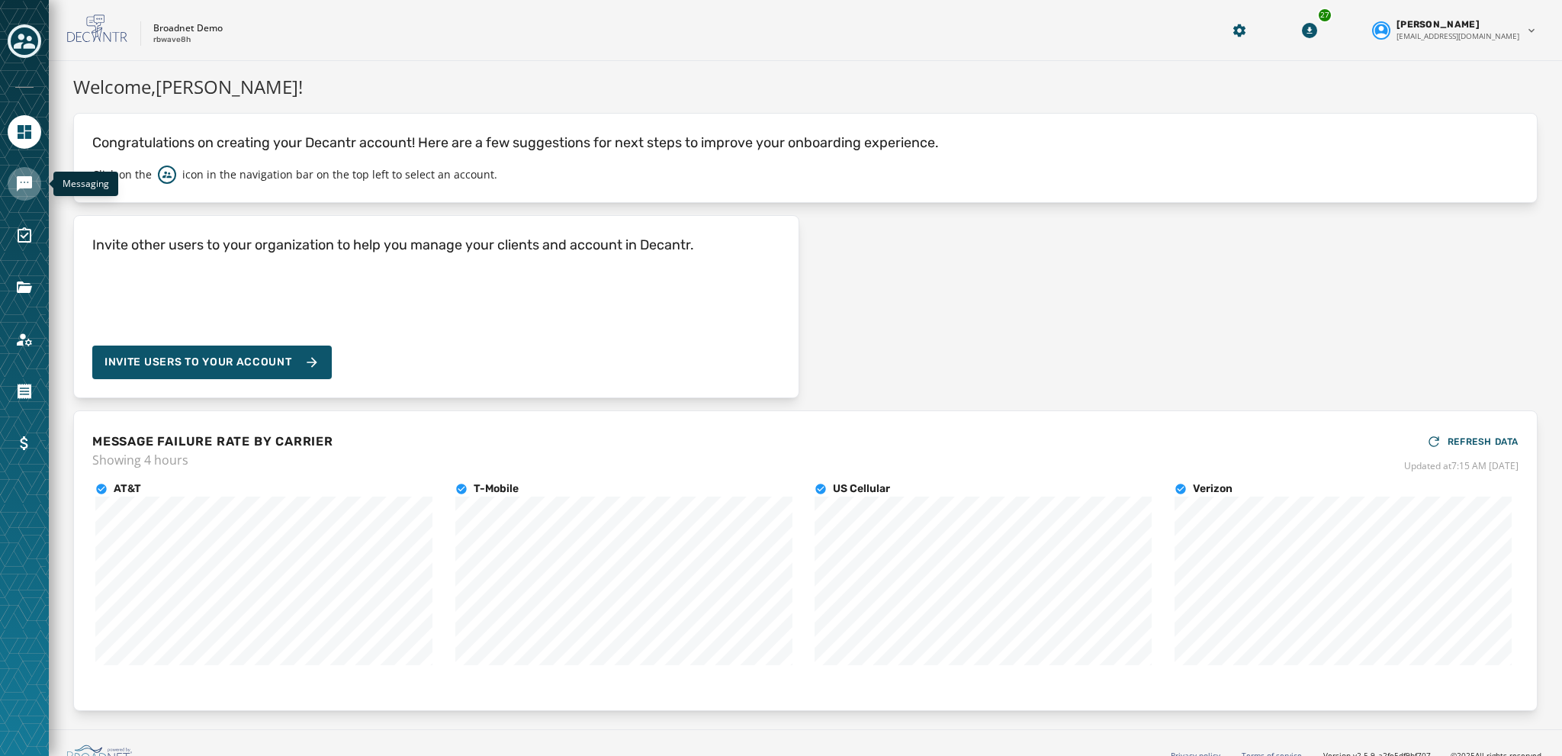
click at [37, 182] on link "Navigate to Messaging" at bounding box center [25, 184] width 34 height 34
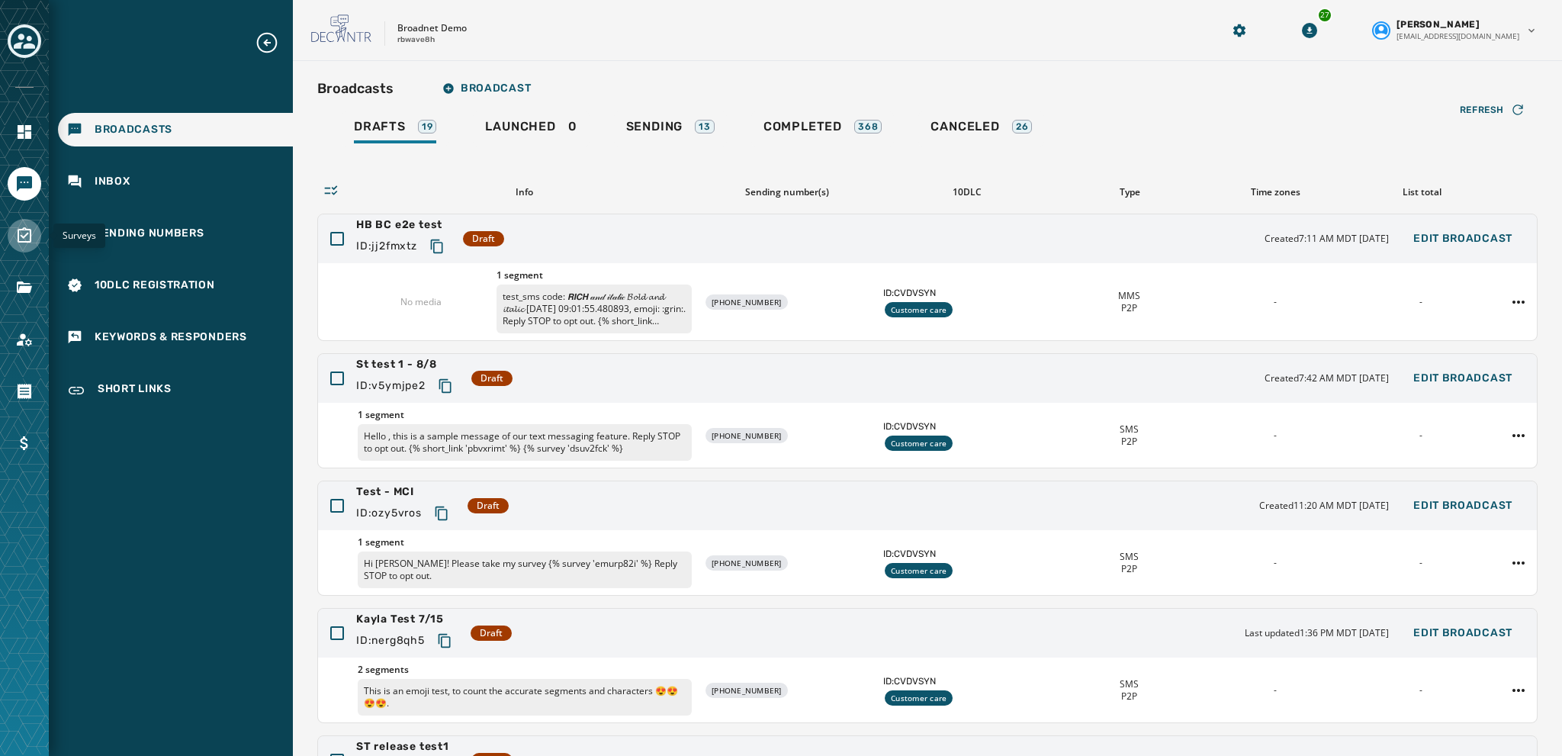
click at [34, 234] on link "Navigate to Surveys" at bounding box center [25, 236] width 34 height 34
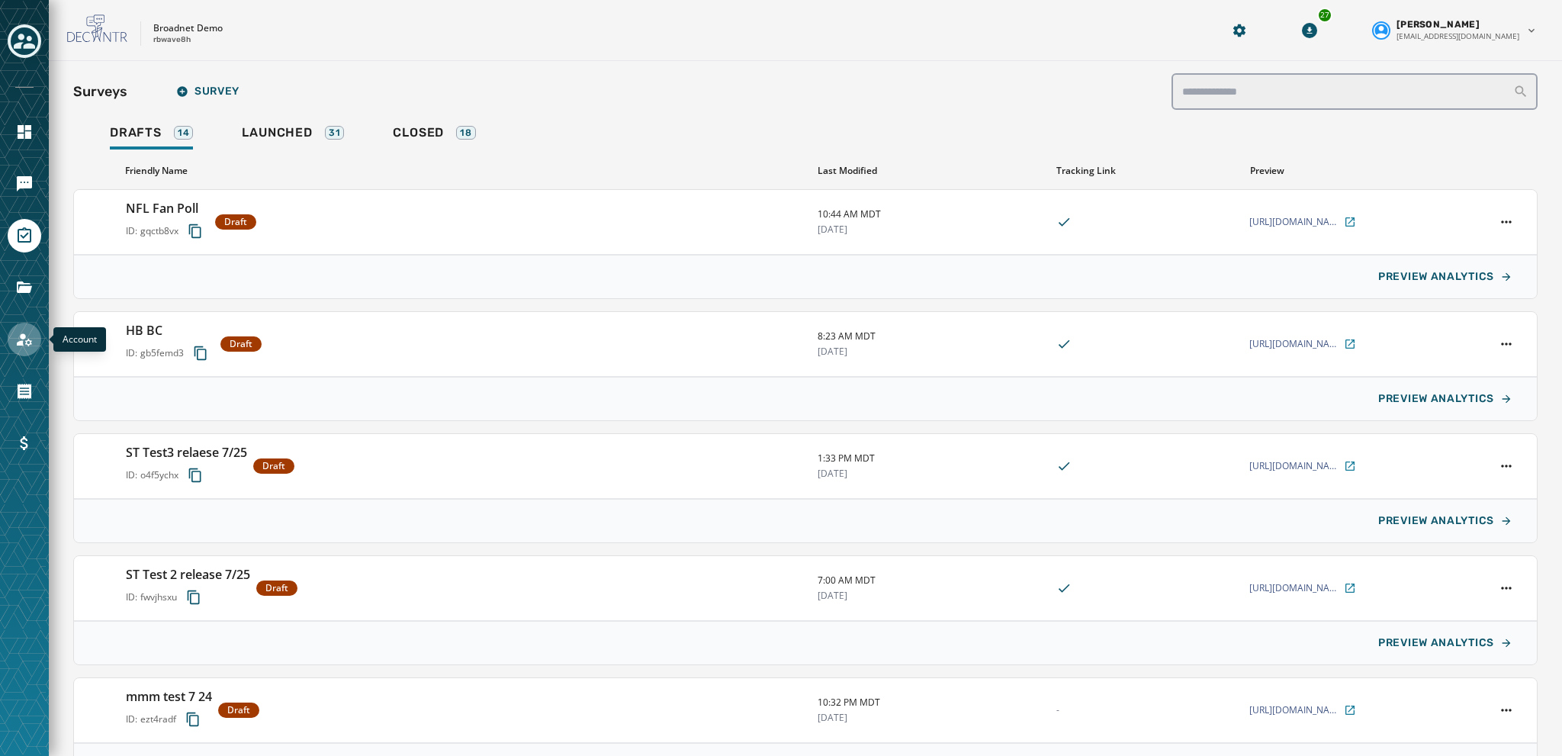
click at [24, 344] on icon "Navigate to Account" at bounding box center [24, 339] width 18 height 18
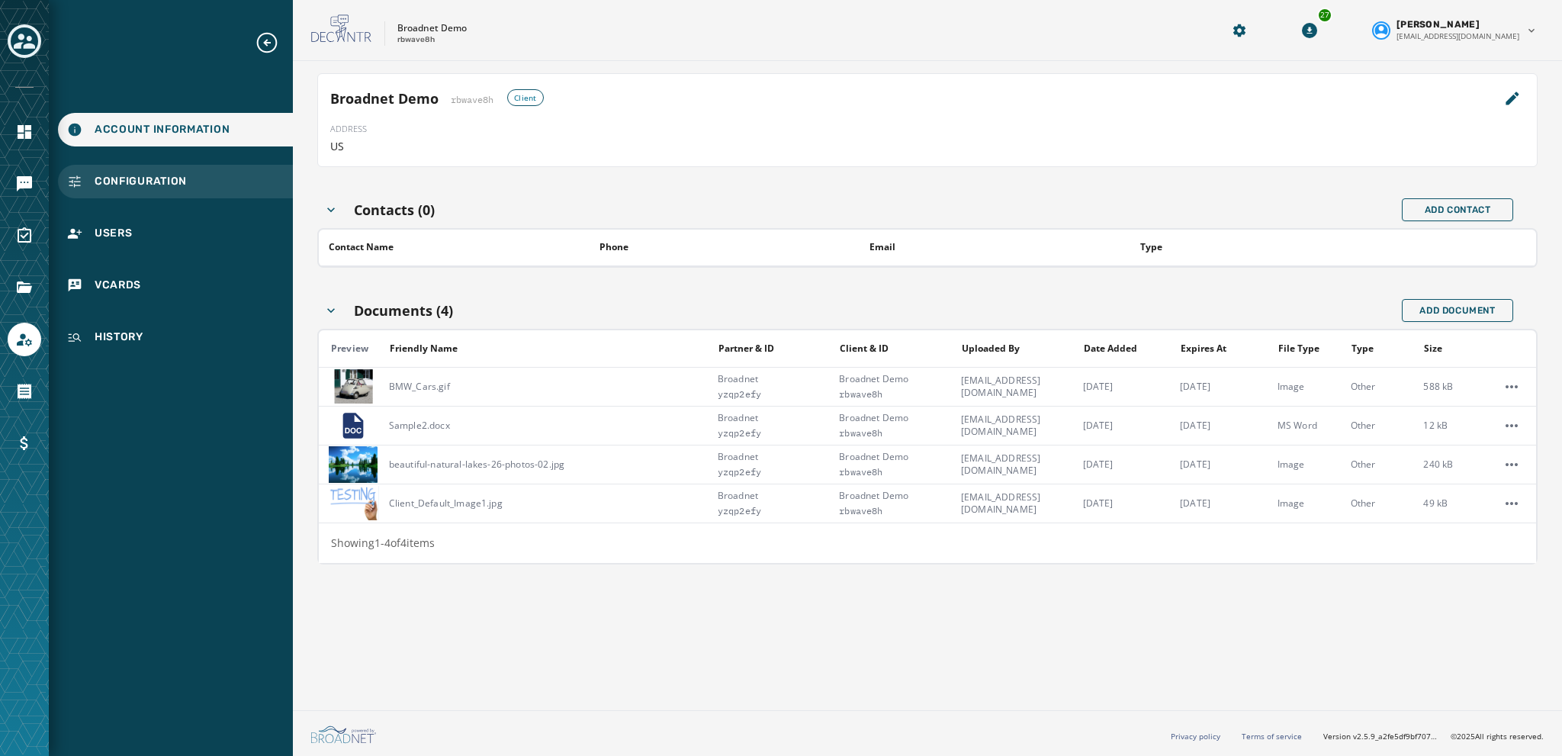
click at [155, 184] on span "Configuration" at bounding box center [141, 181] width 92 height 15
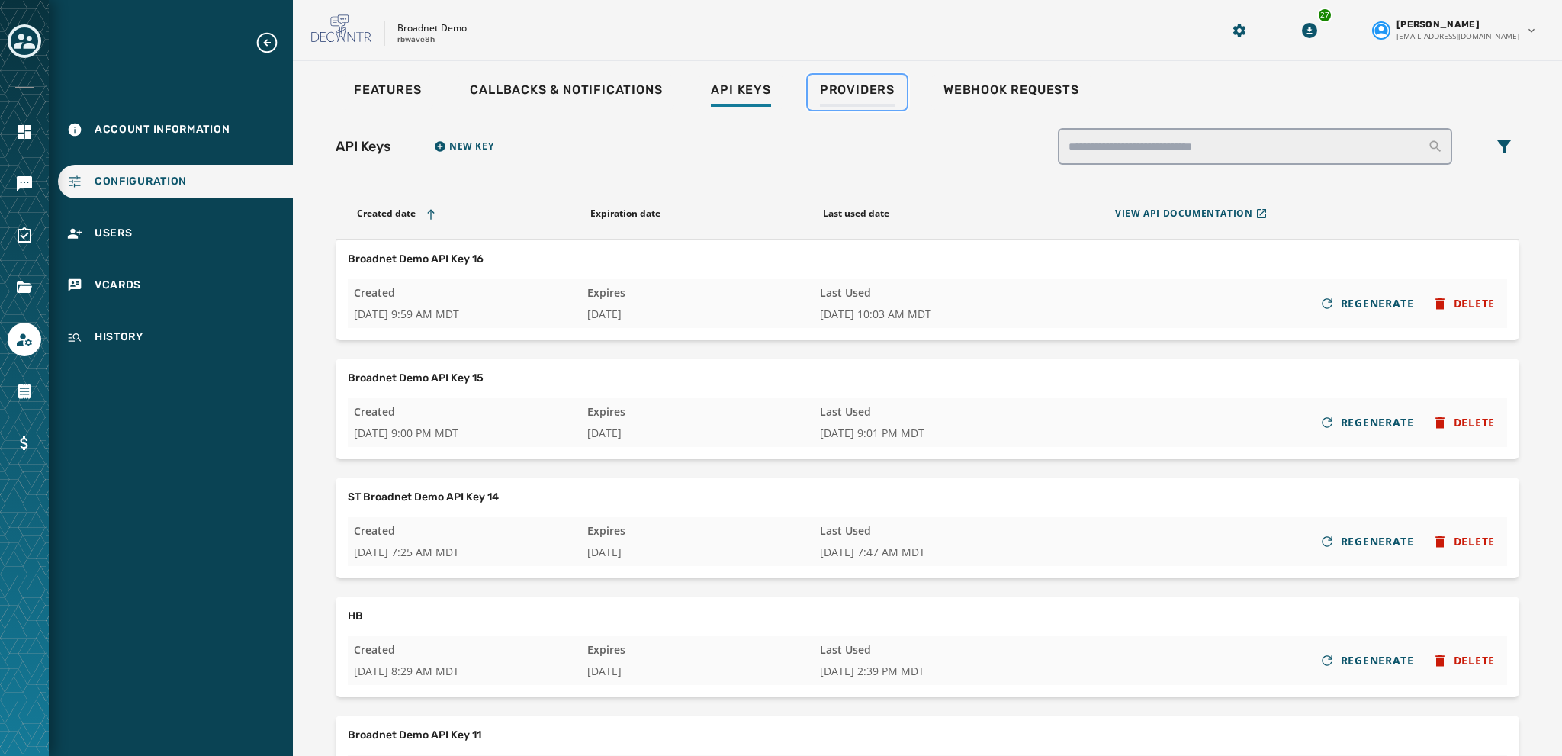
click at [869, 88] on span "Providers" at bounding box center [857, 89] width 75 height 15
